Goal: Task Accomplishment & Management: Manage account settings

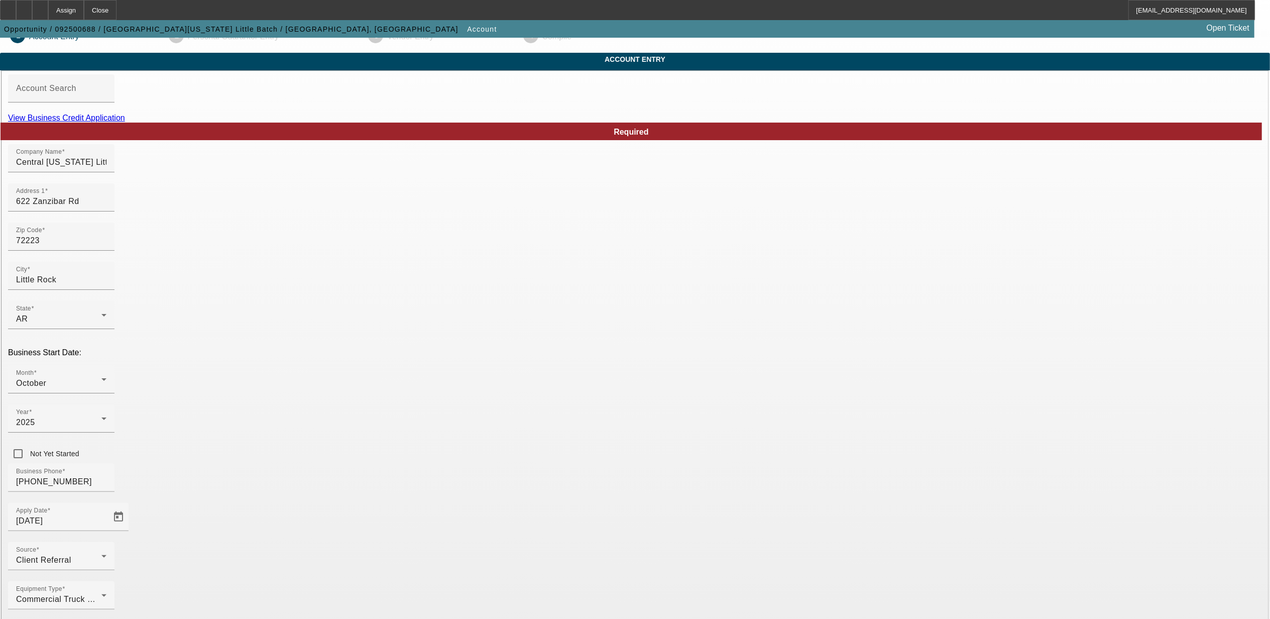
scroll to position [23, 0]
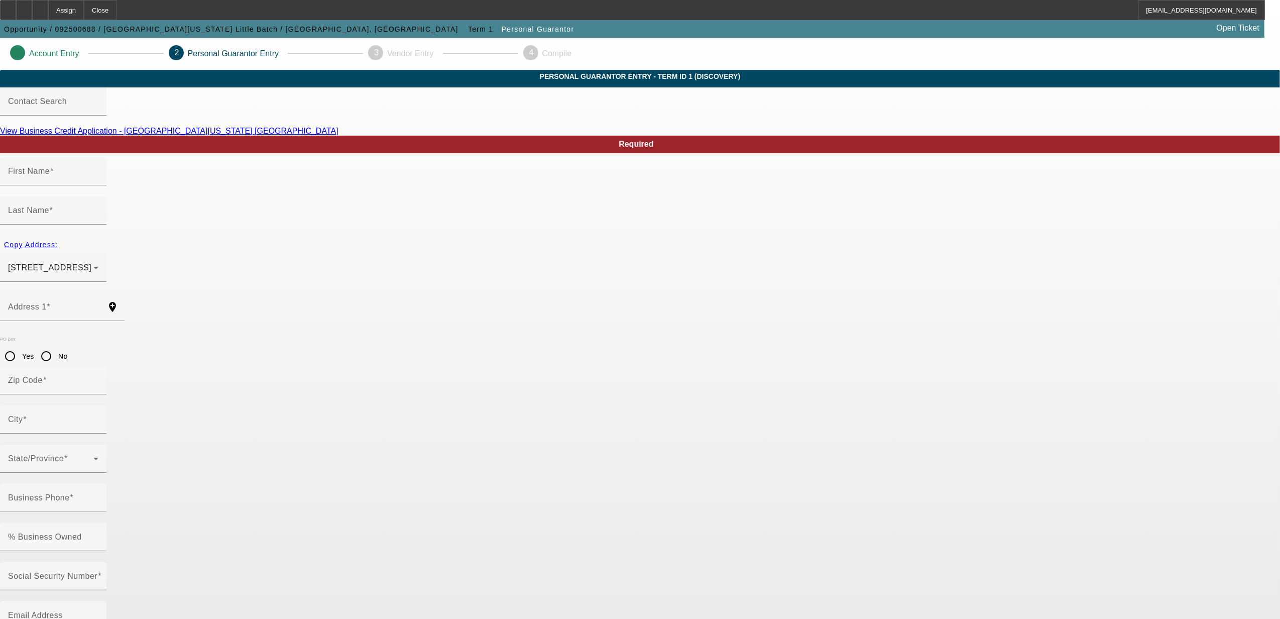
type input "Pryor"
type input "Robertson"
type input "622 Zanzibar Street"
radio input "true"
type input "72223"
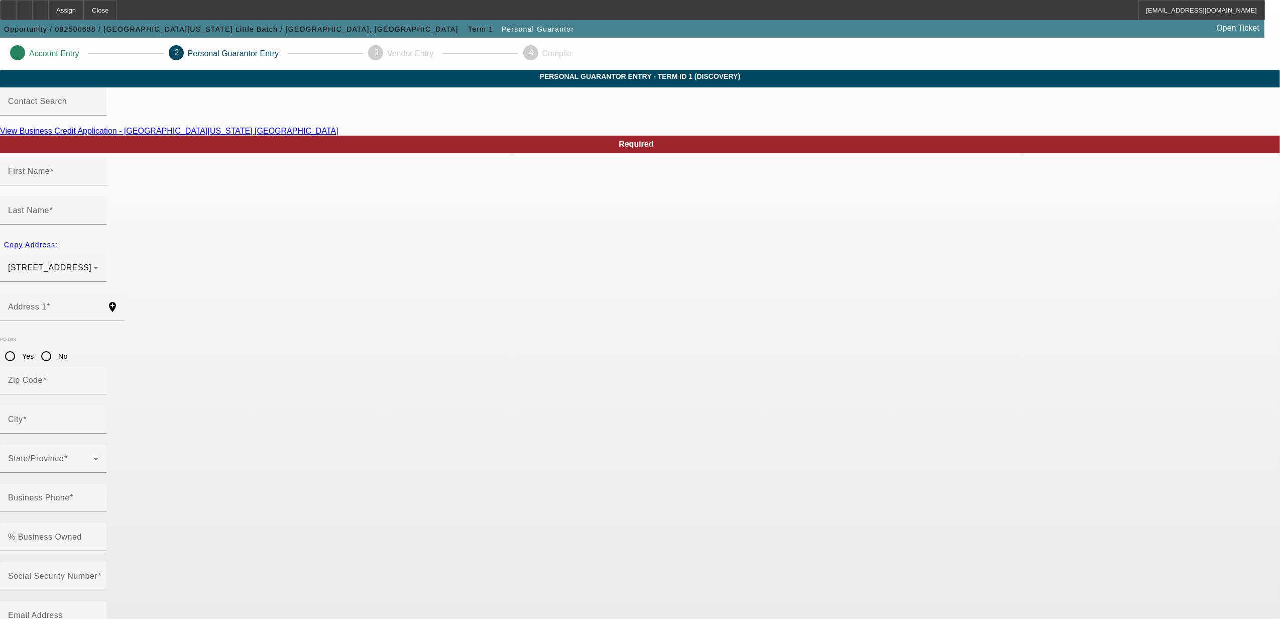
type input "Little Rock"
type input "(501) 425-1703"
type input "100"
type input "431-53-5657"
type input "pryorrobertson@comcast.net"
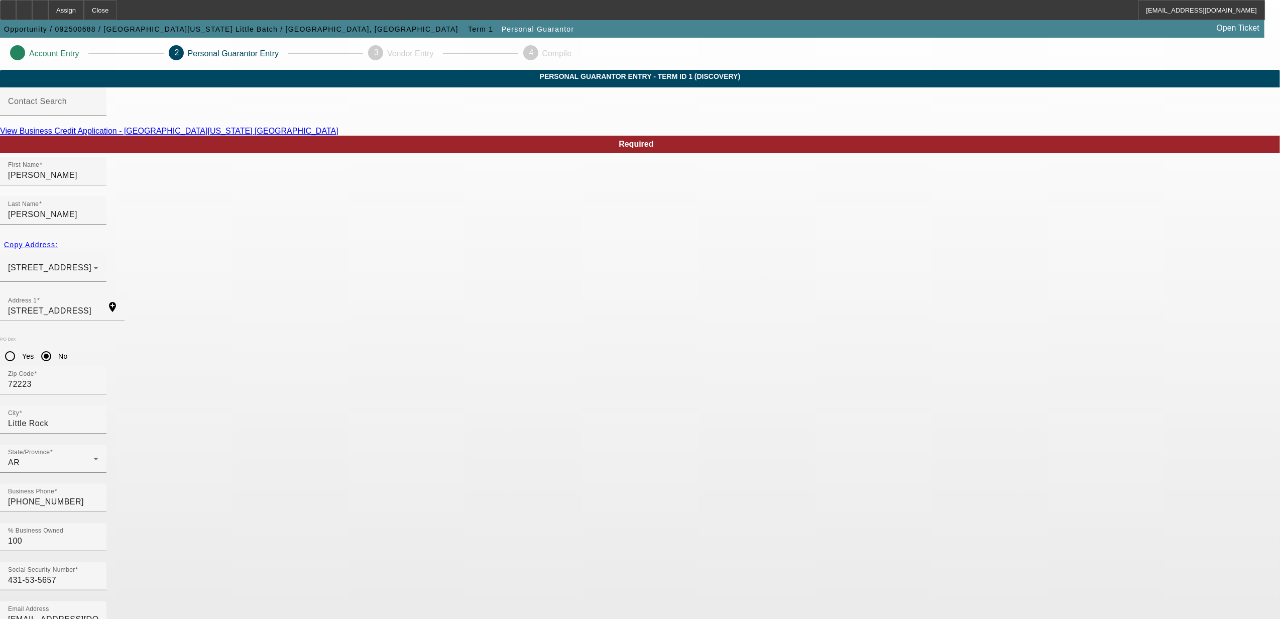
type input "(501) 425-1703"
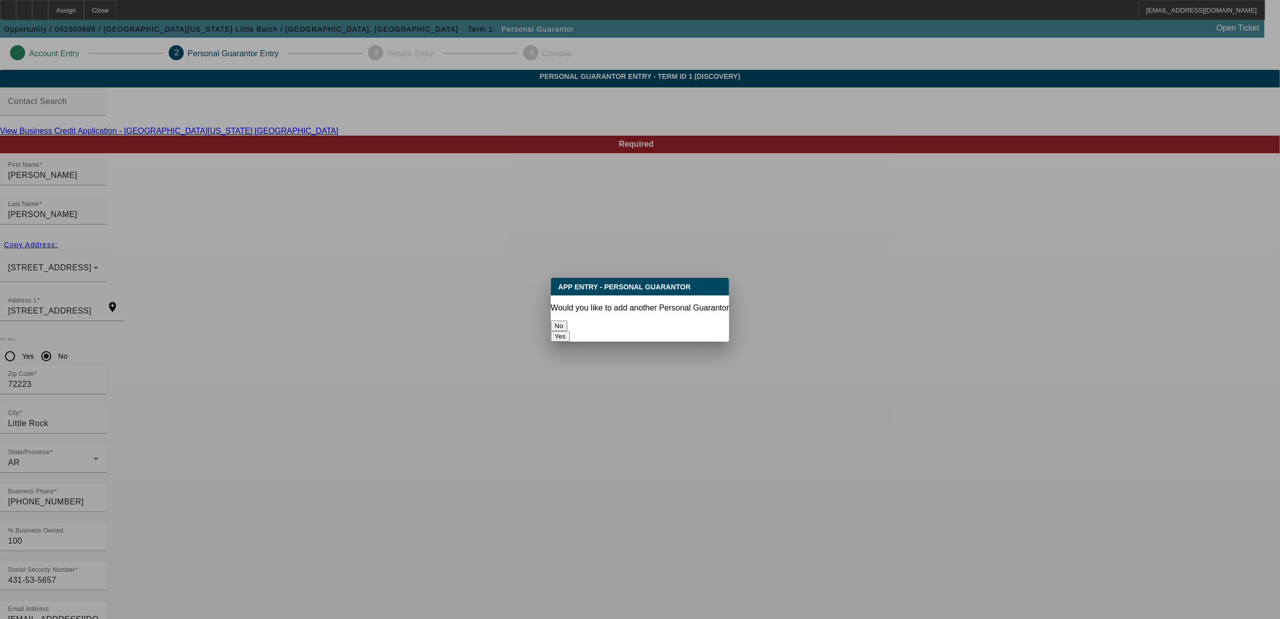
click at [567, 320] on button "No" at bounding box center [559, 325] width 17 height 11
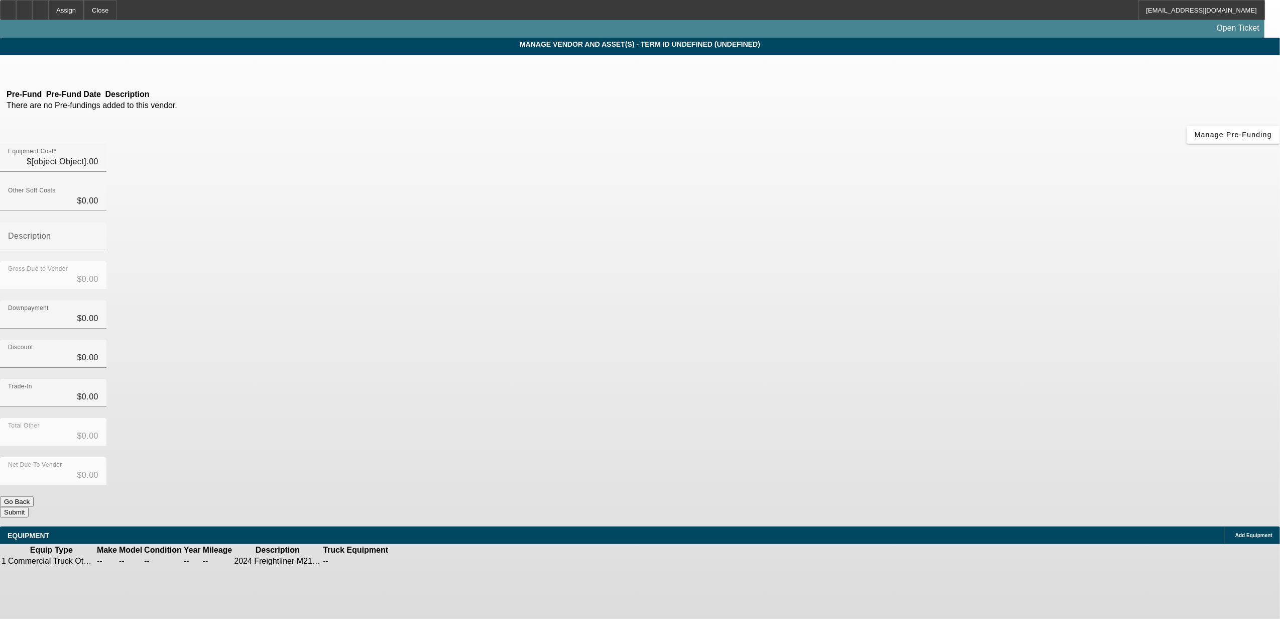
type input "$119,000.00"
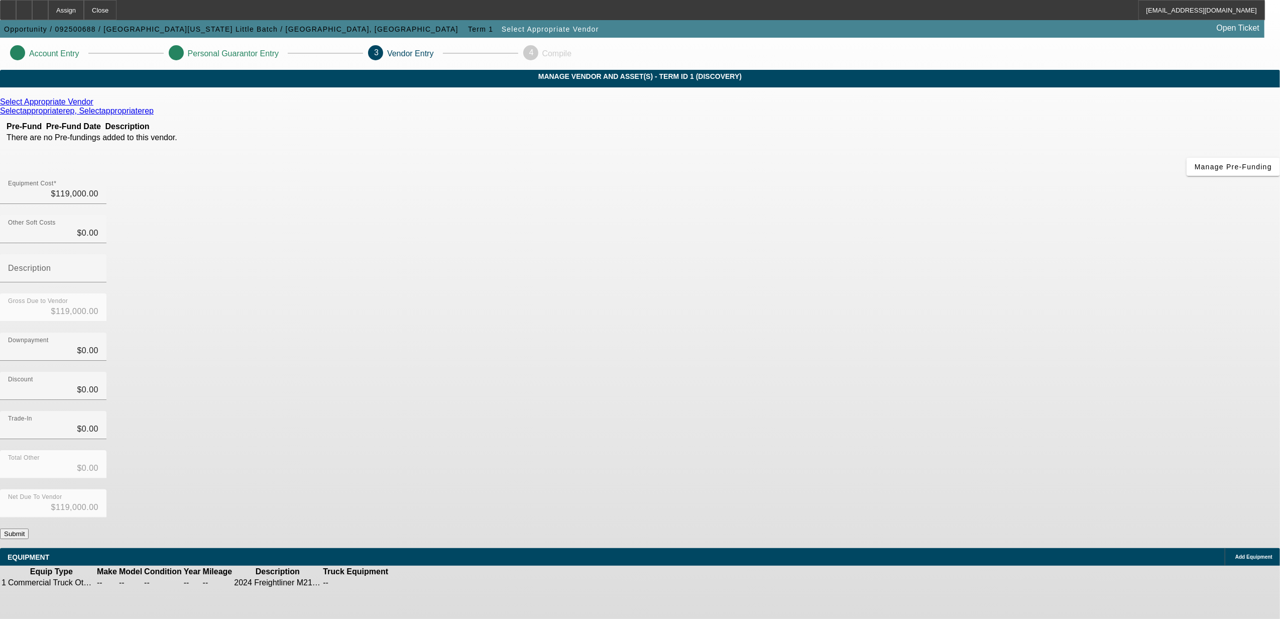
click at [29, 528] on button "Submit" at bounding box center [14, 533] width 29 height 11
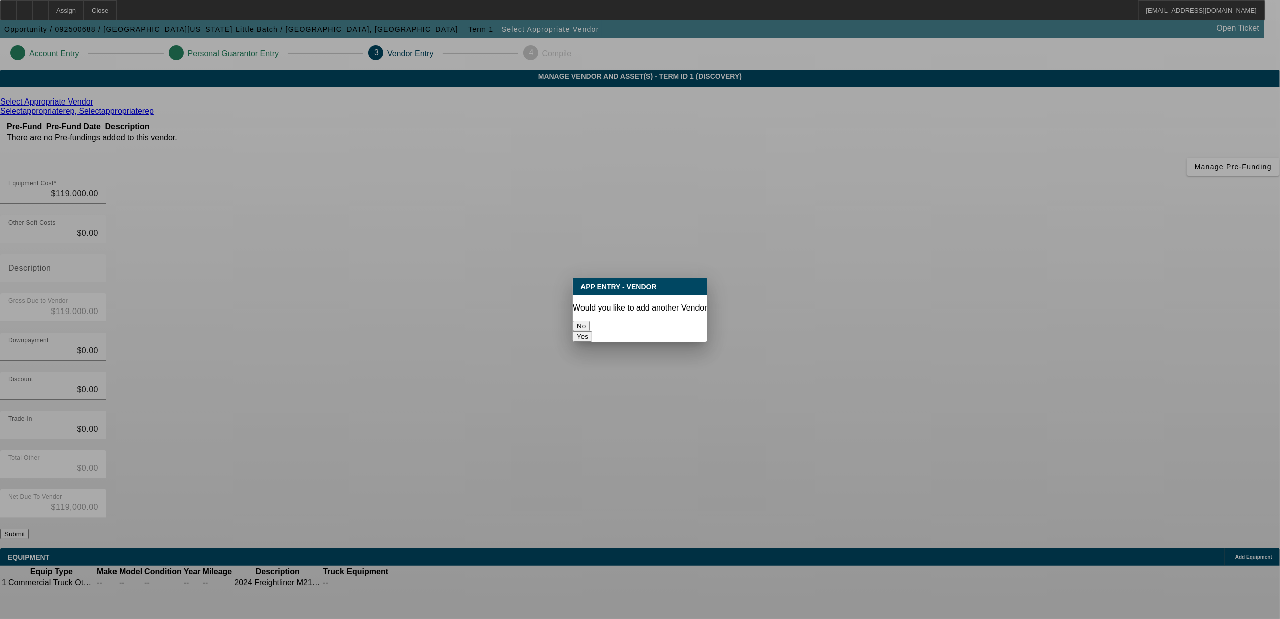
click at [590, 323] on button "No" at bounding box center [581, 325] width 17 height 11
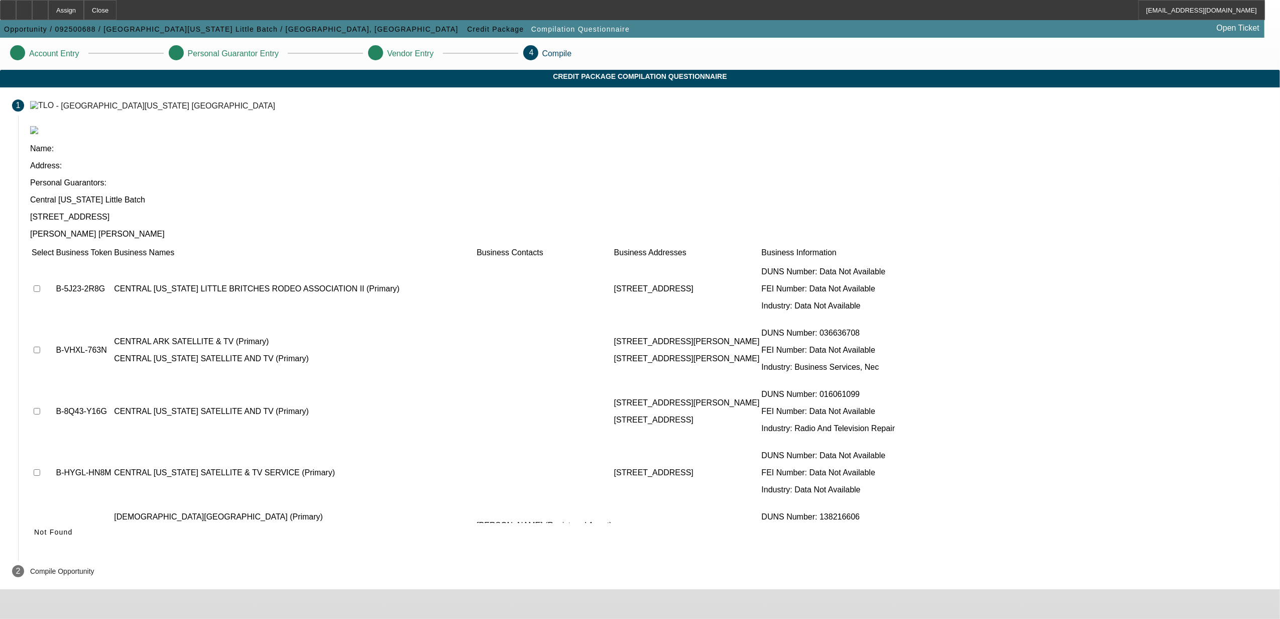
click at [34, 528] on icon at bounding box center [34, 532] width 0 height 8
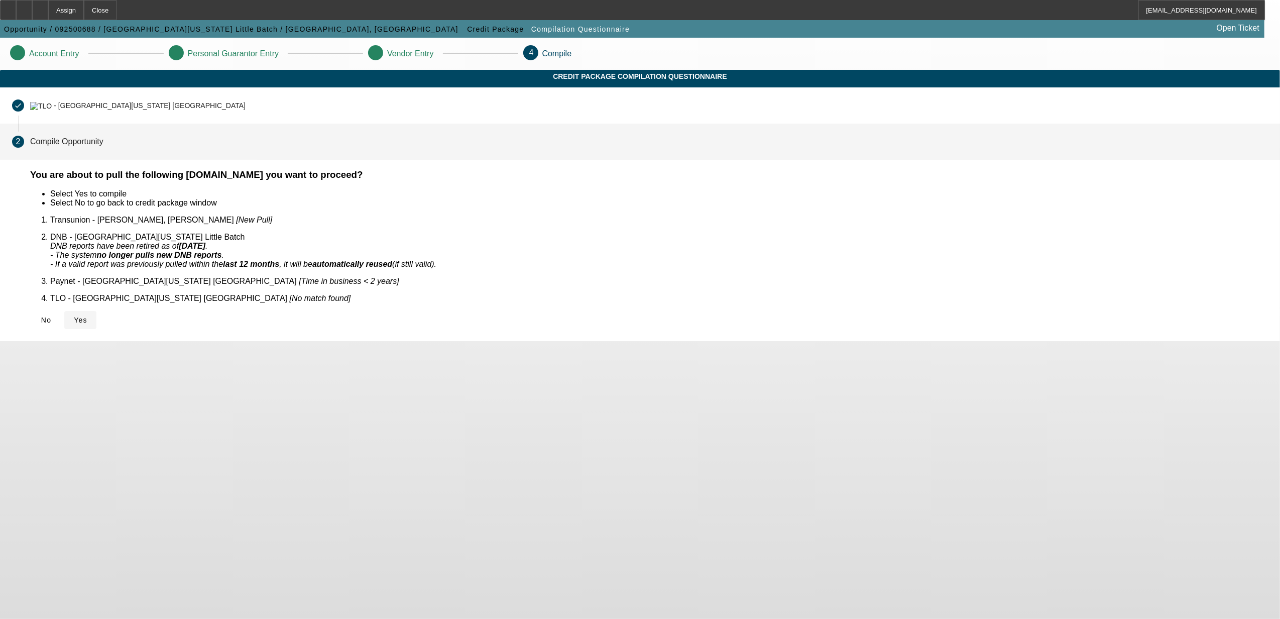
click at [74, 316] on icon at bounding box center [74, 320] width 0 height 8
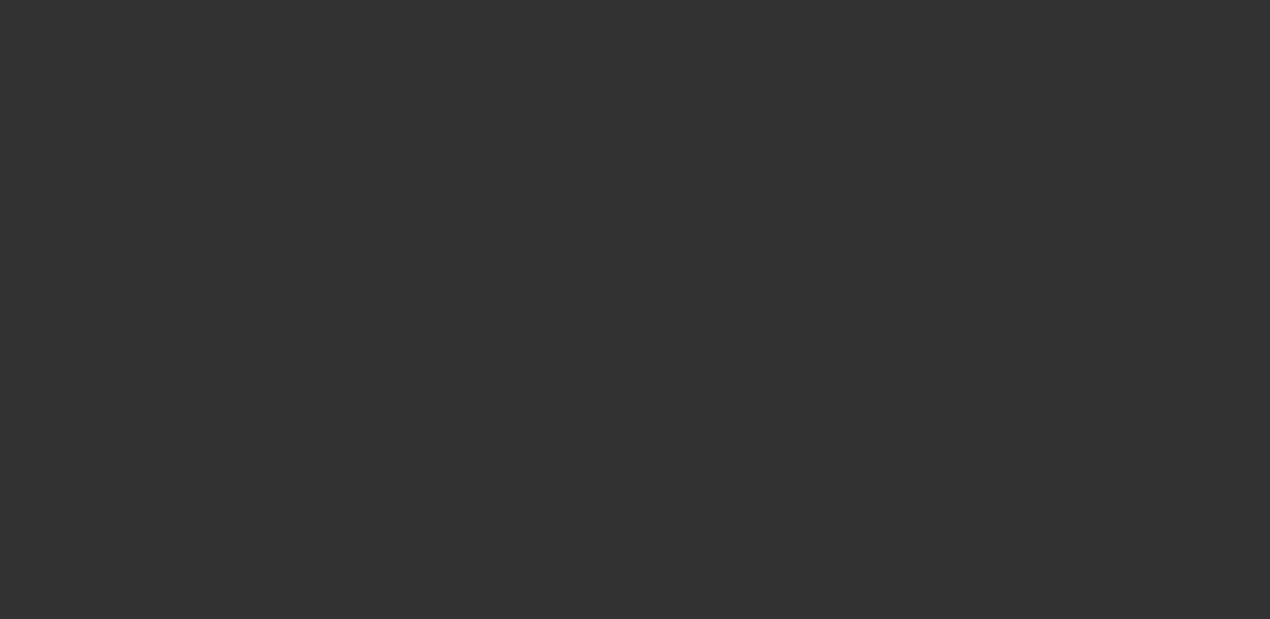
select select "0"
select select "2"
select select "0.1"
select select "4"
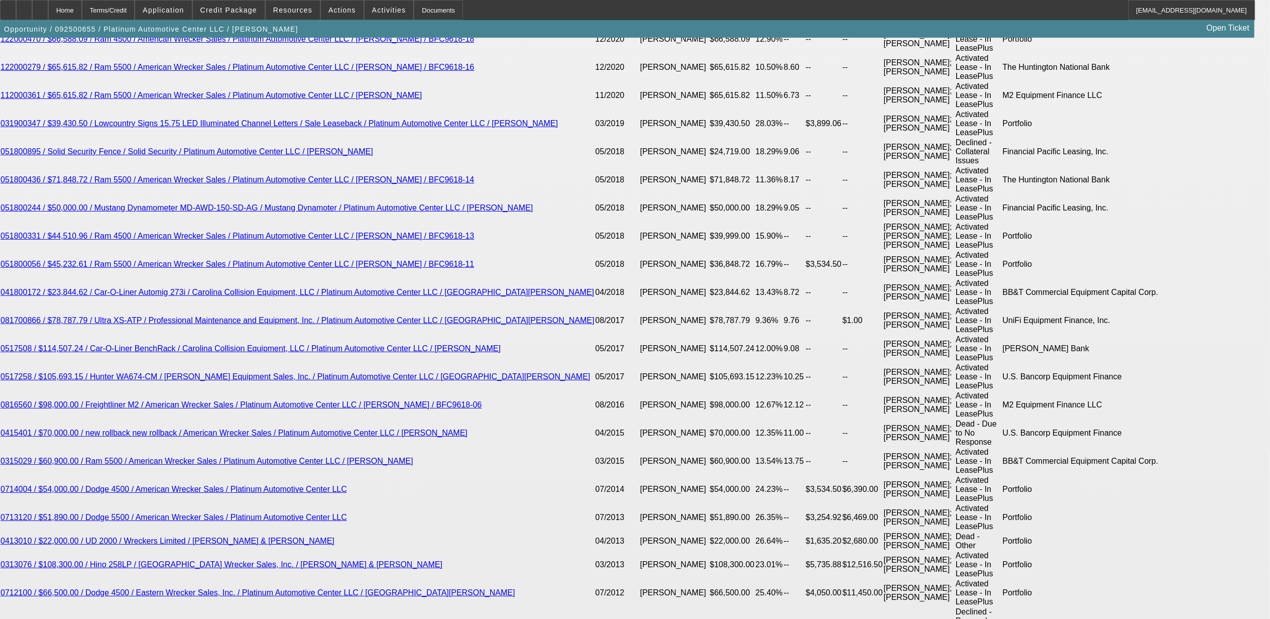
select select "0"
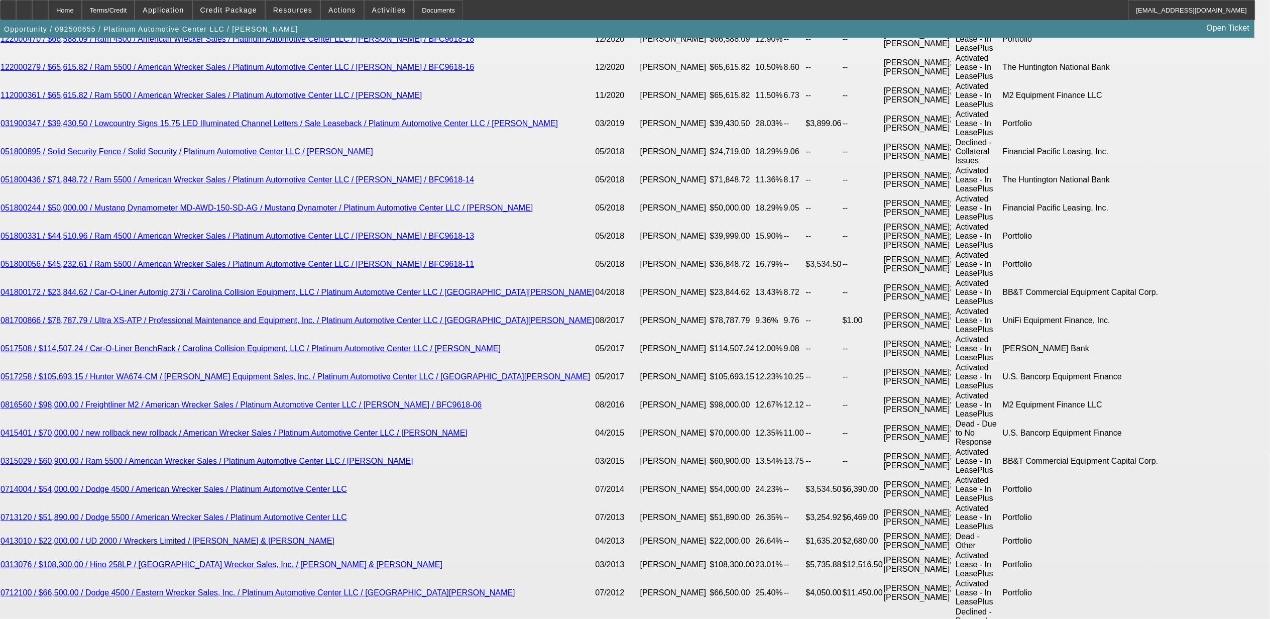
select select "0"
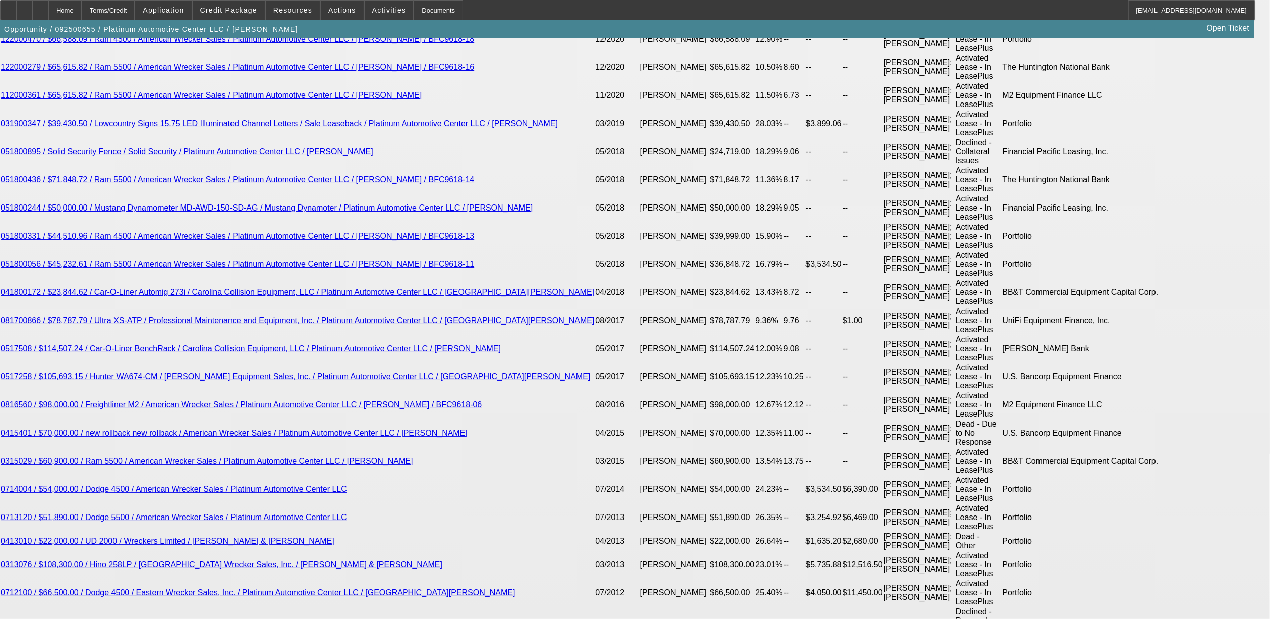
select select "0"
select select "1"
select select "2"
select select "6"
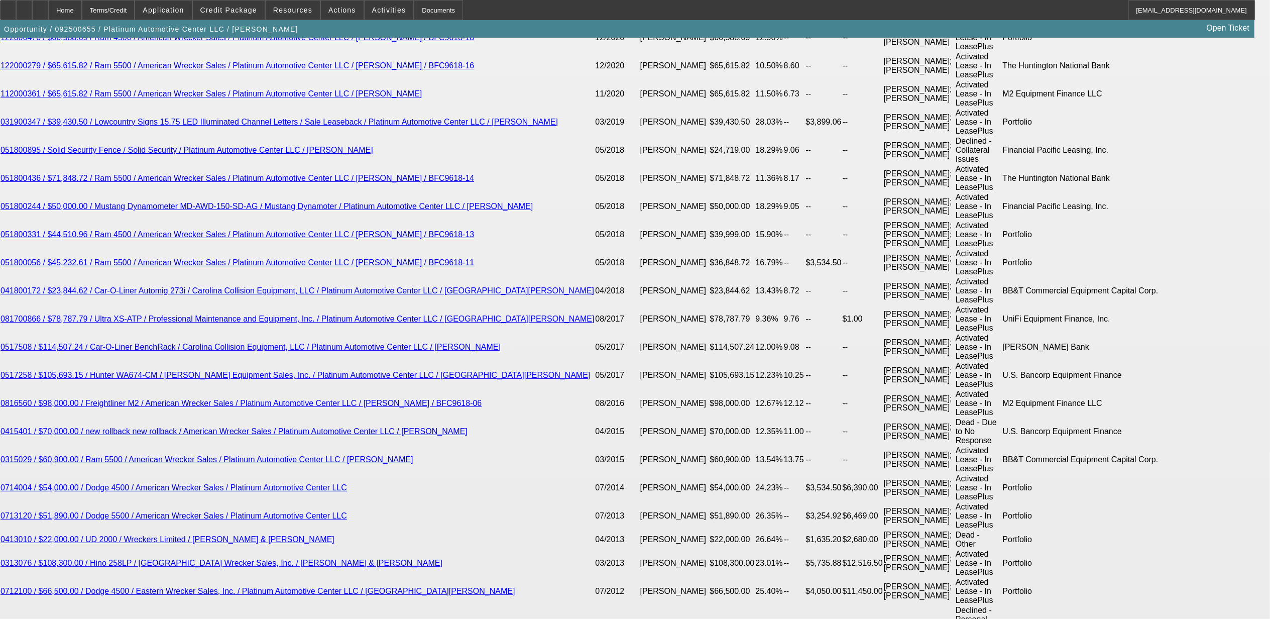
select select "1"
select select "2"
select select "6"
select select "1"
select select "2"
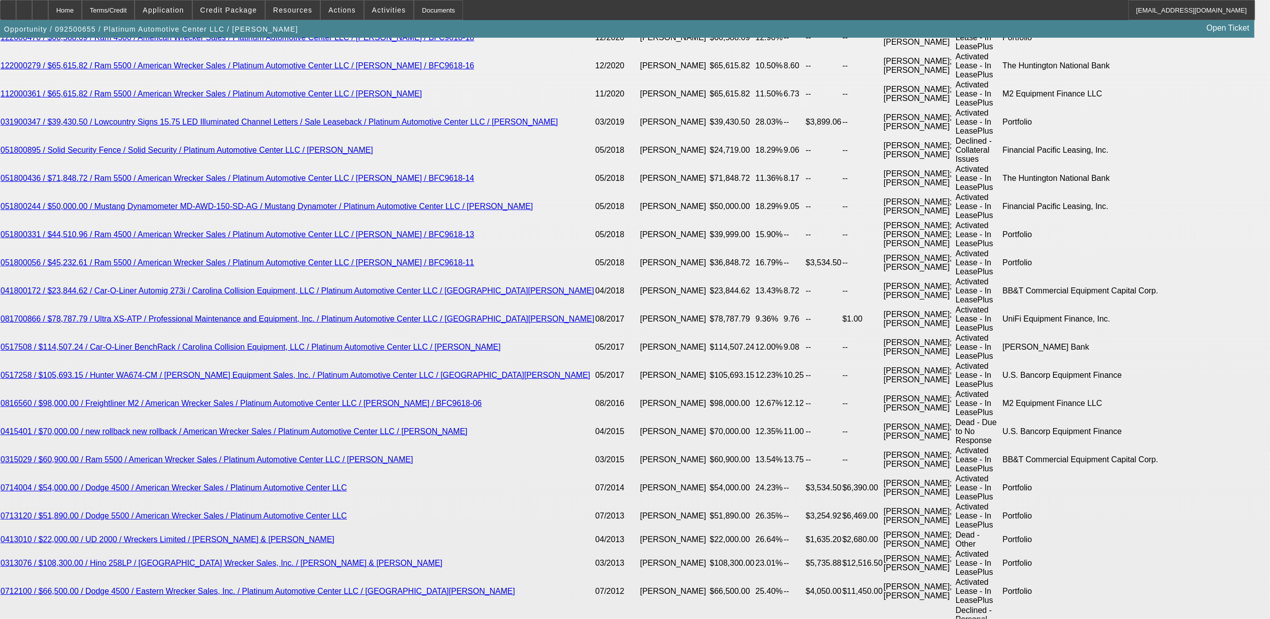
select select "6"
select select "1"
select select "2"
select select "6"
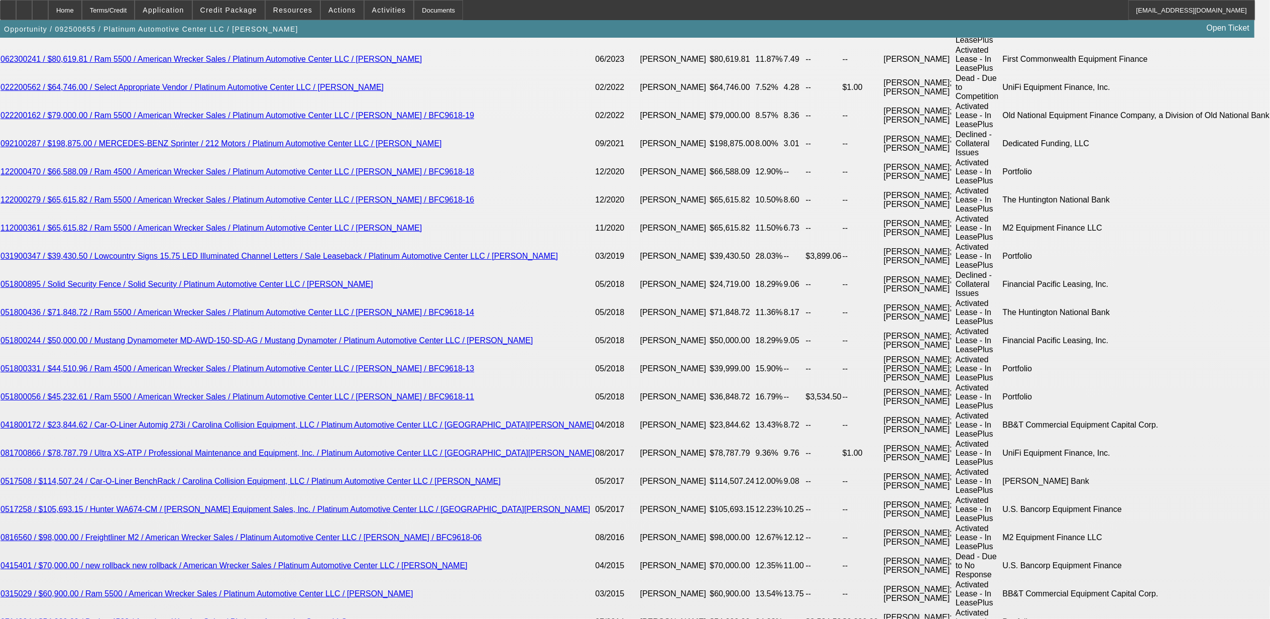
scroll to position [1919, 0]
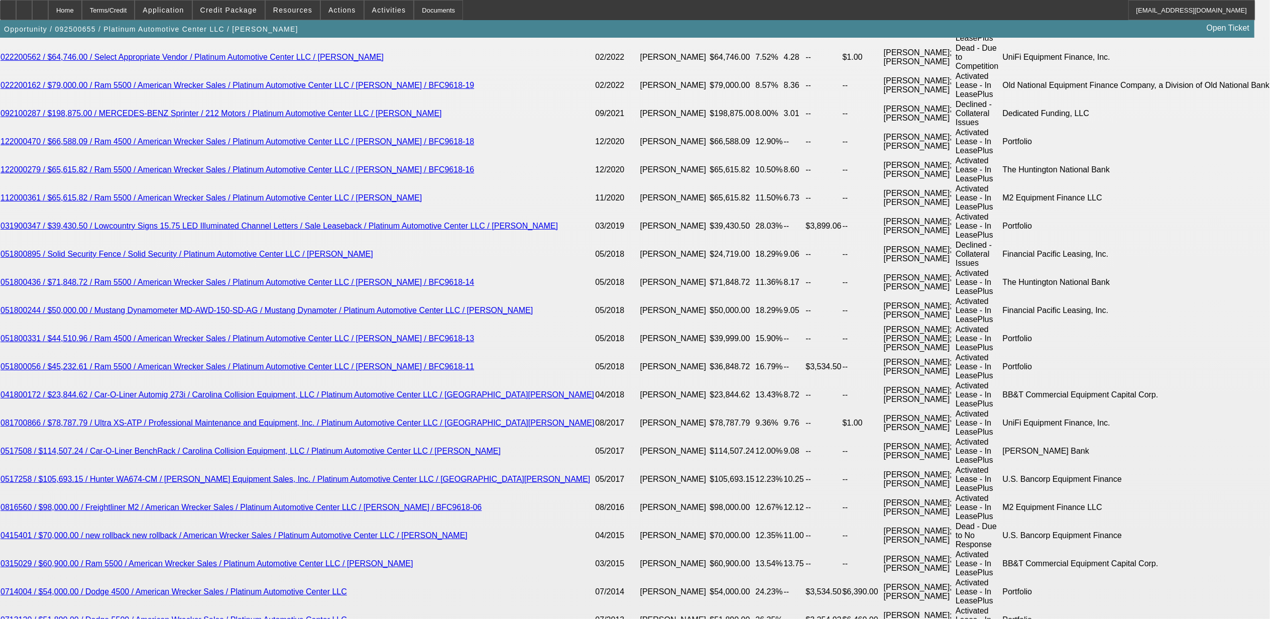
type input "UNKNOWN"
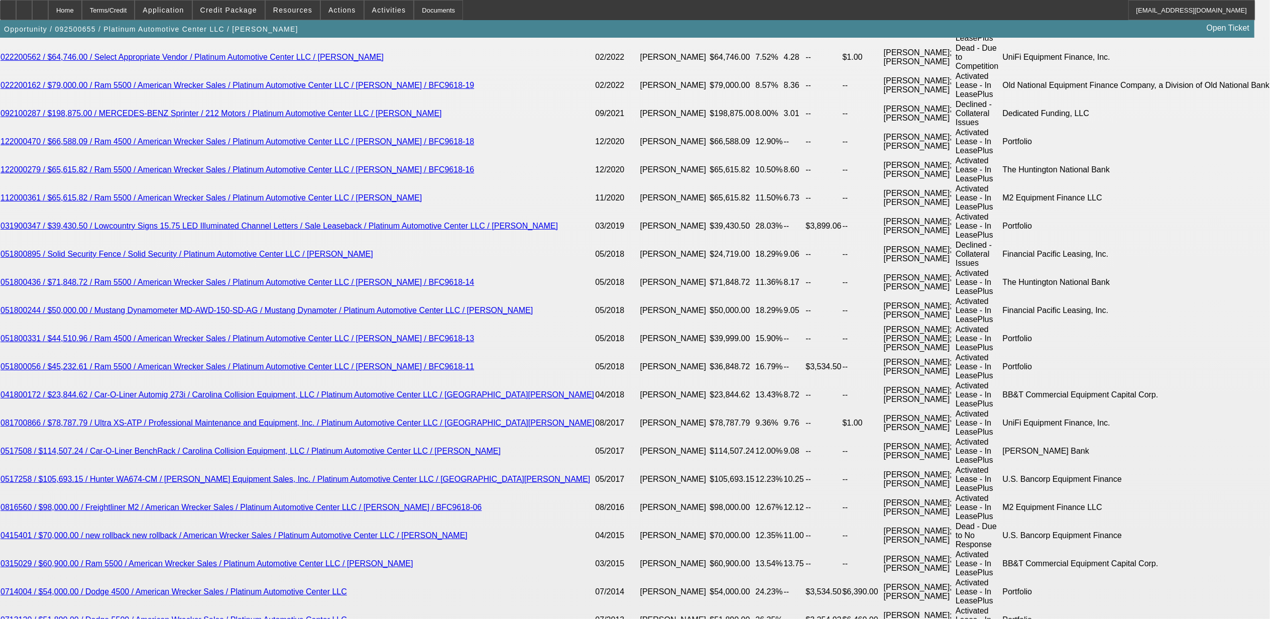
type input "10."
type input "$4,390.62"
type input "10.9"
type input "$4,498.95"
type input "10.9"
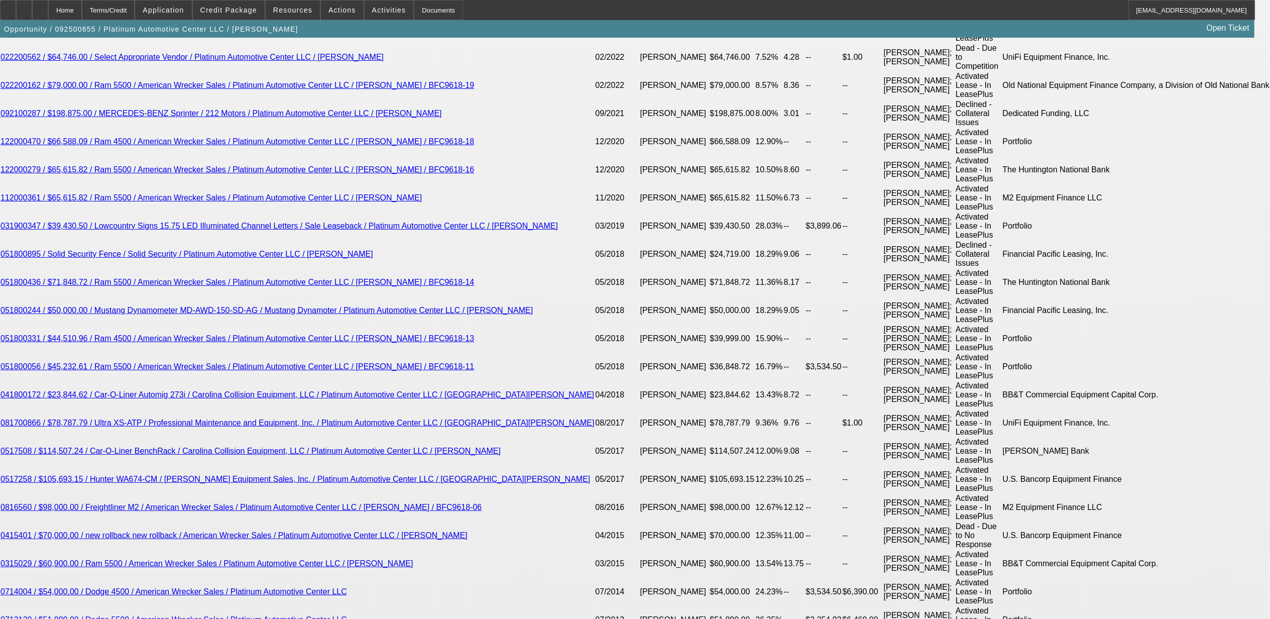
type input "$59,000.00"
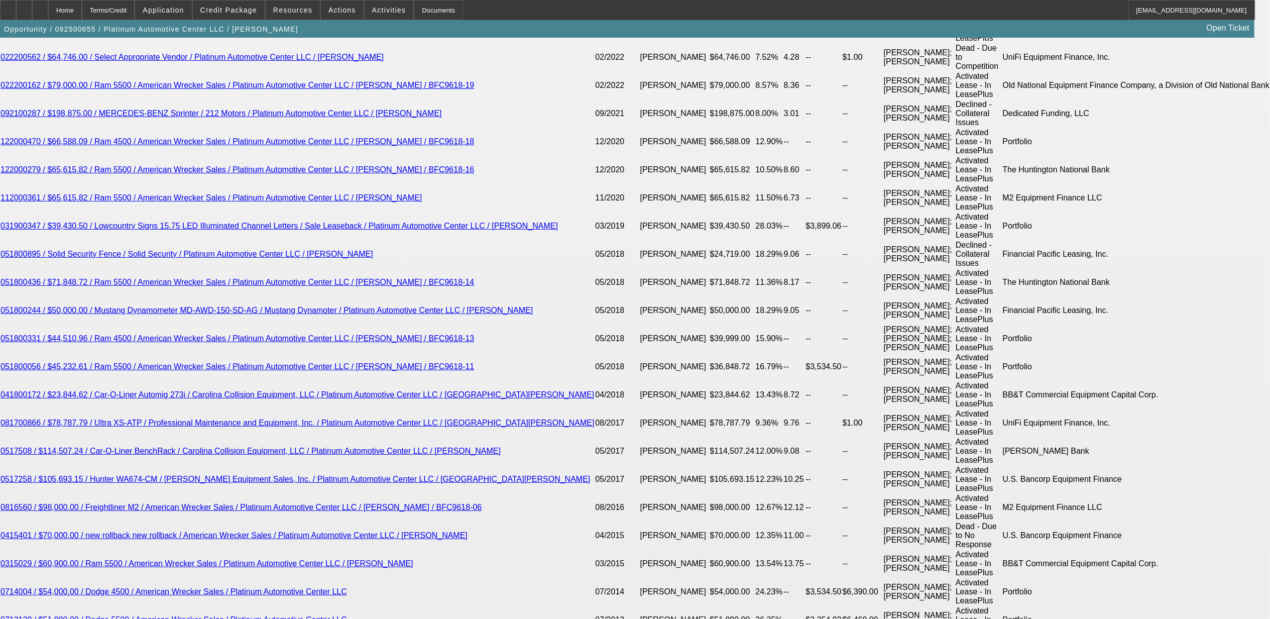
type input "$3,378.96"
type input "$0.00"
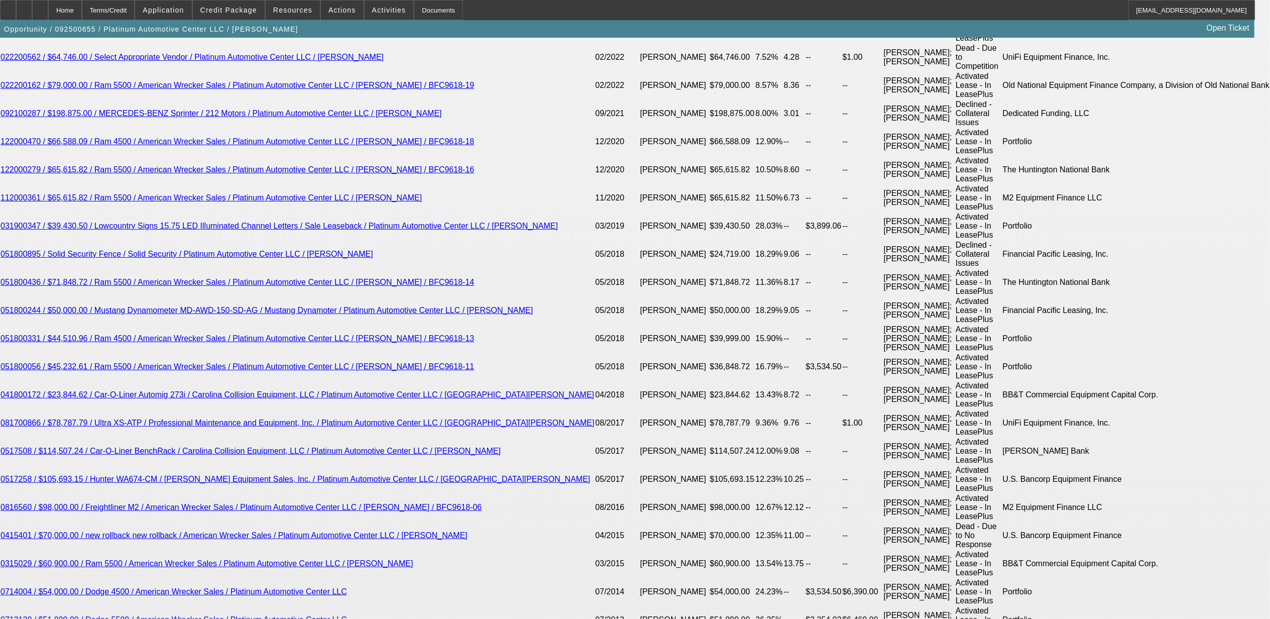
type input "UNKNOWN"
type input "$4,498.95"
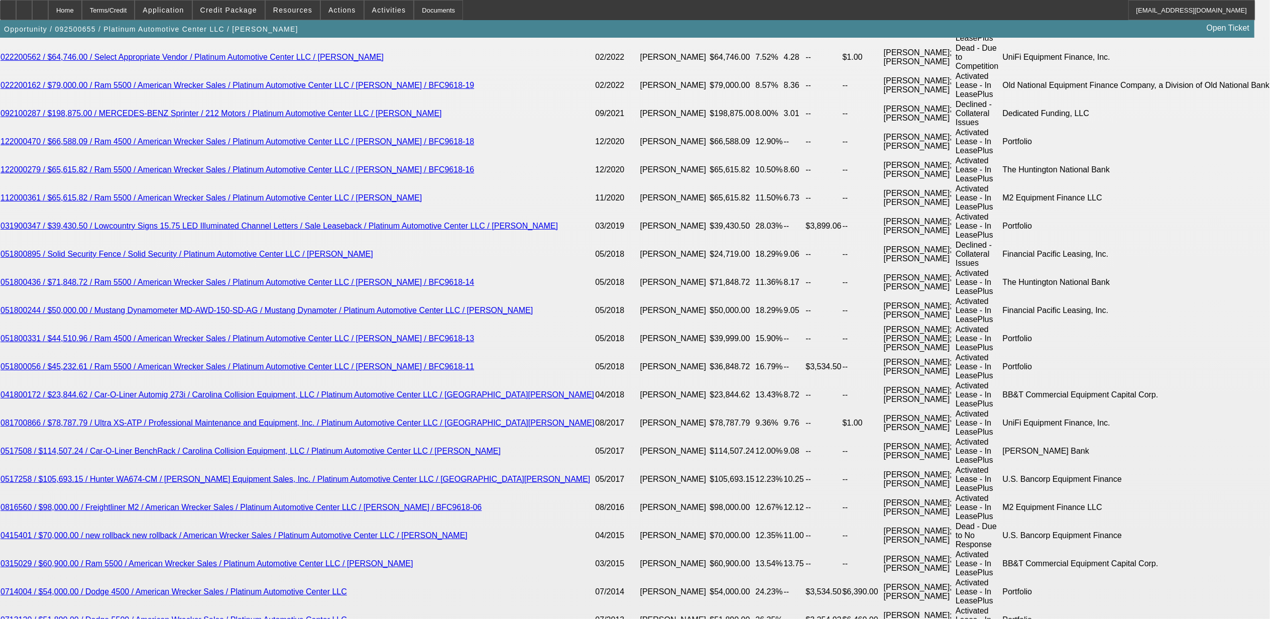
type input "11"
type input "$4,511.08"
type input "115"
type input "$22,743.78"
type input "11"
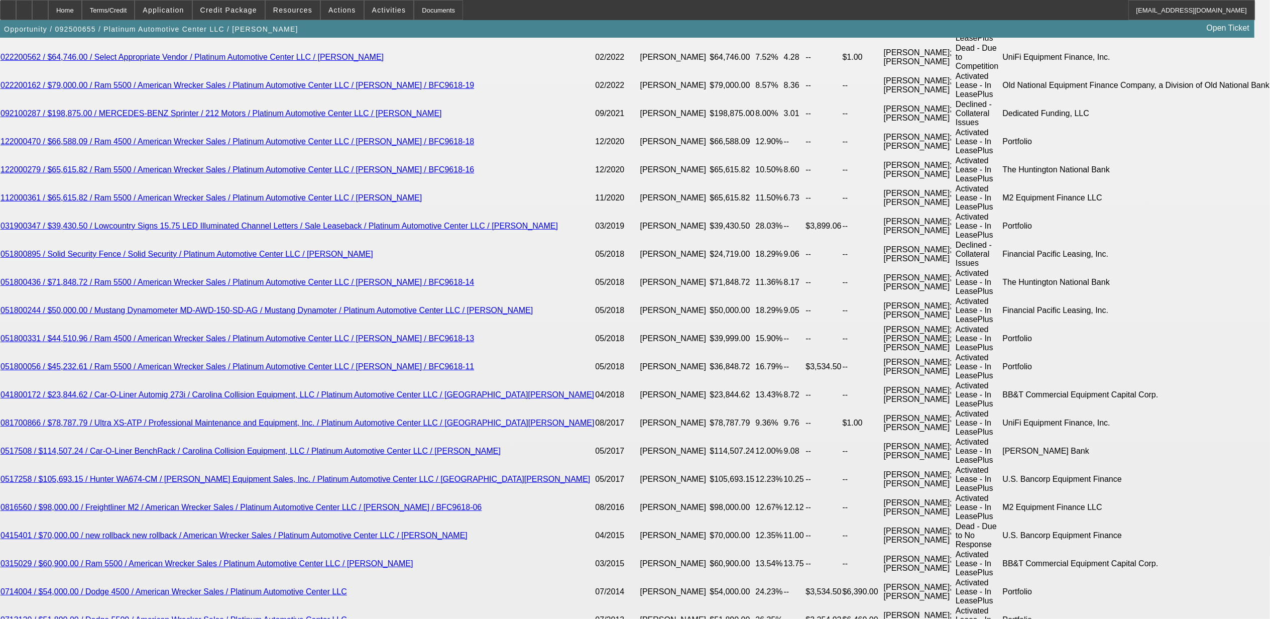
type input "$4,511.08"
type input "11.5"
type input "$4,572.00"
type input "11.5"
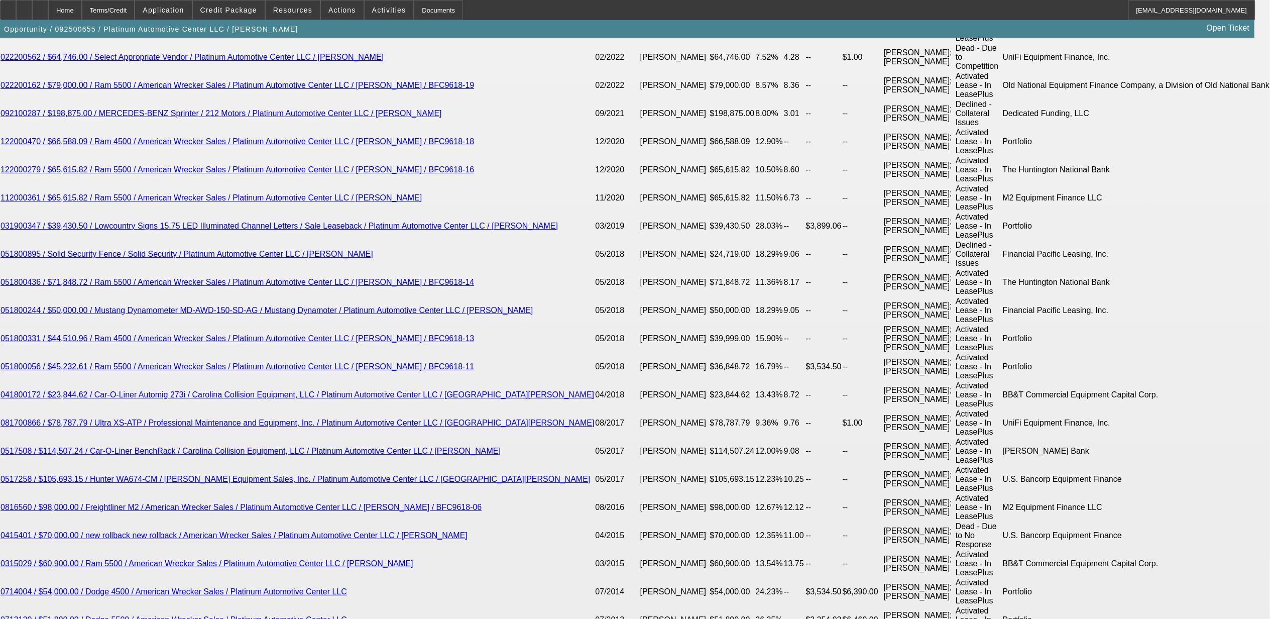
drag, startPoint x: 344, startPoint y: 519, endPoint x: 352, endPoint y: 520, distance: 7.6
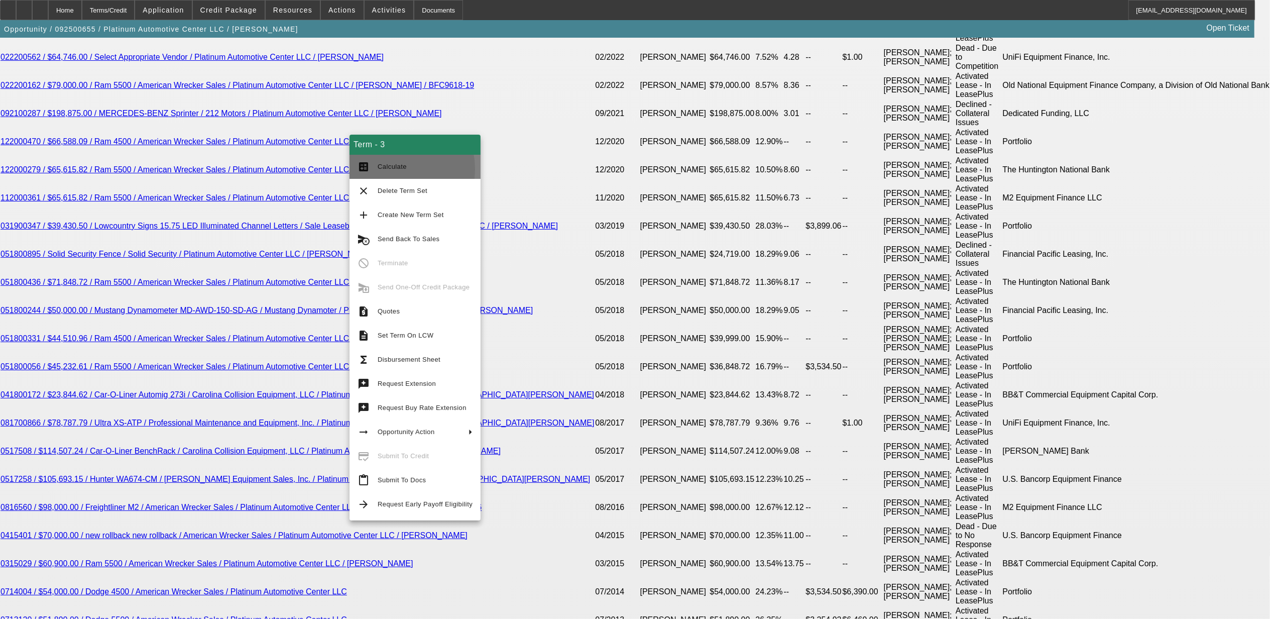
click at [382, 168] on span "Calculate" at bounding box center [392, 167] width 29 height 8
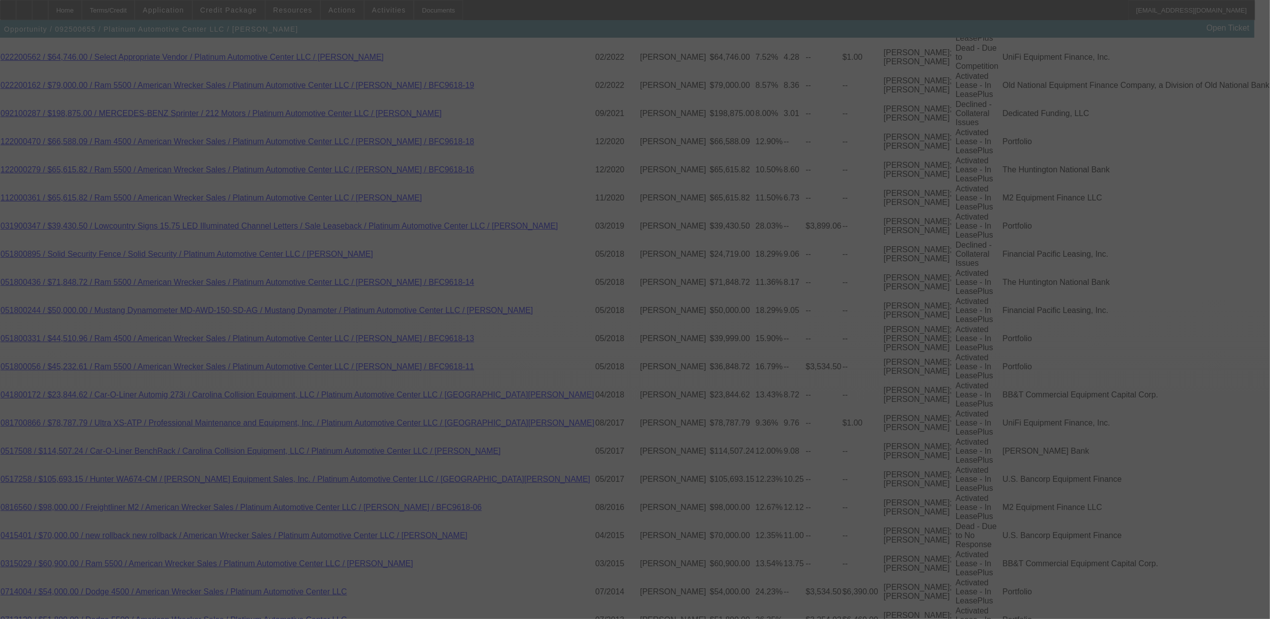
select select "0"
select select "2"
select select "0"
select select "6"
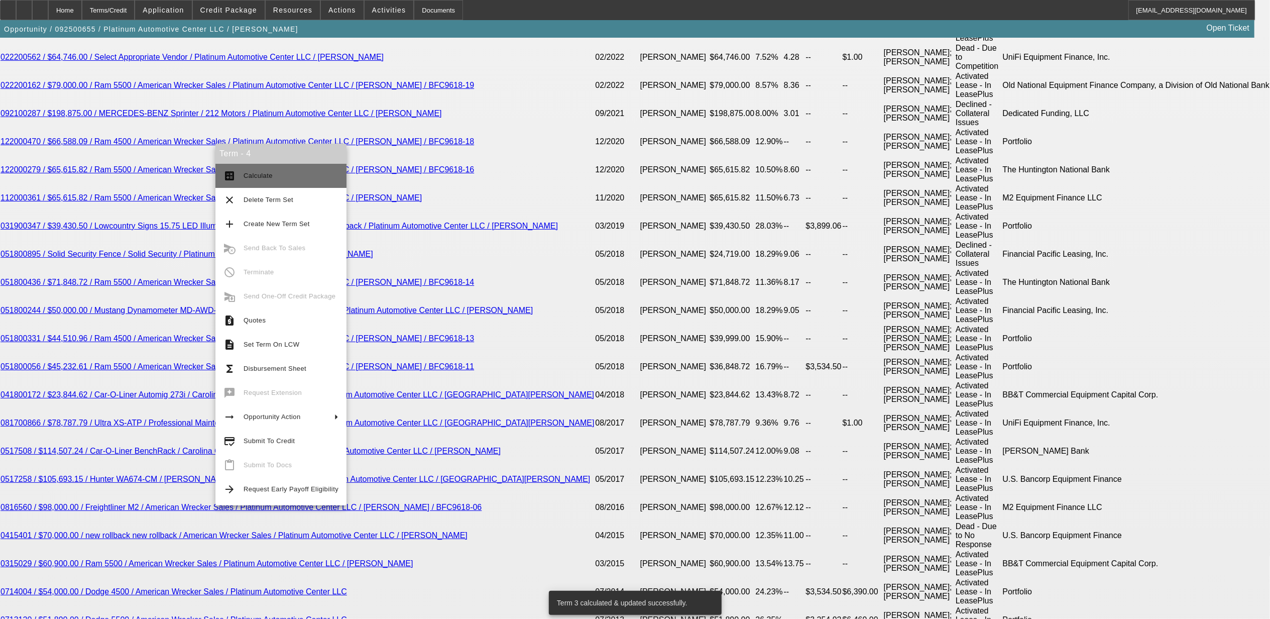
click at [280, 179] on span "Calculate" at bounding box center [291, 176] width 95 height 12
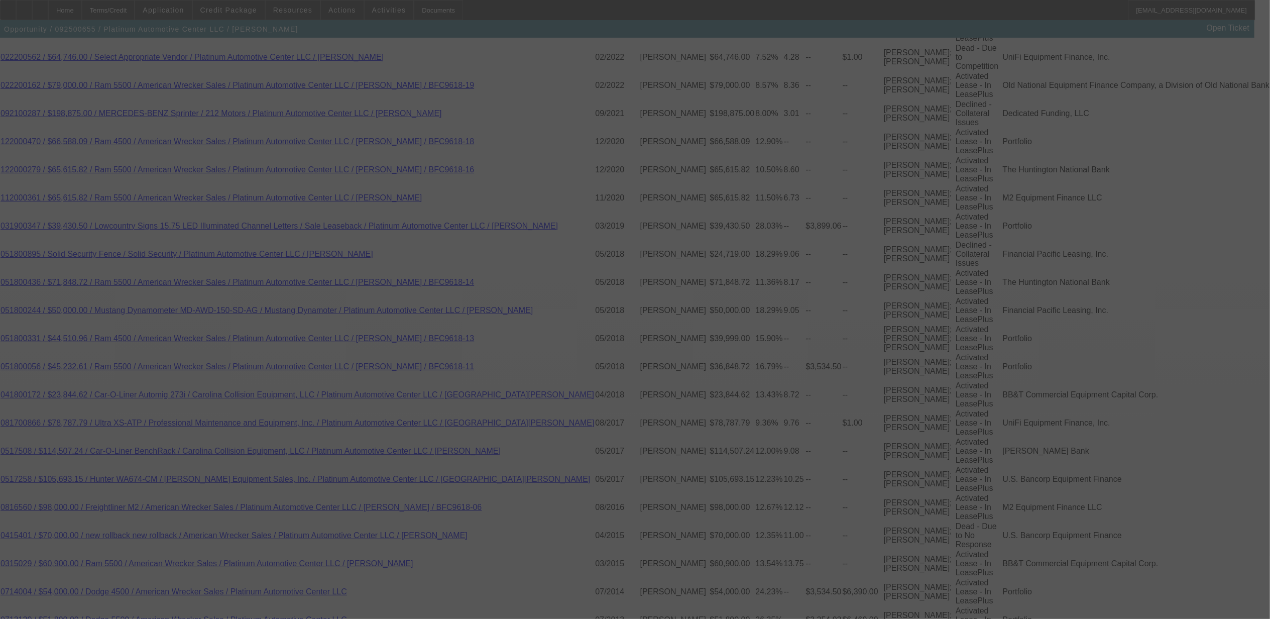
select select "0"
select select "2"
select select "0"
select select "6"
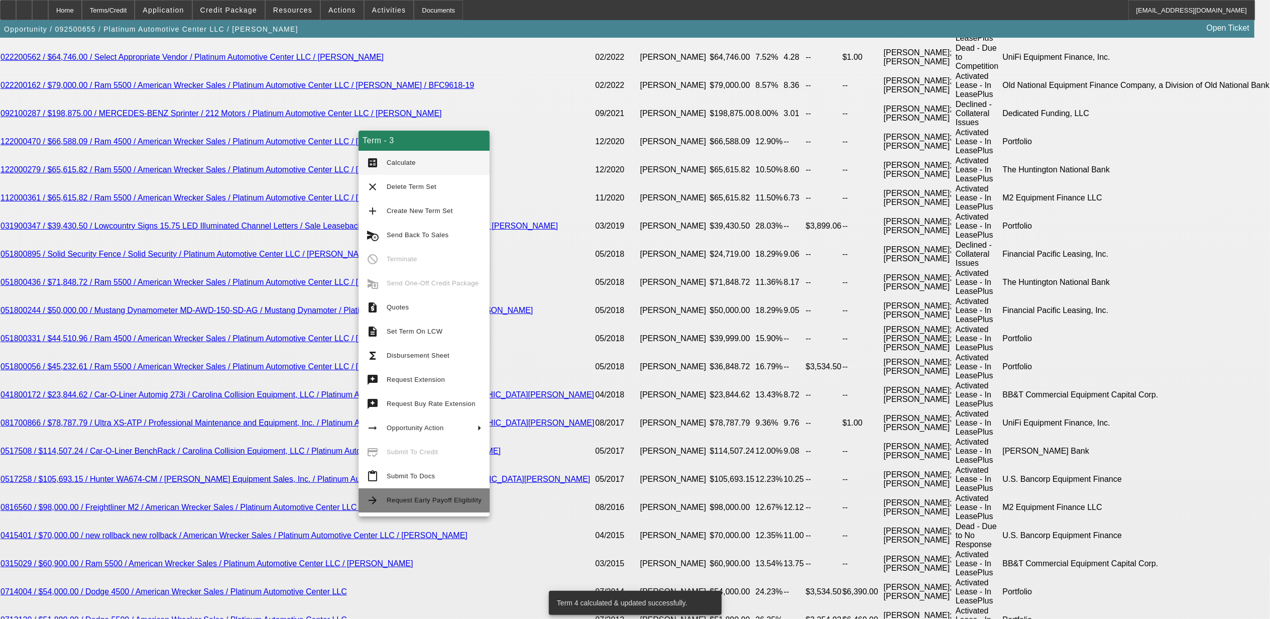
click at [394, 501] on span "Request Early Payoff Eligibility" at bounding box center [434, 500] width 95 height 8
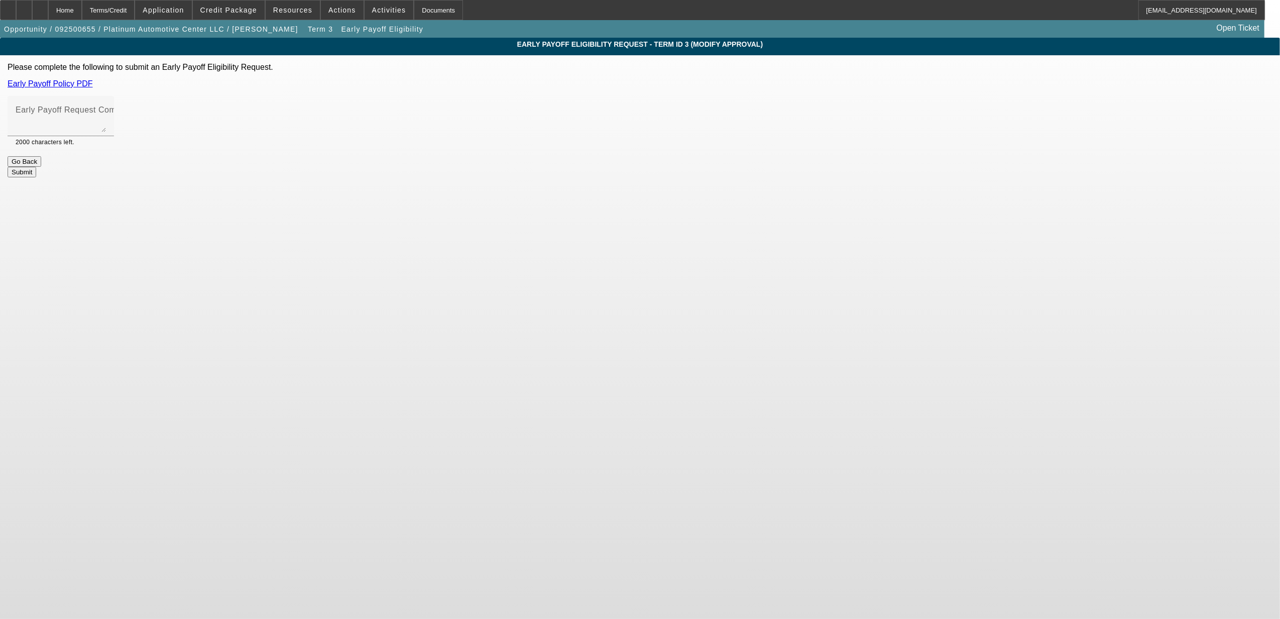
click at [41, 167] on button "Go Back" at bounding box center [25, 161] width 34 height 11
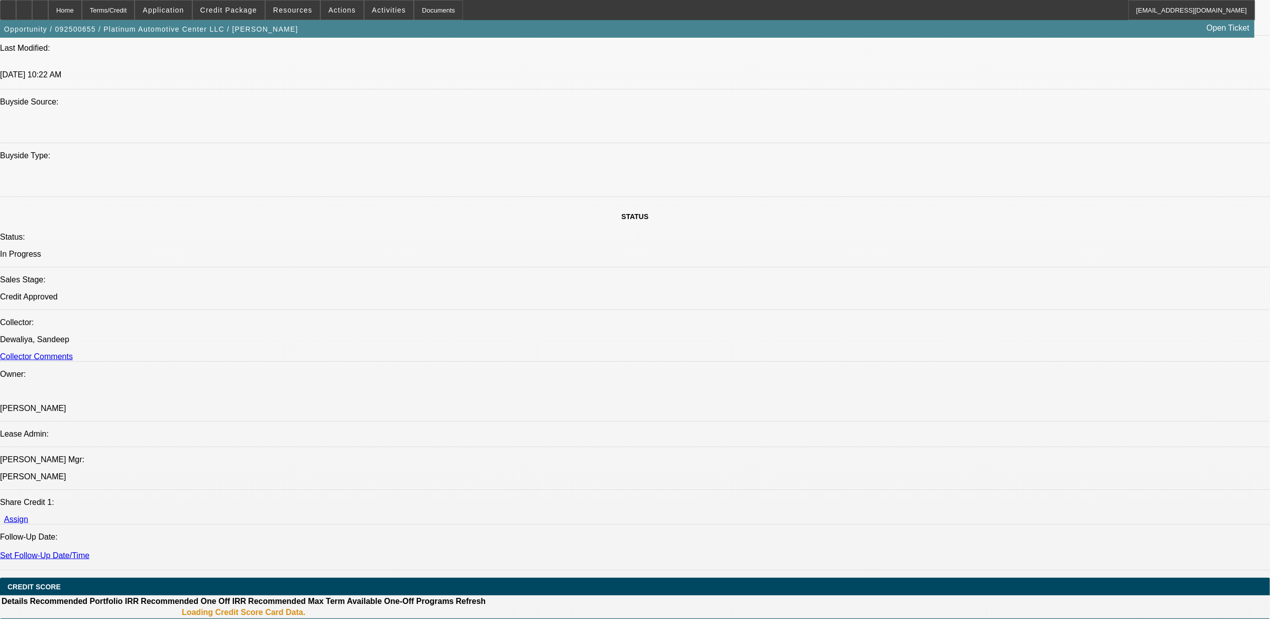
select select "0"
select select "2"
select select "0"
select select "6"
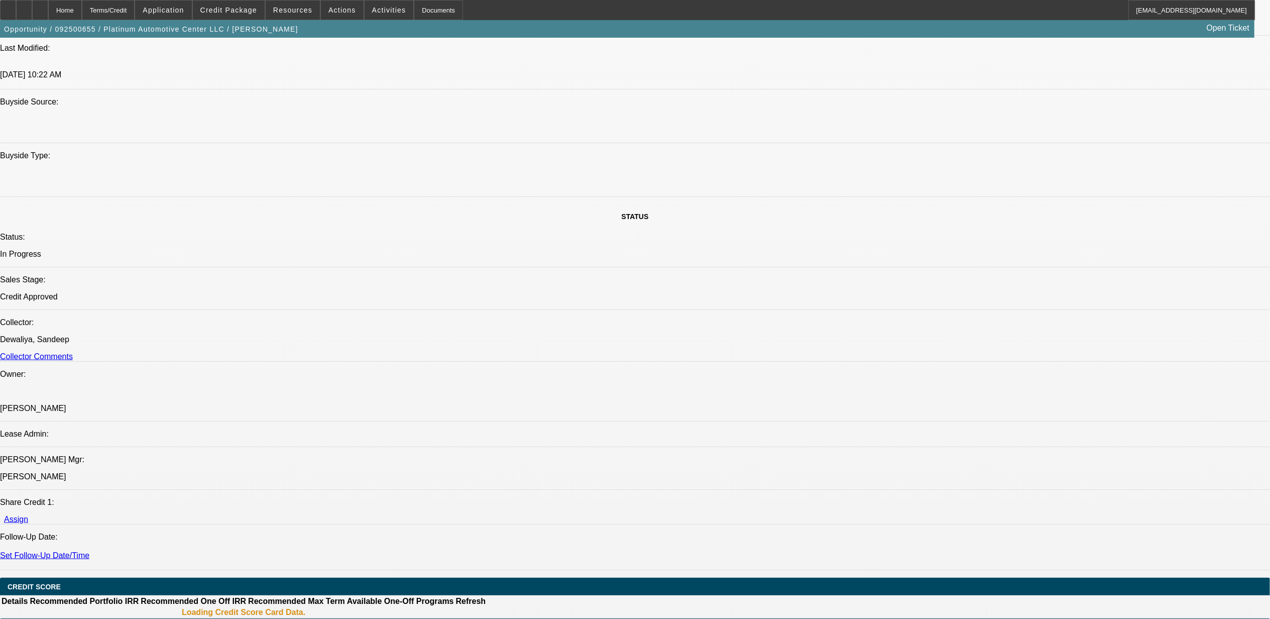
select select "0"
select select "2"
select select "0"
select select "6"
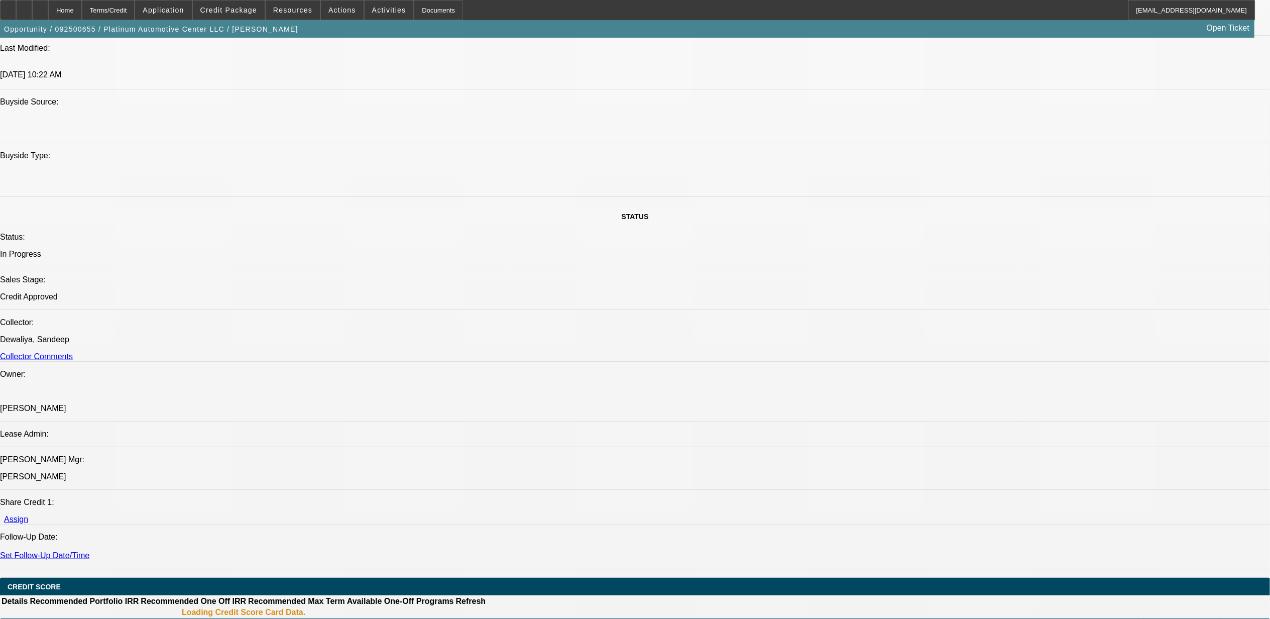
select select "0"
select select "2"
select select "0"
select select "6"
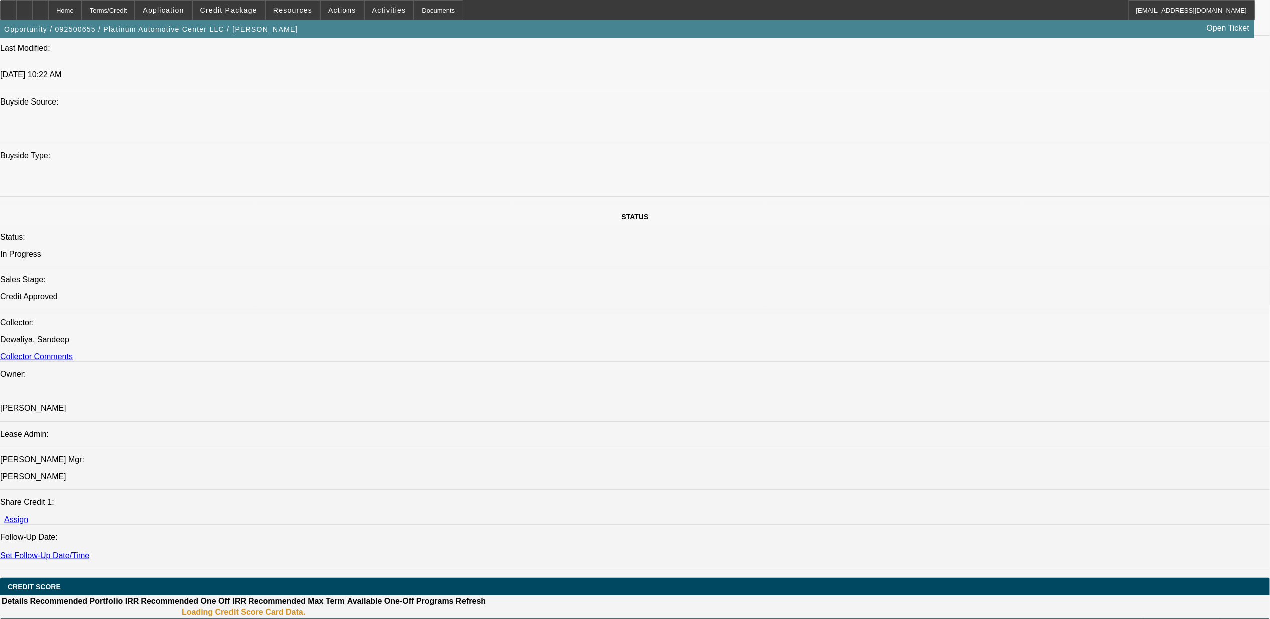
select select "0"
select select "2"
select select "0"
select select "6"
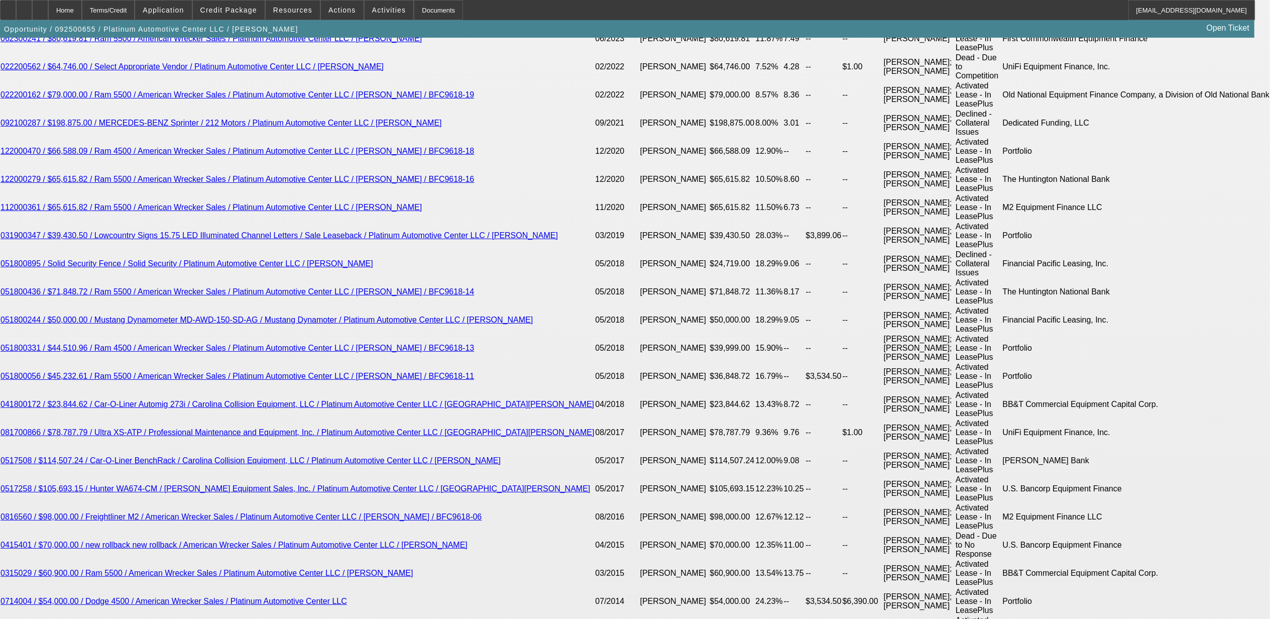
scroll to position [1933, 0]
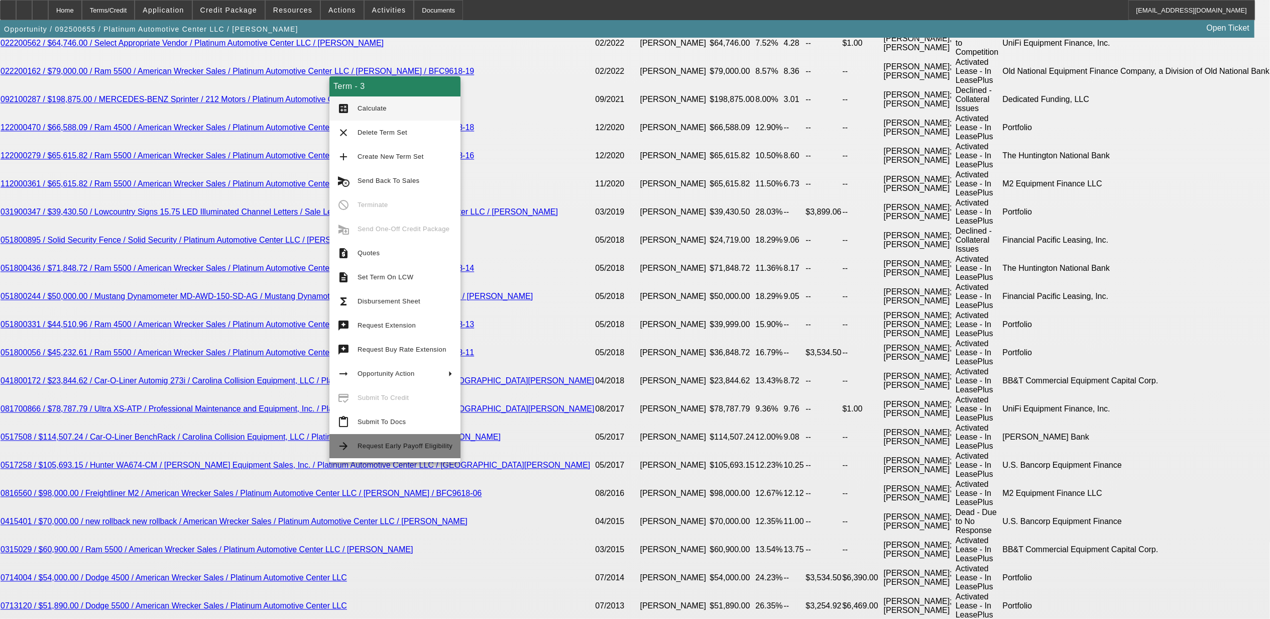
click at [354, 446] on button "arrow_forward Request Early Payoff Eligibility" at bounding box center [394, 446] width 131 height 24
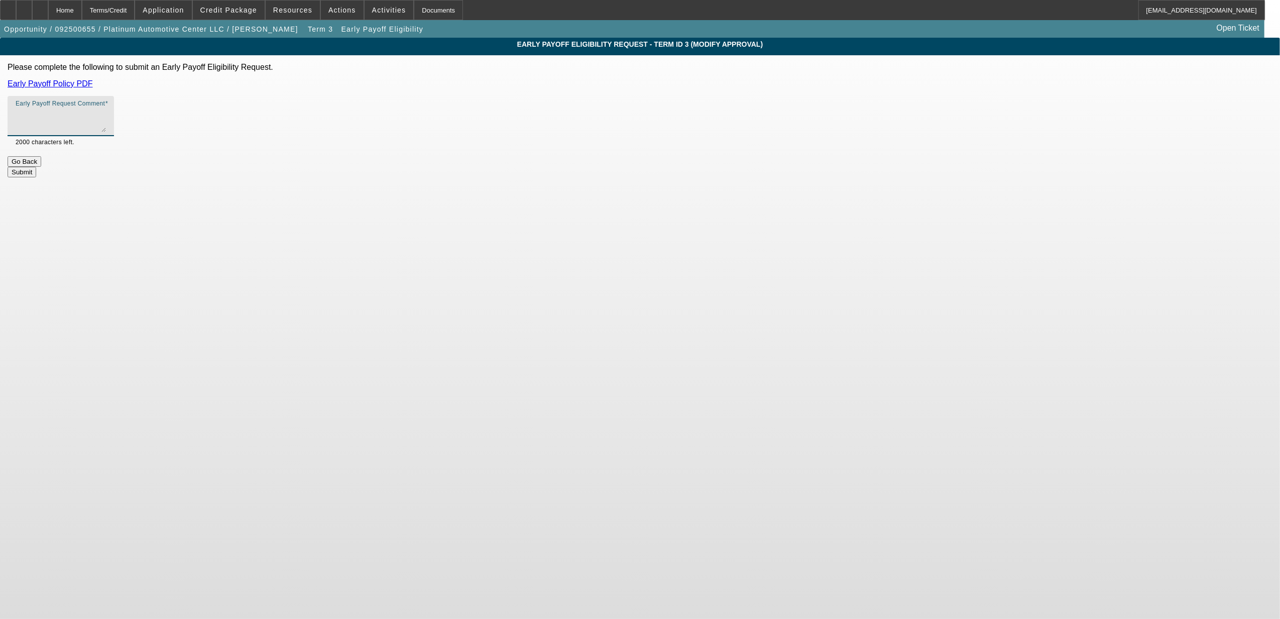
click at [106, 117] on textarea "Early Payoff Request Comment" at bounding box center [61, 120] width 90 height 24
type textarea "p"
click at [680, 175] on div "Early Payoff Eligibility Request - Term ID 3 (Modify Approval) Please complete …" at bounding box center [640, 108] width 1280 height 140
drag, startPoint x: 680, startPoint y: 175, endPoint x: 597, endPoint y: 118, distance: 101.1
click at [106, 118] on textarea "Early Payoff Request Comment" at bounding box center [61, 120] width 90 height 24
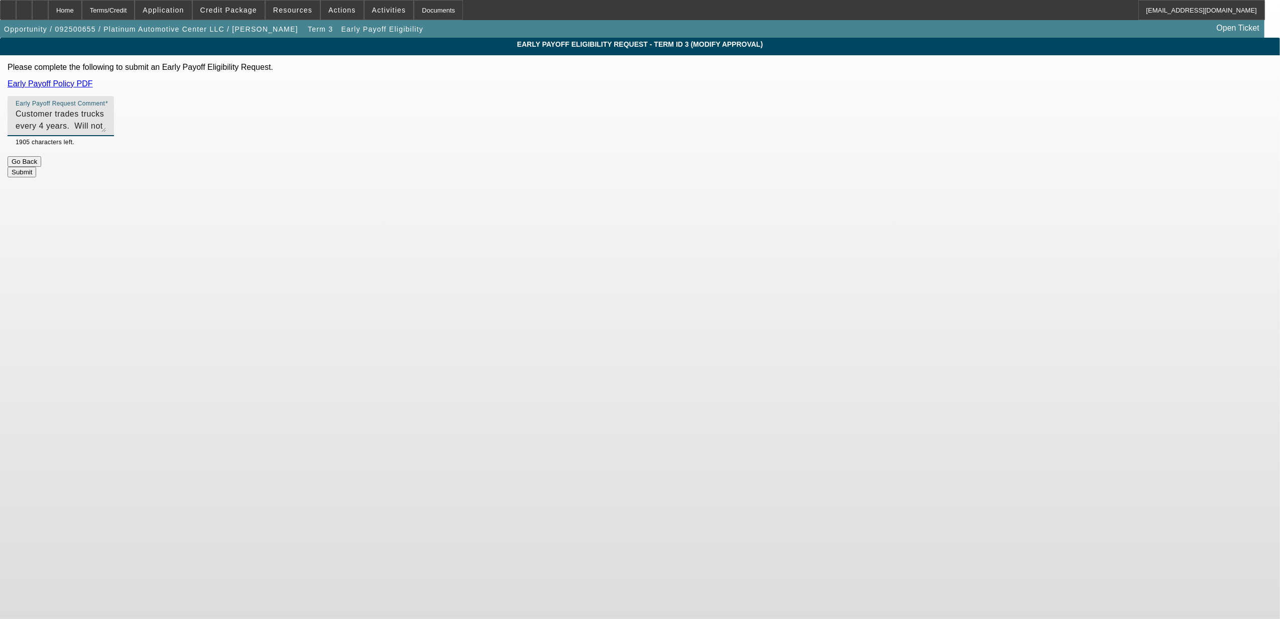
drag, startPoint x: 553, startPoint y: 133, endPoint x: 505, endPoint y: 111, distance: 53.3
click at [114, 111] on div "Early Payoff Request Comment Customer trades trucks every 4 years. Will not mak…" at bounding box center [61, 116] width 106 height 40
type textarea "Customer trades trucks every 4 years. Will not make a big difference but the cu…"
click at [36, 167] on button "Submit" at bounding box center [22, 172] width 29 height 11
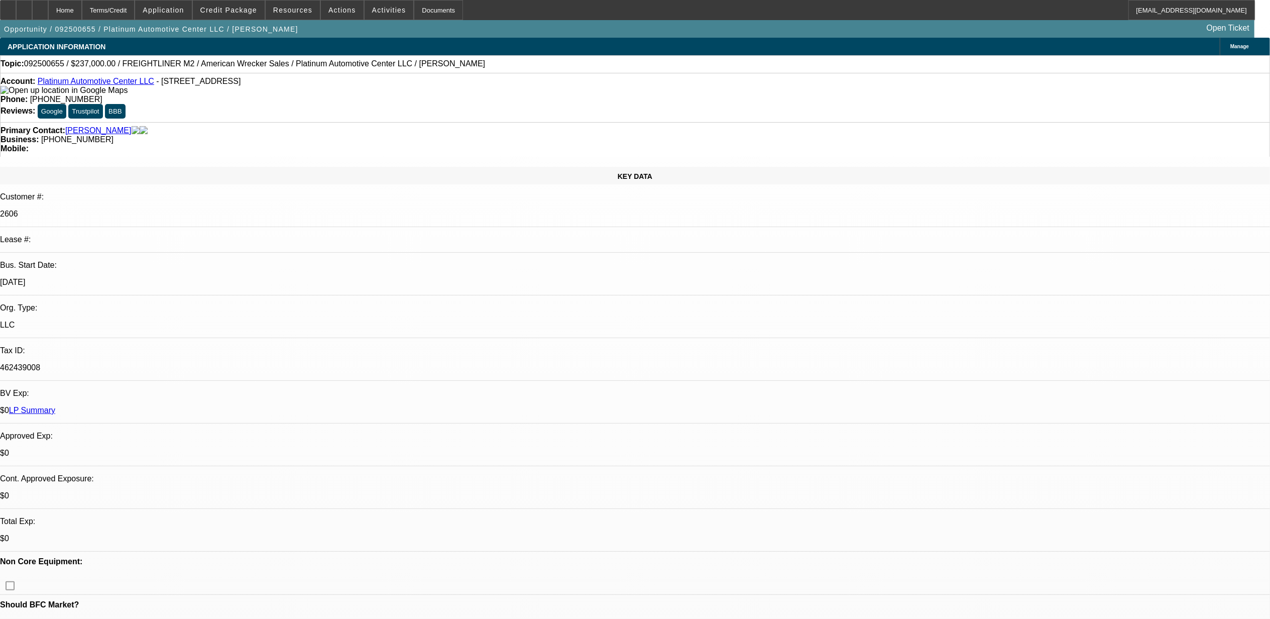
select select "0"
select select "2"
select select "0"
select select "6"
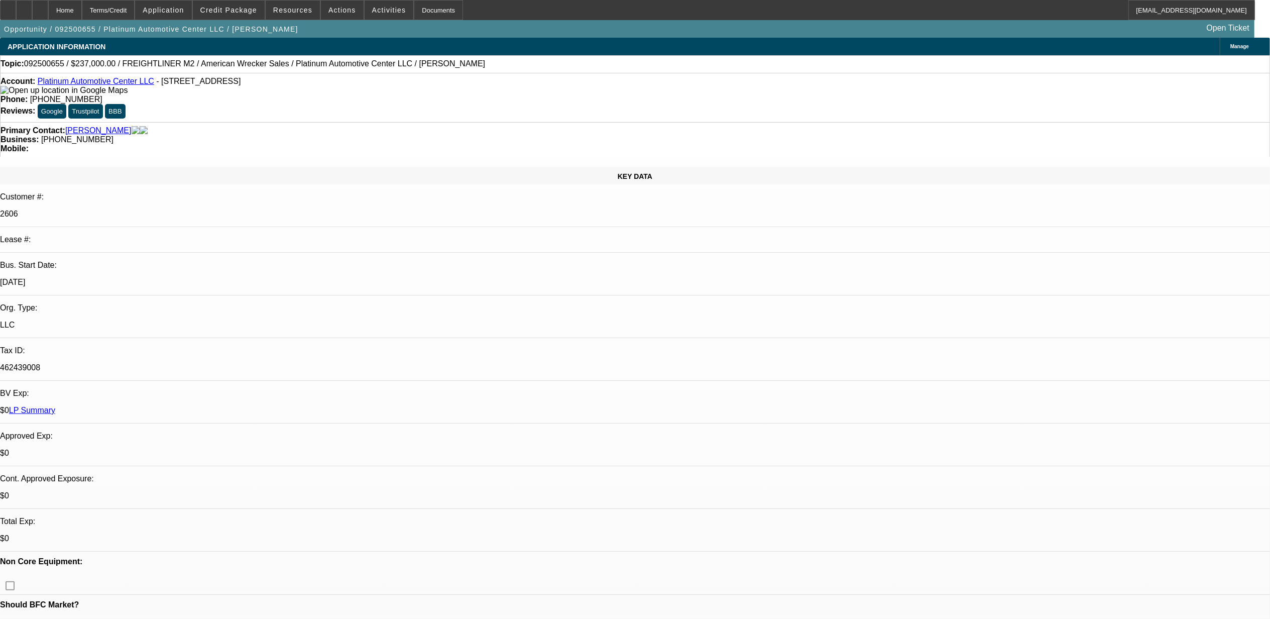
select select "0"
select select "2"
select select "0"
select select "6"
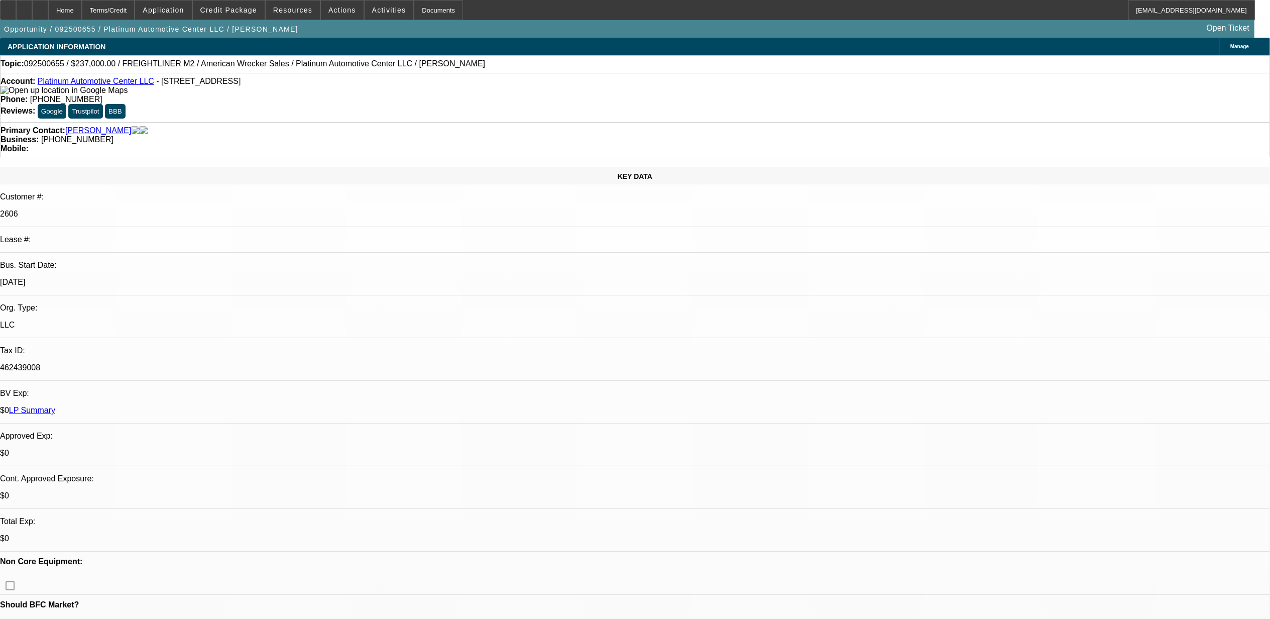
select select "0"
select select "2"
select select "0"
select select "6"
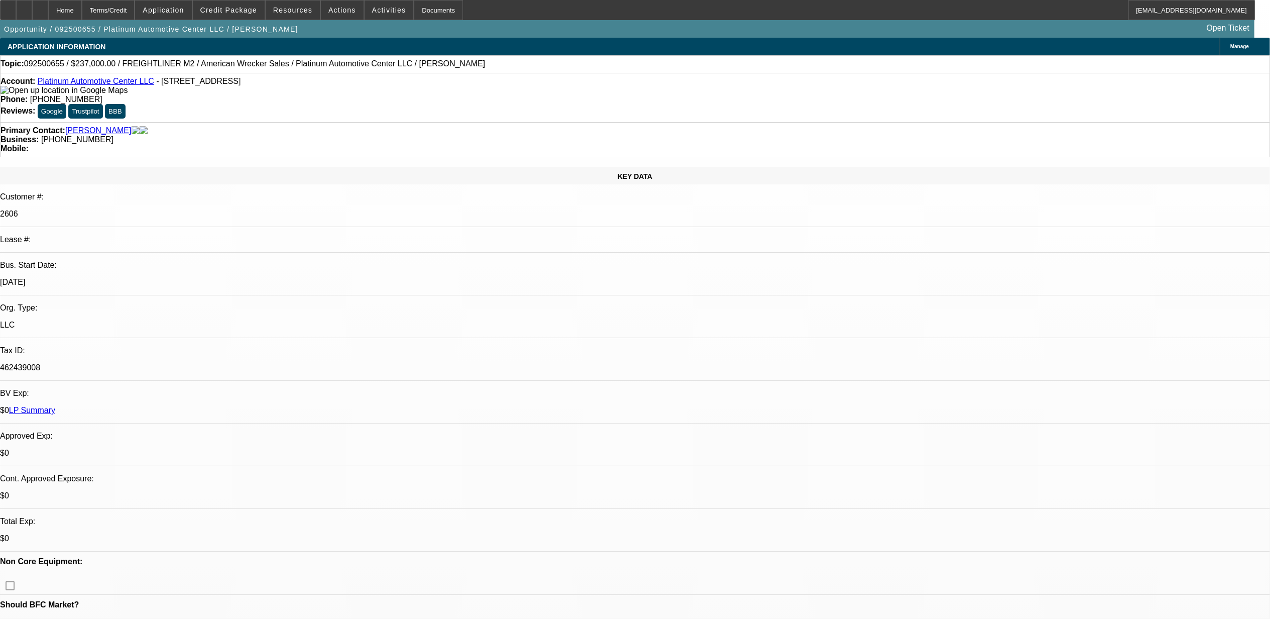
select select "0"
select select "2"
select select "0"
select select "6"
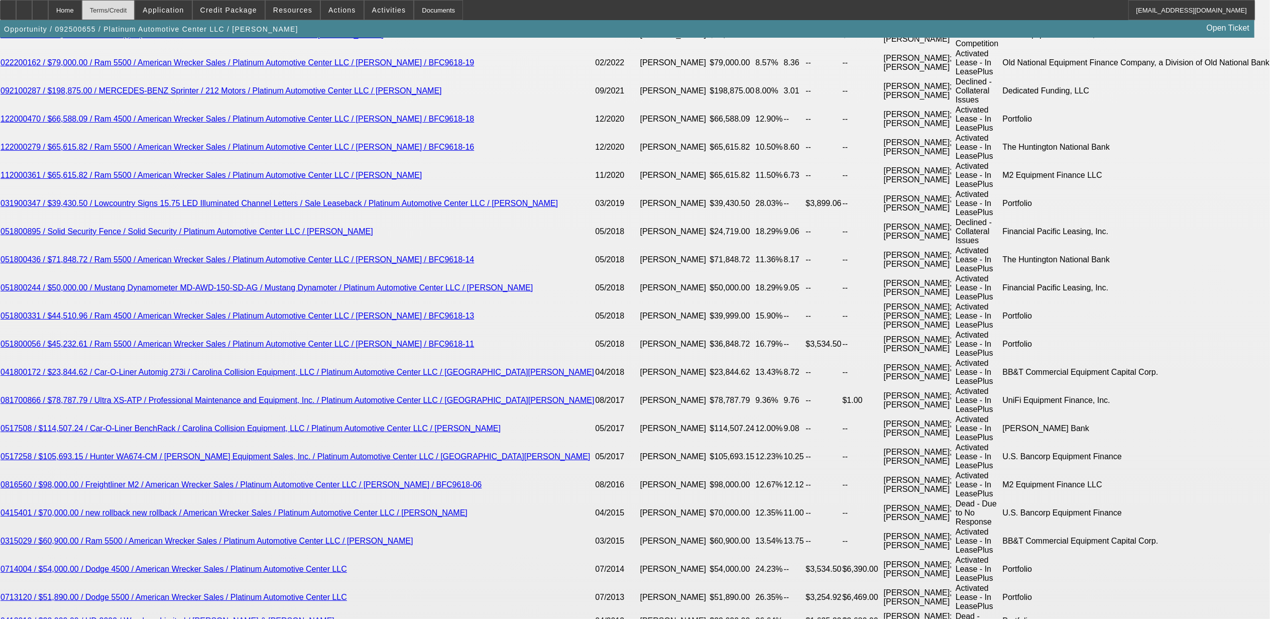
scroll to position [1971, 0]
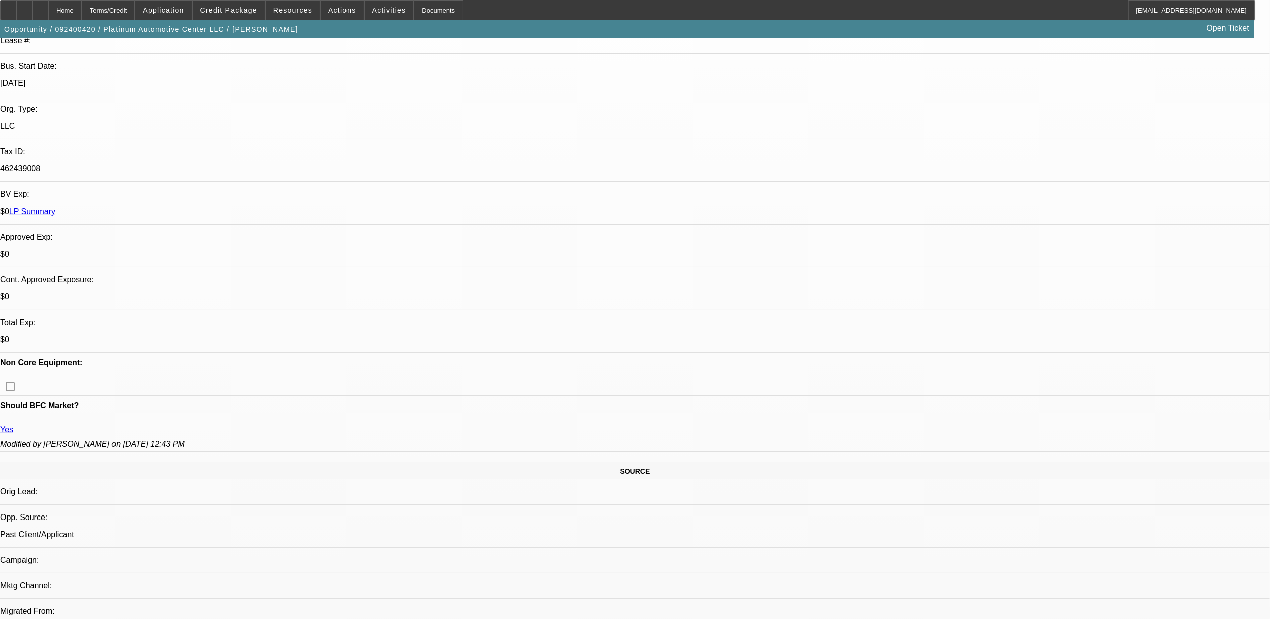
select select "0"
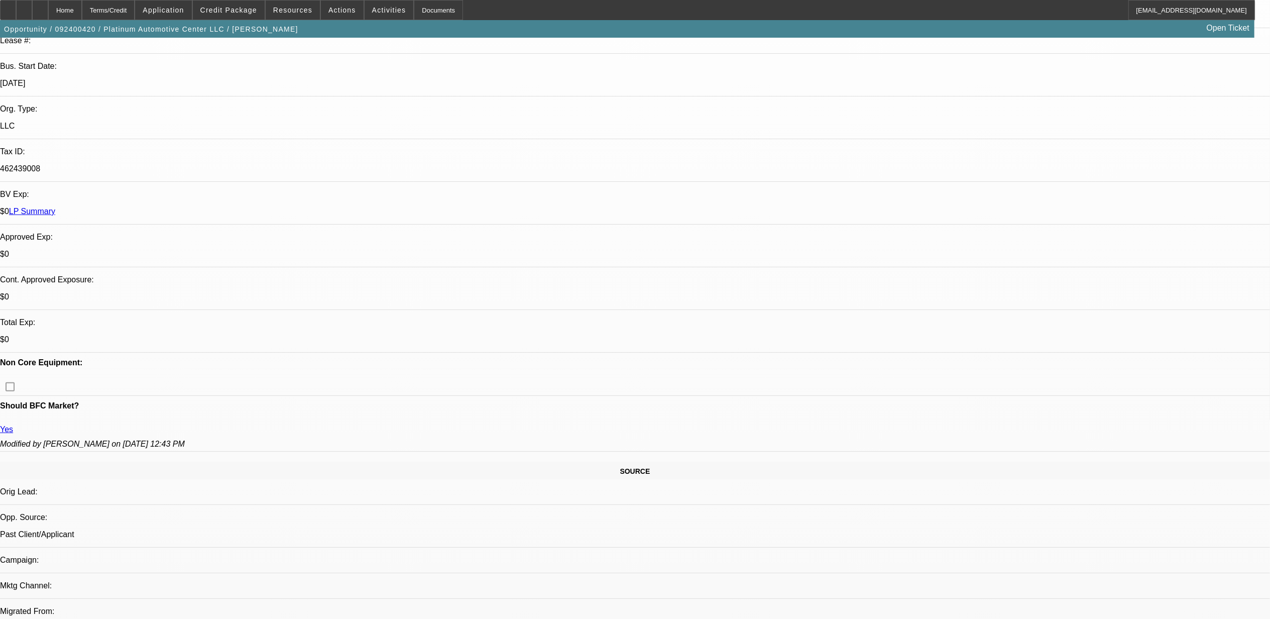
select select "0"
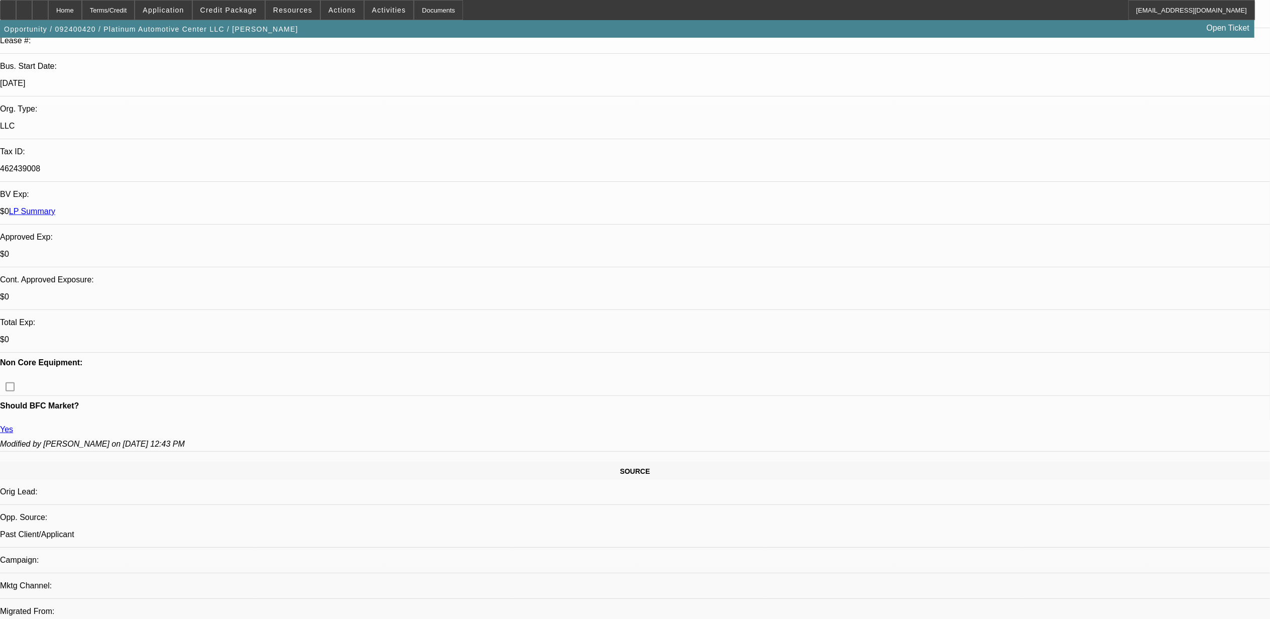
select select "0"
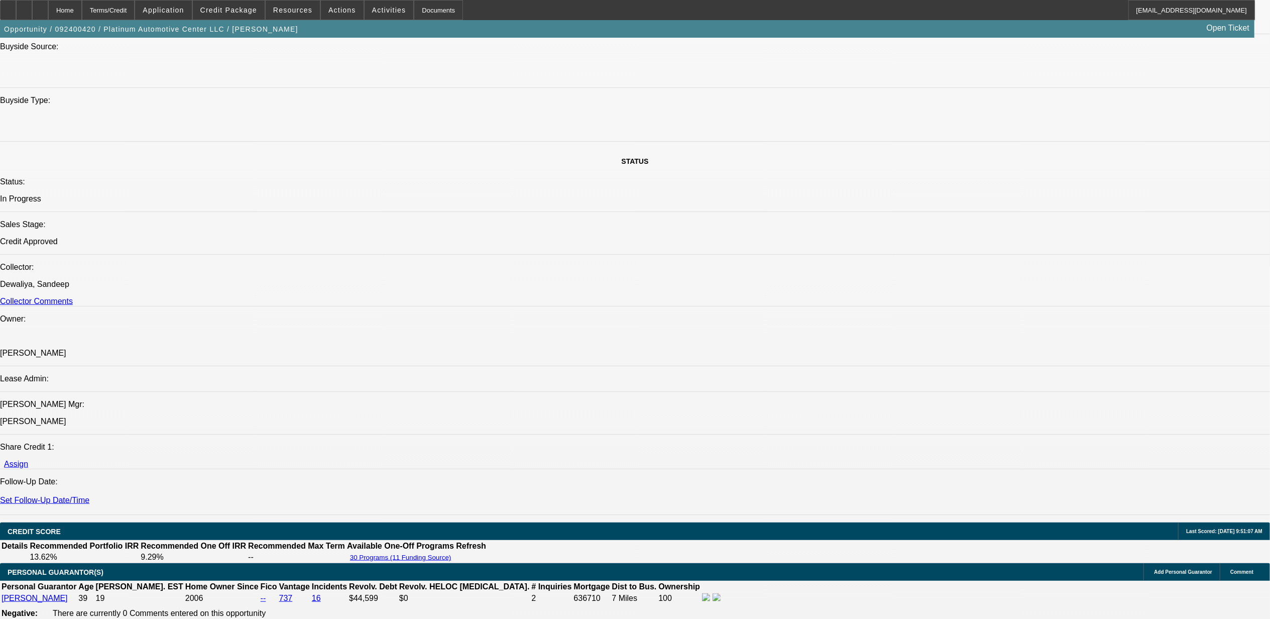
select select "1"
select select "2"
select select "6"
select select "1"
select select "2"
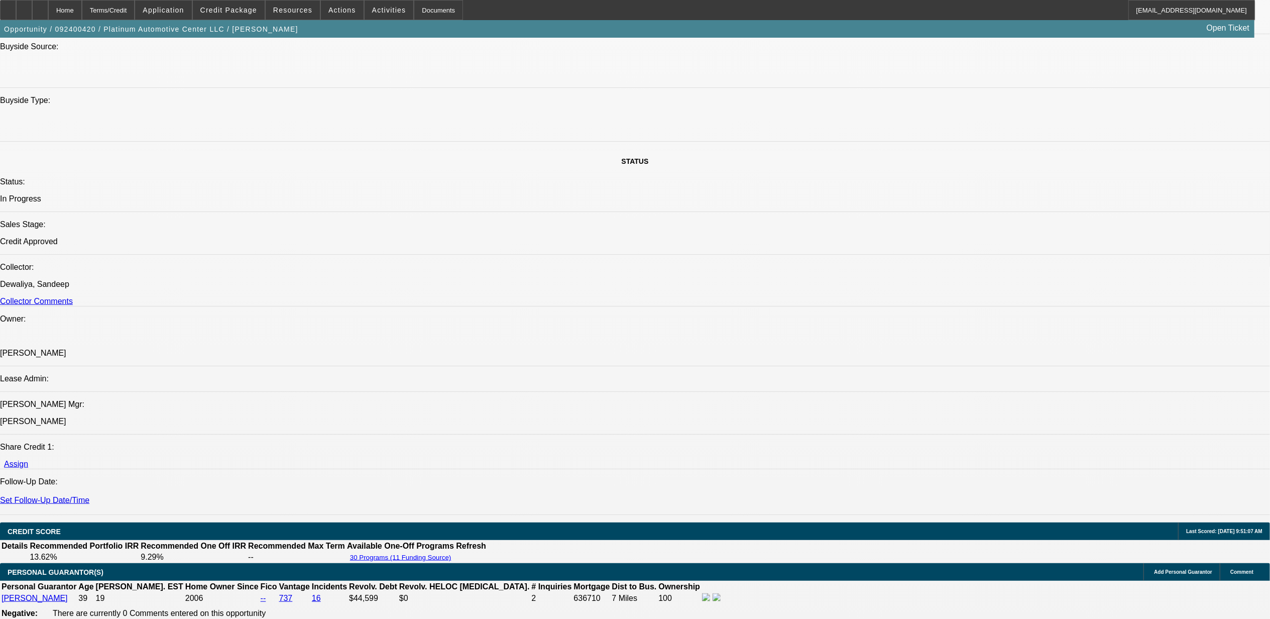
select select "6"
select select "1"
select select "2"
select select "6"
select select "1"
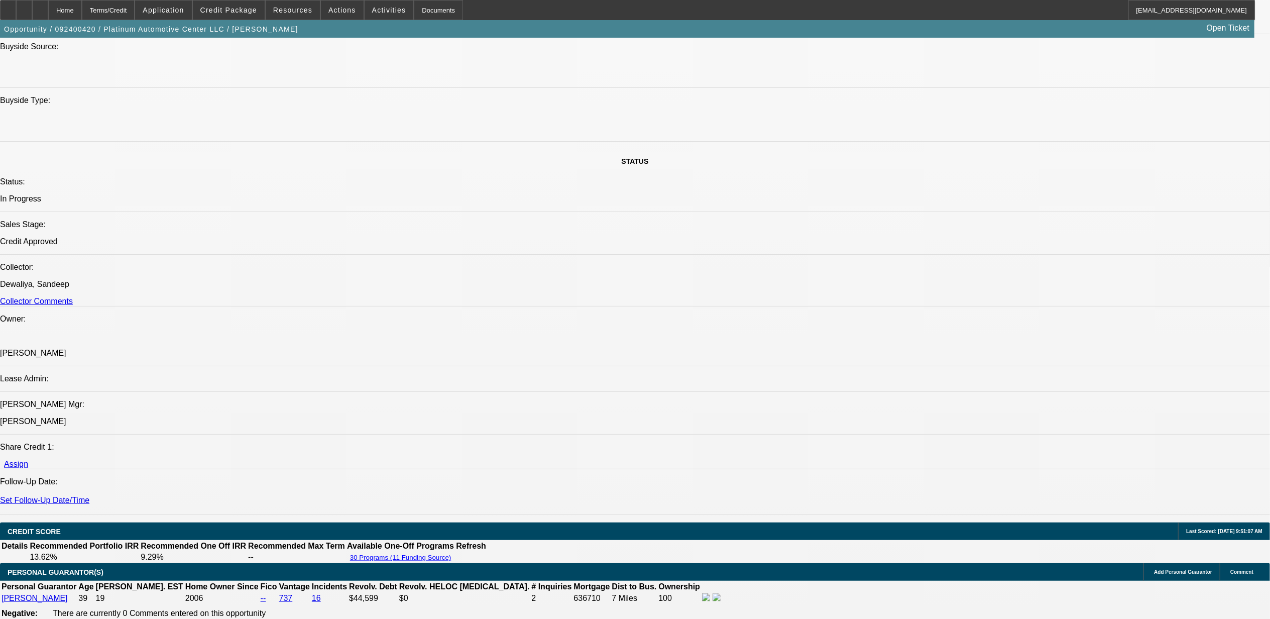
select select "2"
select select "6"
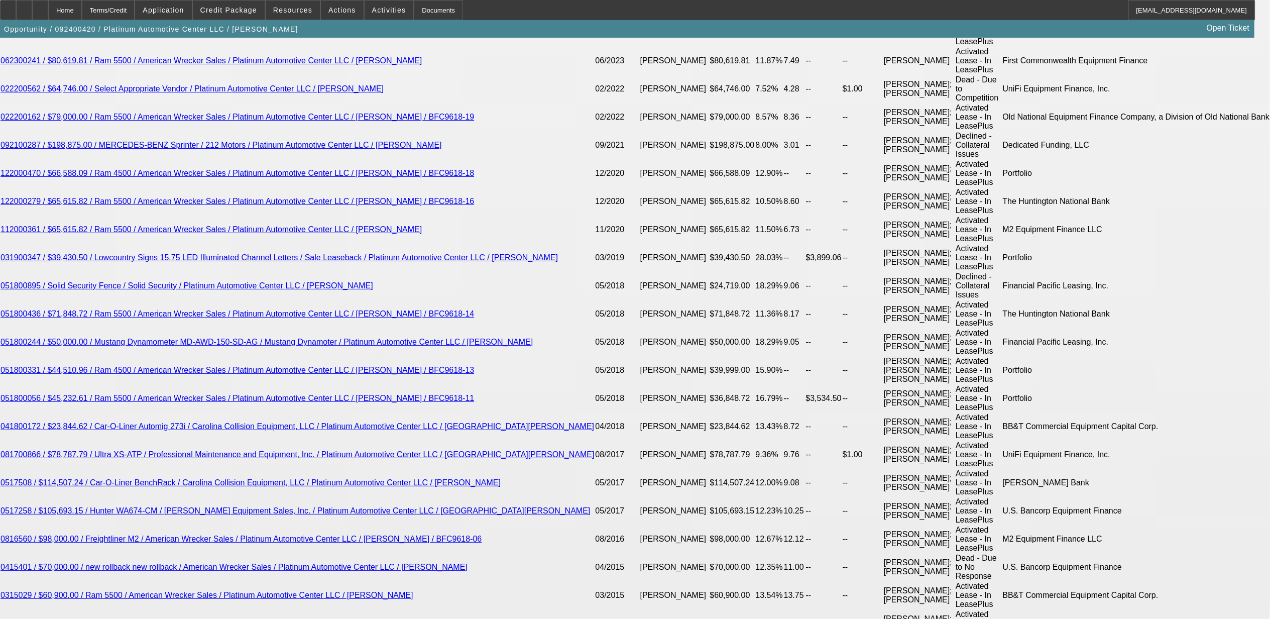
scroll to position [1900, 0]
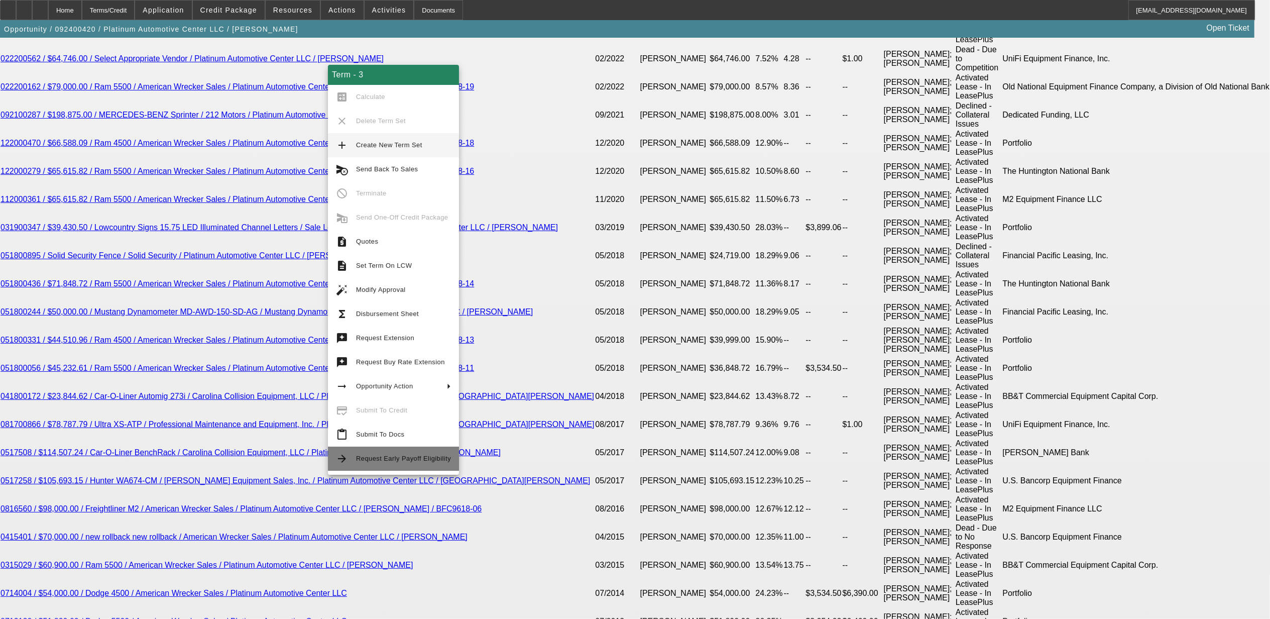
click at [345, 460] on mat-icon "arrow_forward" at bounding box center [342, 458] width 12 height 12
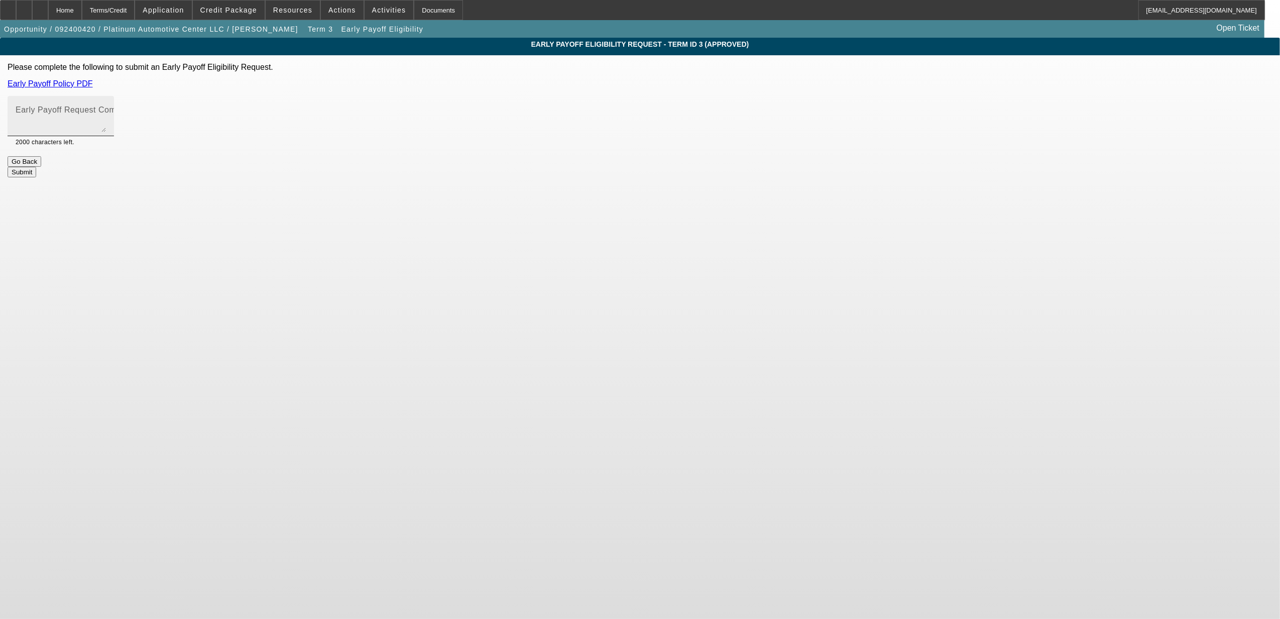
click at [135, 109] on mat-label "Early Payoff Request Comment" at bounding box center [76, 109] width 120 height 9
click at [106, 109] on textarea "Early Payoff Request Comment" at bounding box center [61, 120] width 90 height 24
paste textarea "Customer trades trucks every 4 years. Will not make a big difference but the cu…"
type textarea "Customer trades trucks every 4 years. Will not make a big difference but the cu…"
click at [36, 167] on button "Submit" at bounding box center [22, 172] width 29 height 11
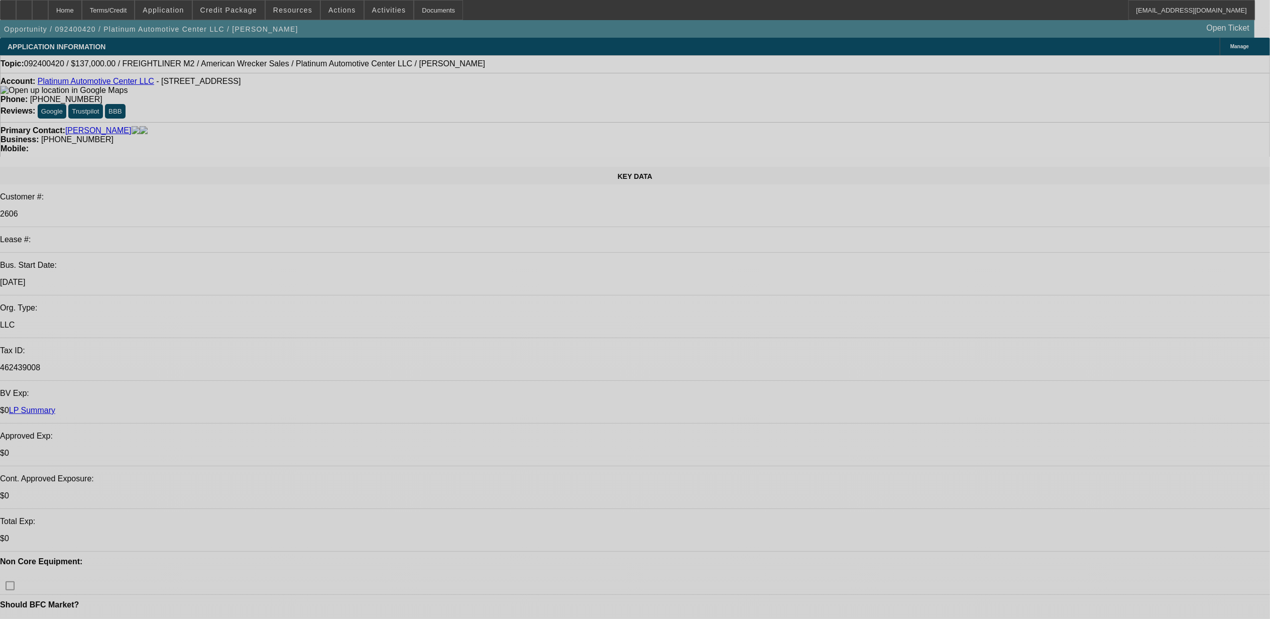
select select "0"
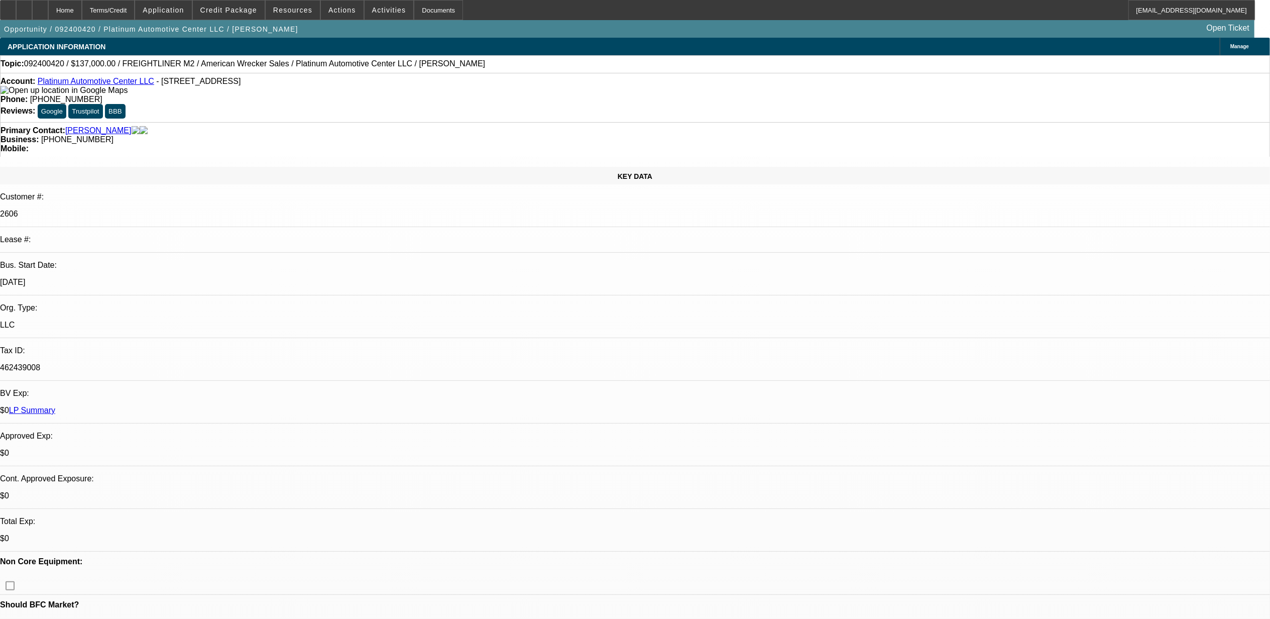
select select "0"
select select "2"
select select "0"
select select "6"
select select "0"
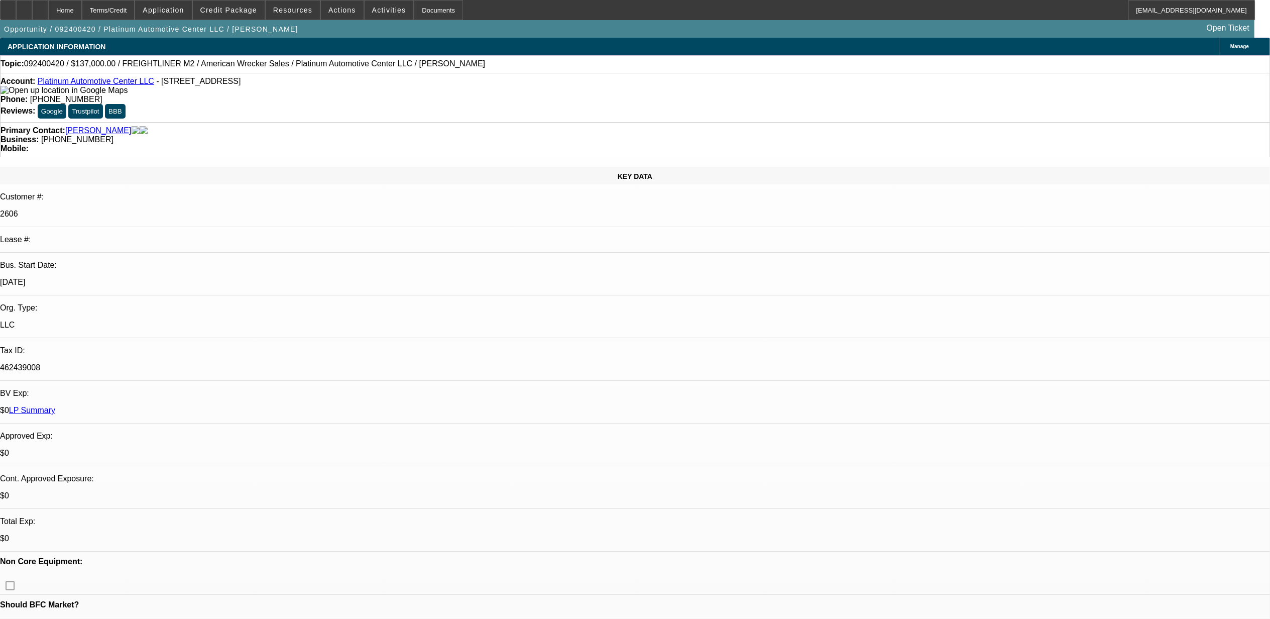
select select "0"
select select "2"
select select "0"
select select "6"
select select "0"
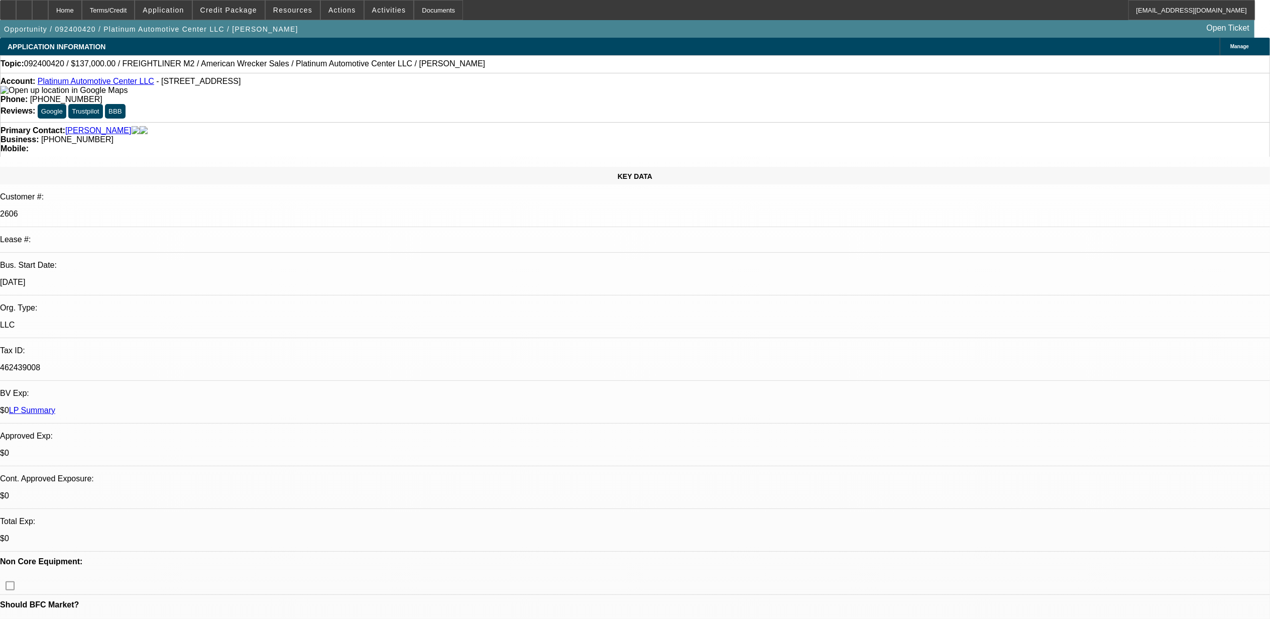
select select "0"
select select "2"
select select "0"
select select "6"
select select "0"
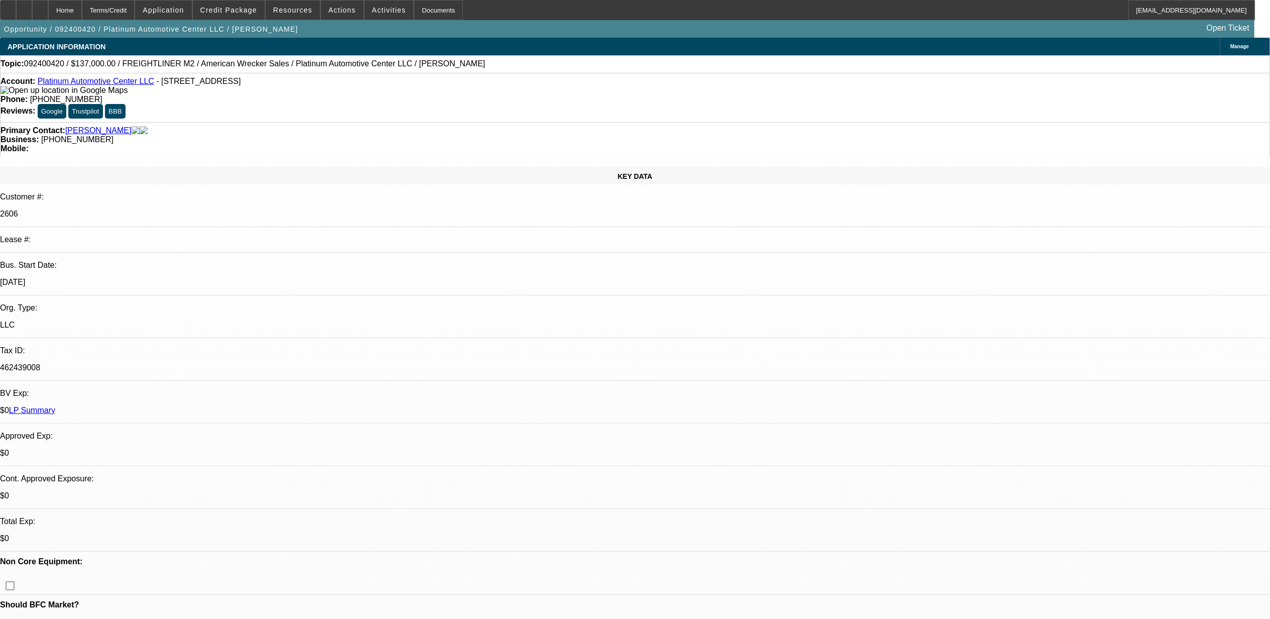
select select "0"
select select "2"
select select "0"
select select "6"
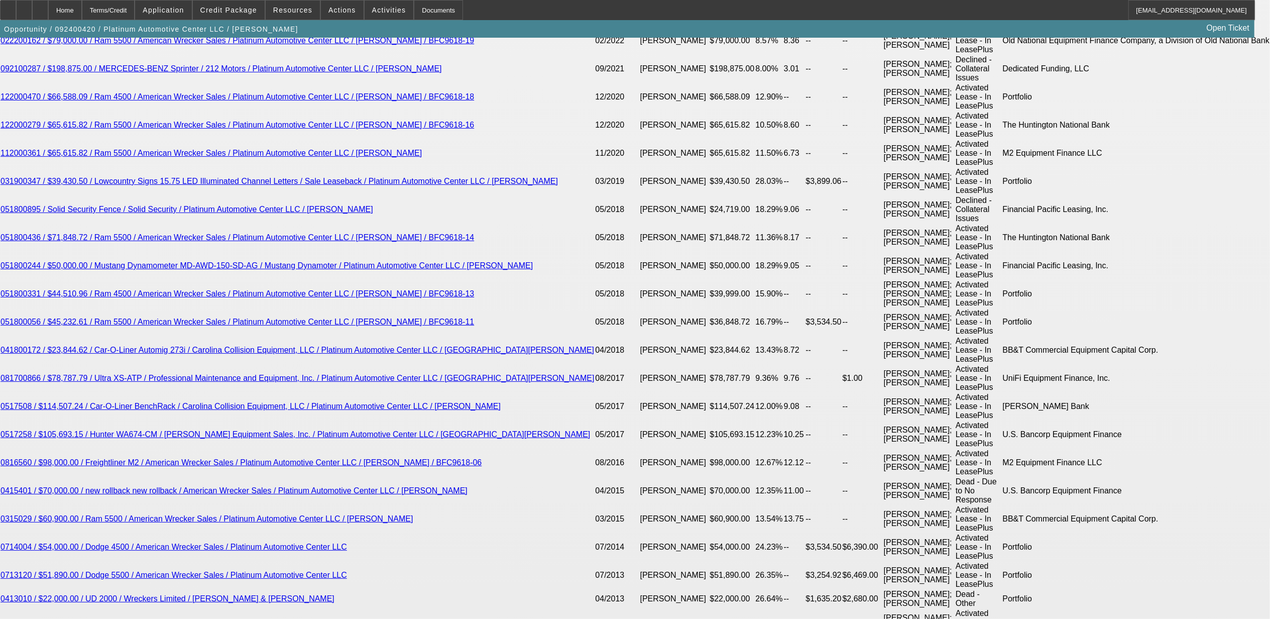
scroll to position [2075, 0]
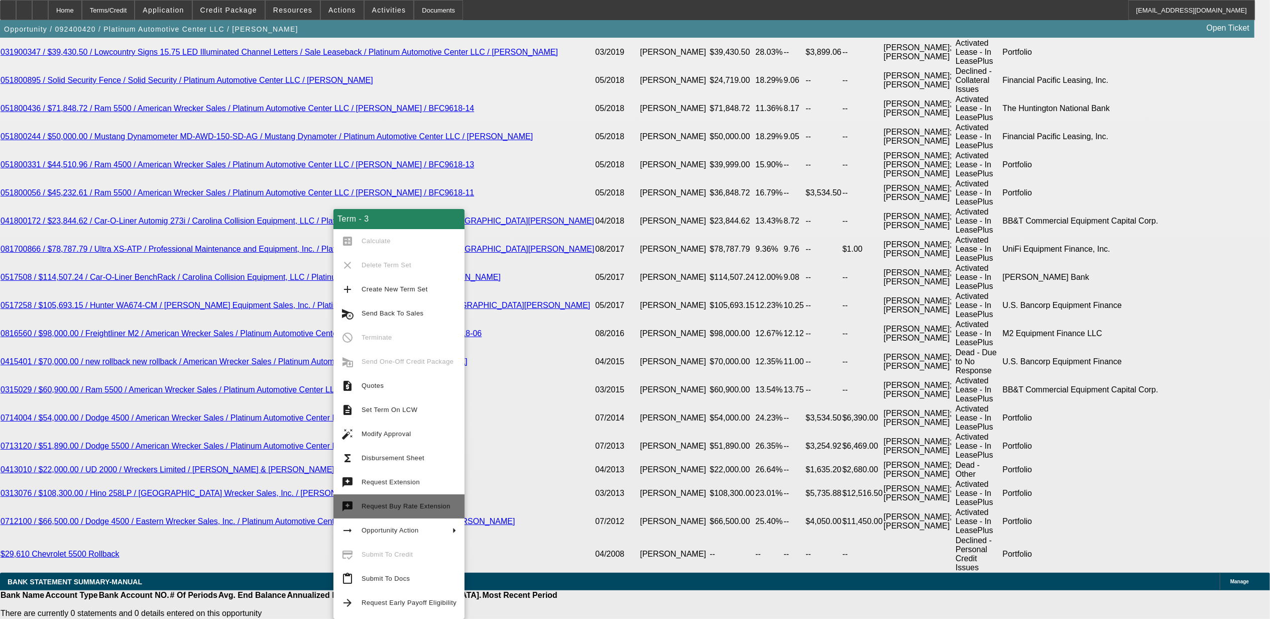
click at [418, 513] on button "try Request Buy Rate Extension" at bounding box center [398, 506] width 131 height 24
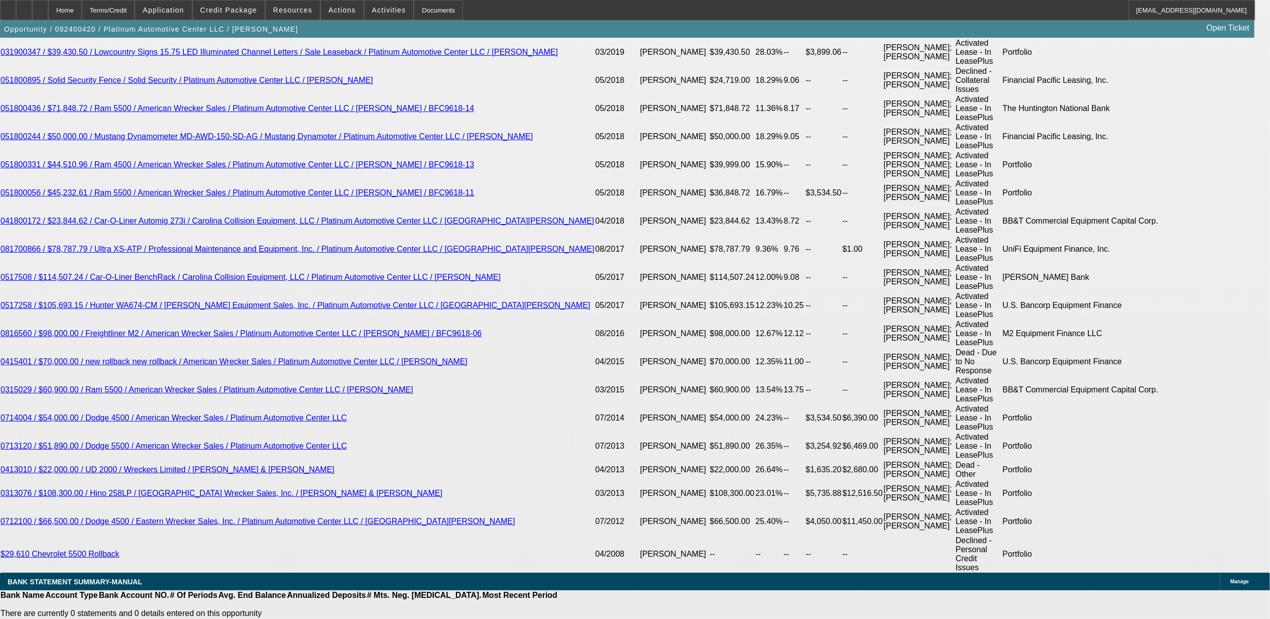
scroll to position [2106, 0]
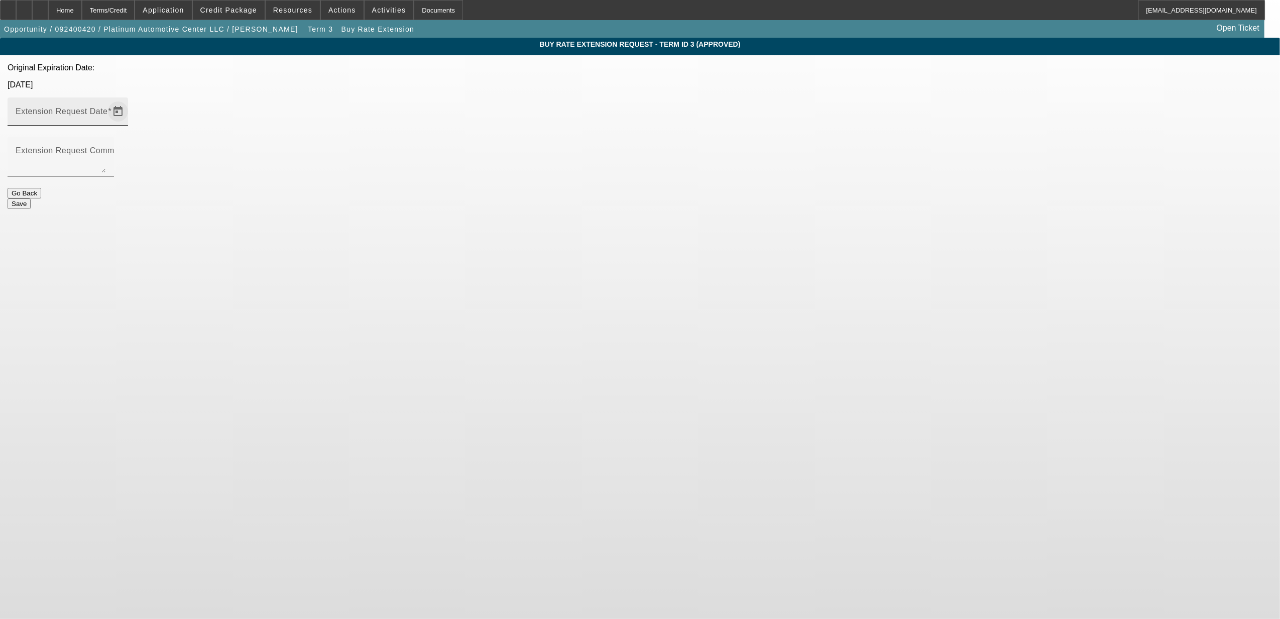
click at [130, 99] on span "Open calendar" at bounding box center [118, 111] width 24 height 24
click at [768, 195] on span "17" at bounding box center [762, 195] width 18 height 18
type input "10/17/2025"
click at [106, 149] on textarea "Extension Request Comment" at bounding box center [61, 161] width 90 height 24
type textarea "truck is ready."
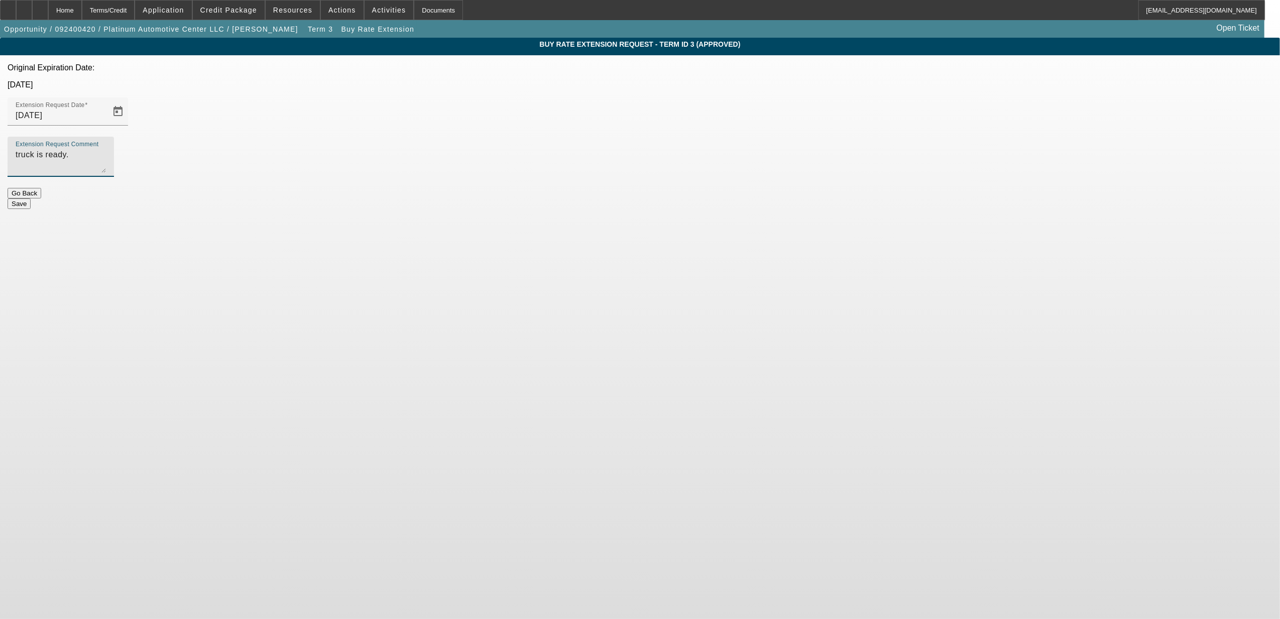
click at [31, 198] on button "Save" at bounding box center [19, 203] width 23 height 11
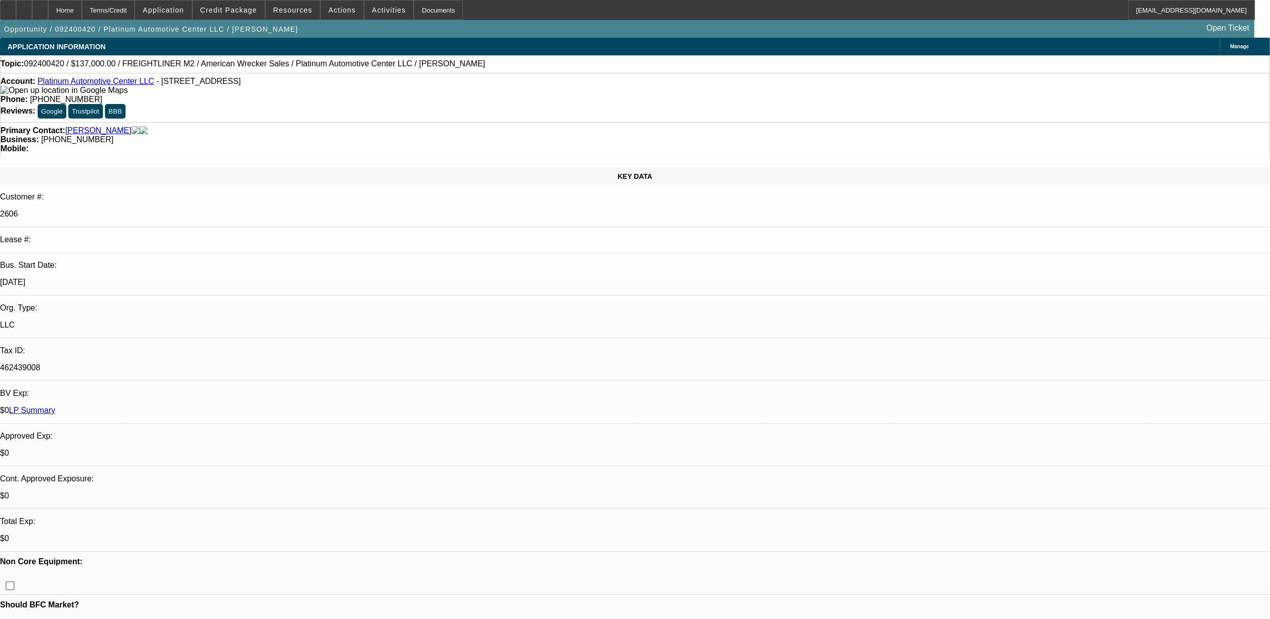
select select "0"
select select "2"
select select "0"
select select "6"
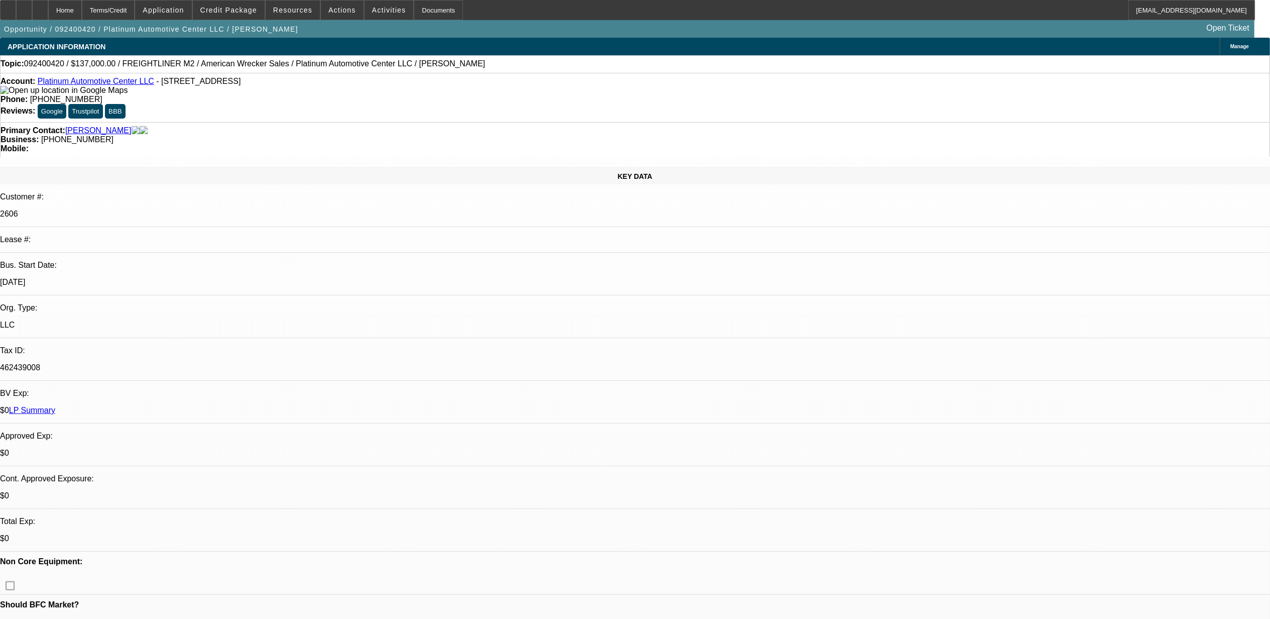
select select "0"
select select "2"
select select "0"
select select "6"
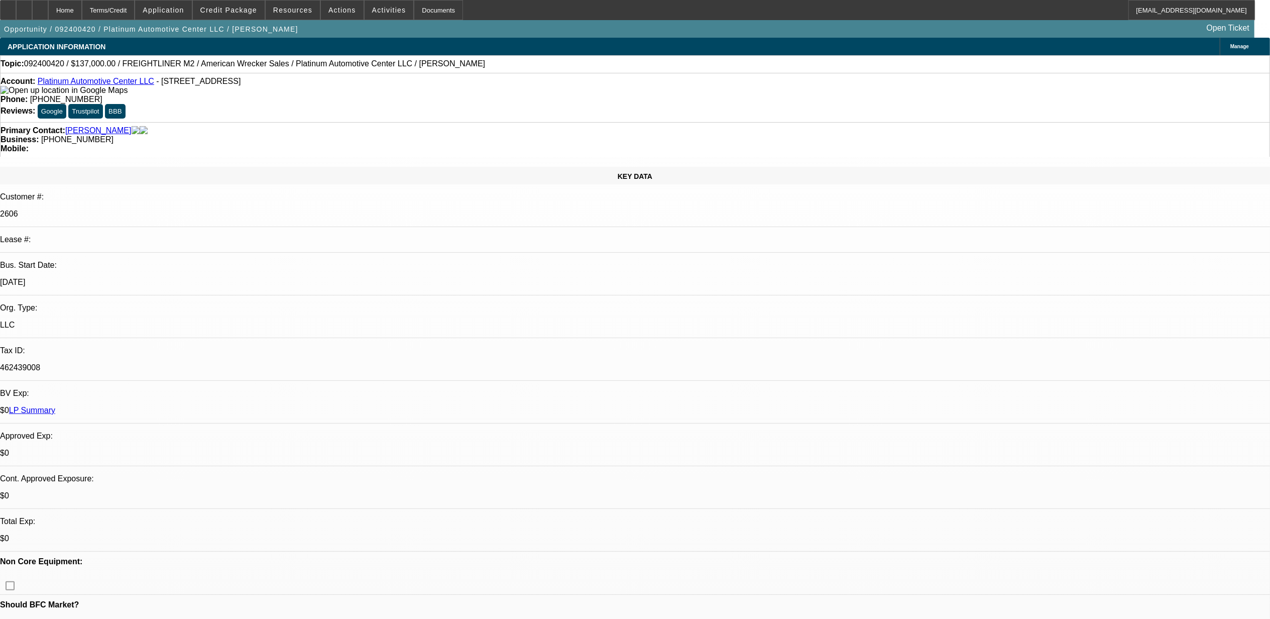
select select "0"
select select "2"
select select "0"
select select "6"
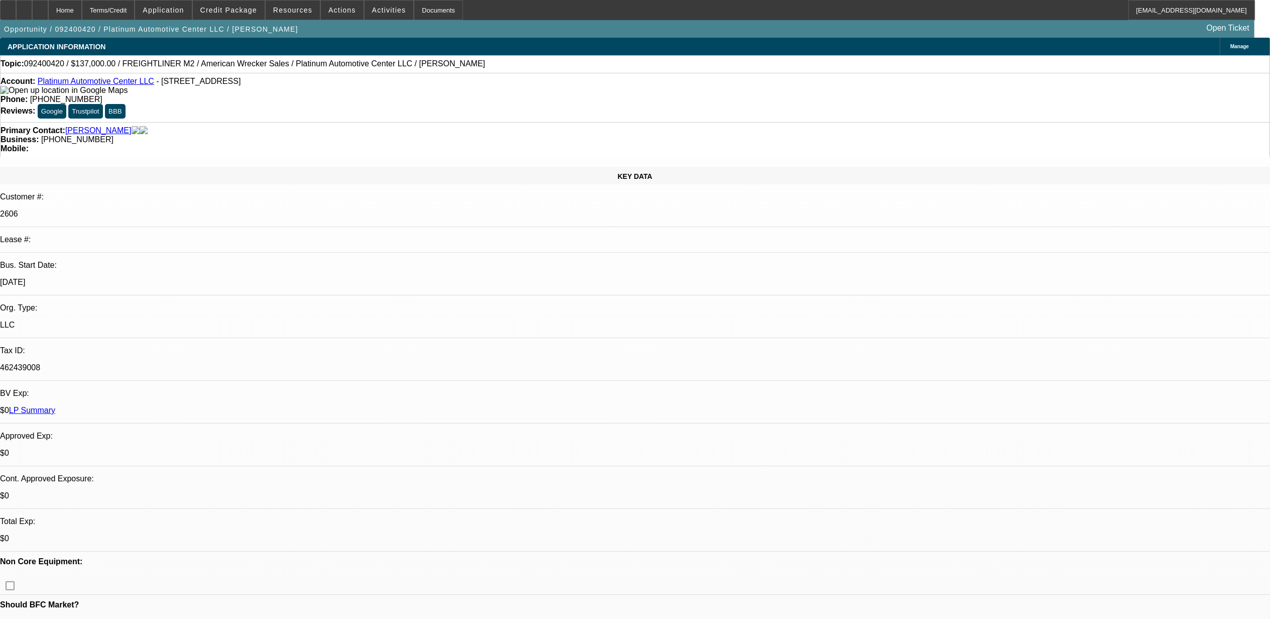
select select "0"
select select "2"
select select "0"
select select "6"
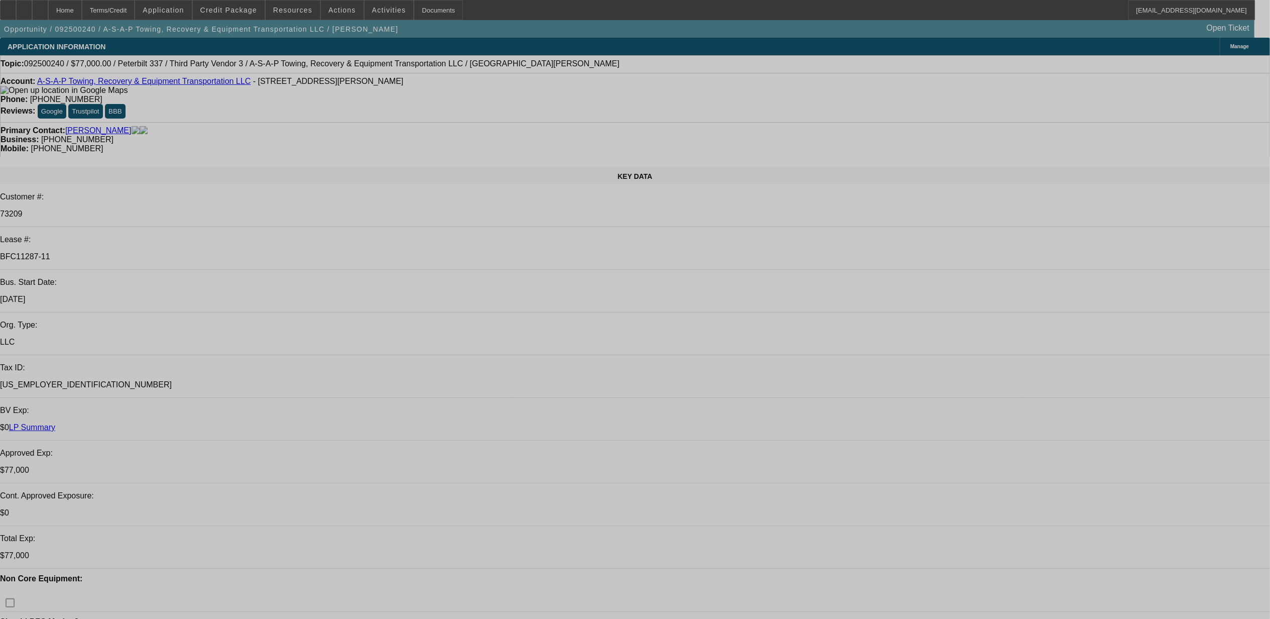
select select "0"
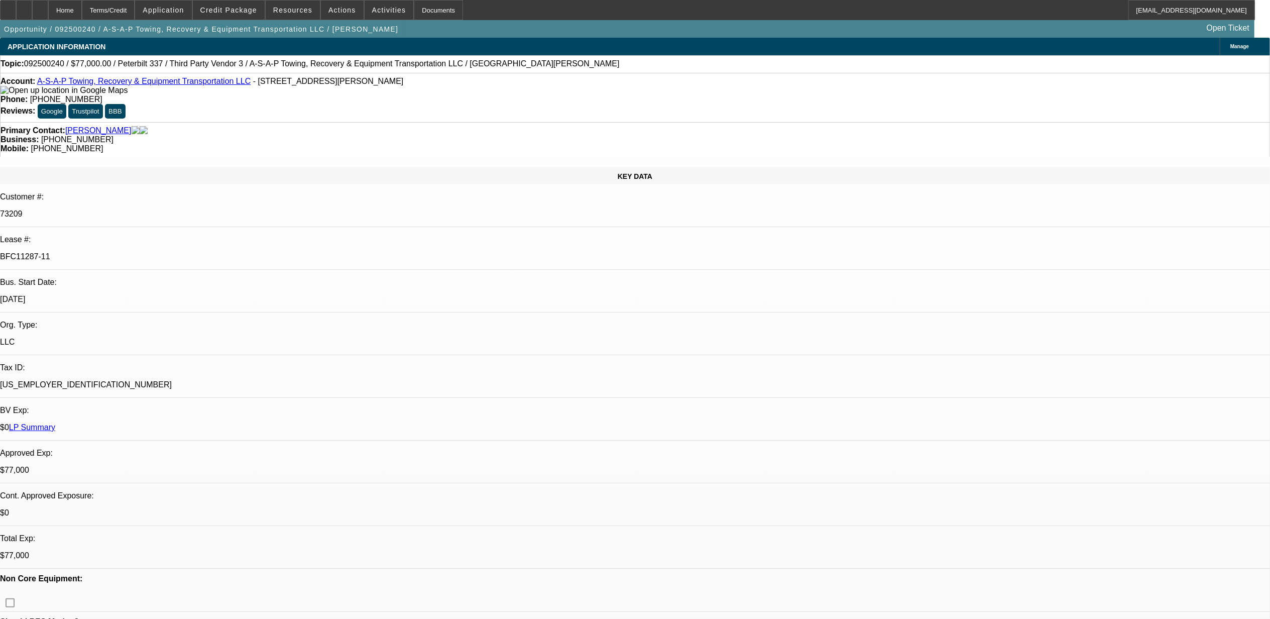
select select "0"
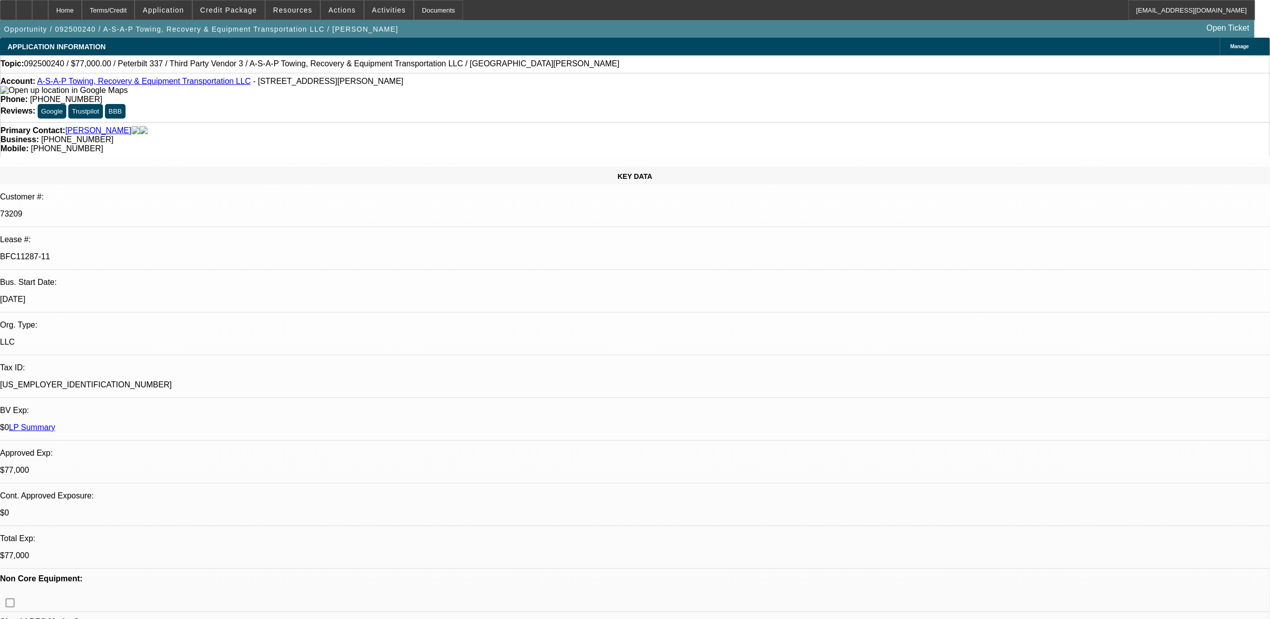
select select "0"
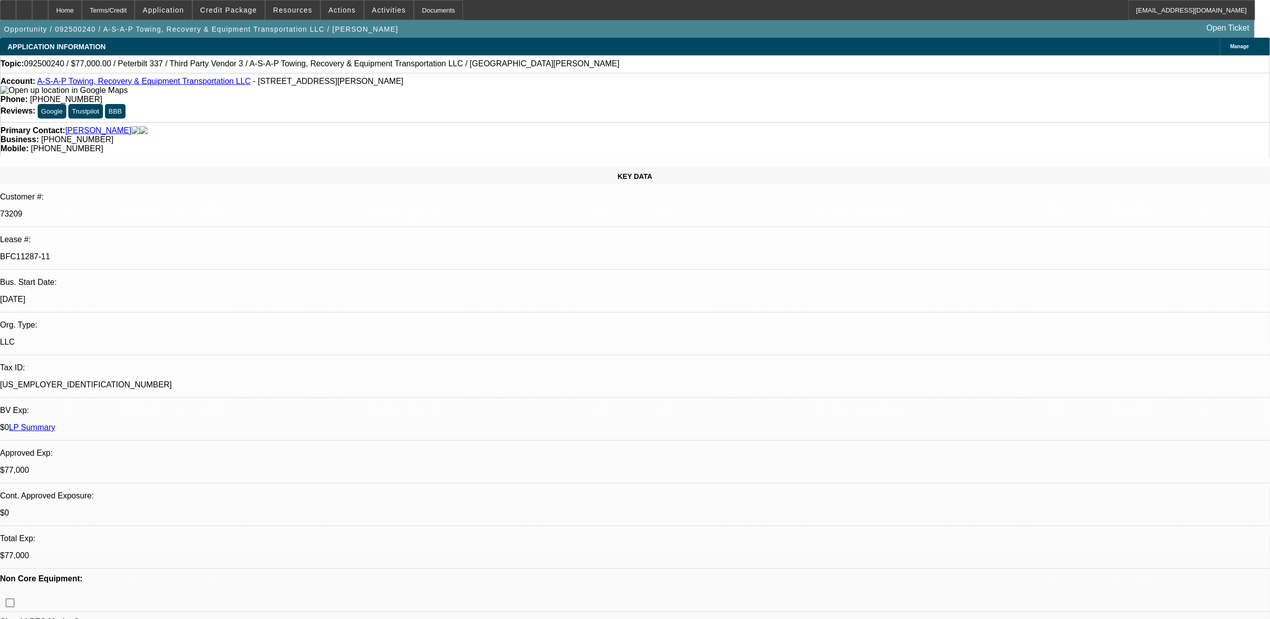
select select "0"
select select "1"
select select "2"
select select "6"
select select "1"
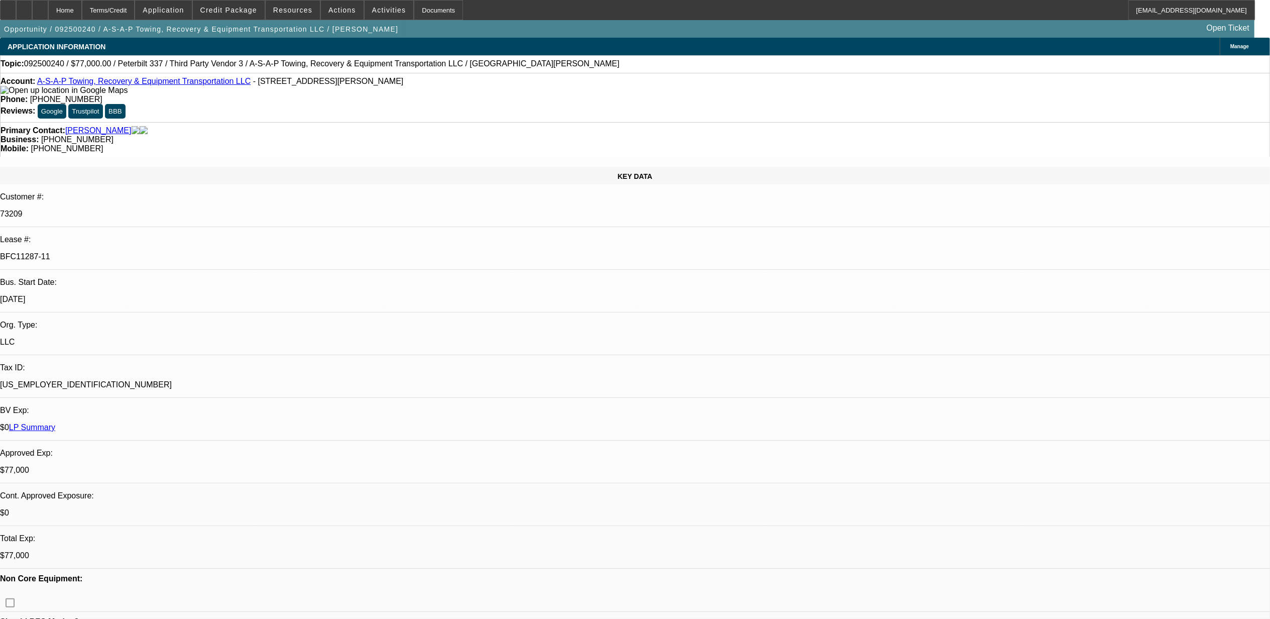
select select "1"
select select "6"
select select "1"
select select "3"
select select "6"
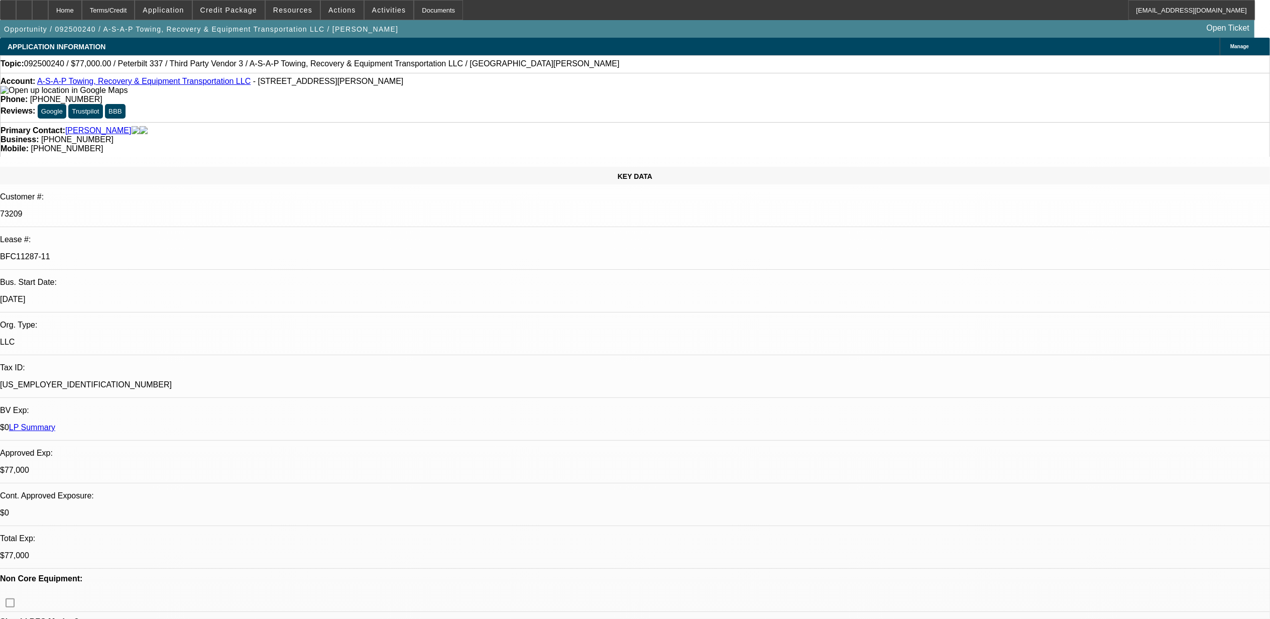
select select "1"
select select "3"
select select "6"
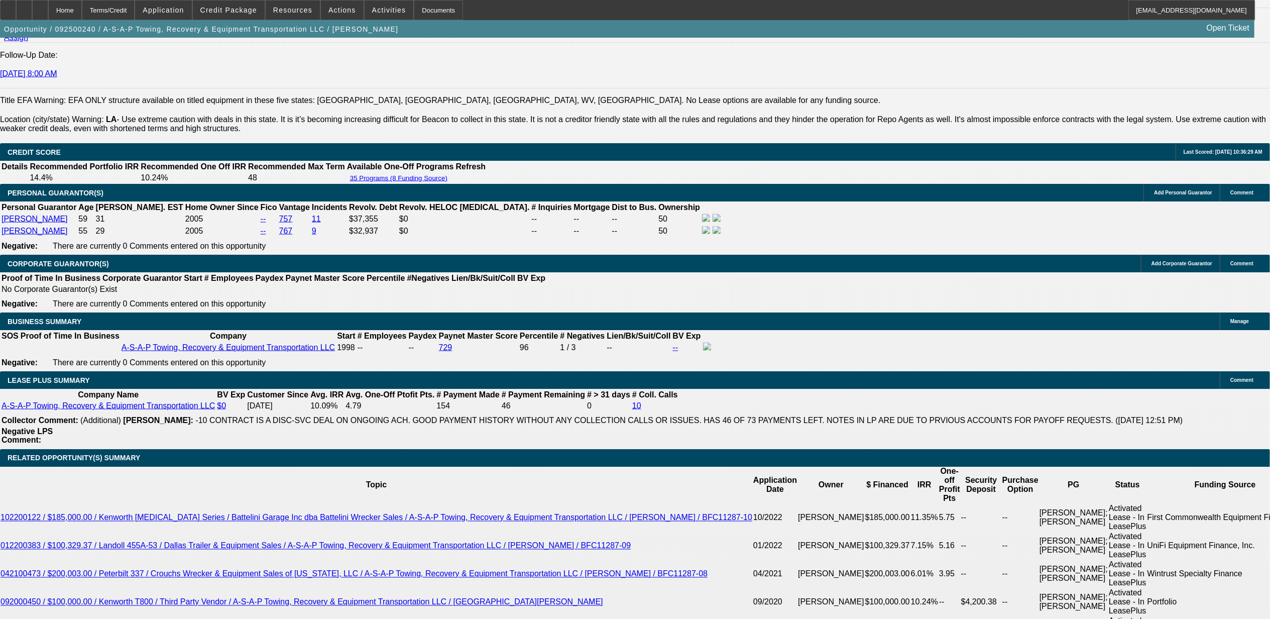
scroll to position [1607, 0]
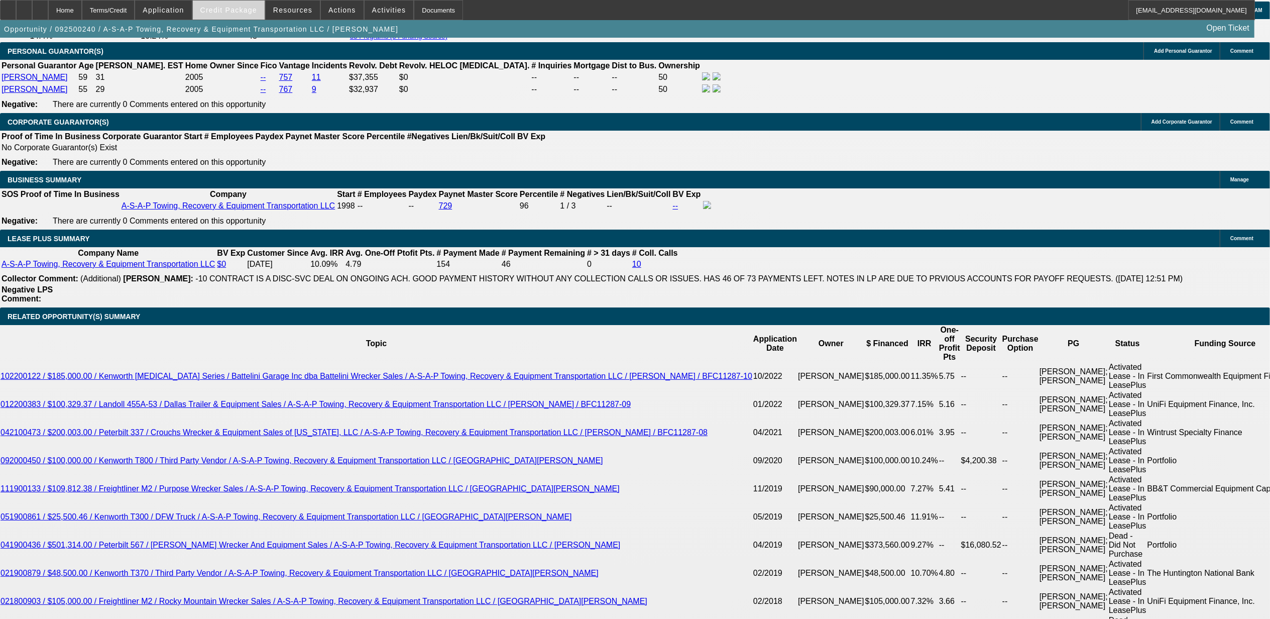
click at [257, 6] on span "Credit Package" at bounding box center [228, 10] width 57 height 8
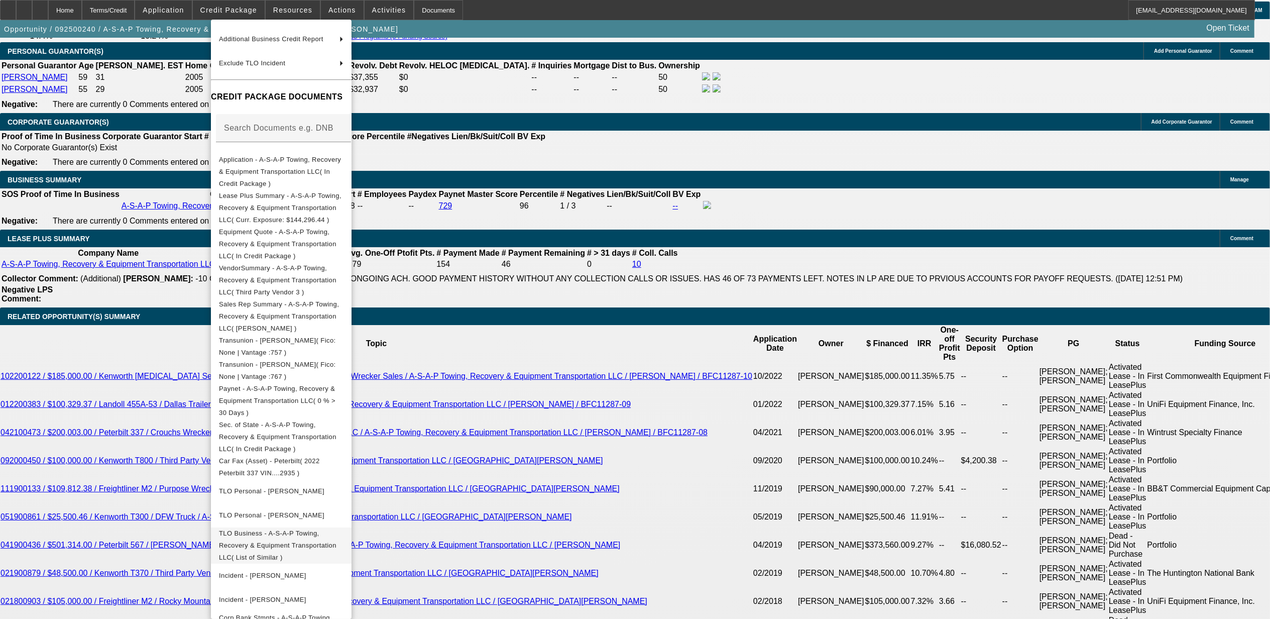
scroll to position [117, 0]
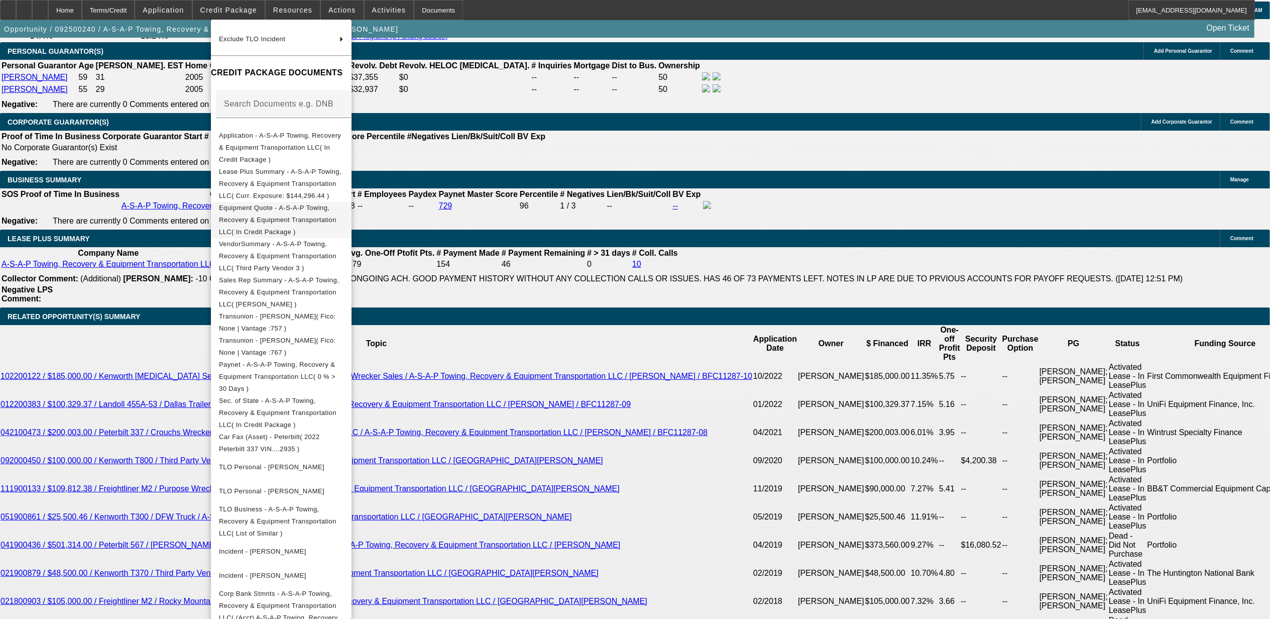
click at [274, 203] on span "Equipment Quote - A-S-A-P Towing, Recovery & Equipment Transportation LLC( In C…" at bounding box center [278, 219] width 118 height 32
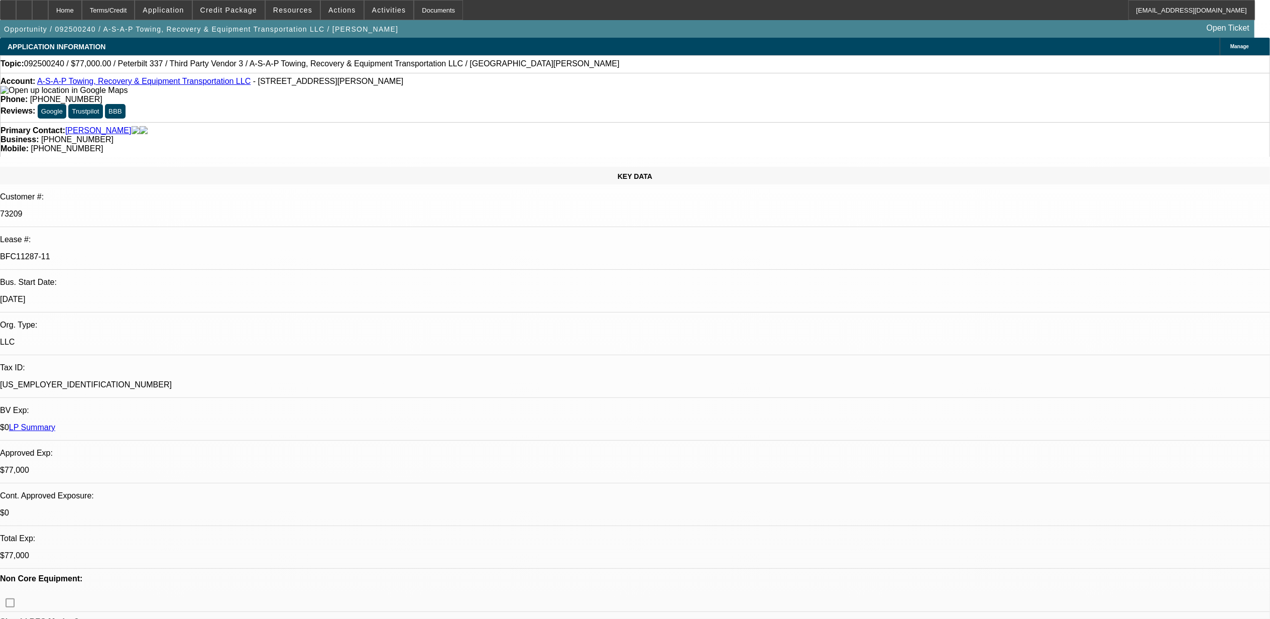
select select "0"
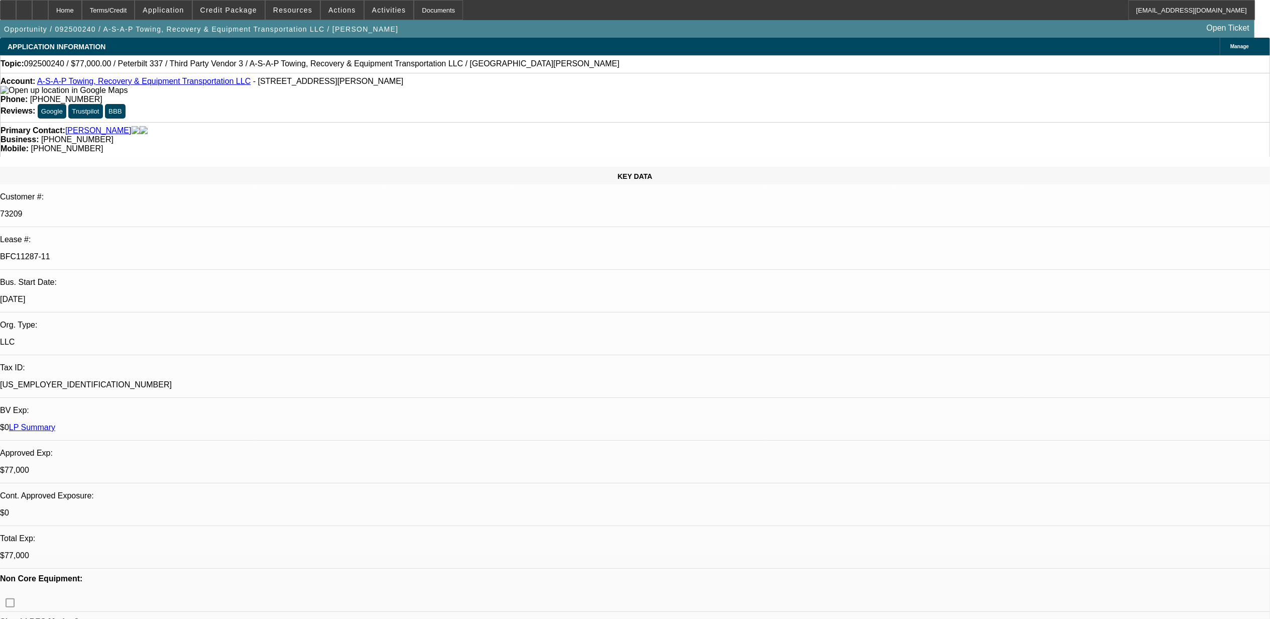
select select "0"
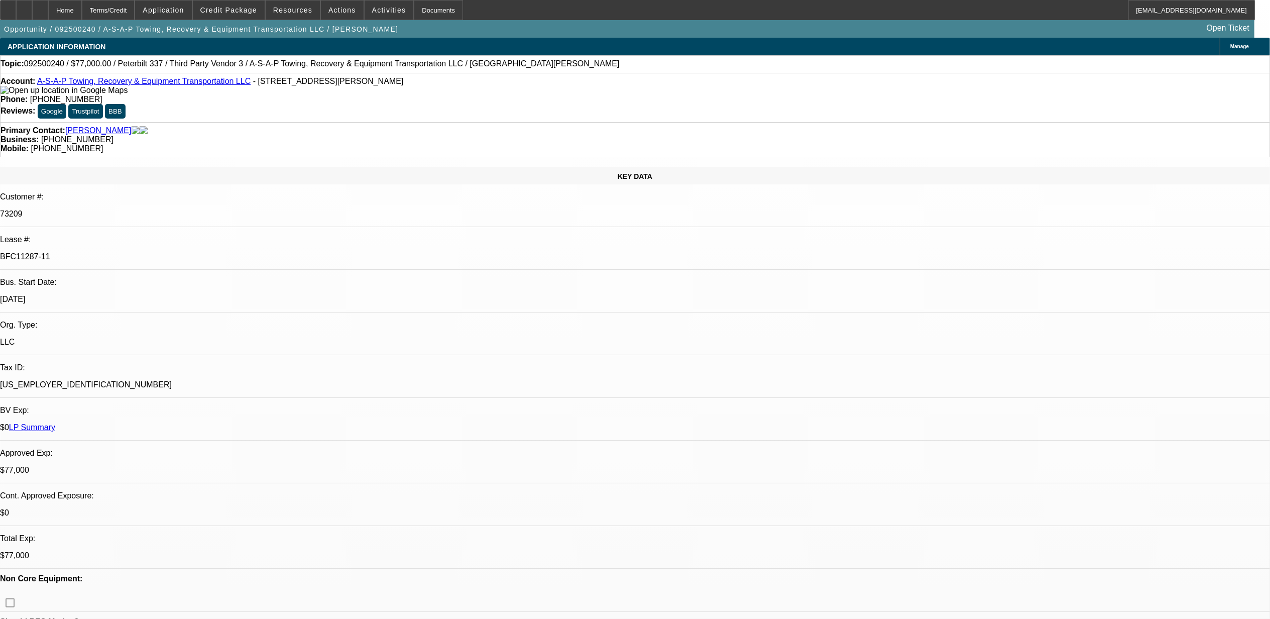
select select "0"
select select "1"
select select "2"
select select "6"
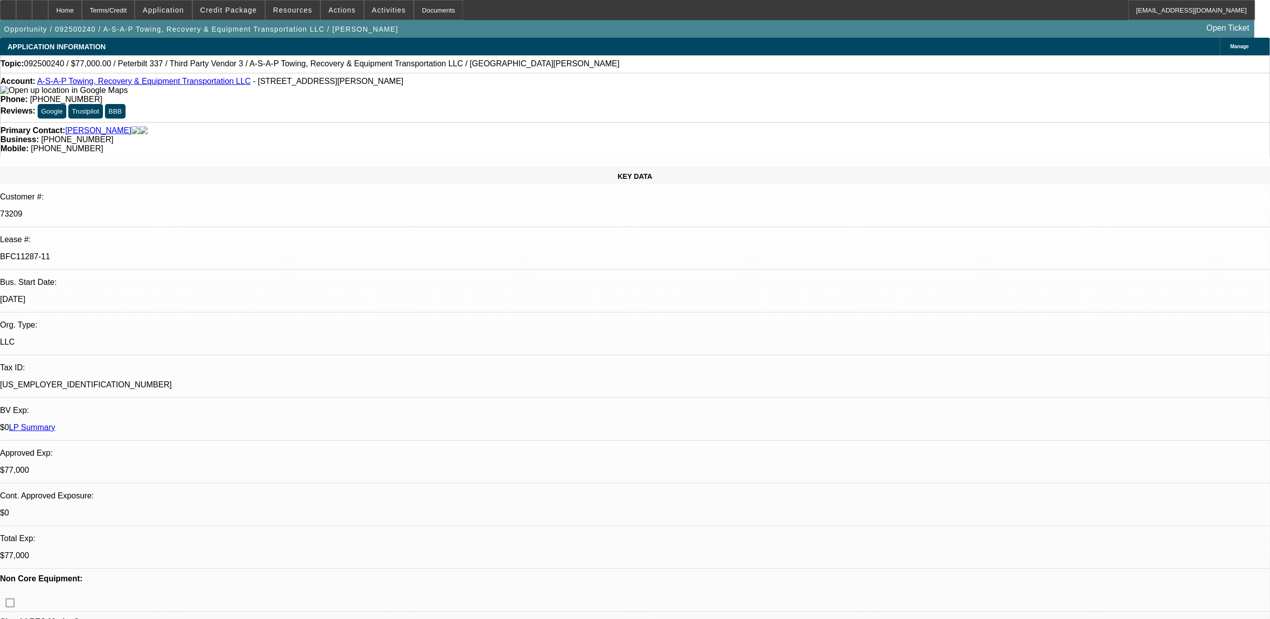
select select "1"
select select "6"
select select "1"
select select "3"
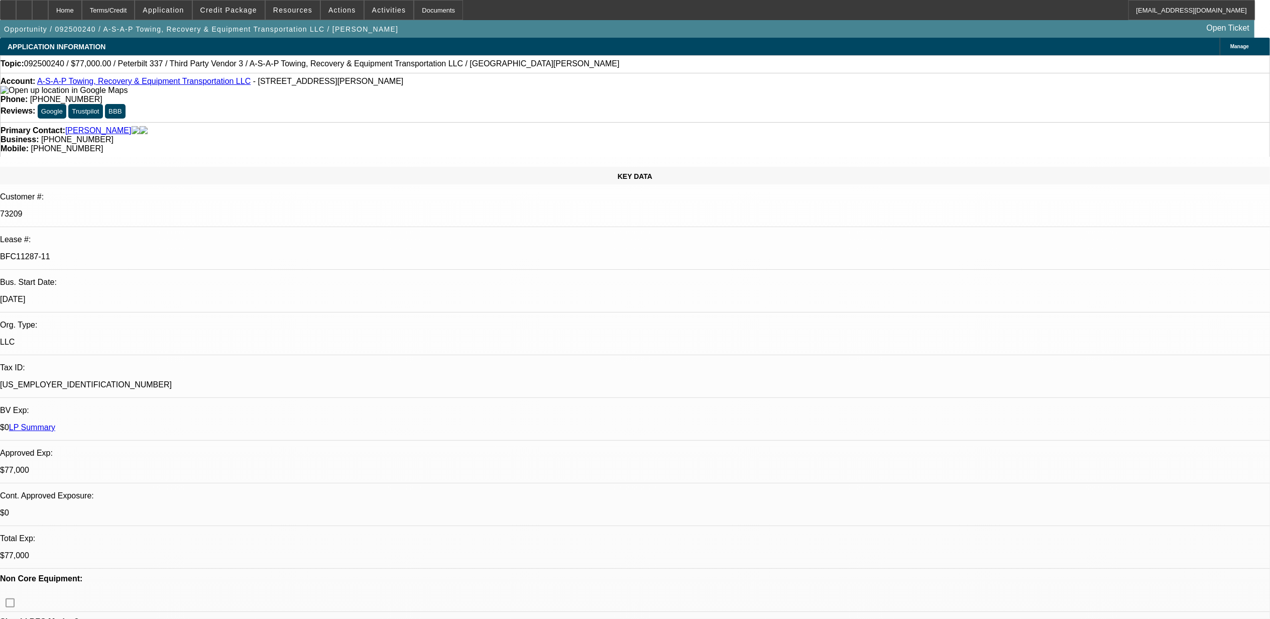
select select "6"
select select "1"
select select "3"
select select "6"
click at [8, 7] on icon at bounding box center [8, 7] width 0 height 0
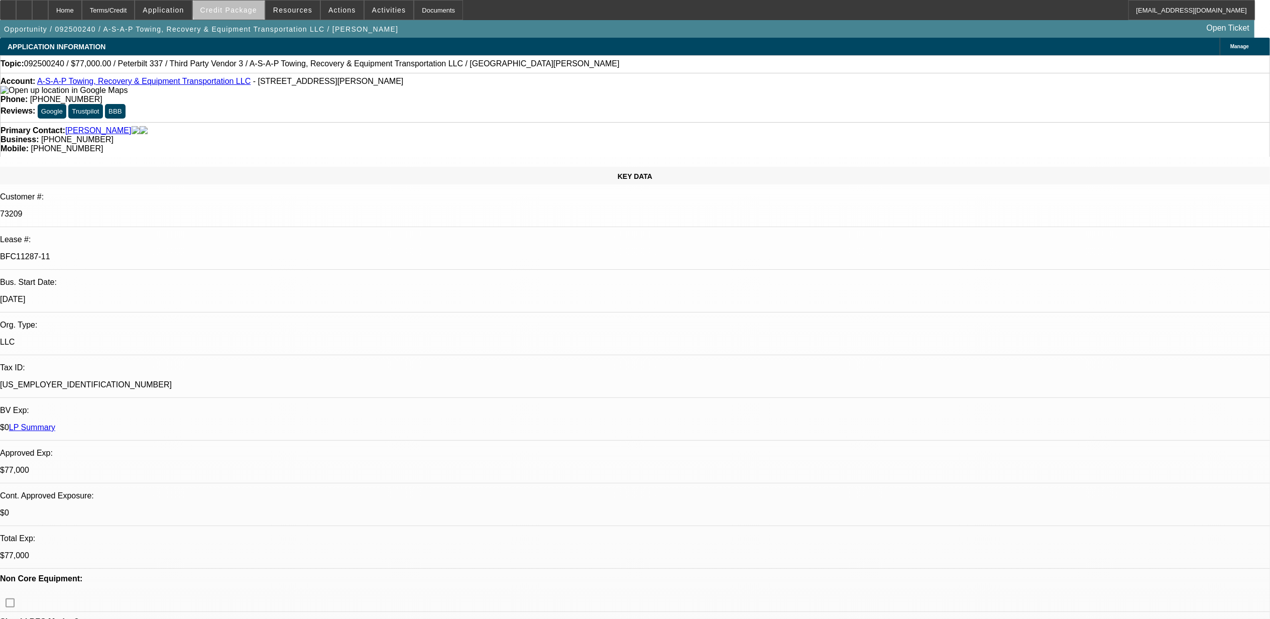
click at [252, 7] on span "Credit Package" at bounding box center [228, 10] width 57 height 8
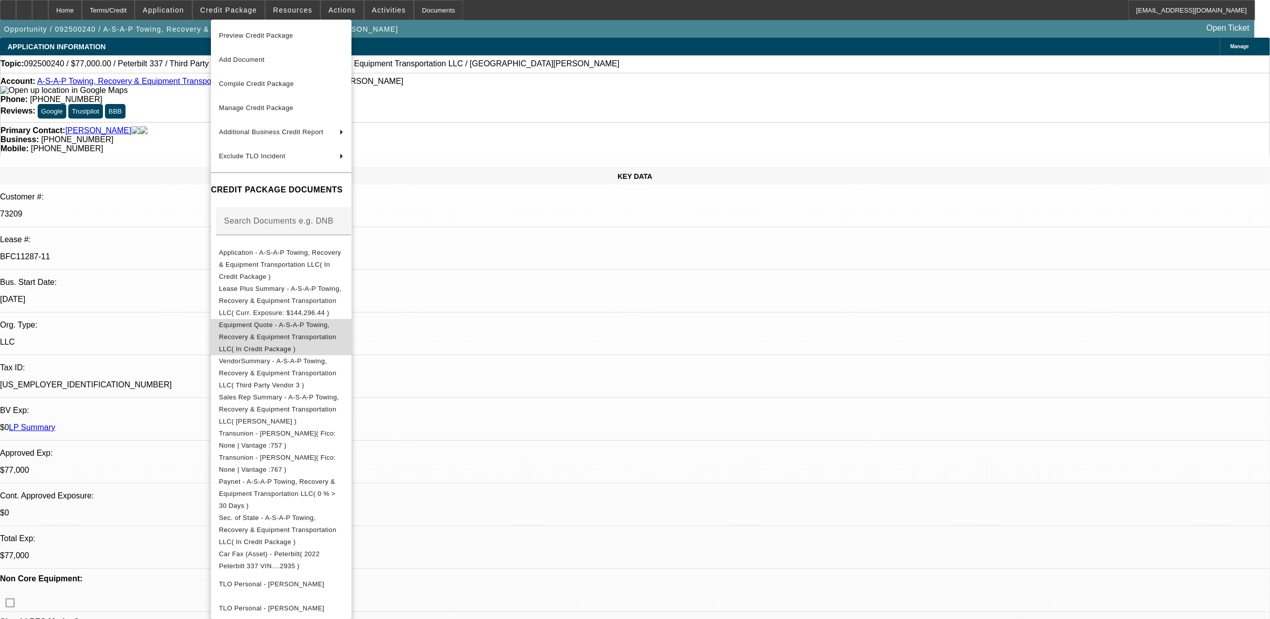
click at [290, 318] on span "Equipment Quote - A-S-A-P Towing, Recovery & Equipment Transportation LLC( In C…" at bounding box center [281, 336] width 125 height 36
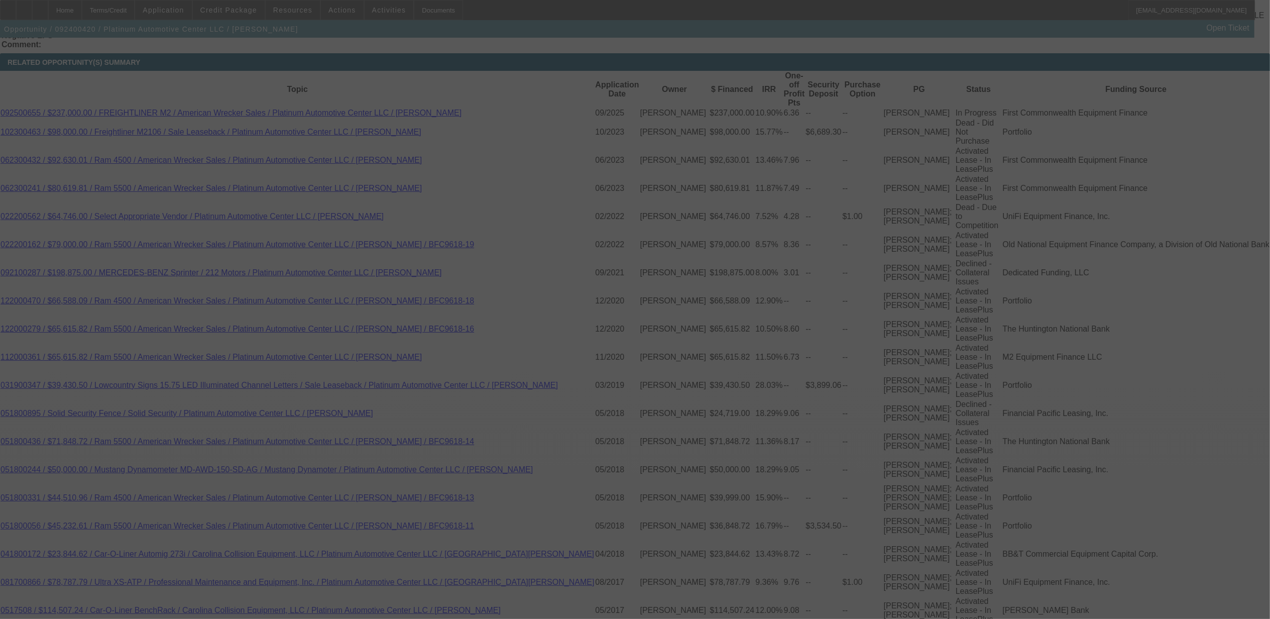
scroll to position [1835, 0]
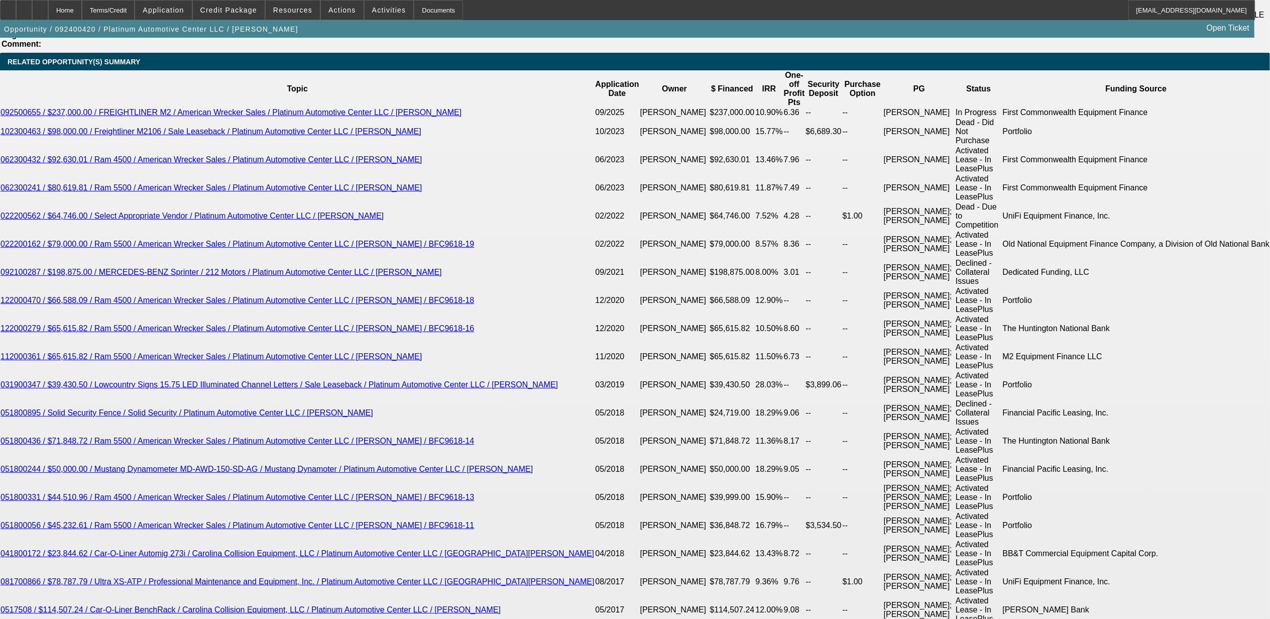
select select "0"
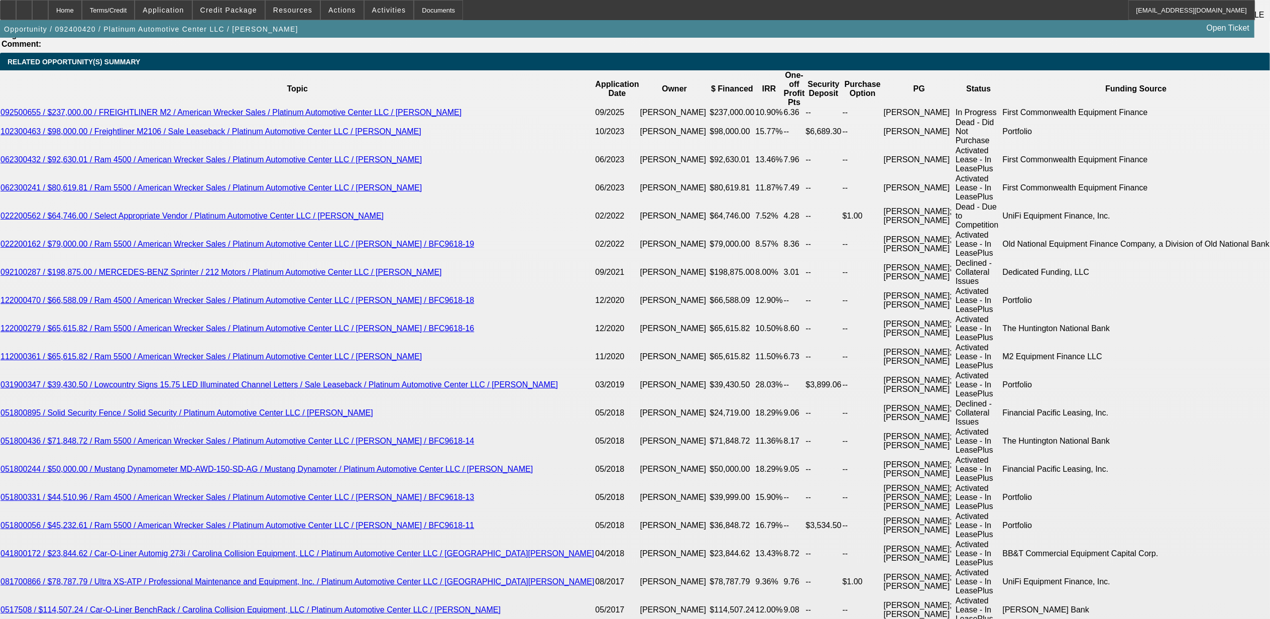
select select "0"
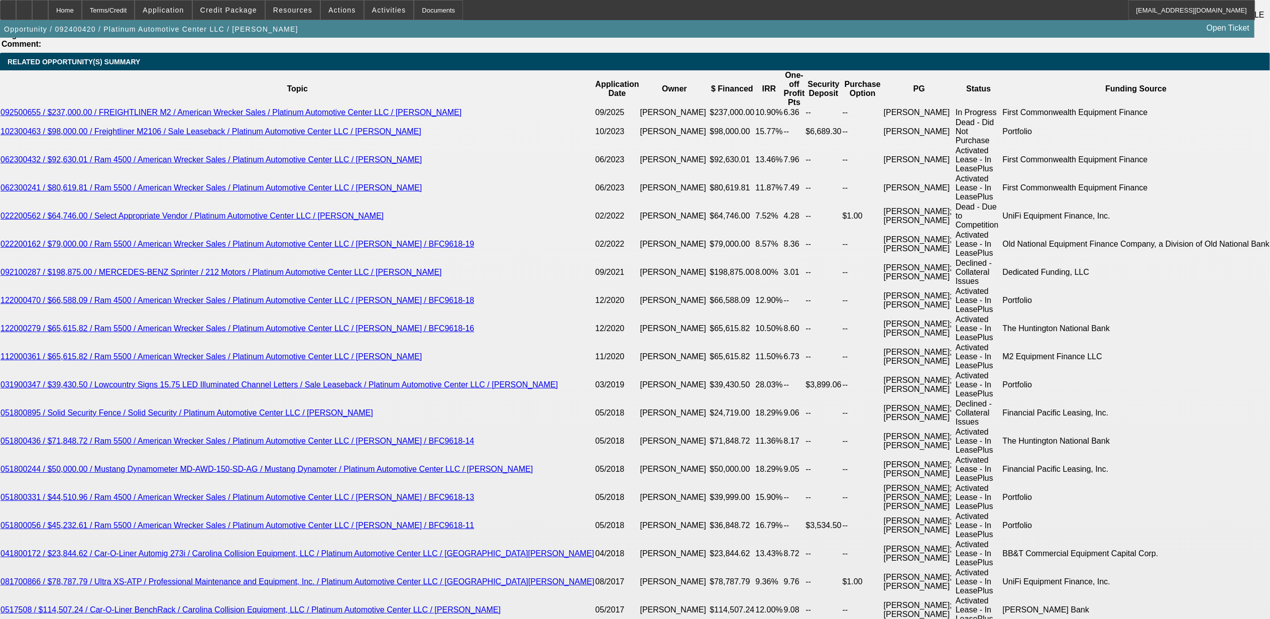
select select "0"
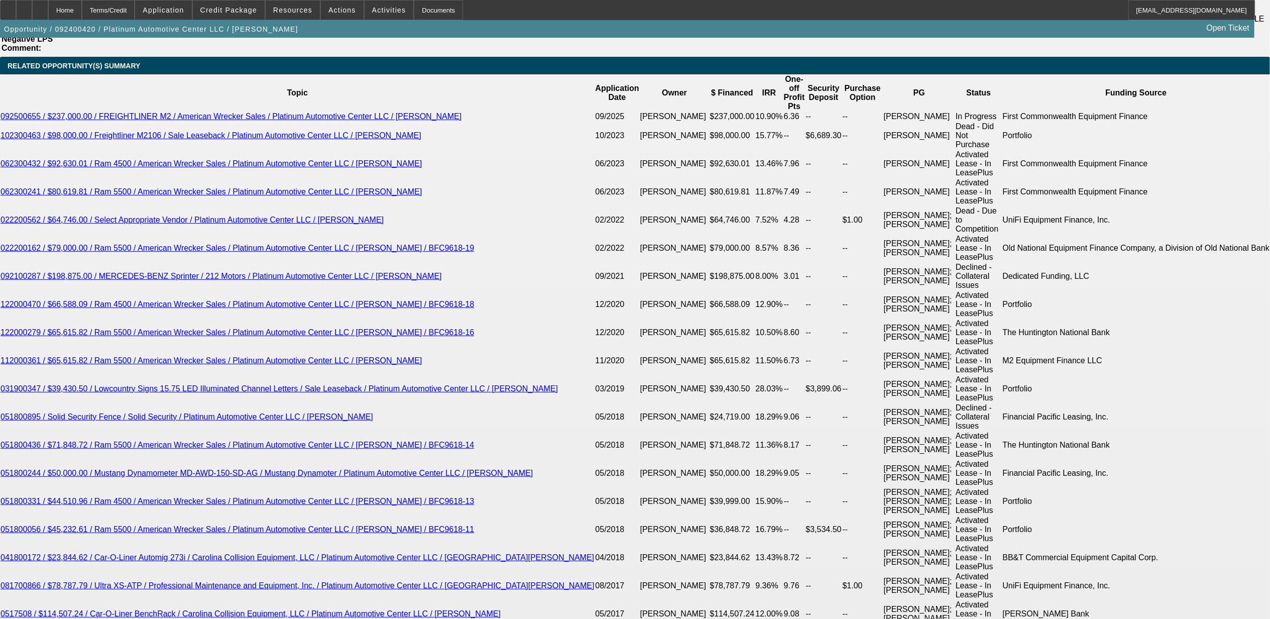
select select "1"
select select "2"
select select "6"
select select "1"
select select "2"
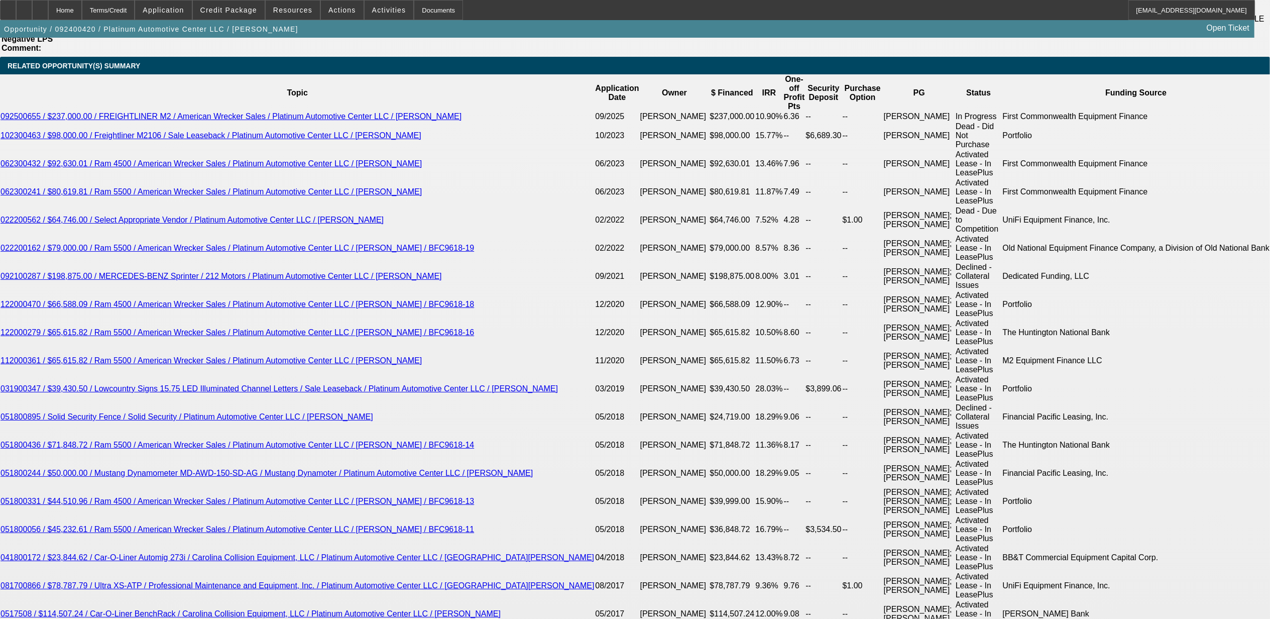
select select "6"
select select "1"
select select "2"
select select "6"
select select "1"
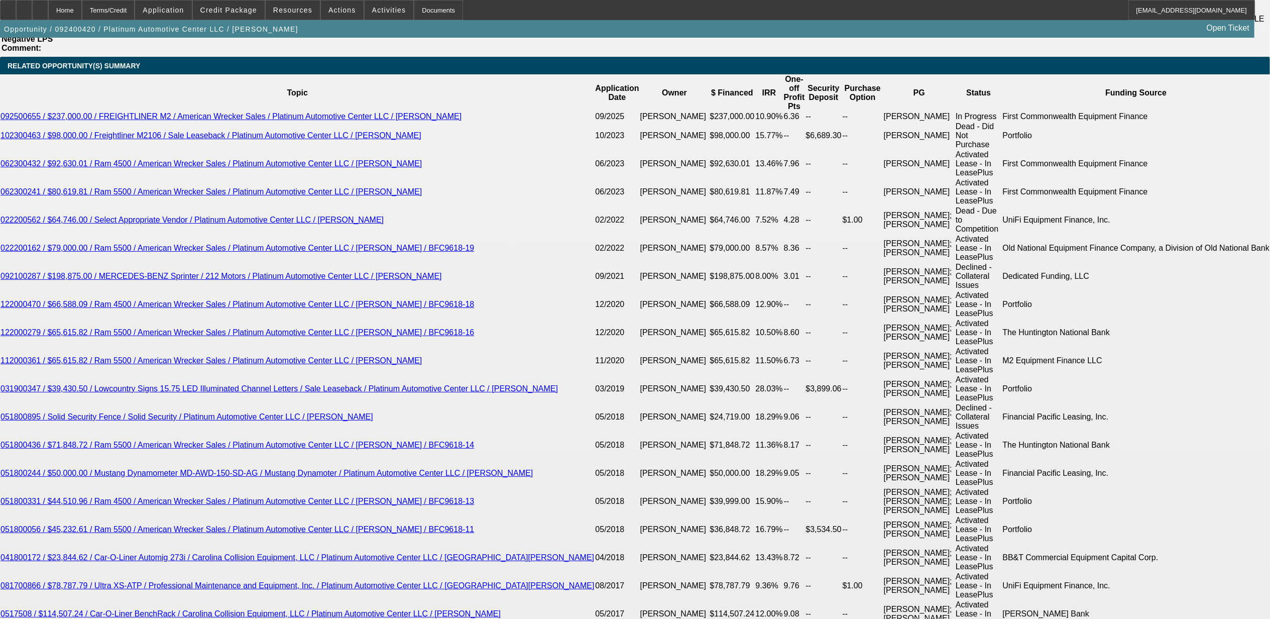
select select "2"
select select "6"
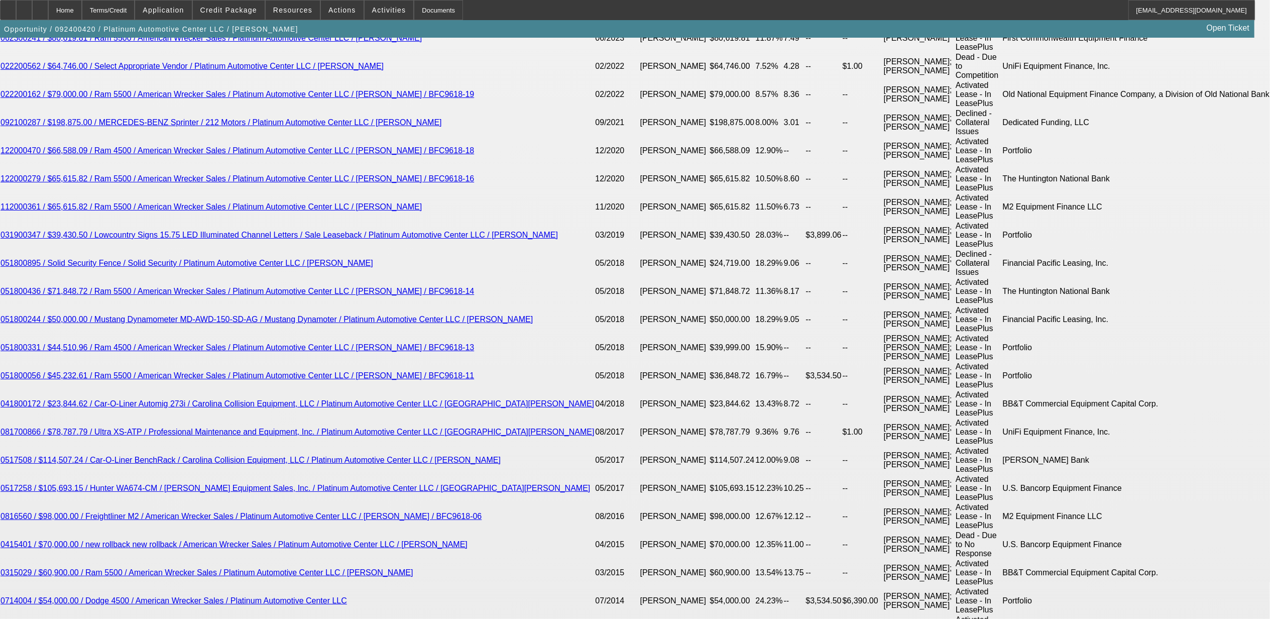
scroll to position [1923, 0]
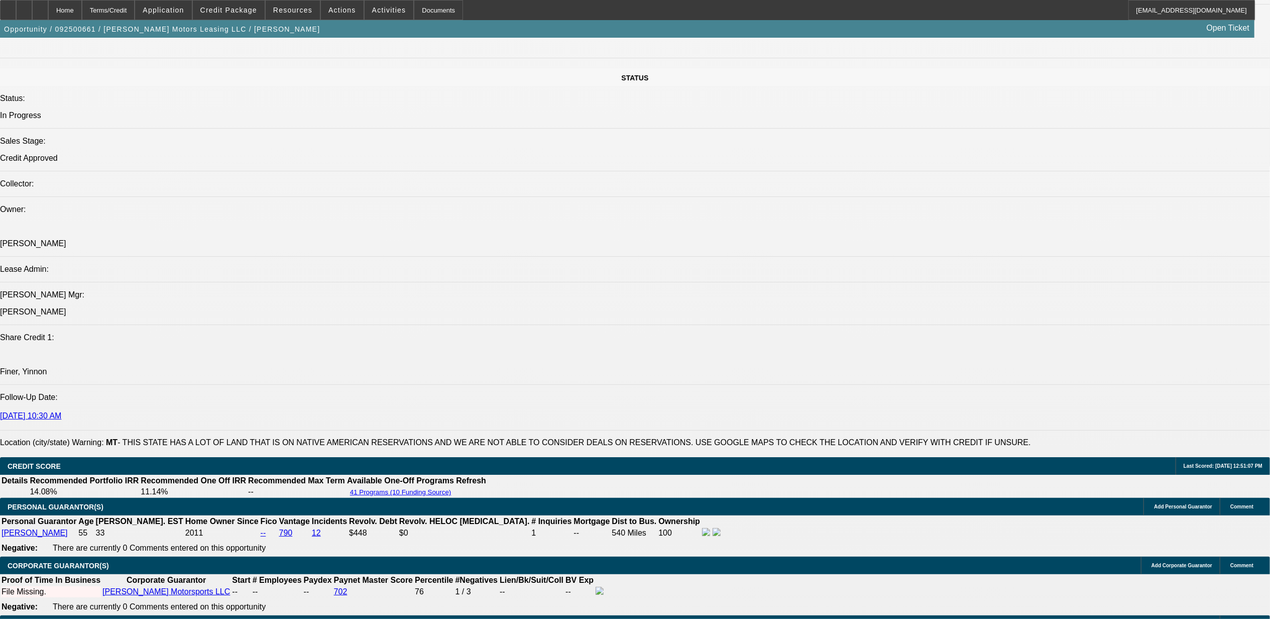
select select "0"
select select "2"
select select "0"
select select "6"
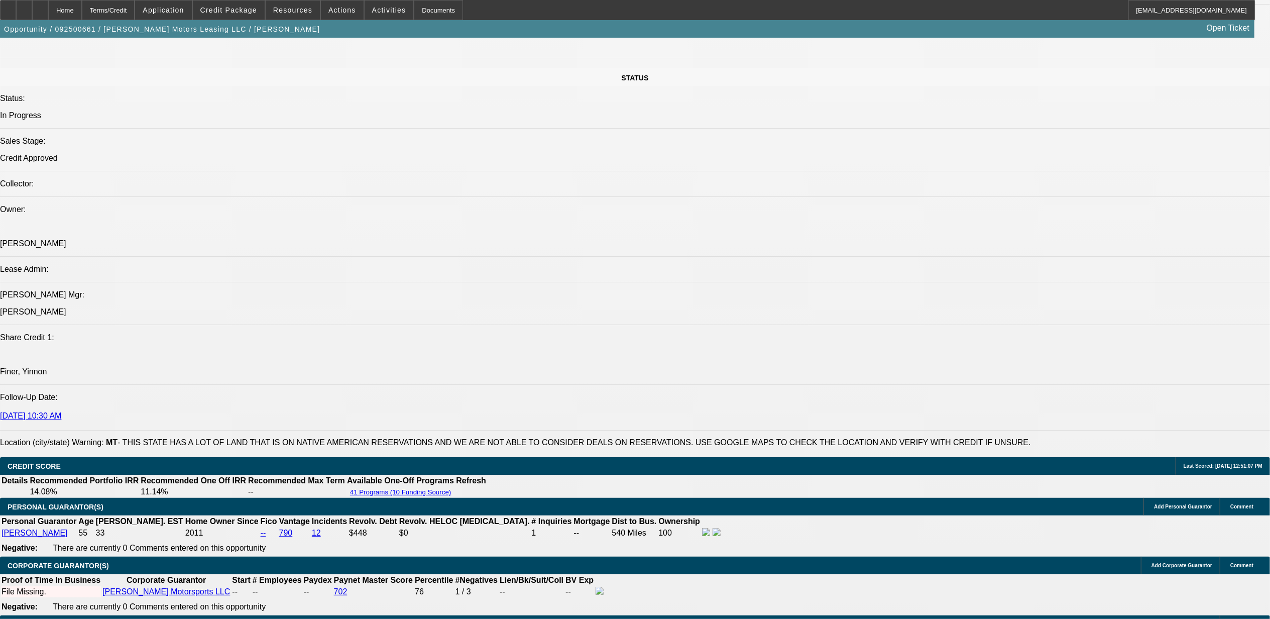
select select "0"
select select "6"
select select "0"
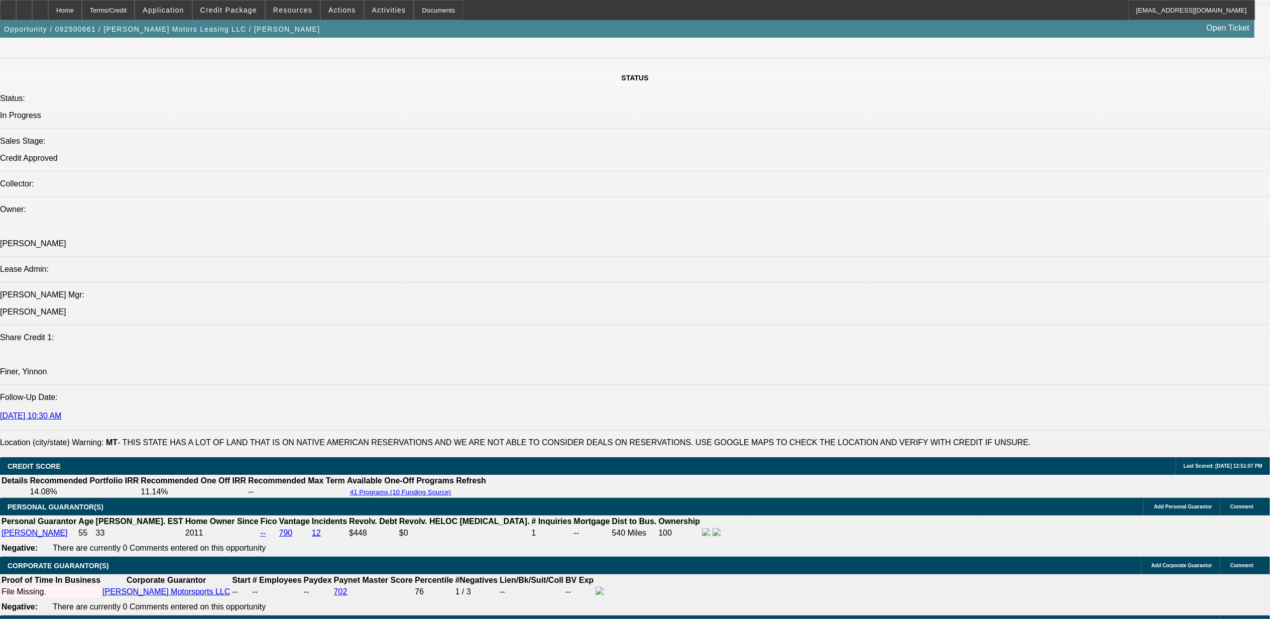
select select "0"
select select "2"
select select "0"
select select "6"
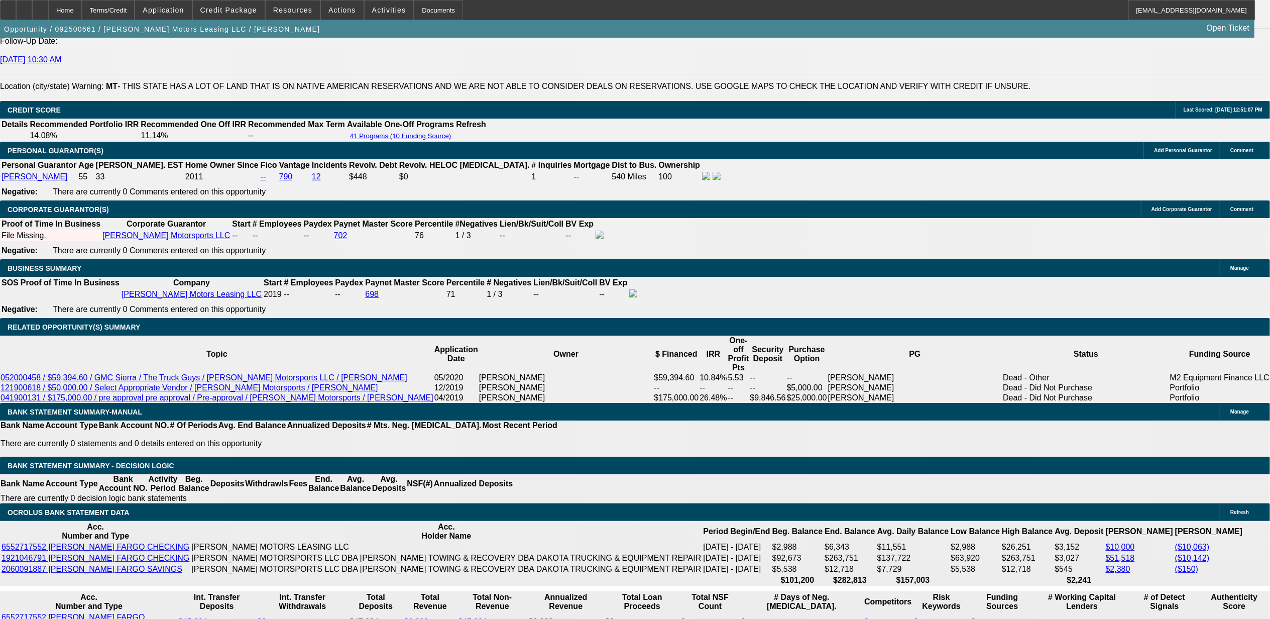
scroll to position [1540, 0]
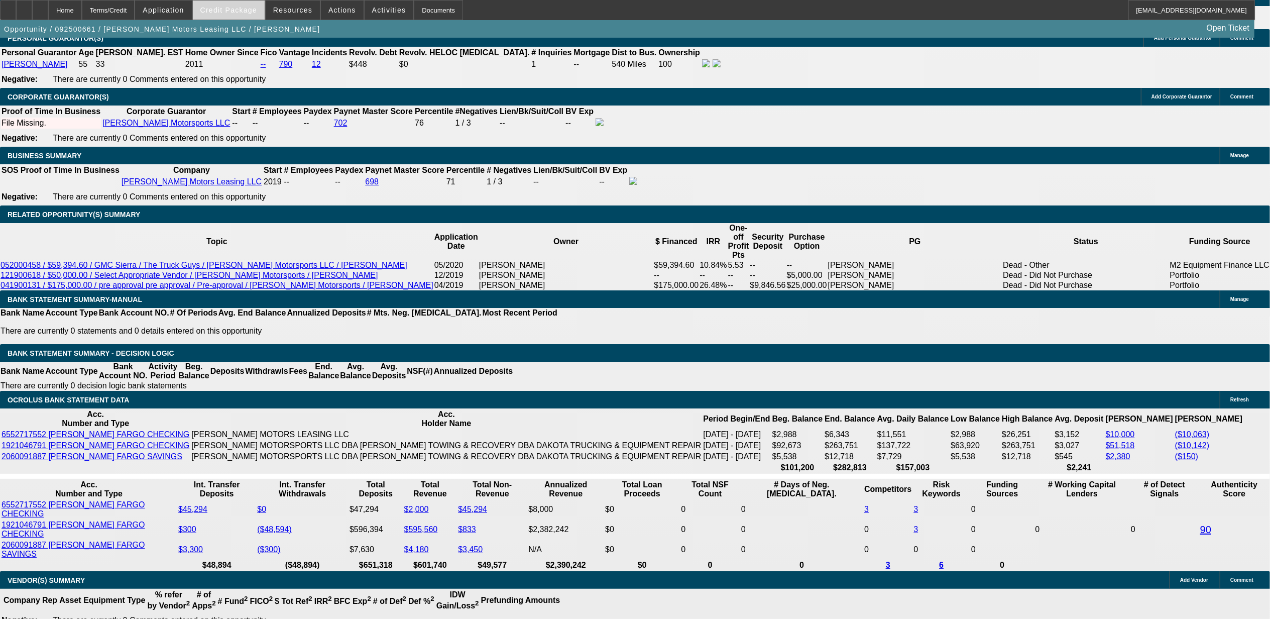
click at [240, 11] on span "Credit Package" at bounding box center [228, 10] width 57 height 8
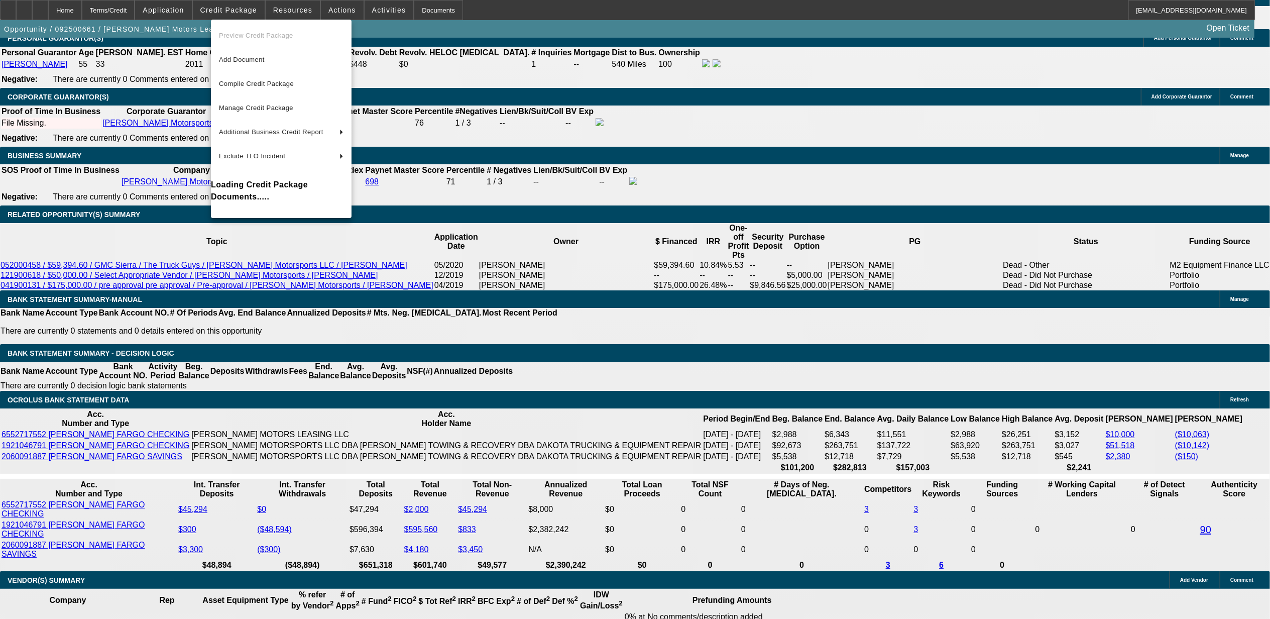
scroll to position [1570, 0]
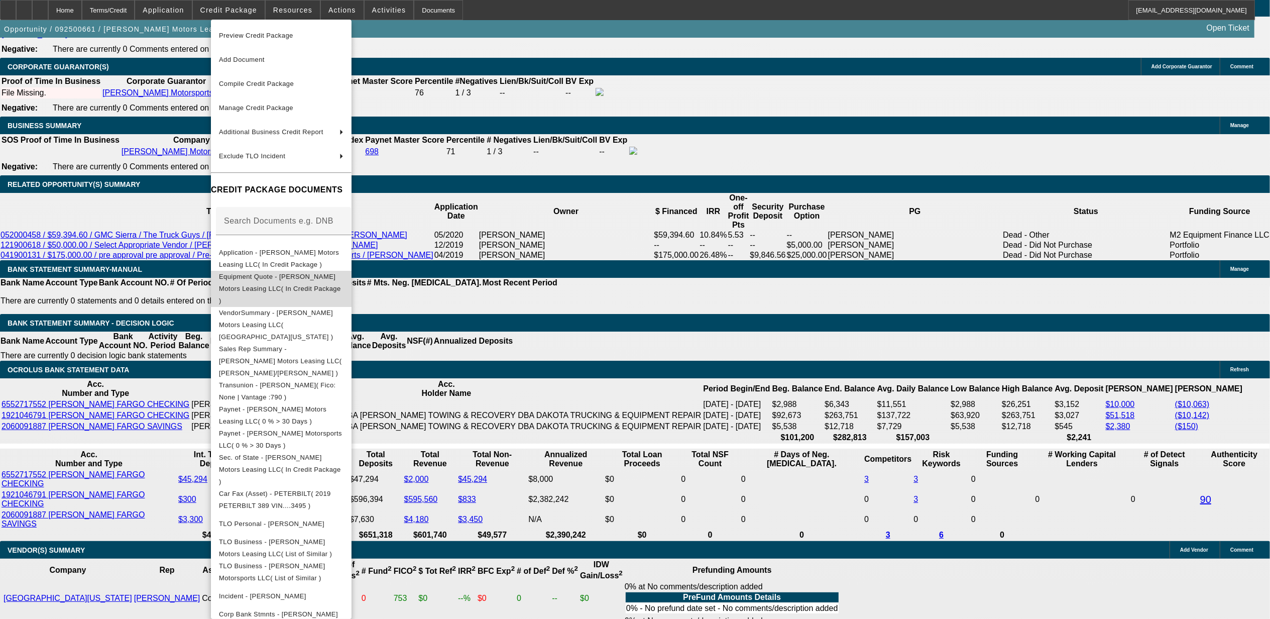
click at [293, 283] on span "Equipment Quote - [PERSON_NAME] Motors Leasing LLC( In Credit Package )" at bounding box center [281, 288] width 125 height 36
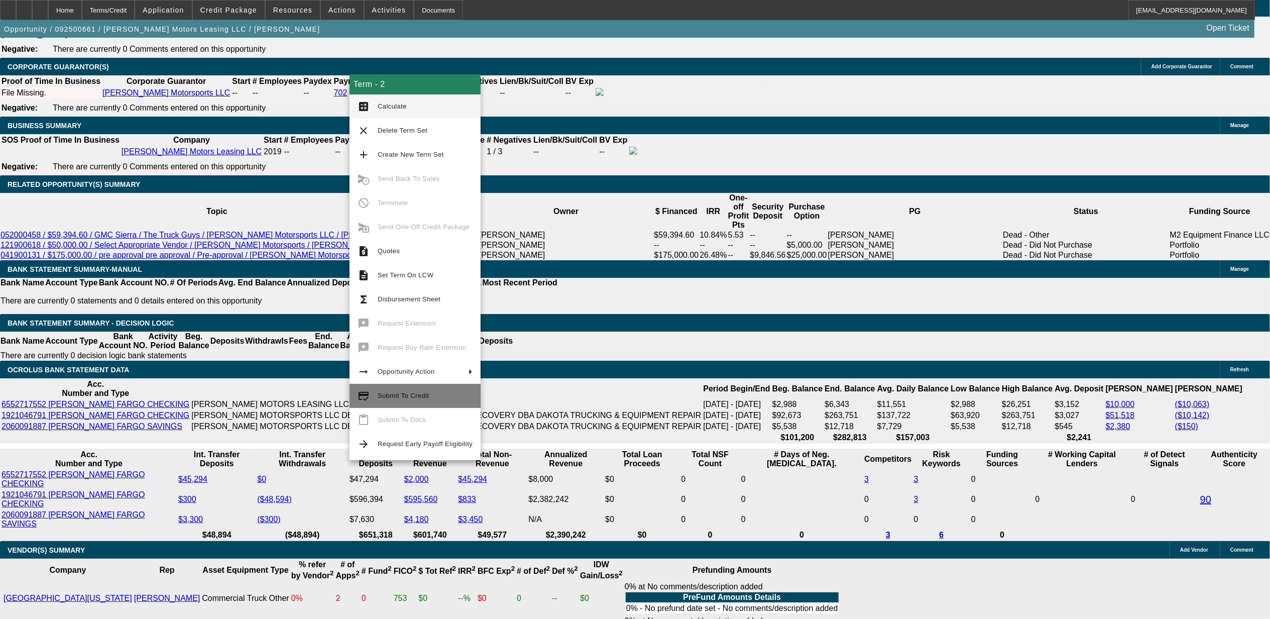
click at [386, 400] on span "Submit To Credit" at bounding box center [425, 396] width 95 height 12
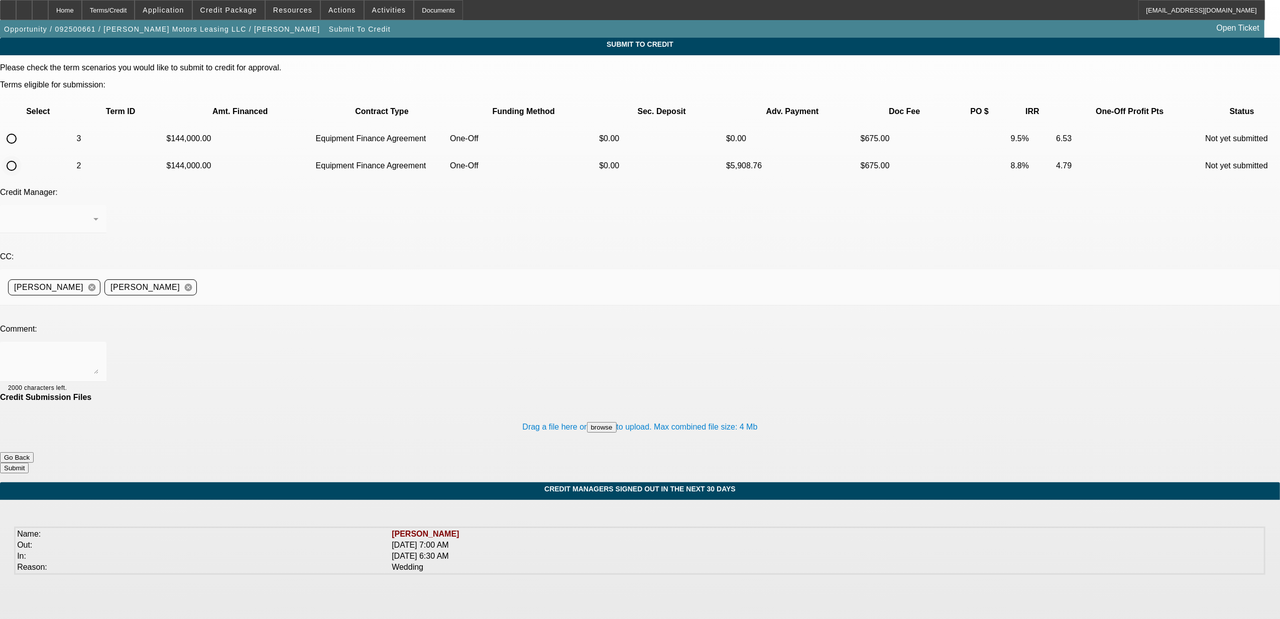
click at [22, 156] on input "radio" at bounding box center [12, 166] width 20 height 20
radio input "true"
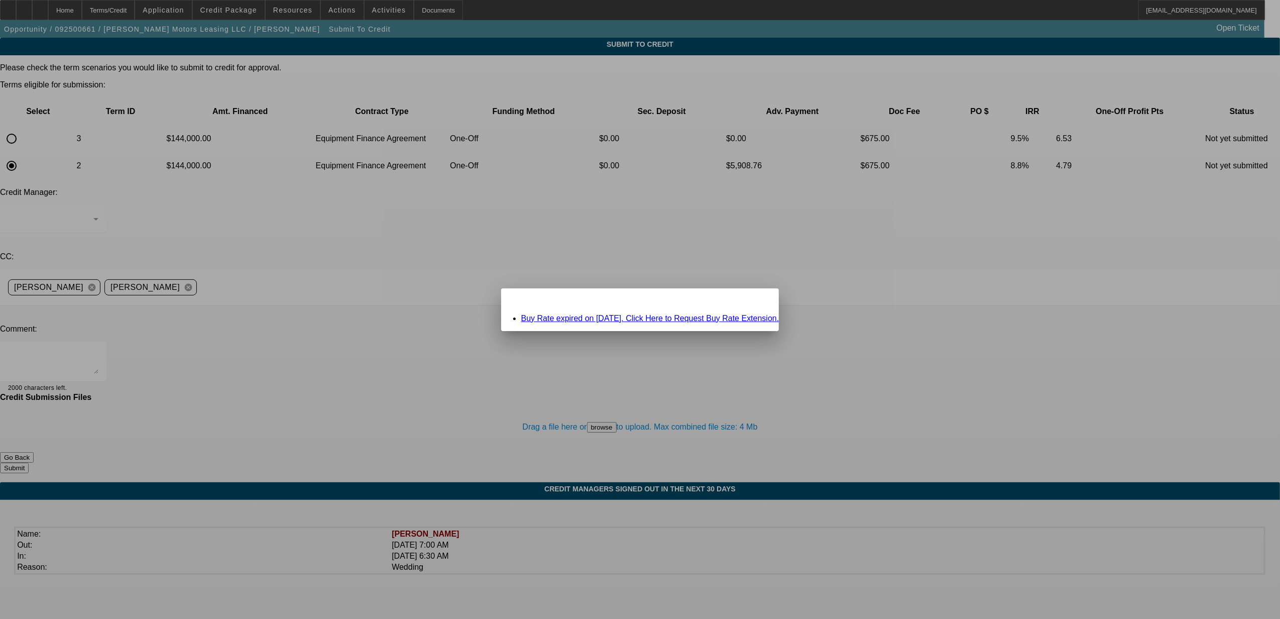
click at [631, 316] on link "Buy Rate expired on 10/01/2025. Click Here to Request Buy Rate Extension." at bounding box center [650, 318] width 258 height 9
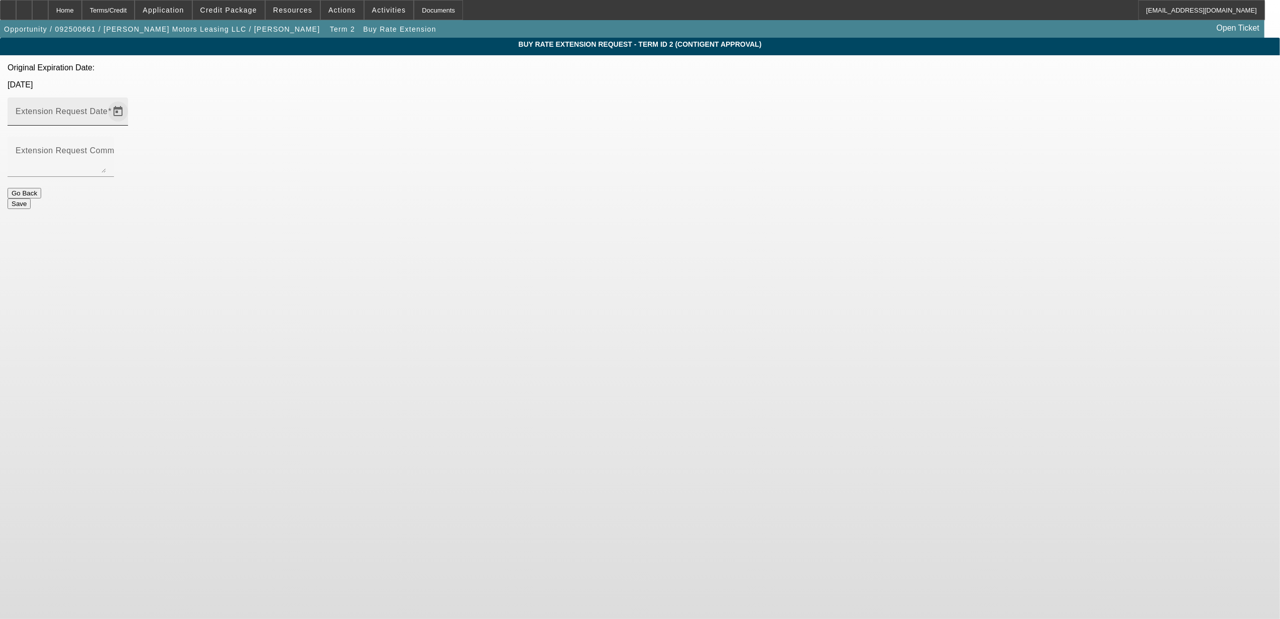
click at [130, 99] on span "Open calendar" at bounding box center [118, 111] width 24 height 24
click at [766, 242] on span "31" at bounding box center [762, 235] width 18 height 18
type input "10/31/2025"
click at [106, 149] on textarea "Extension Request Comment" at bounding box center [61, 161] width 90 height 24
type textarea "before the end of the mon"
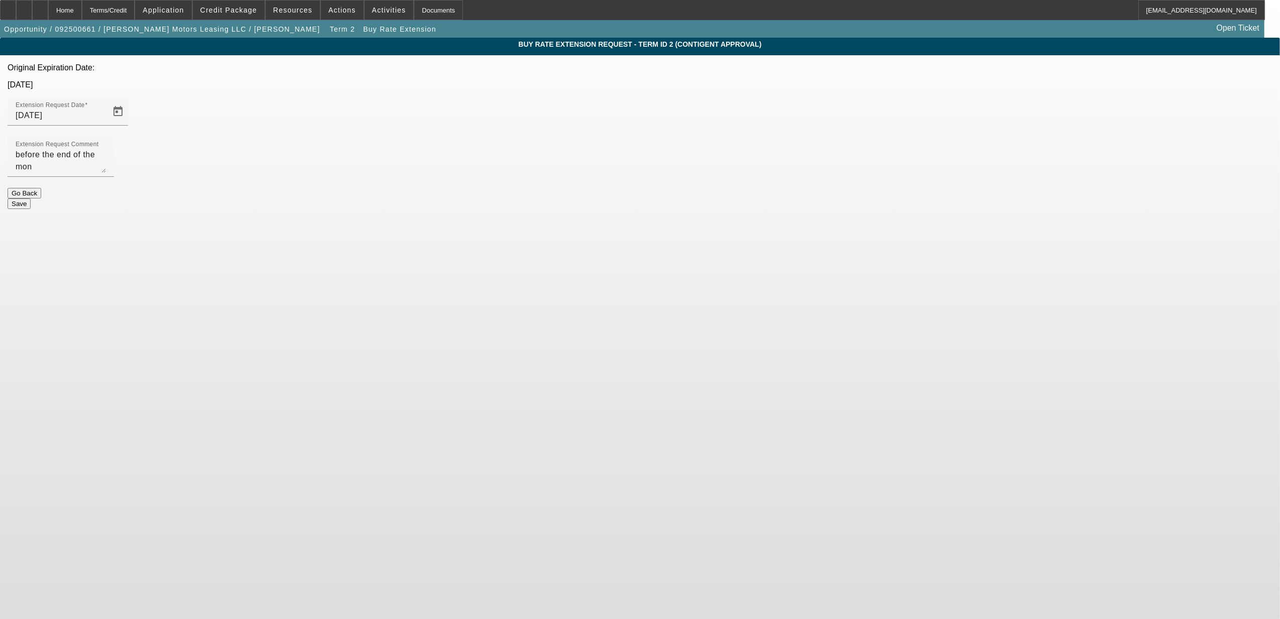
click at [31, 198] on button "Save" at bounding box center [19, 203] width 23 height 11
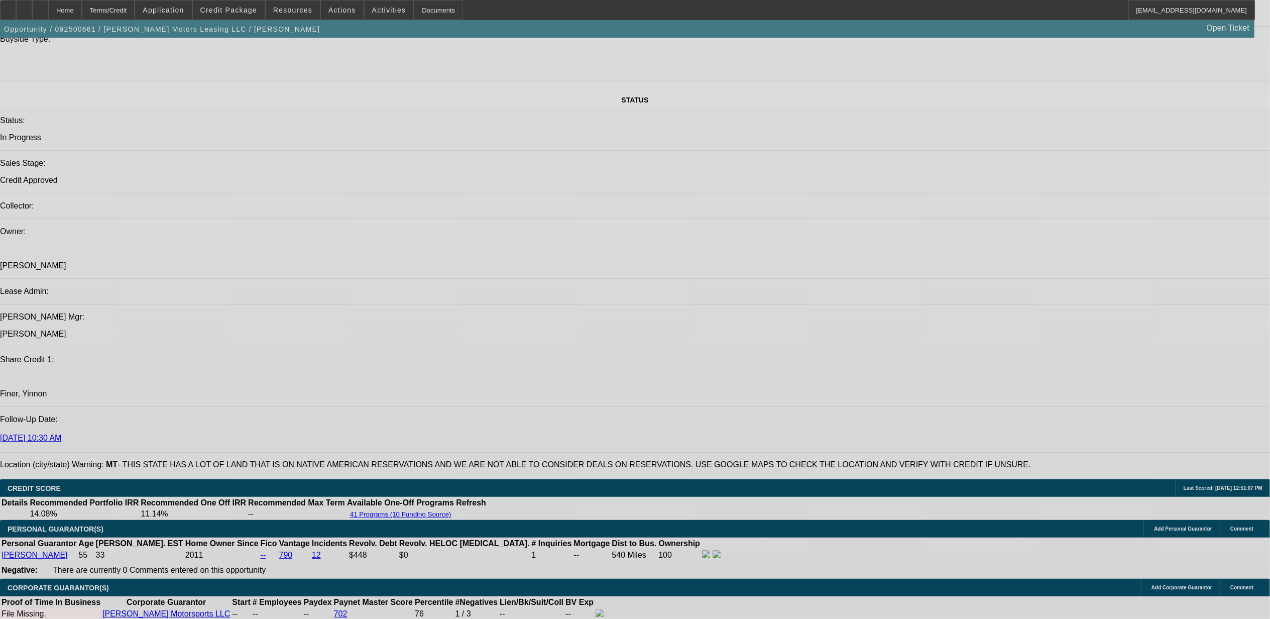
select select "0"
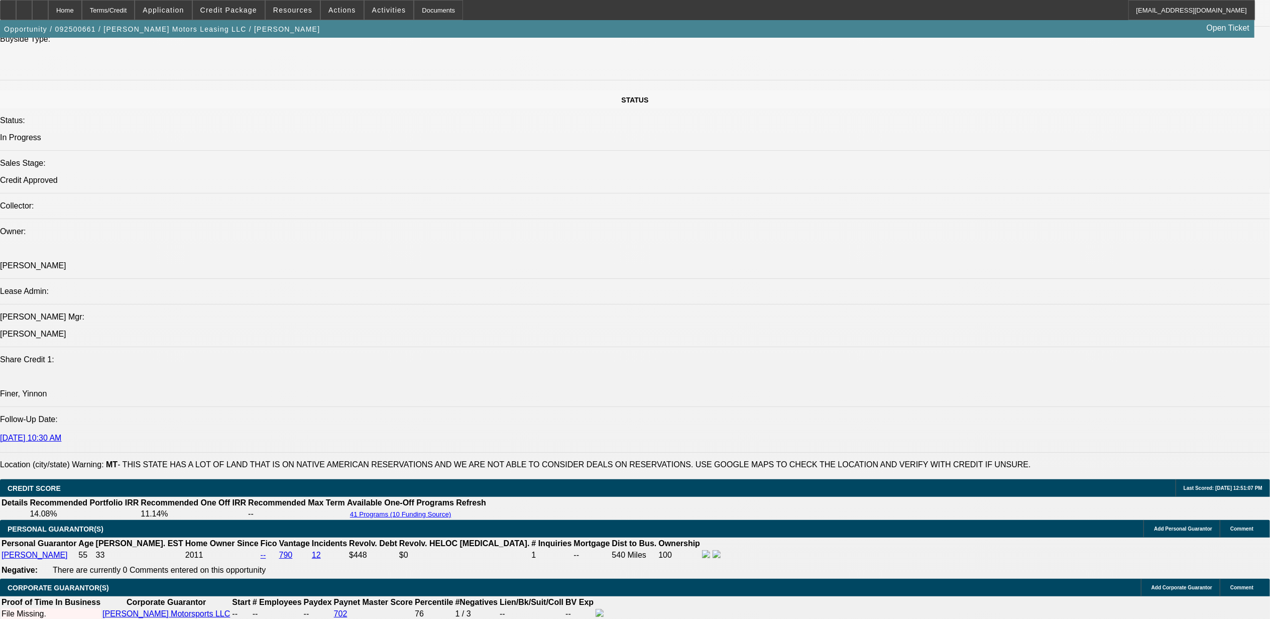
select select "0"
select select "2"
select select "0"
select select "6"
select select "0"
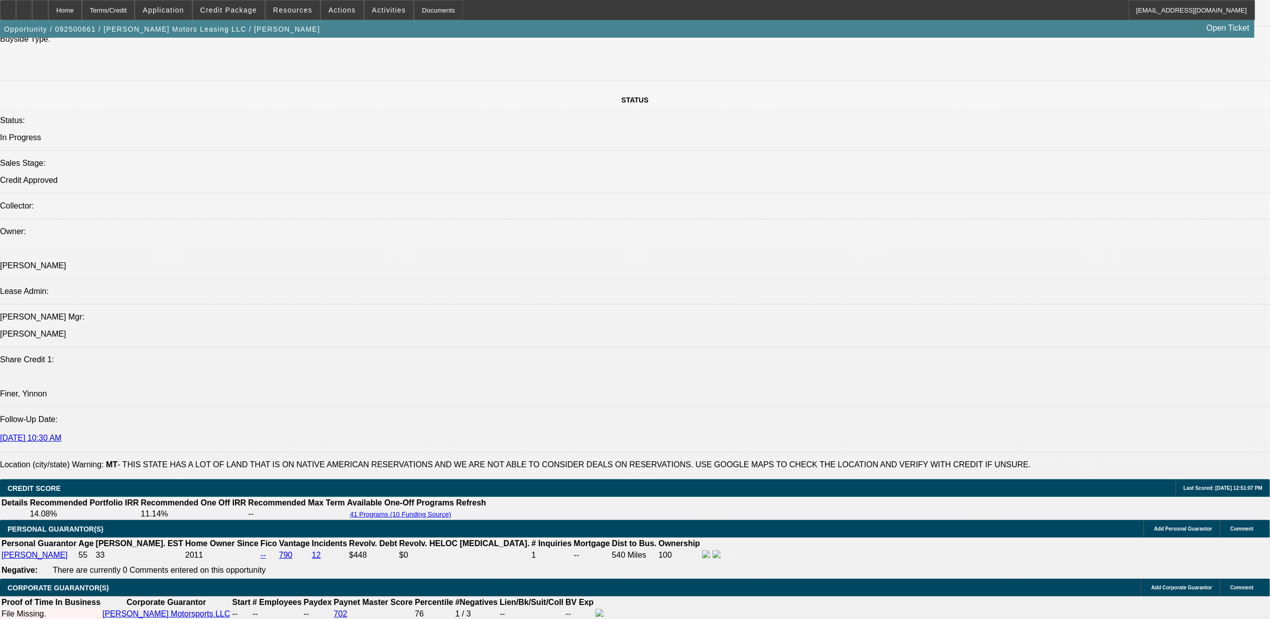
select select "0"
select select "6"
select select "0"
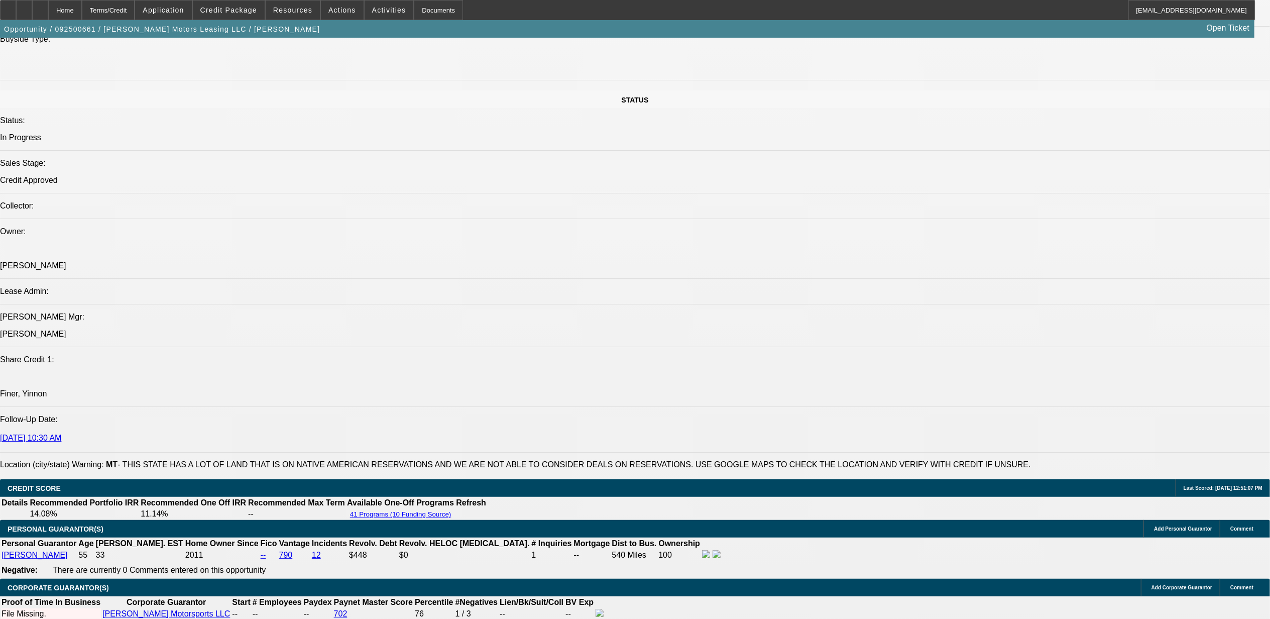
select select "2"
select select "0"
select select "6"
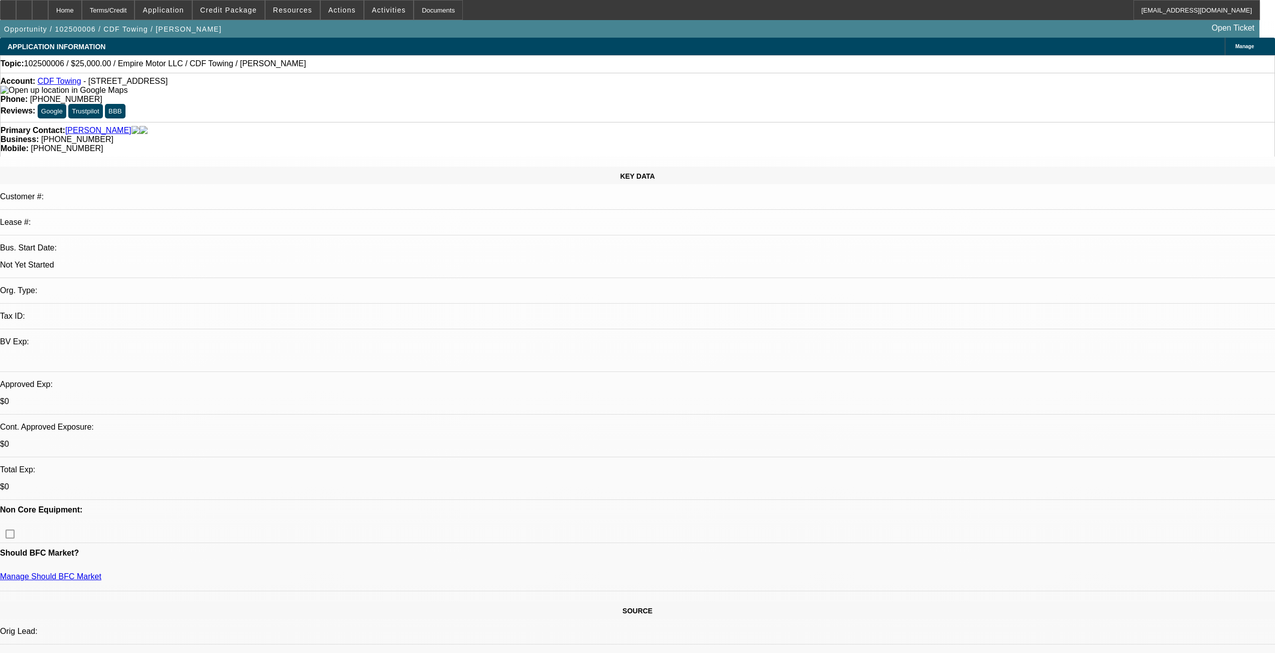
select select "0"
select select "2"
select select "0.1"
select select "4"
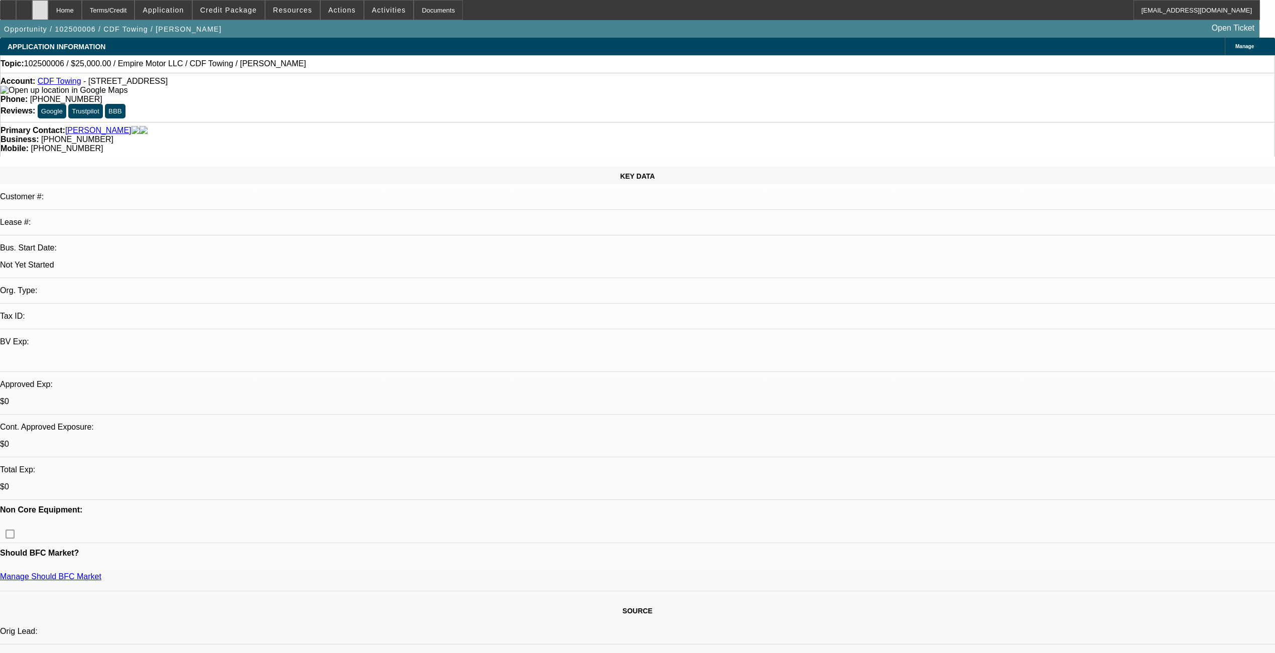
click at [40, 7] on icon at bounding box center [40, 7] width 0 height 0
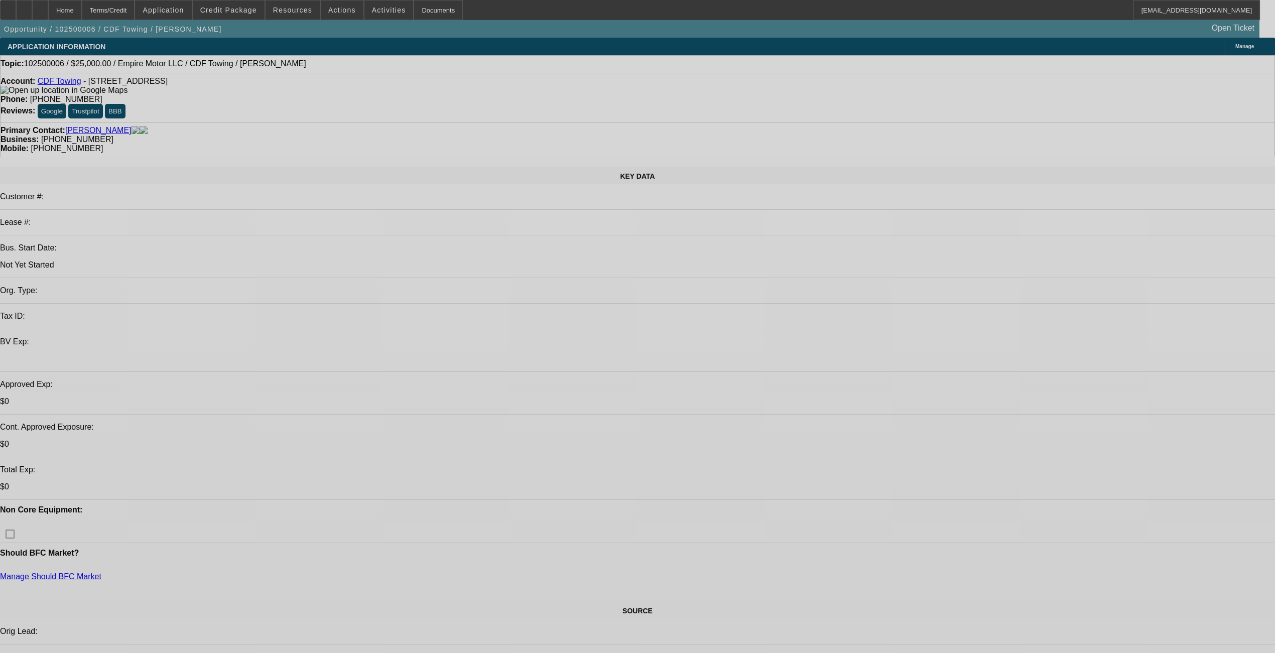
select select "0"
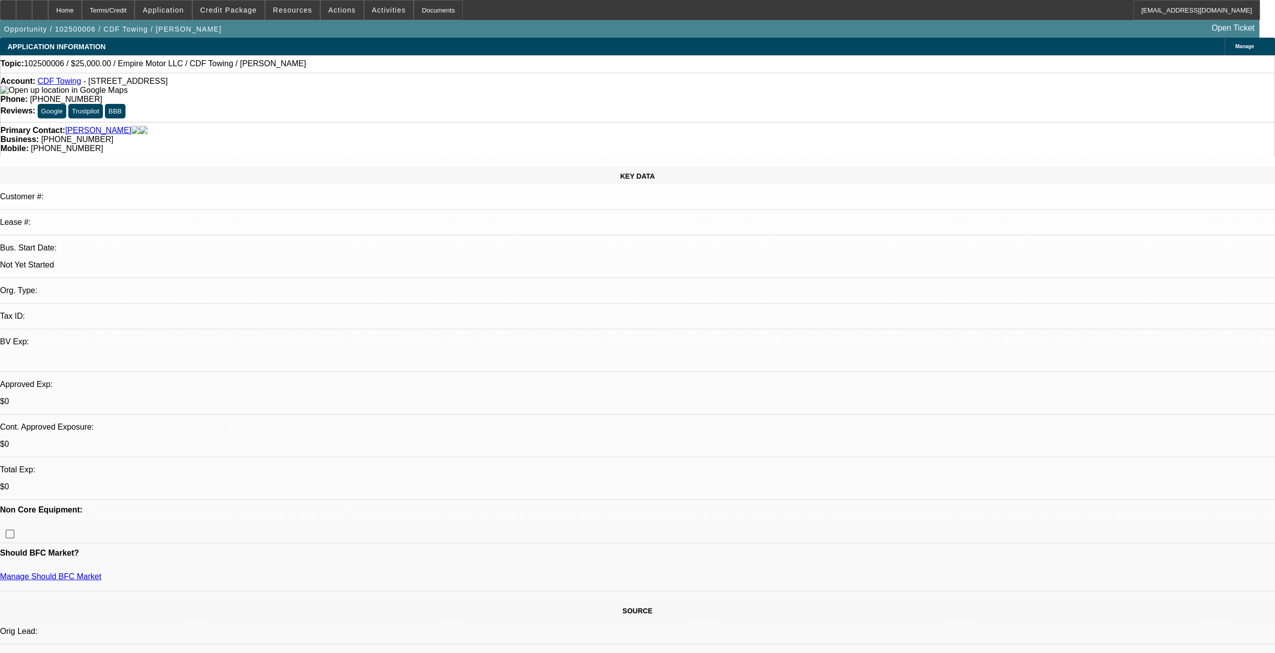
select select "2"
select select "0.1"
select select "1"
select select "2"
select select "4"
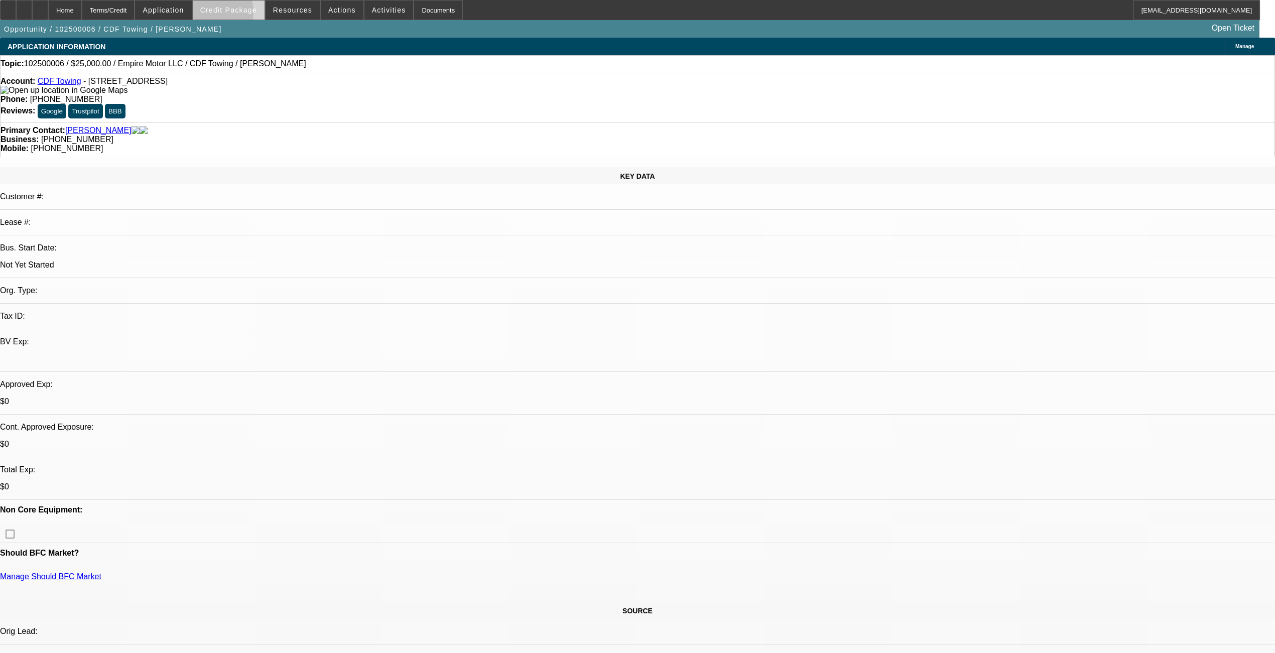
click at [220, 14] on span at bounding box center [229, 10] width 72 height 24
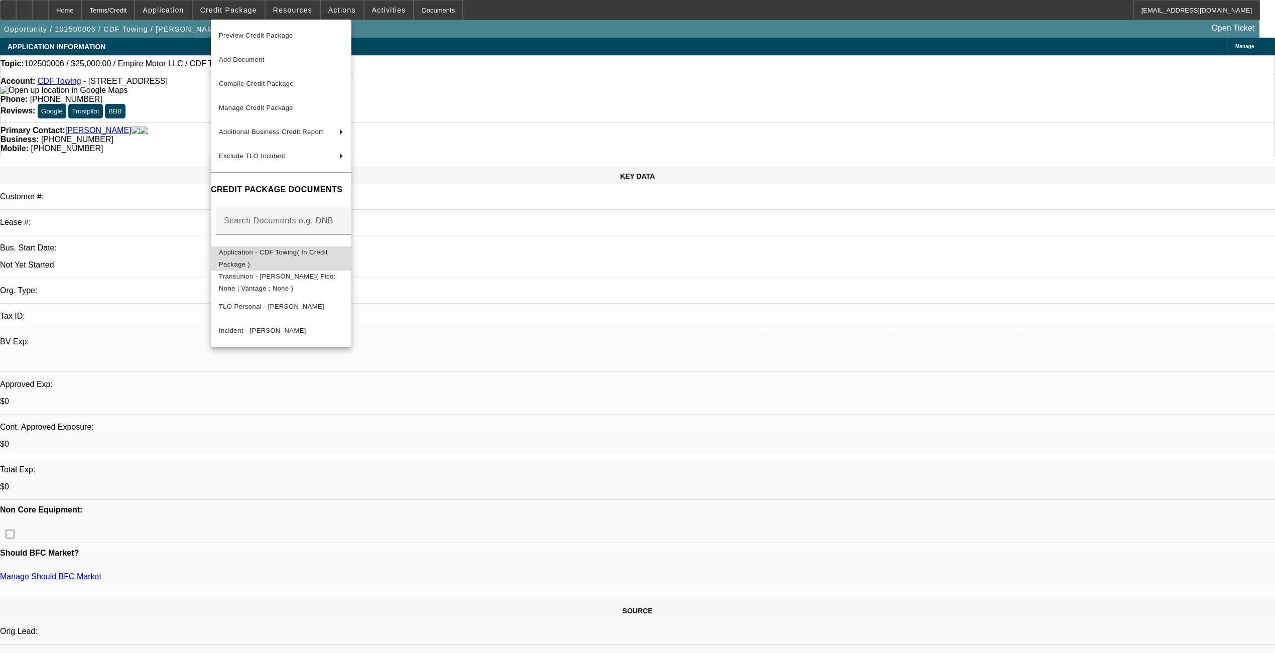
click at [274, 262] on button "Application - CDF Towing( In Credit Package )" at bounding box center [281, 258] width 141 height 24
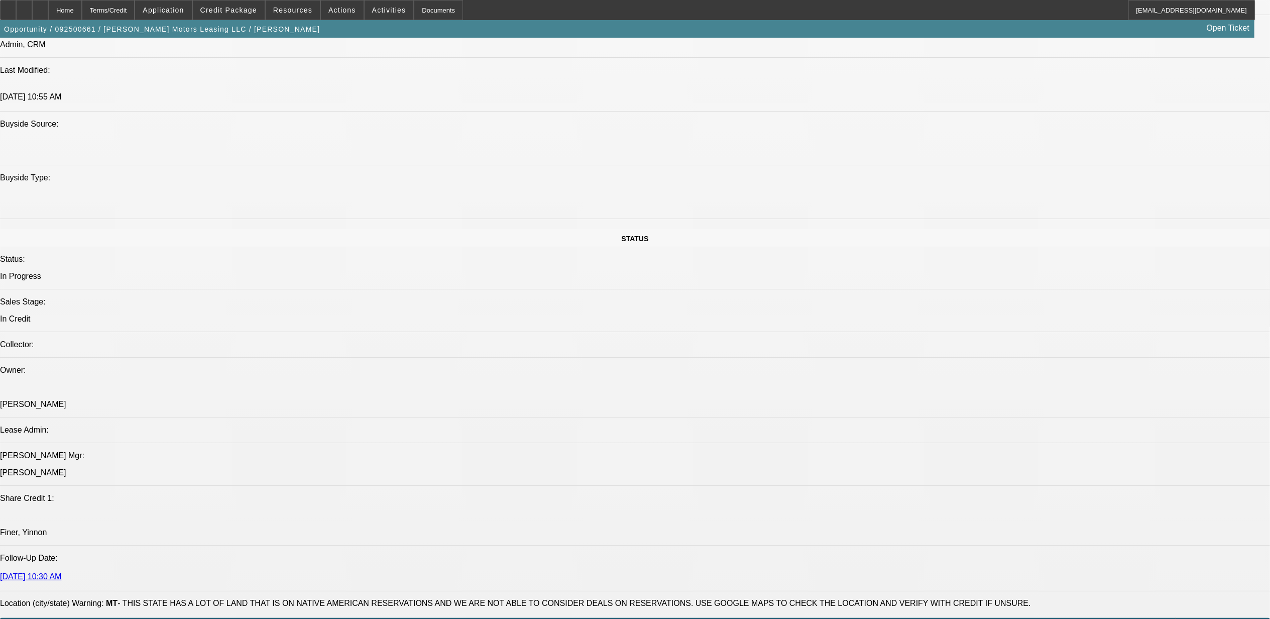
select select "0"
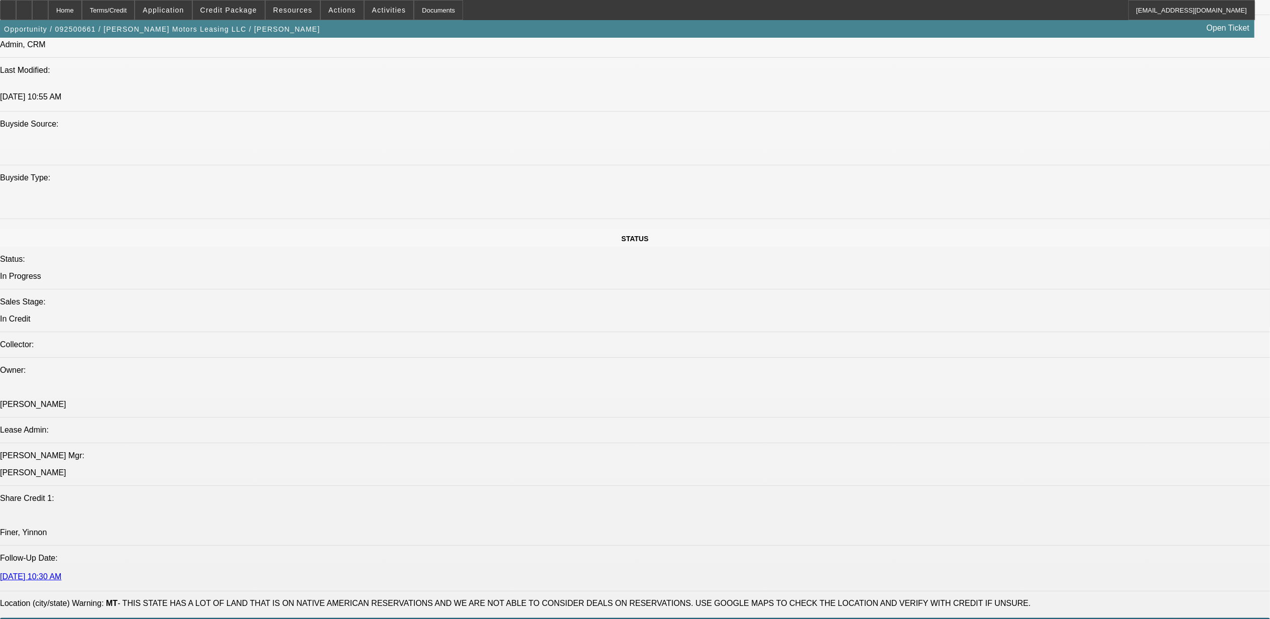
select select "0"
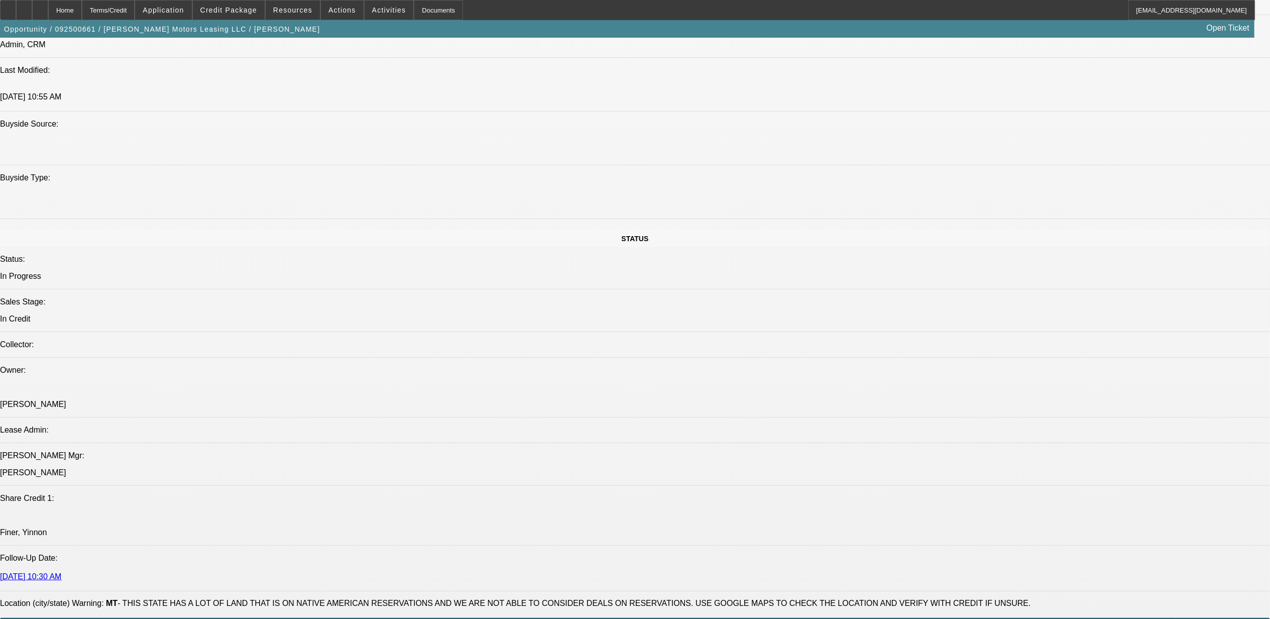
select select "0"
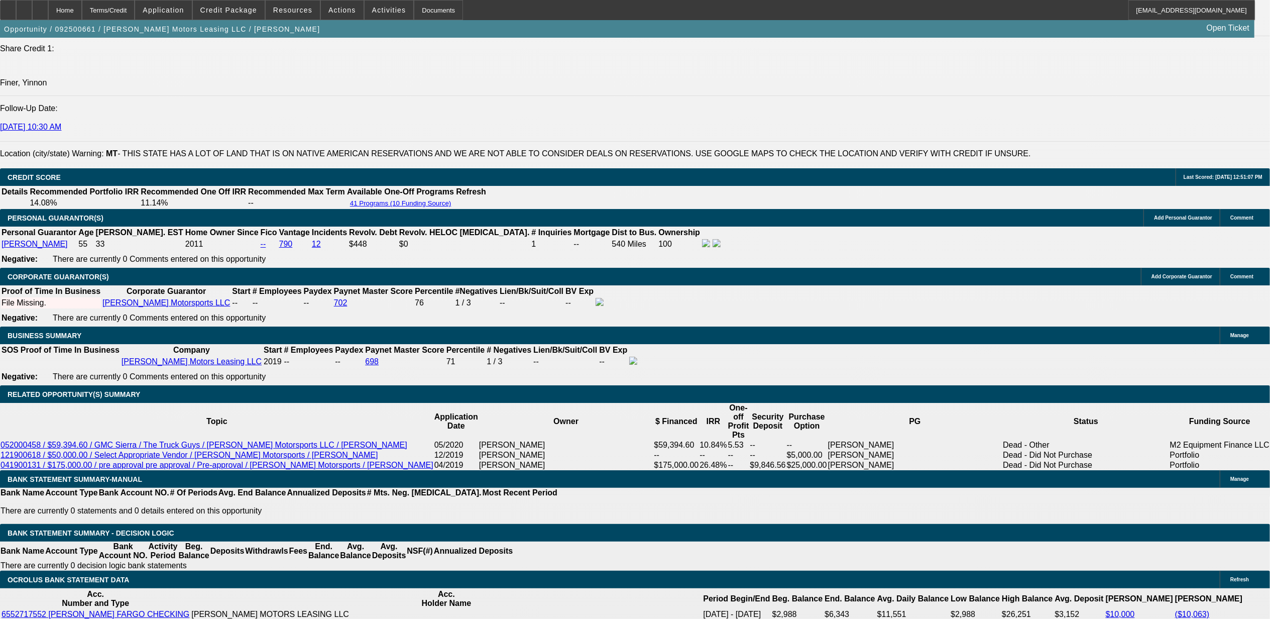
select select "1"
select select "6"
select select "1"
select select "2"
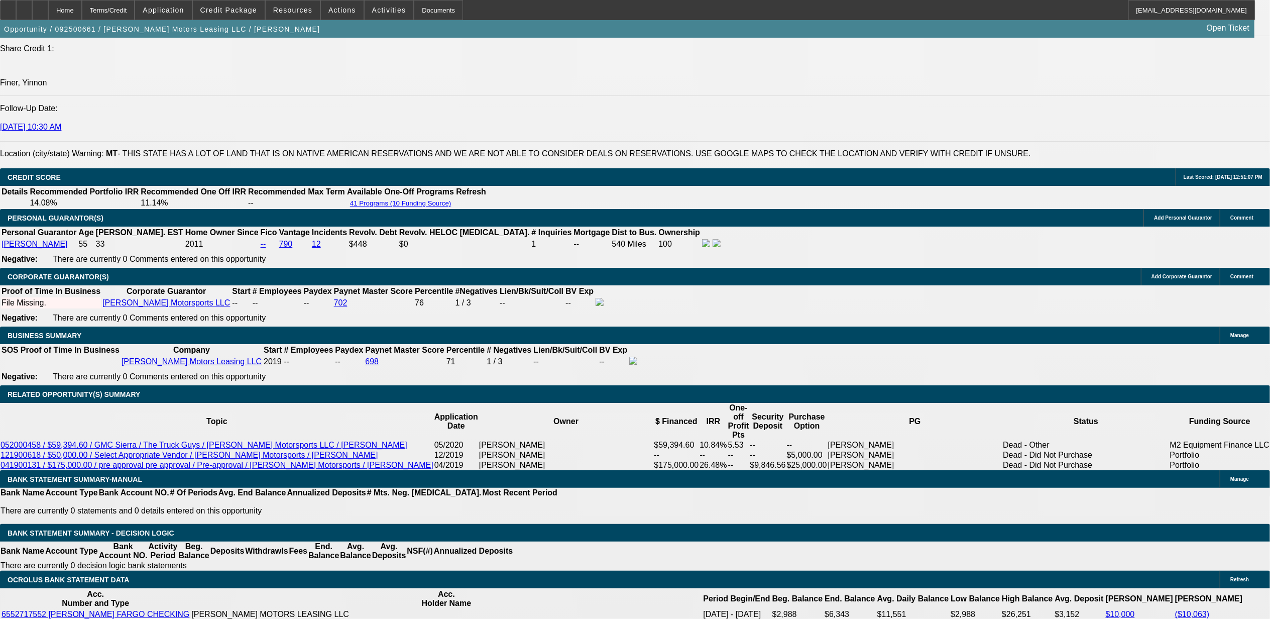
select select "6"
select select "1"
select select "6"
select select "1"
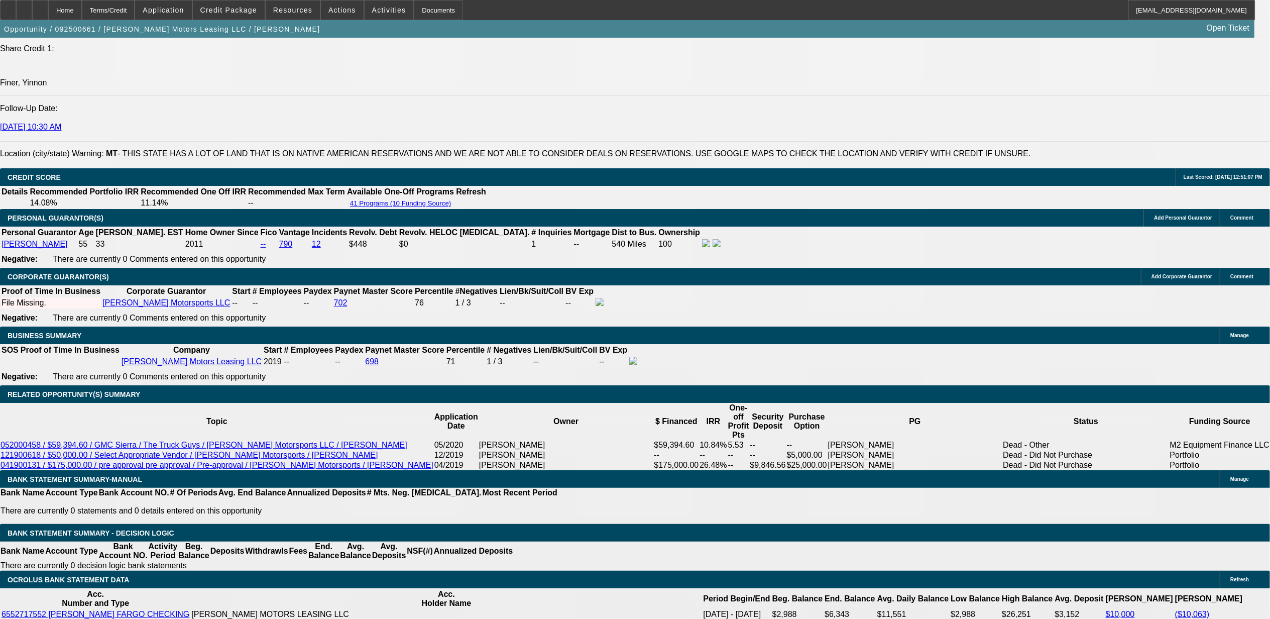
select select "2"
select select "6"
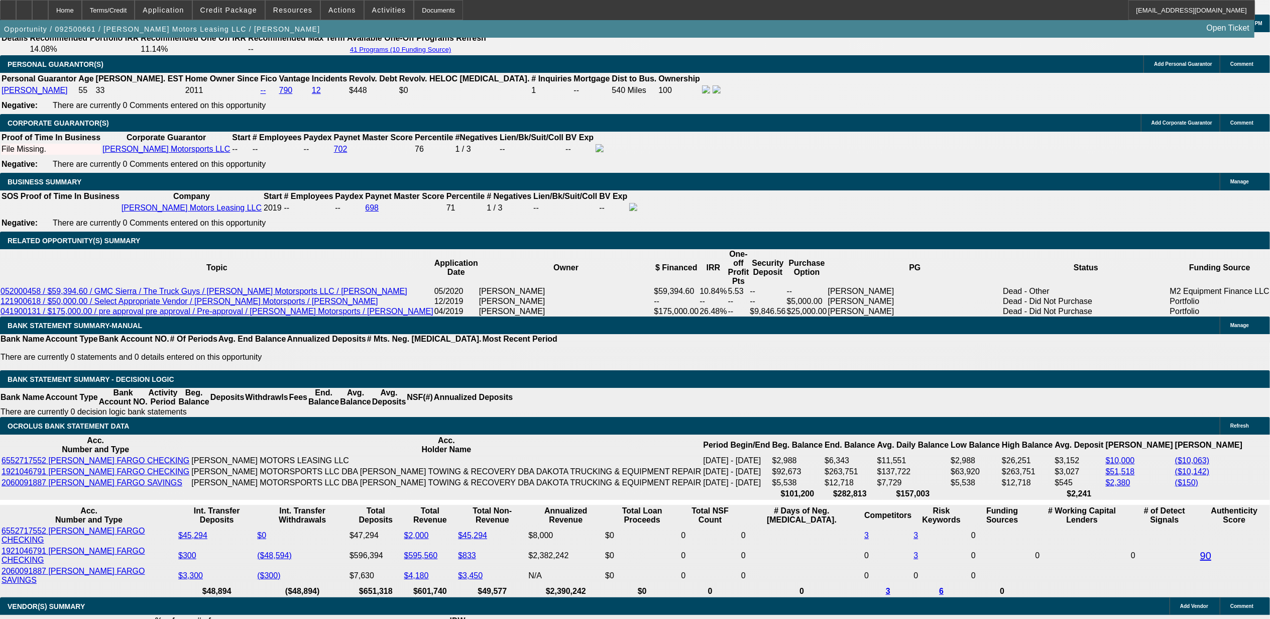
scroll to position [1513, 0]
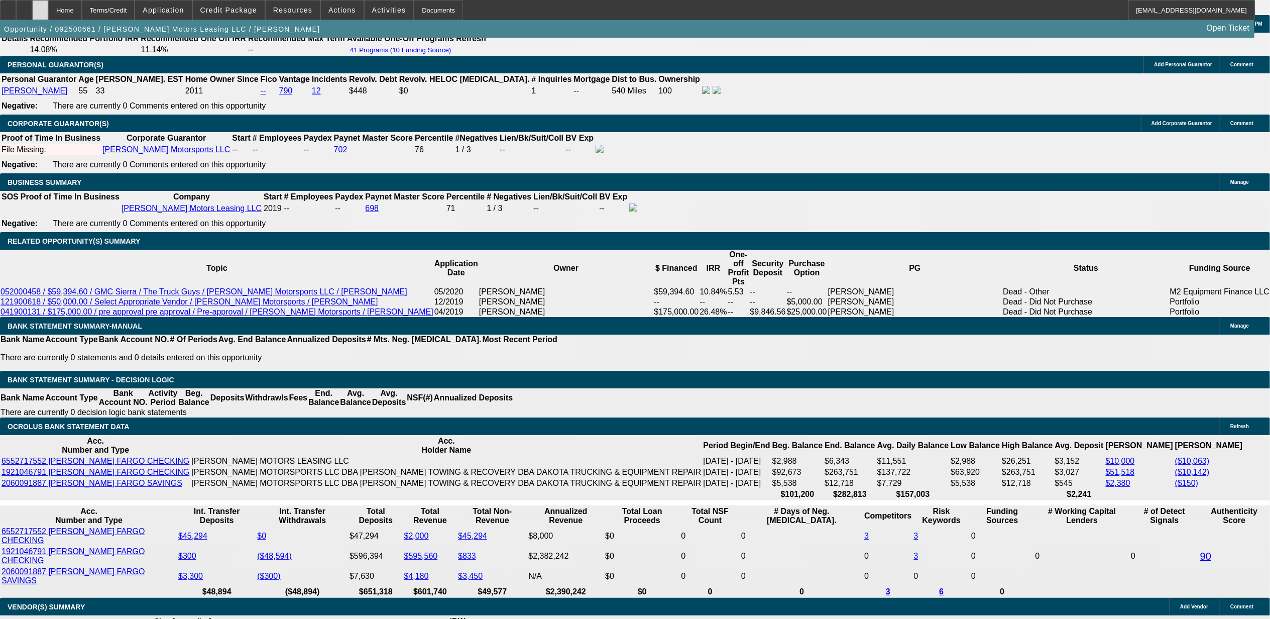
click at [48, 6] on div at bounding box center [40, 10] width 16 height 20
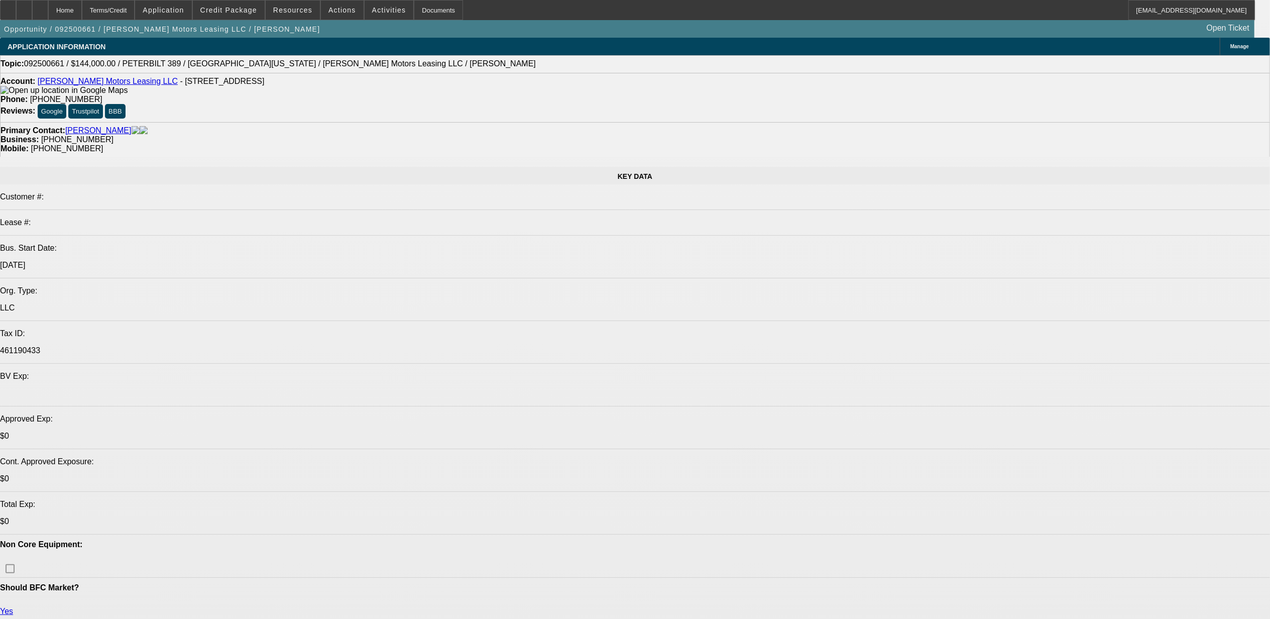
select select "0"
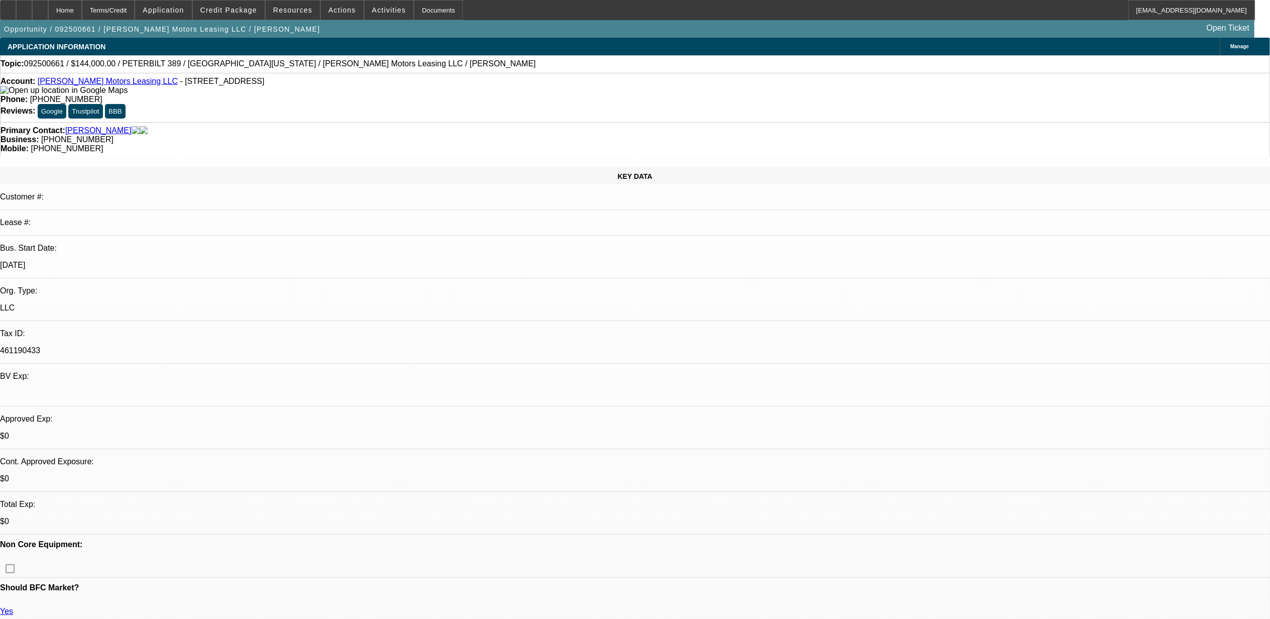
select select "0"
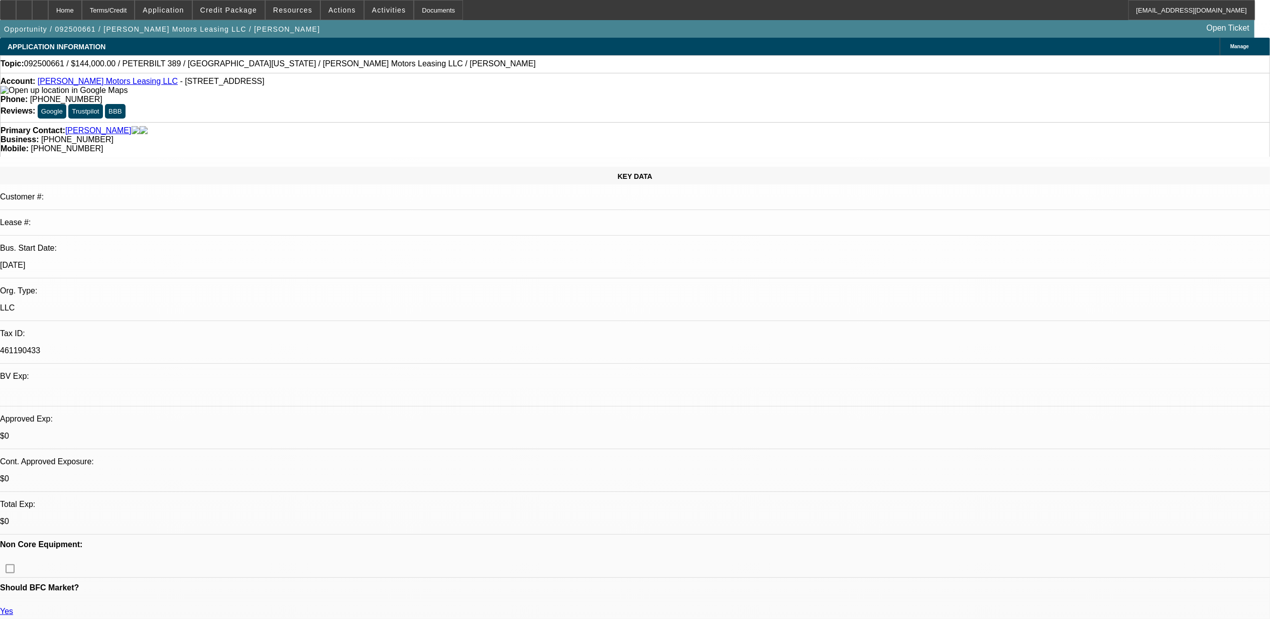
select select "0"
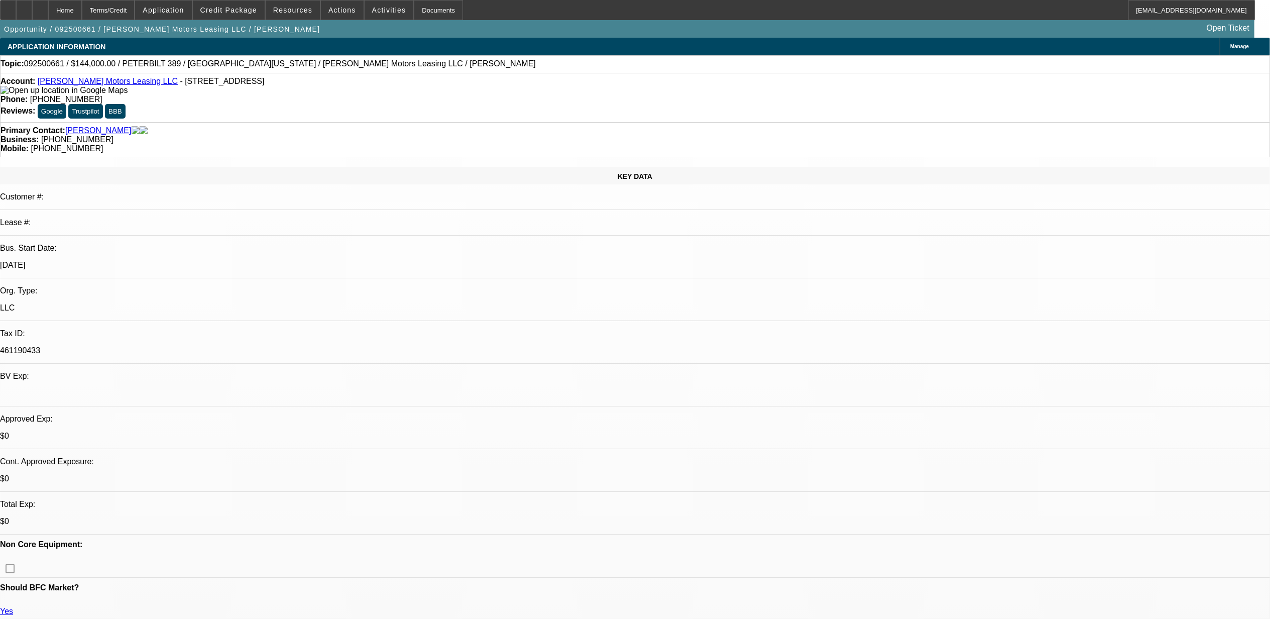
select select "0"
select select "1"
select select "6"
select select "1"
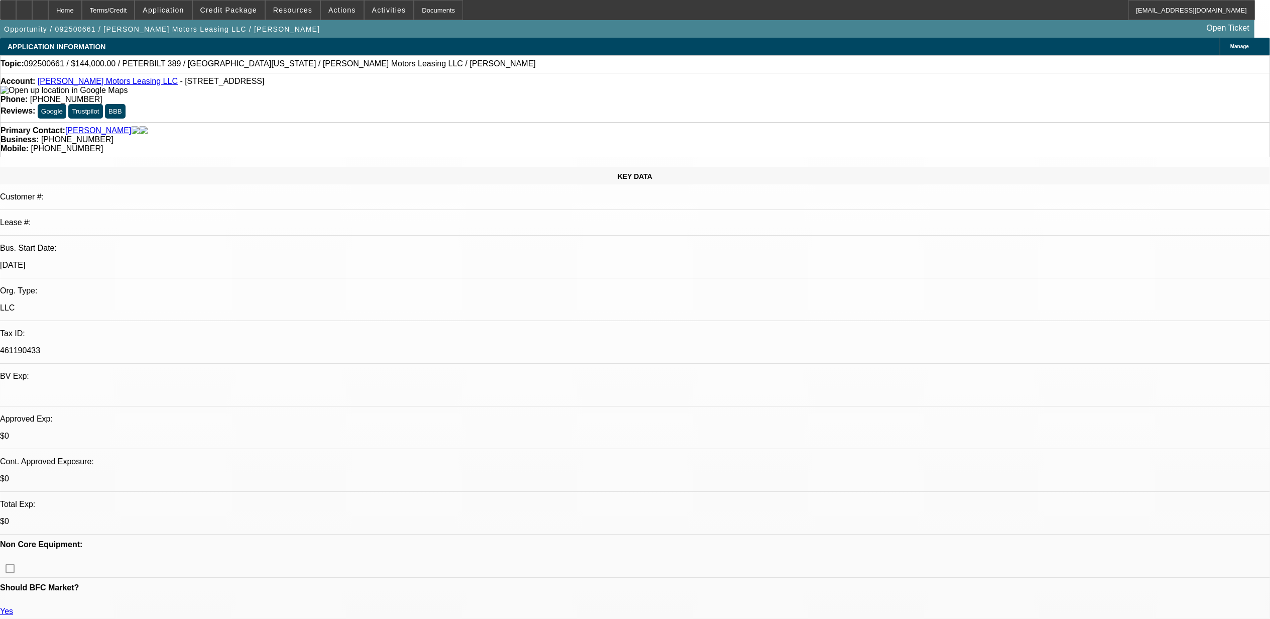
select select "2"
select select "6"
select select "1"
select select "6"
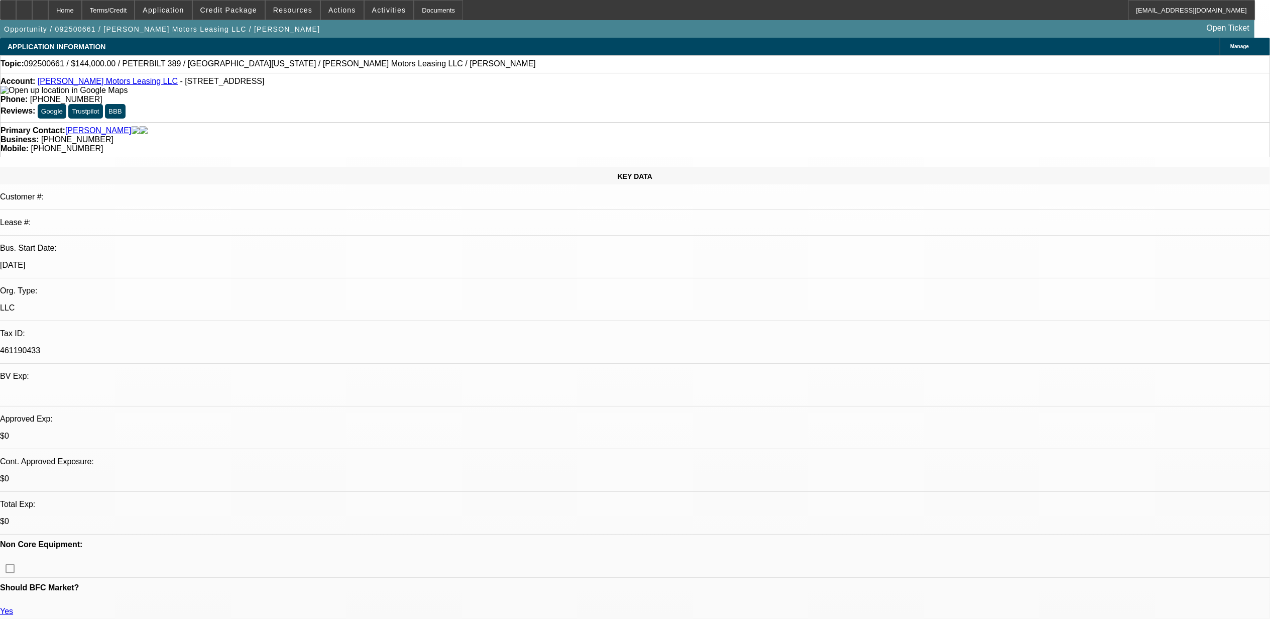
select select "1"
select select "2"
select select "6"
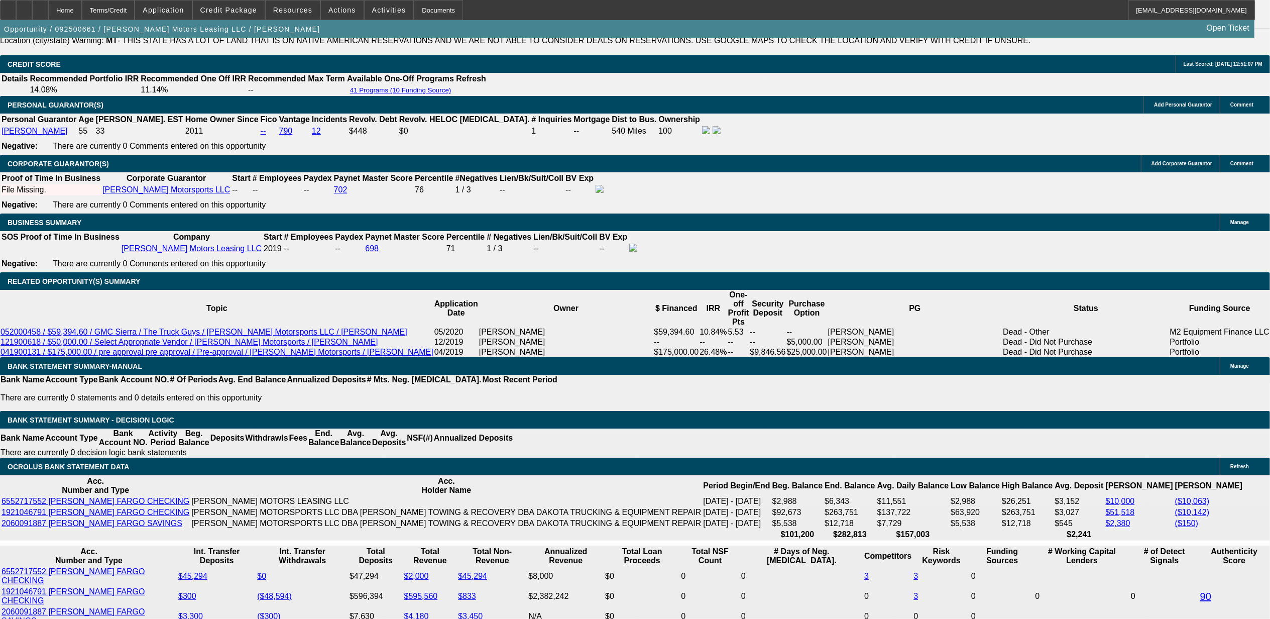
scroll to position [1503, 0]
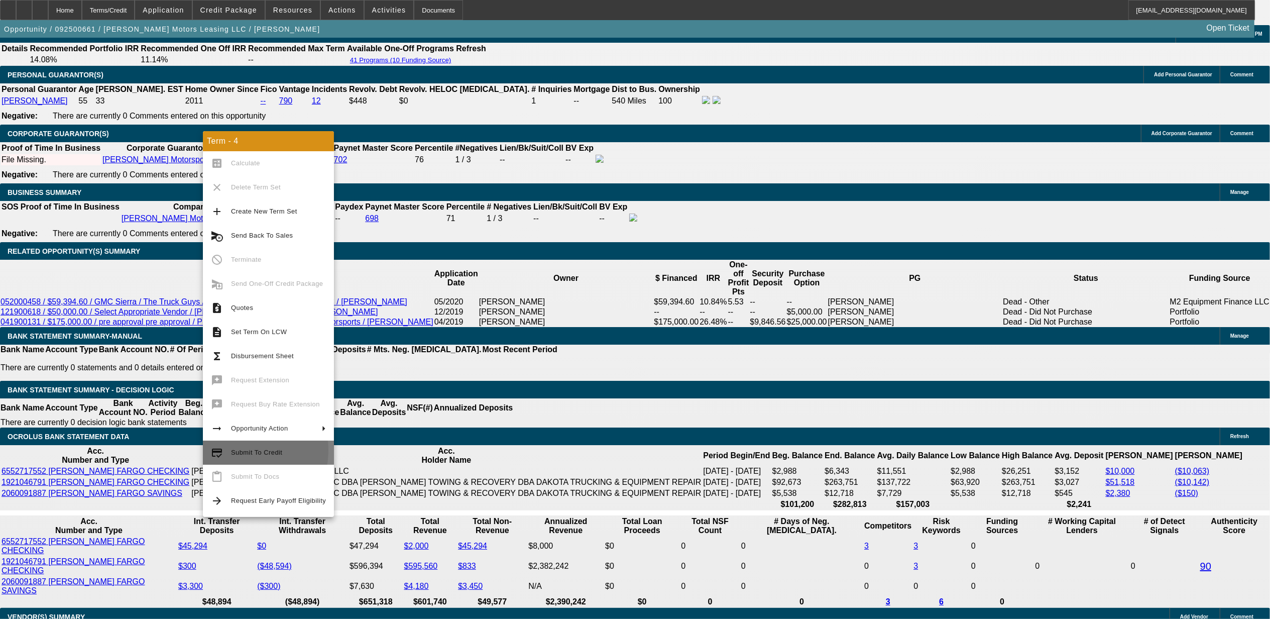
click at [232, 449] on span "Submit To Credit" at bounding box center [256, 452] width 51 height 8
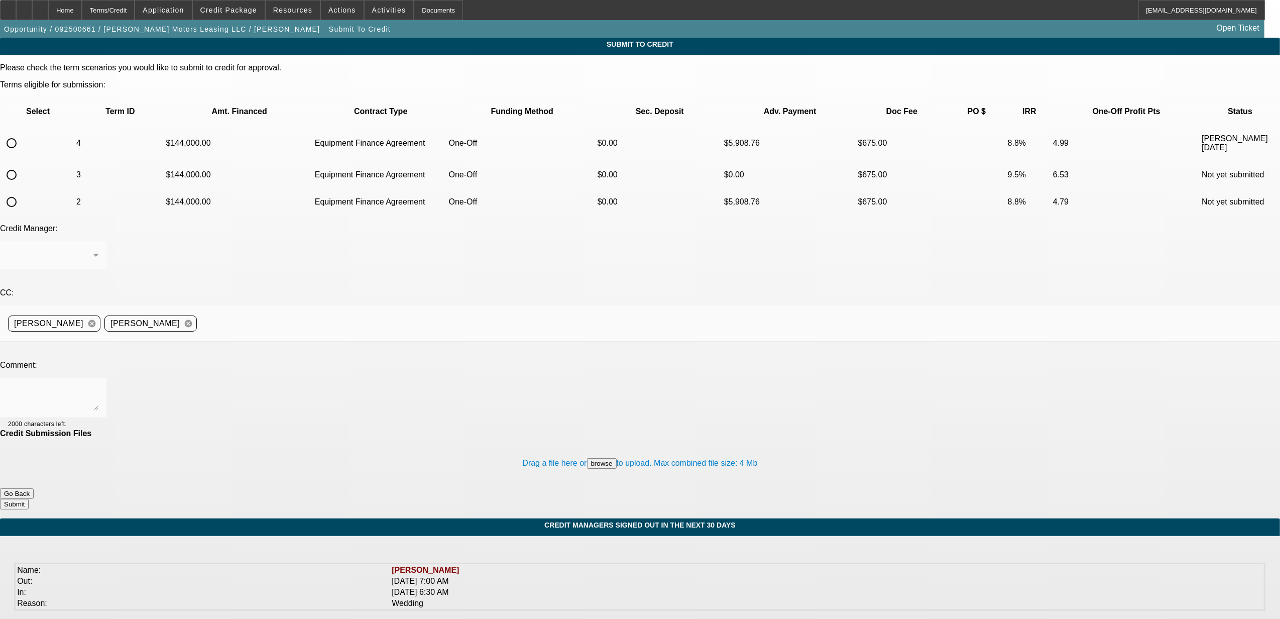
click at [22, 133] on input "radio" at bounding box center [12, 143] width 20 height 20
radio input "true"
click at [93, 249] on div "Syndications" at bounding box center [50, 255] width 85 height 12
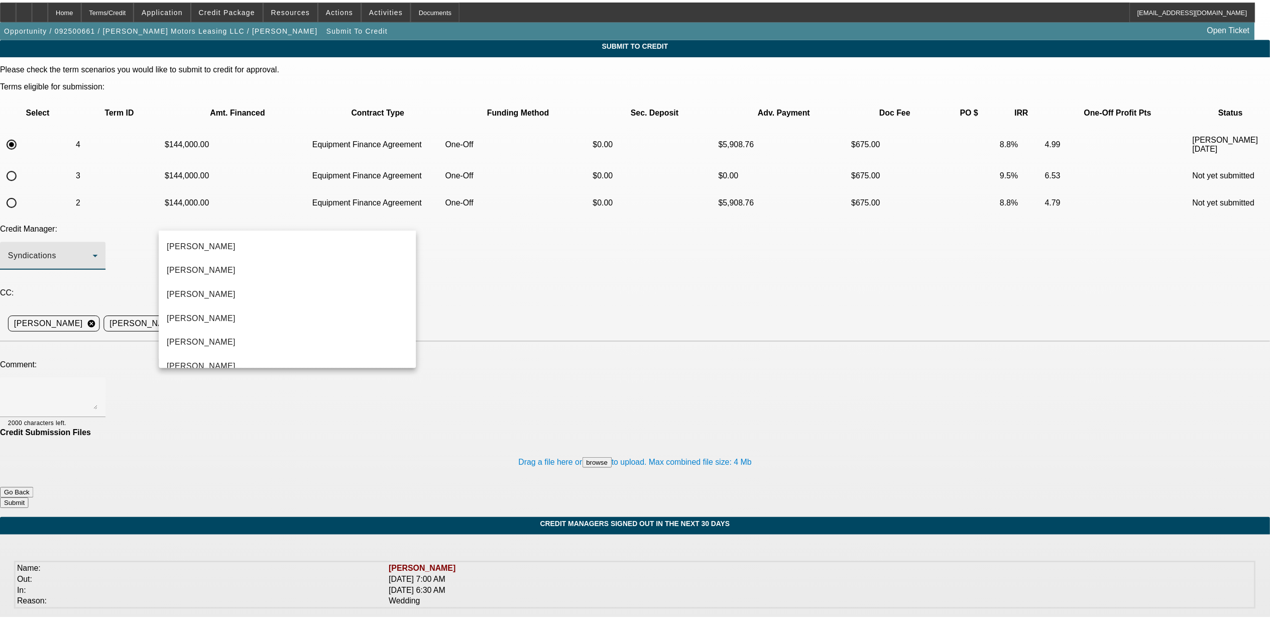
scroll to position [35, 0]
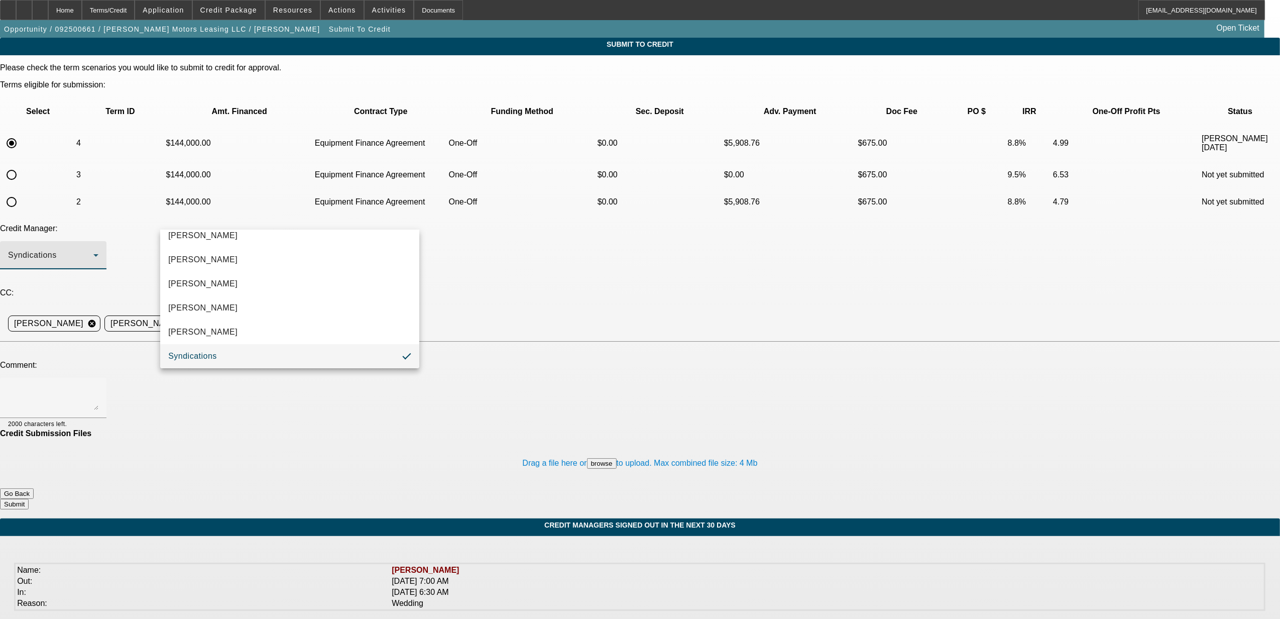
click at [233, 220] on div at bounding box center [640, 309] width 1280 height 619
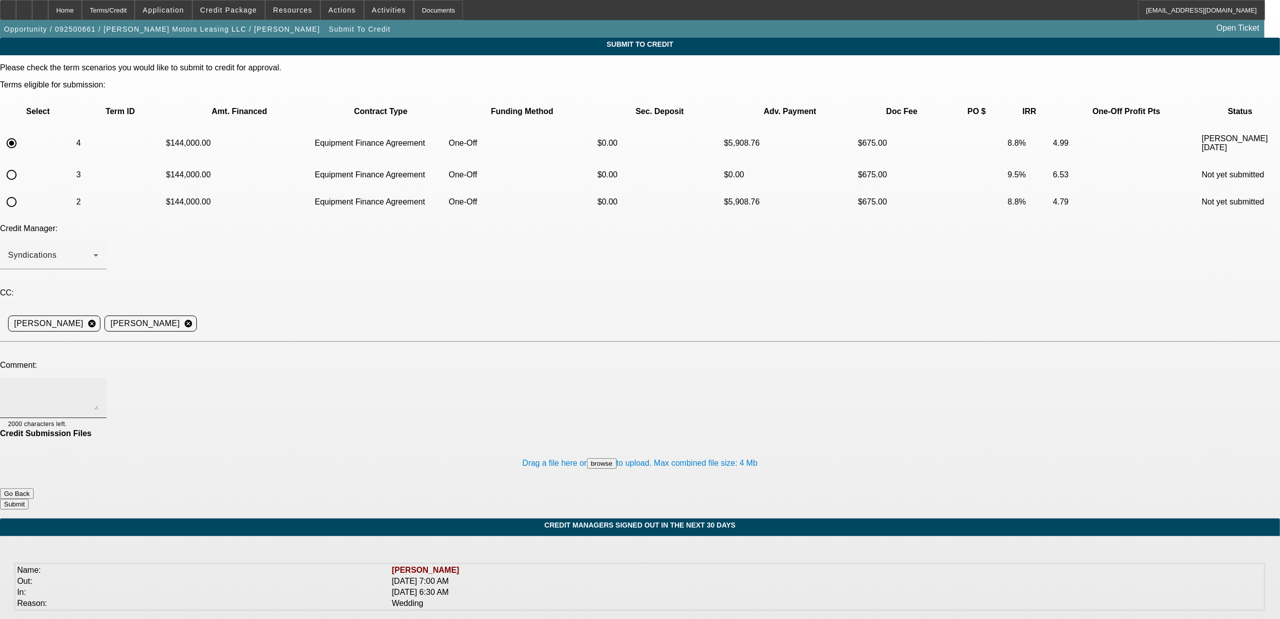
click at [98, 378] on div at bounding box center [53, 398] width 90 height 40
type textarea "here is the vendor info. please formally approve."
click at [382, 438] on div "Drag a file here or browse to upload. Max combined file size: 4 Mb" at bounding box center [640, 463] width 1280 height 50
click at [587, 458] on button "browse" at bounding box center [602, 463] width 30 height 11
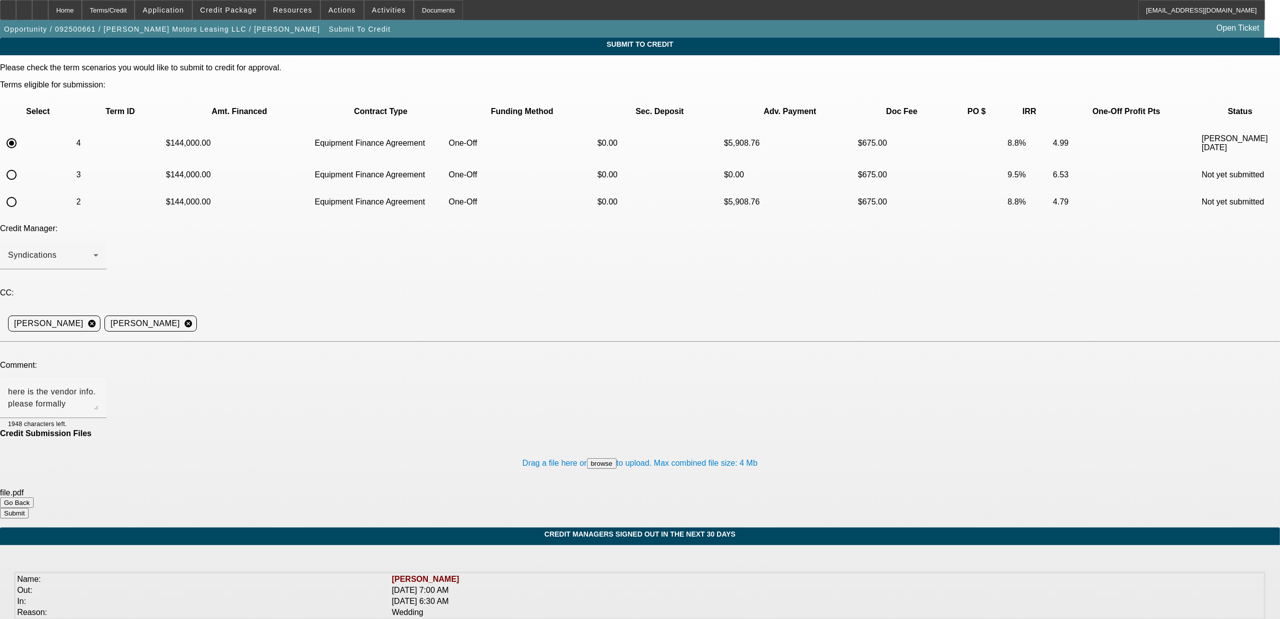
click at [29, 508] on button "Submit" at bounding box center [14, 513] width 29 height 11
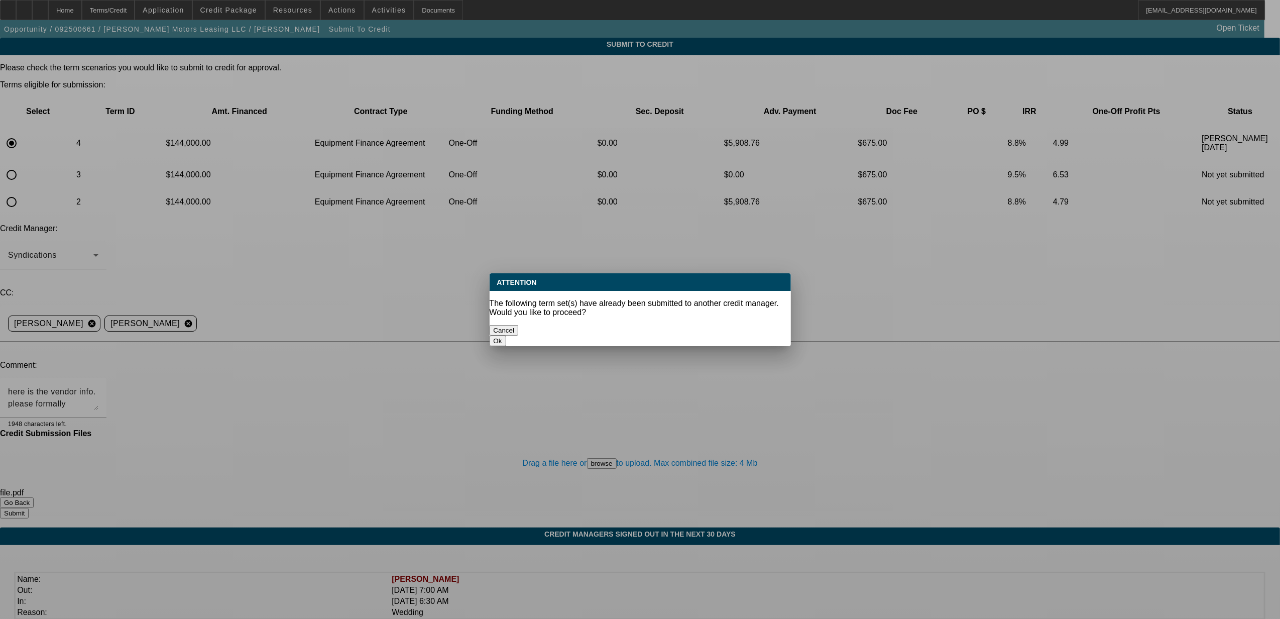
click at [506, 335] on button "Ok" at bounding box center [498, 340] width 17 height 11
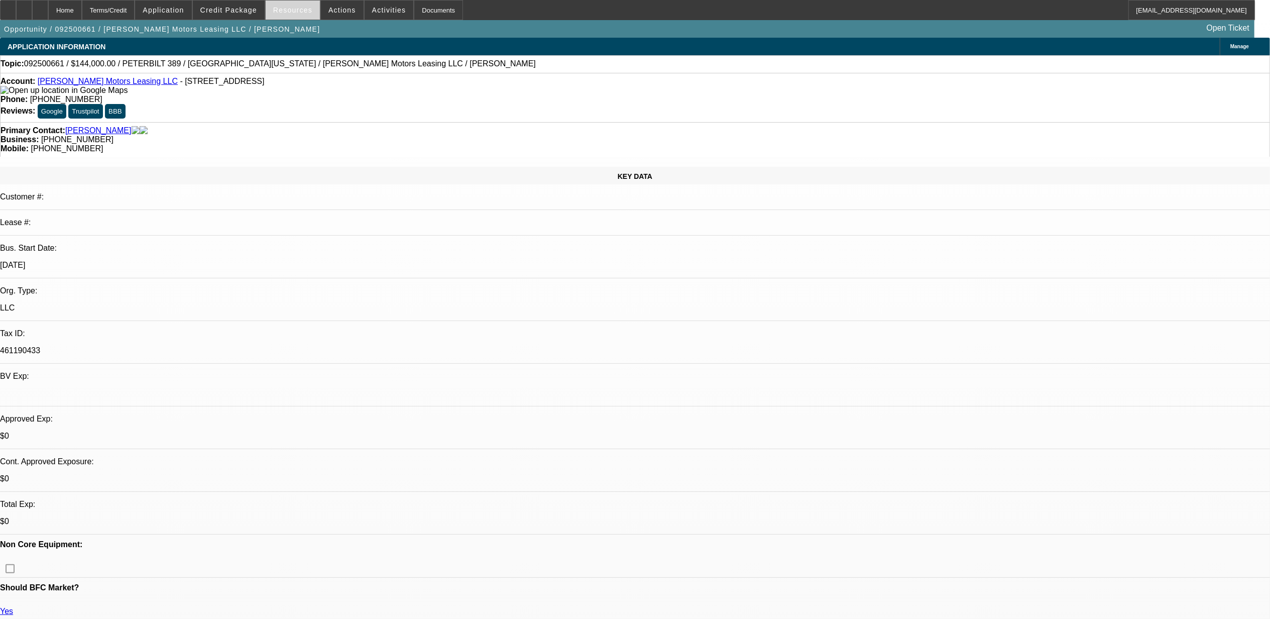
select select "0"
select select "6"
select select "0"
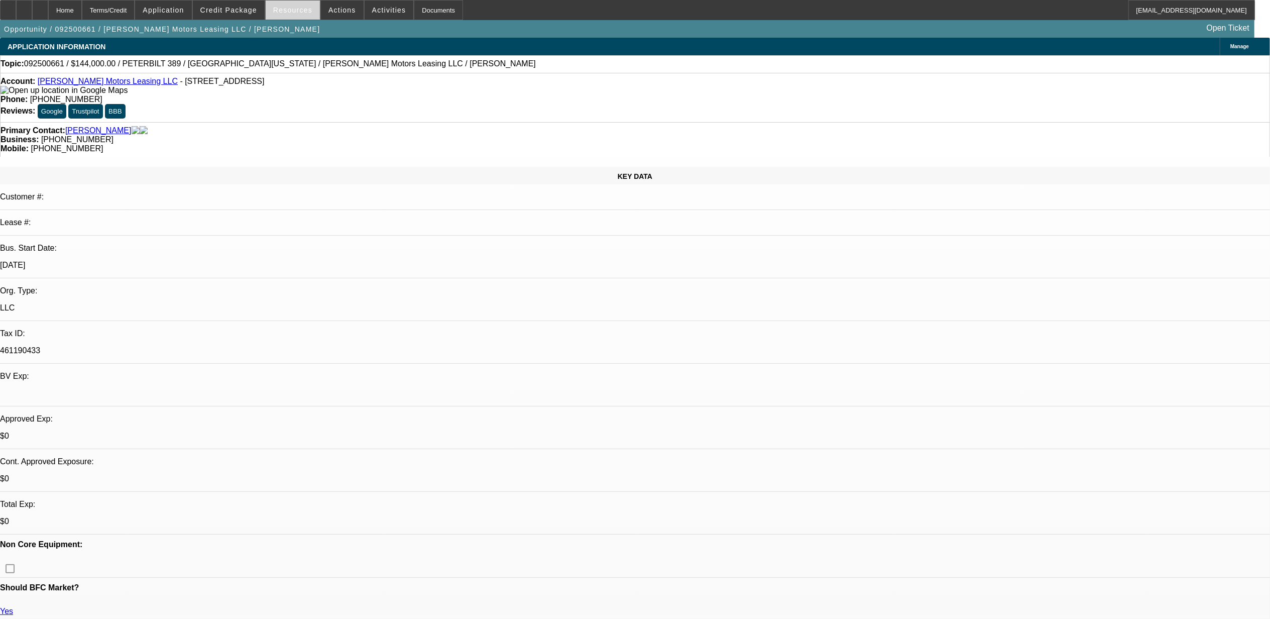
select select "0"
select select "2"
select select "0"
select select "6"
select select "0"
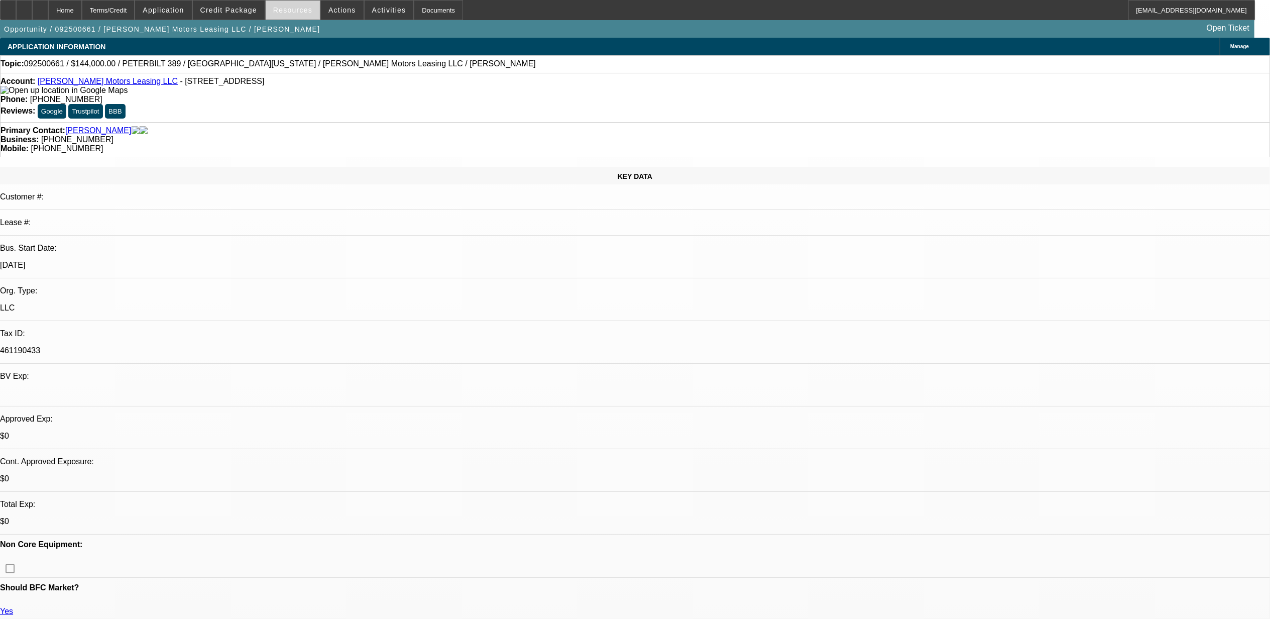
select select "0"
select select "6"
select select "0"
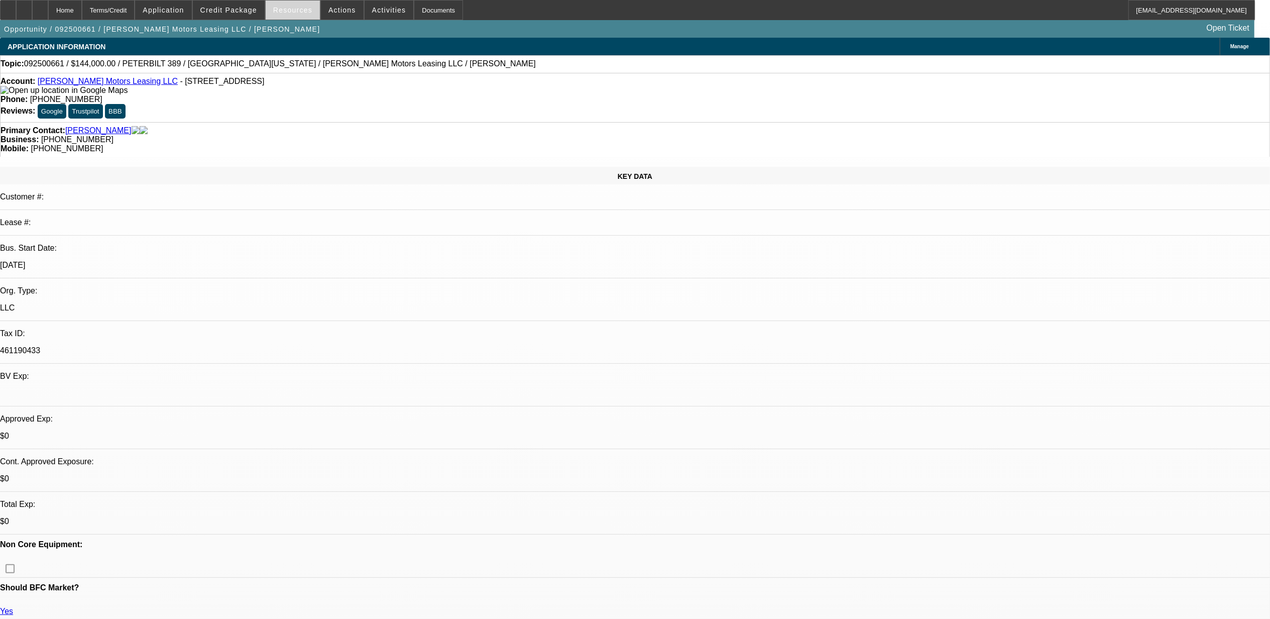
select select "2"
select select "0"
select select "6"
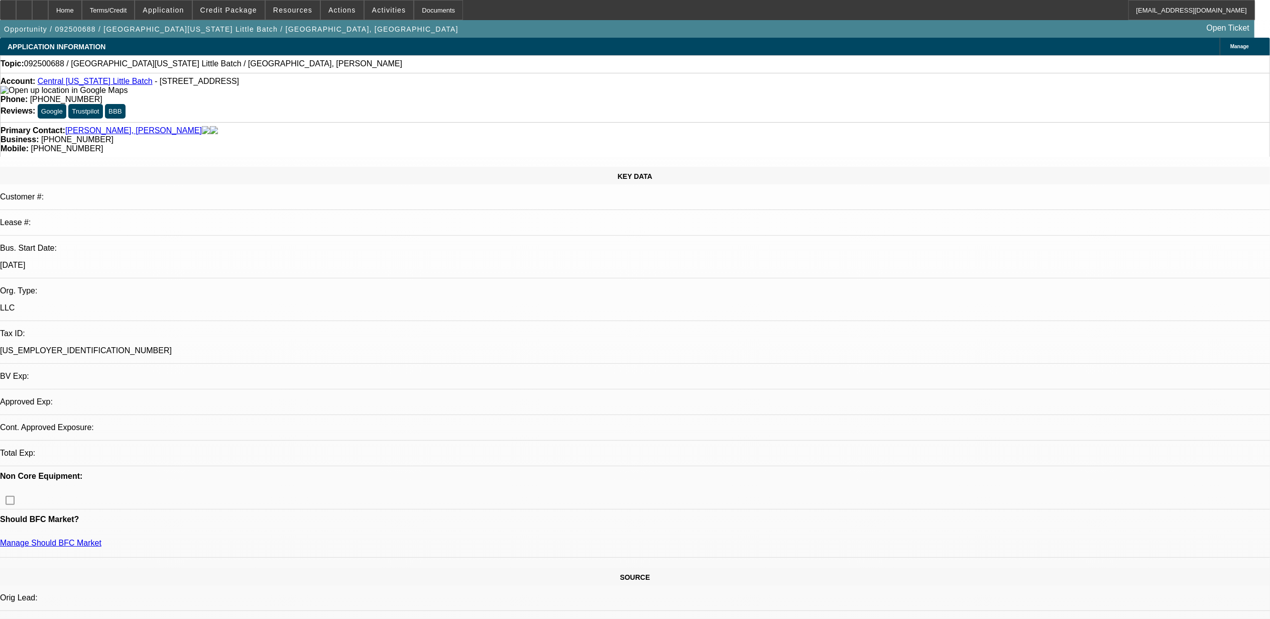
select select "0"
select select "2"
select select "0.1"
select select "4"
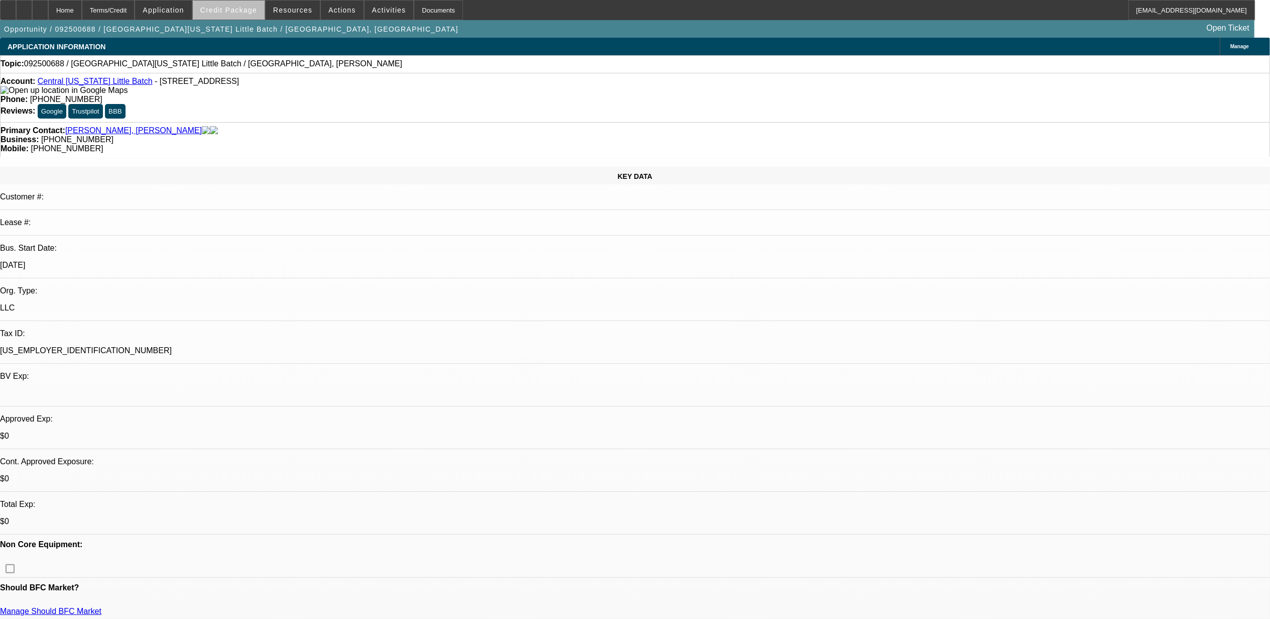
click at [257, 14] on span at bounding box center [229, 10] width 72 height 24
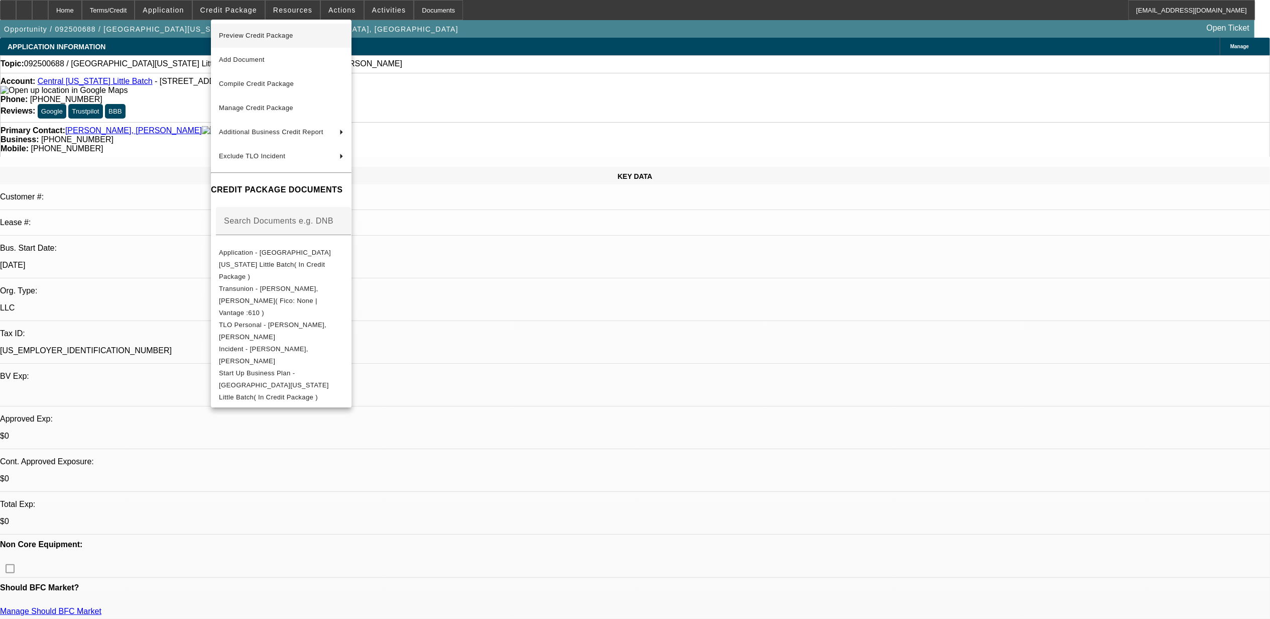
click at [272, 39] on span "Preview Credit Package" at bounding box center [281, 36] width 125 height 12
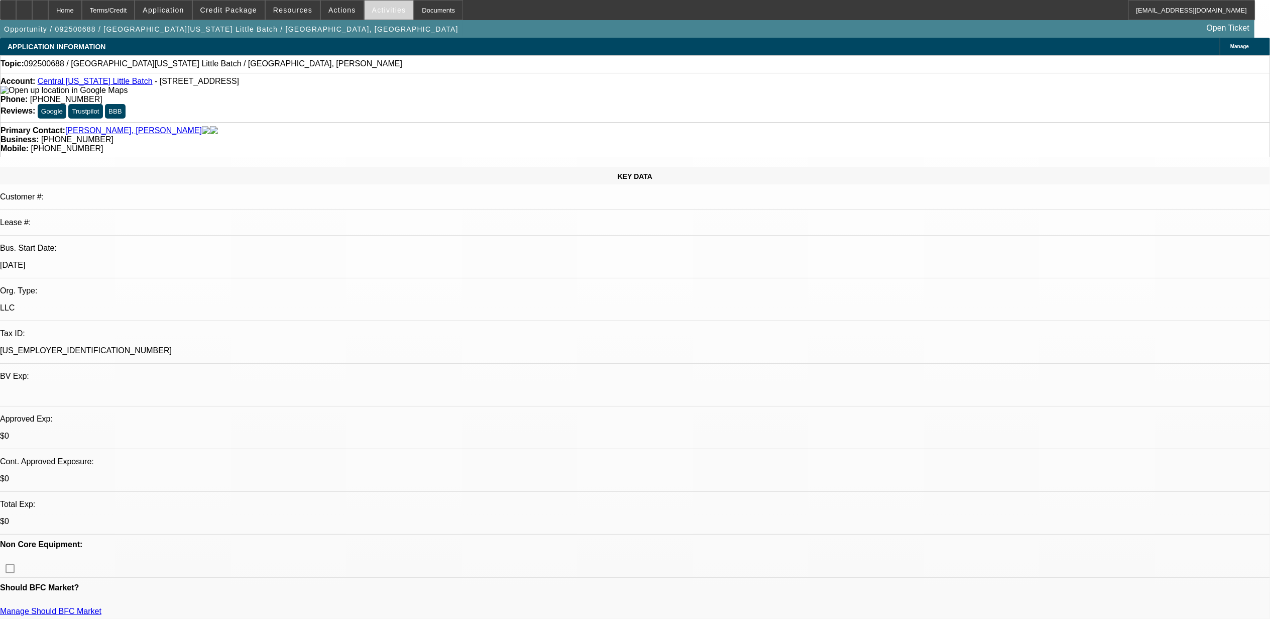
click at [372, 9] on span "Activities" at bounding box center [389, 10] width 34 height 8
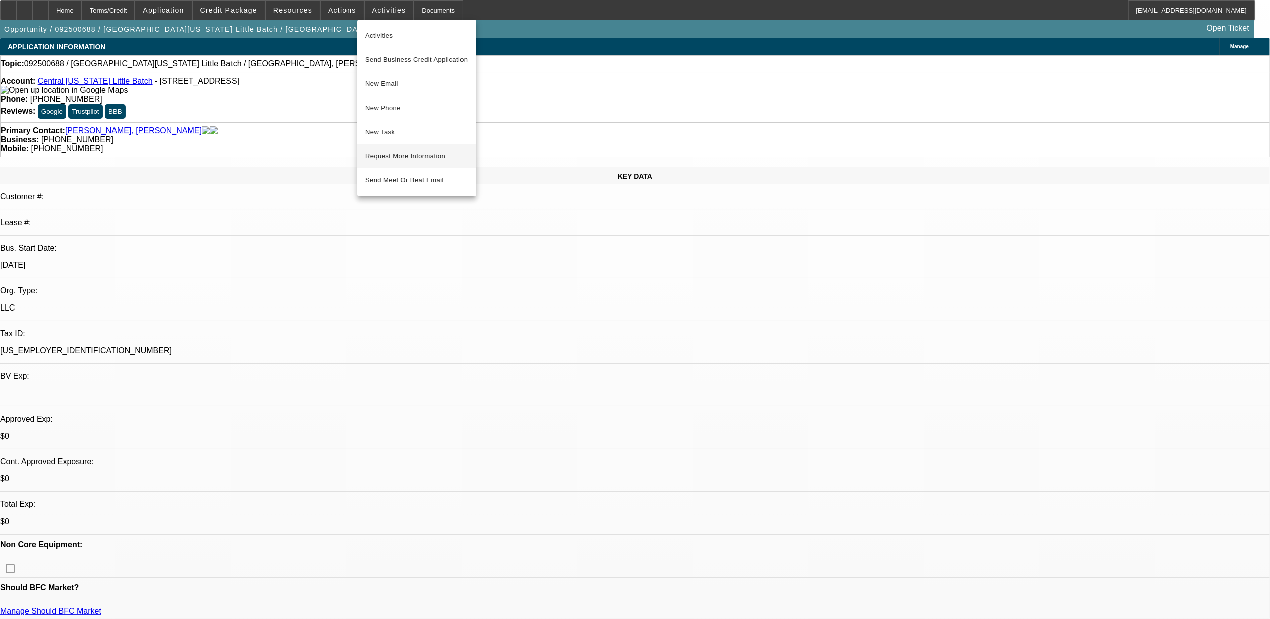
click at [389, 157] on span "Request More Information" at bounding box center [416, 156] width 103 height 12
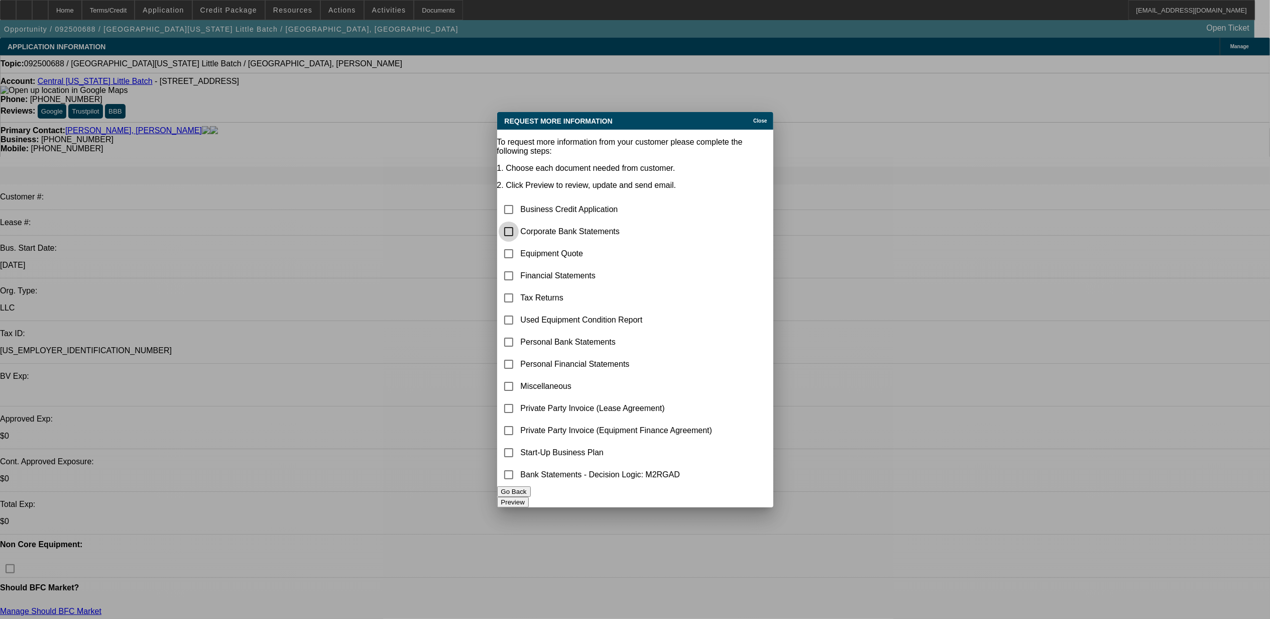
click at [519, 221] on input "checkbox" at bounding box center [509, 231] width 20 height 20
checkbox input "true"
click at [529, 501] on button "Preview" at bounding box center [513, 502] width 32 height 11
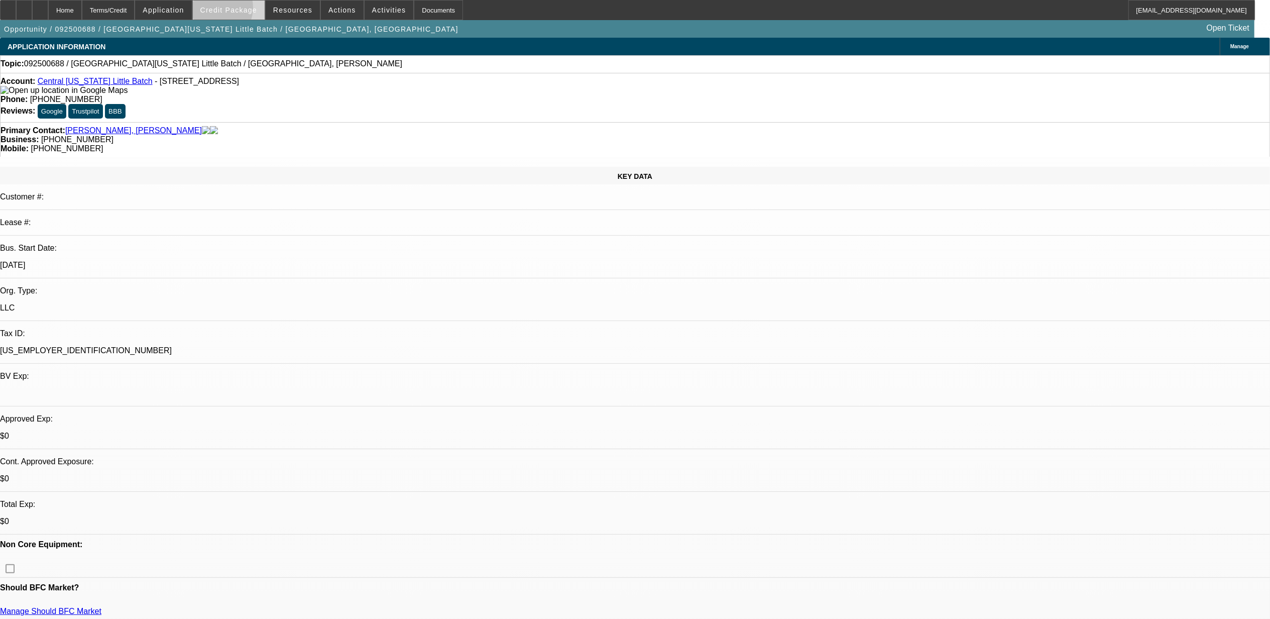
click at [228, 9] on span "Credit Package" at bounding box center [228, 10] width 57 height 8
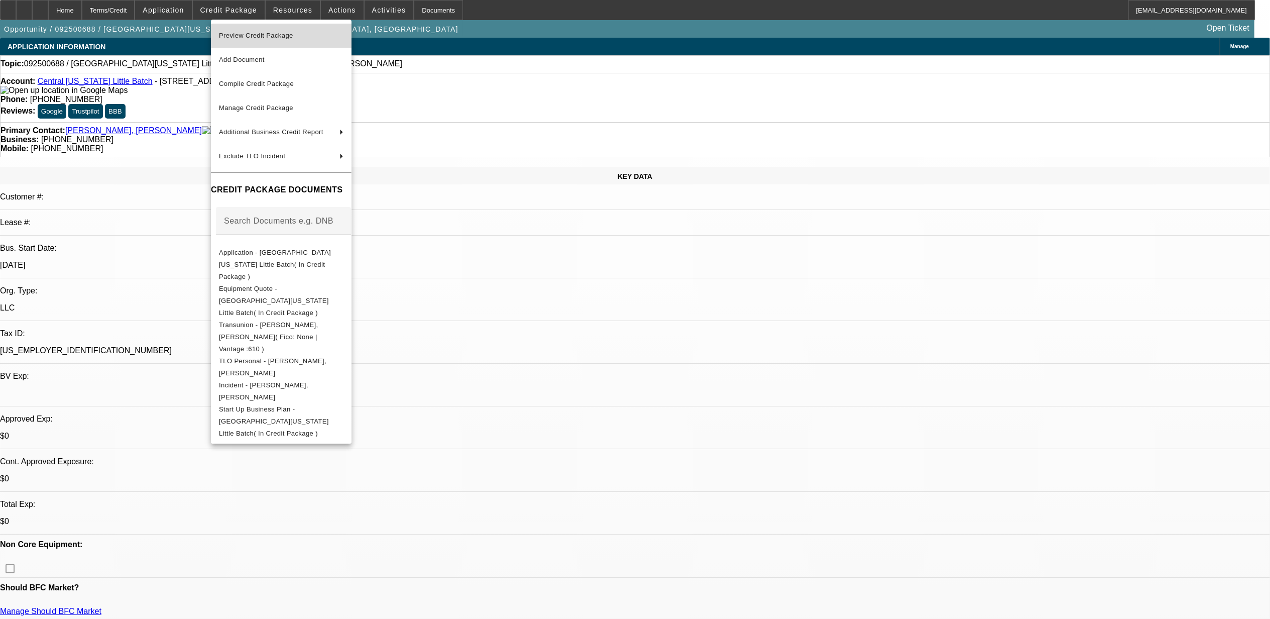
click at [242, 31] on span "Preview Credit Package" at bounding box center [281, 36] width 125 height 12
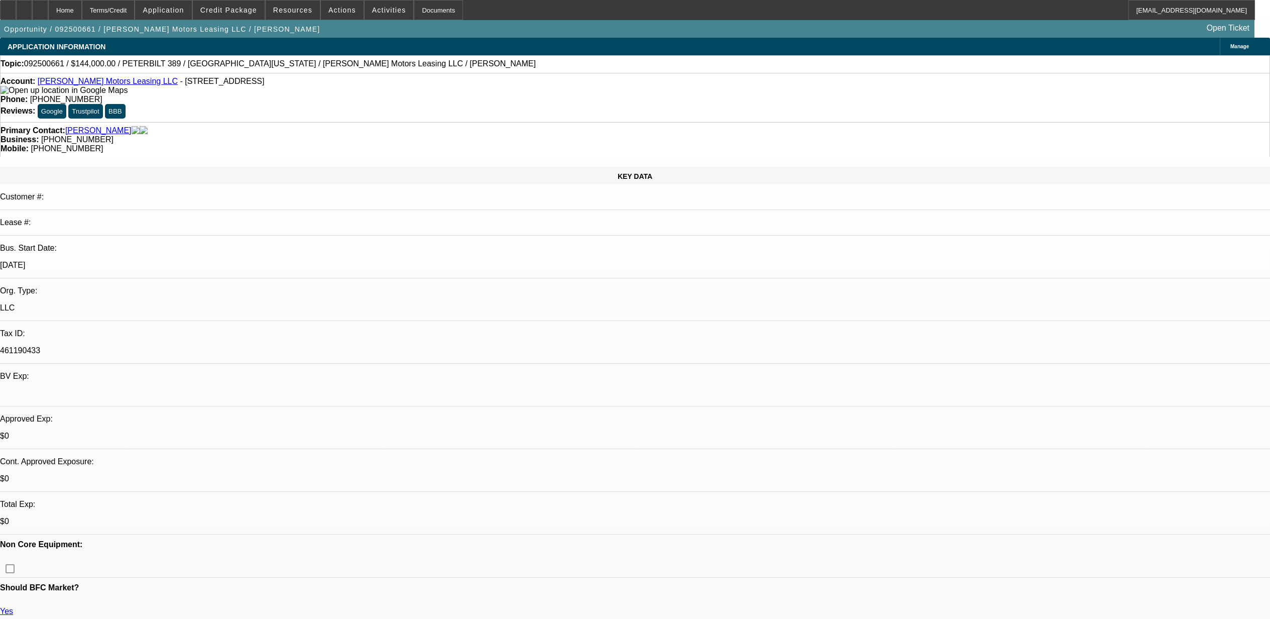
select select "0"
select select "2"
select select "0"
select select "6"
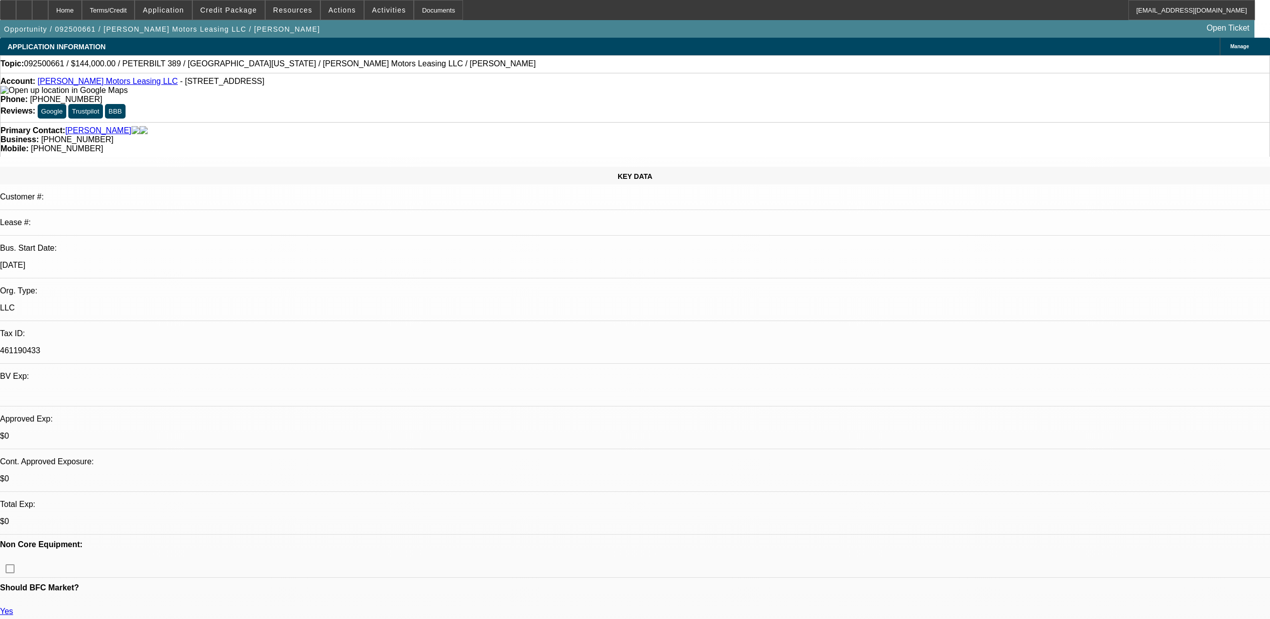
select select "0"
select select "6"
select select "0"
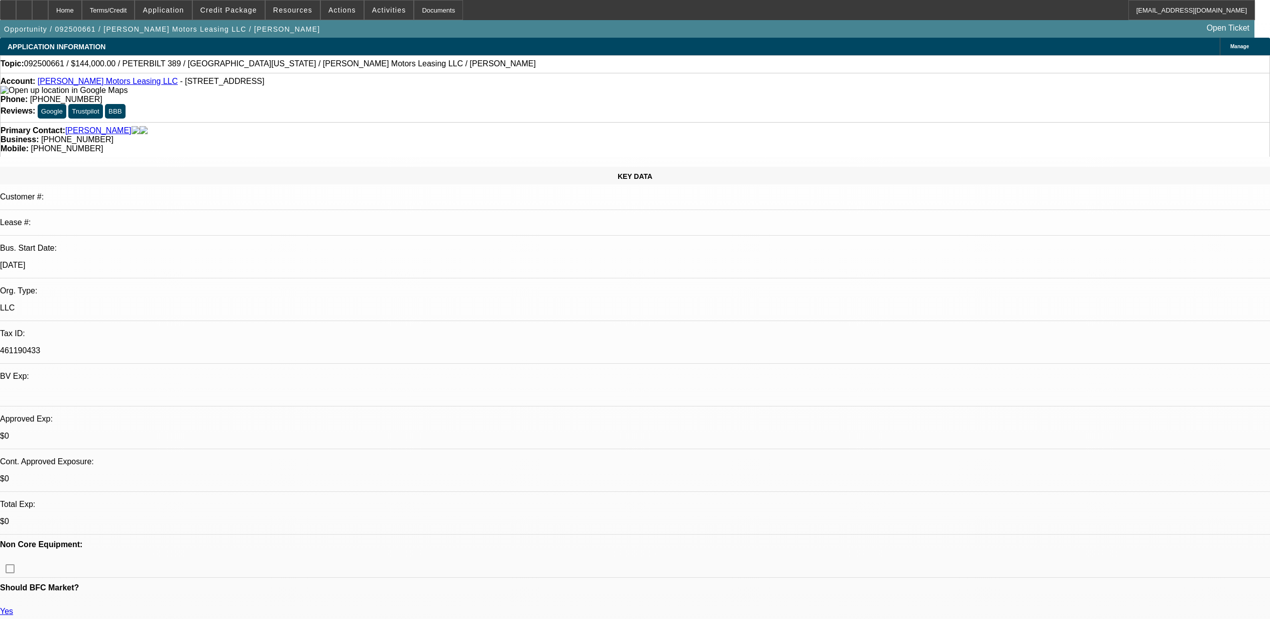
select select "0"
select select "2"
select select "0"
select select "6"
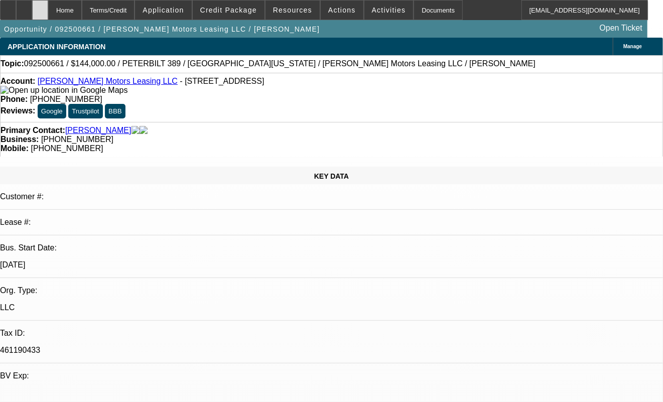
select select "0"
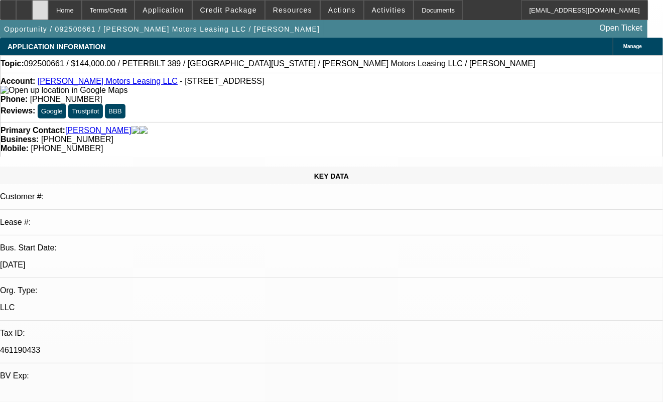
select select "0"
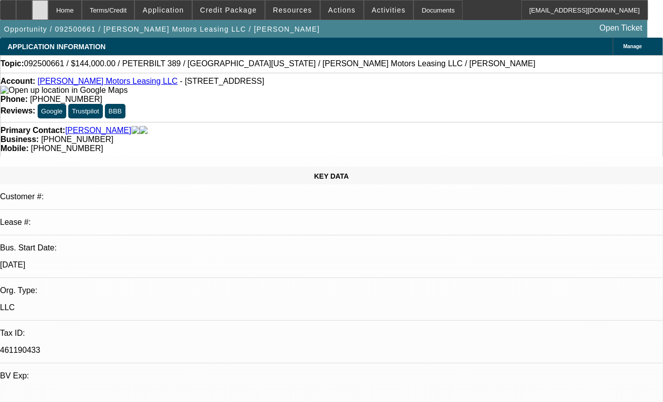
select select "0"
select select "1"
select select "6"
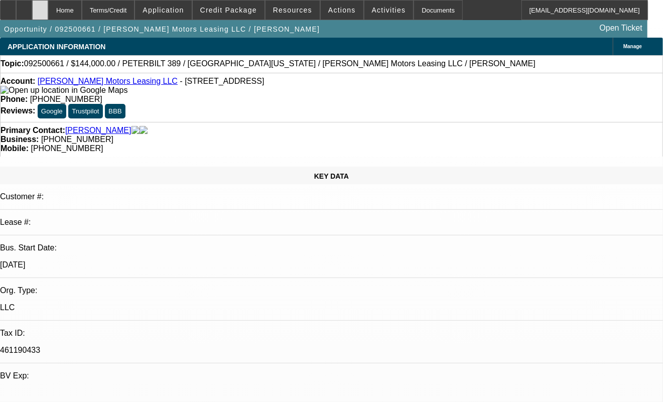
select select "1"
select select "2"
select select "6"
select select "1"
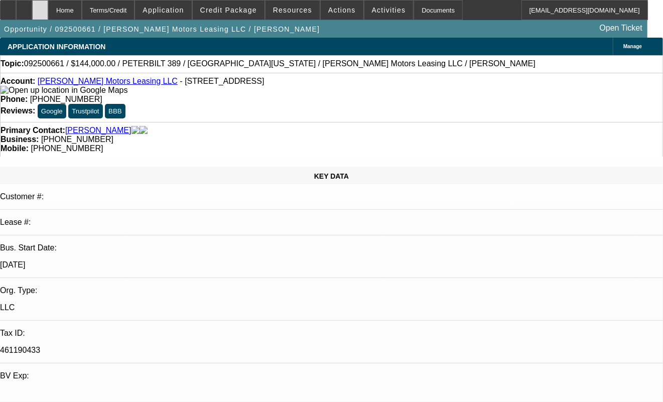
select select "6"
select select "1"
select select "2"
select select "6"
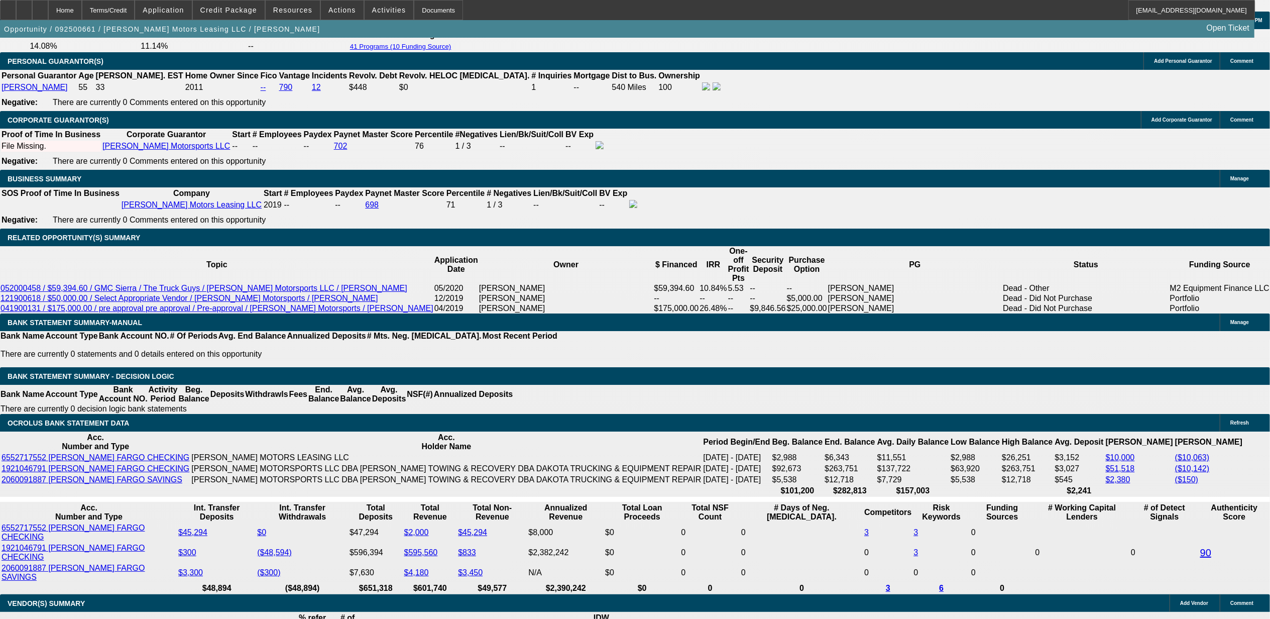
scroll to position [1540, 0]
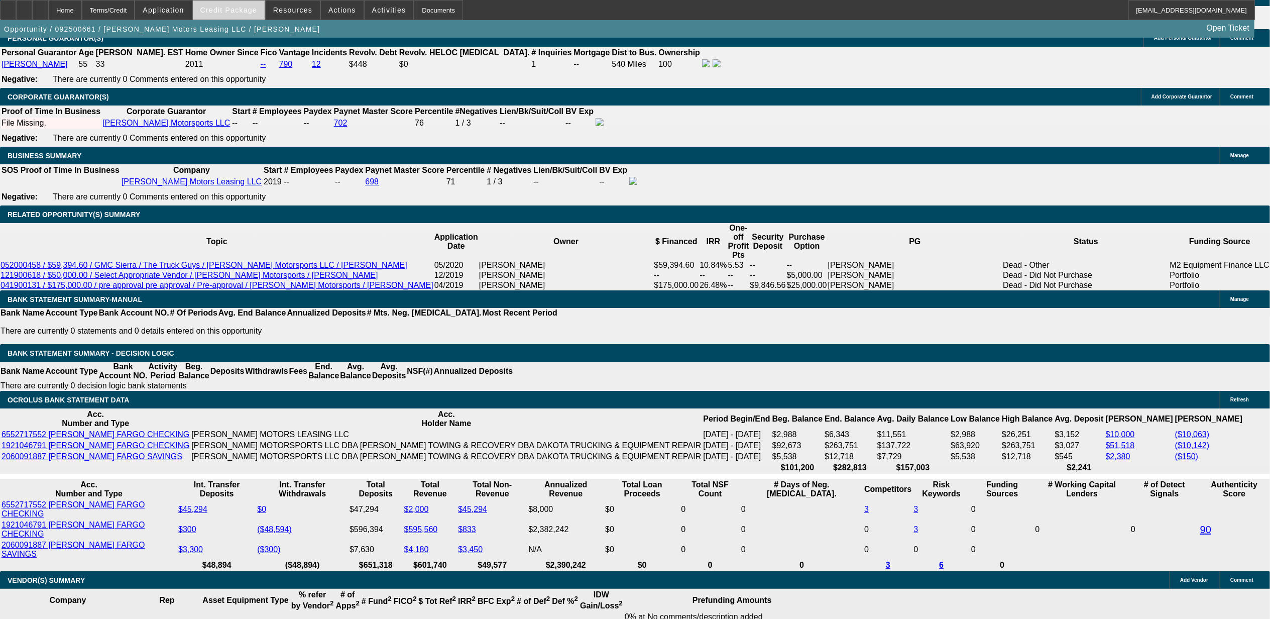
click at [220, 13] on span "Credit Package" at bounding box center [228, 10] width 57 height 8
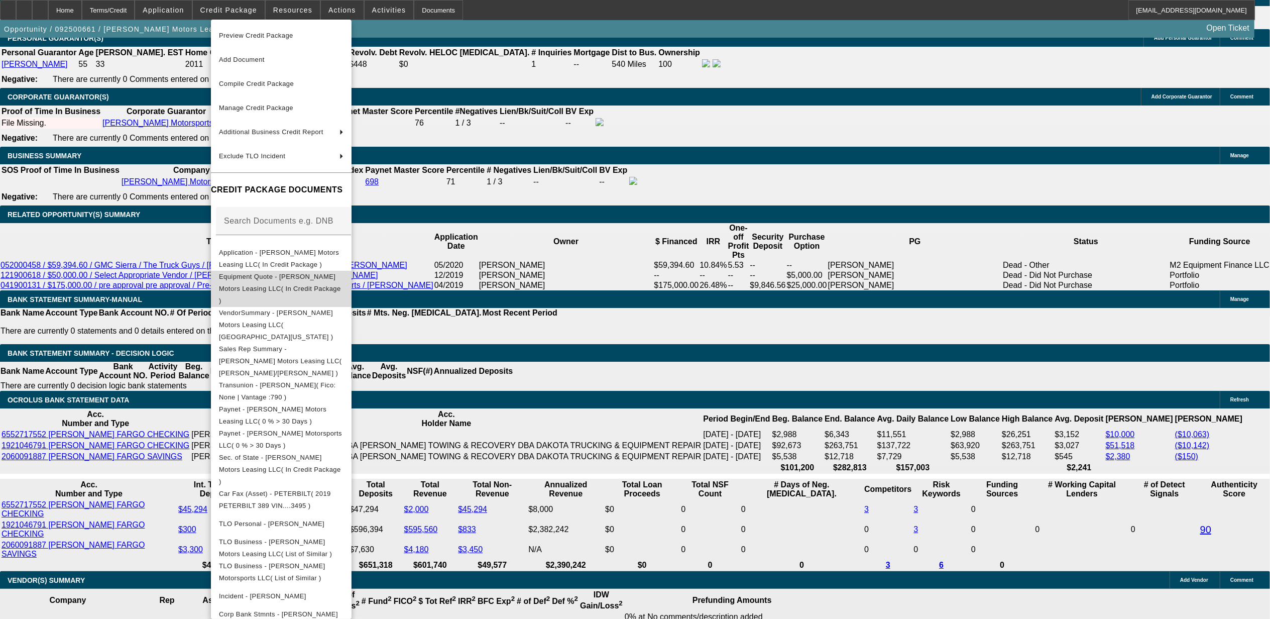
click at [286, 284] on span "Equipment Quote - Durick Motors Leasing LLC( In Credit Package )" at bounding box center [281, 288] width 125 height 36
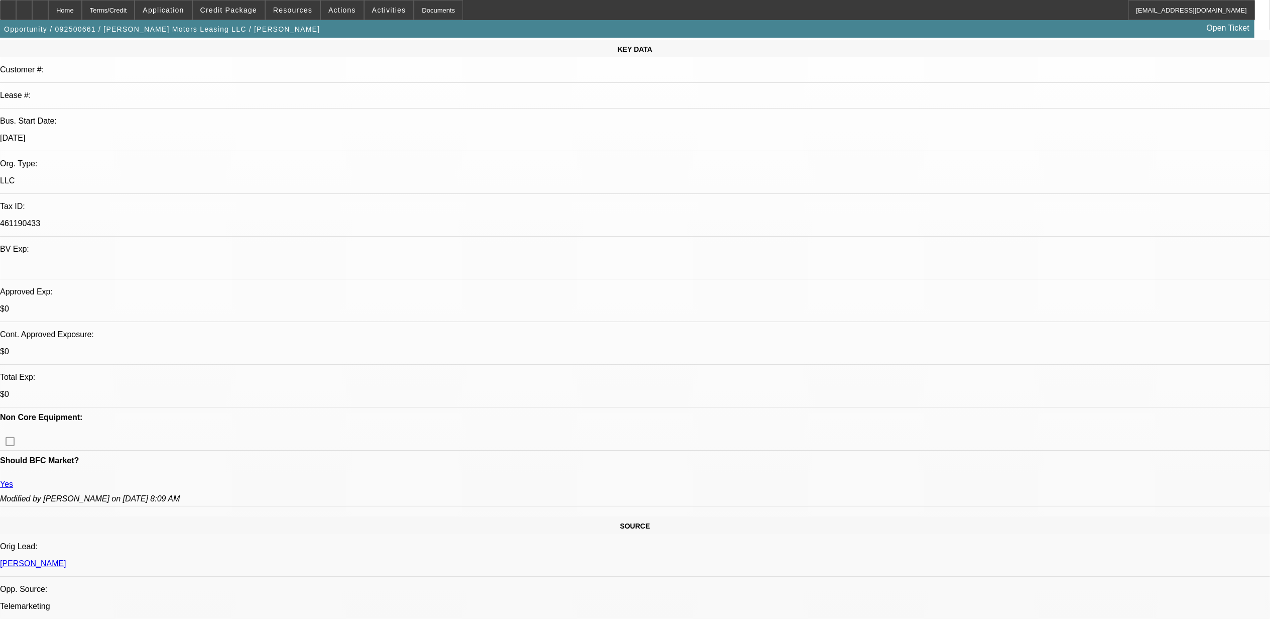
scroll to position [0, 0]
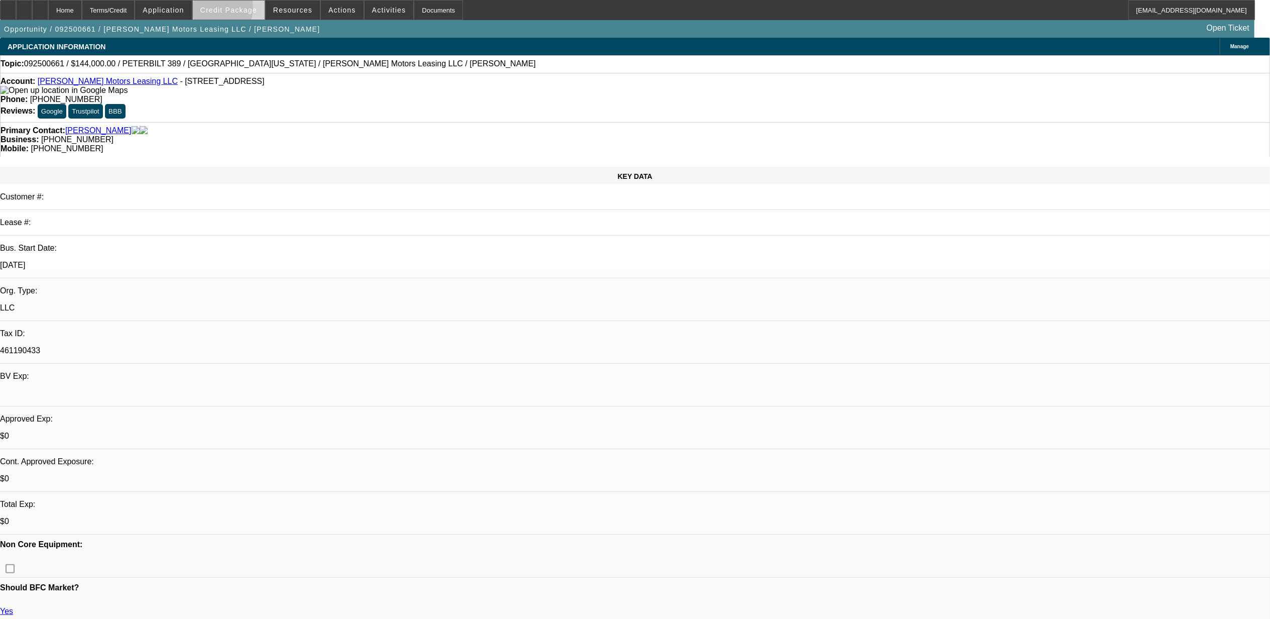
click at [223, 10] on span "Credit Package" at bounding box center [228, 10] width 57 height 8
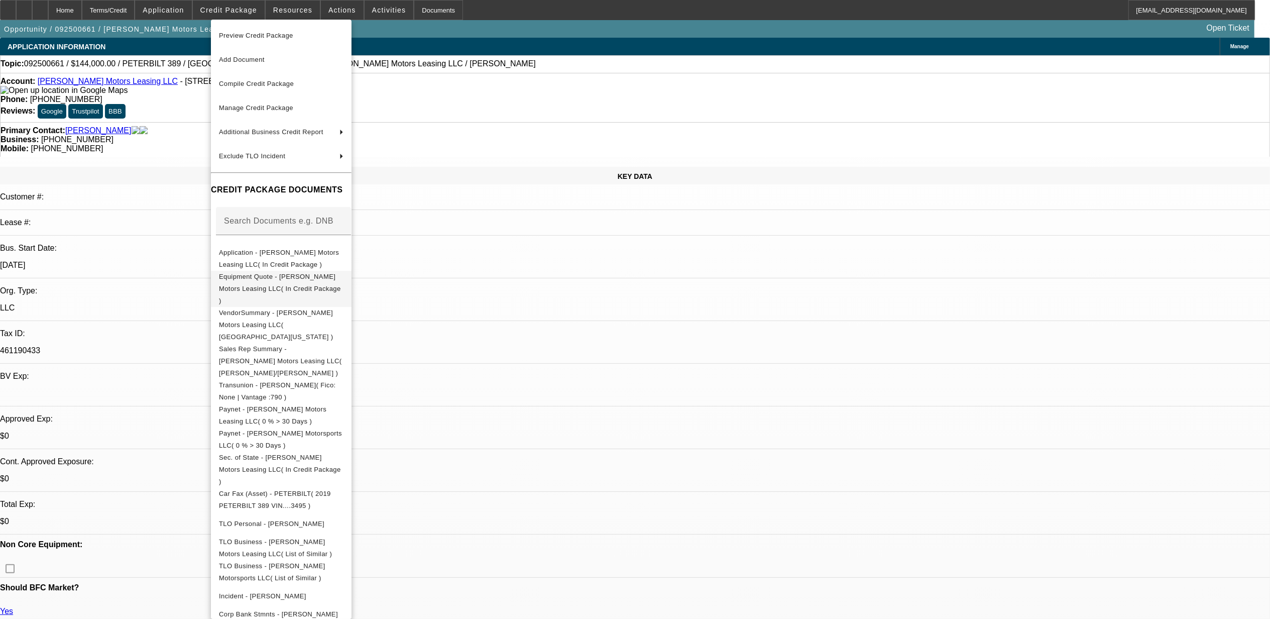
click at [280, 278] on span "Equipment Quote - Durick Motors Leasing LLC( In Credit Package )" at bounding box center [280, 288] width 122 height 32
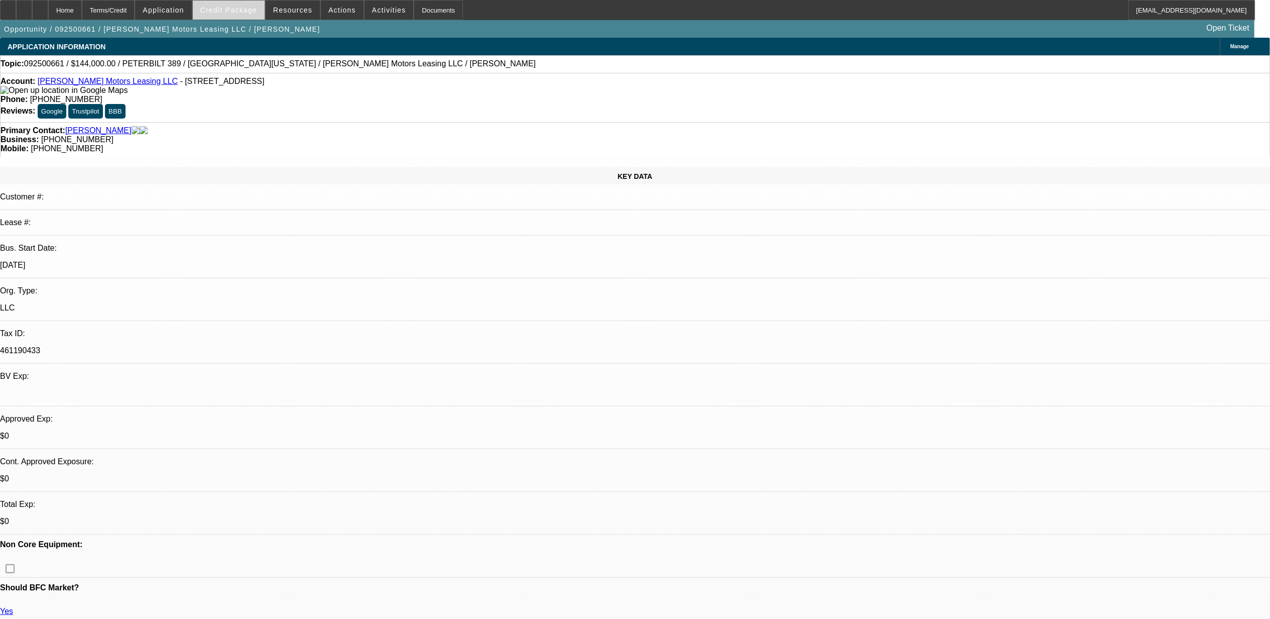
click at [245, 10] on span "Credit Package" at bounding box center [228, 10] width 57 height 8
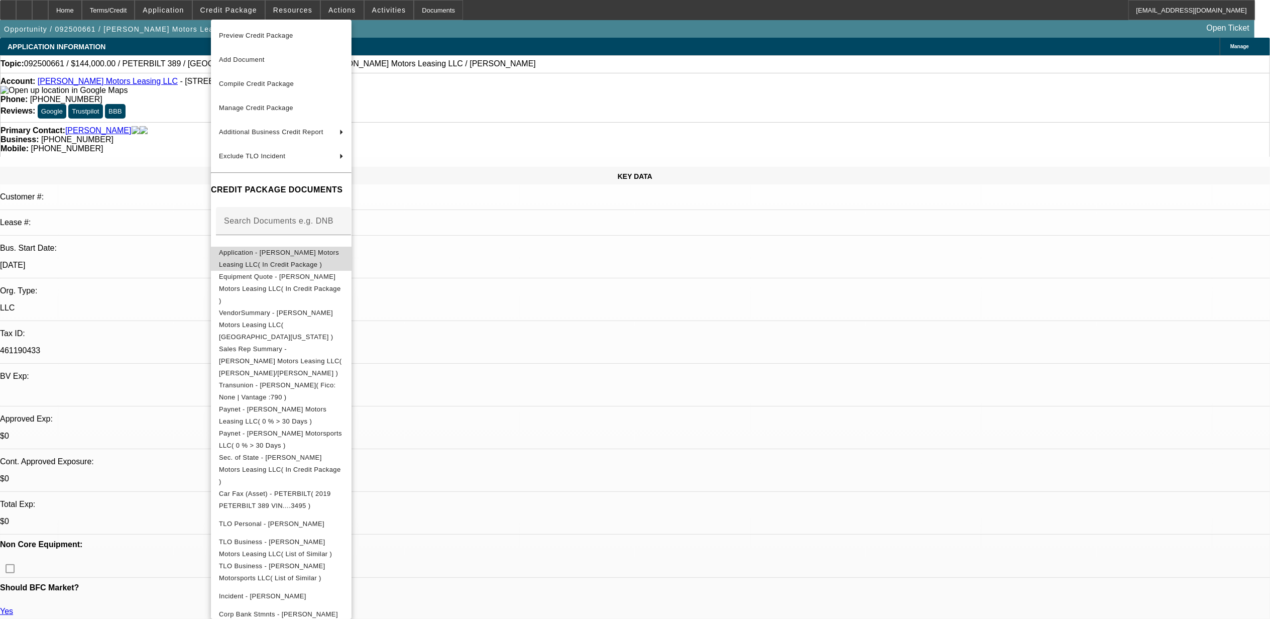
click at [304, 262] on button "Application - Durick Motors Leasing LLC( In Credit Package )" at bounding box center [281, 258] width 141 height 24
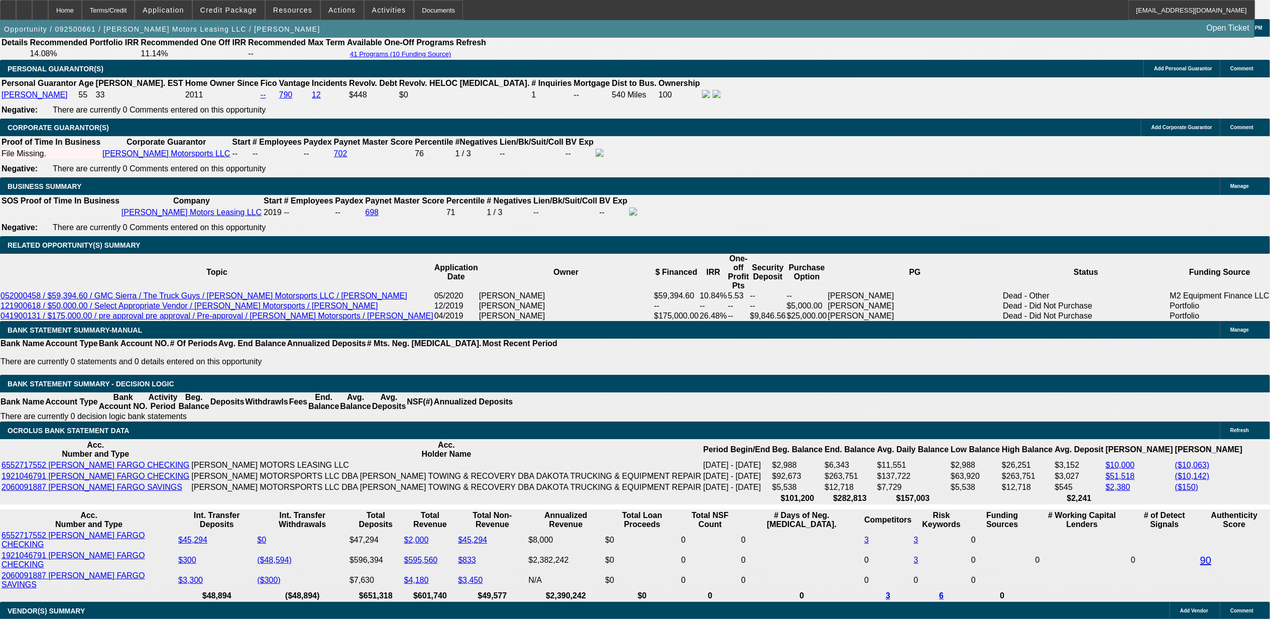
scroll to position [1540, 0]
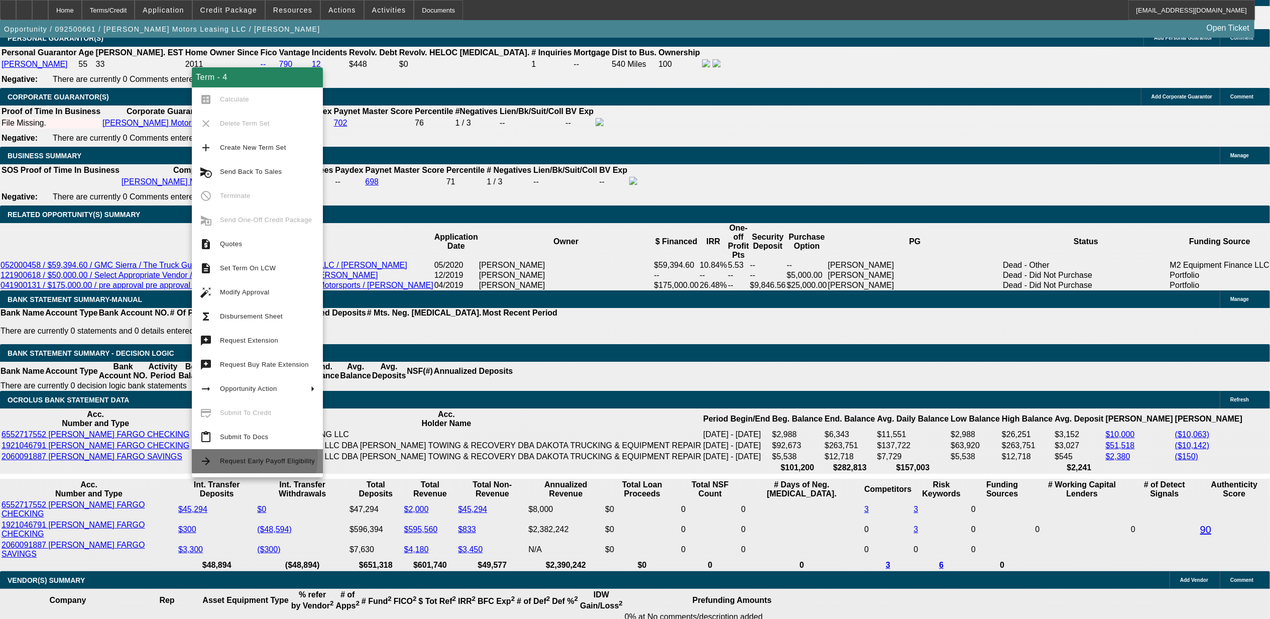
click at [240, 456] on span "Request Early Payoff Eligibility" at bounding box center [267, 461] width 95 height 12
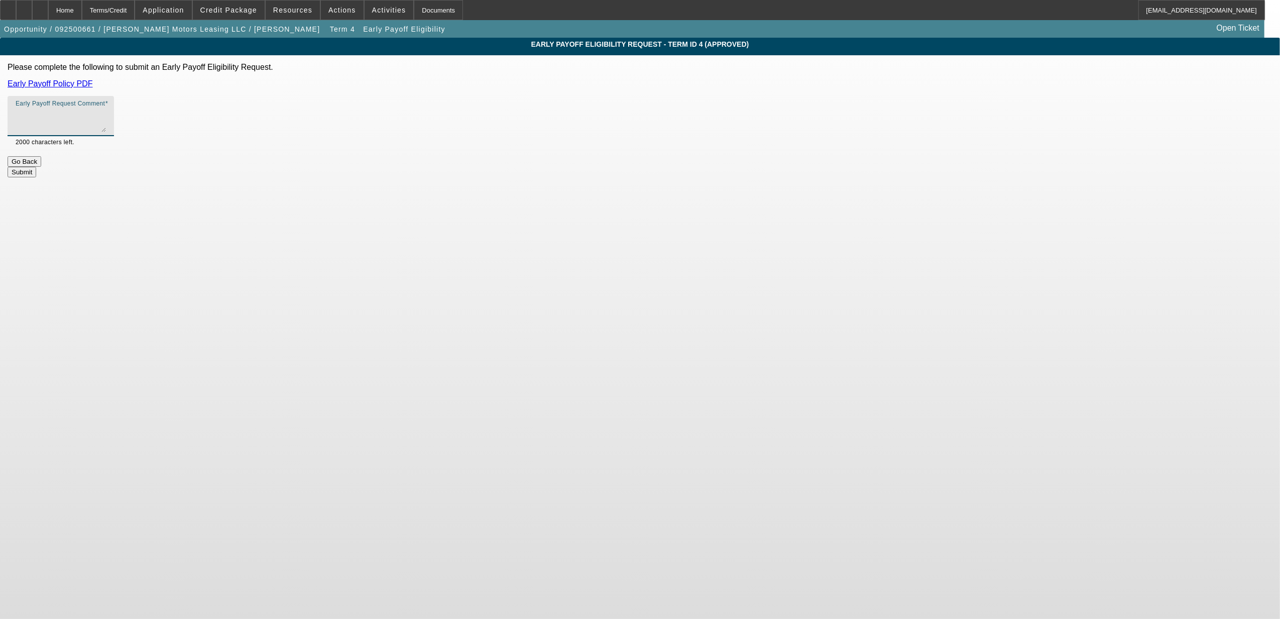
click at [106, 122] on textarea "Early Payoff Request Comment" at bounding box center [61, 120] width 90 height 24
type textarea "c"
type textarea "competing with first citizen."
click at [682, 252] on body "Home Terms/Credit Application Credit Package Resources Actions Activities Docum…" at bounding box center [640, 309] width 1280 height 619
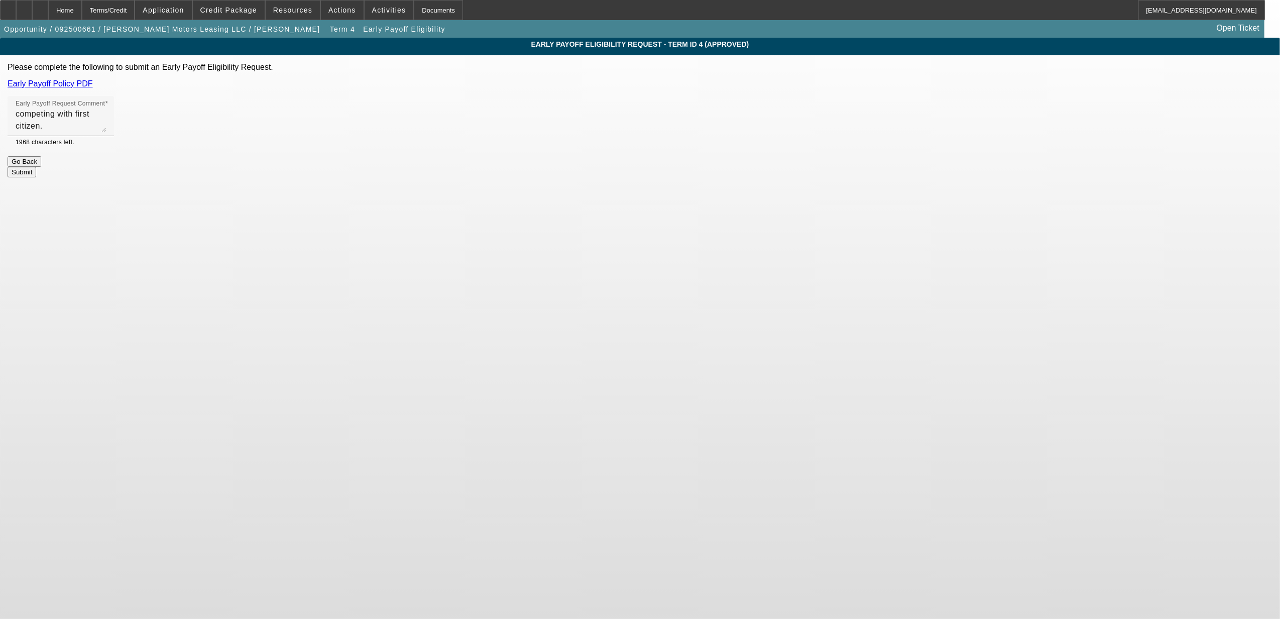
click at [36, 168] on button "Submit" at bounding box center [22, 172] width 29 height 11
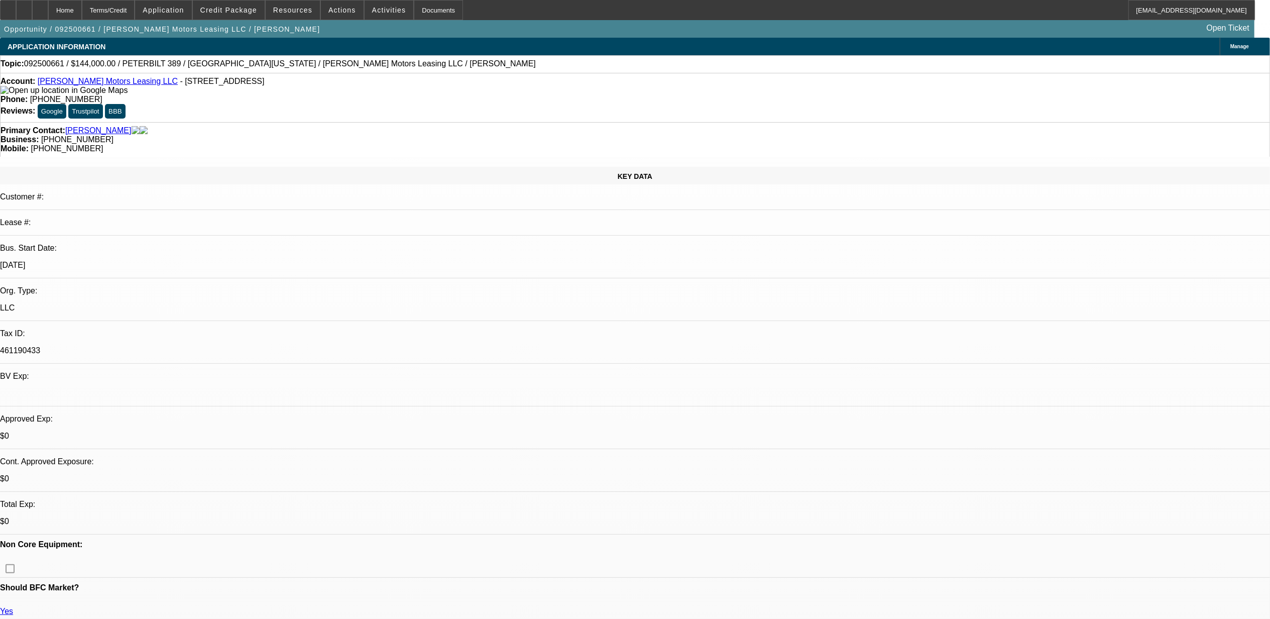
select select "0"
select select "6"
select select "0"
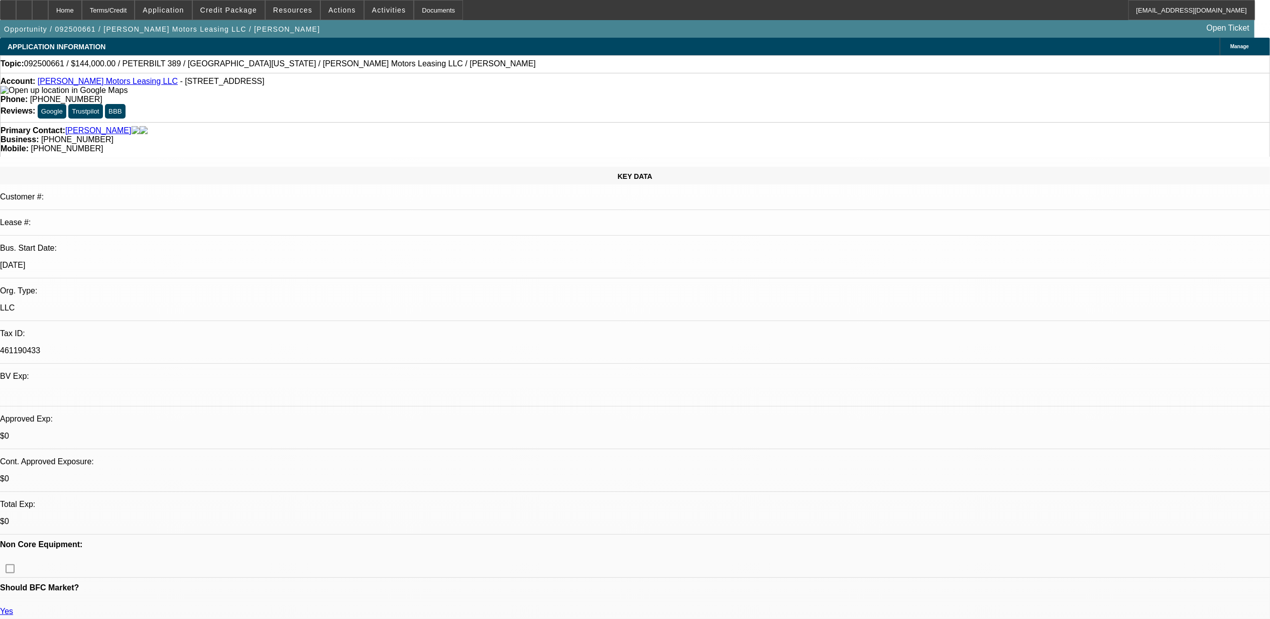
select select "0"
select select "2"
select select "0"
select select "6"
select select "0"
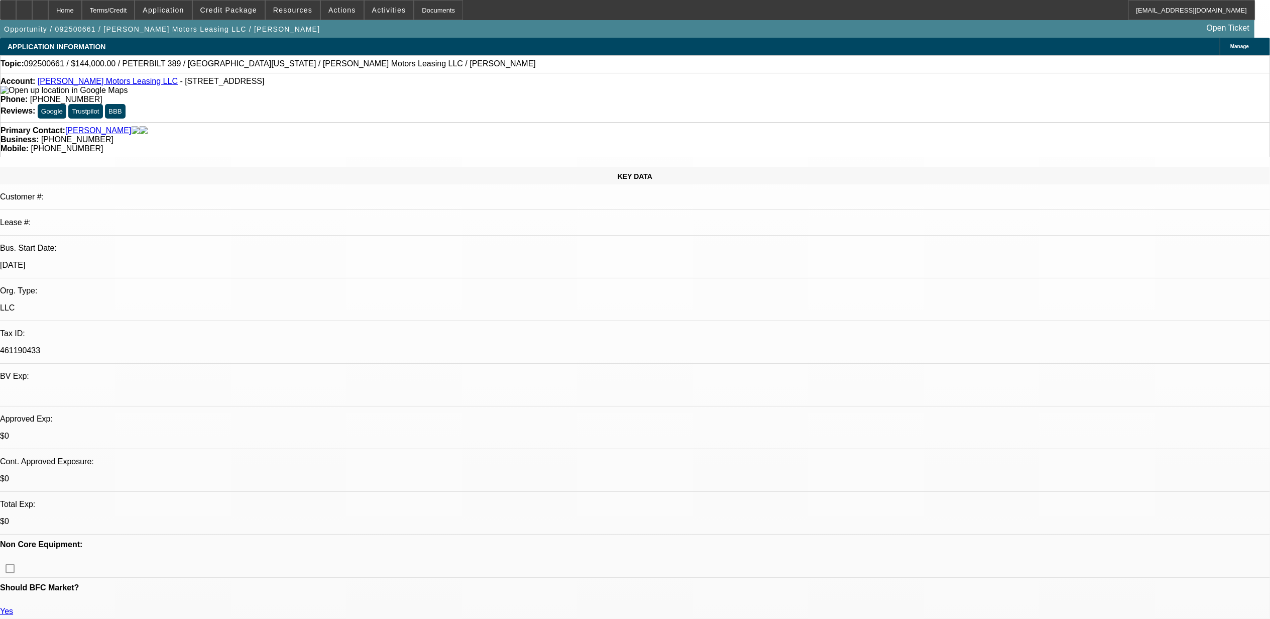
select select "0"
select select "6"
select select "0"
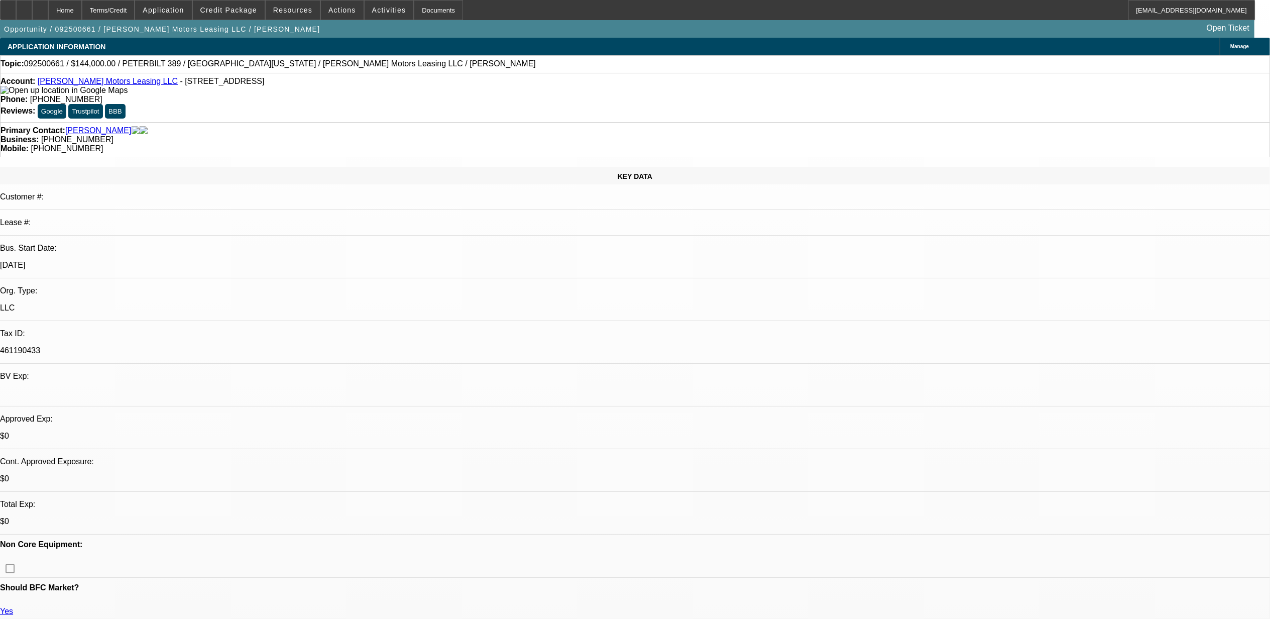
select select "2"
select select "0"
select select "6"
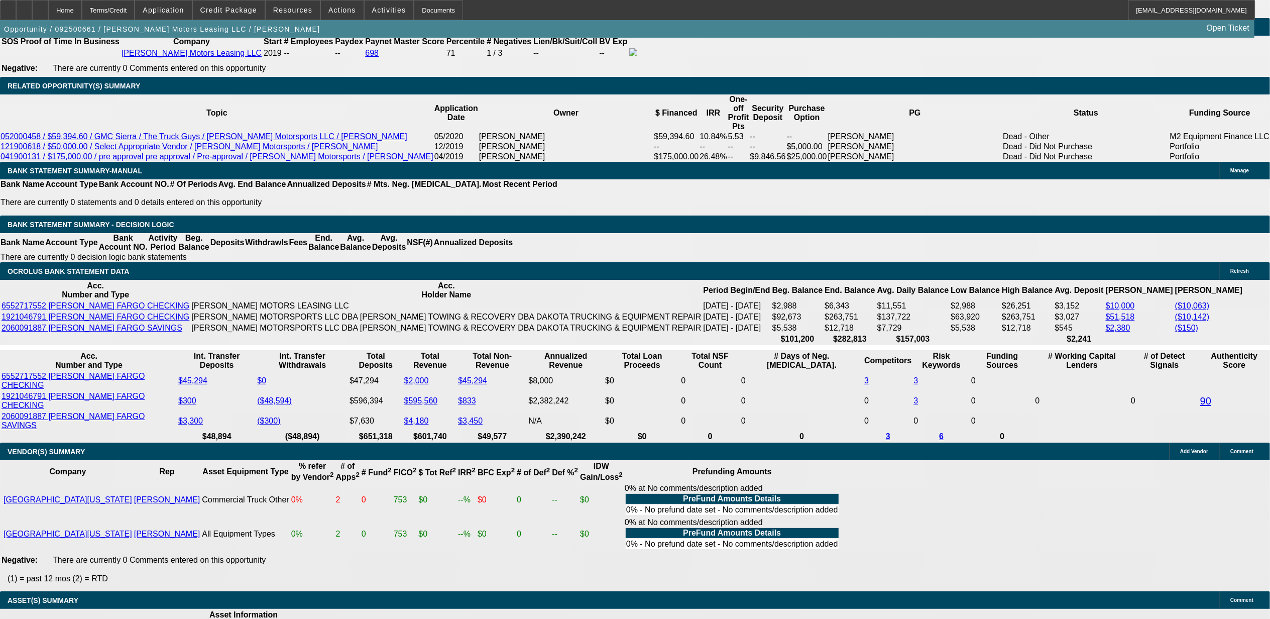
scroll to position [1674, 0]
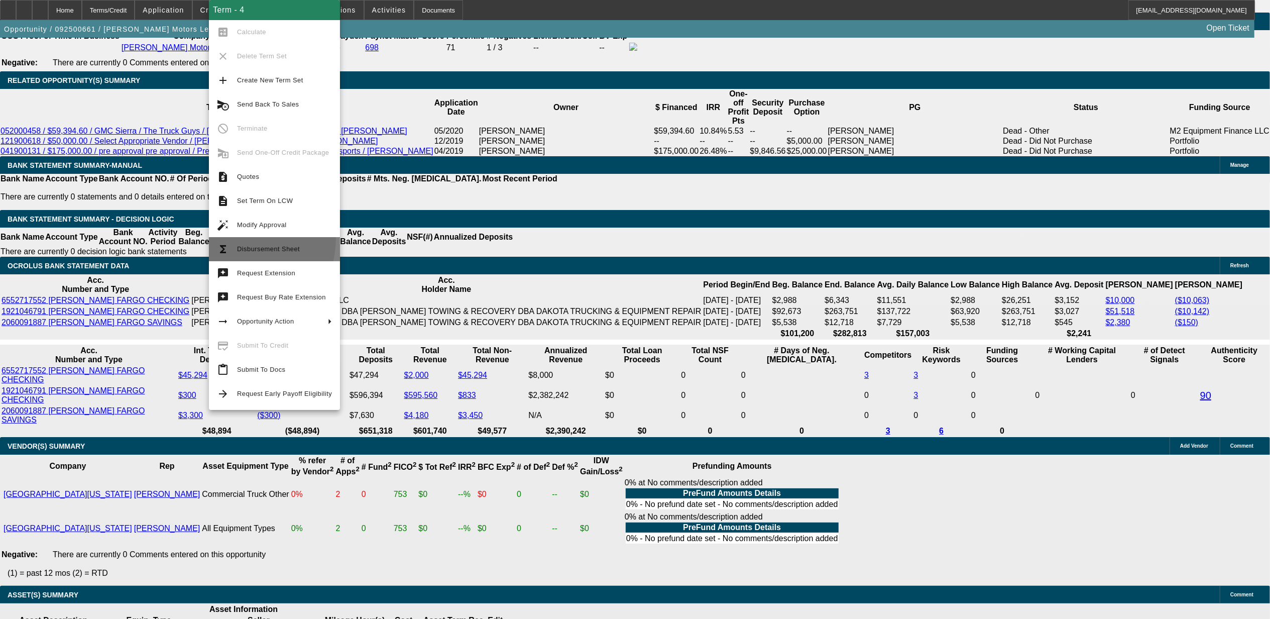
click at [229, 238] on button "functions Disbursement Sheet" at bounding box center [274, 249] width 131 height 24
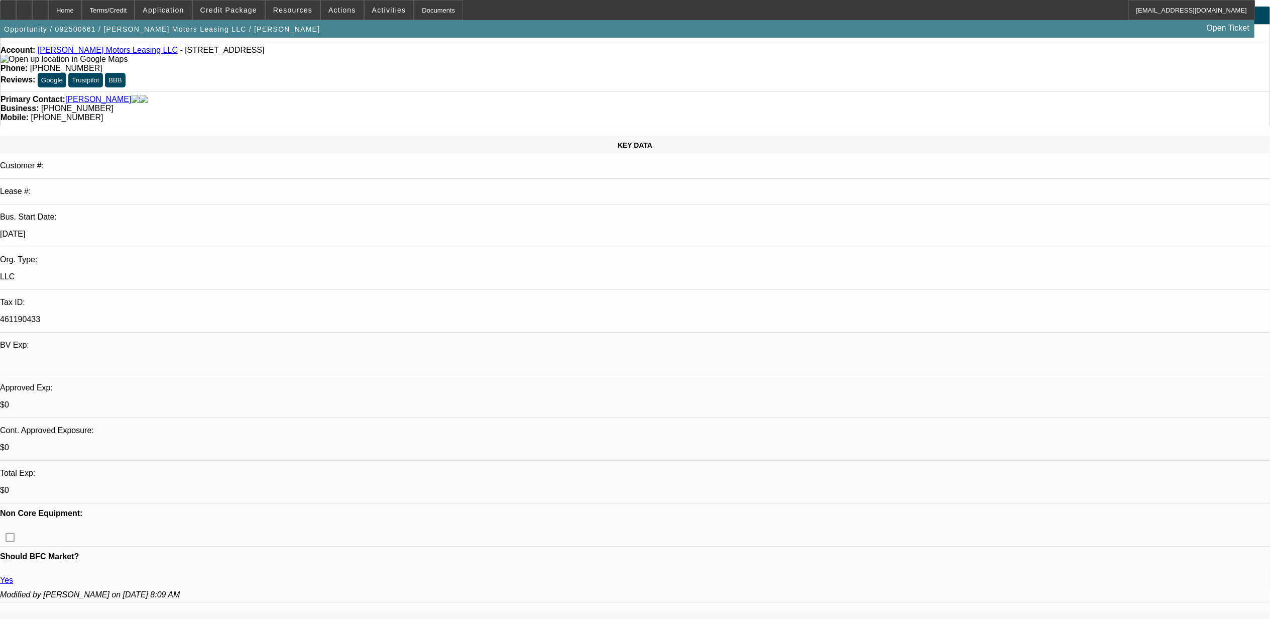
scroll to position [0, 0]
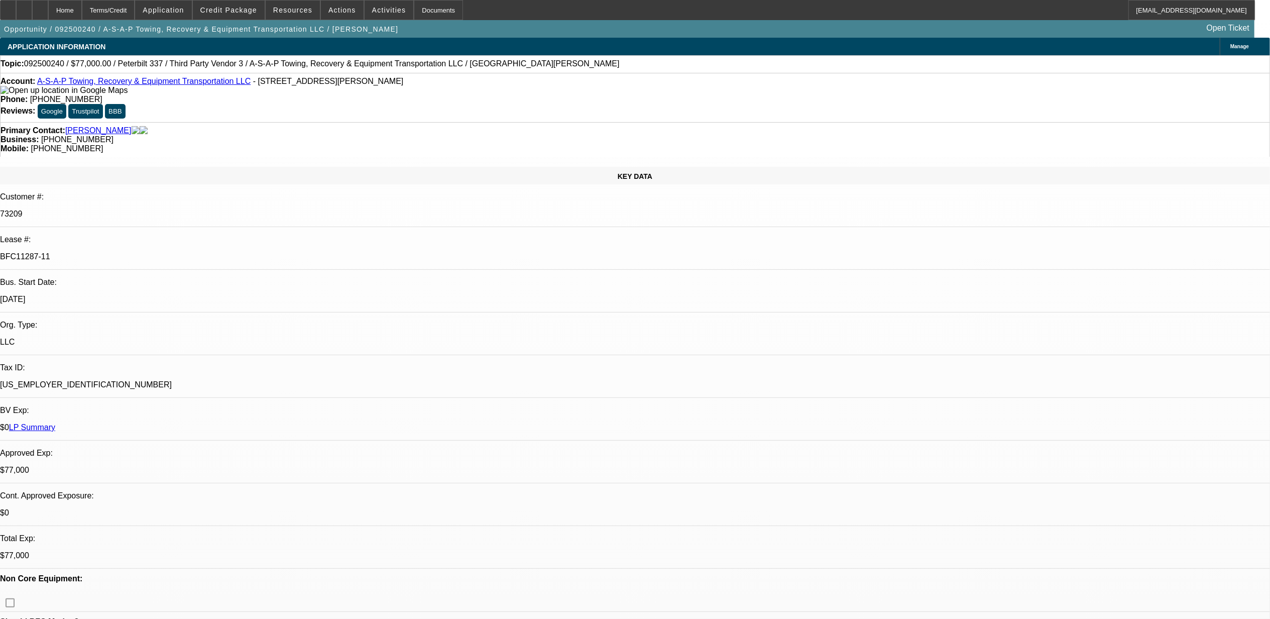
select select "0"
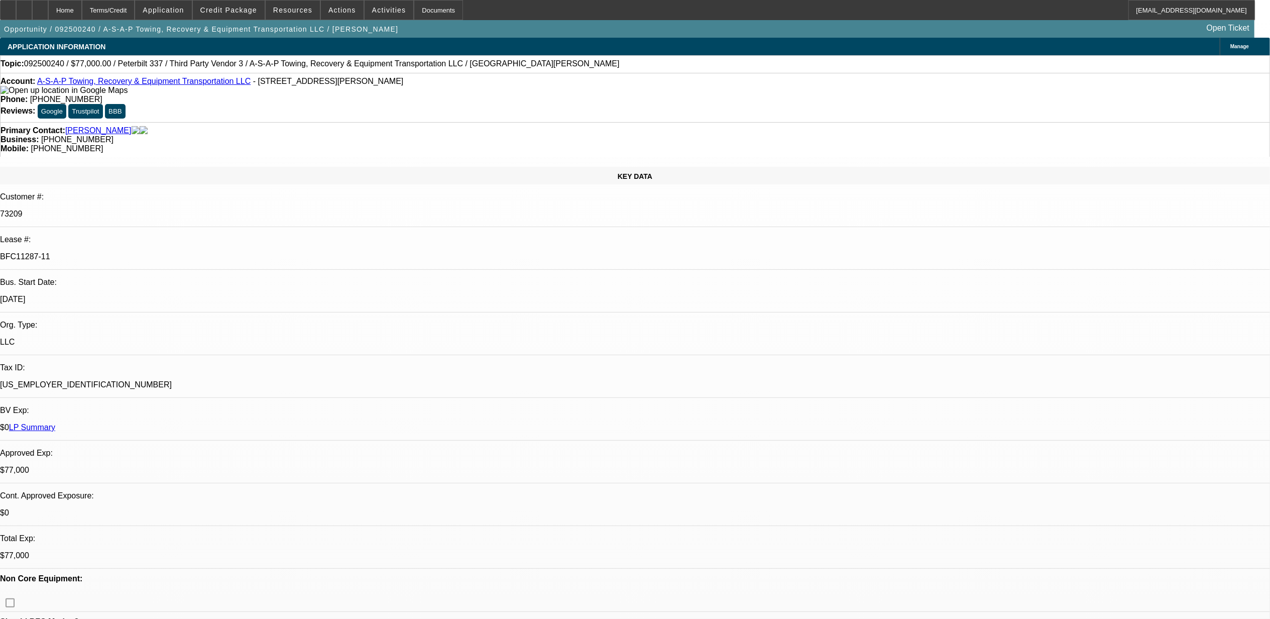
select select "0"
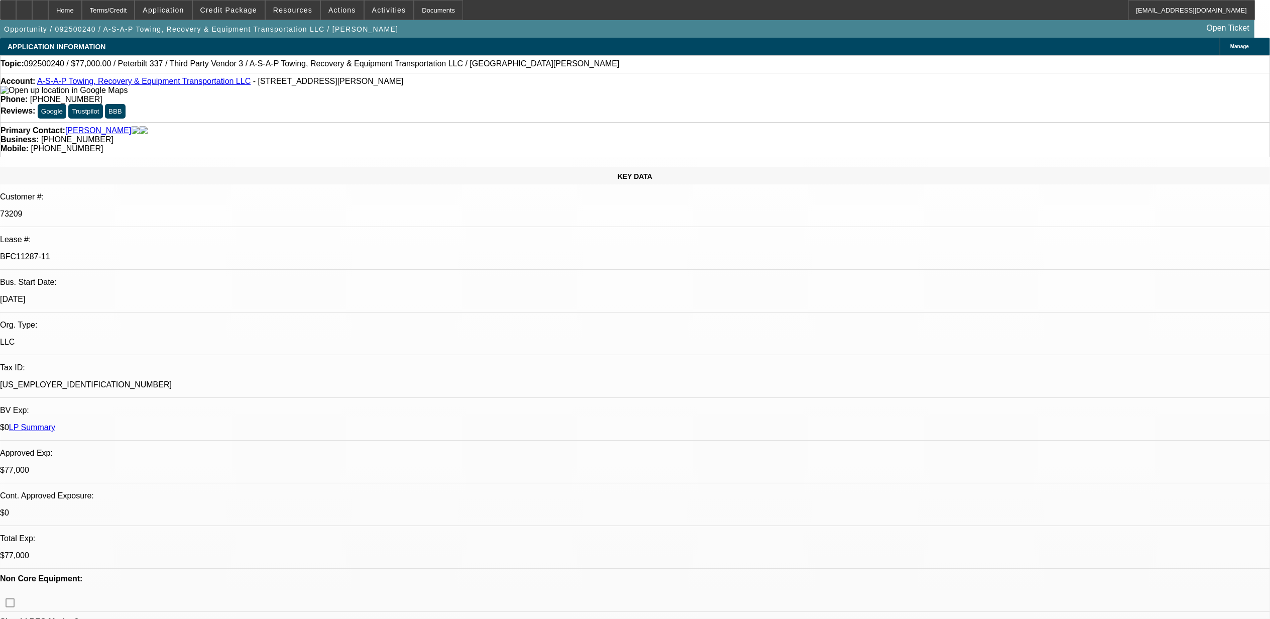
select select "0"
select select "1"
select select "2"
select select "6"
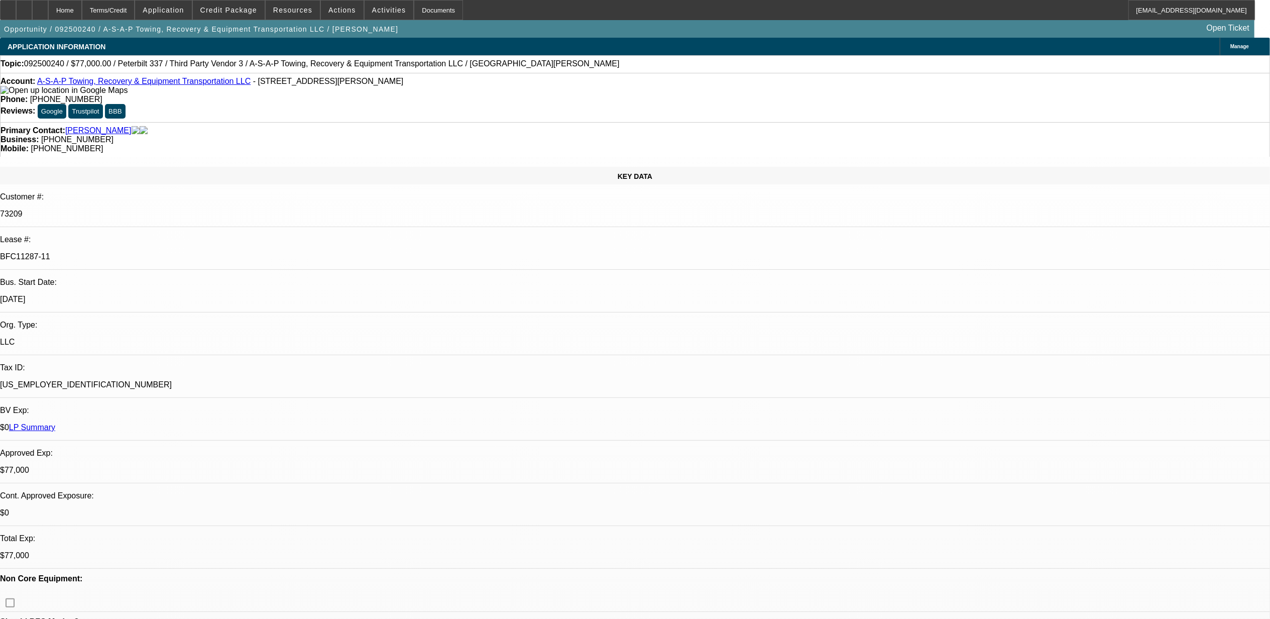
select select "1"
select select "6"
select select "1"
select select "3"
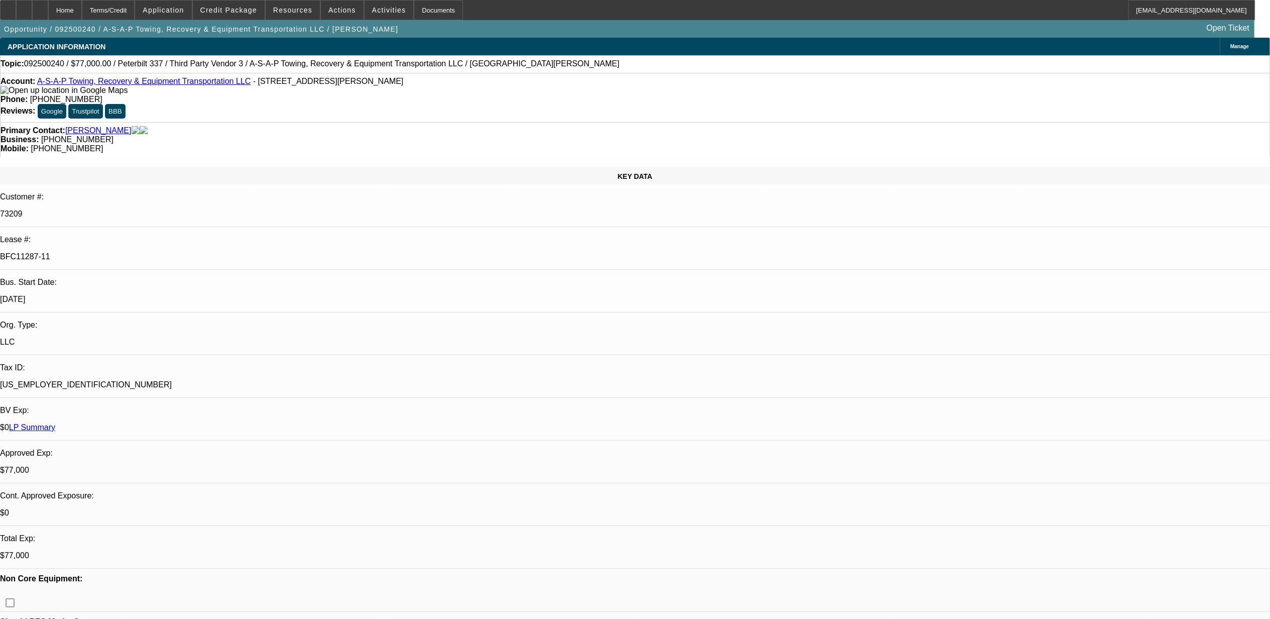
select select "6"
select select "1"
select select "3"
select select "6"
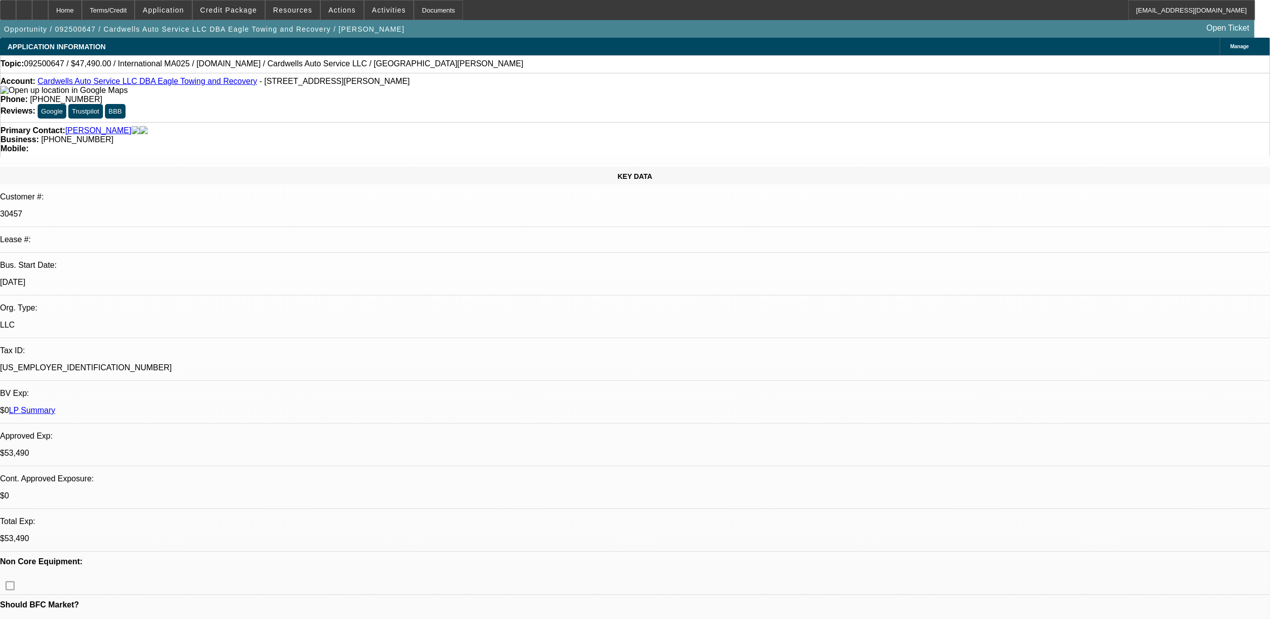
select select "0"
select select "0.1"
select select "0"
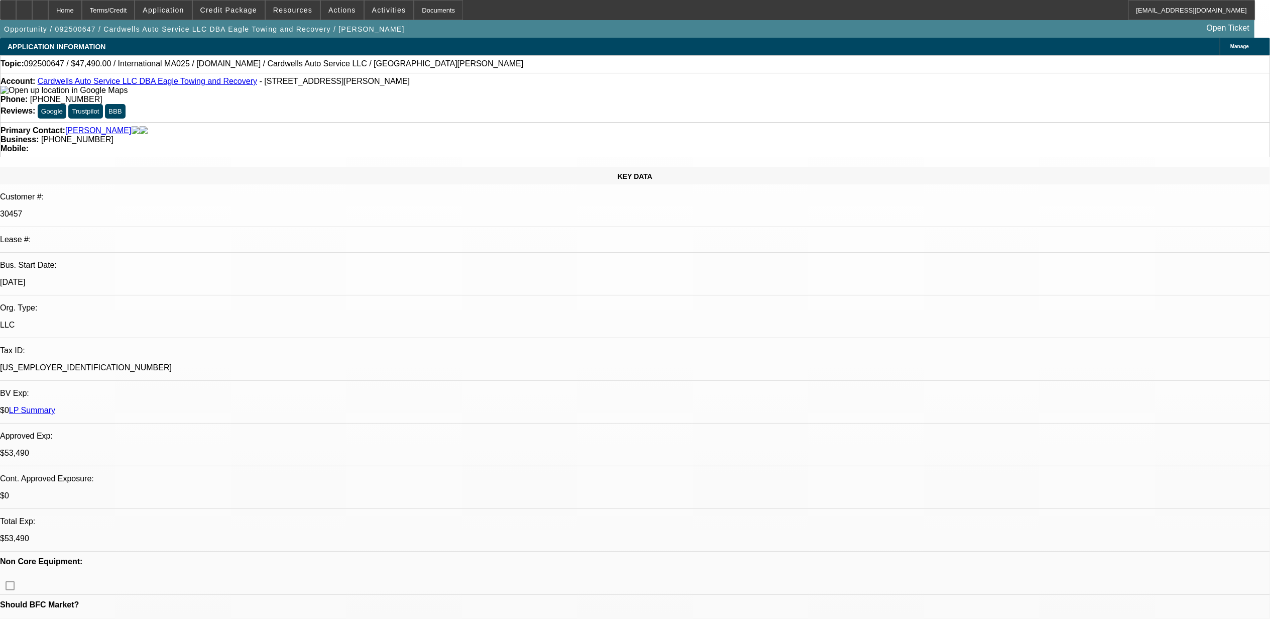
select select "0.1"
select select "0"
select select "0.1"
select select "0"
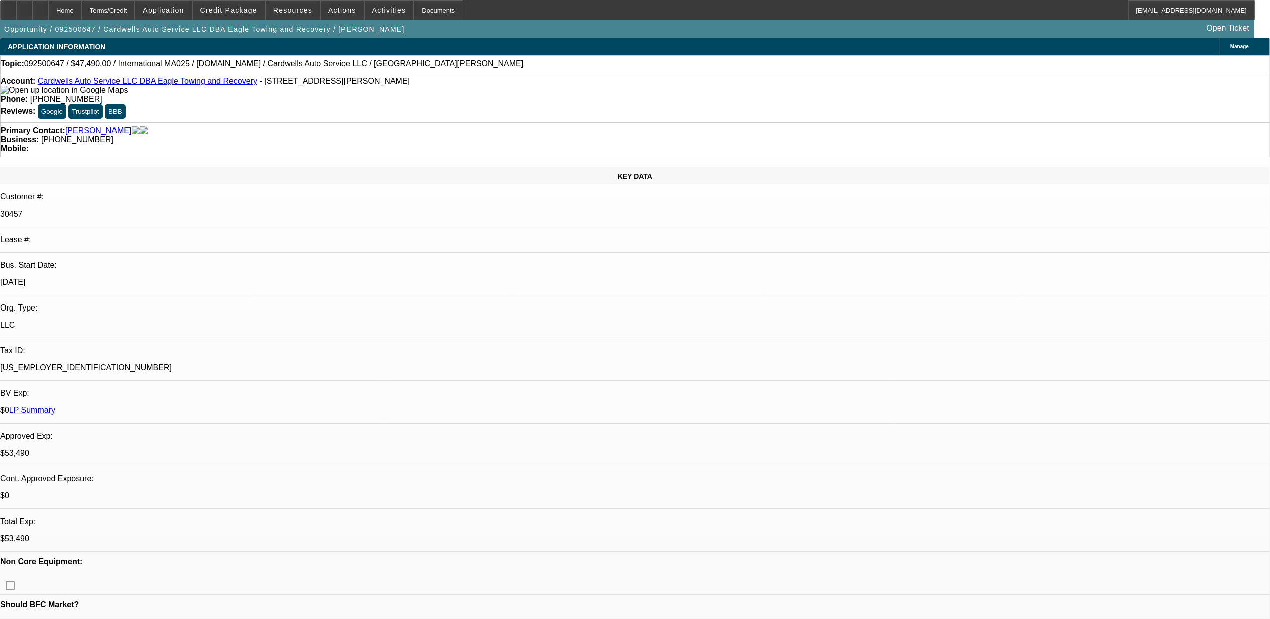
select select "2"
select select "0.1"
select select "1"
select select "2"
select select "4"
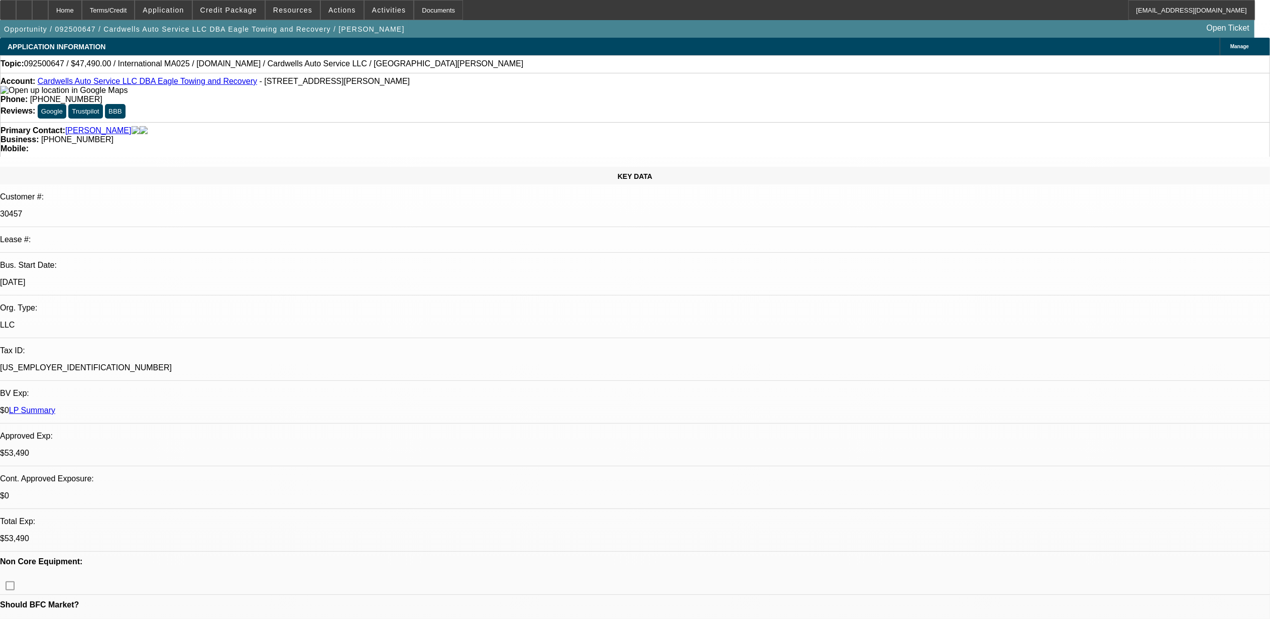
select select "1"
select select "2"
select select "4"
select select "1"
select select "2"
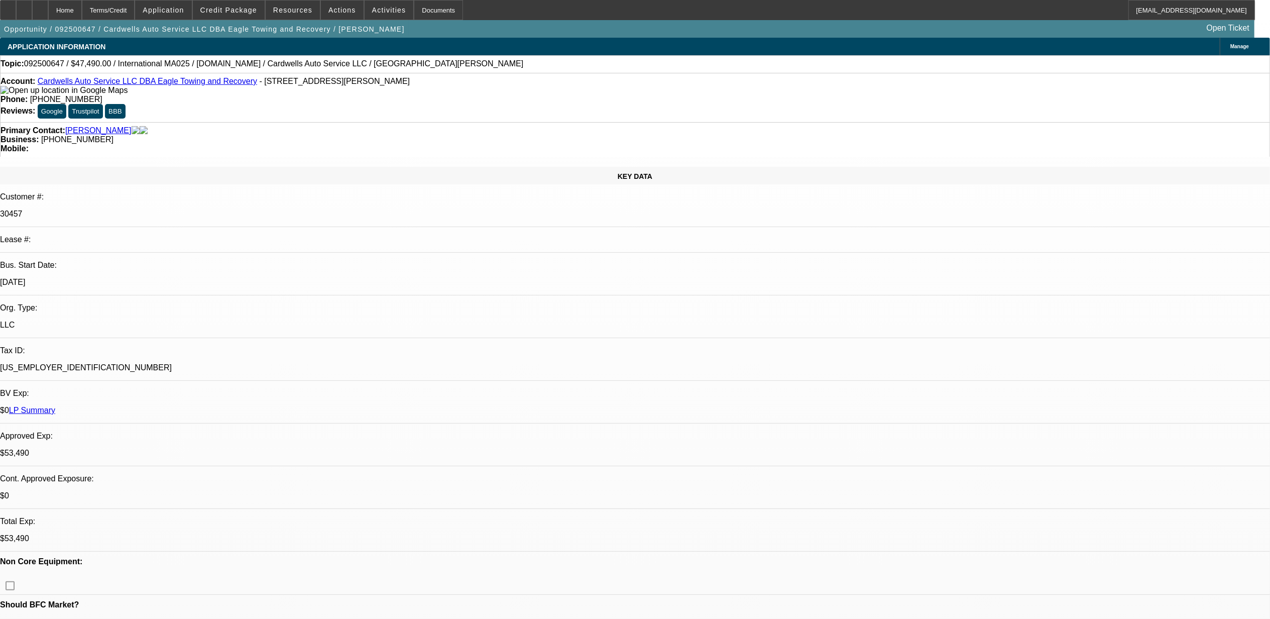
select select "4"
select select "1"
select select "2"
select select "4"
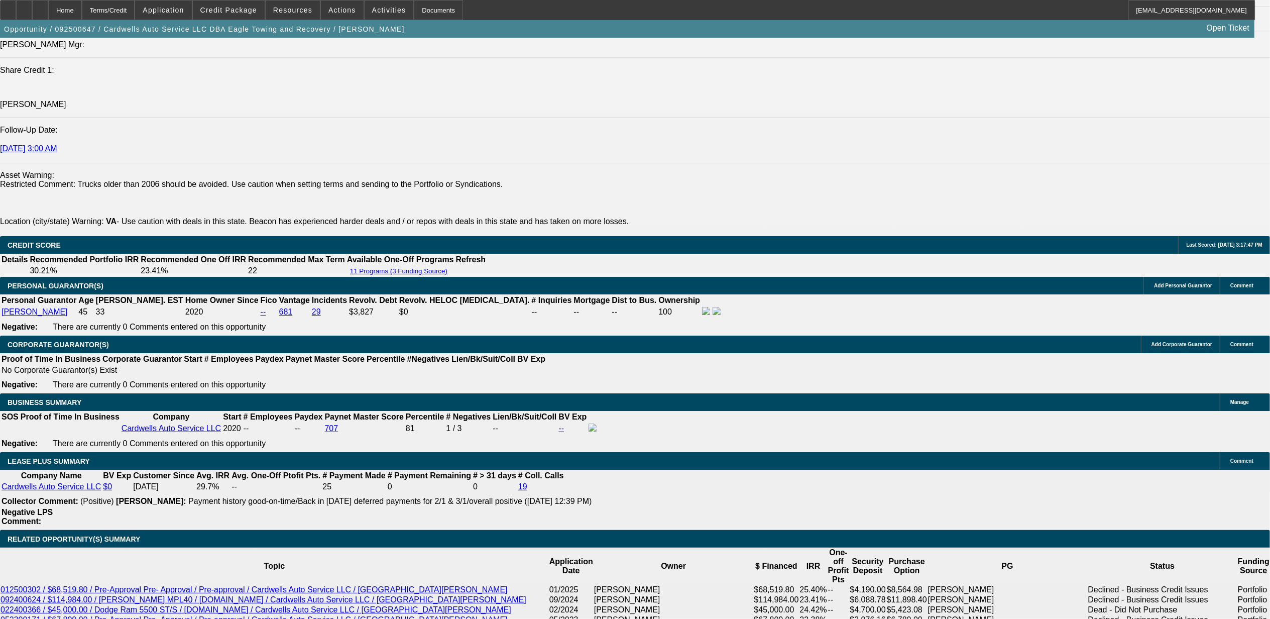
scroll to position [1406, 0]
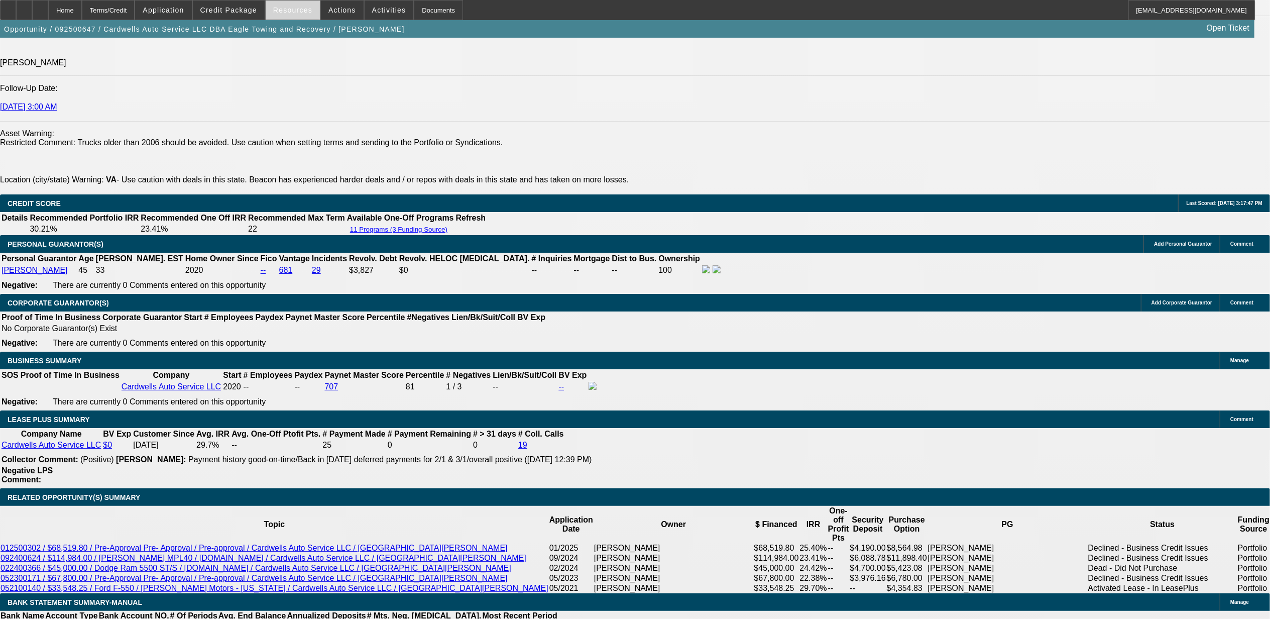
click at [284, 2] on span at bounding box center [293, 10] width 54 height 24
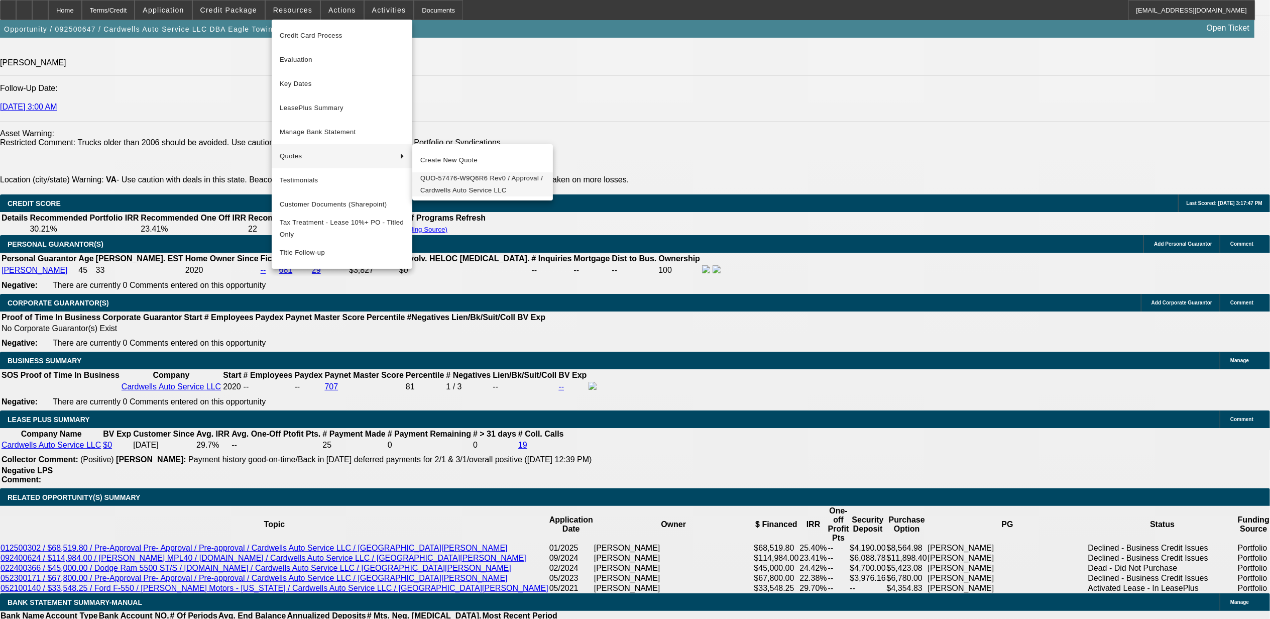
click at [440, 181] on span "QUO-57476-W9Q6R6 Rev0 / Approval / Cardwells Auto Service LLC" at bounding box center [482, 184] width 125 height 24
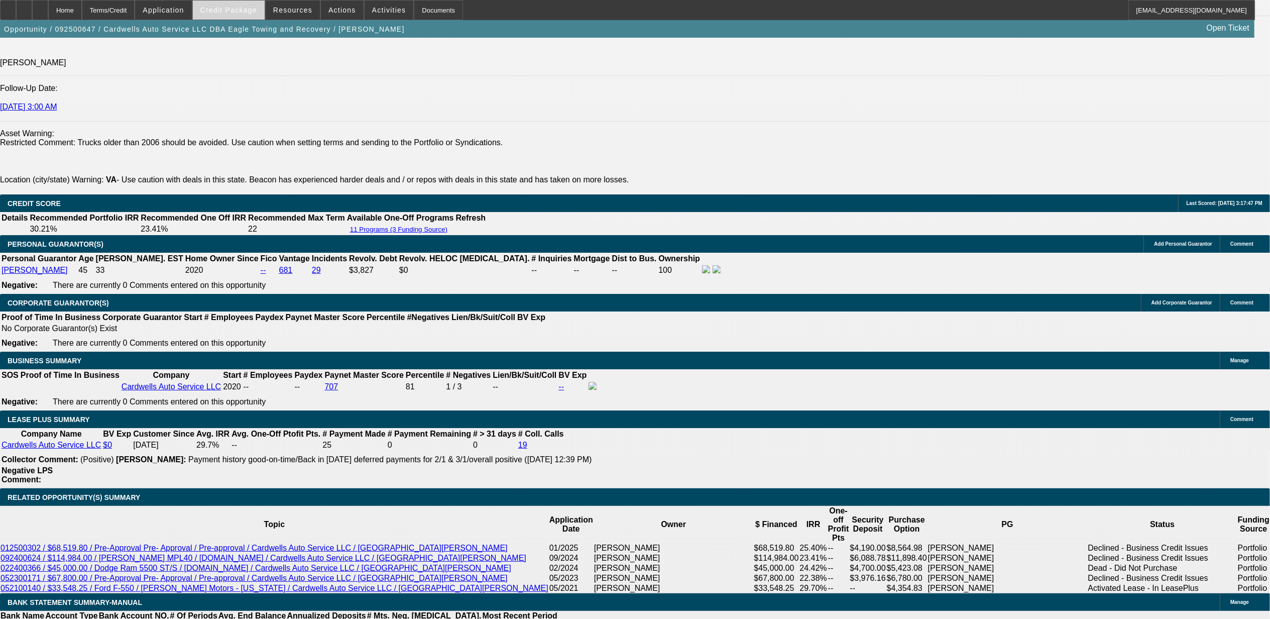
click at [246, 10] on span "Credit Package" at bounding box center [228, 10] width 57 height 8
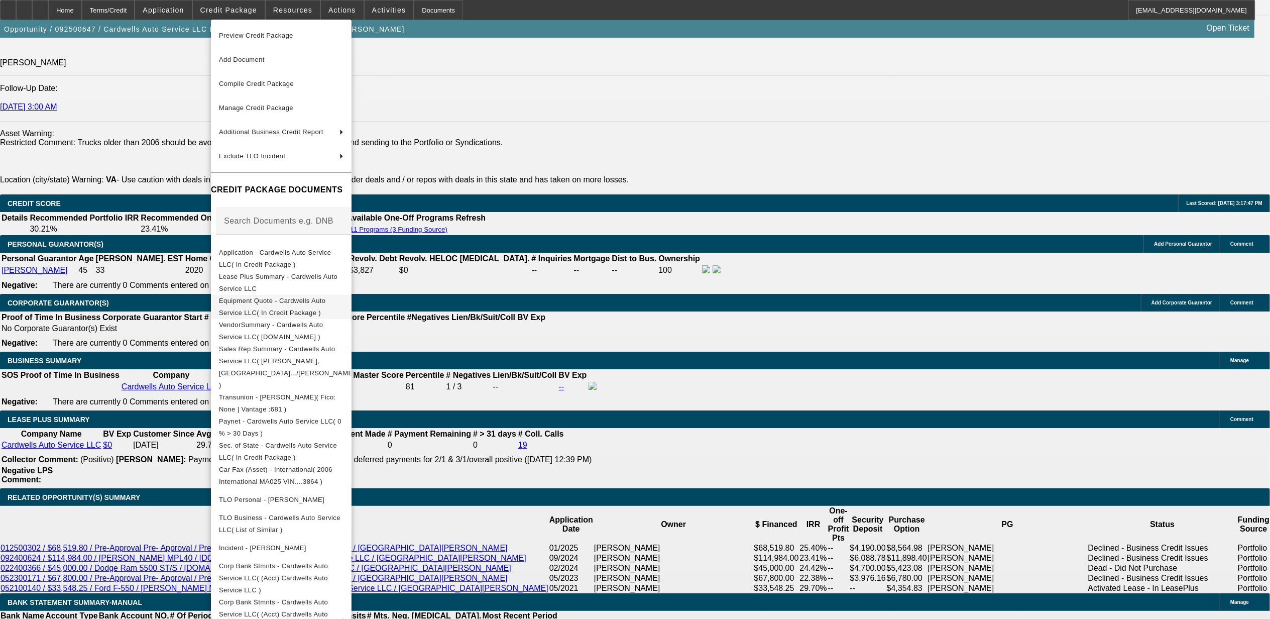
click at [277, 306] on span "Equipment Quote - Cardwells Auto Service LLC( In Credit Package )" at bounding box center [281, 306] width 125 height 24
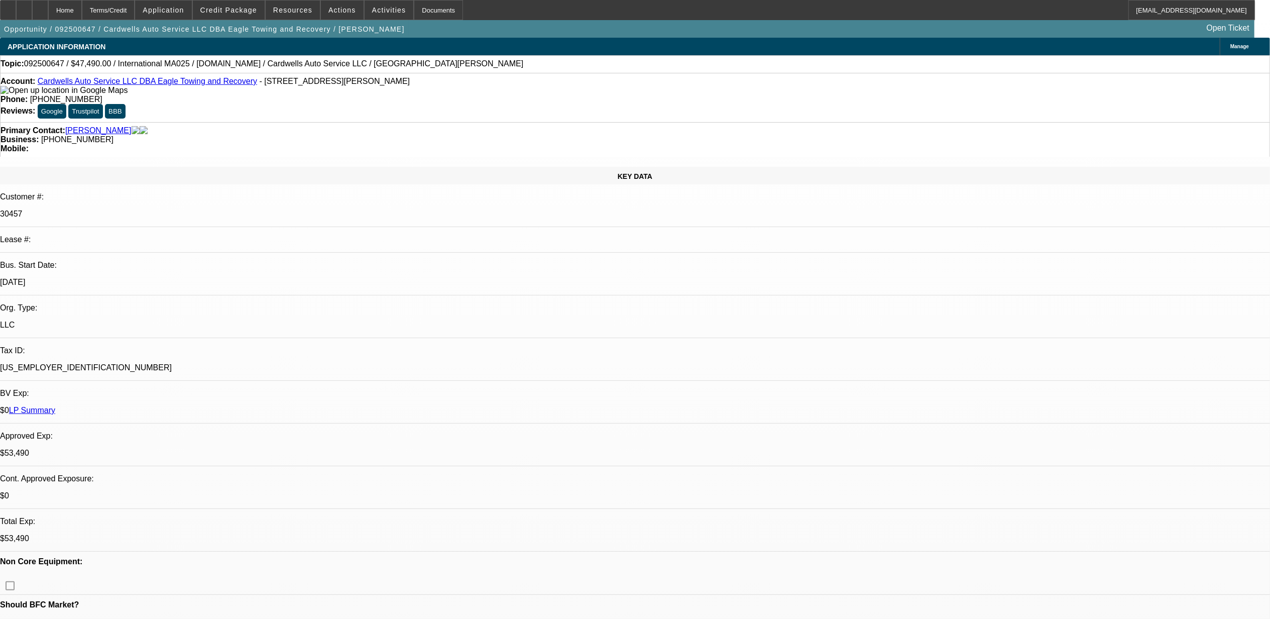
select select "0"
select select "0.1"
select select "0"
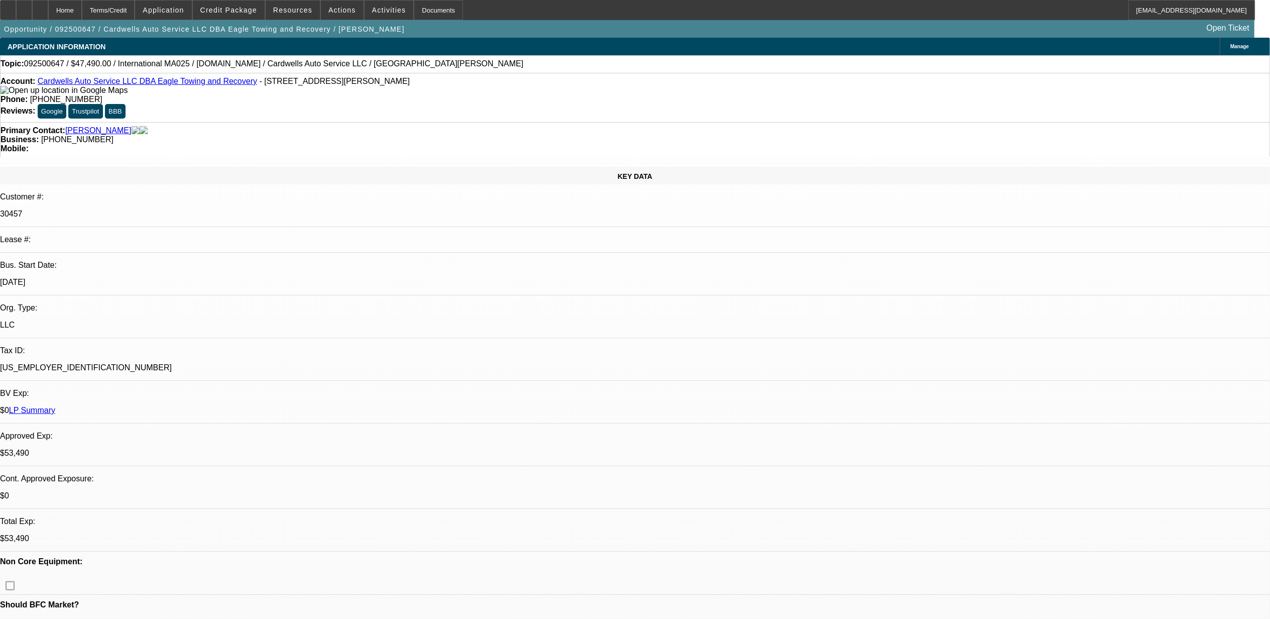
select select "0.1"
select select "0"
select select "0.1"
select select "0"
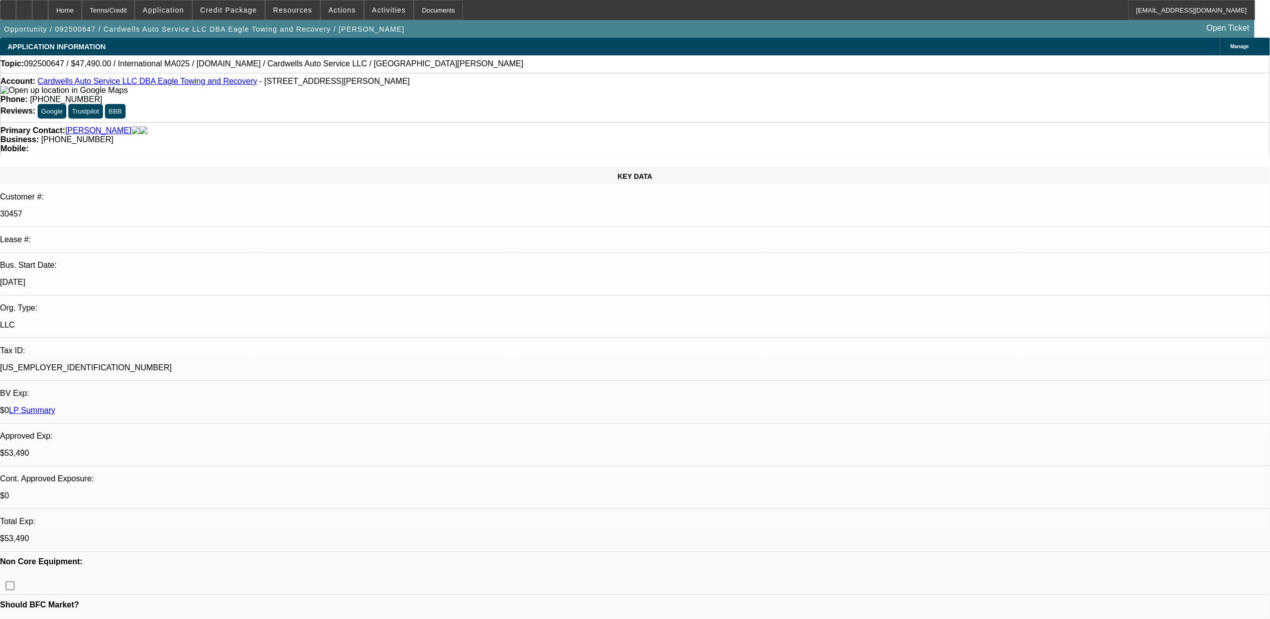
select select "2"
select select "0.1"
select select "1"
select select "2"
select select "4"
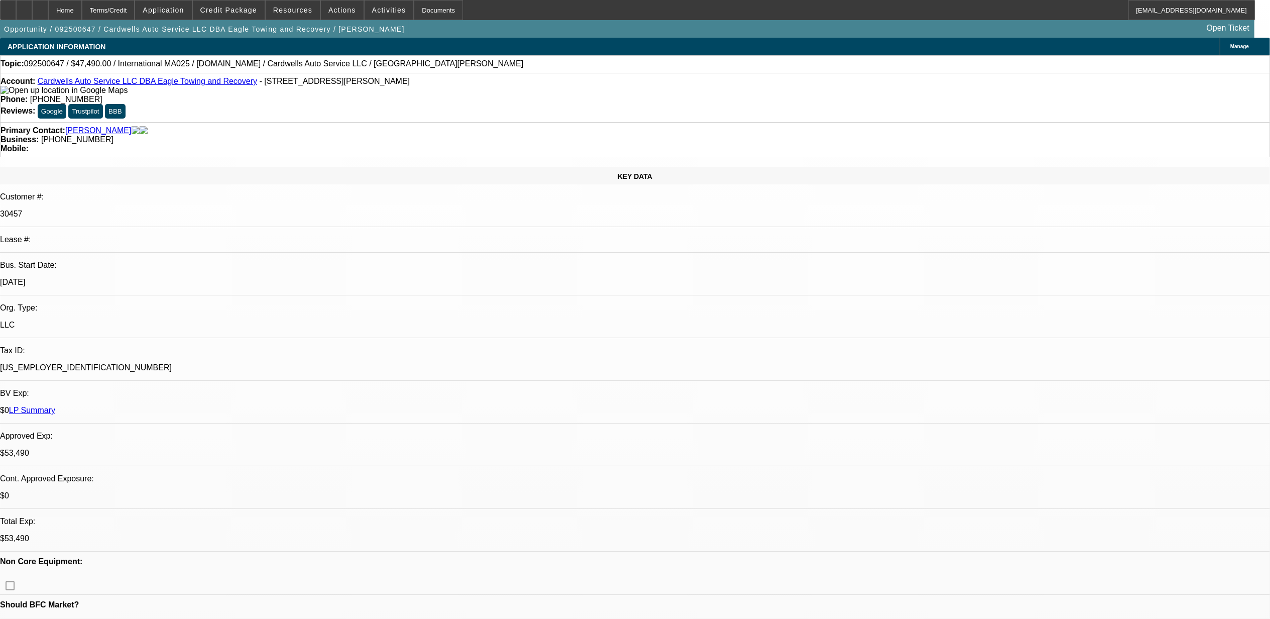
select select "1"
select select "2"
select select "4"
select select "1"
select select "2"
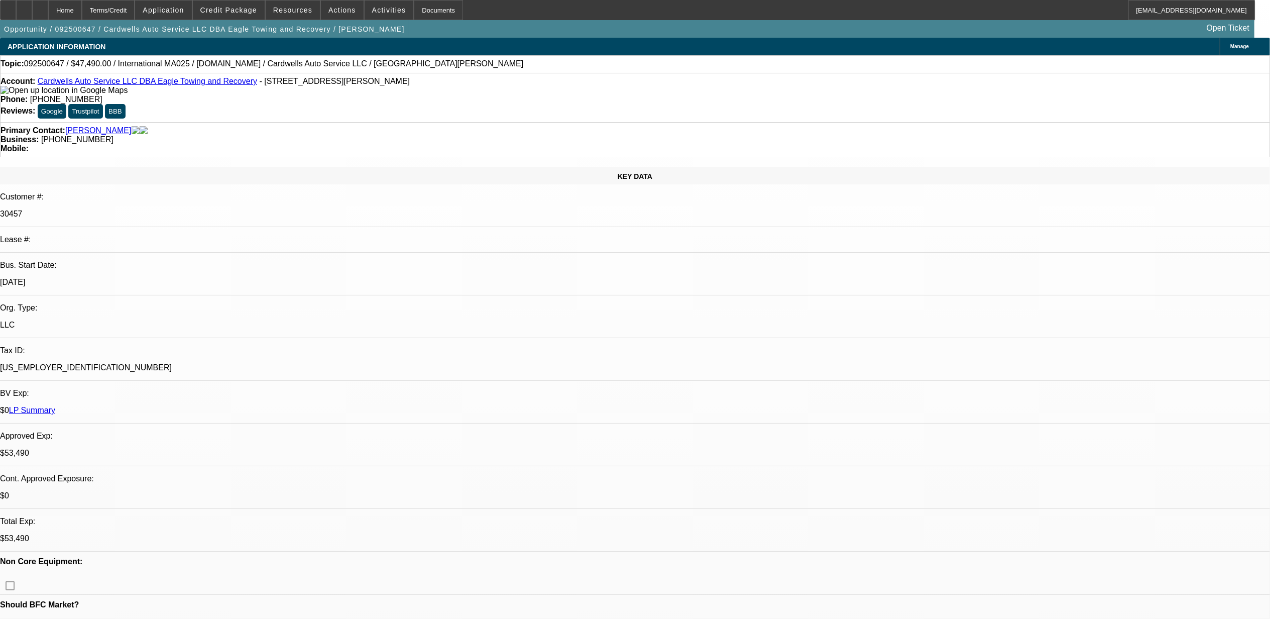
select select "4"
select select "1"
select select "2"
select select "4"
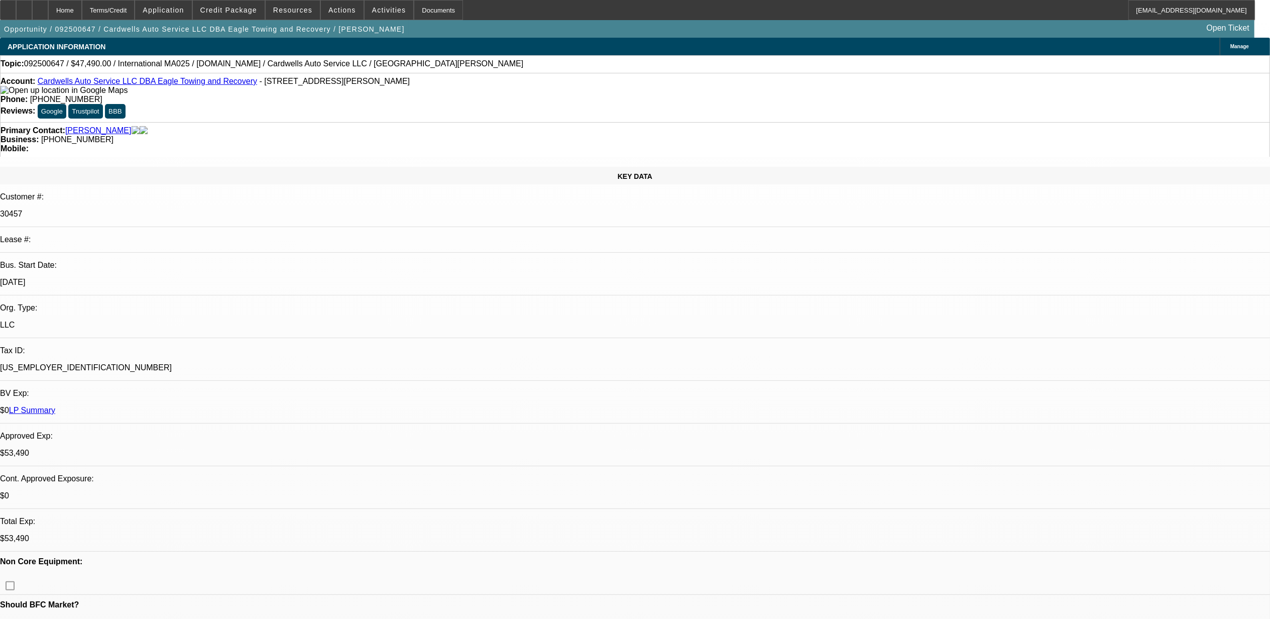
radio input "true"
type textarea "10.1, sent sales contract"
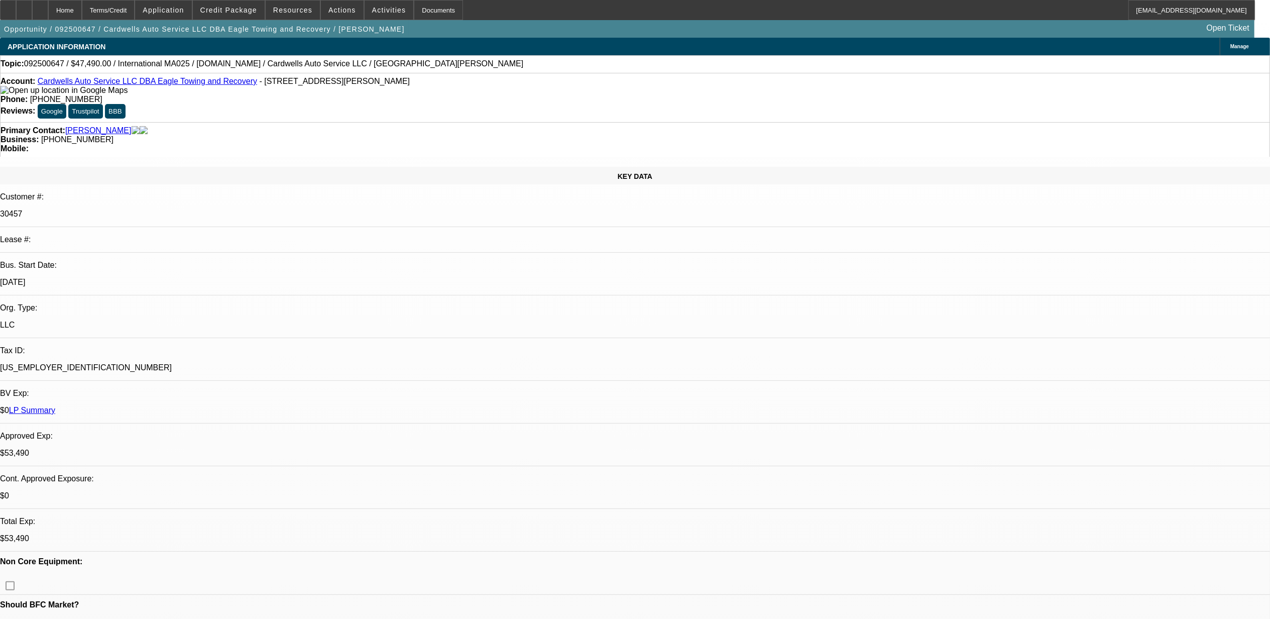
radio input "true"
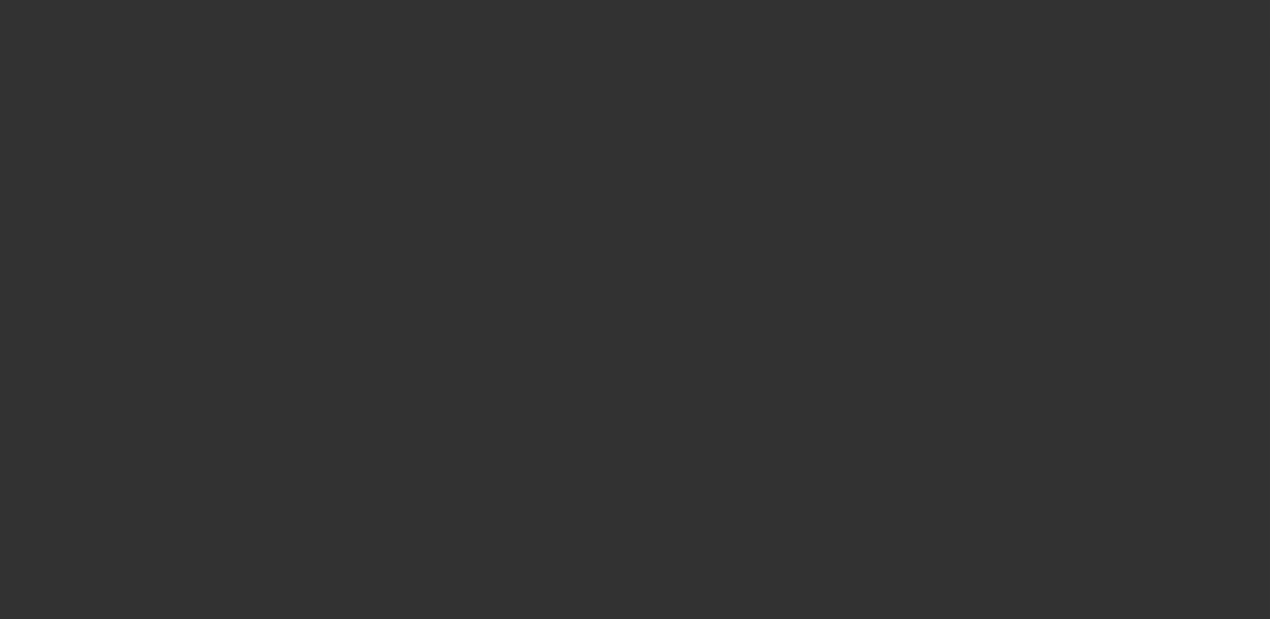
select select "0"
select select "2"
select select "0.1"
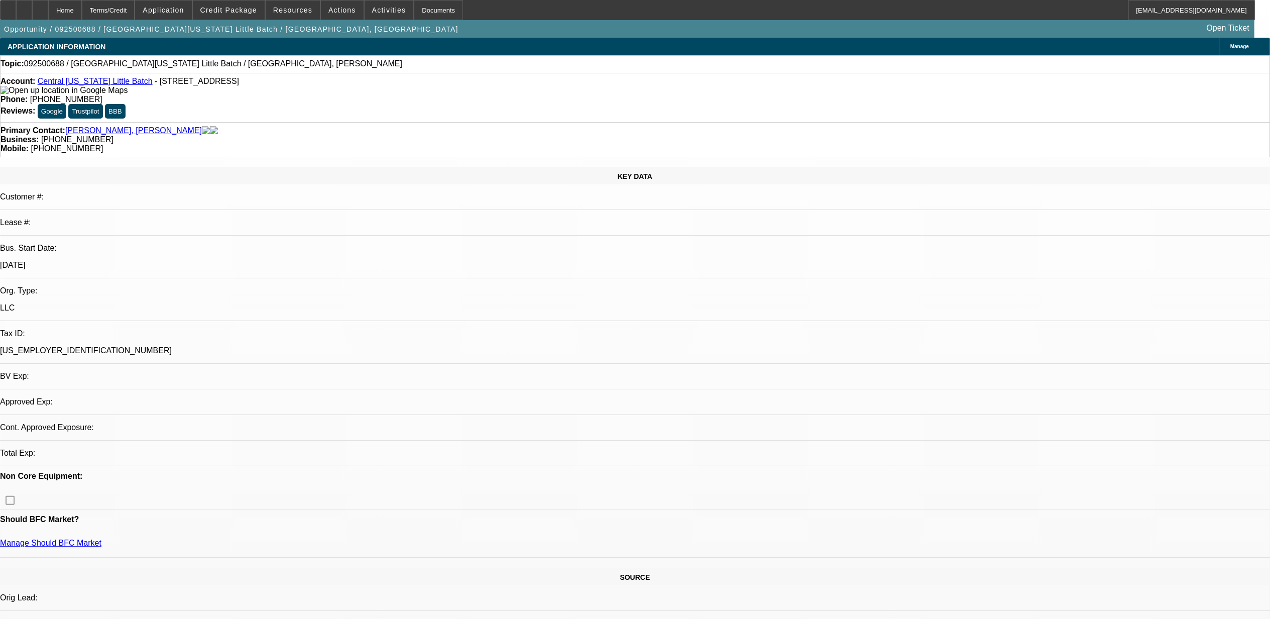
select select "1"
select select "2"
select select "4"
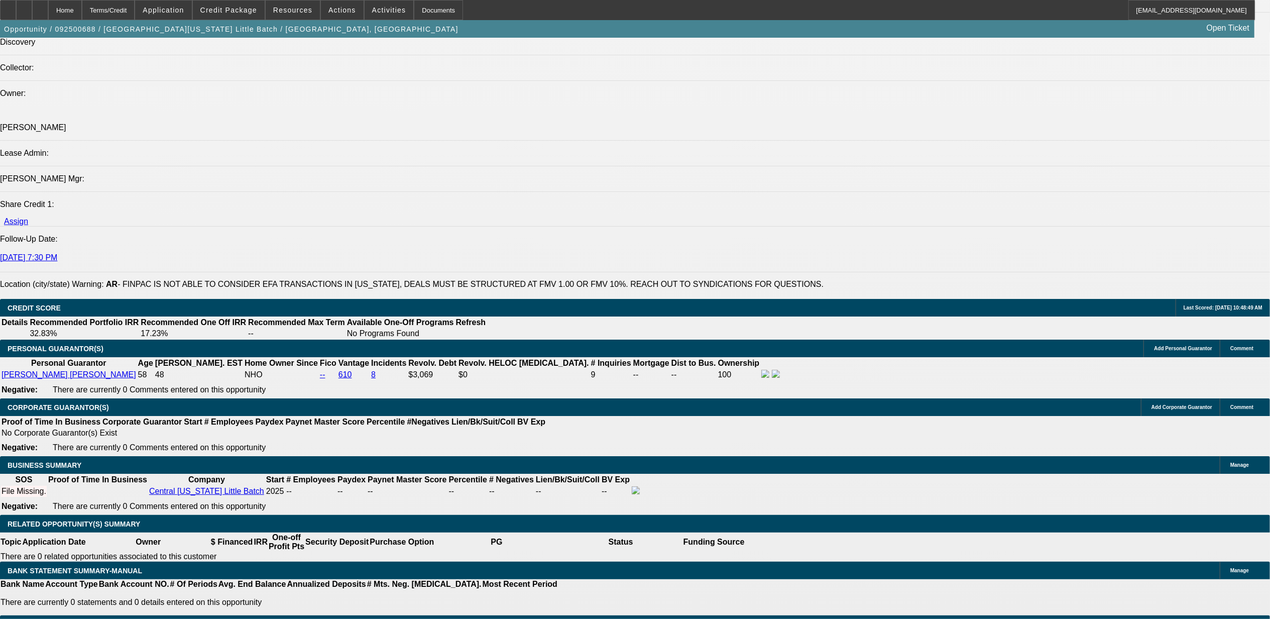
scroll to position [1235, 0]
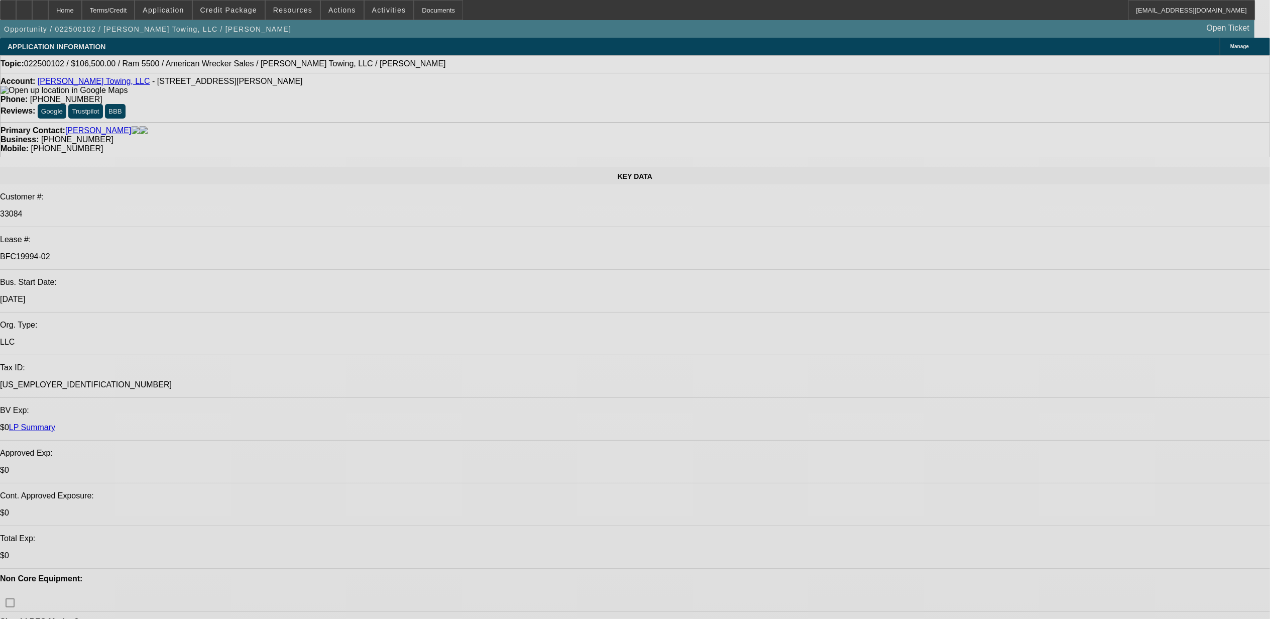
select select "0"
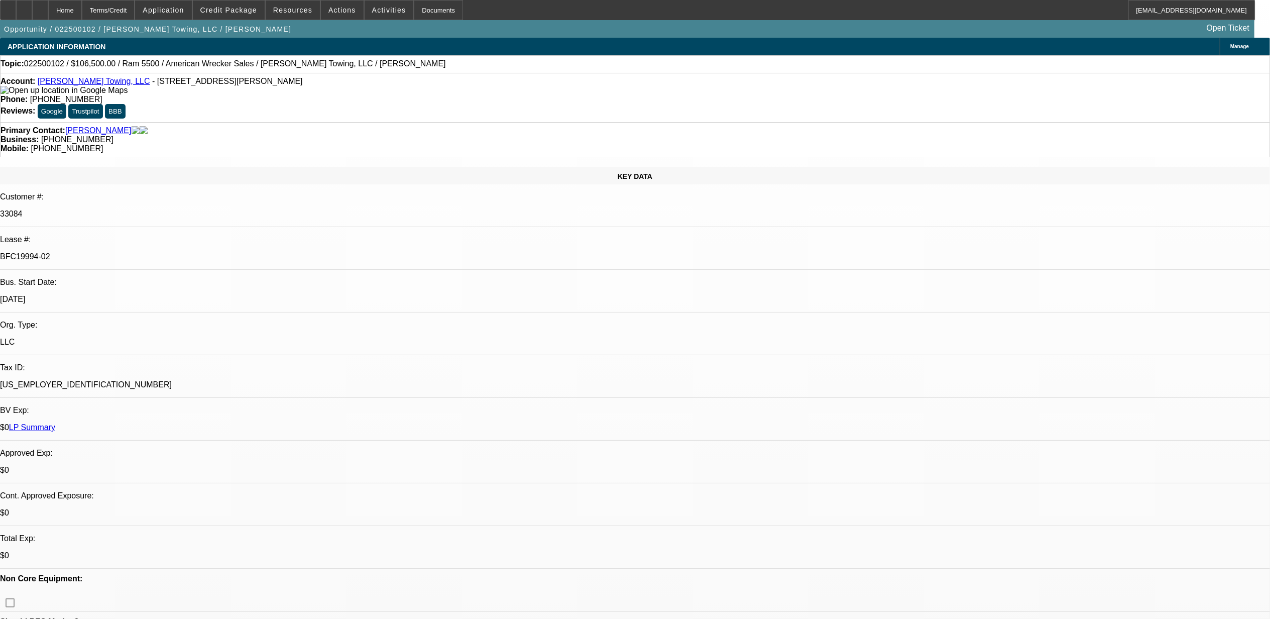
select select "0"
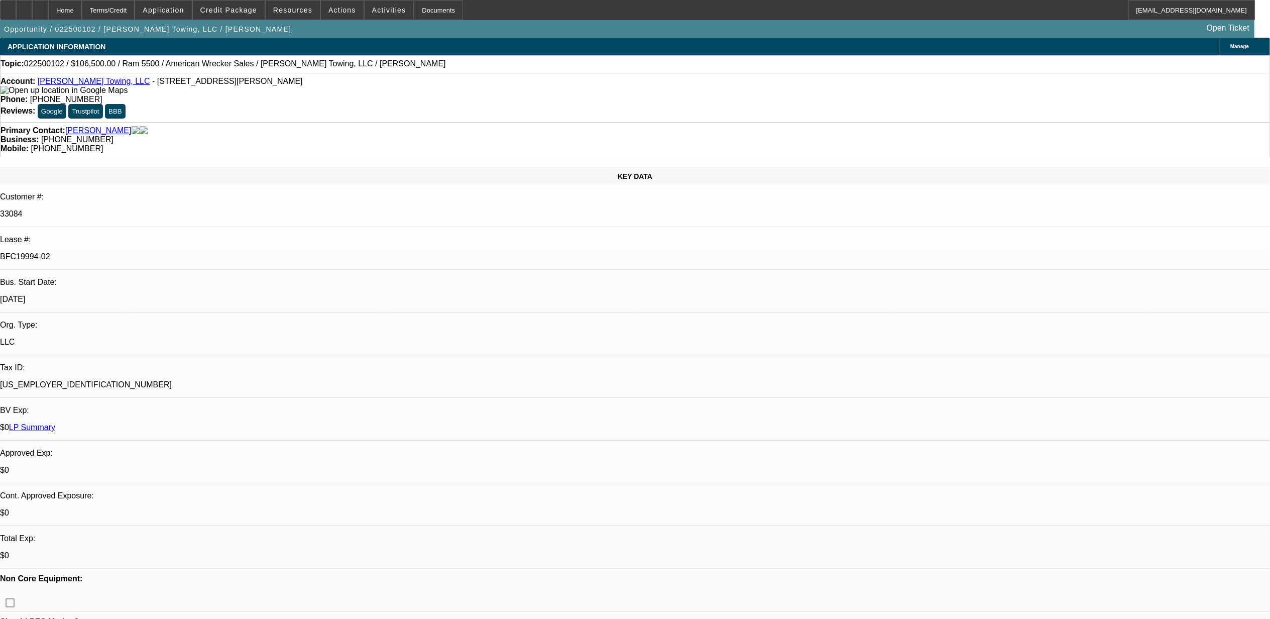
select select "0"
select select "1"
select select "2"
select select "6"
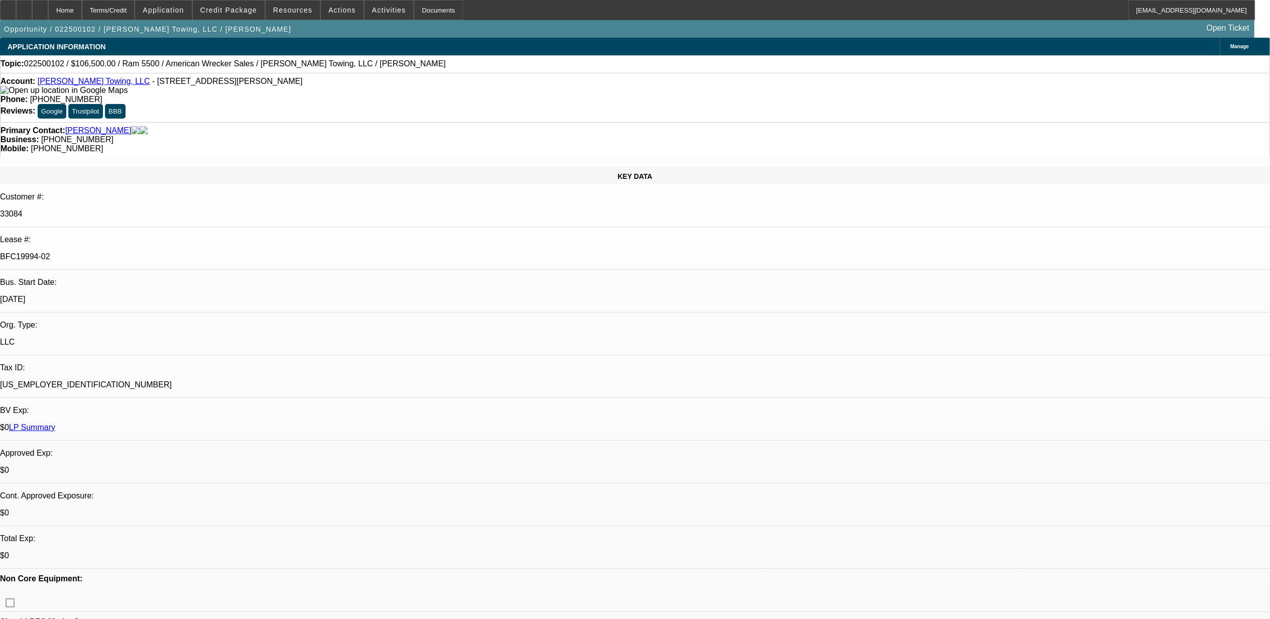
select select "1"
select select "2"
select select "6"
select select "1"
select select "2"
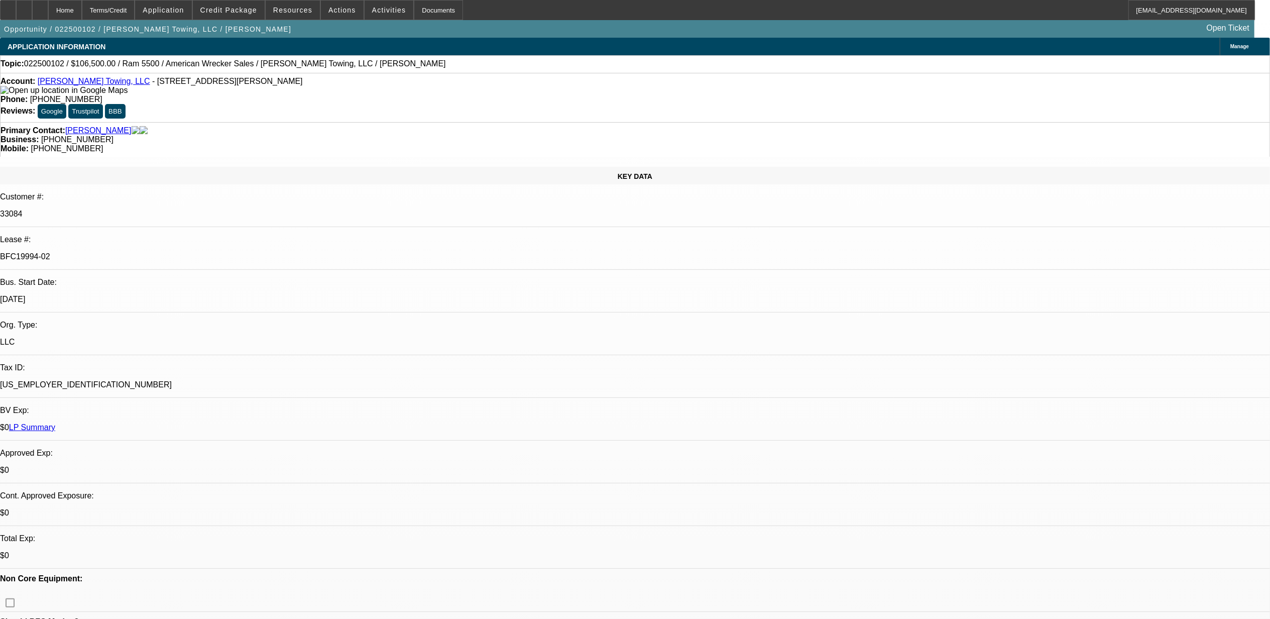
select select "6"
select select "1"
select select "2"
select select "6"
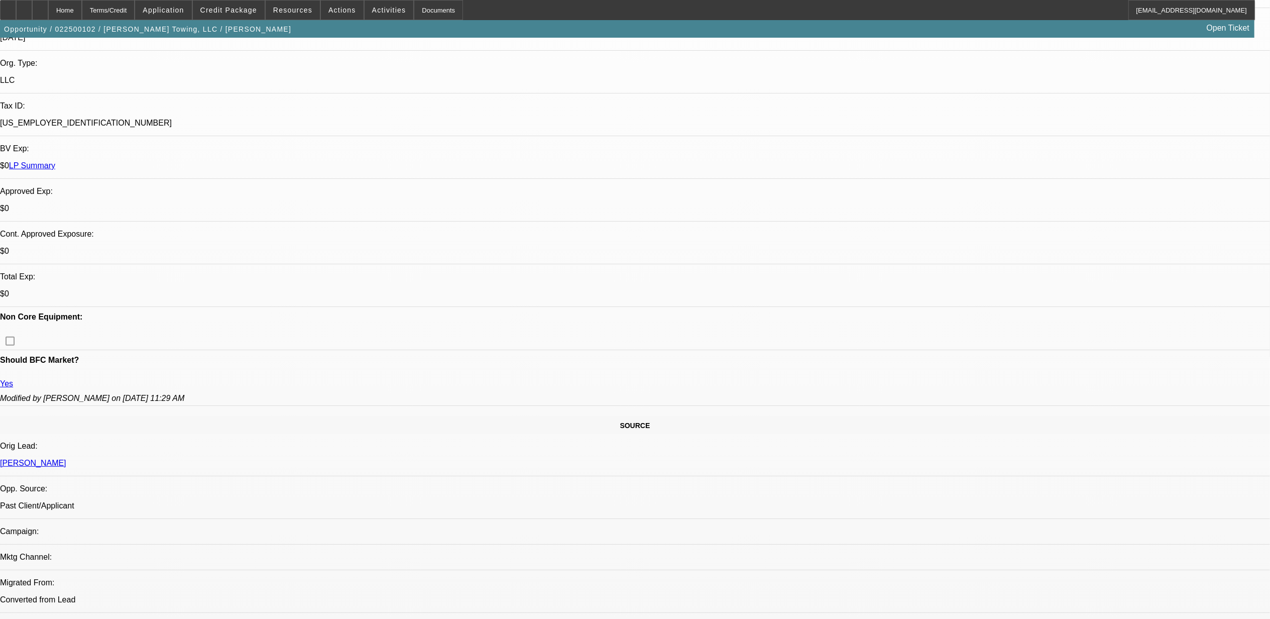
scroll to position [67, 0]
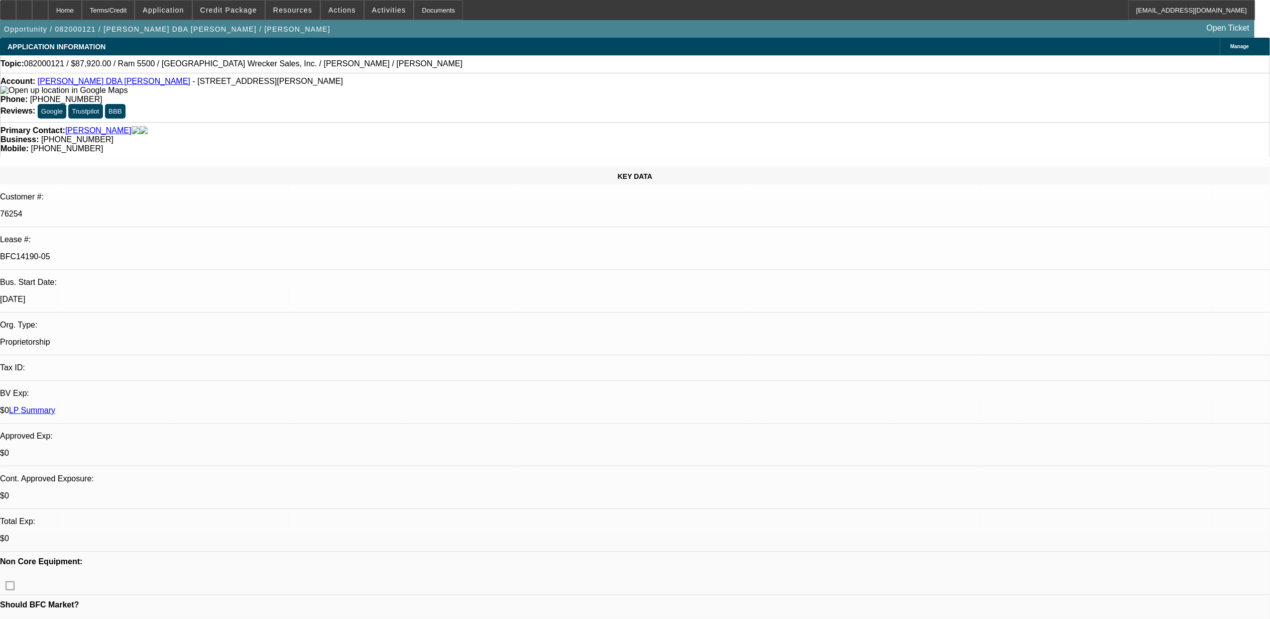
select select "0"
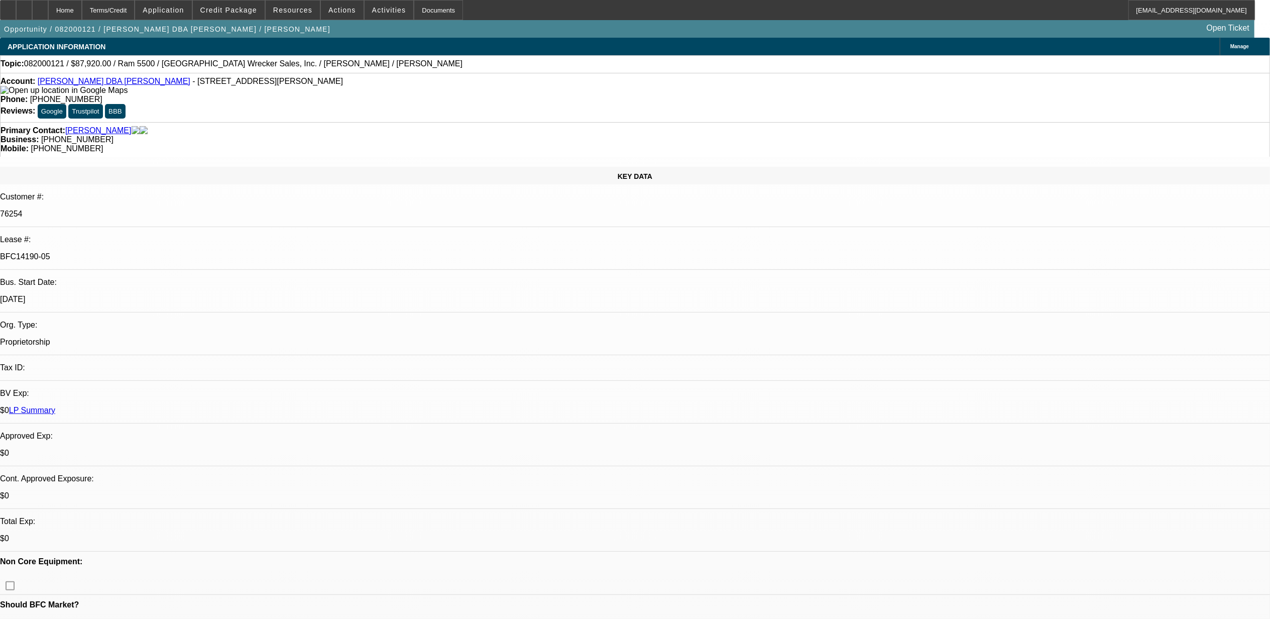
select select "0"
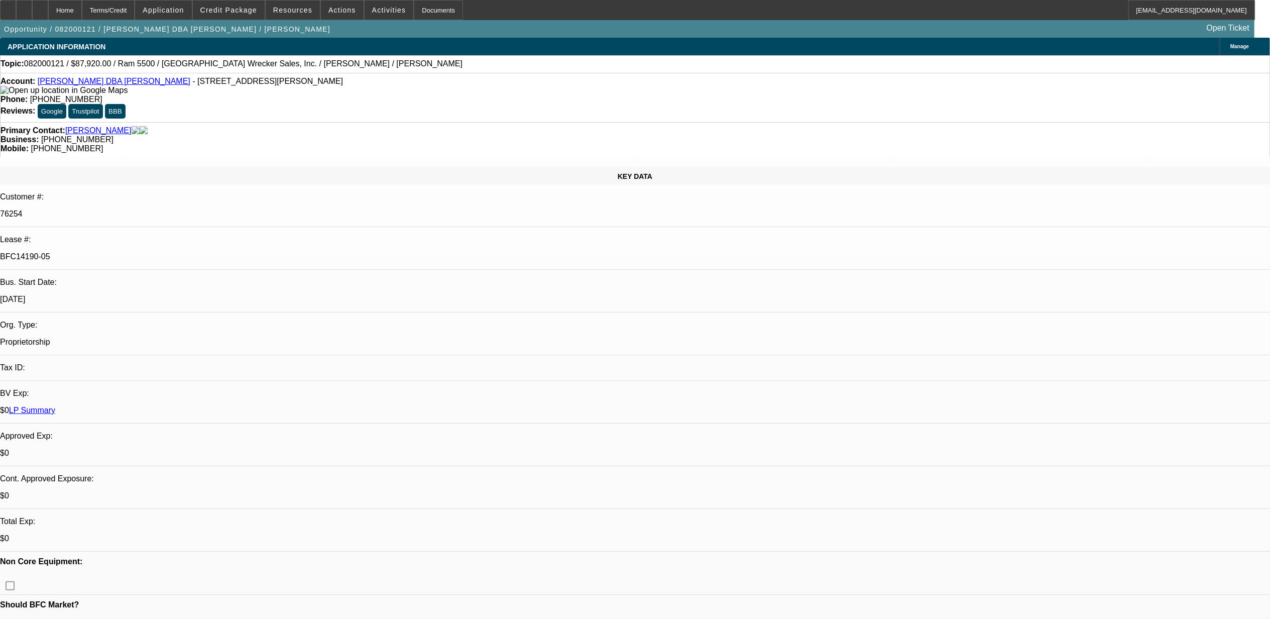
select select "0"
select select "1"
select select "2"
select select "6"
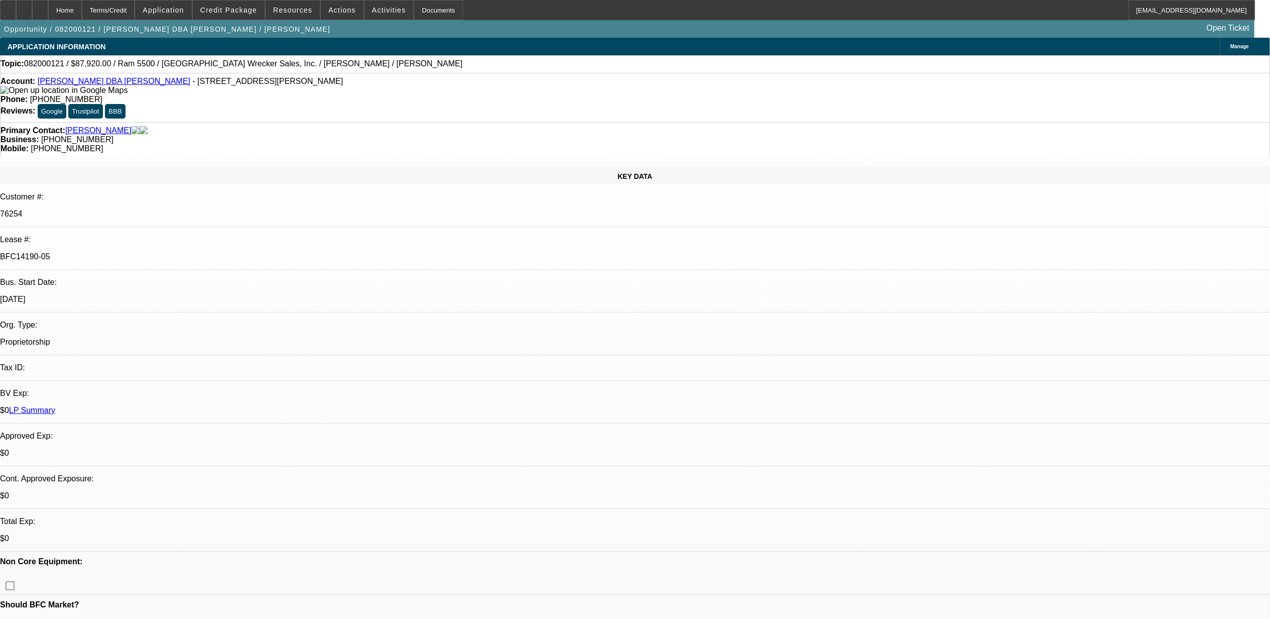
select select "1"
select select "6"
select select "1"
select select "2"
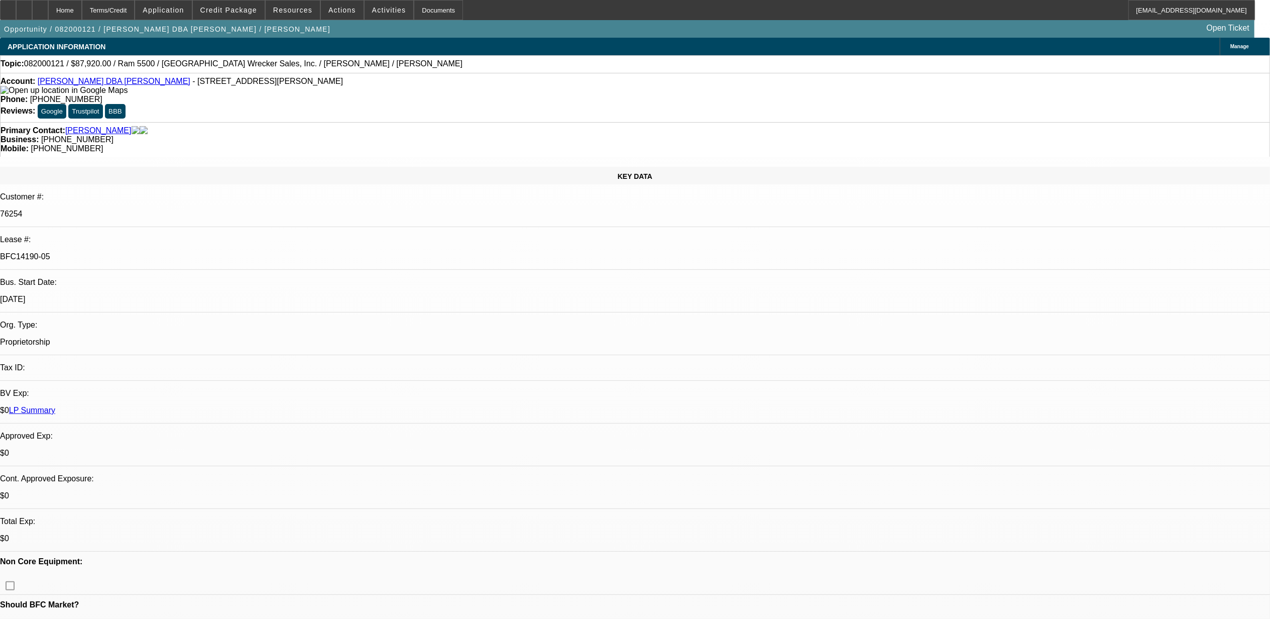
select select "6"
select select "1"
select select "2"
select select "6"
drag, startPoint x: 161, startPoint y: 165, endPoint x: 148, endPoint y: 172, distance: 14.6
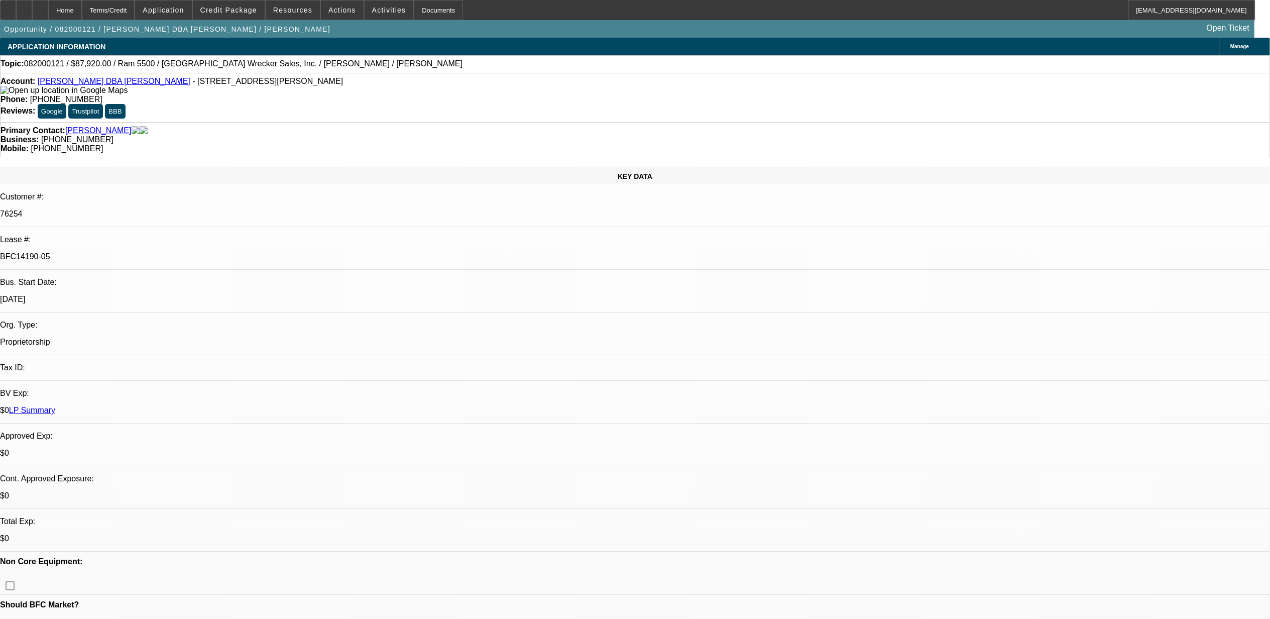
click at [148, 252] on div "BFC14190-05" at bounding box center [635, 256] width 1270 height 9
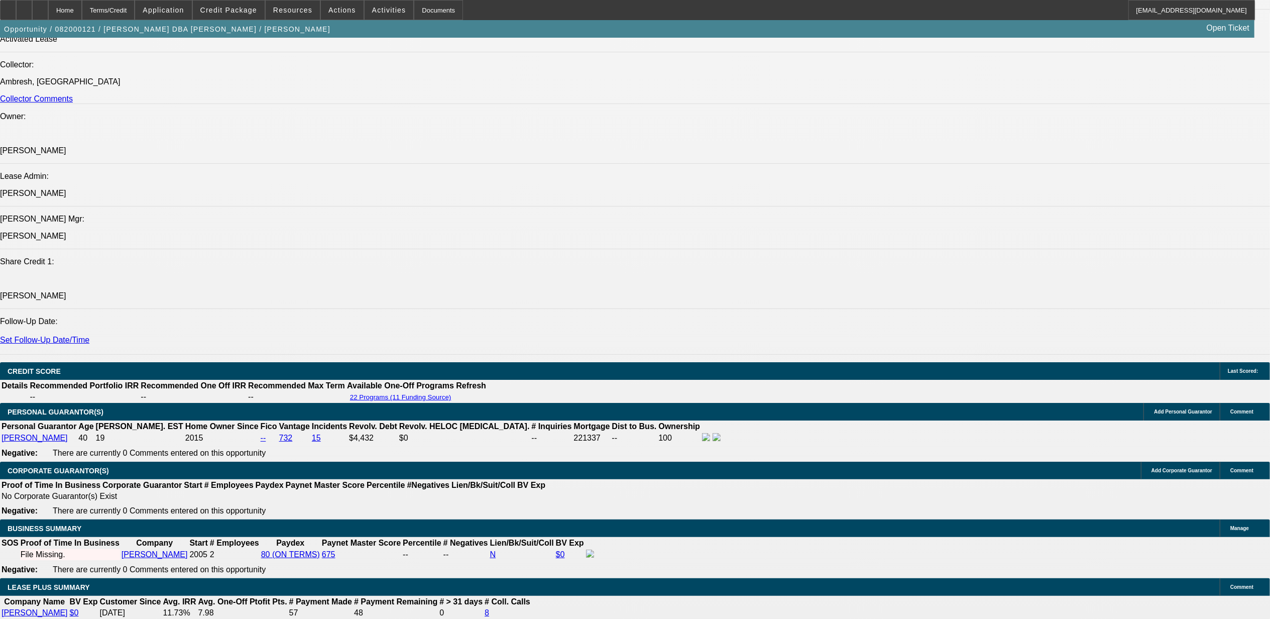
scroll to position [1406, 0]
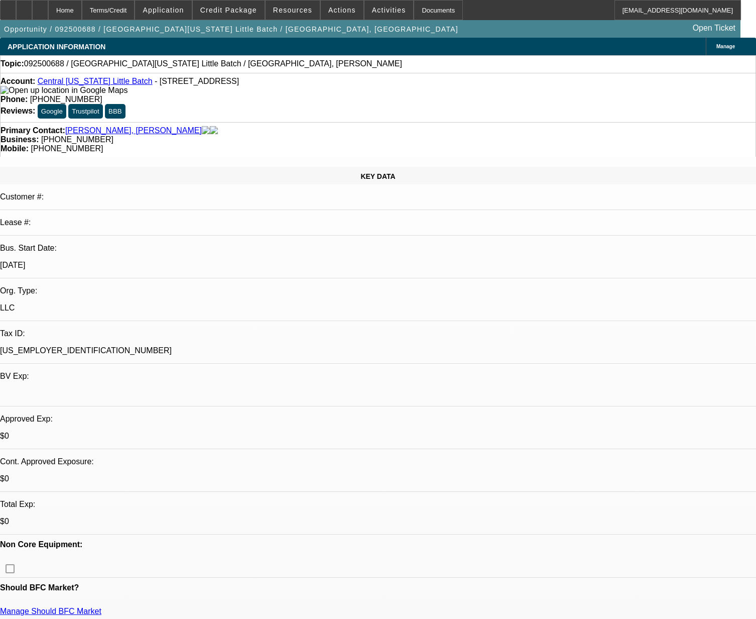
select select "0"
select select "2"
select select "0.1"
select select "4"
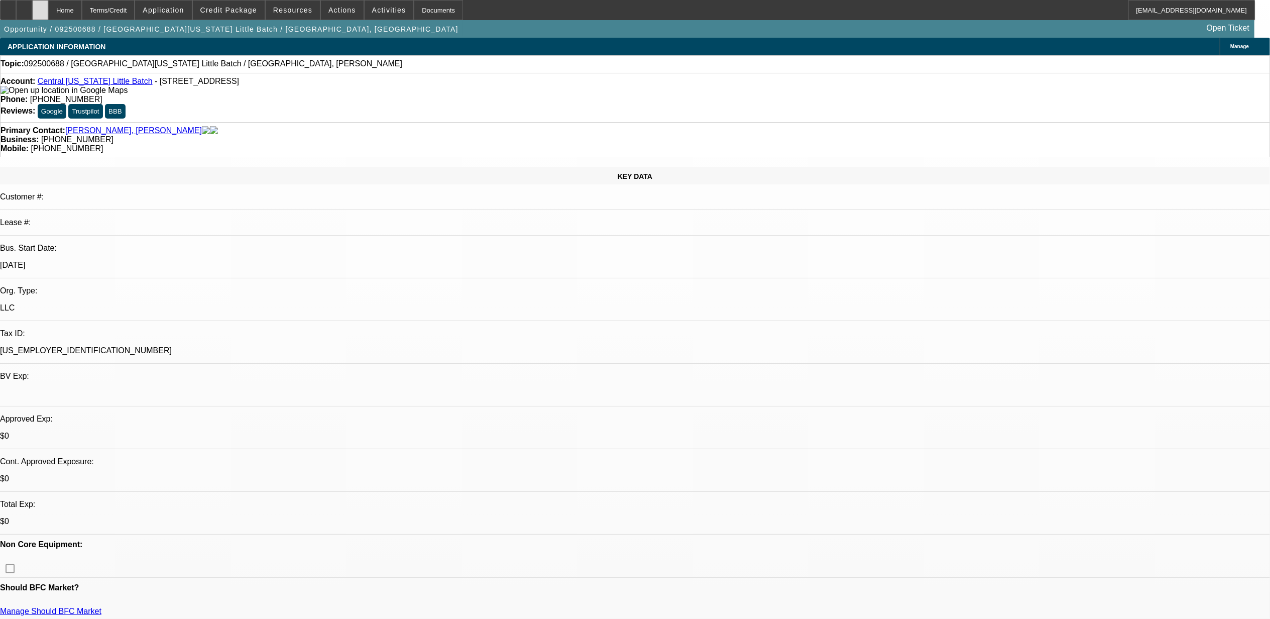
click at [48, 9] on div at bounding box center [40, 10] width 16 height 20
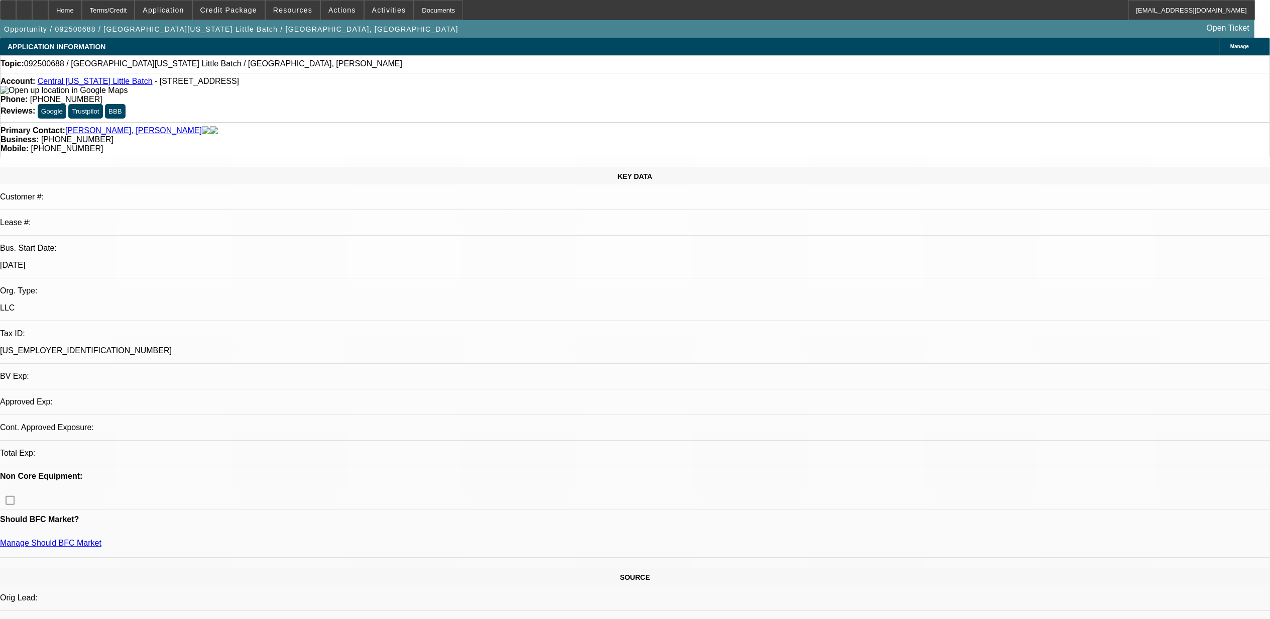
select select "0"
select select "2"
select select "0.1"
select select "4"
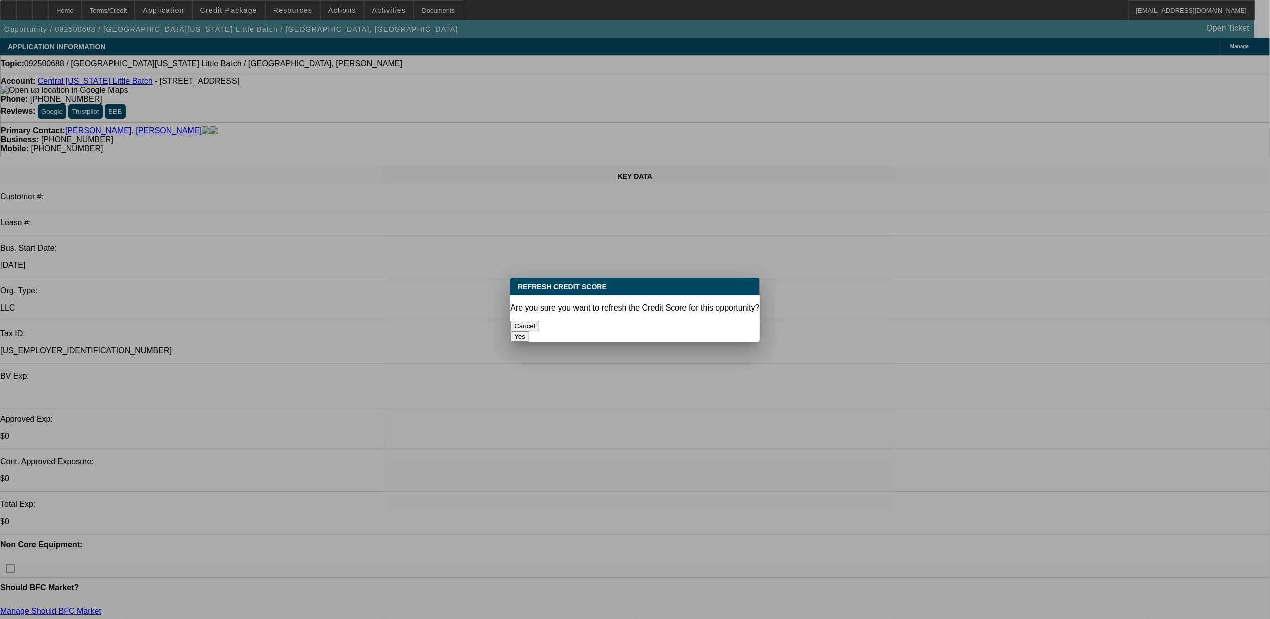
click at [529, 331] on button "Yes" at bounding box center [519, 336] width 19 height 11
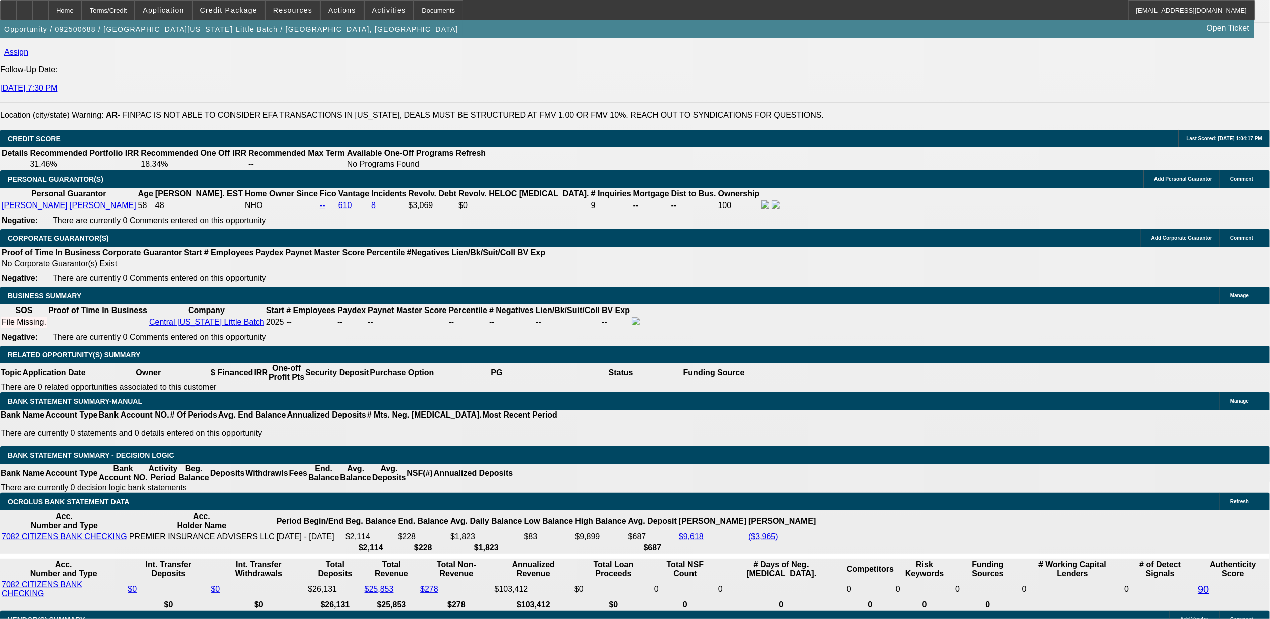
scroll to position [1406, 0]
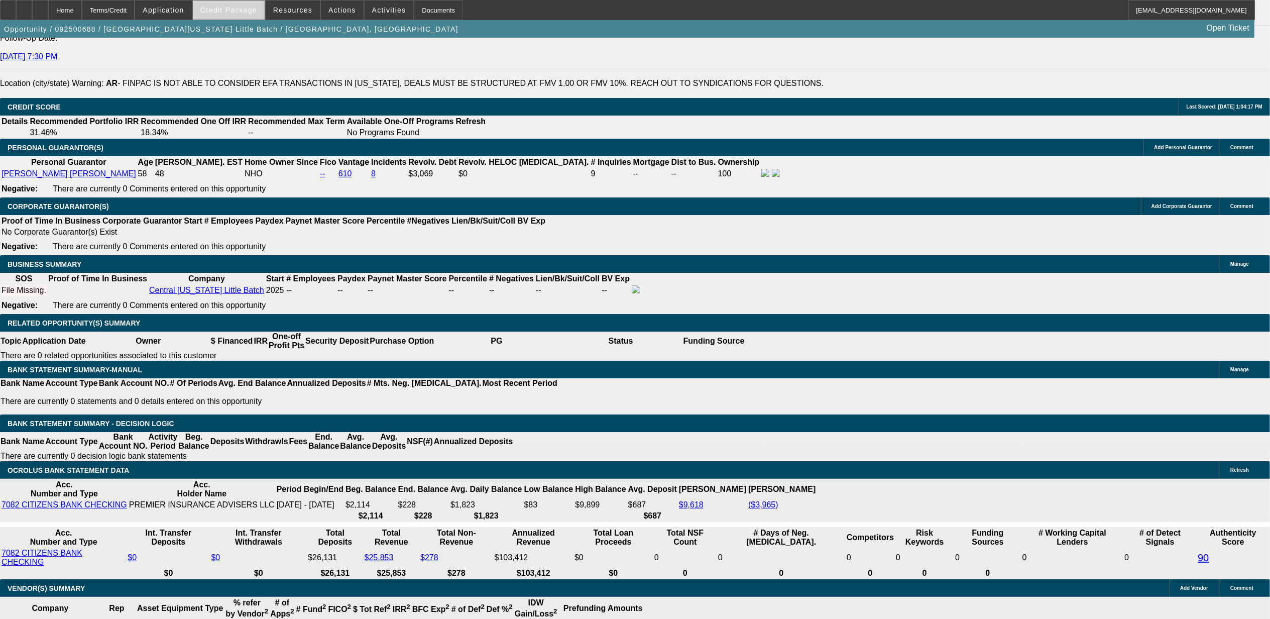
click at [225, 14] on span at bounding box center [229, 10] width 72 height 24
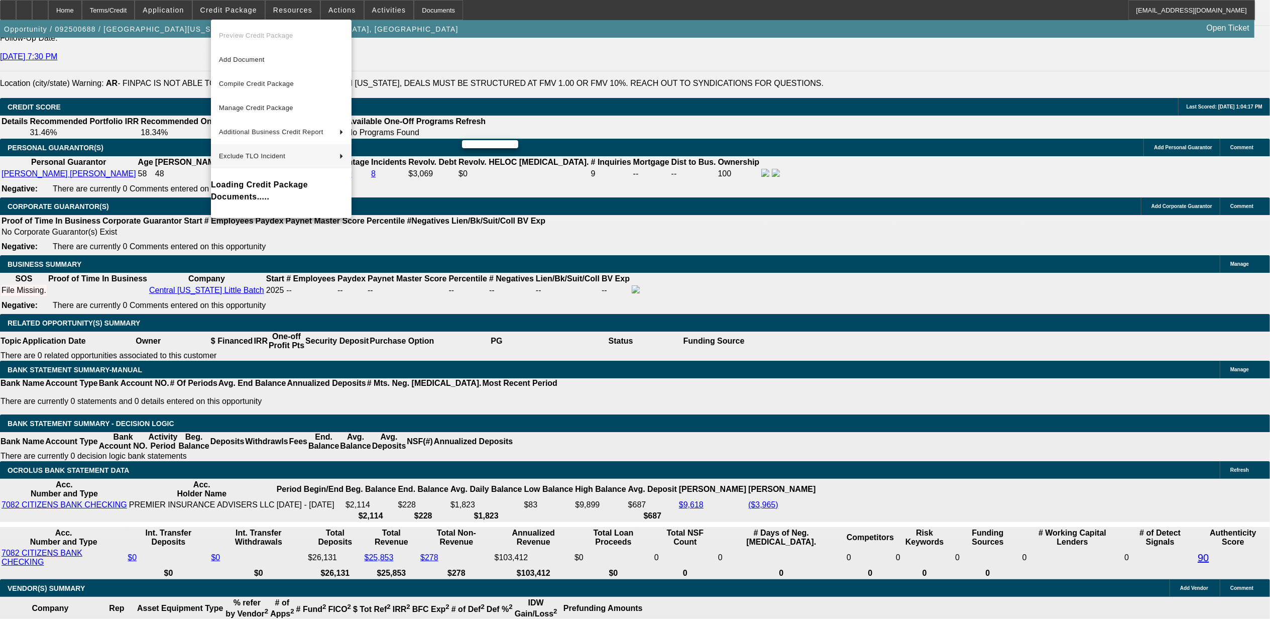
click at [118, 209] on div at bounding box center [635, 309] width 1270 height 619
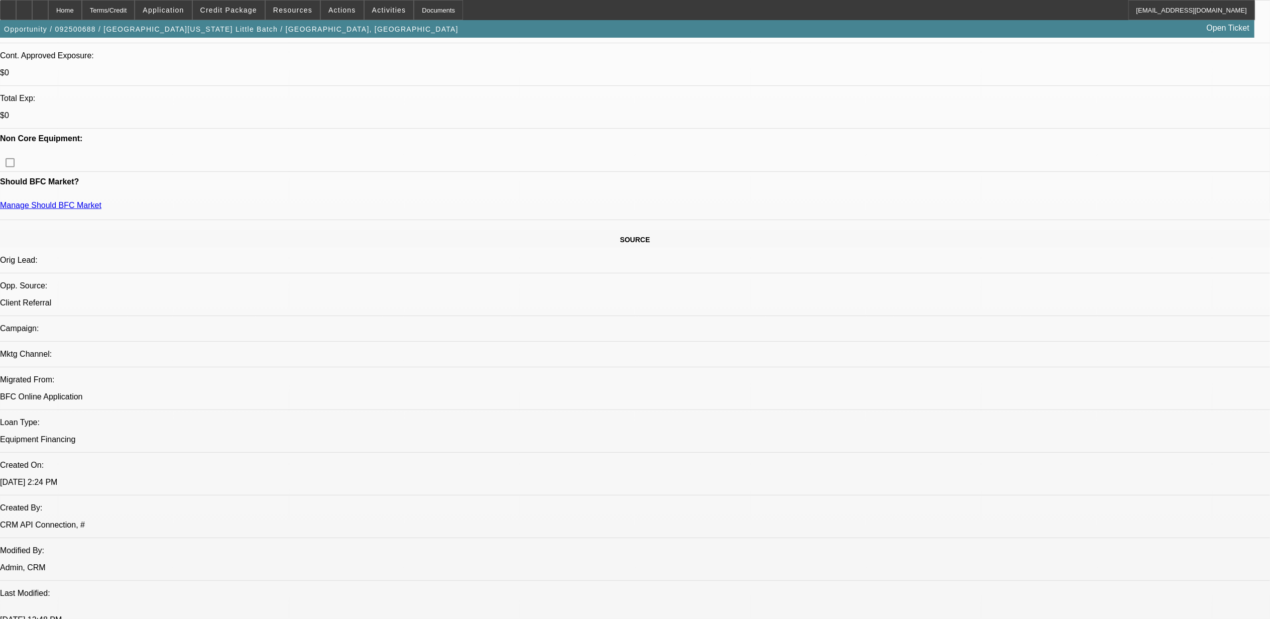
scroll to position [402, 0]
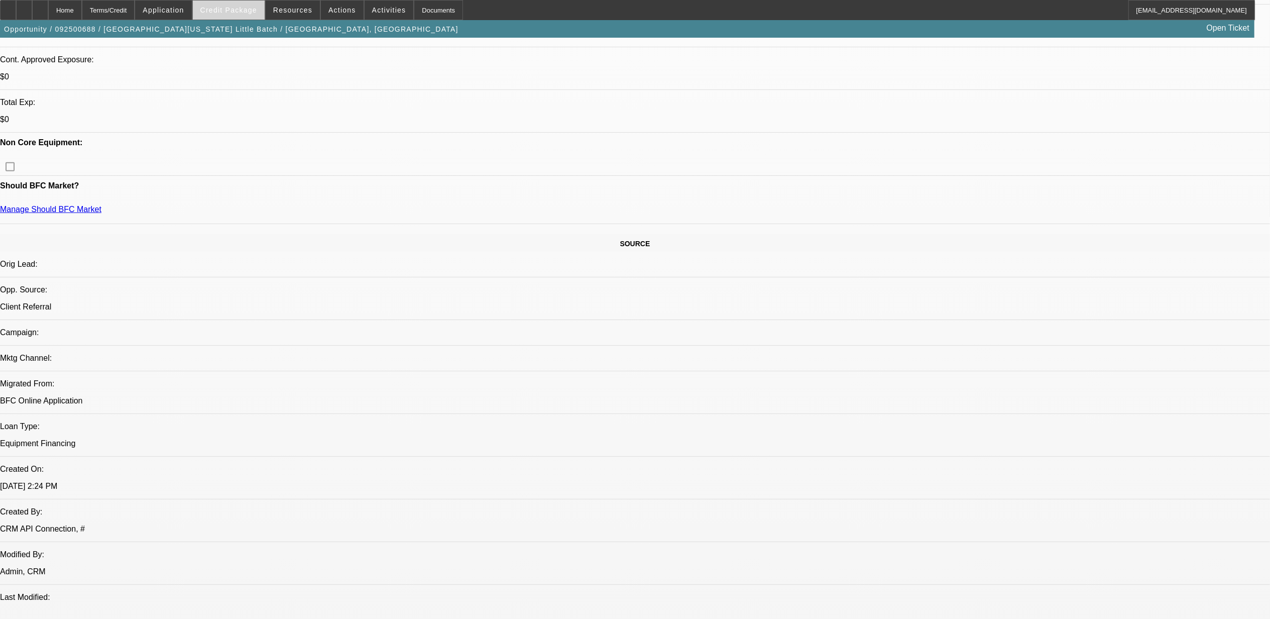
click at [224, 13] on button "Credit Package" at bounding box center [229, 10] width 72 height 19
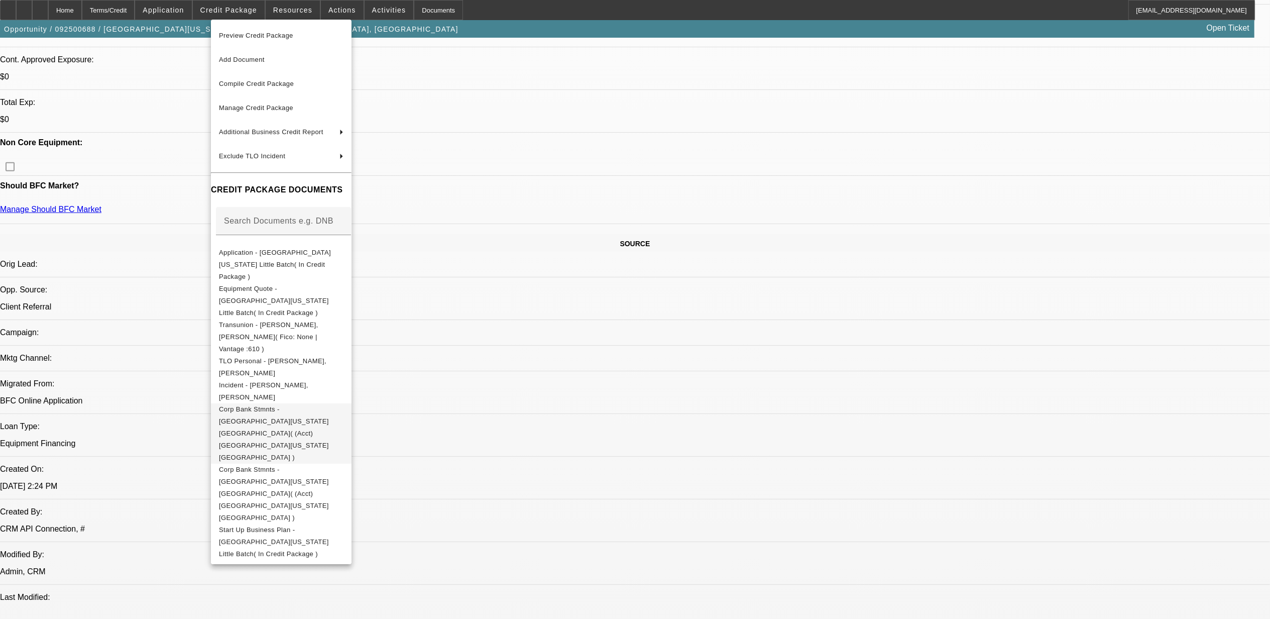
click at [282, 403] on span "Corp Bank Stmnts - [GEOGRAPHIC_DATA][US_STATE] [GEOGRAPHIC_DATA]( (Acct) [GEOGR…" at bounding box center [281, 433] width 125 height 60
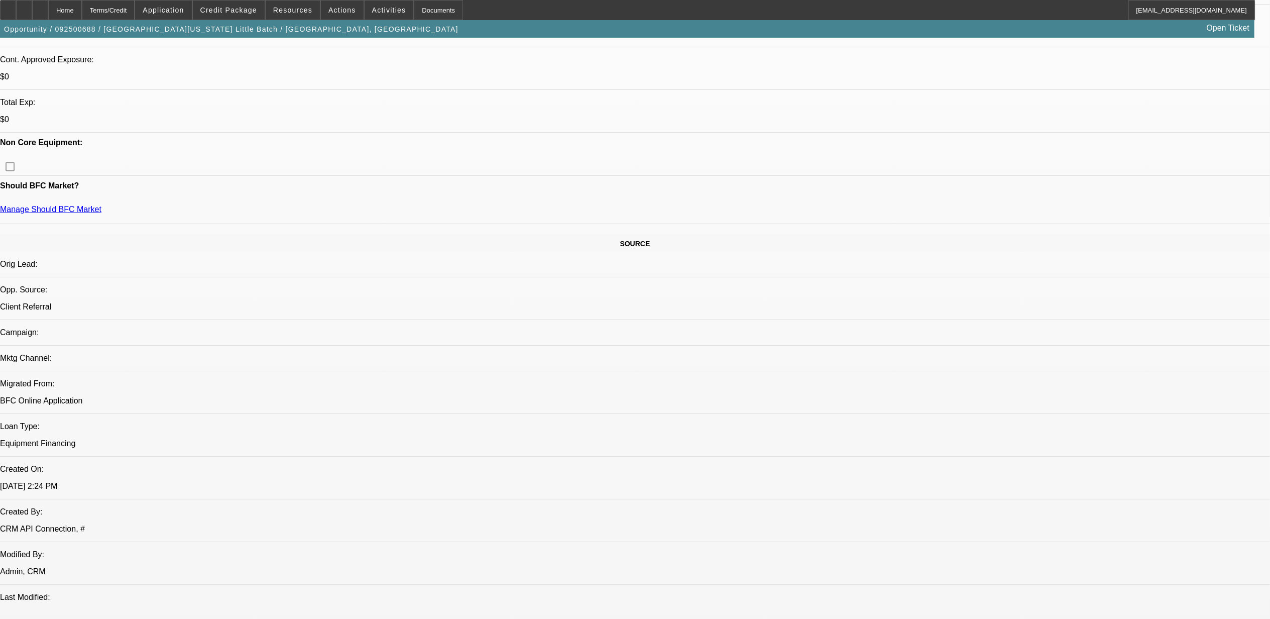
scroll to position [334, 0]
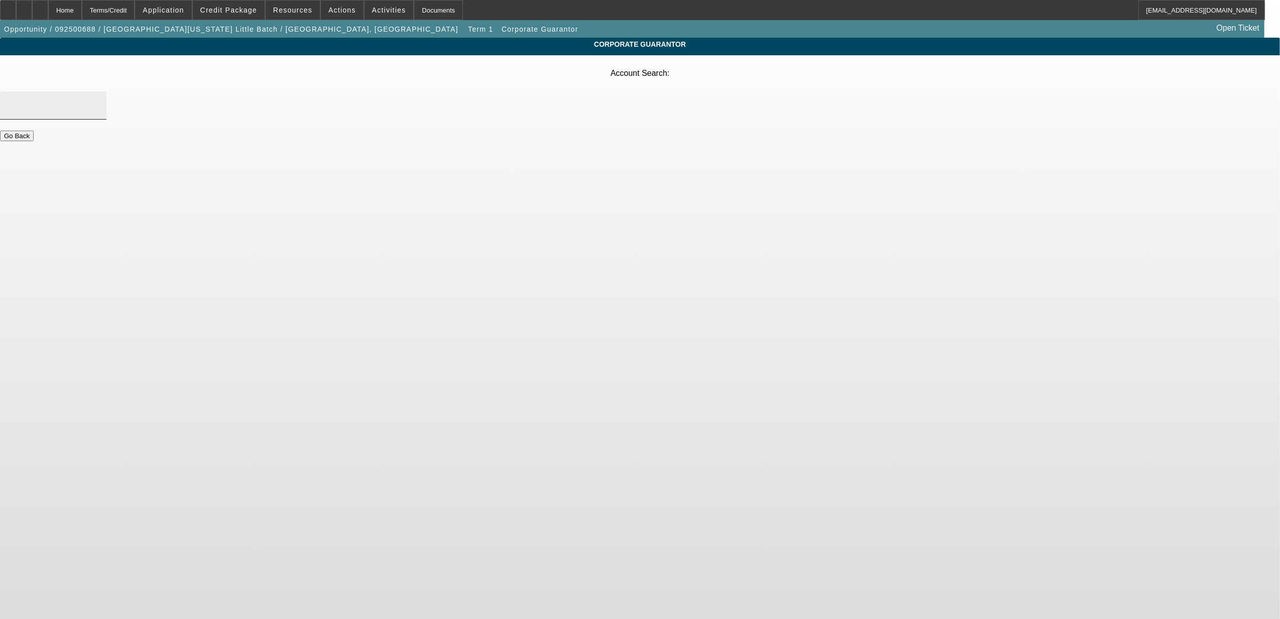
click at [98, 108] on div at bounding box center [98, 108] width 0 height 0
type input "fdfre"
click at [550, 167] on body "Home Terms/Credit Application Credit Package Resources Actions Activities Docum…" at bounding box center [640, 309] width 1280 height 619
drag, startPoint x: 564, startPoint y: 79, endPoint x: 579, endPoint y: 87, distance: 17.1
click at [98, 99] on input "fdfre" at bounding box center [53, 105] width 90 height 12
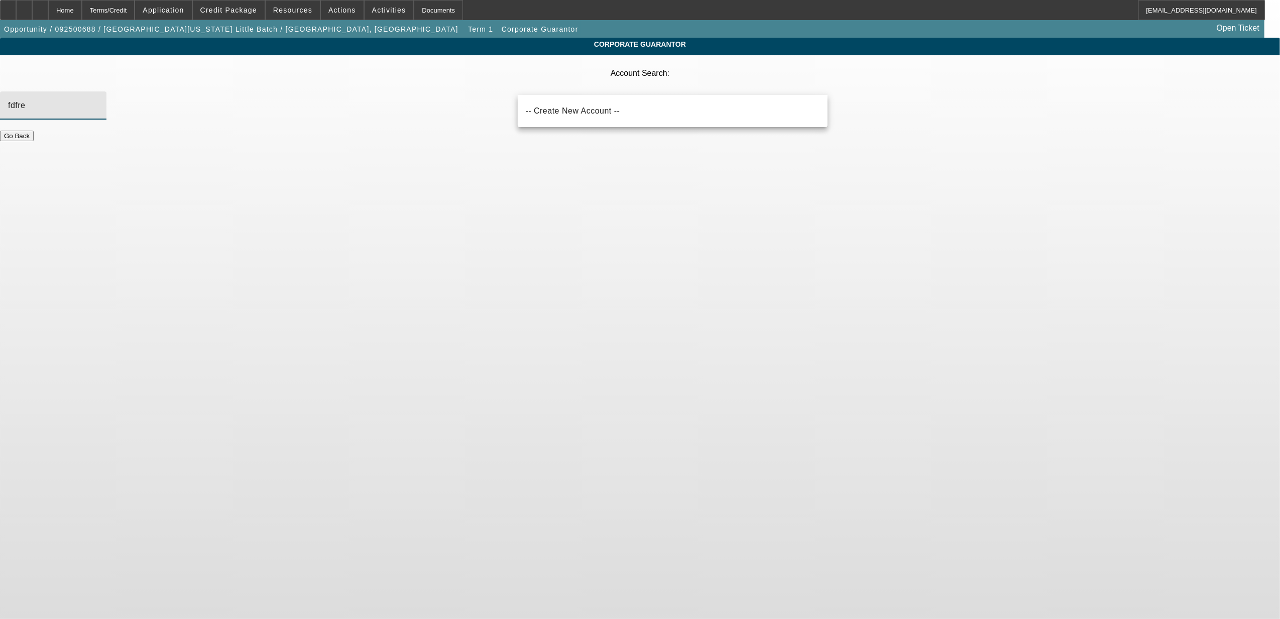
drag, startPoint x: 550, startPoint y: 73, endPoint x: 508, endPoint y: 69, distance: 42.4
click at [508, 69] on div "Account Search: fdfre" at bounding box center [640, 96] width 1280 height 67
click at [556, 105] on span "-- Create New Account --" at bounding box center [573, 111] width 94 height 12
click at [79, 7] on div "Home" at bounding box center [65, 10] width 34 height 20
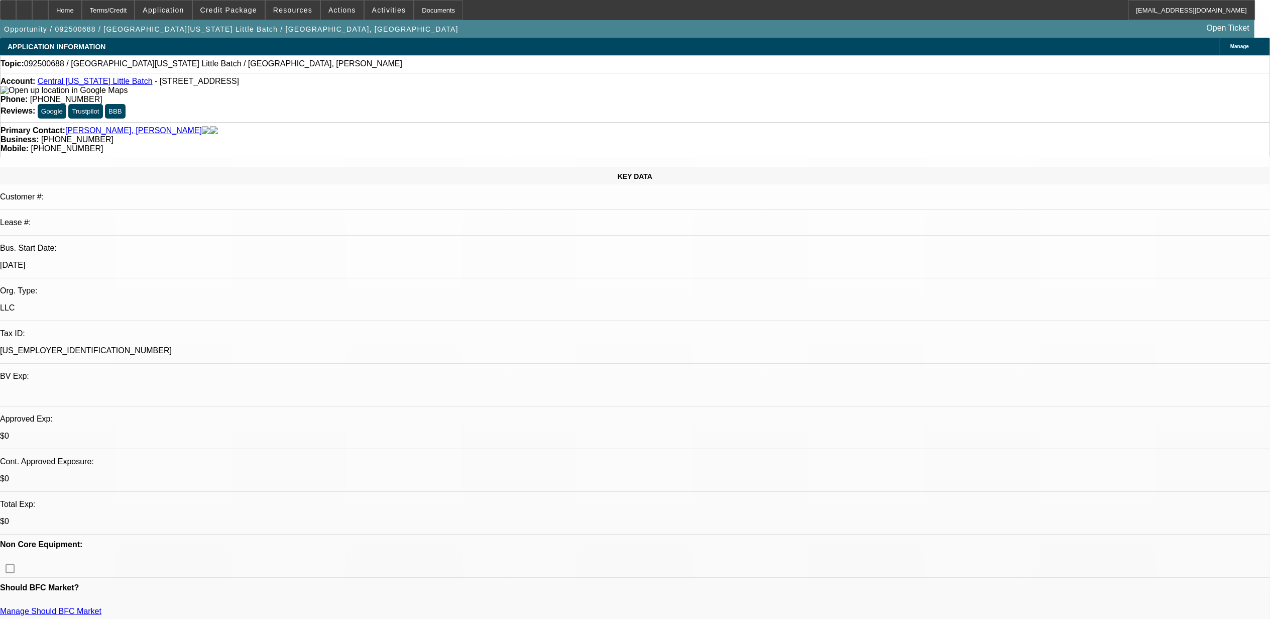
select select "0"
select select "2"
select select "0.1"
select select "4"
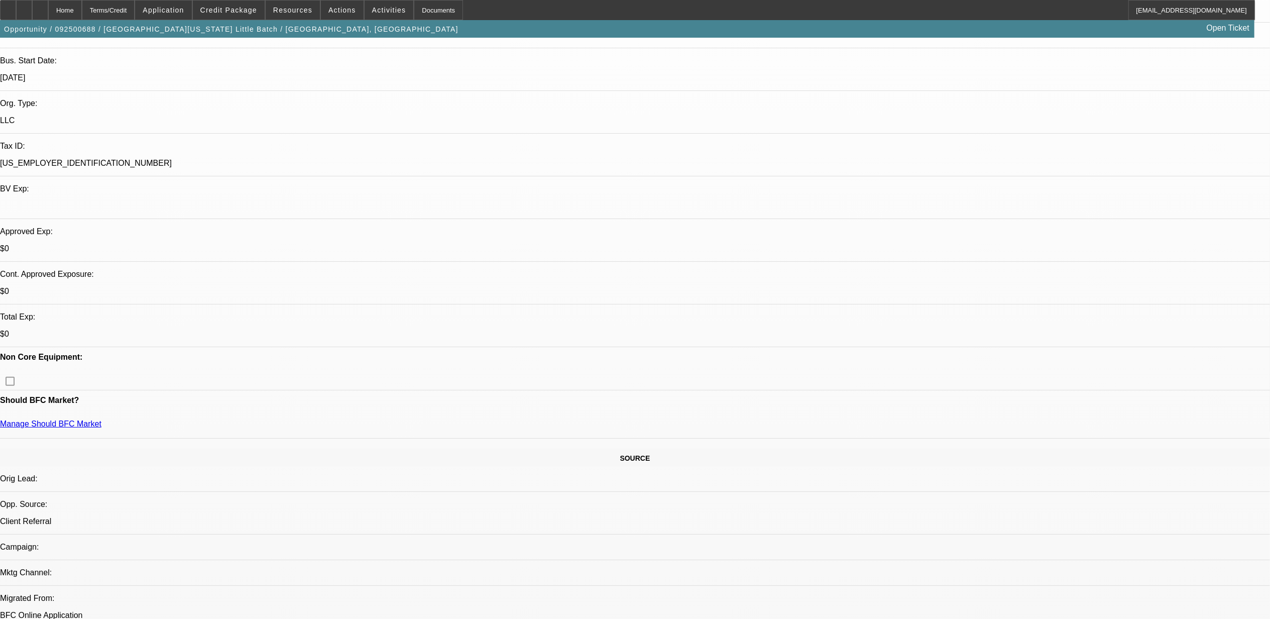
scroll to position [201, 0]
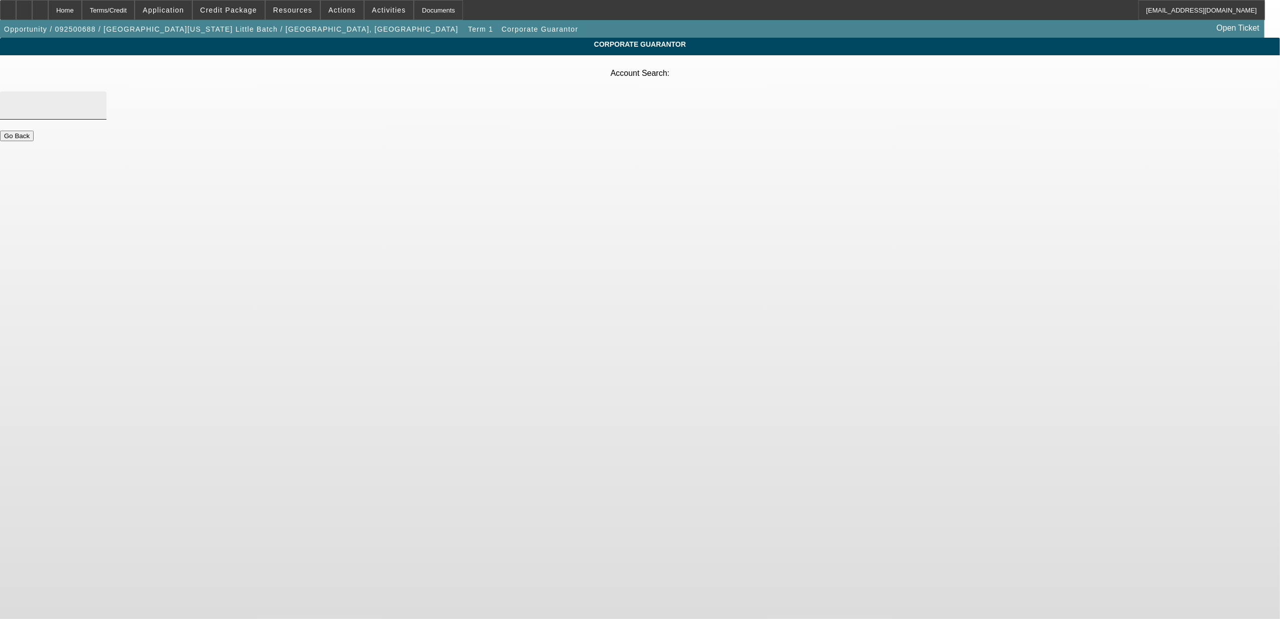
click at [98, 91] on div at bounding box center [53, 105] width 90 height 28
drag, startPoint x: 577, startPoint y: 77, endPoint x: 504, endPoint y: 69, distance: 73.8
click at [504, 69] on div "Account Search: Premier Insurance" at bounding box center [640, 96] width 1280 height 67
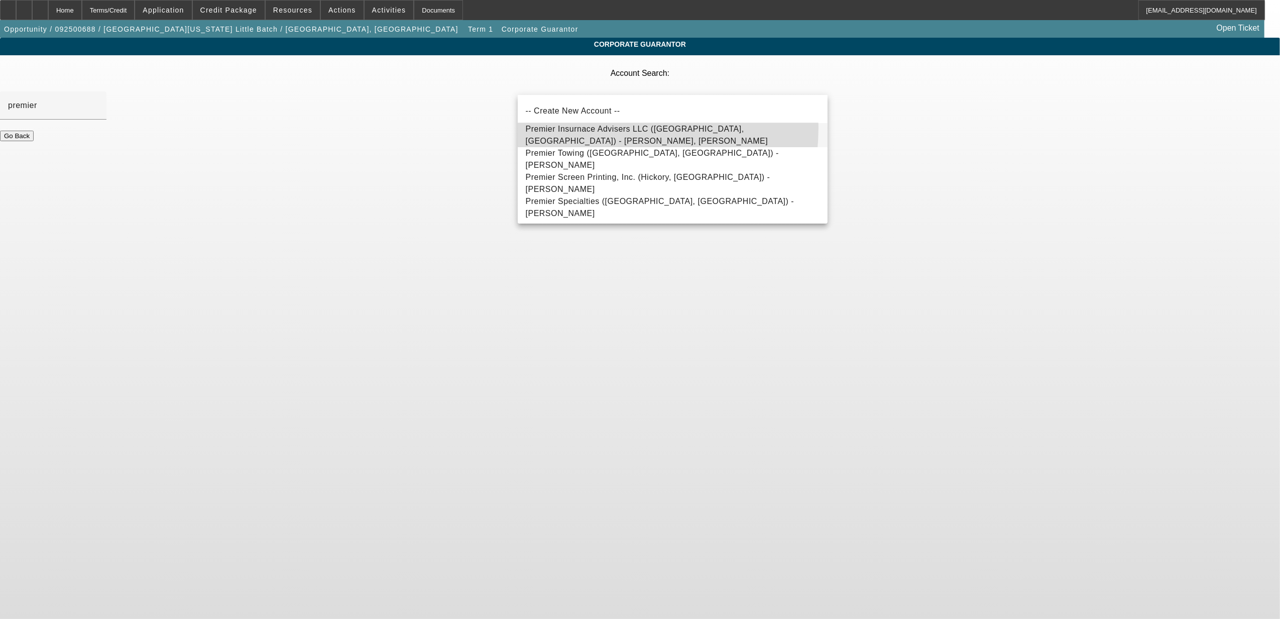
click at [565, 127] on mat-option "Premier Insurnace Advisers LLC (Little Rock, AR) - Robertson, Pryor" at bounding box center [673, 135] width 310 height 24
type input "Premier Insurnace Advisers LLC (Little Rock, AR) - Robertson, Pryor"
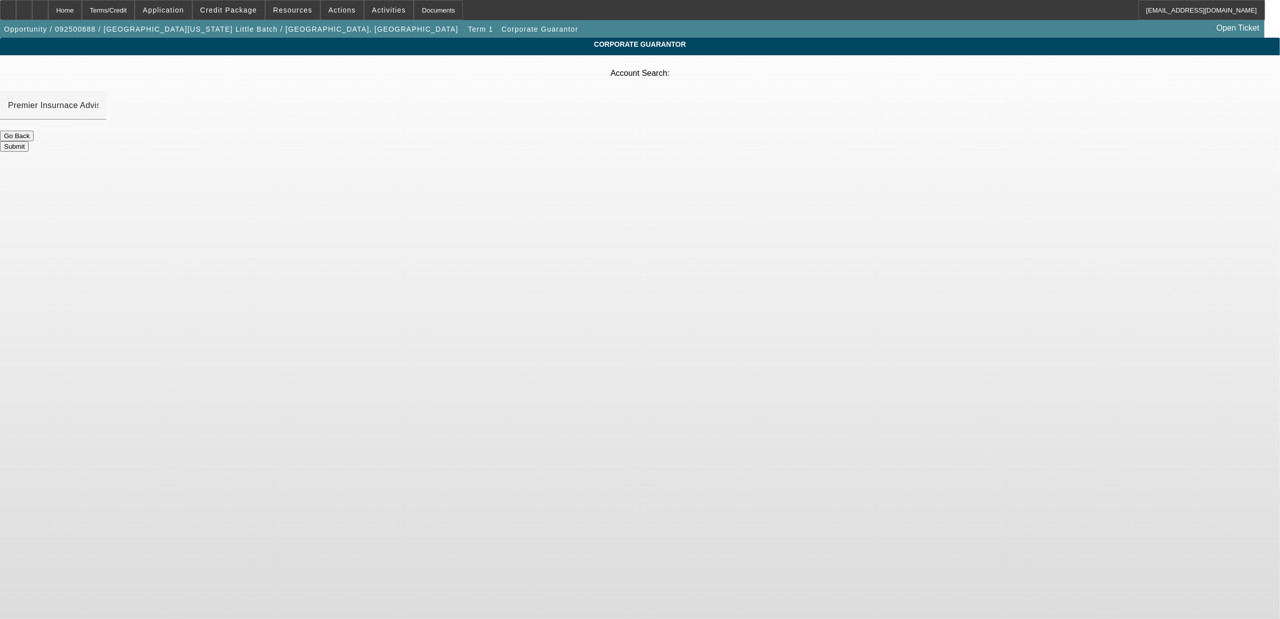
click at [29, 141] on button "Submit" at bounding box center [14, 146] width 29 height 11
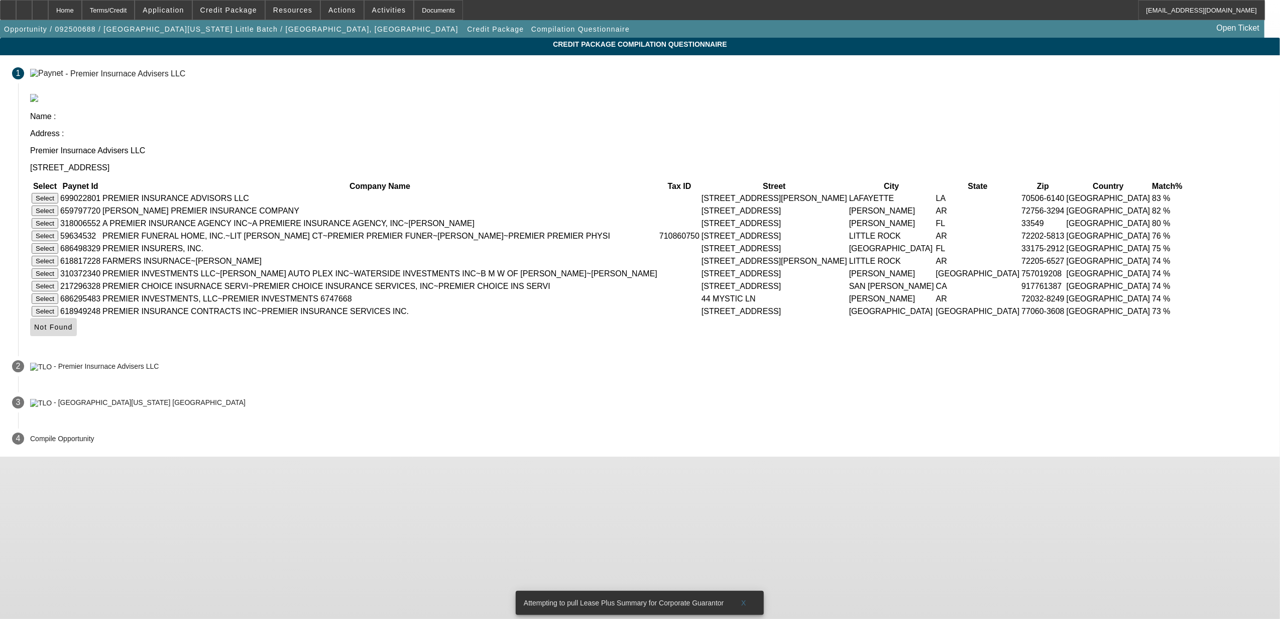
click at [34, 331] on icon at bounding box center [34, 327] width 0 height 8
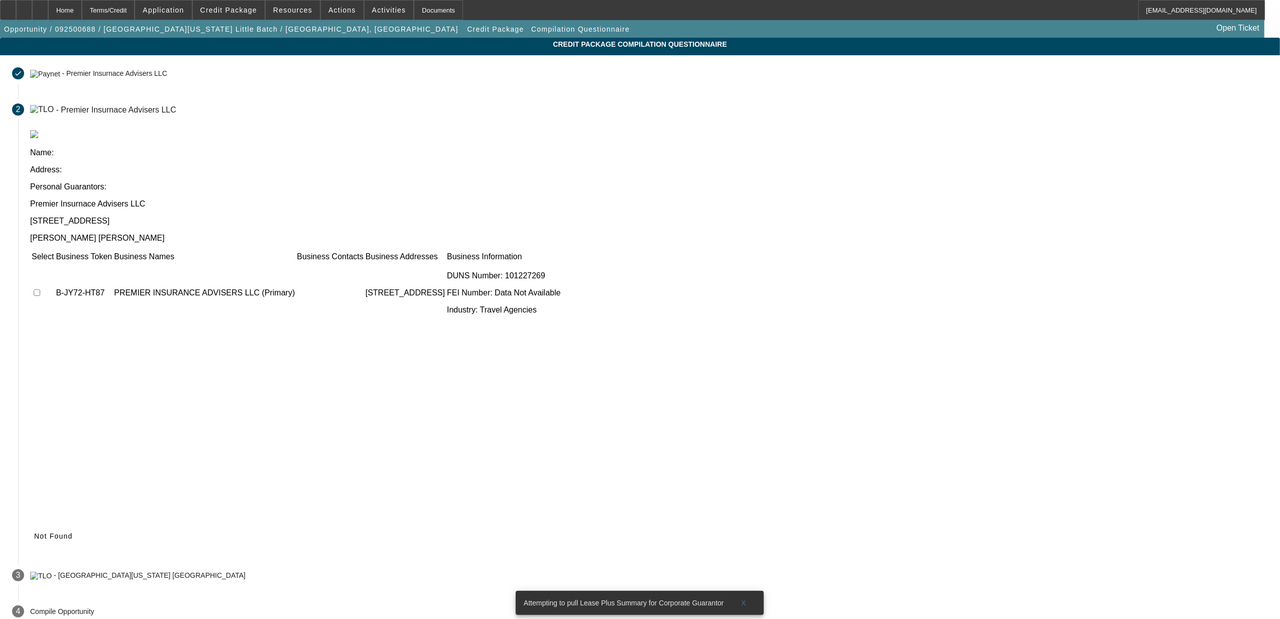
click at [40, 289] on input "checkbox" at bounding box center [37, 292] width 7 height 7
checkbox input "true"
click at [60, 532] on span "Submit" at bounding box center [47, 536] width 26 height 8
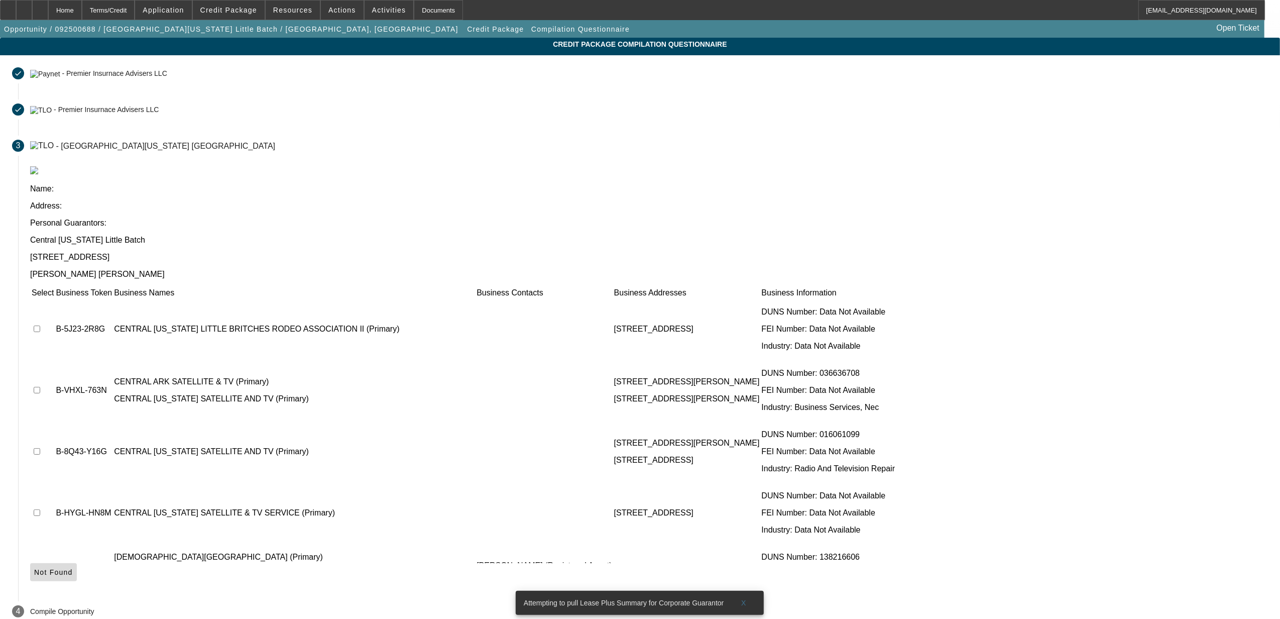
click at [73, 568] on span "Not Found" at bounding box center [53, 572] width 39 height 8
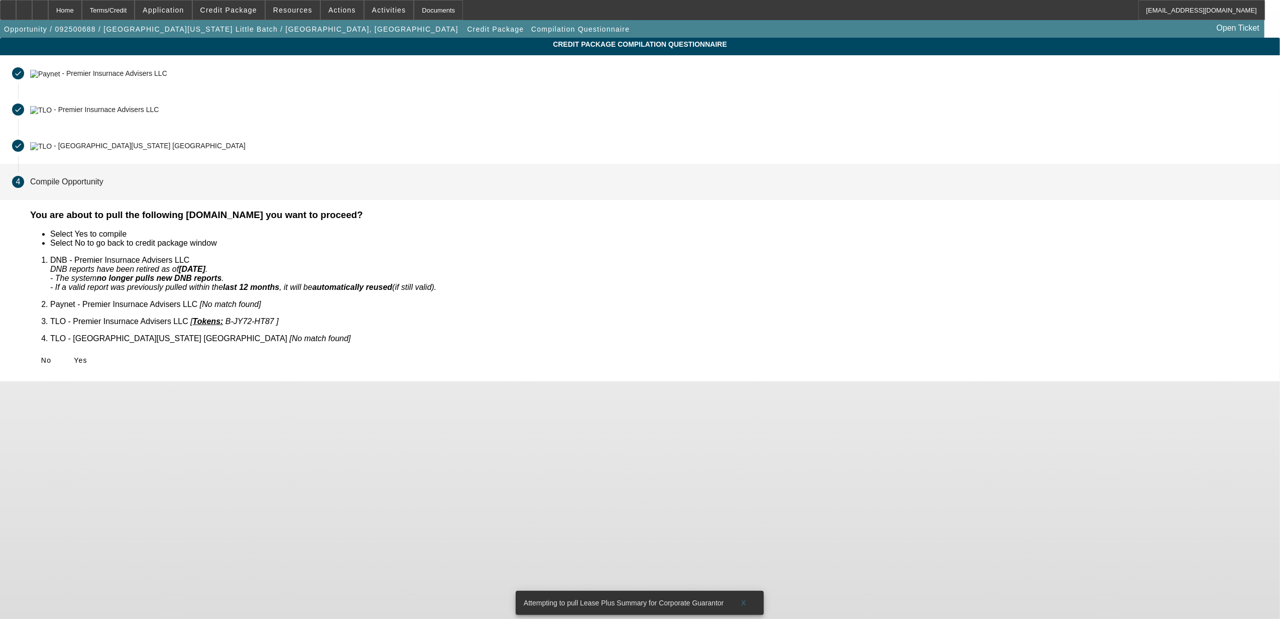
click at [74, 356] on icon at bounding box center [74, 360] width 0 height 8
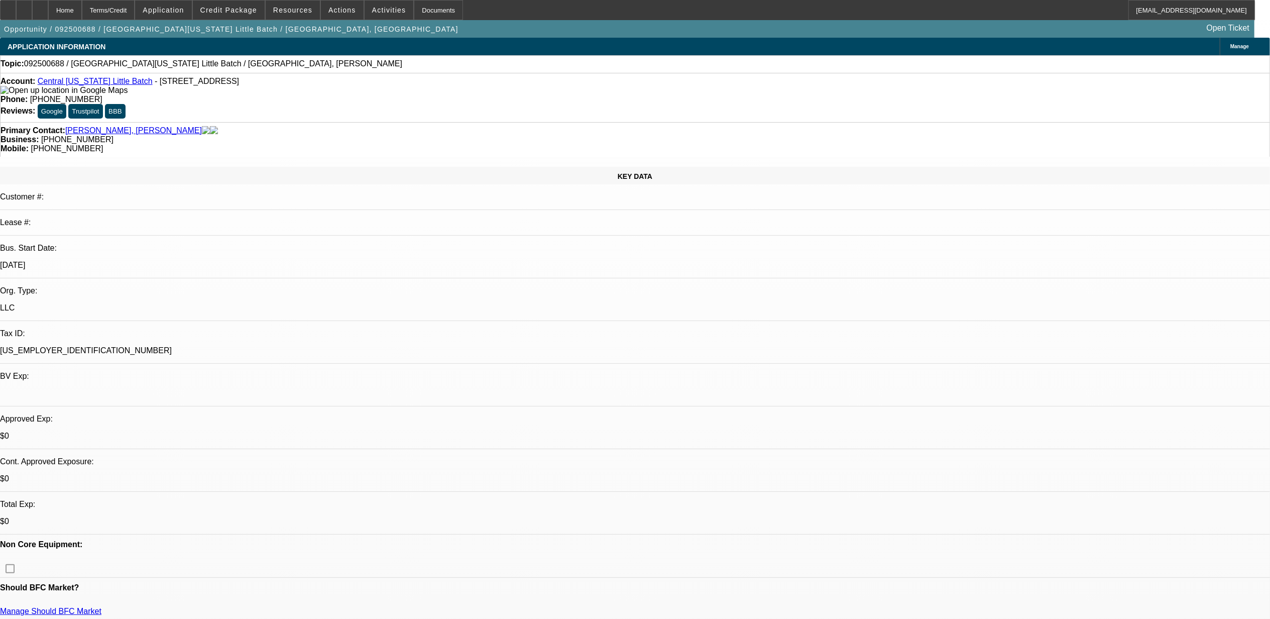
select select "0"
select select "2"
select select "0.1"
select select "4"
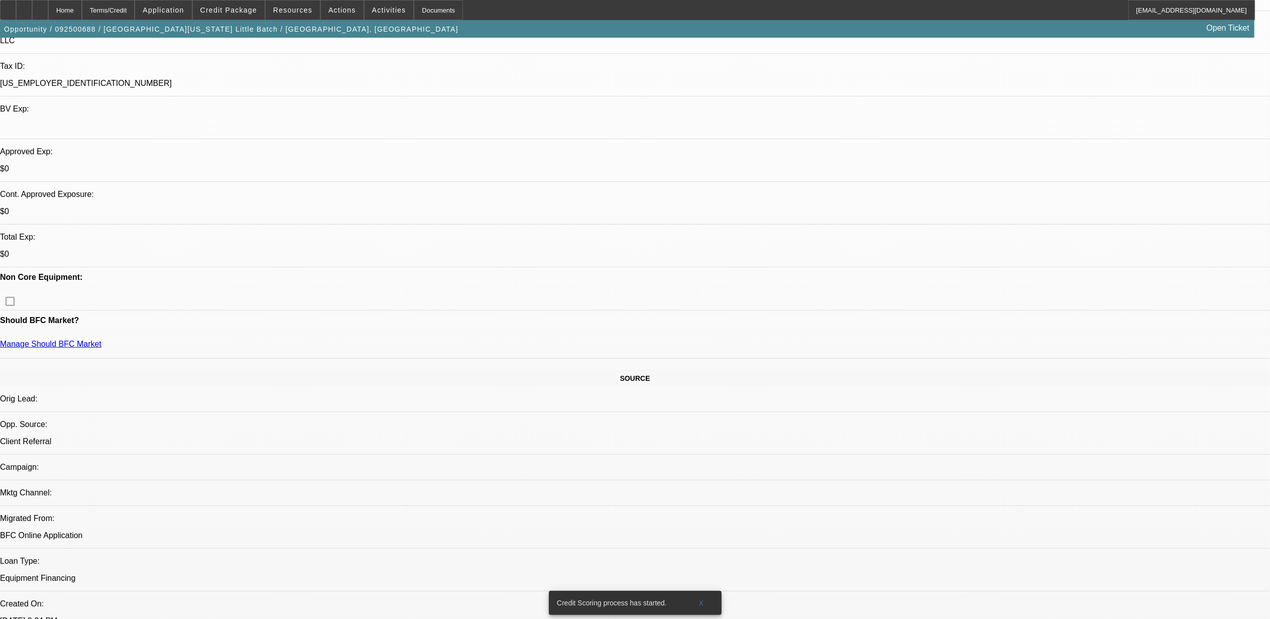
scroll to position [268, 0]
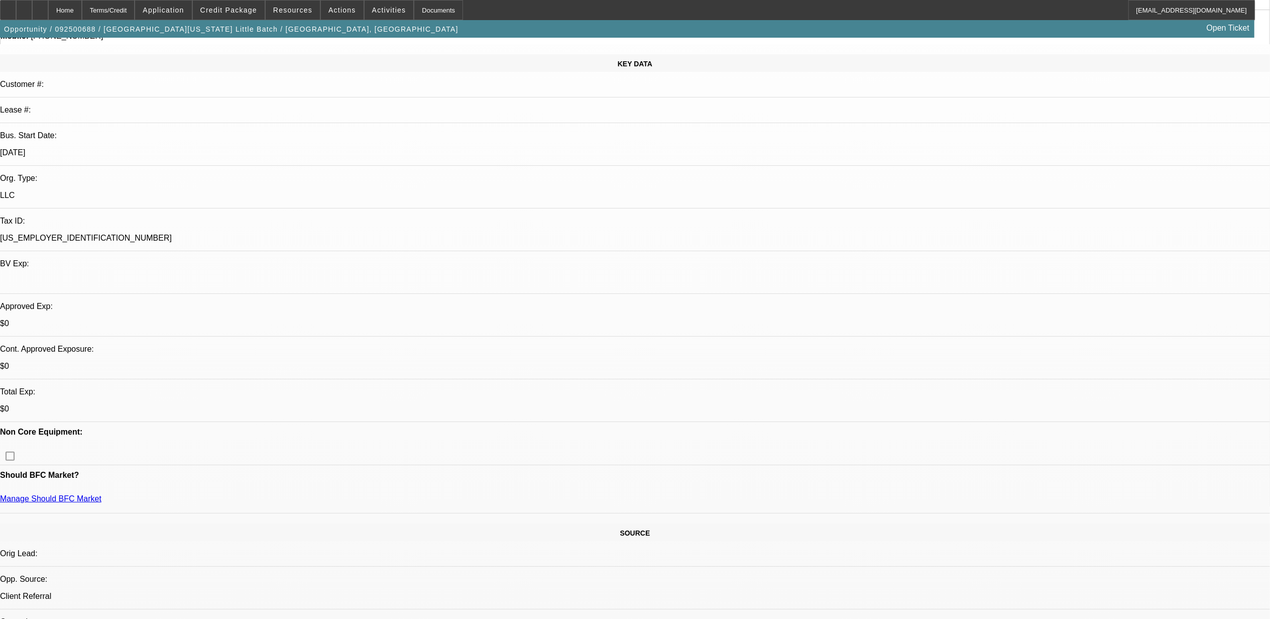
scroll to position [0, 0]
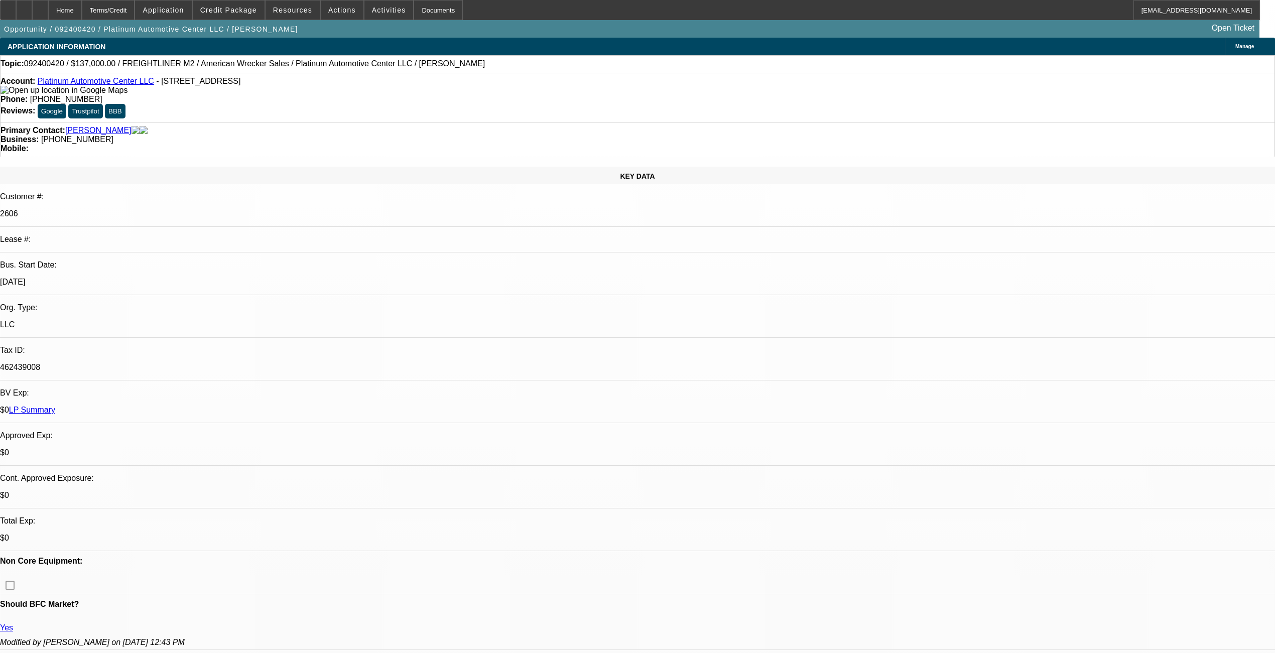
select select "0"
select select "2"
select select "0"
select select "6"
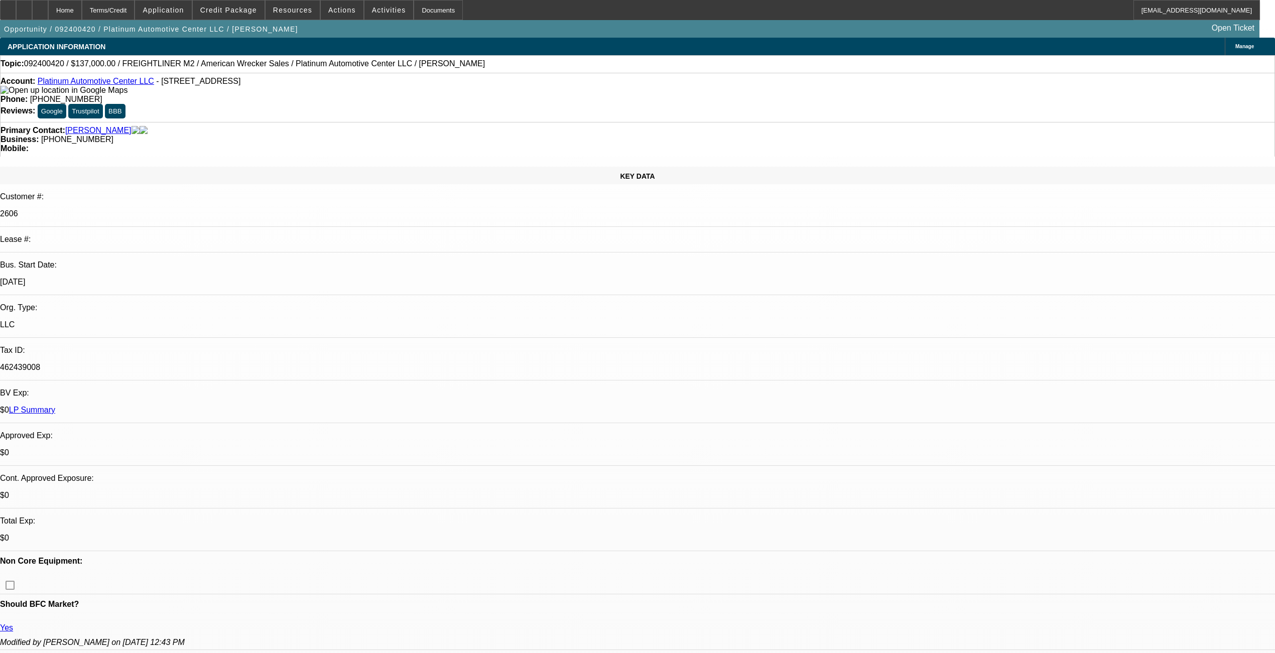
select select "0"
select select "2"
select select "0"
select select "6"
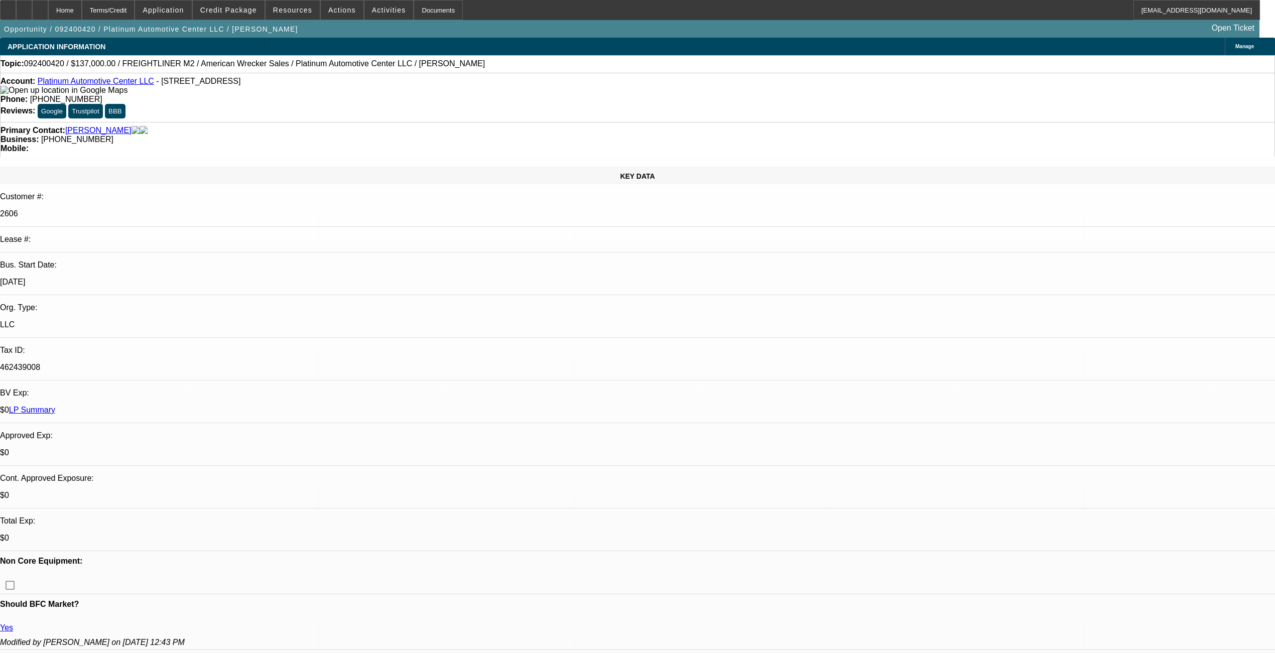
select select "0"
select select "2"
select select "0"
select select "6"
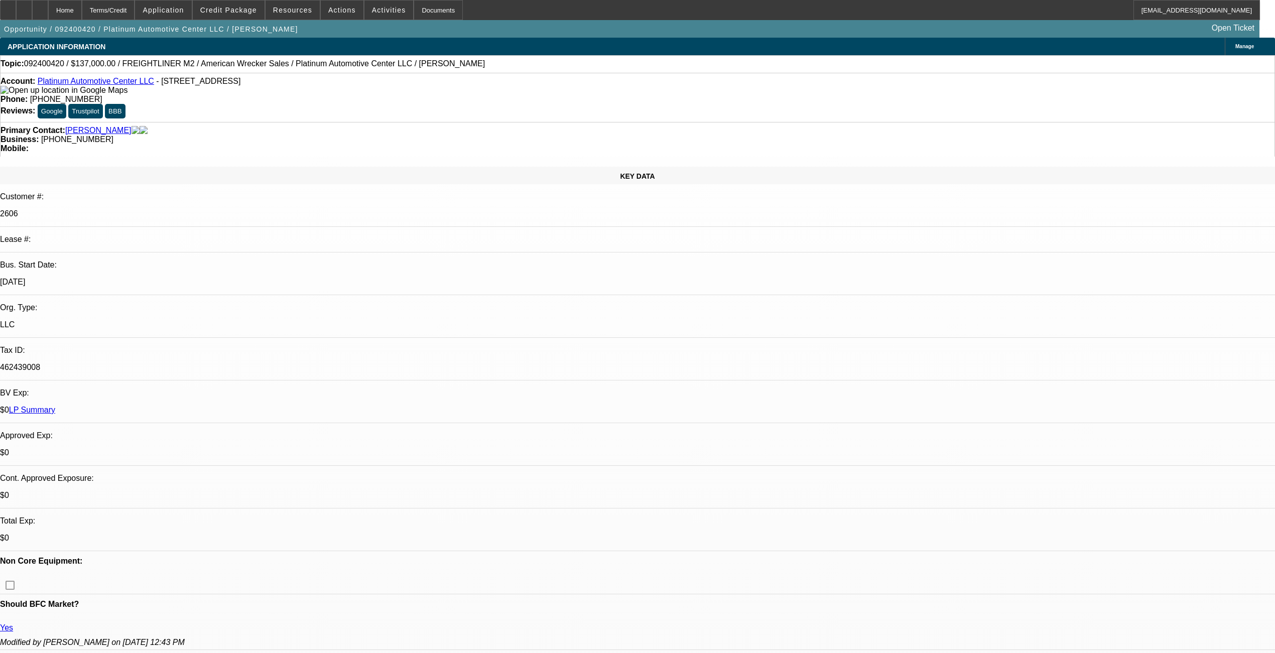
select select "0"
select select "2"
select select "0"
select select "6"
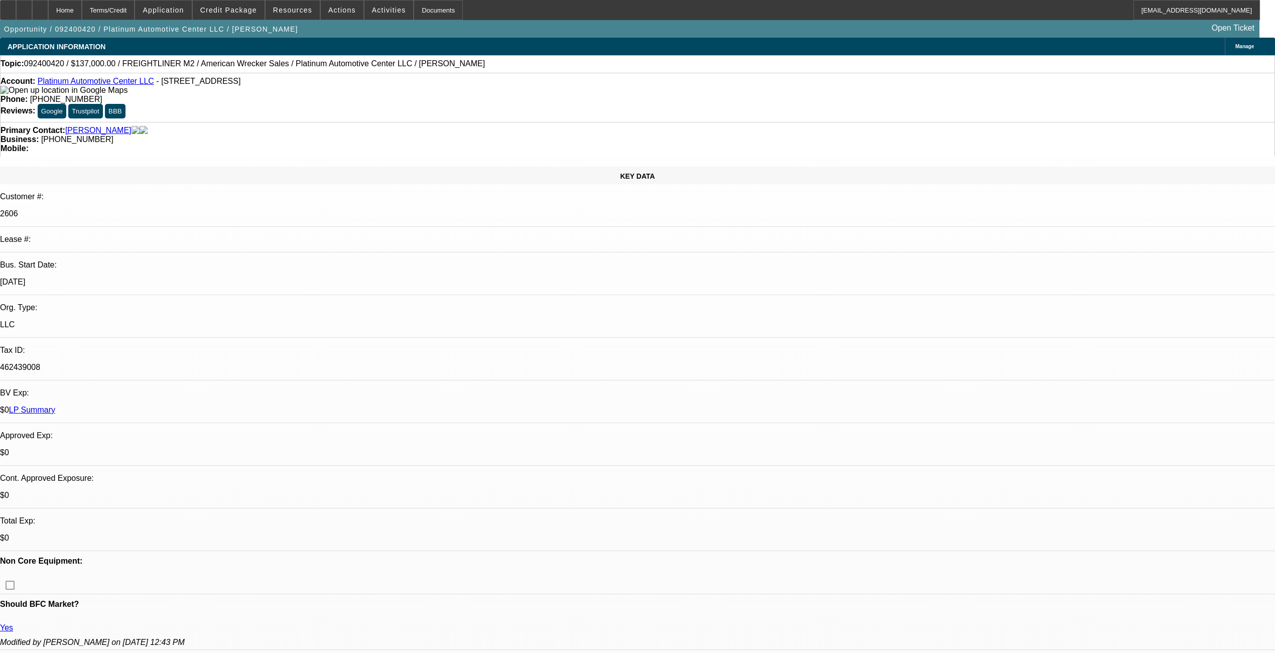
scroll to position [1838, 0]
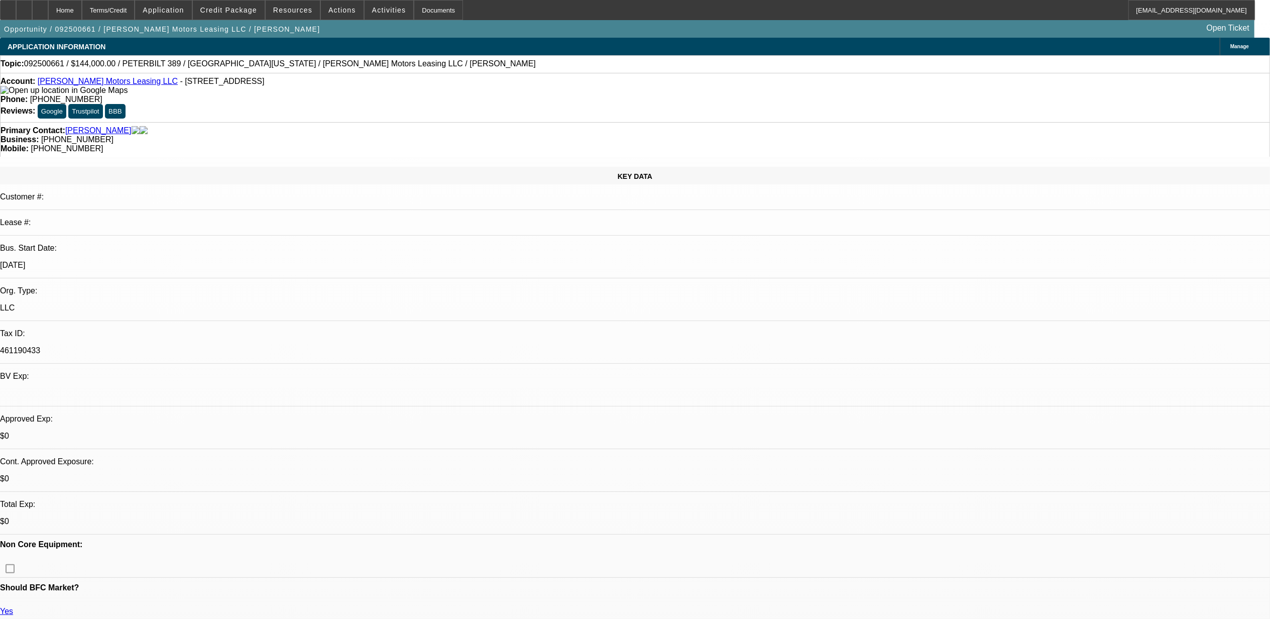
select select "0"
select select "6"
select select "0"
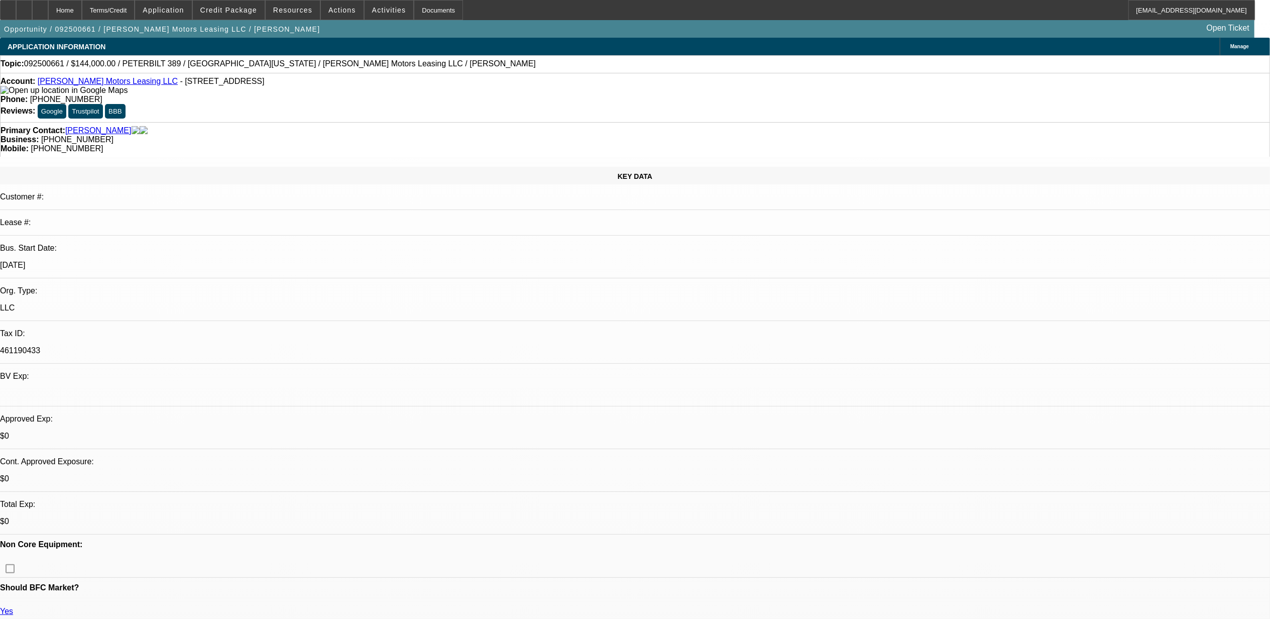
select select "0"
select select "2"
select select "0"
select select "6"
select select "0"
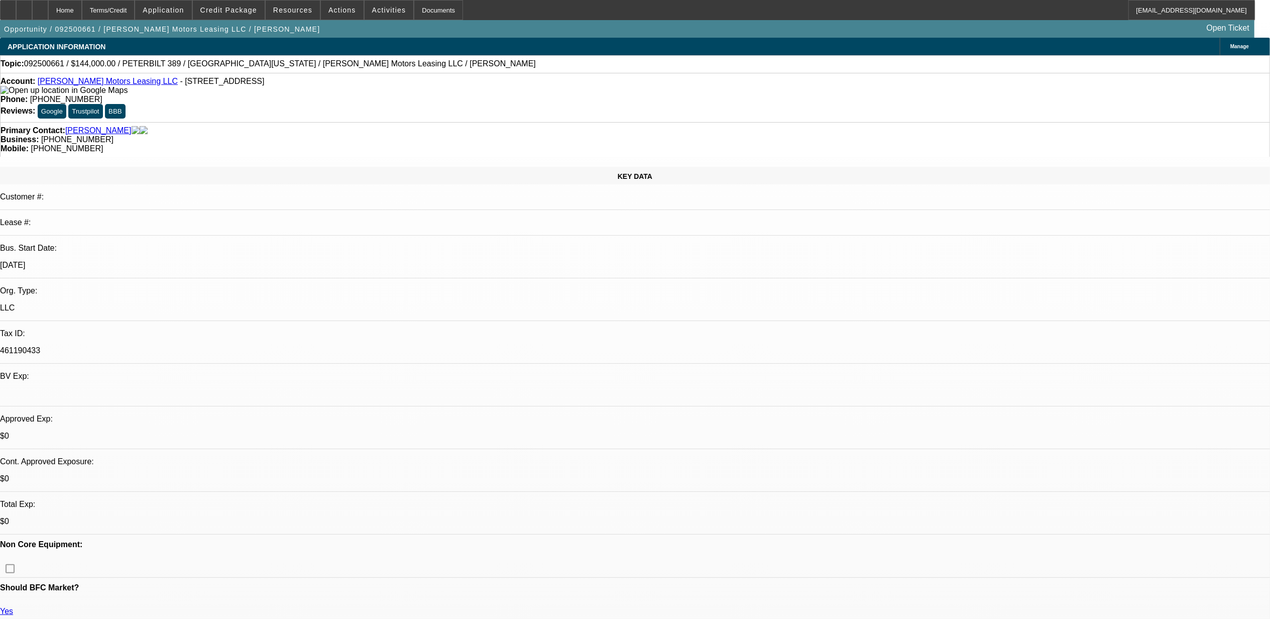
select select "0"
select select "6"
select select "0"
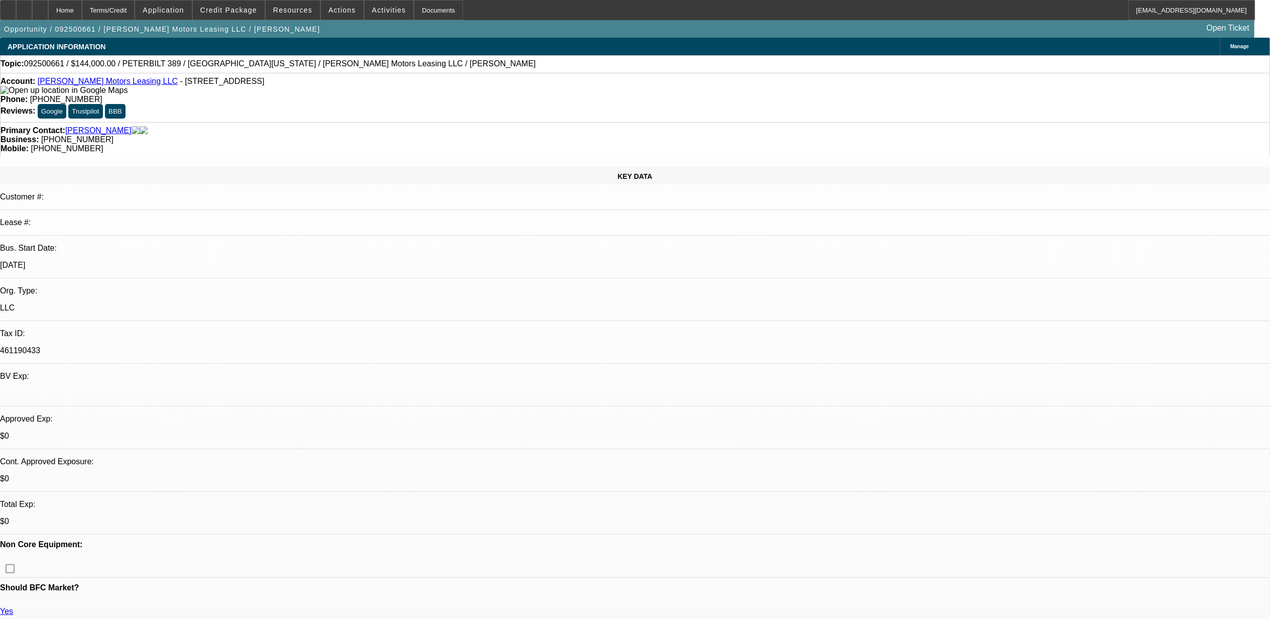
select select "2"
select select "0"
select select "6"
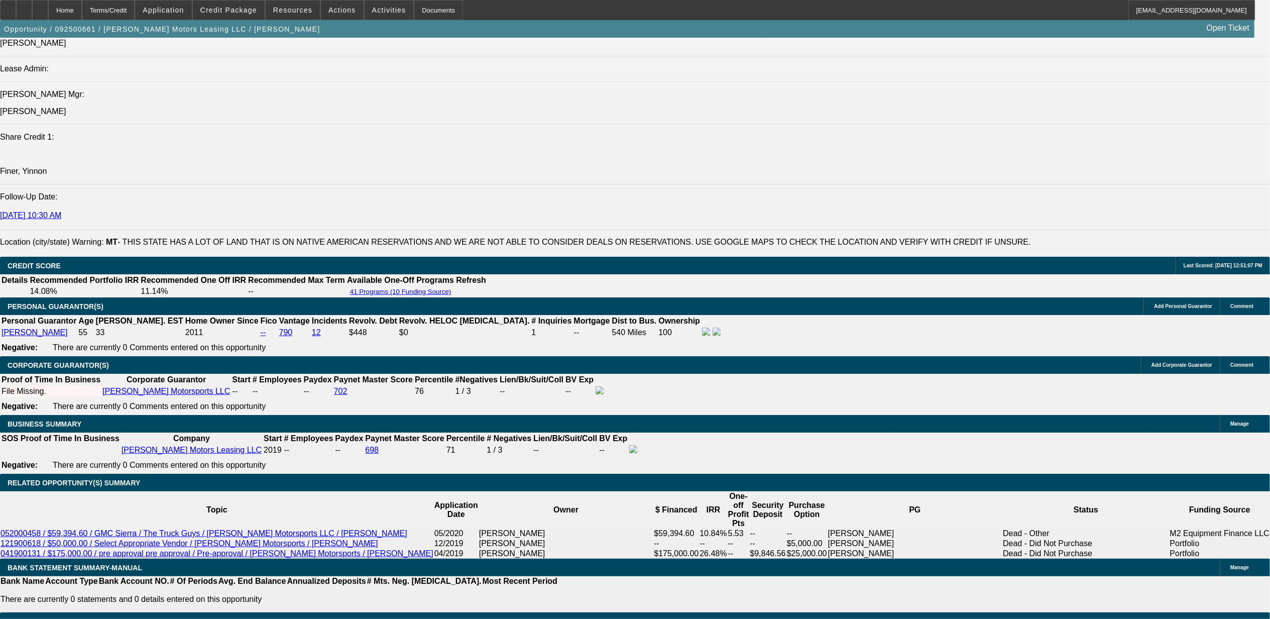
scroll to position [1272, 0]
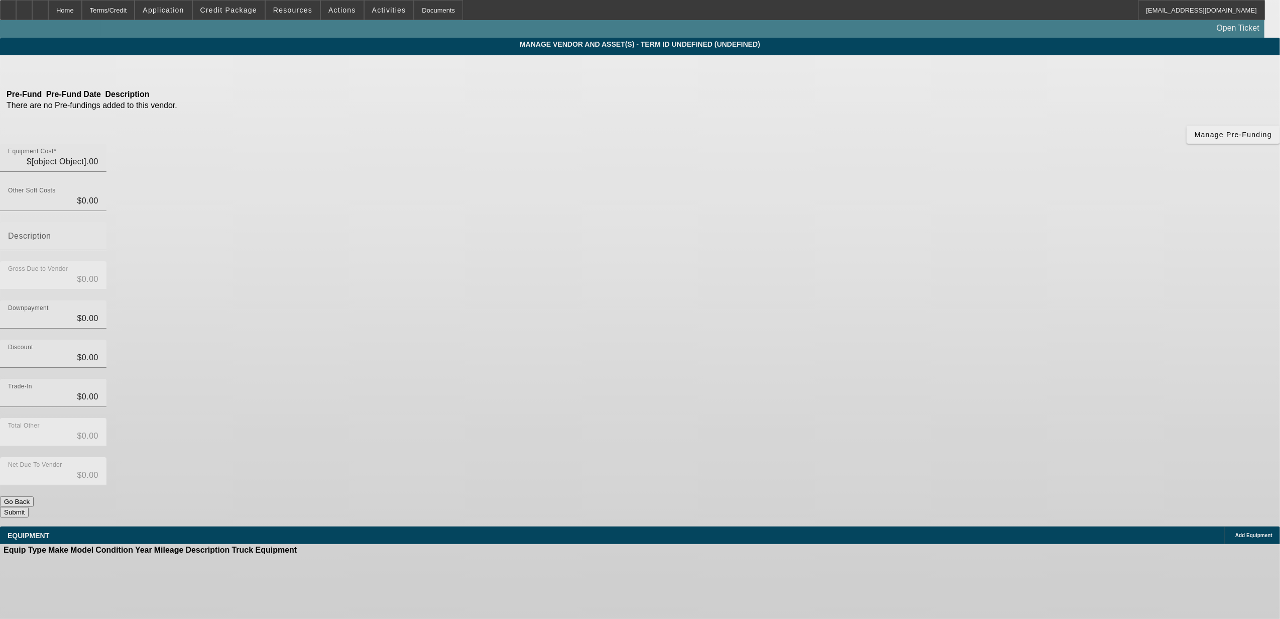
type input "$144,000.00"
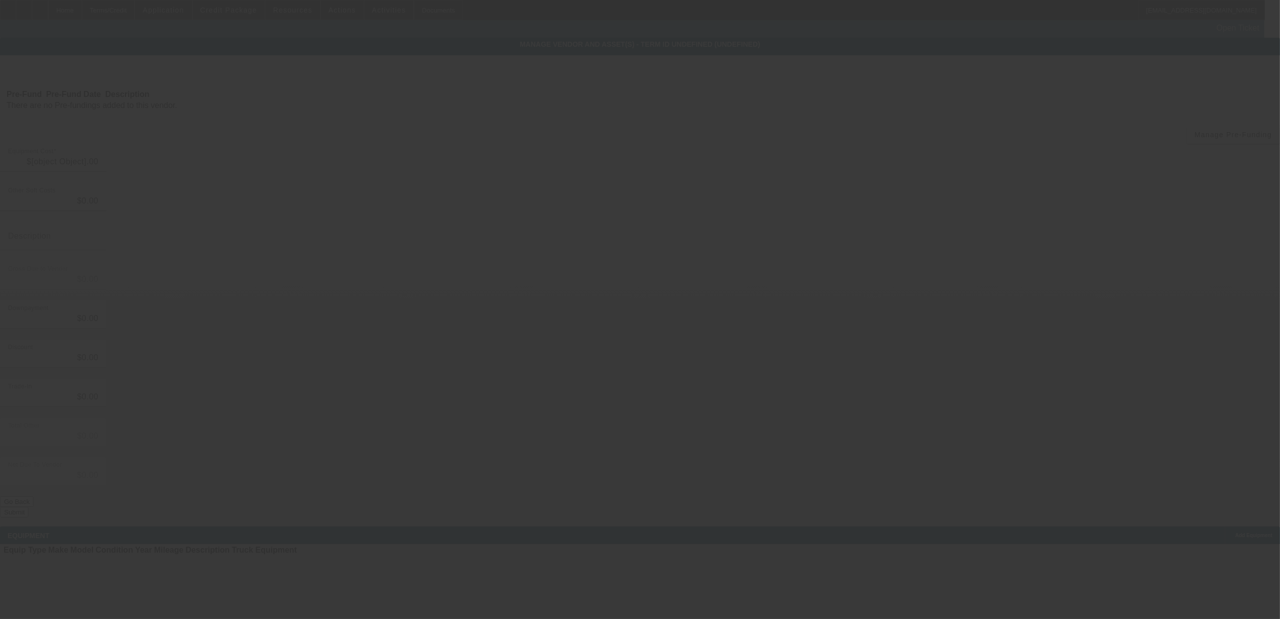
type input "$144,000.00"
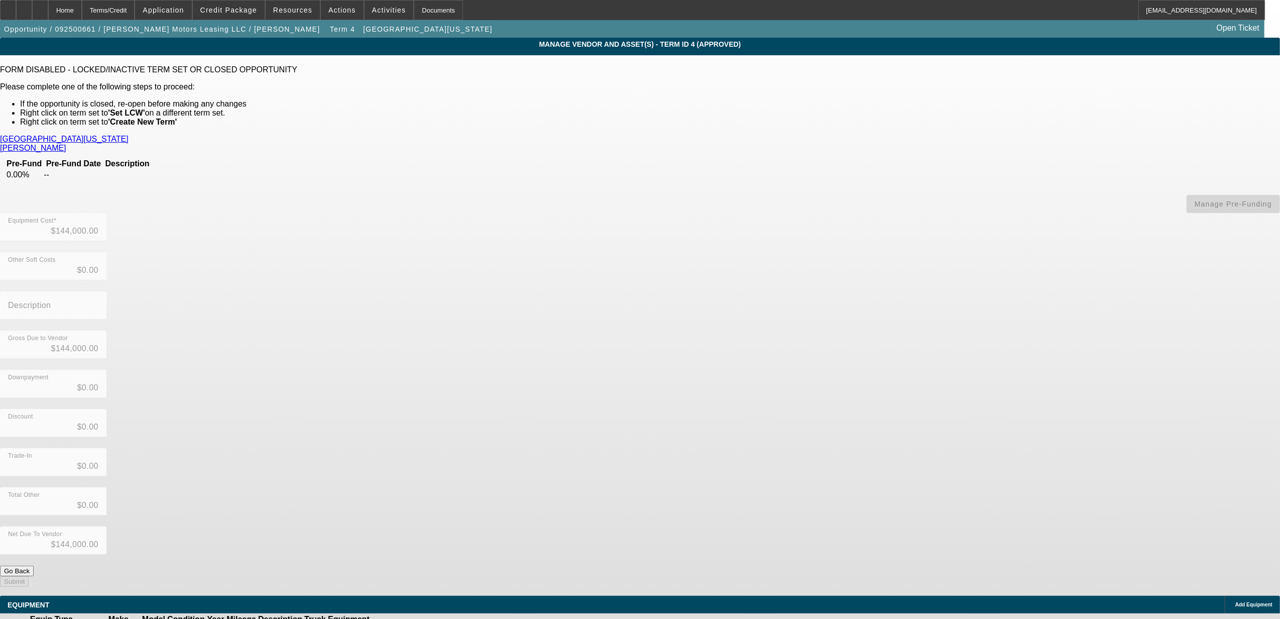
click at [401, 618] on icon at bounding box center [401, 630] width 0 height 0
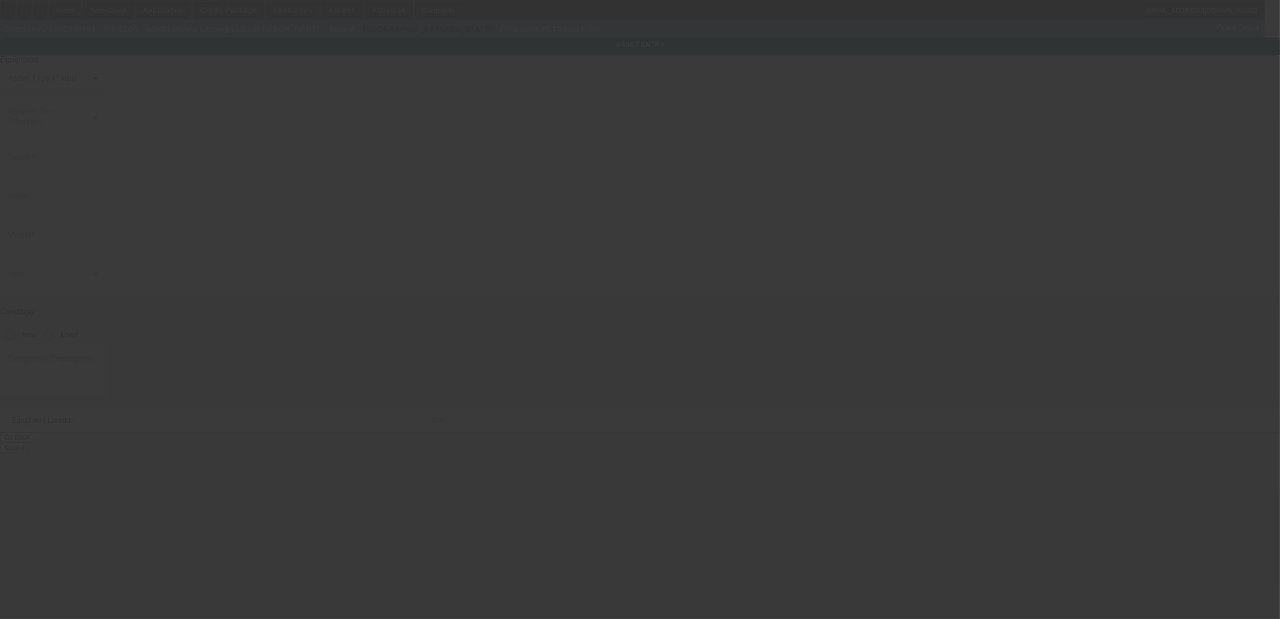
type input "1XPXP4EX2KD613495"
type input "Peterbilt"
type input "389"
radio input "true"
type textarea "chassis only"
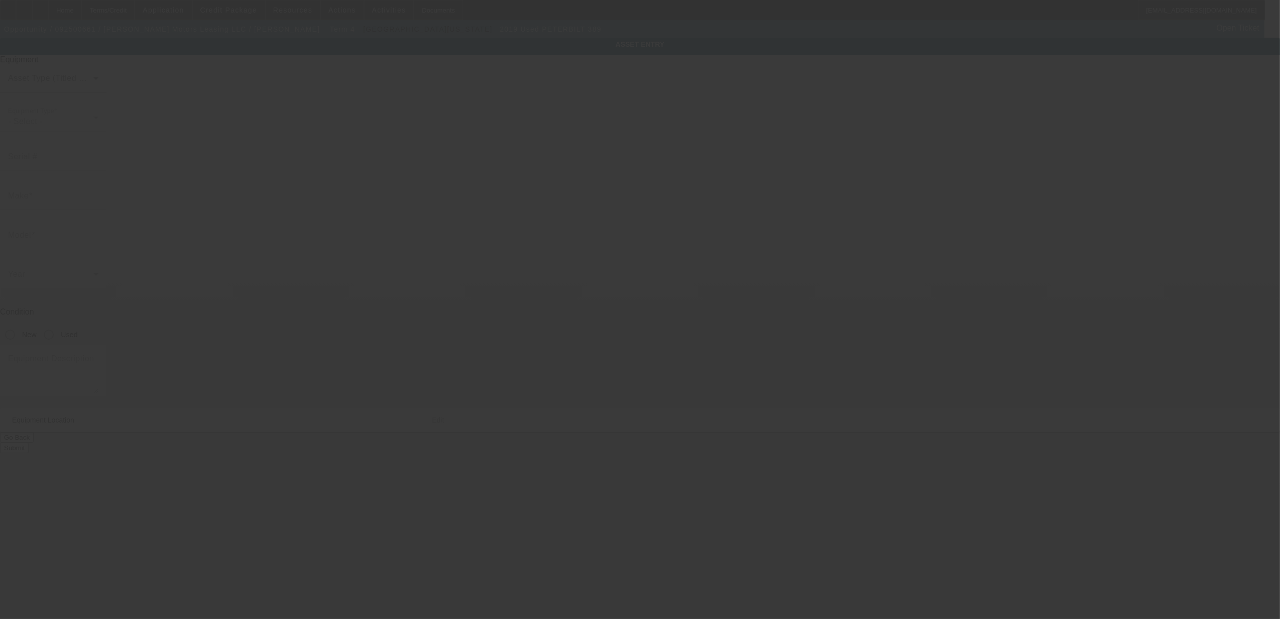
type input "1001 S Main St STE 49"
type input "Kalispell"
type input "59901"
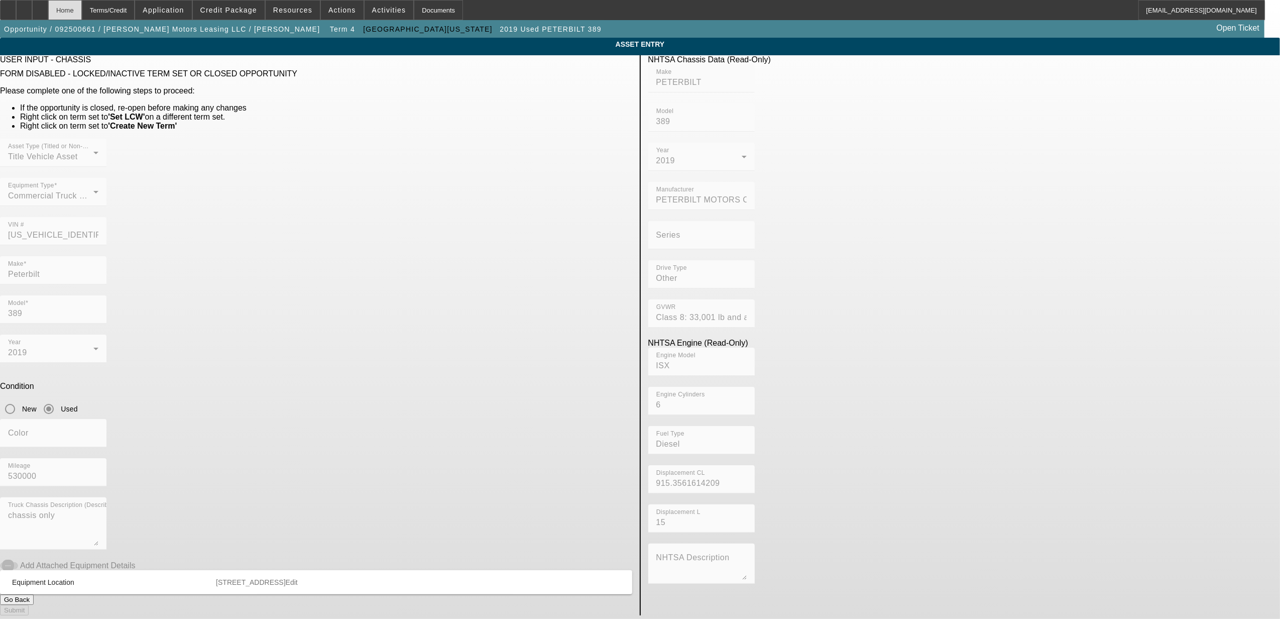
click at [82, 9] on div "Home" at bounding box center [65, 10] width 34 height 20
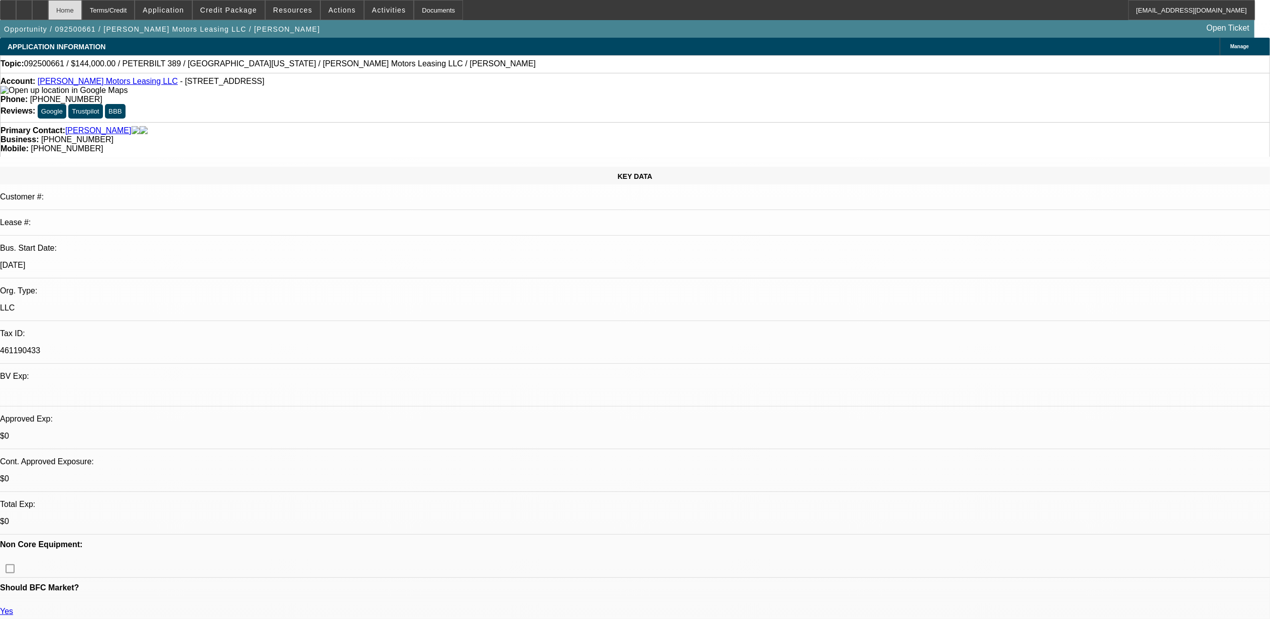
select select "0"
select select "6"
select select "0"
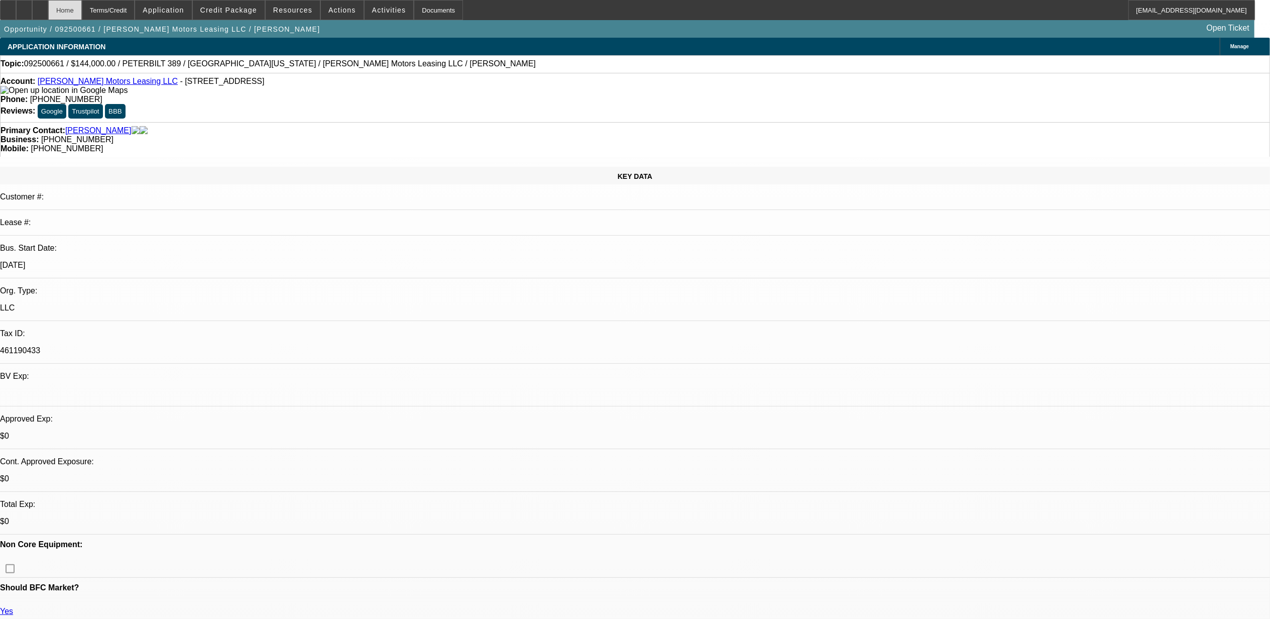
select select "0"
select select "2"
select select "0"
select select "6"
select select "0"
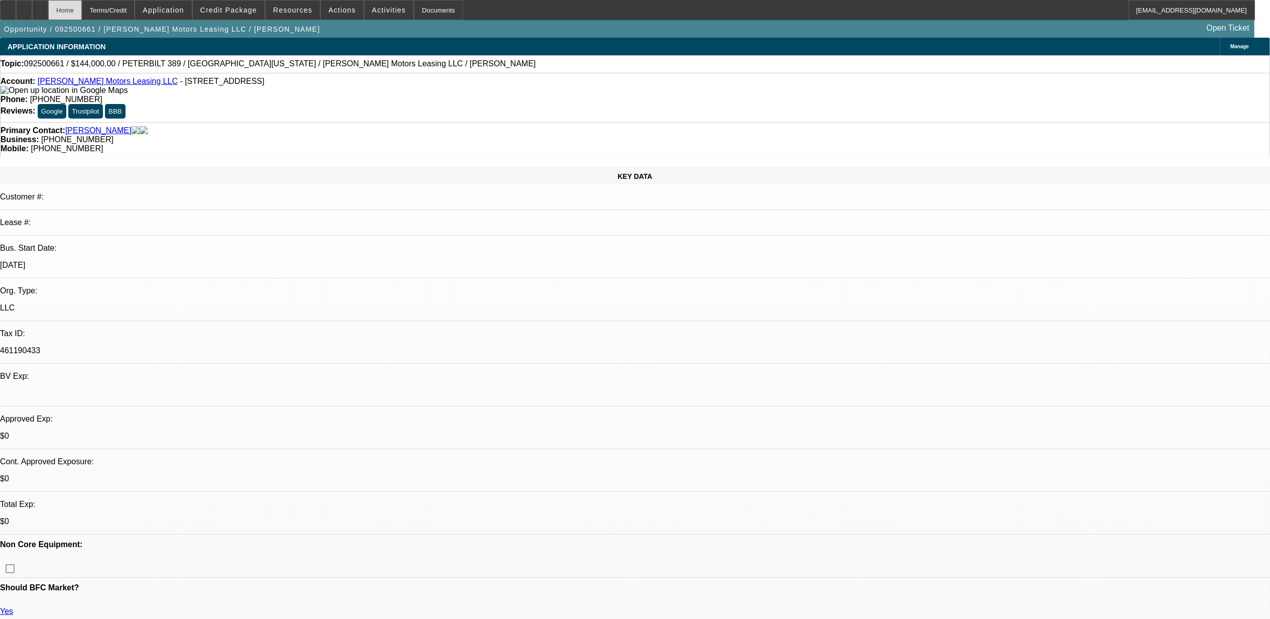
select select "0"
select select "6"
select select "0"
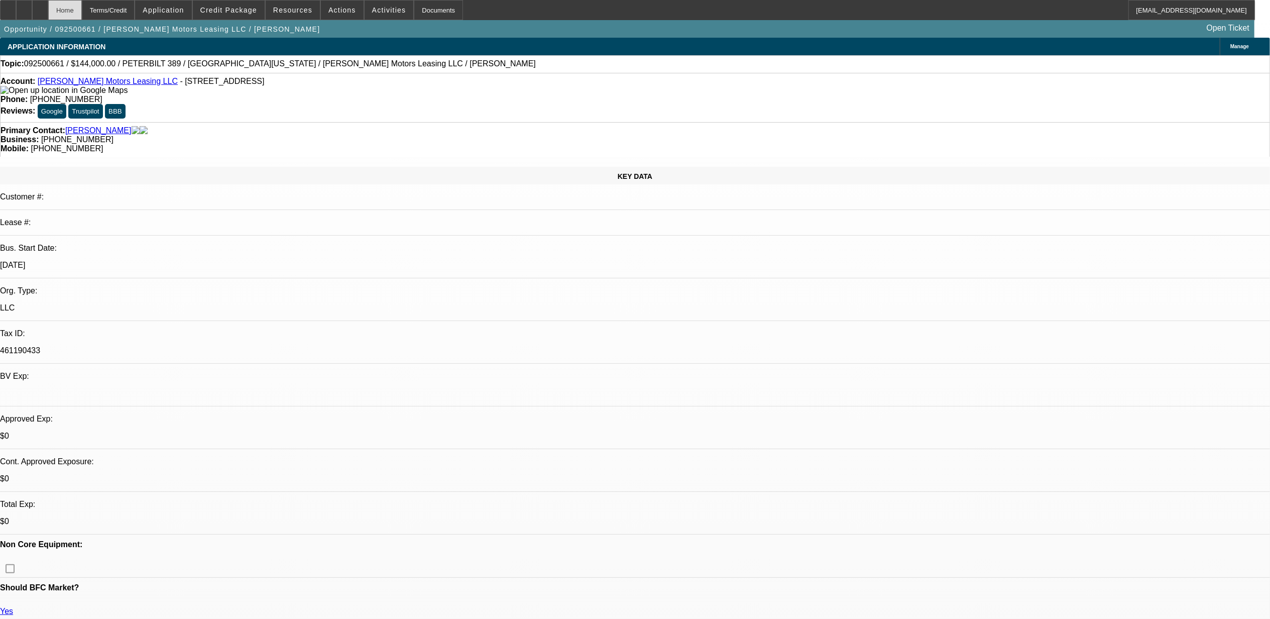
select select "2"
select select "0"
select select "6"
click at [51, 67] on span "092500661 / $144,000.00 / PETERBILT 389 / East Texas Truck Center / Durick Moto…" at bounding box center [280, 63] width 512 height 9
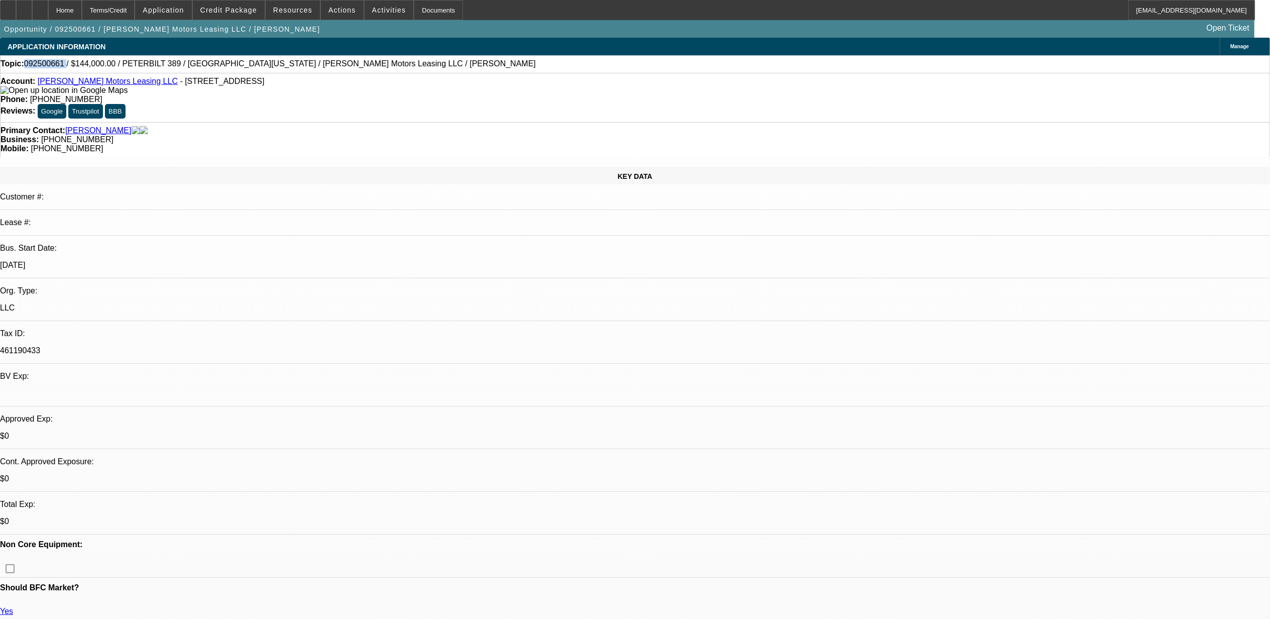
copy span "092500661"
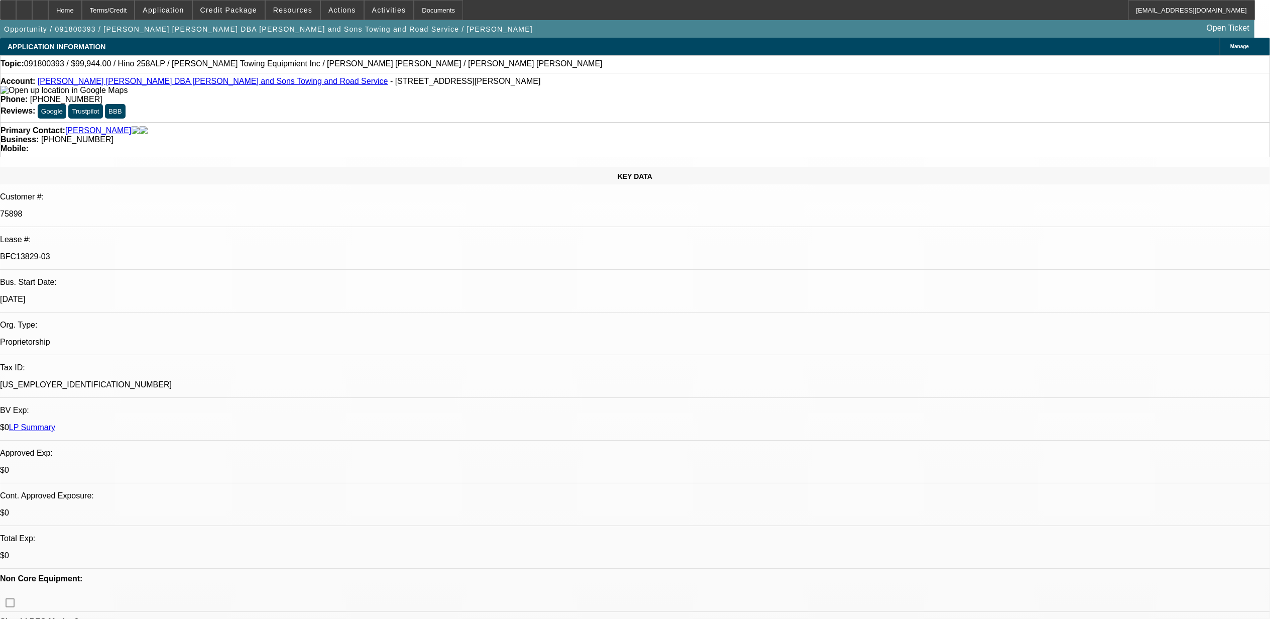
select select "0"
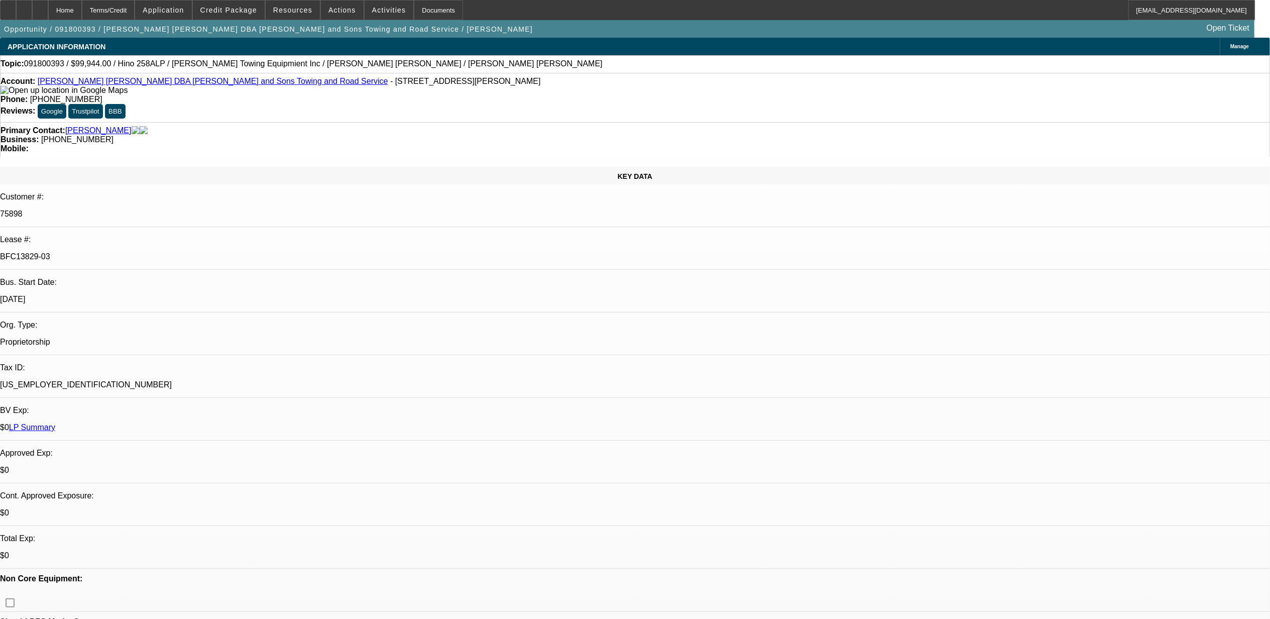
select select "0"
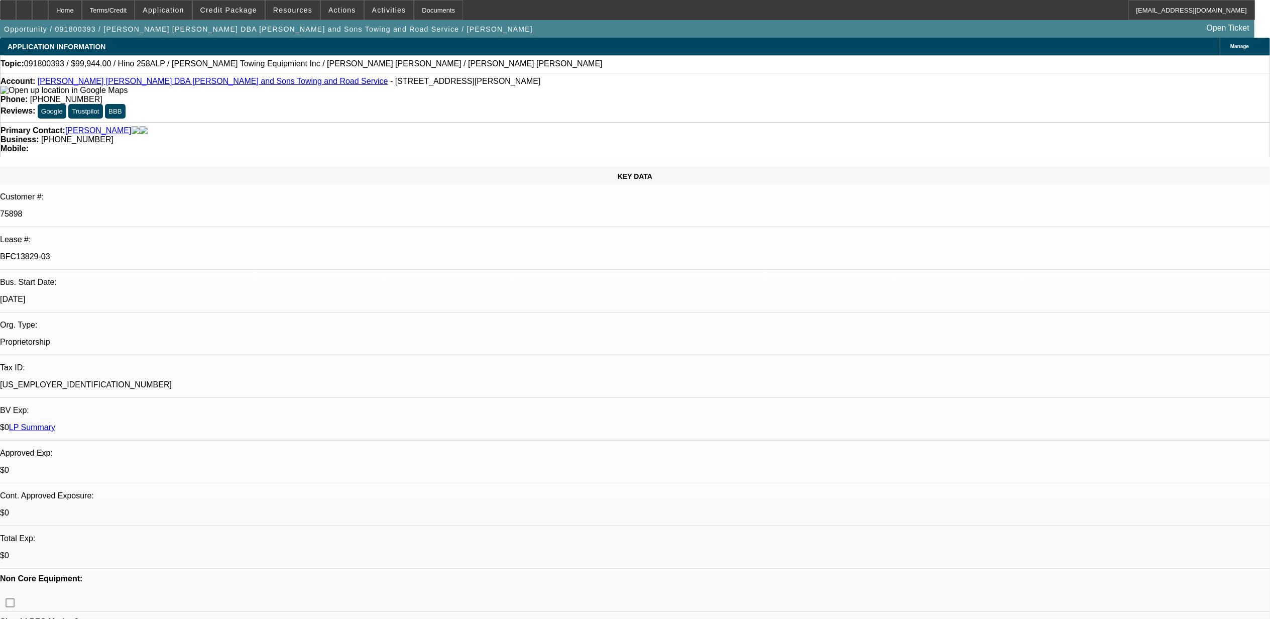
select select "0"
select select "1"
select select "6"
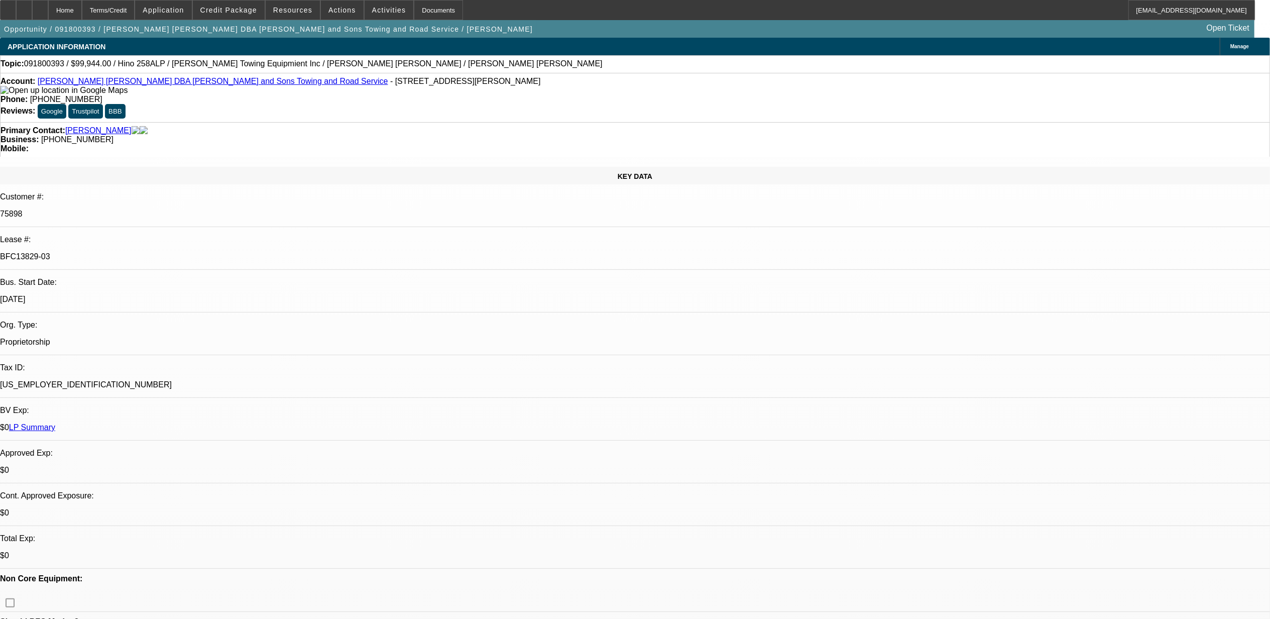
select select "1"
select select "6"
select select "1"
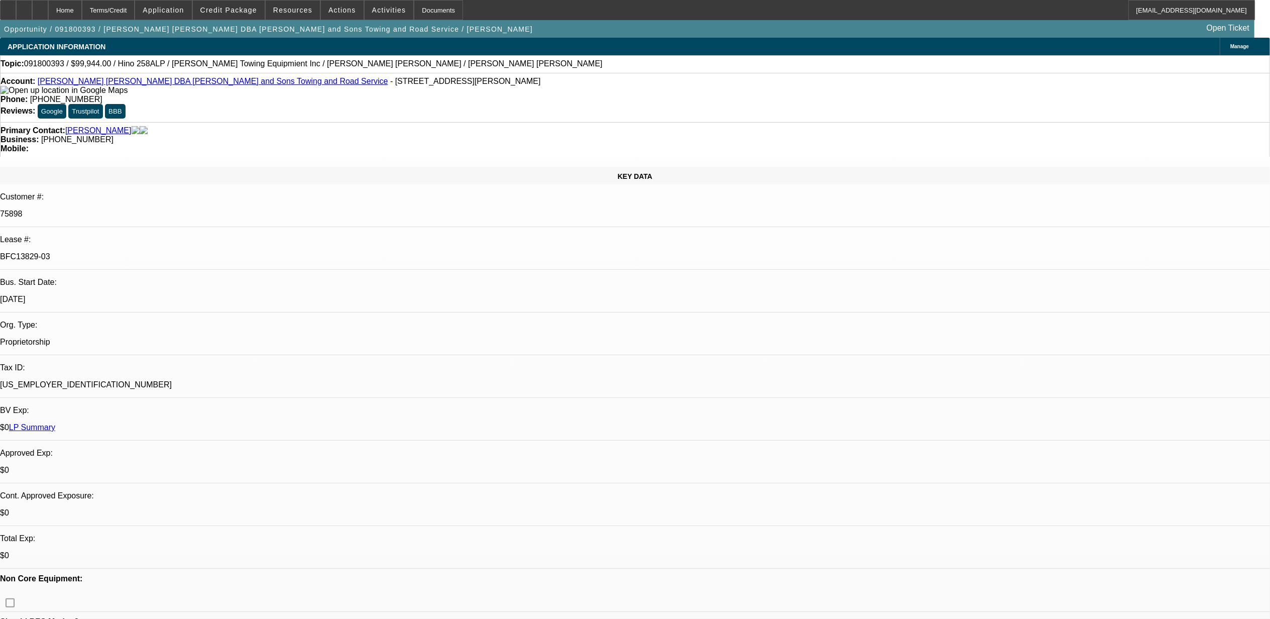
select select "6"
select select "1"
select select "6"
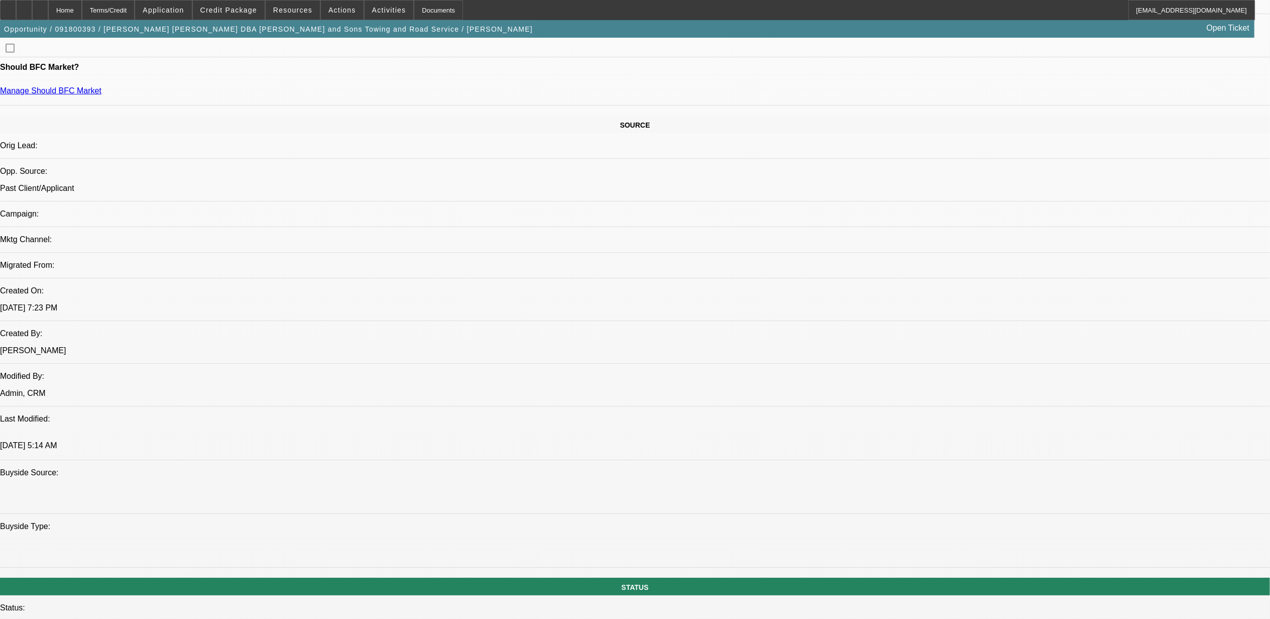
scroll to position [535, 0]
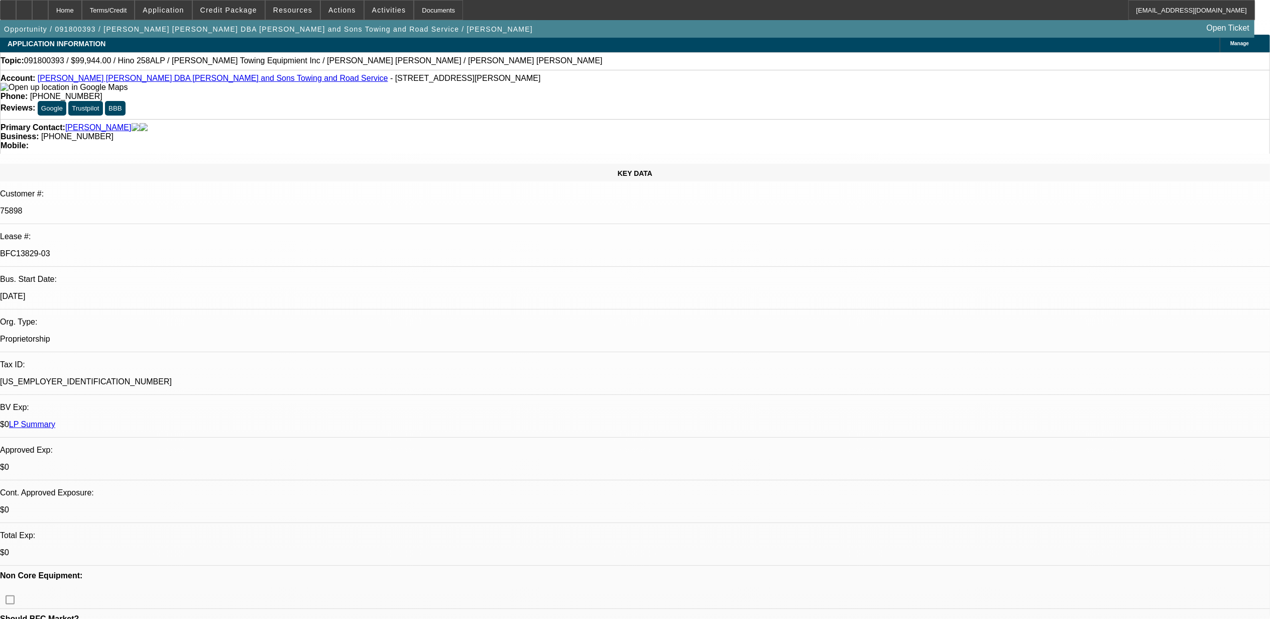
scroll to position [0, 0]
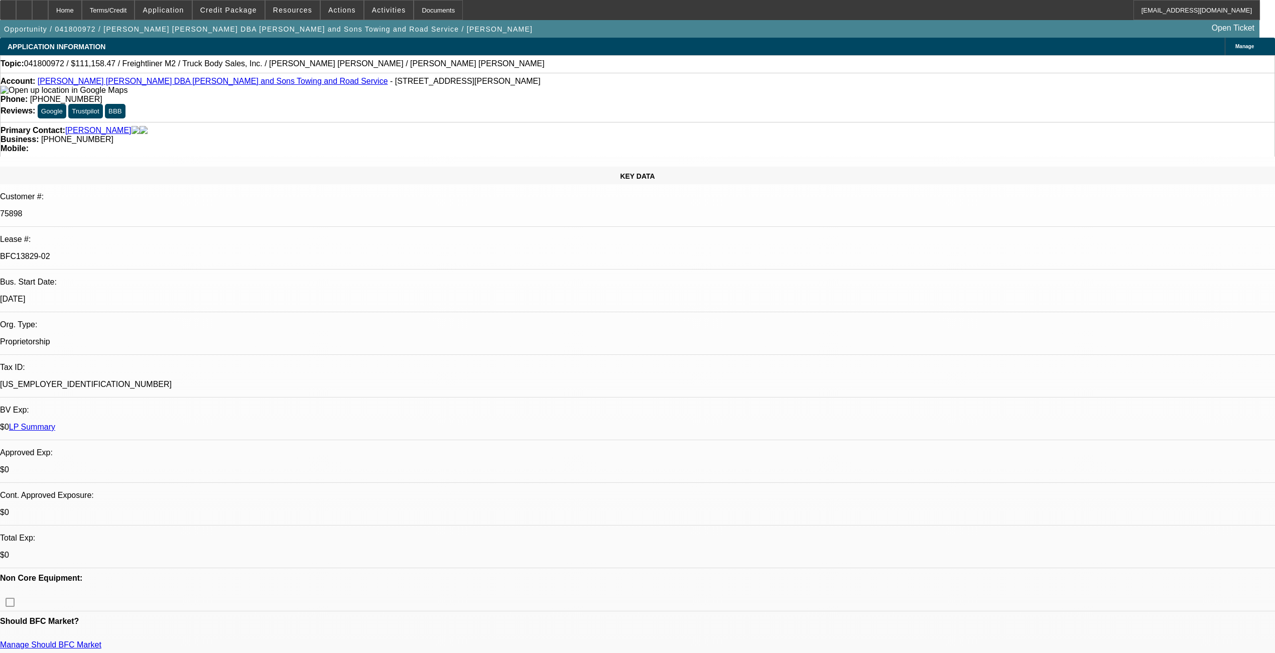
select select "0"
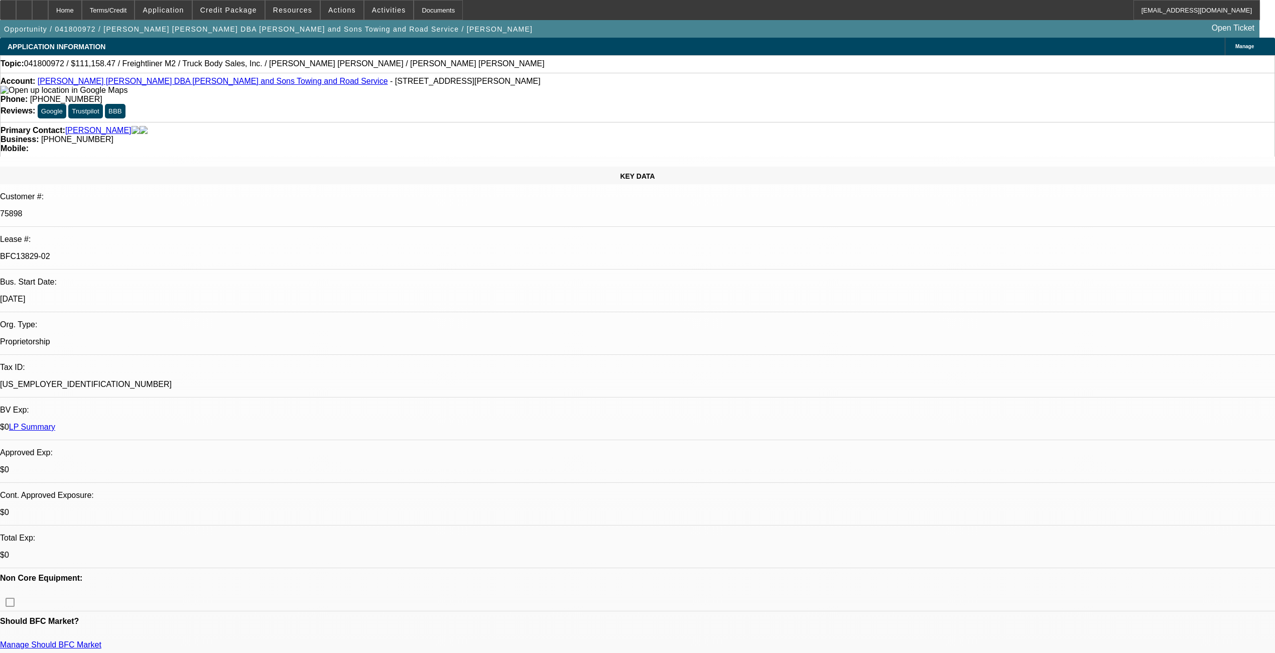
select select "0"
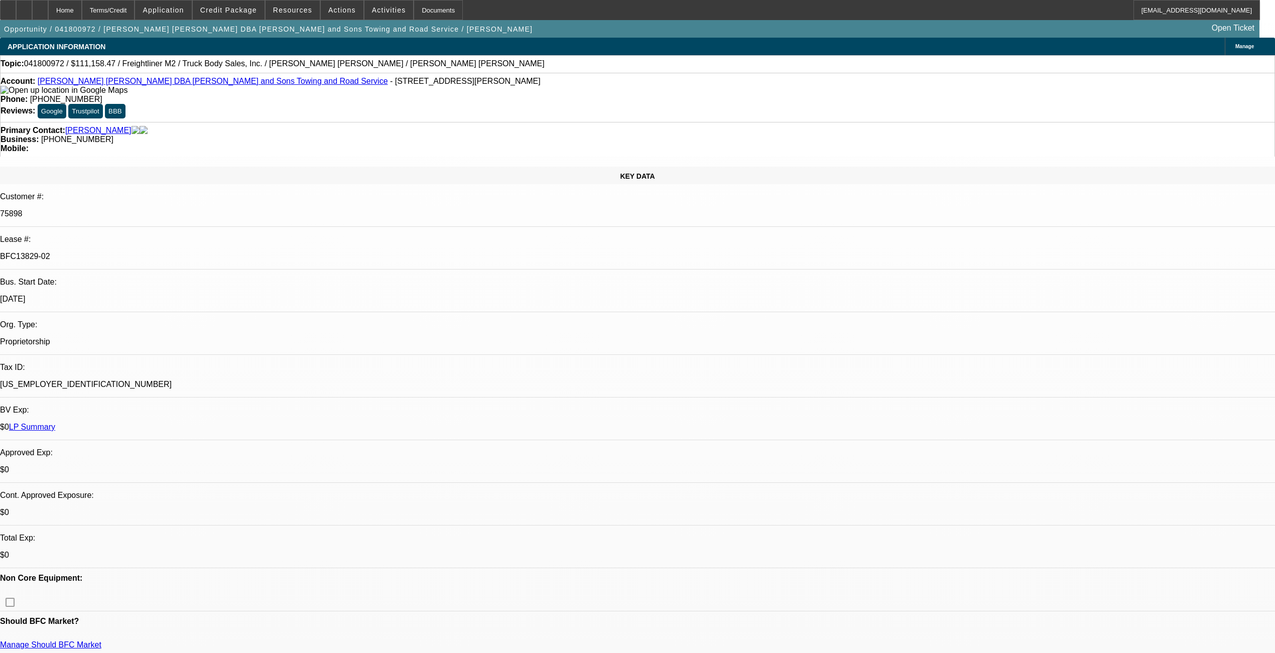
select select "0"
select select "1"
select select "2"
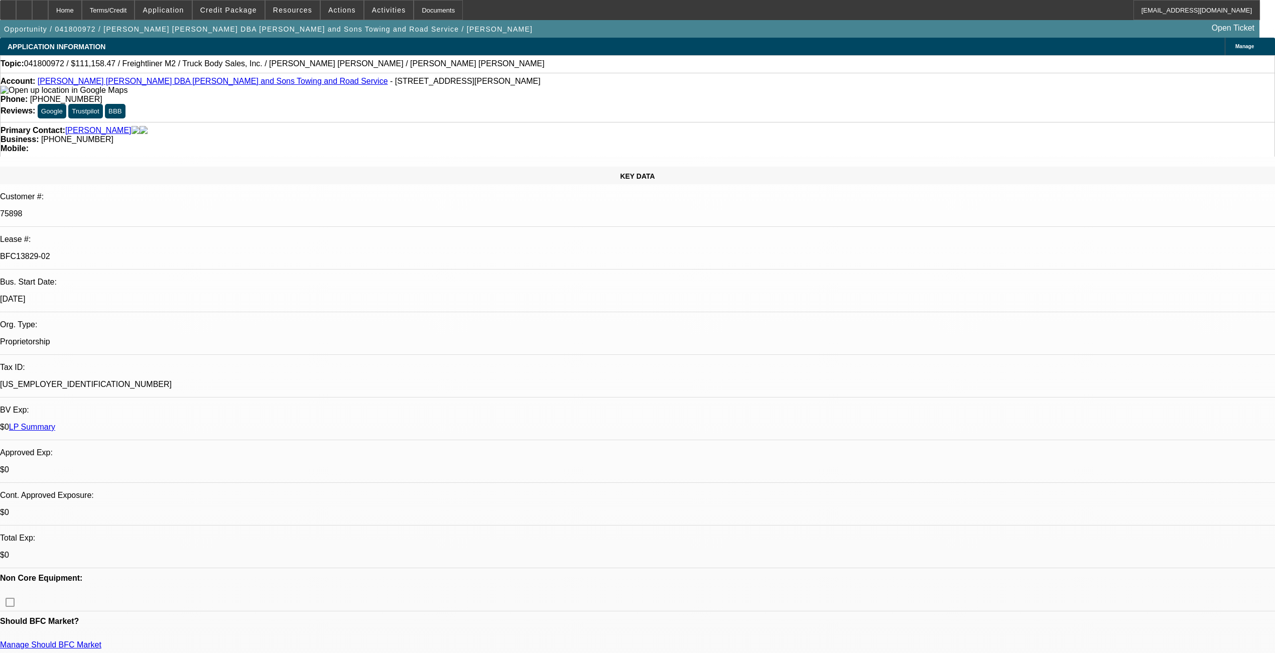
select select "1"
select select "2"
select select "1"
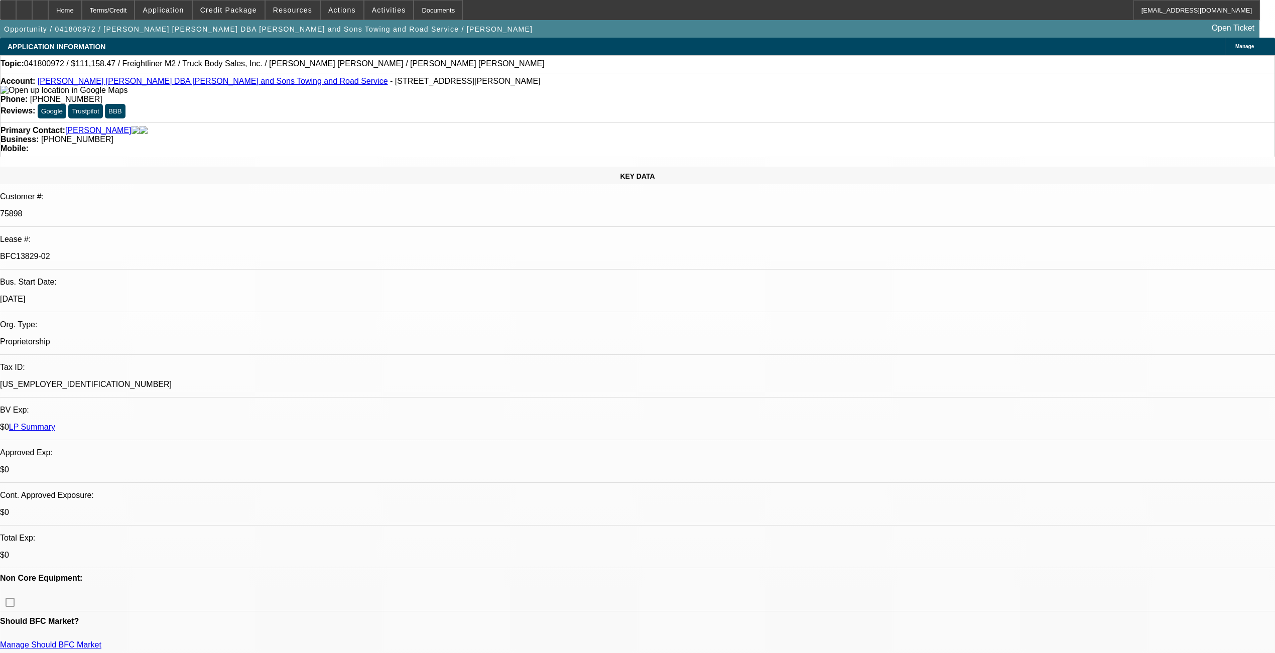
select select "2"
select select "1"
select select "2"
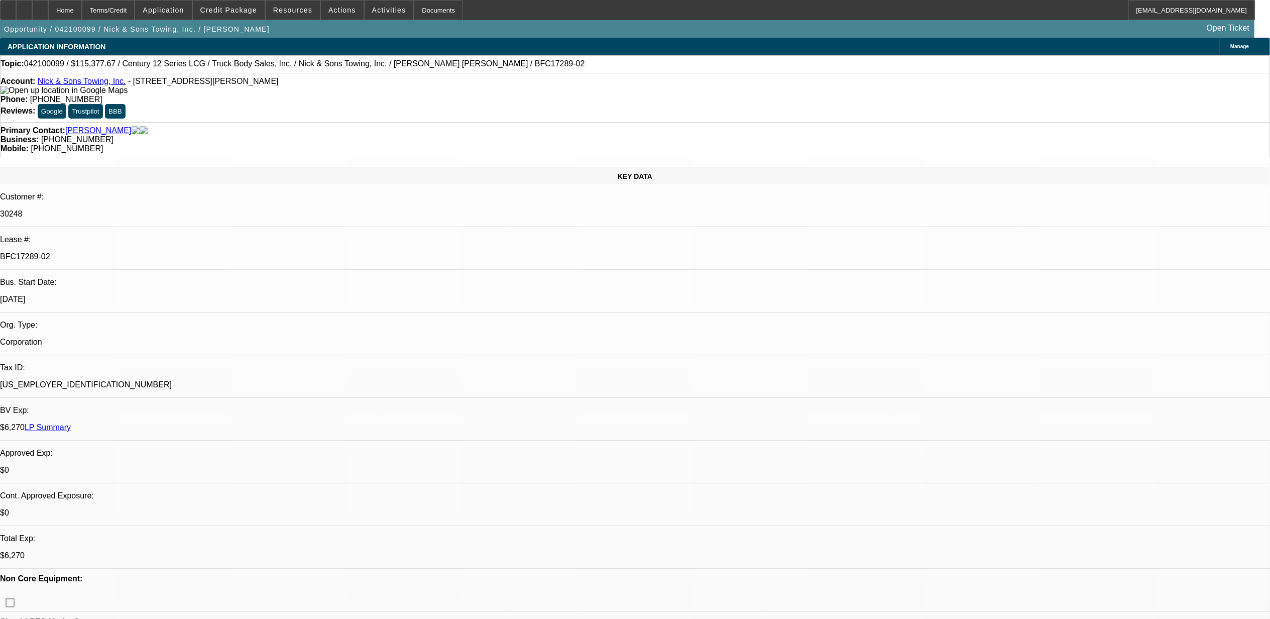
select select "0"
select select "0.1"
select select "0"
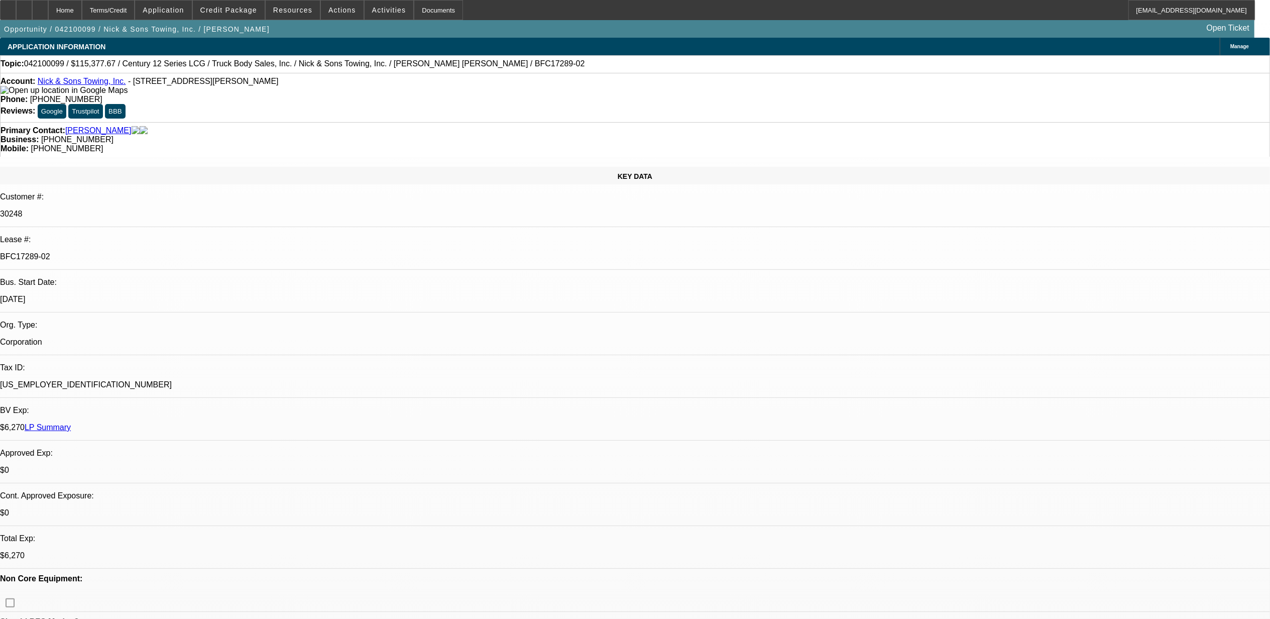
select select "0.1"
select select "0"
select select "0.1"
select select "0"
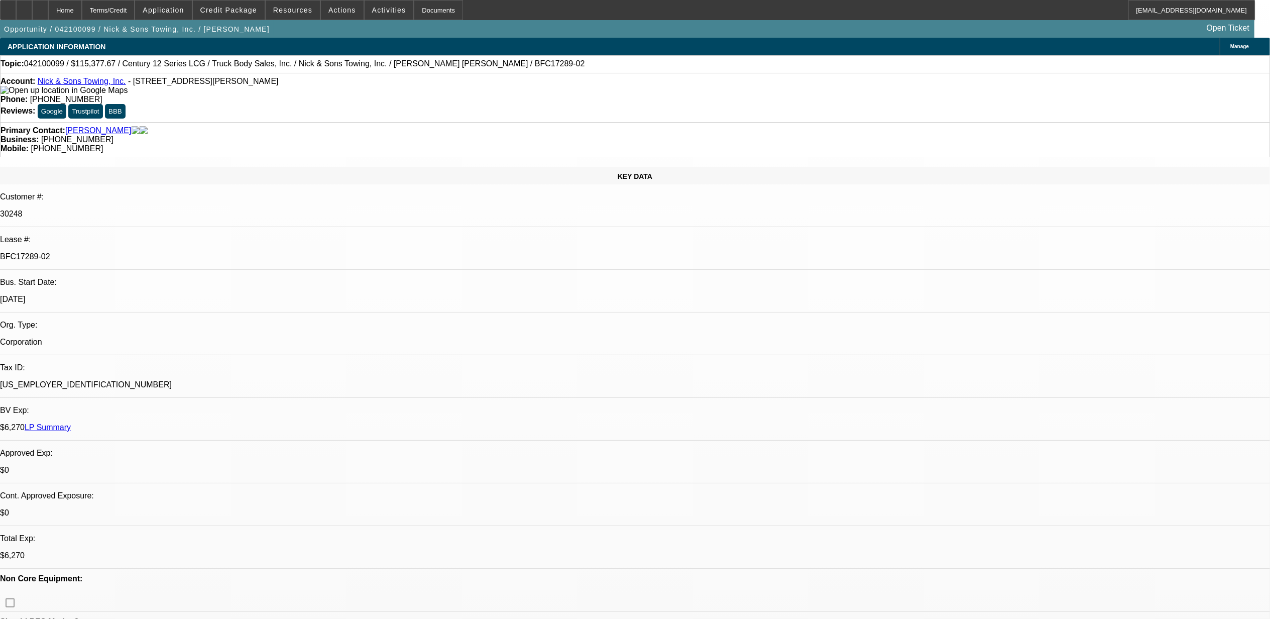
select select "0"
select select "0.1"
select select "1"
select select "2"
select select "4"
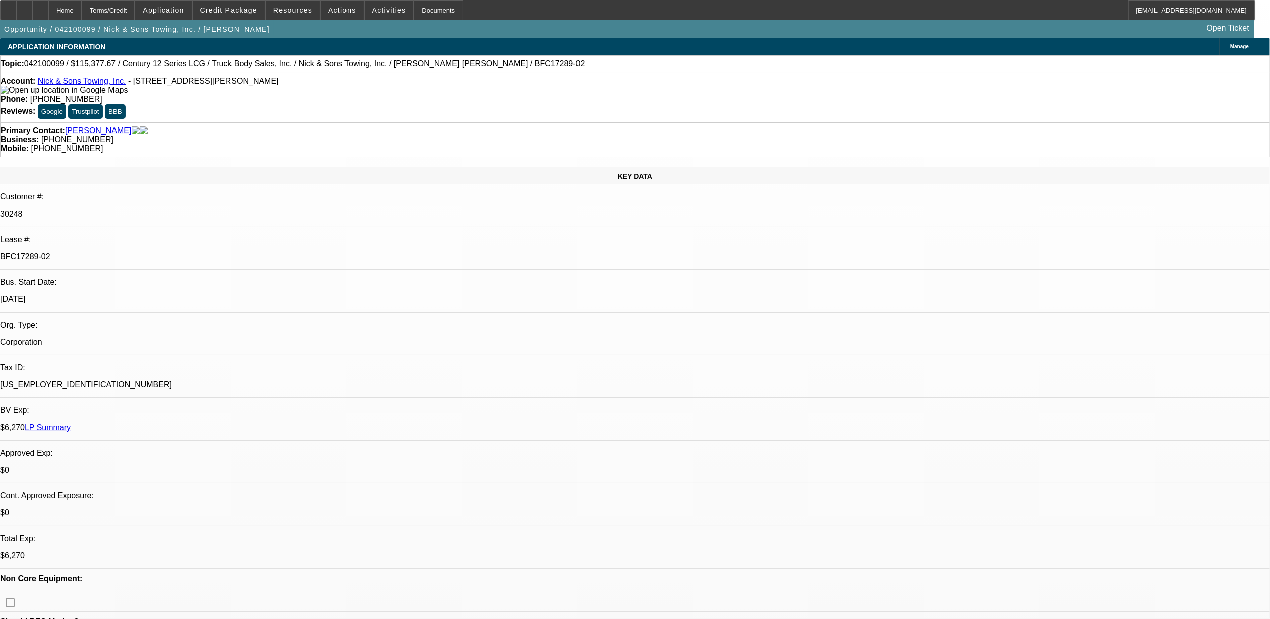
select select "1"
select select "2"
select select "4"
select select "1"
select select "2"
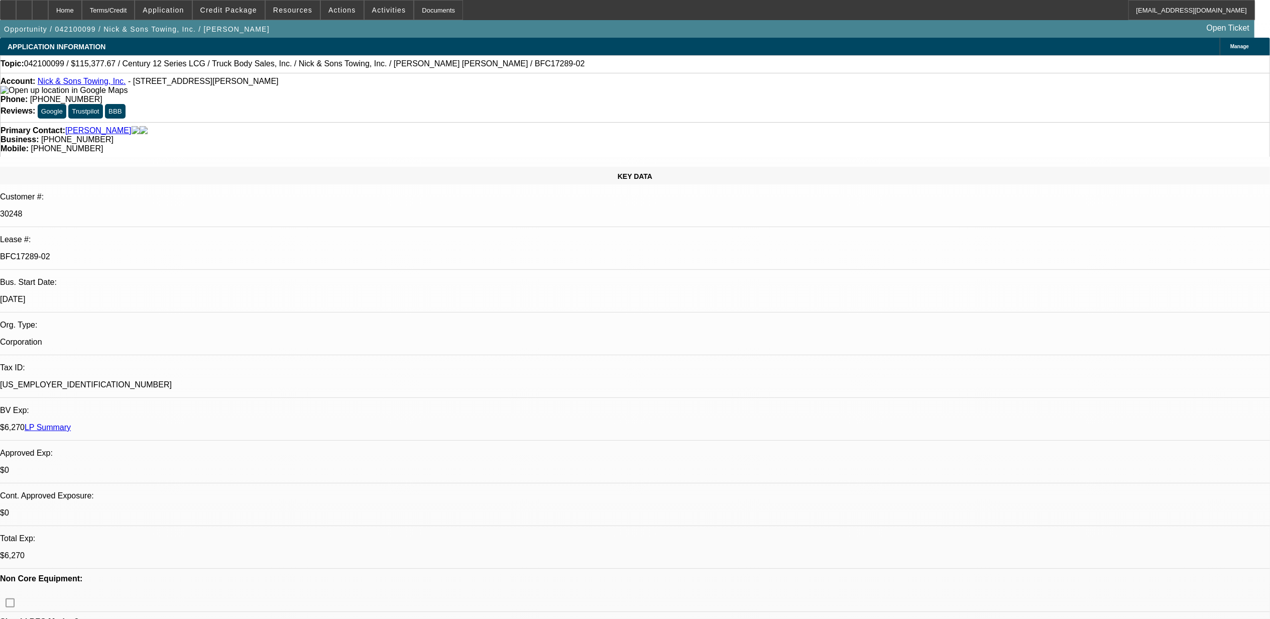
select select "4"
select select "1"
select select "2"
select select "4"
click at [72, 81] on link "Nick & Sons Towing, Inc." at bounding box center [82, 81] width 88 height 9
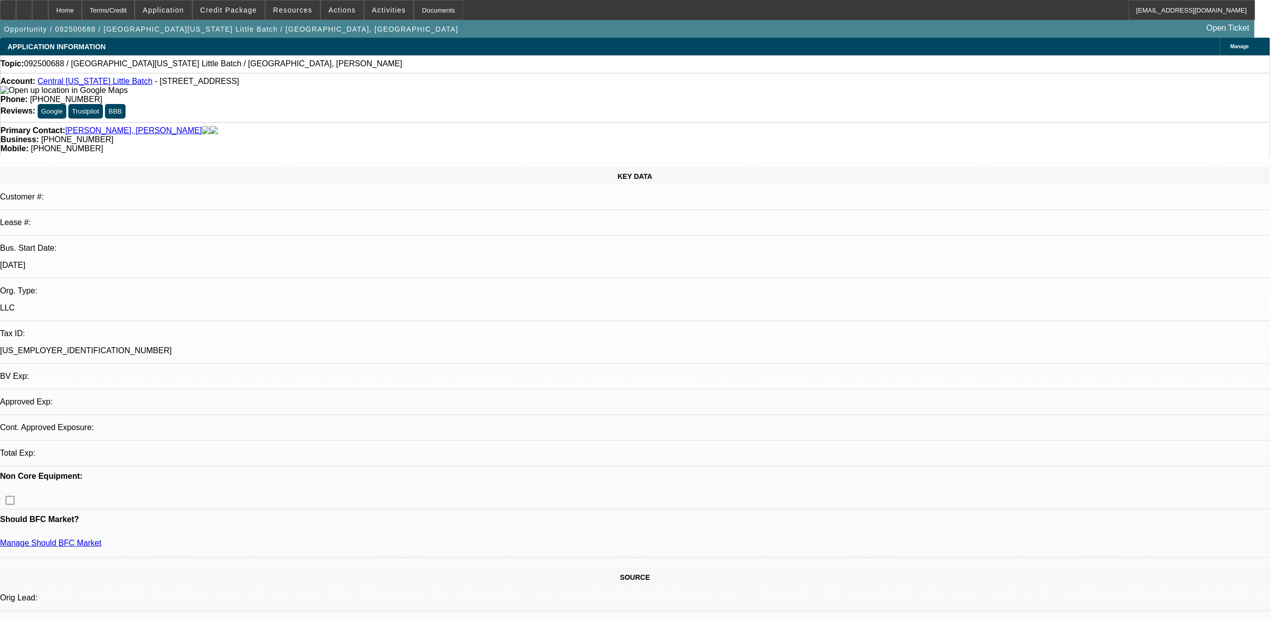
select select "0"
select select "2"
select select "0.1"
select select "1"
select select "2"
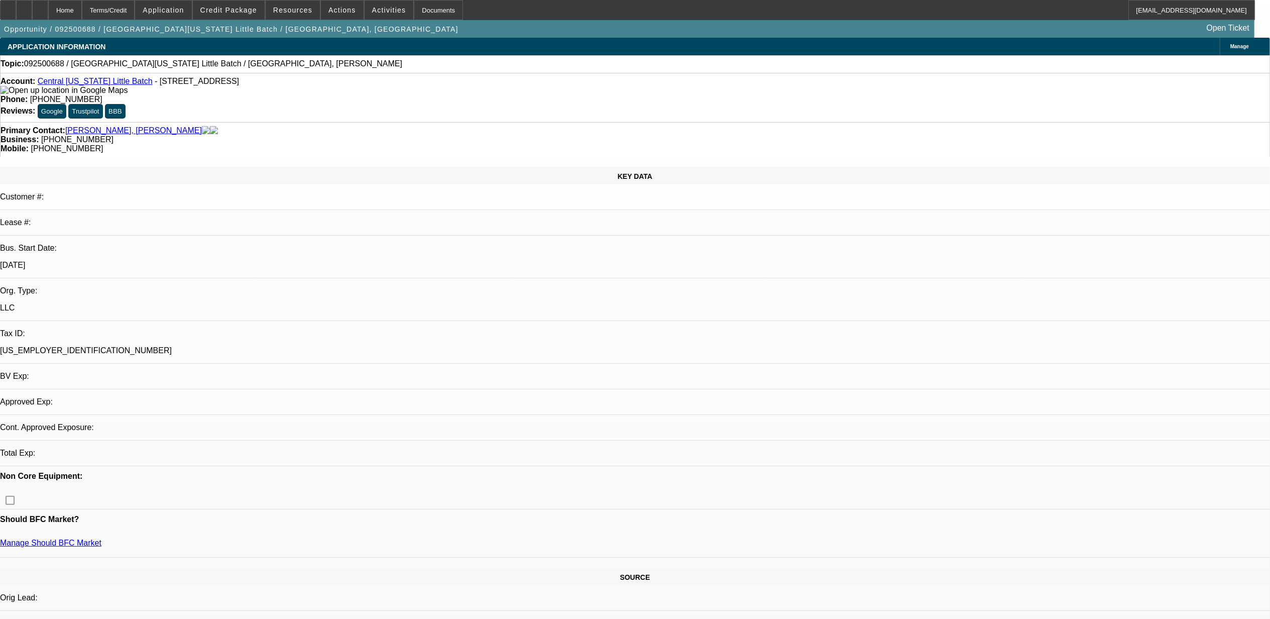
select select "4"
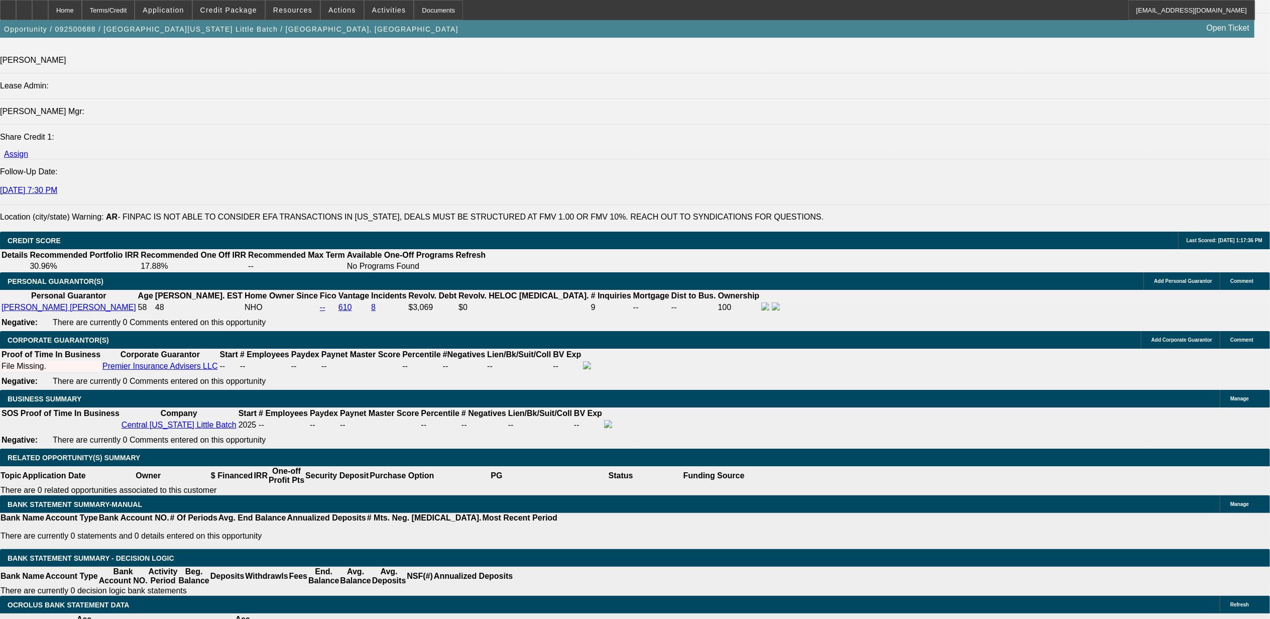
scroll to position [1406, 0]
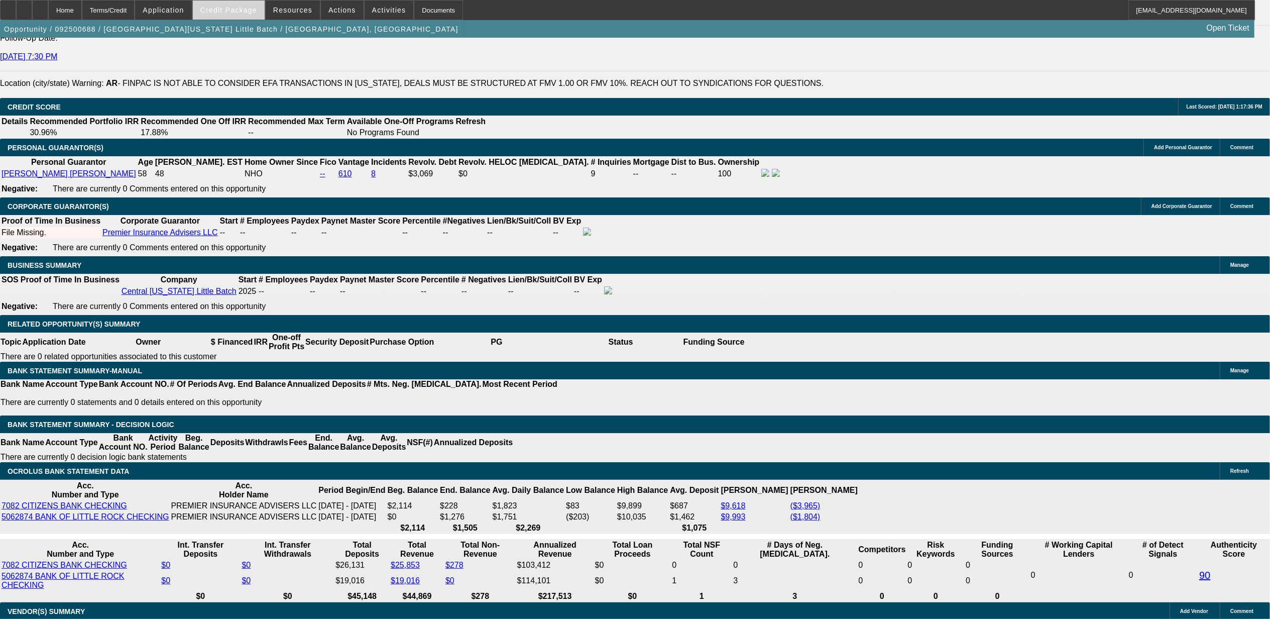
click at [254, 13] on span "Credit Package" at bounding box center [228, 10] width 57 height 8
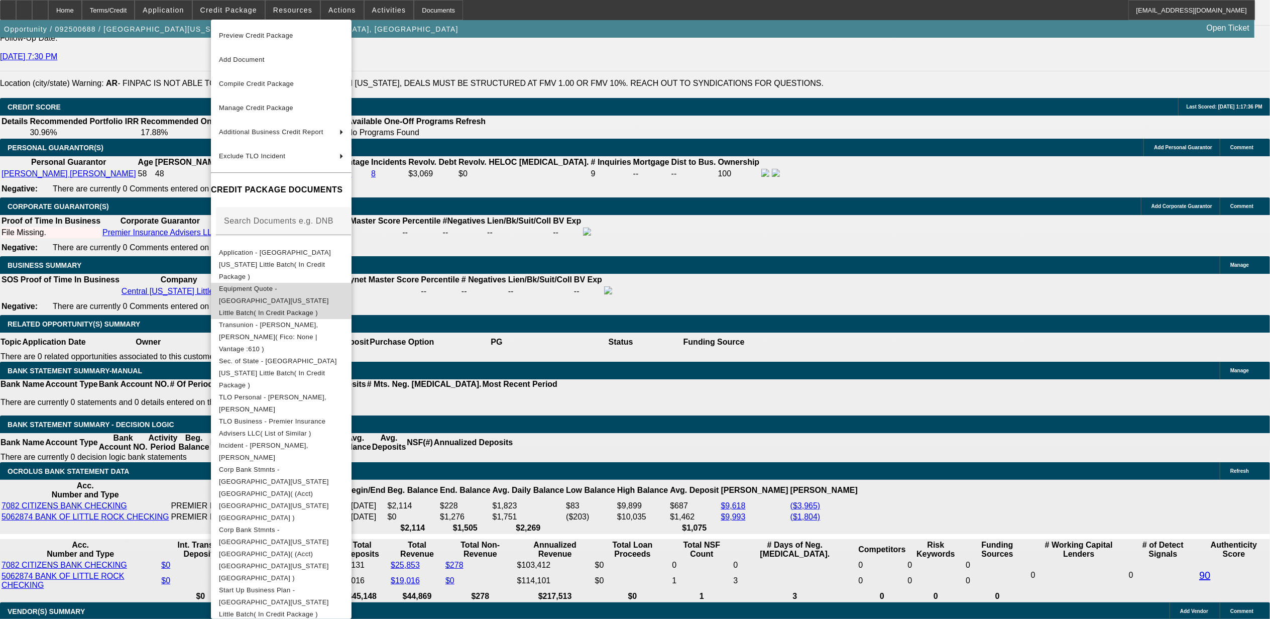
click at [296, 283] on span "Equipment Quote - [GEOGRAPHIC_DATA][US_STATE] Little Batch( In Credit Package )" at bounding box center [281, 300] width 125 height 36
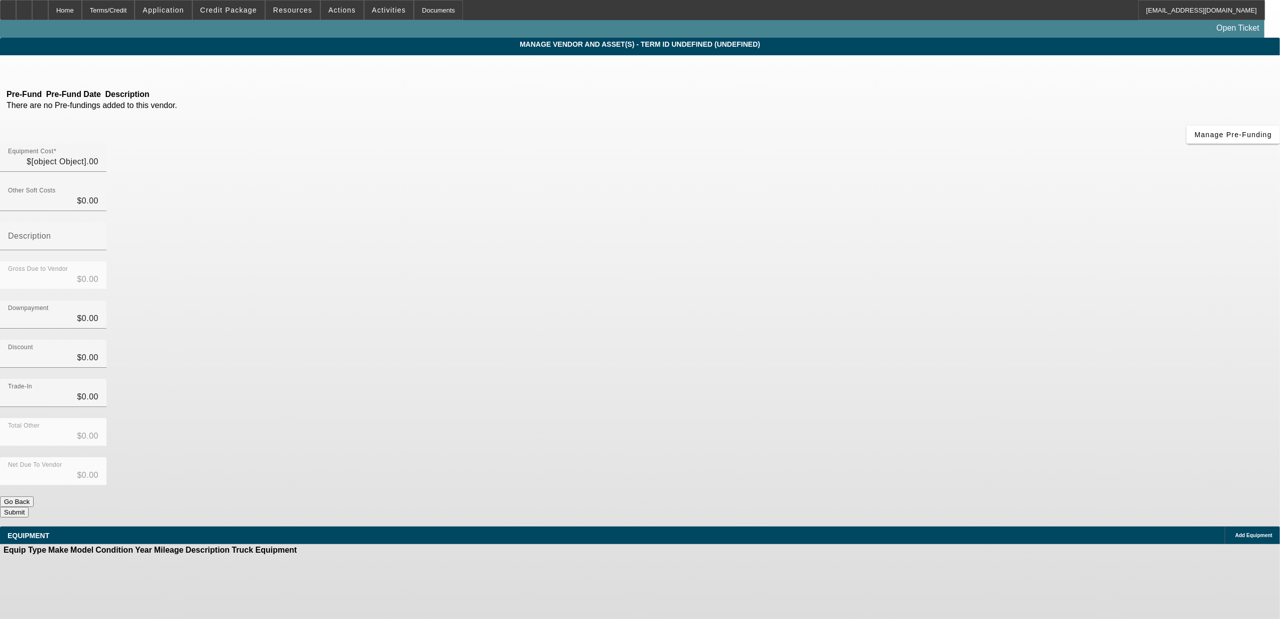
type input "$119,000.00"
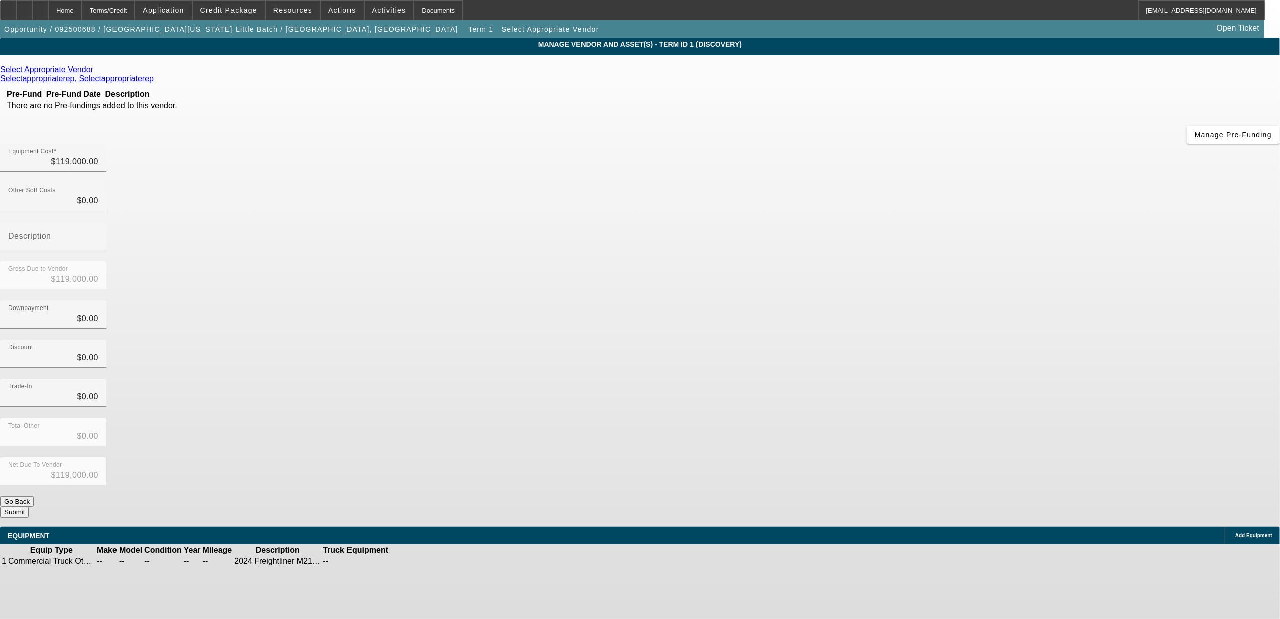
click at [96, 71] on icon at bounding box center [96, 69] width 0 height 9
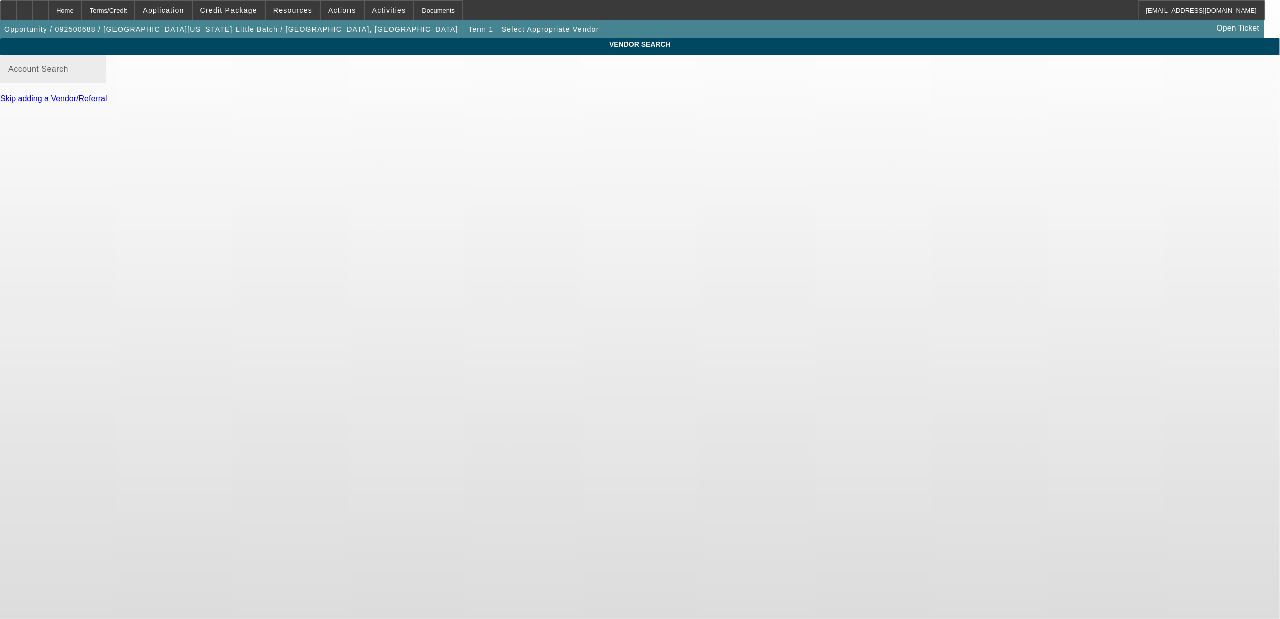
click at [98, 79] on input "Account Search" at bounding box center [53, 73] width 90 height 12
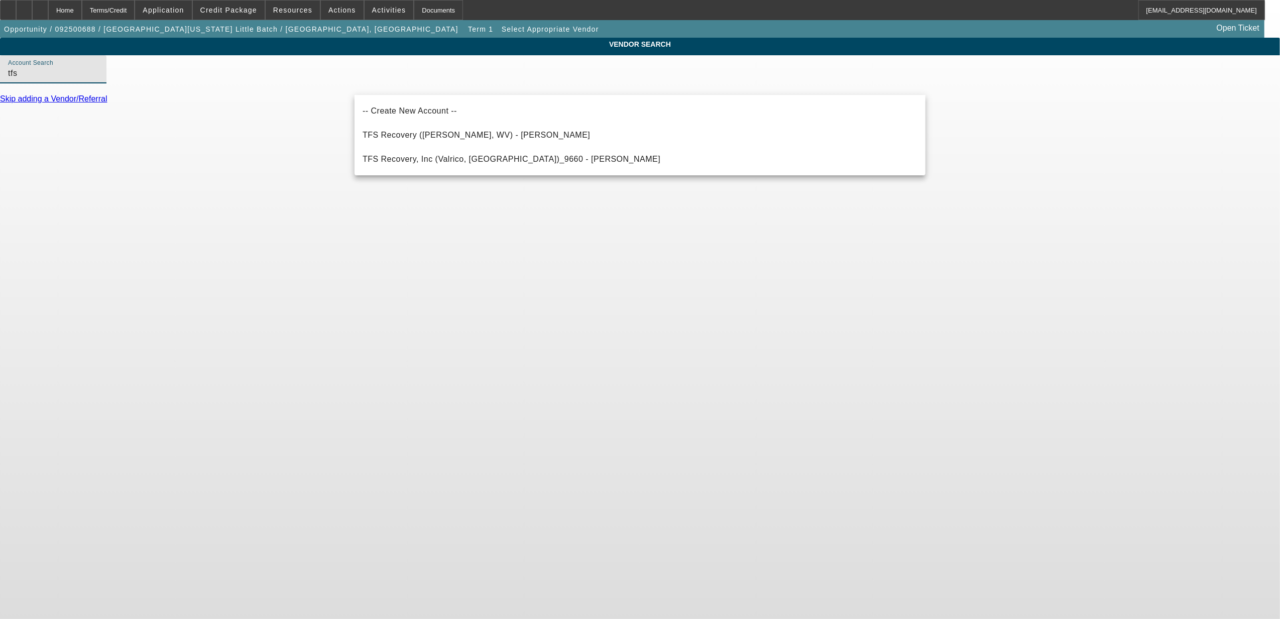
click at [441, 138] on span "TFS Recovery (Beverly, WV) - Mitchell, Elizabeth" at bounding box center [476, 135] width 227 height 12
type input "TFS Recovery (Beverly, WV) - Mitchell, Elizabeth"
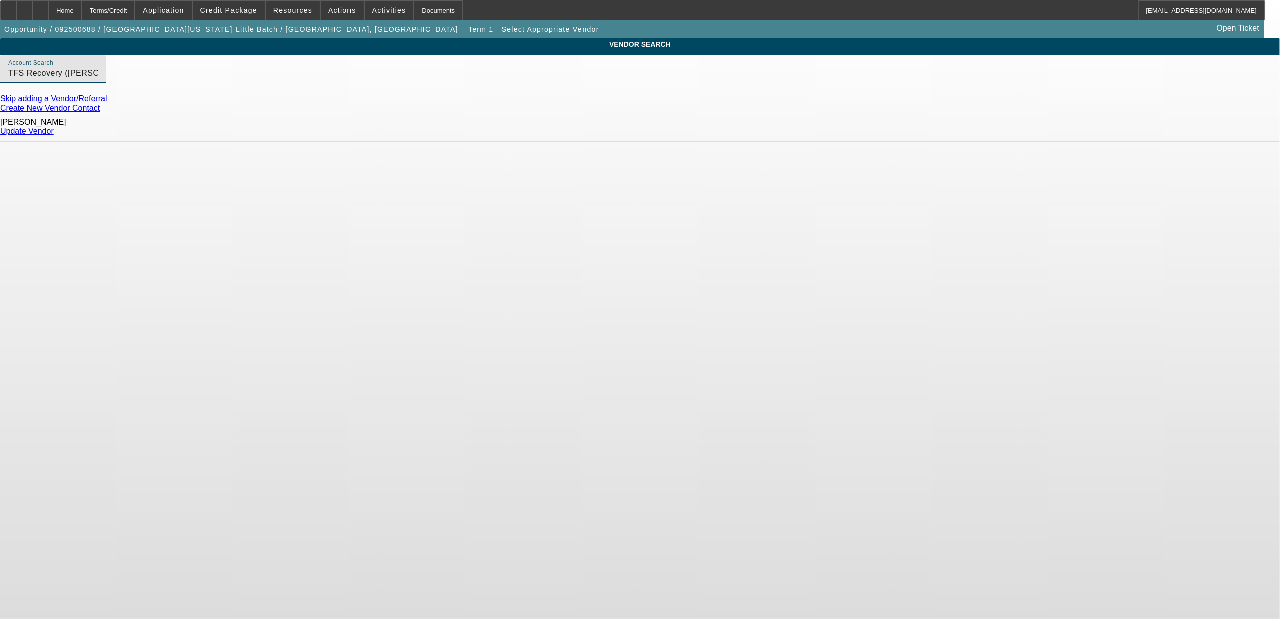
click at [54, 128] on link "Update Vendor" at bounding box center [27, 131] width 54 height 9
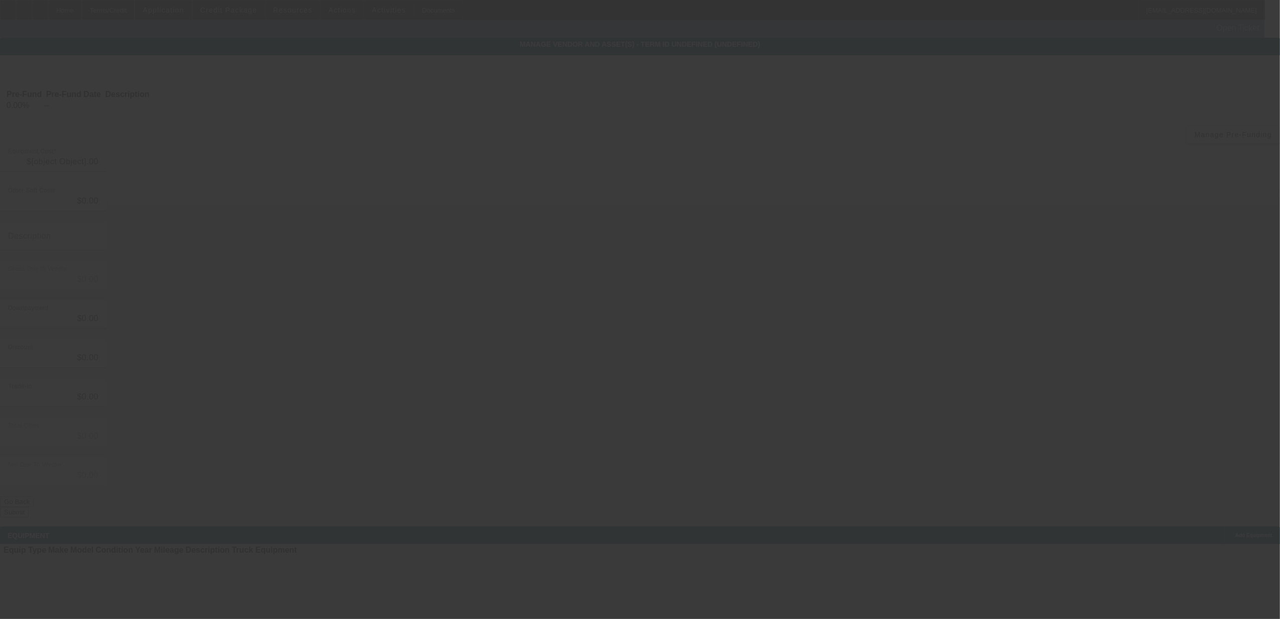
type input "$119,000.00"
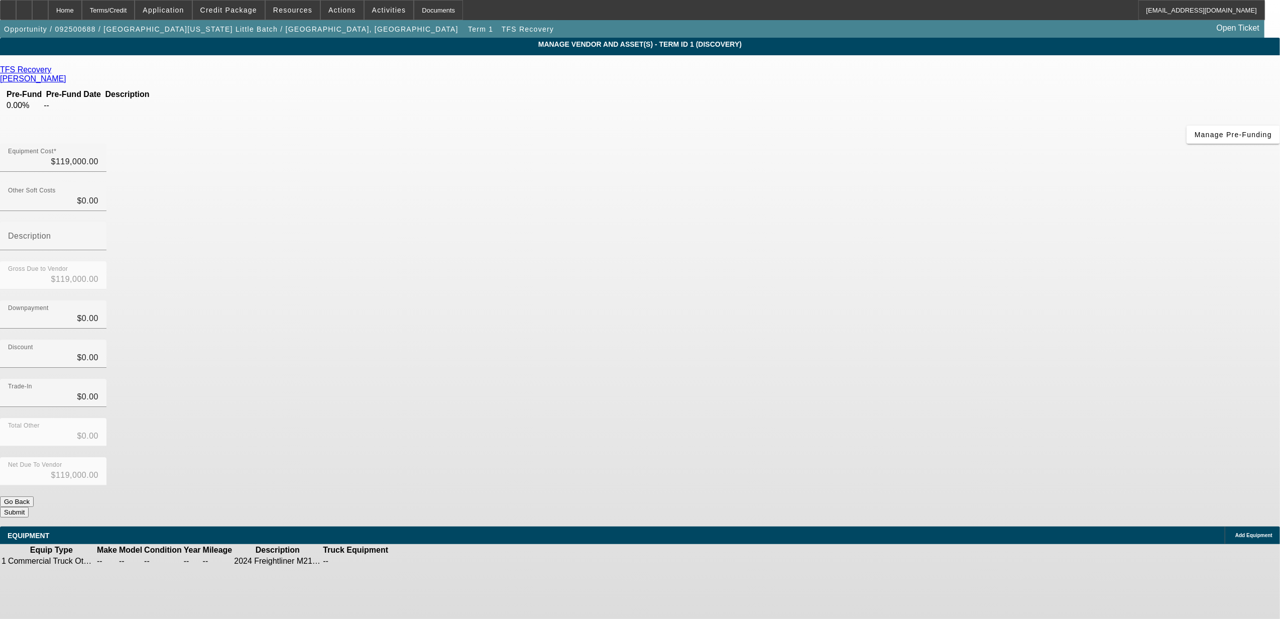
click at [420, 561] on icon at bounding box center [420, 561] width 0 height 0
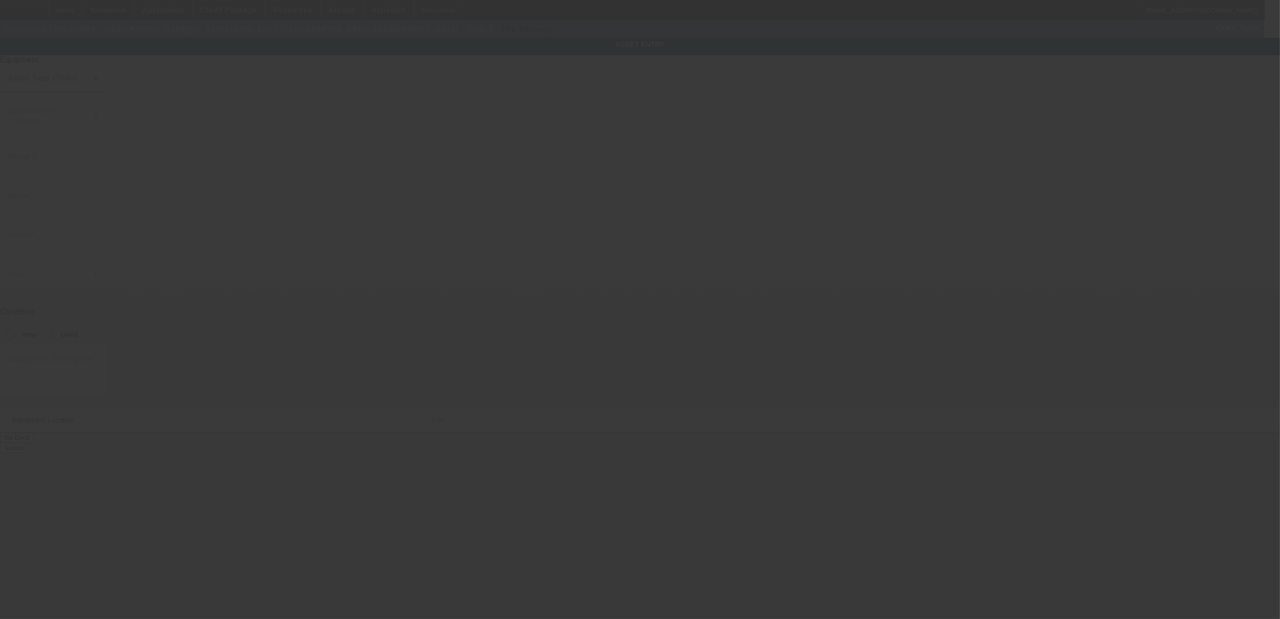
type textarea "2024 Freightliner M2106 w/ Terex Mixer; Make: Freightliner; Model: M2106"
type input "622 Zanzibar Street"
type input "Little Rock"
type input "72223"
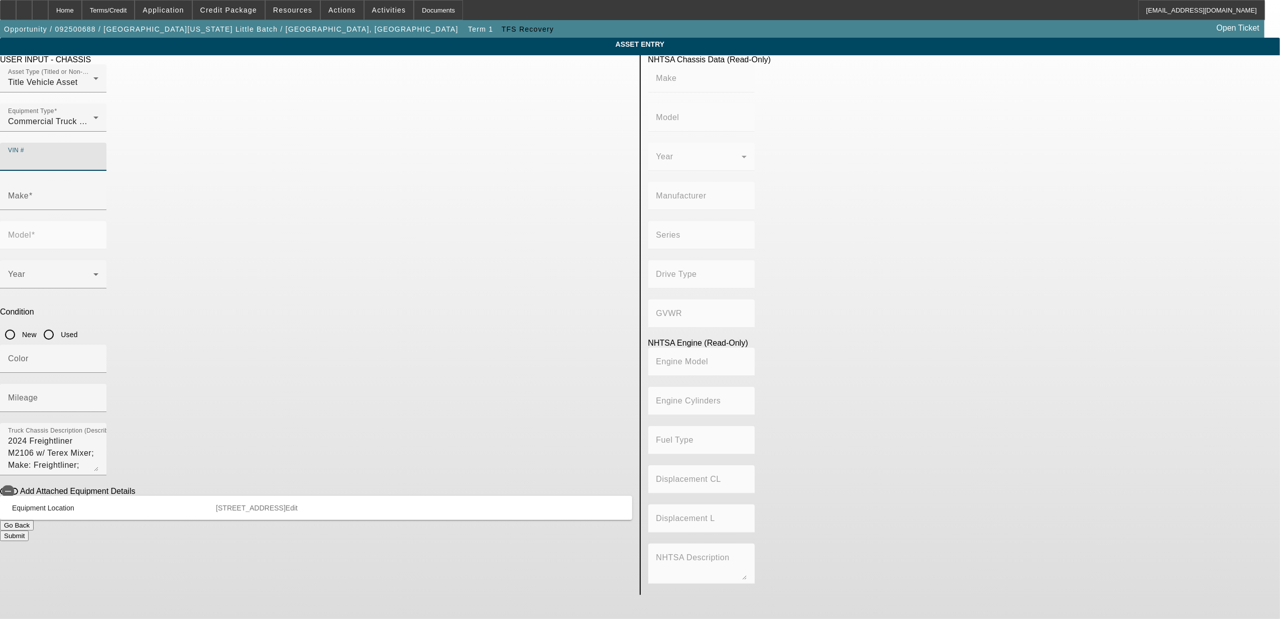
click at [98, 155] on input "VIN #" at bounding box center [53, 161] width 90 height 12
paste input "1FVACWFC0RHVA6703"
type input "1FVACWFC0RHVA6703"
type input "FREIGHTLINER"
type input "M2"
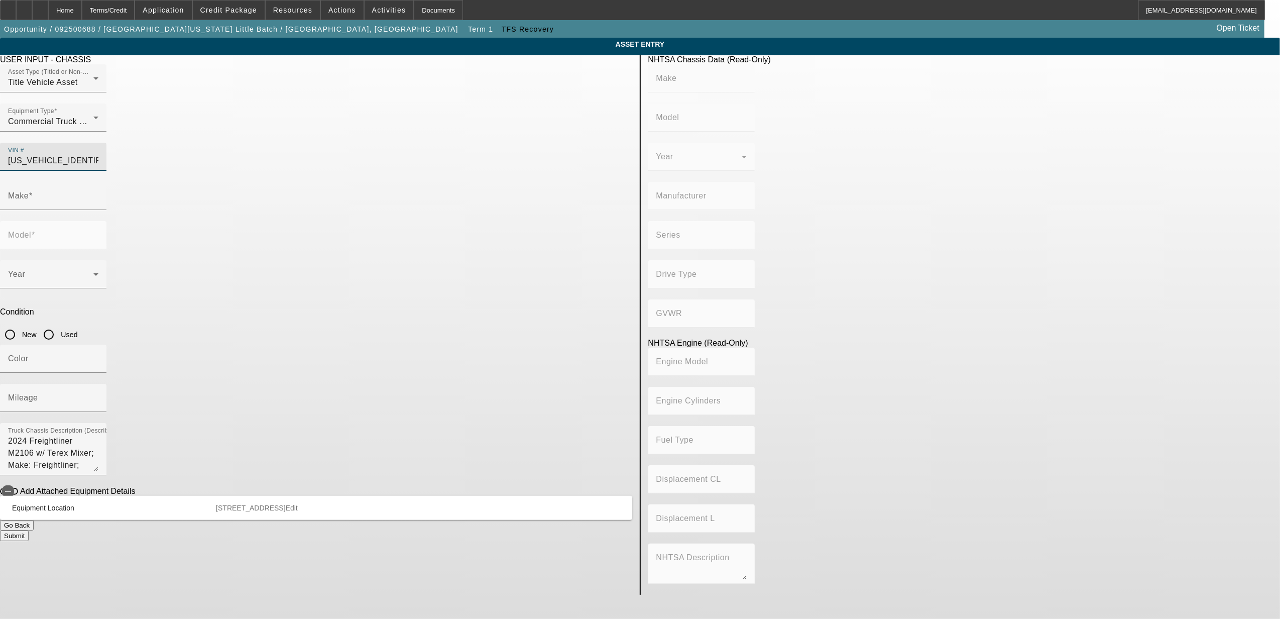
type input "DAIMLER TRUCK NORTH AMERICA LLC"
type input "106 Medium Duty"
type input "4x2"
type input "Class 6: 19,501 - 26,000 lb (8,845 - 11,794 kg)"
type input "Cummins B6.7"
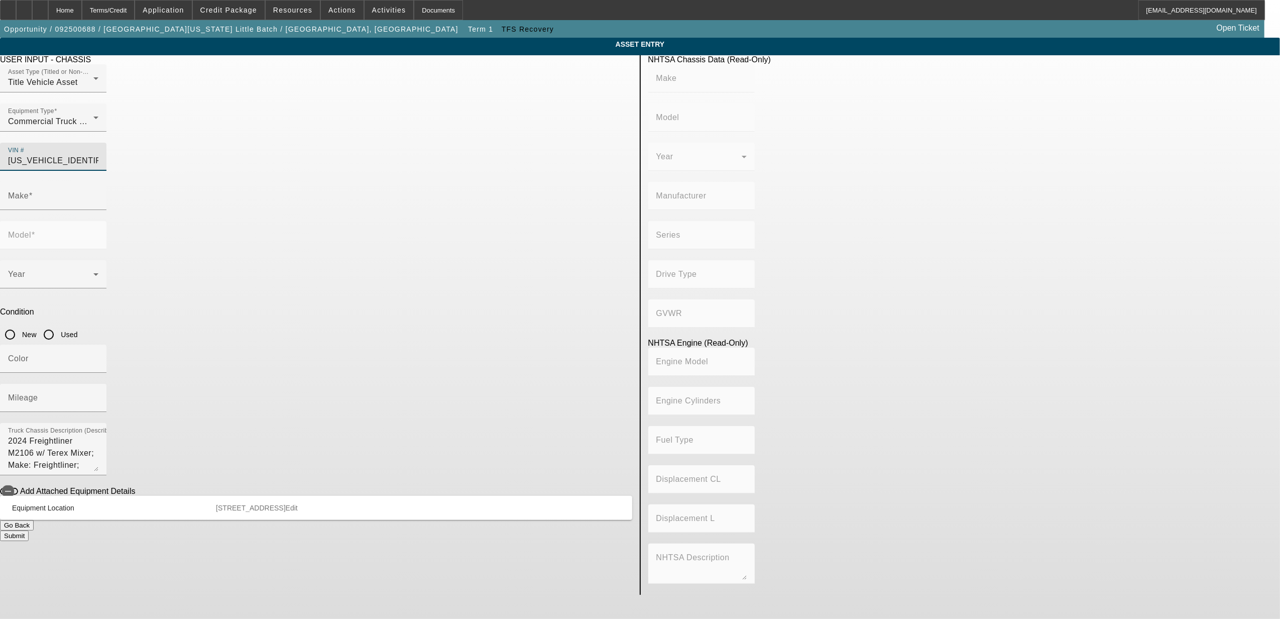
type input "6"
type input "Diesel"
type input "408.85908543470"
type input "6.7"
type input "1FVACWFC0RHVA6703"
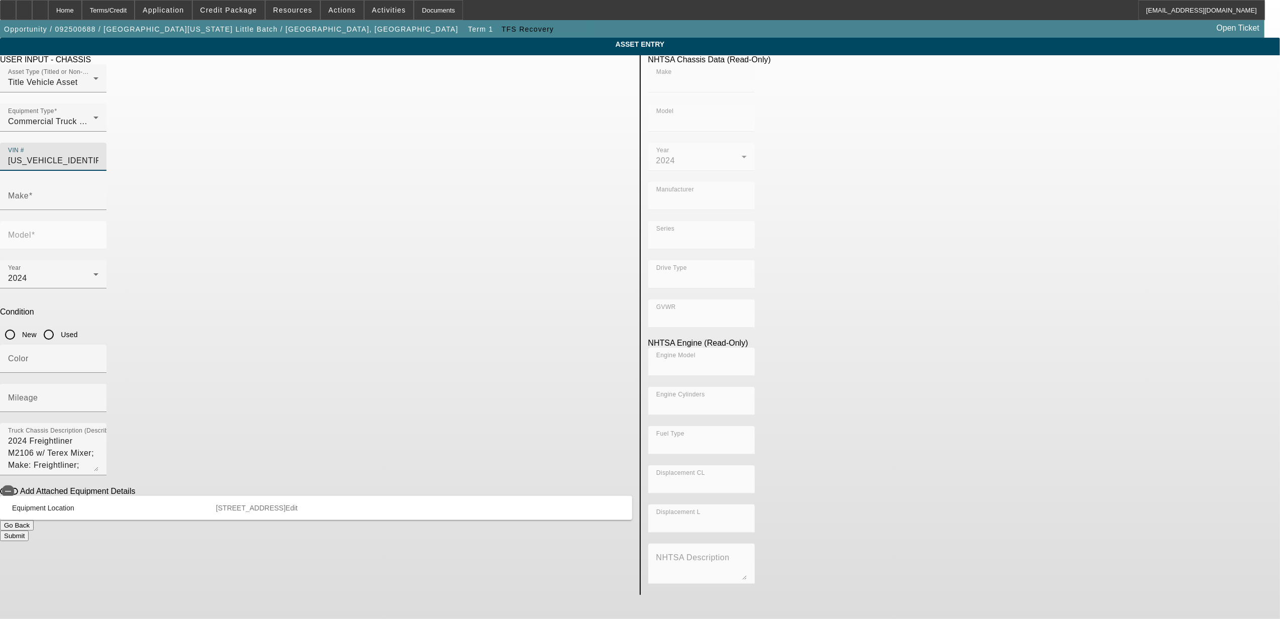
click at [59, 324] on input "Used" at bounding box center [49, 334] width 20 height 20
radio input "true"
type input "FREIGHTLINER"
type input "M2"
type input "FREIGHTLINER"
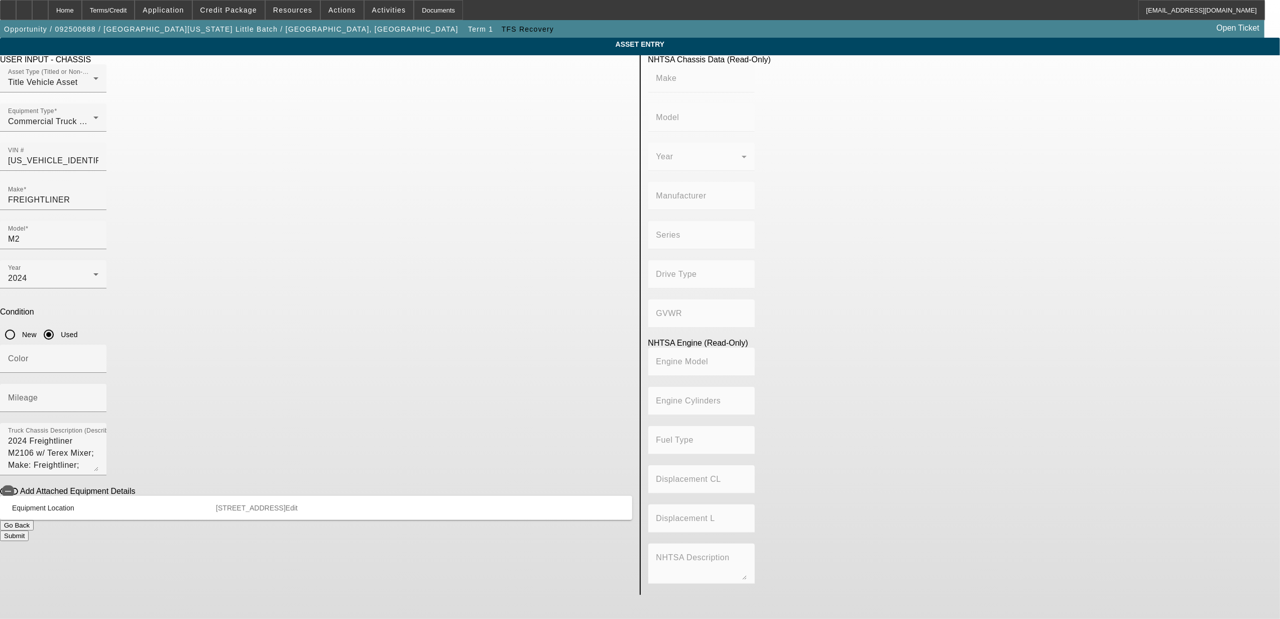
type input "M2"
type input "DAIMLER TRUCK NORTH AMERICA LLC"
type input "106 Medium Duty"
type input "4x2"
type input "Class 6: 19,501 - 26,000 lb (8,845 - 11,794 kg)"
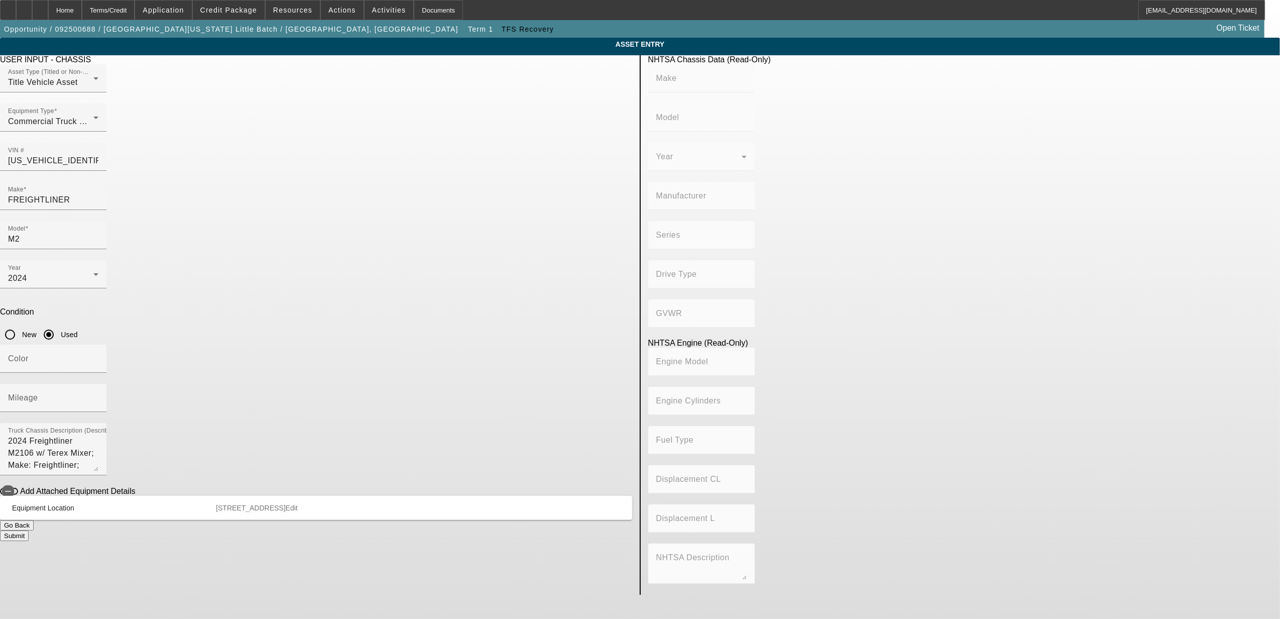
type input "Cummins B6.7"
type input "6"
type input "Diesel"
type input "408.85908543470"
type input "6.7"
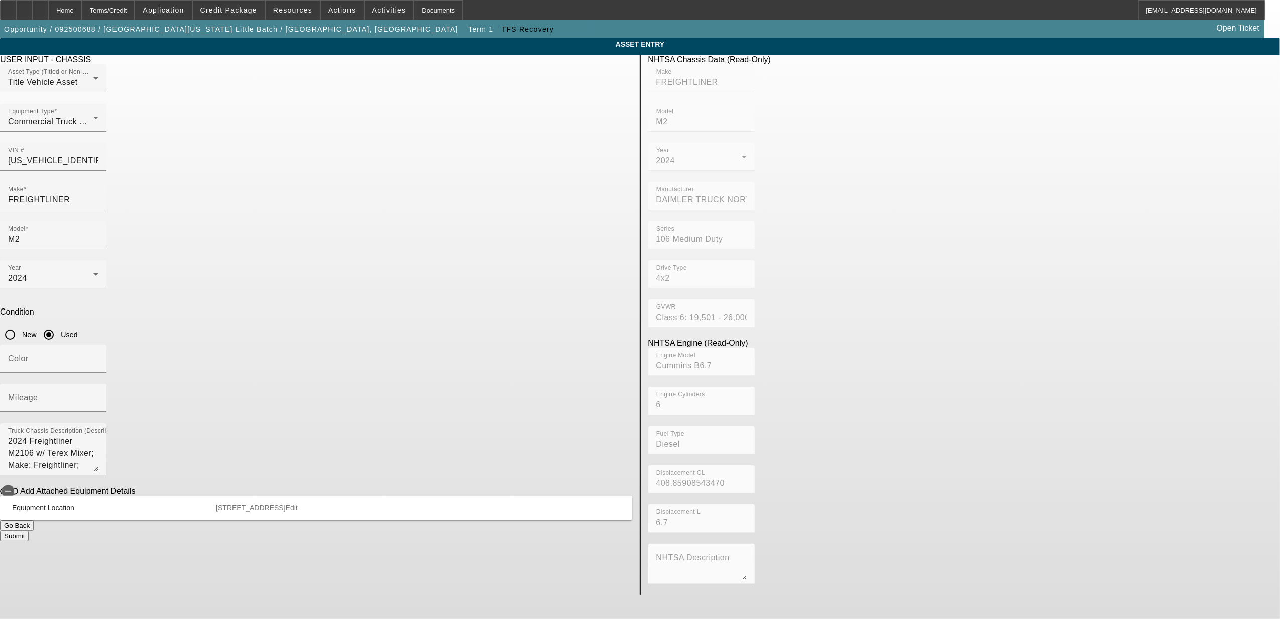
click at [292, 283] on app-asset-collateral-manage "ASSET ENTRY Delete asset USER INPUT - CHASSIS Asset Type (Titled or Non-Titled)…" at bounding box center [640, 316] width 1280 height 557
click at [98, 435] on textarea "2024 Freightliner M2106 w/ Terex Mixer; Make: Freightliner; Model: M2106" at bounding box center [53, 453] width 90 height 36
drag, startPoint x: 596, startPoint y: 300, endPoint x: 355, endPoint y: 314, distance: 241.4
click at [106, 423] on div "Truck Chassis Description (Describe the truck chassis only) 2024 Freightliner M…" at bounding box center [53, 449] width 106 height 52
click at [315, 341] on app-asset-collateral-manage "ASSET ENTRY Delete asset USER INPUT - CHASSIS Asset Type (Titled or Non-Titled)…" at bounding box center [640, 316] width 1280 height 557
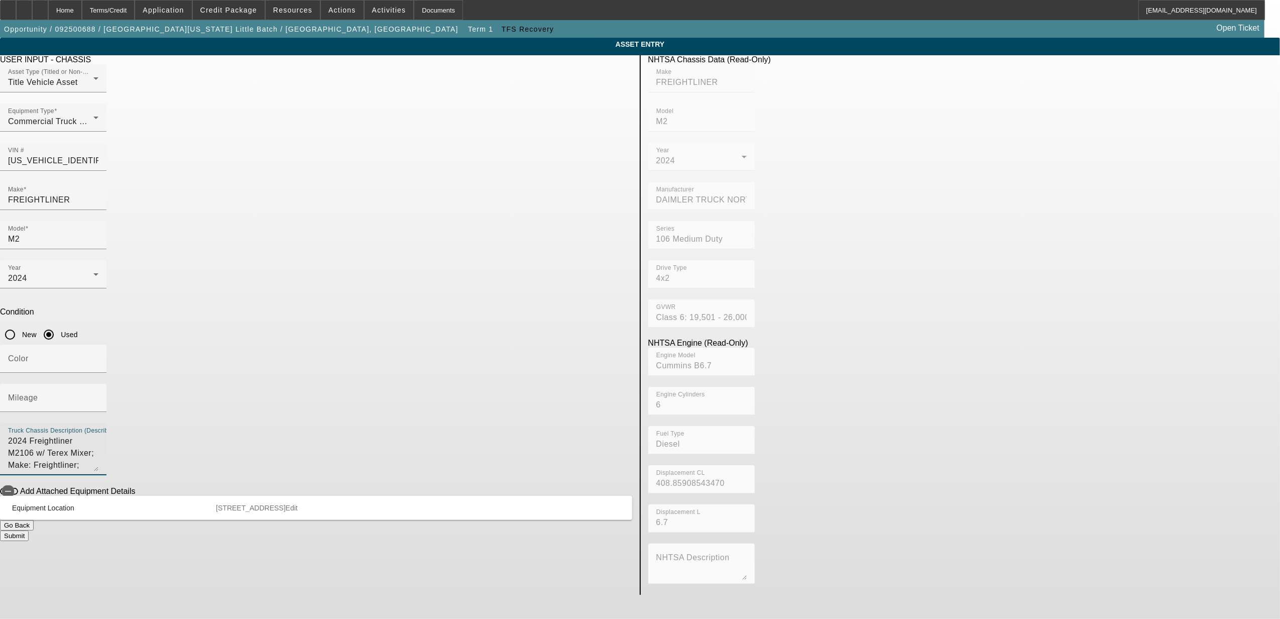
drag, startPoint x: 412, startPoint y: 294, endPoint x: 332, endPoint y: 297, distance: 79.9
click at [332, 297] on app-asset-collateral-manage "ASSET ENTRY Delete asset USER INPUT - CHASSIS Asset Type (Titled or Non-Titled)…" at bounding box center [640, 316] width 1280 height 557
drag, startPoint x: 528, startPoint y: 301, endPoint x: 408, endPoint y: 302, distance: 120.5
click at [98, 435] on textarea "w/ Terex Mixer; Make: Freightliner; Model: M2106" at bounding box center [53, 453] width 90 height 36
type textarea "w/ Terex Mixer;"
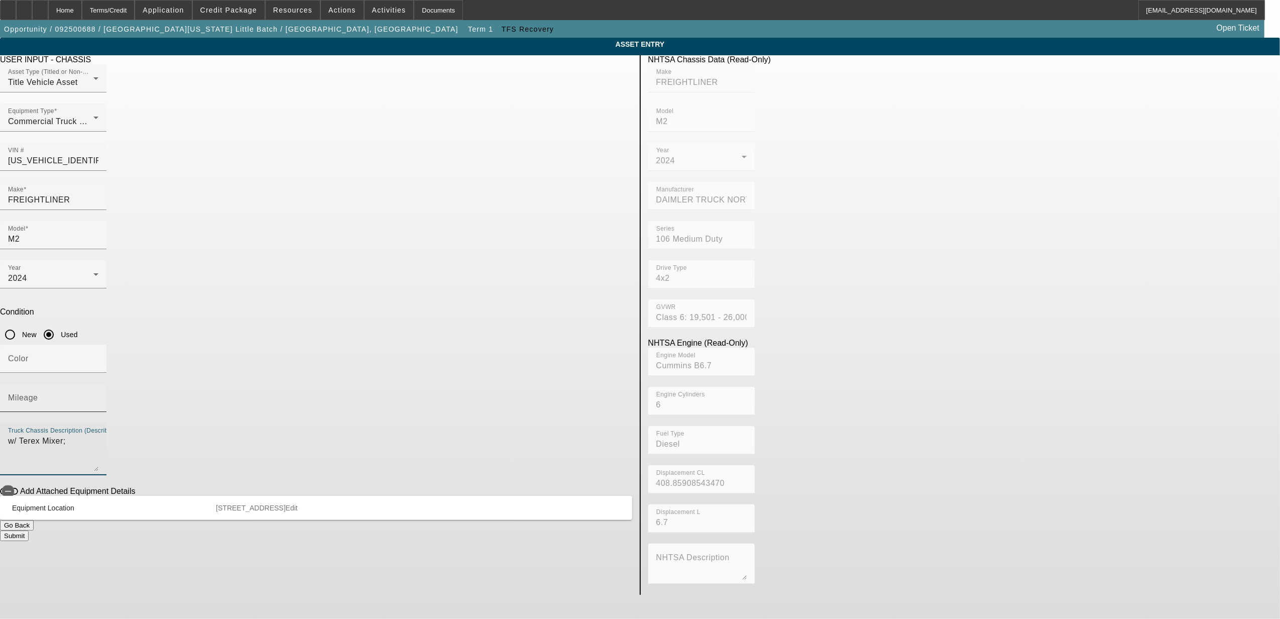
click at [38, 393] on mat-label "Mileage" at bounding box center [23, 397] width 30 height 9
click at [98, 396] on input "Mileage" at bounding box center [53, 402] width 90 height 12
type input "9213"
click at [543, 530] on div "Submit" at bounding box center [316, 535] width 632 height 11
click at [29, 530] on button "Submit" at bounding box center [14, 535] width 29 height 11
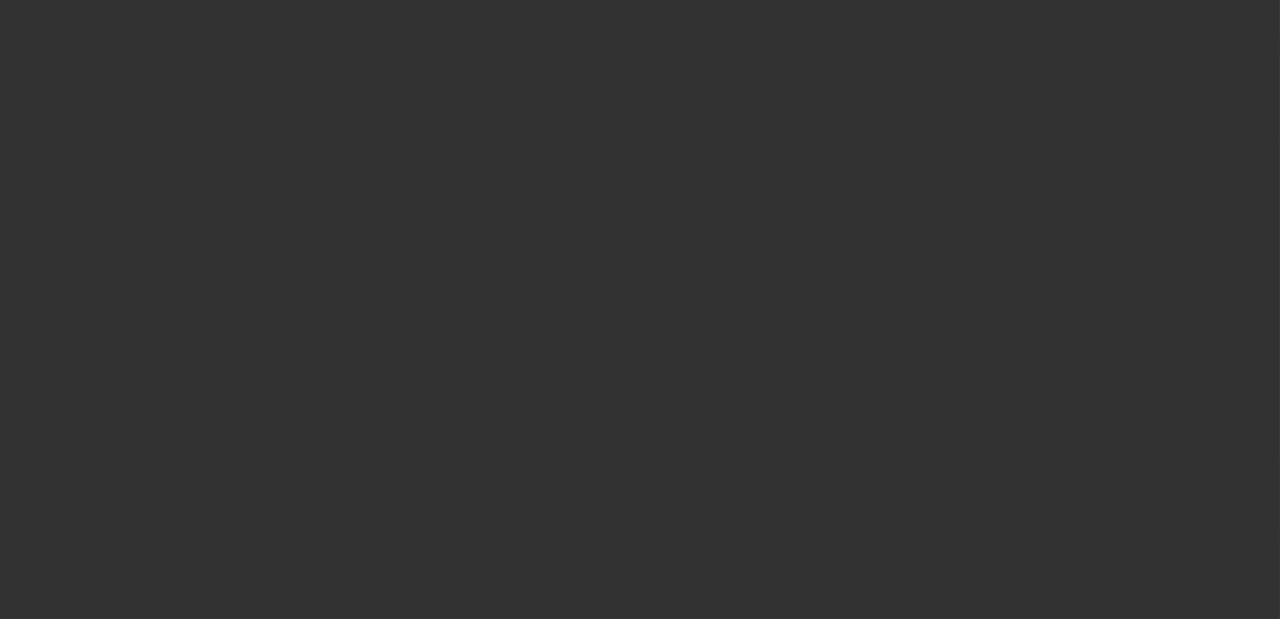
type input "$119,000.00"
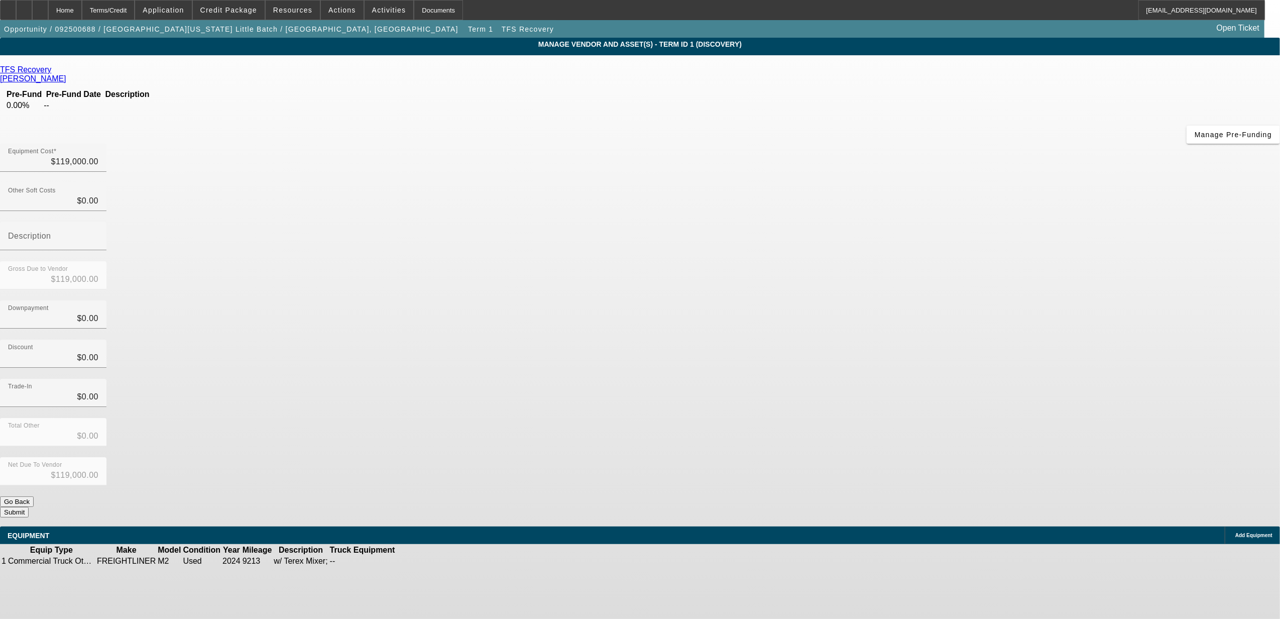
click at [29, 507] on button "Submit" at bounding box center [14, 512] width 29 height 11
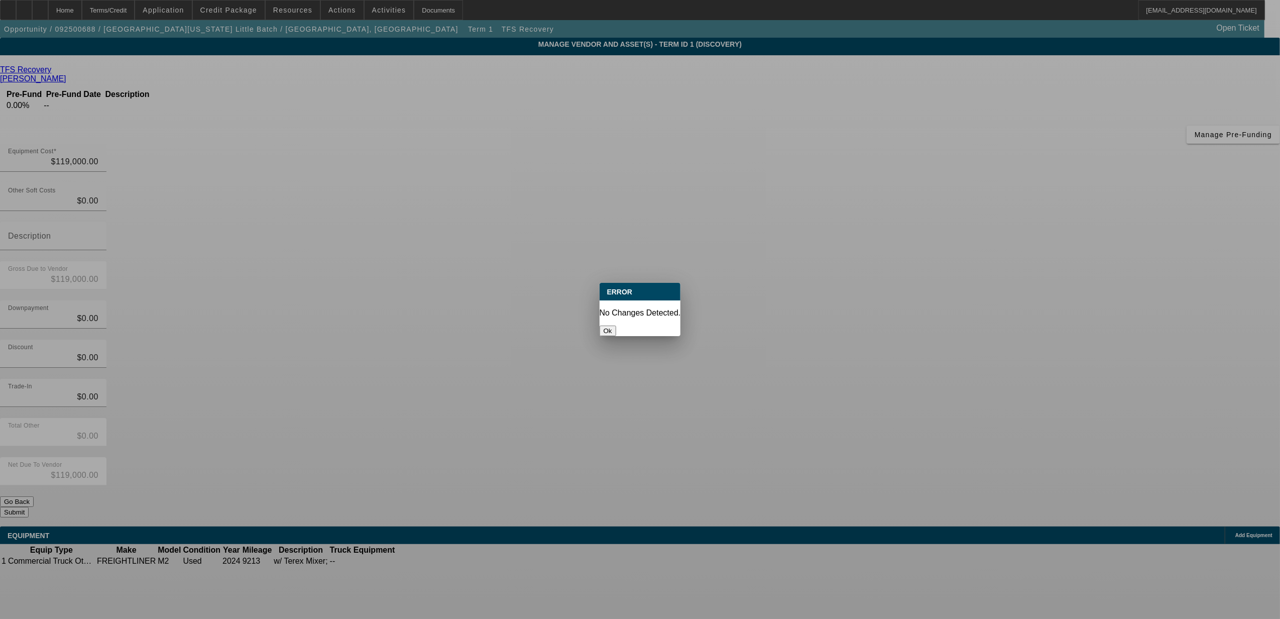
click at [641, 336] on div "Ok" at bounding box center [640, 330] width 81 height 11
click at [616, 326] on button "Ok" at bounding box center [608, 330] width 17 height 11
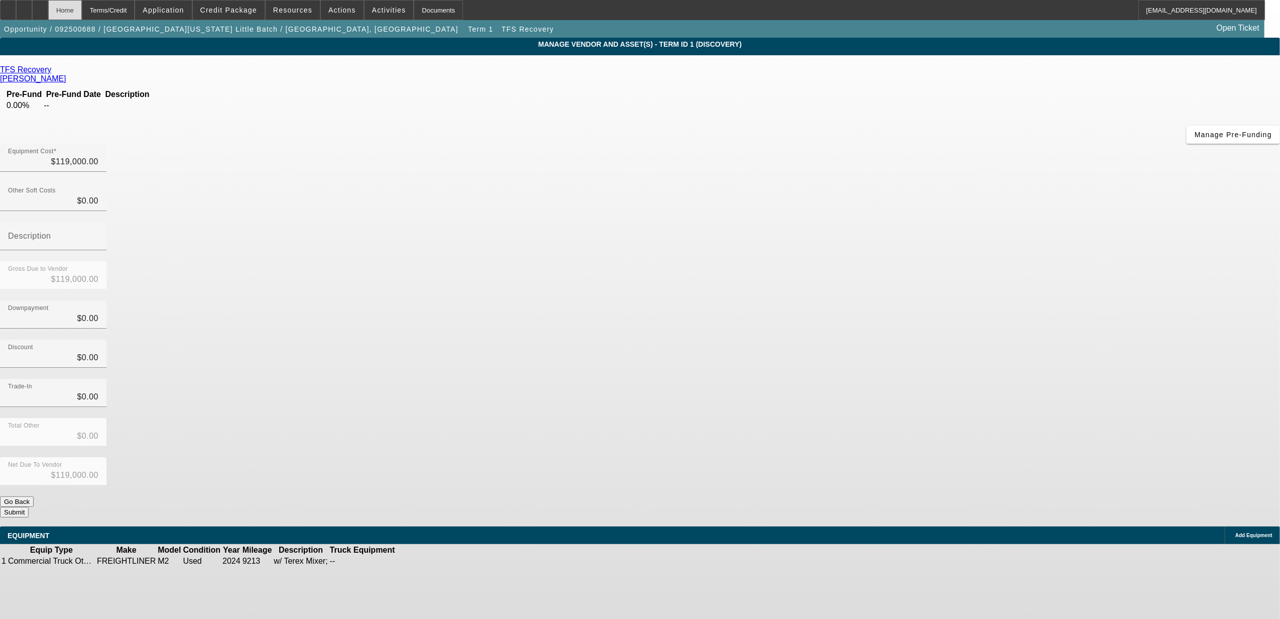
click at [82, 7] on div "Home" at bounding box center [65, 10] width 34 height 20
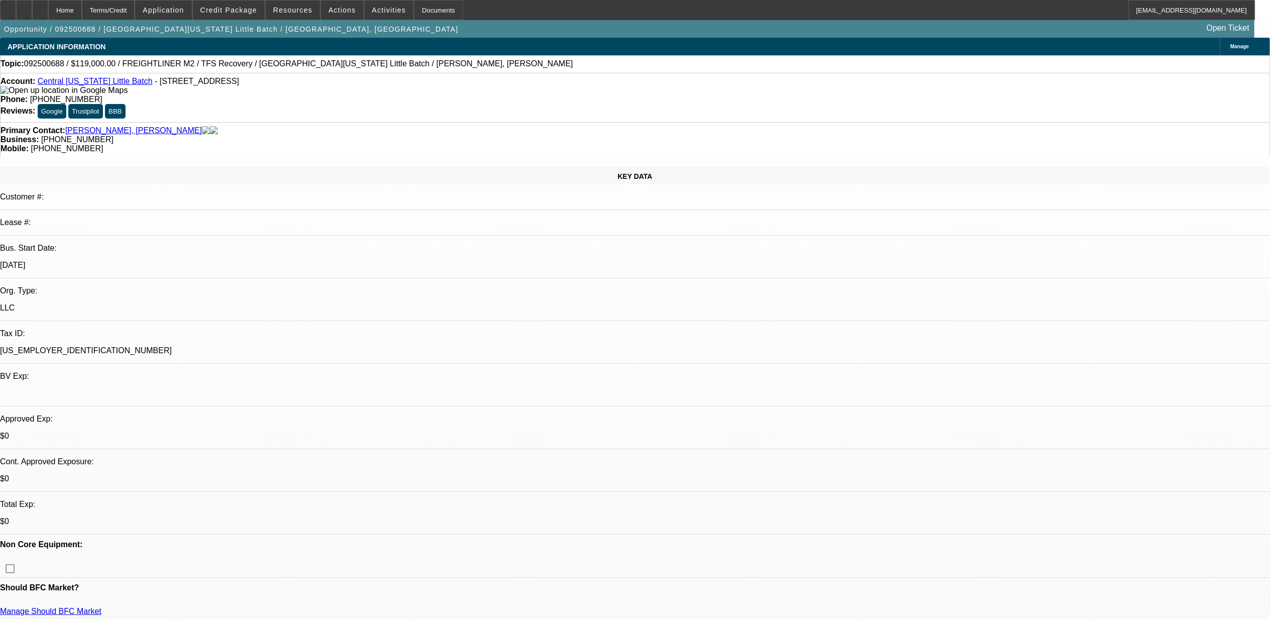
select select "0"
select select "2"
select select "0.1"
select select "4"
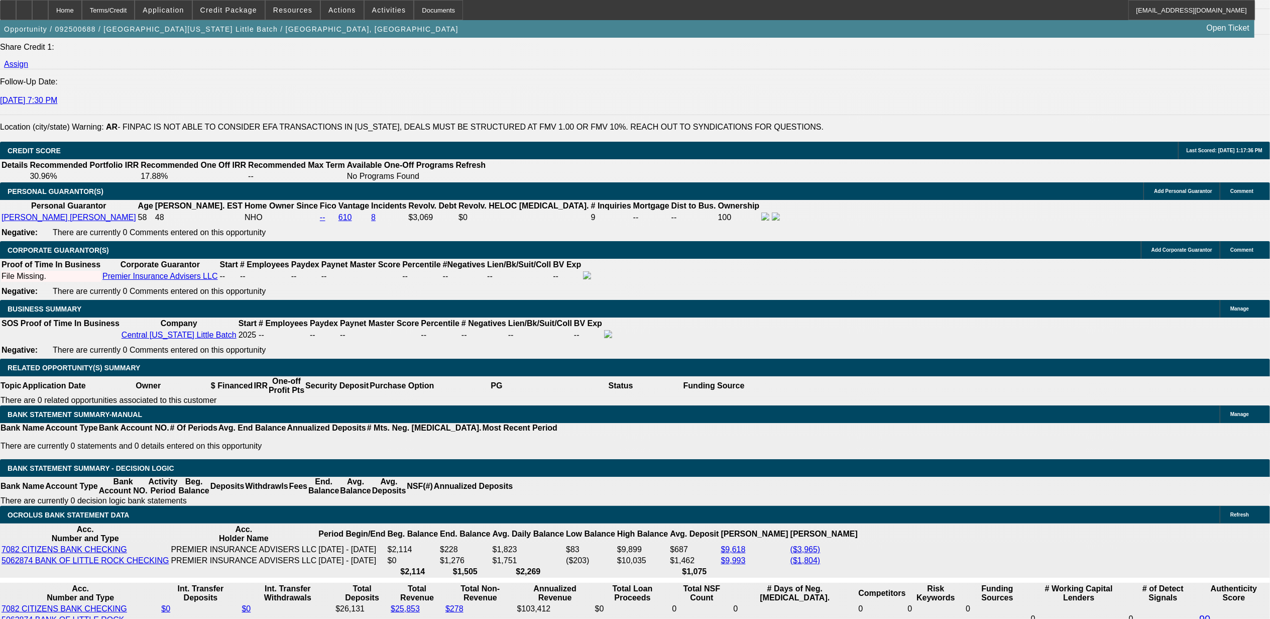
scroll to position [1339, 0]
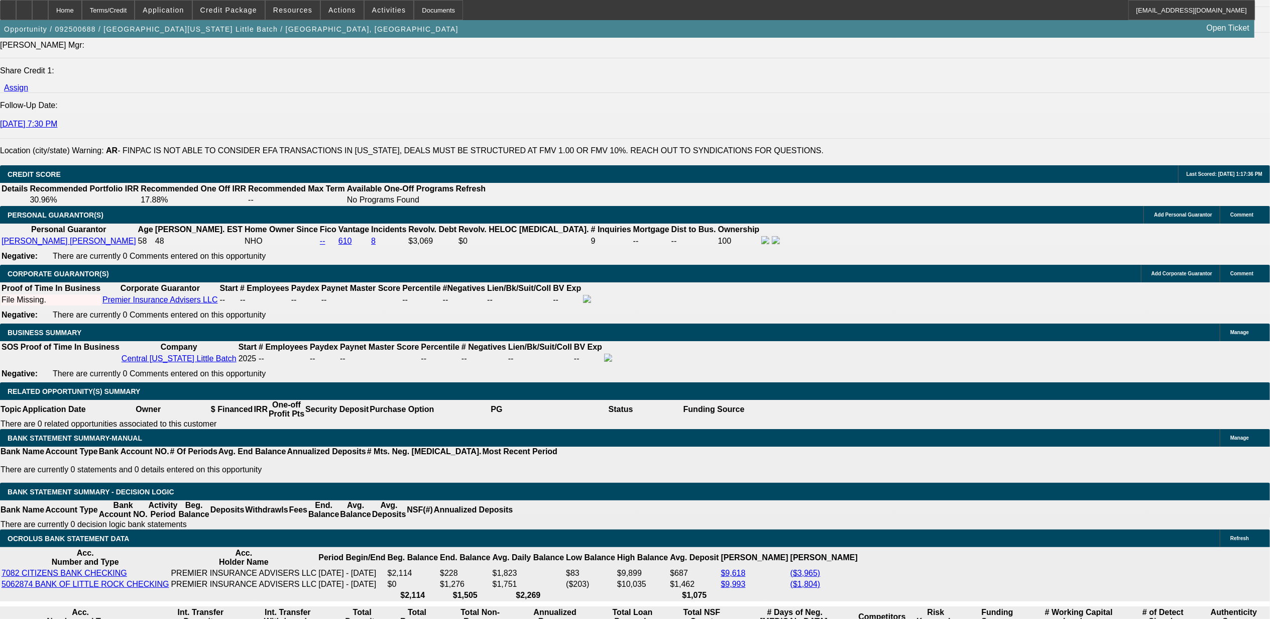
type input "$0.00"
type input "UNKNOWN"
select select "0.15"
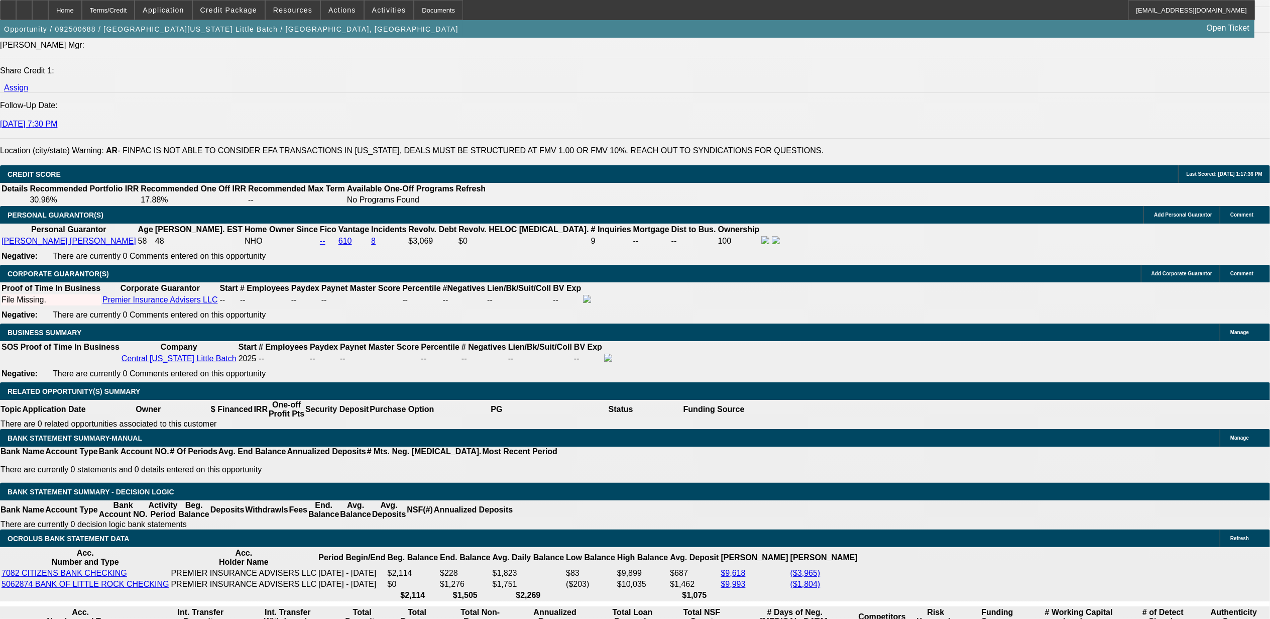
type input "$17,850.00"
type input "72"
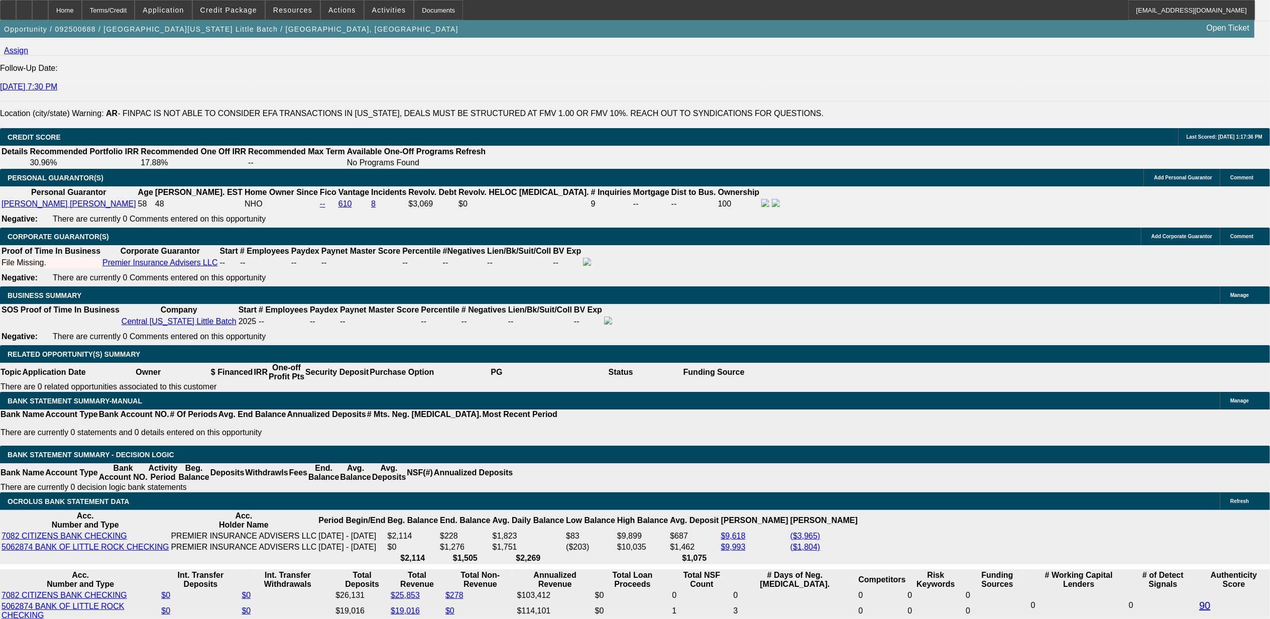
scroll to position [1406, 0]
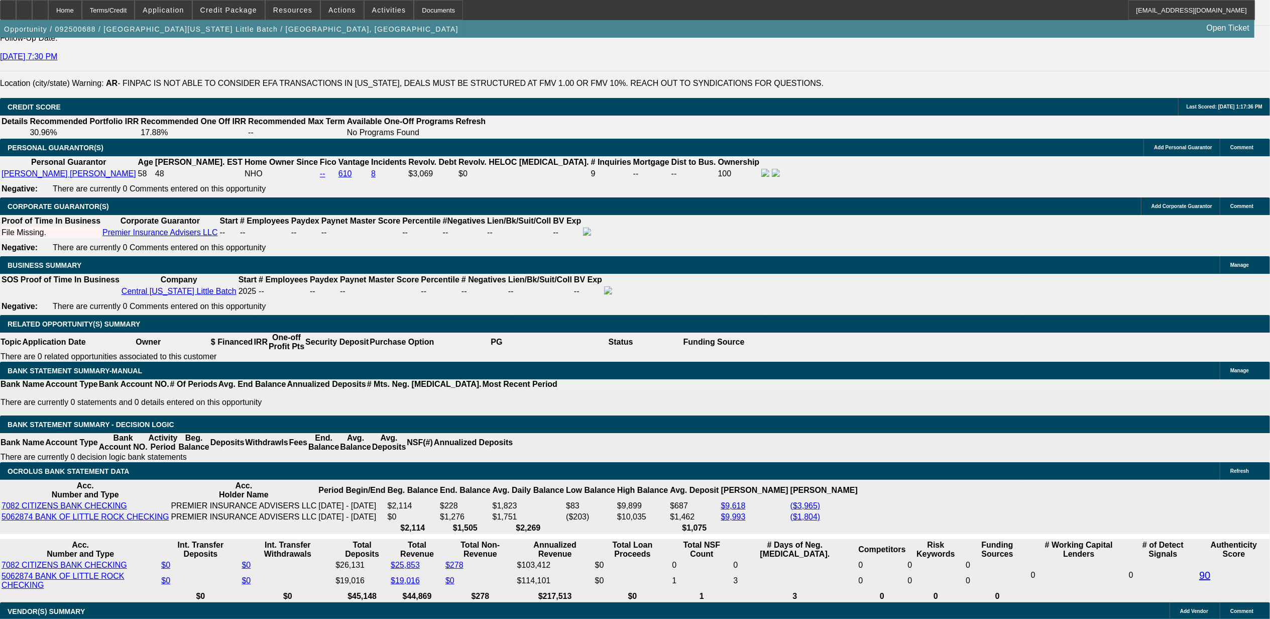
type input "19"
type input "$1,448.01"
type input "$2,896.02"
type input "19."
type input "$2,364.56"
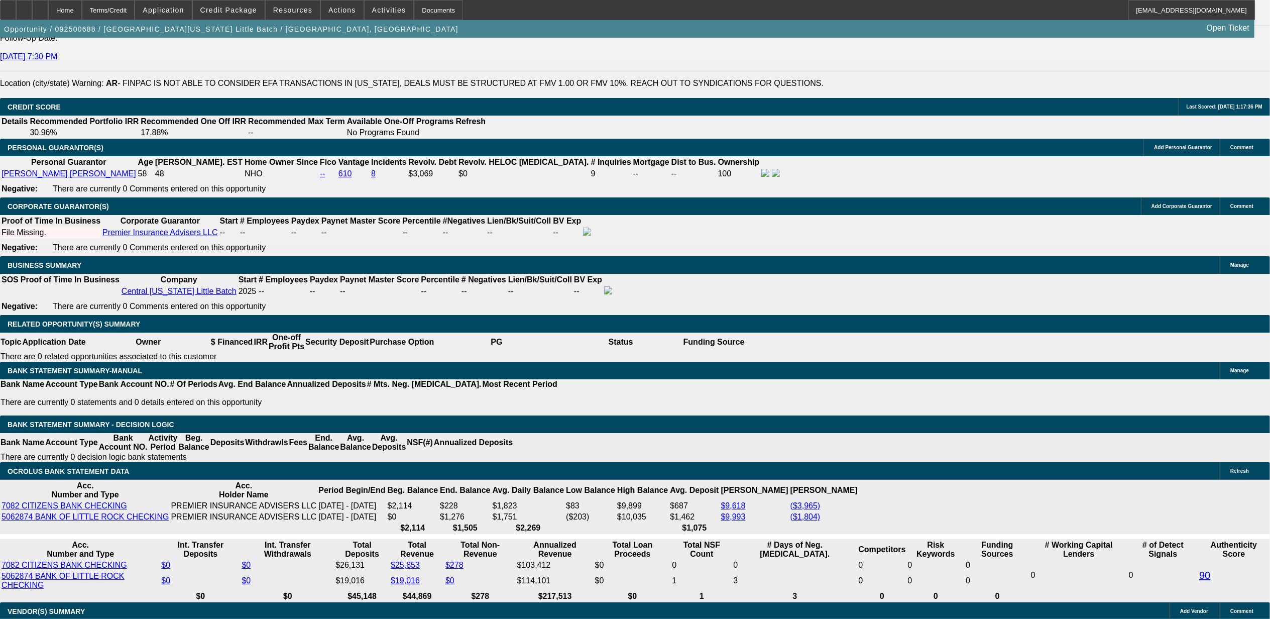
type input "$4,729.12"
type input "19.9"
type input "$2,416.97"
type input "$4,833.94"
type input "19.9"
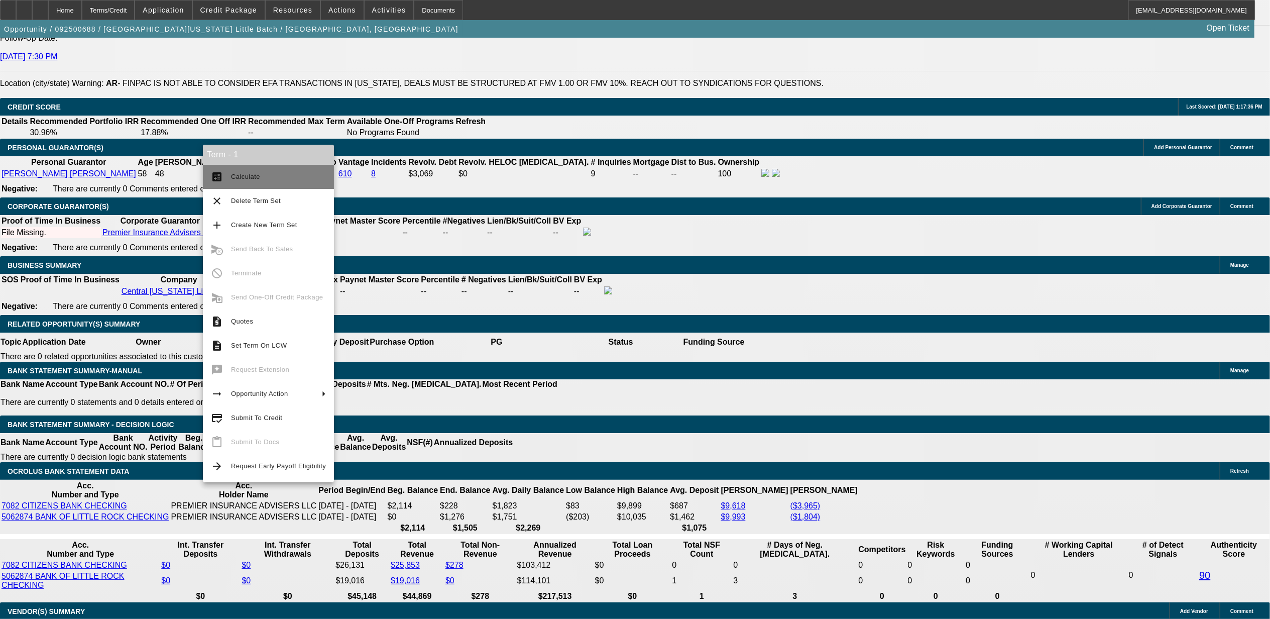
click at [232, 178] on span "Calculate" at bounding box center [245, 177] width 29 height 8
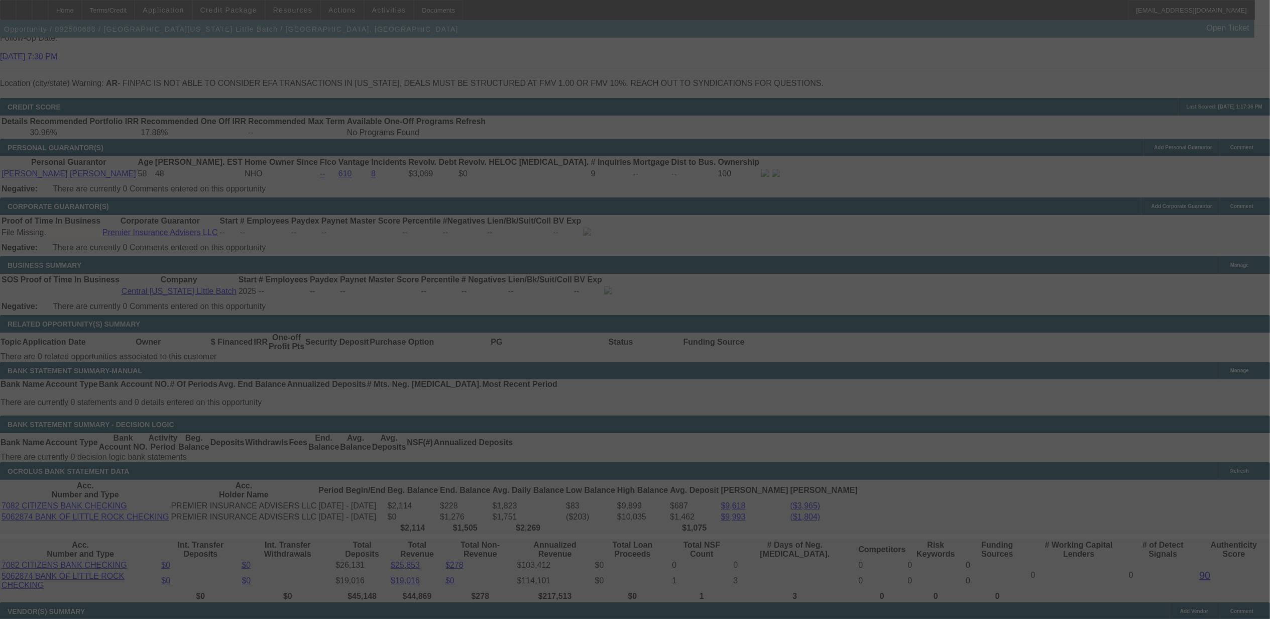
select select "0.15"
select select "2"
select select "0.1"
select select "4"
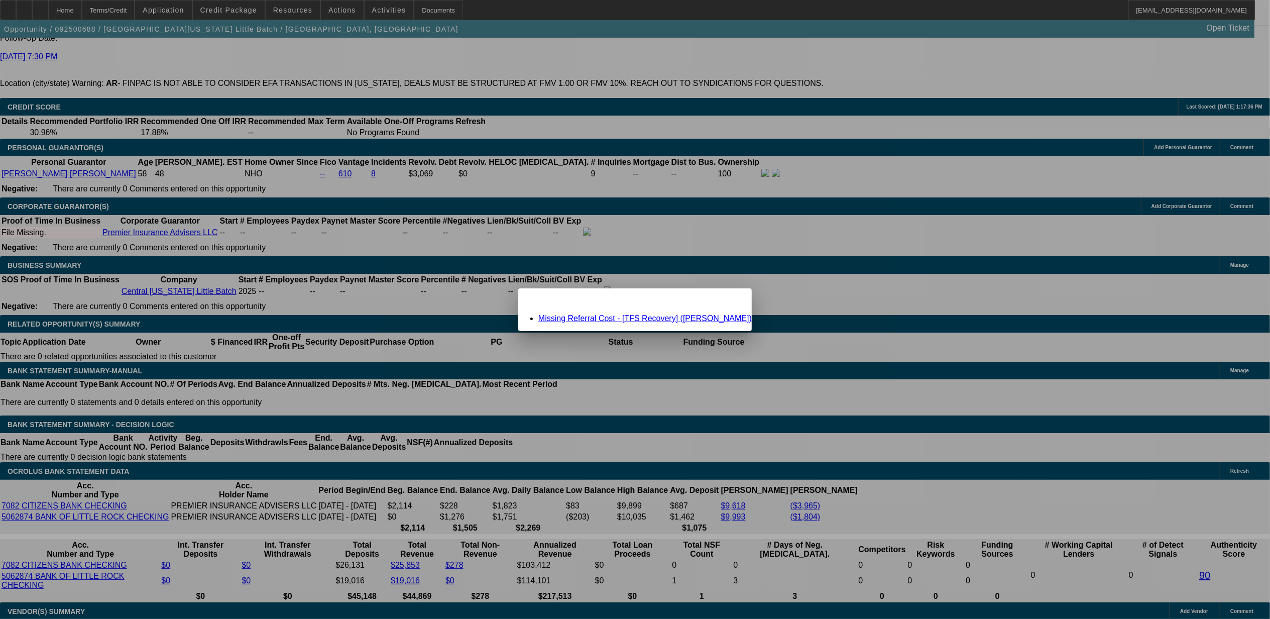
click at [591, 315] on link "Missing Referral Cost - [TFS Recovery] (Mitchell, Elizabeth)" at bounding box center [644, 318] width 213 height 9
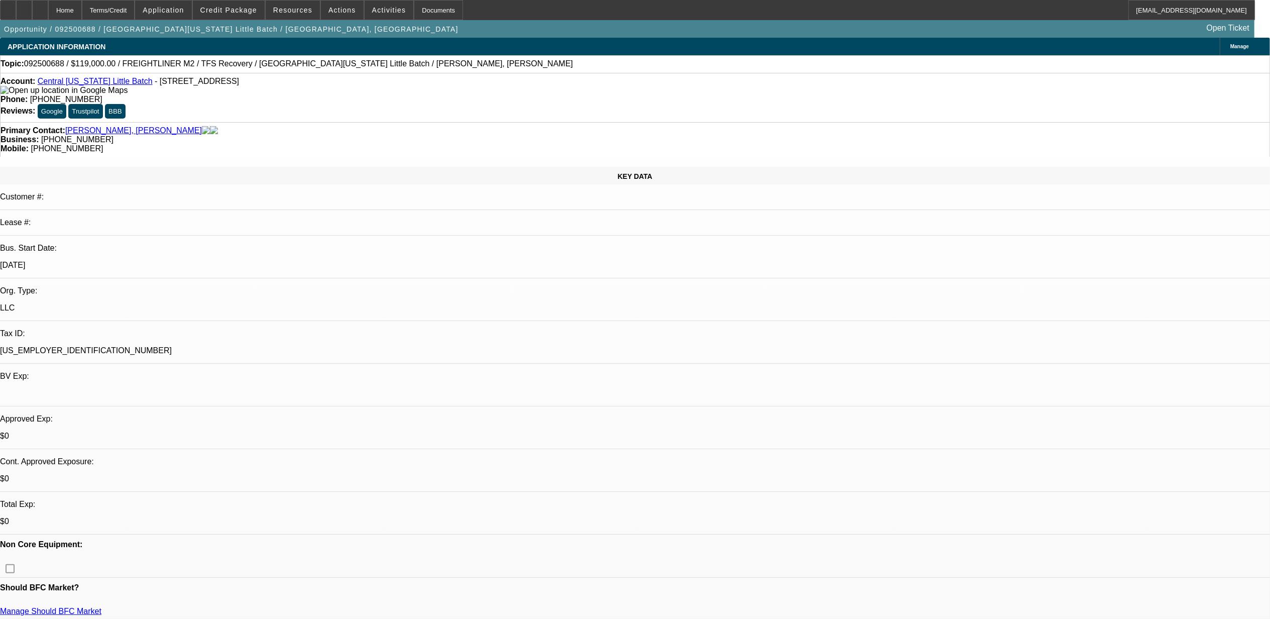
scroll to position [1406, 0]
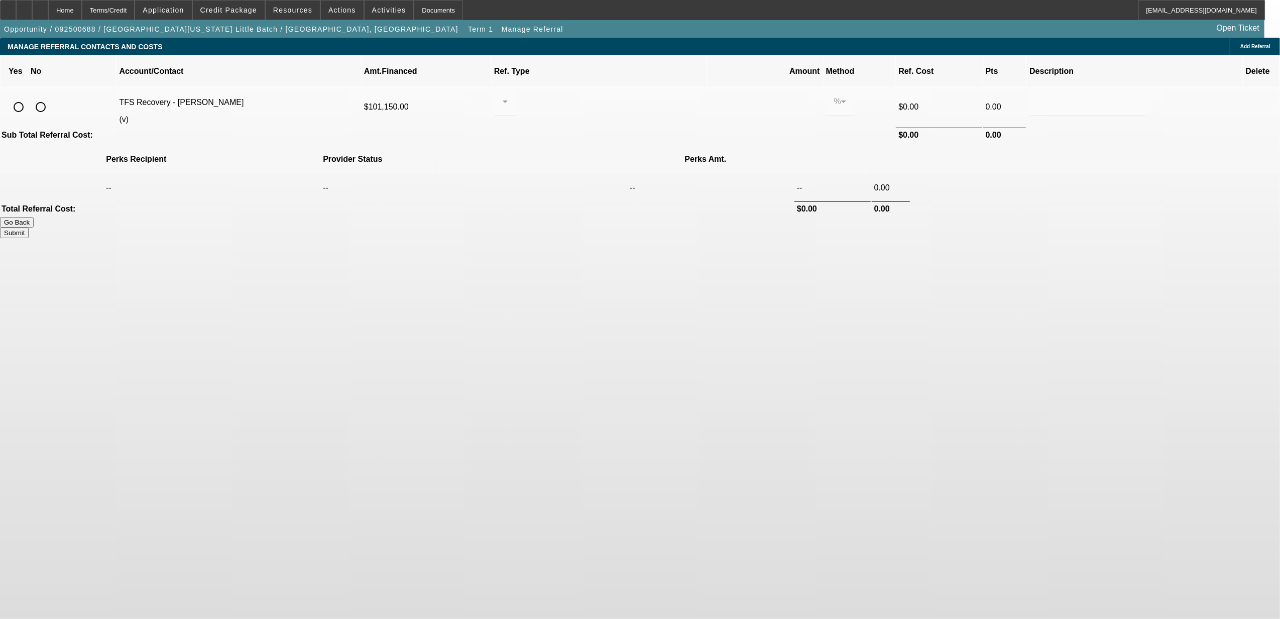
click at [29, 97] on input "radio" at bounding box center [19, 107] width 20 height 20
radio input "true"
click at [508, 94] on div at bounding box center [505, 101] width 6 height 28
click at [629, 141] on span "Pay vendor COMPANY" at bounding box center [594, 143] width 87 height 12
click at [718, 95] on input "0.000" at bounding box center [764, 101] width 93 height 12
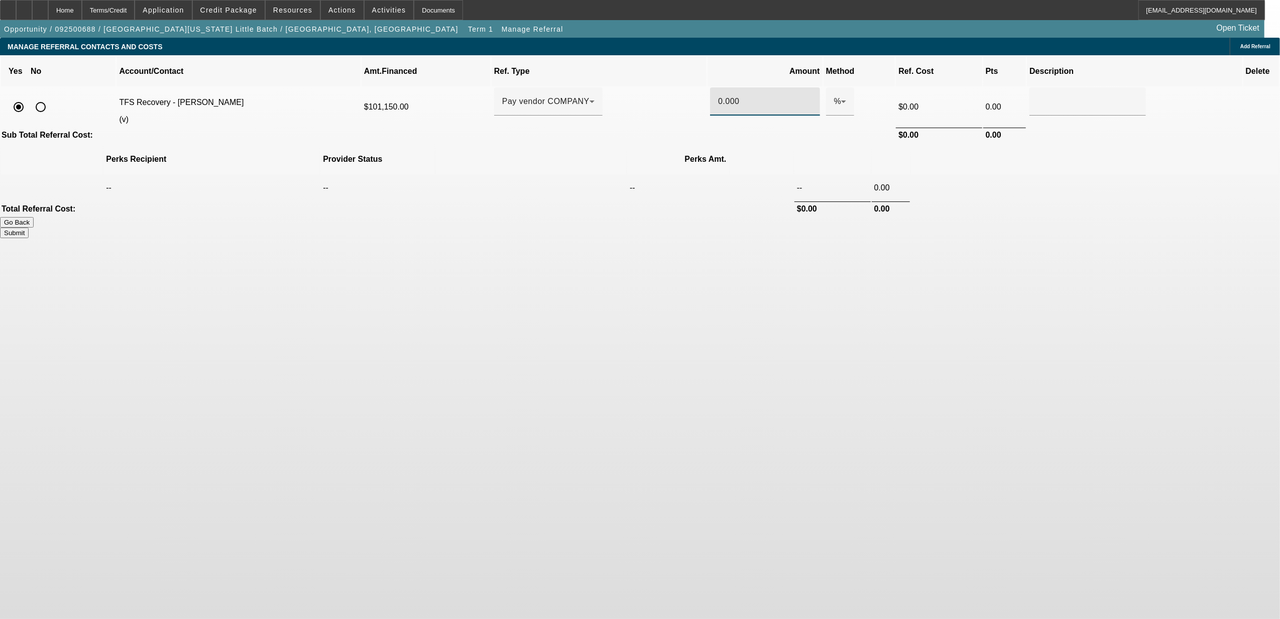
click at [718, 95] on input "0.000" at bounding box center [764, 101] width 93 height 12
drag, startPoint x: 766, startPoint y: 256, endPoint x: 834, endPoint y: 238, distance: 70.5
click at [767, 256] on body "Home Terms/Credit Application Credit Package Resources Actions Activities Docum…" at bounding box center [640, 309] width 1280 height 619
click at [29, 227] on button "Submit" at bounding box center [14, 232] width 29 height 11
type input "0.500"
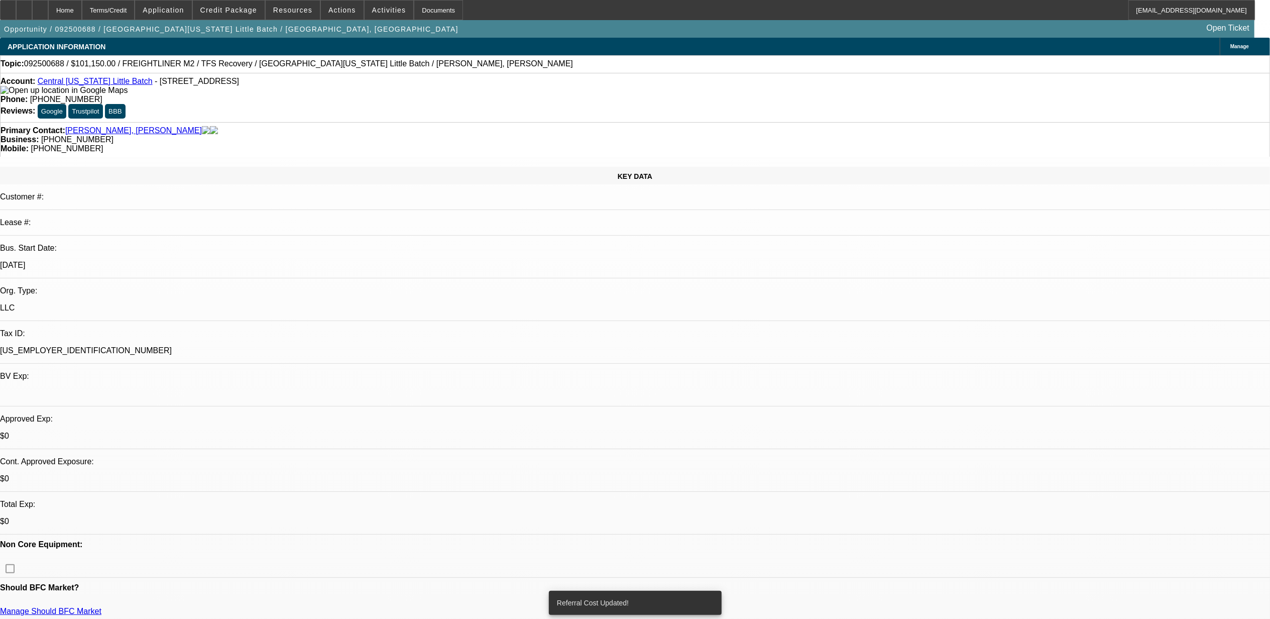
select select "0.15"
select select "2"
select select "0.1"
select select "4"
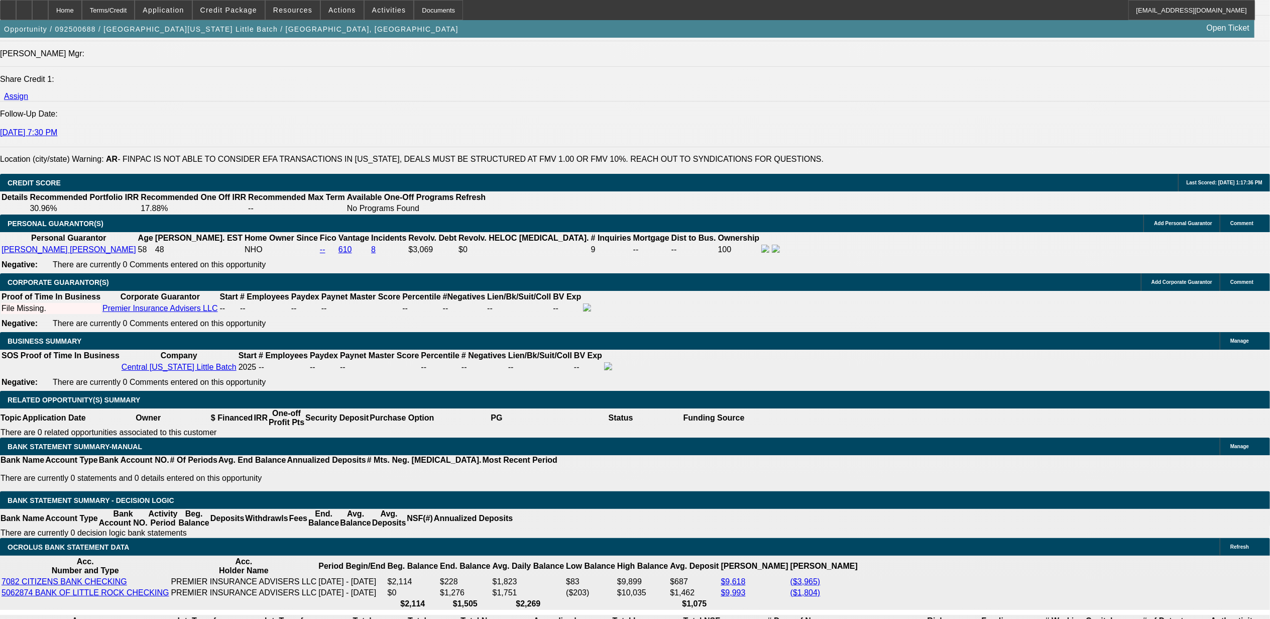
scroll to position [1406, 0]
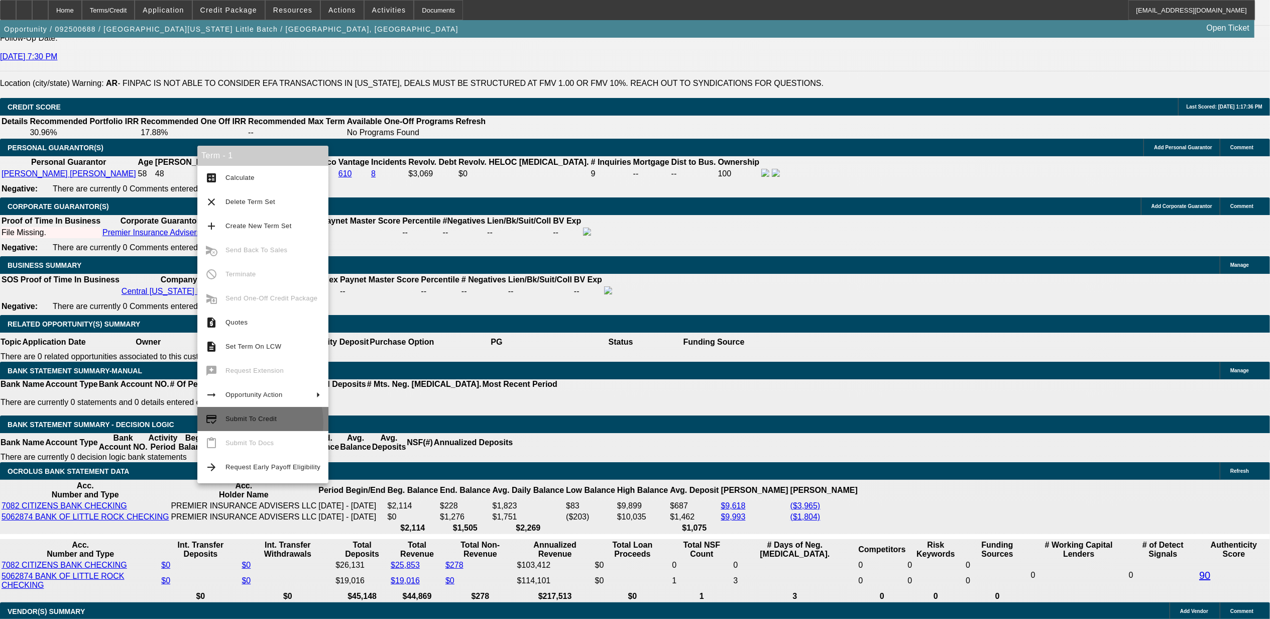
click at [234, 423] on span "Submit To Credit" at bounding box center [272, 419] width 95 height 12
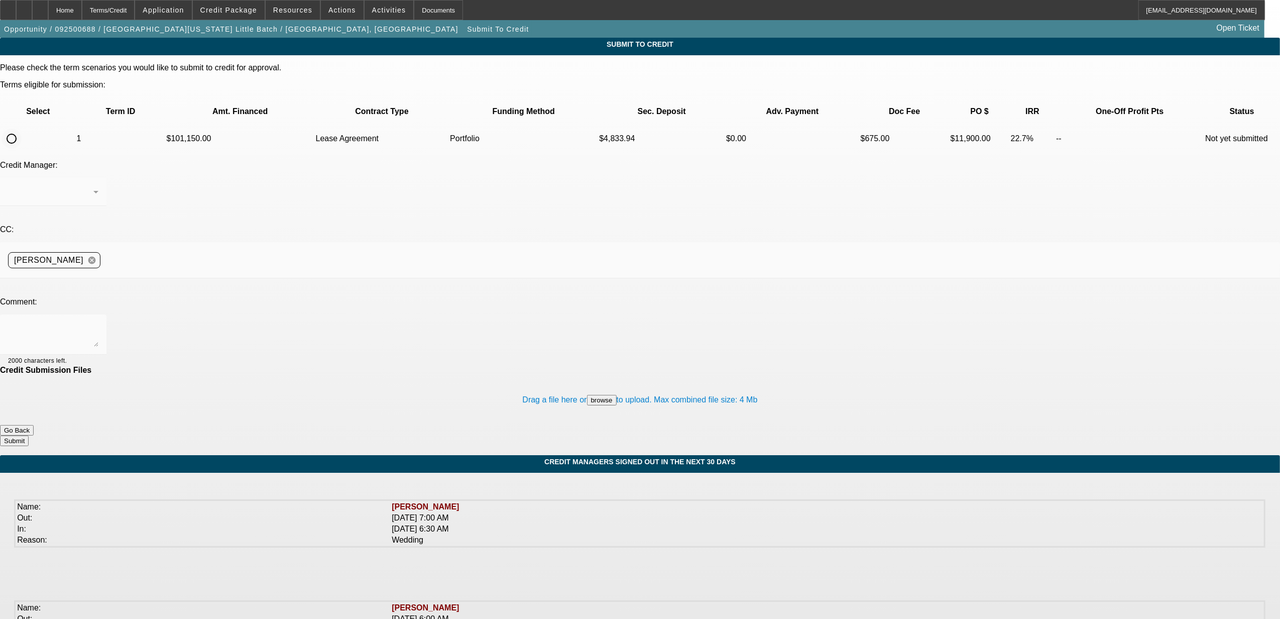
click at [22, 129] on input "radio" at bounding box center [12, 139] width 20 height 20
radio input "true"
click at [93, 186] on div "Arida, George" at bounding box center [50, 192] width 85 height 12
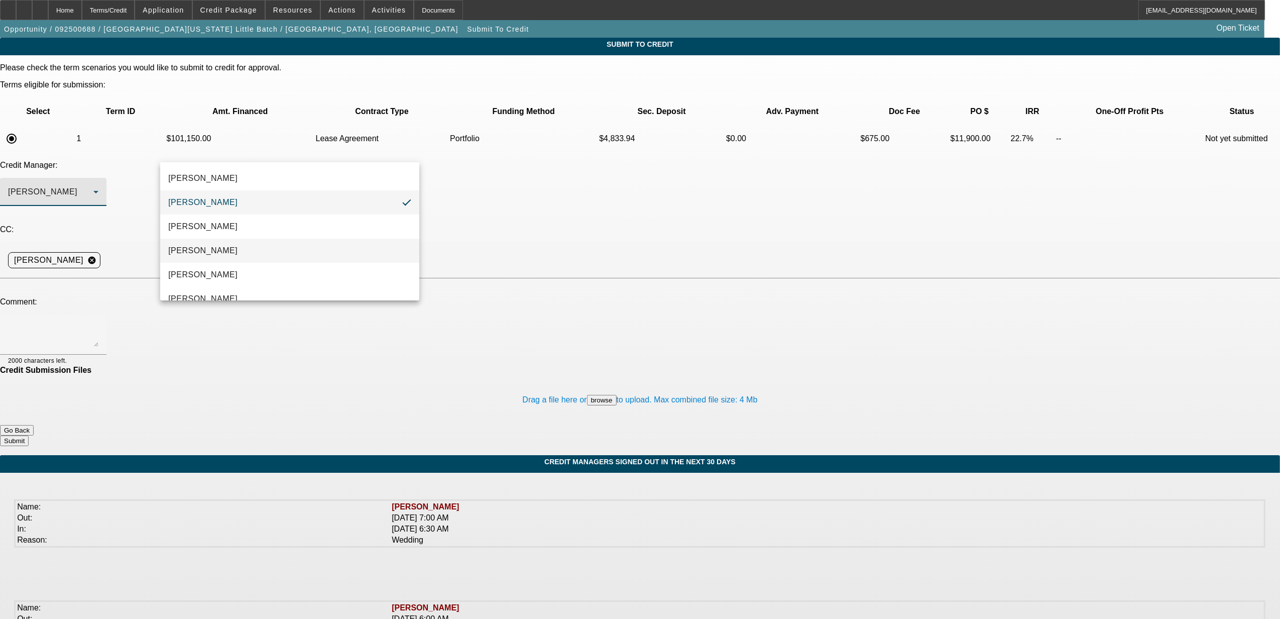
click at [229, 245] on mat-option "[PERSON_NAME]" at bounding box center [289, 251] width 259 height 24
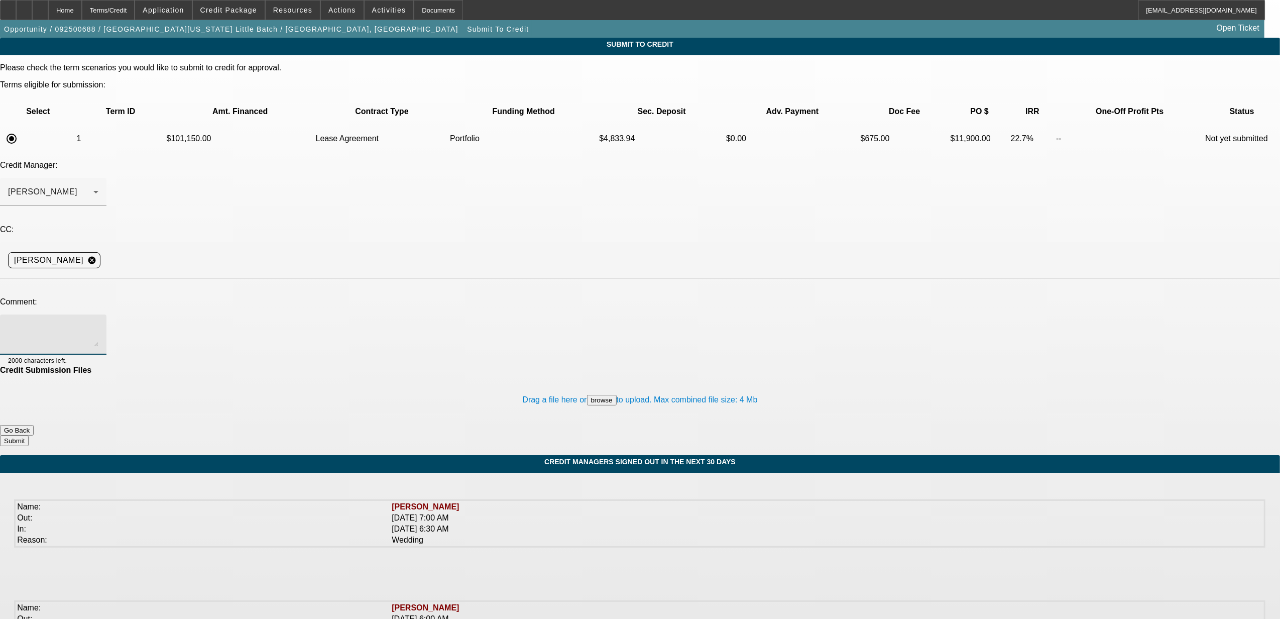
click at [98, 322] on textarea at bounding box center [53, 334] width 90 height 24
click at [98, 322] on textarea "startup company looking to buy a slightly used mixer. the PG also owns an insur…" at bounding box center [53, 334] width 90 height 24
type textarea "startup company looking to buy a slightly used mixer. the PG also owns an insur…"
click at [29, 435] on button "Submit" at bounding box center [14, 440] width 29 height 11
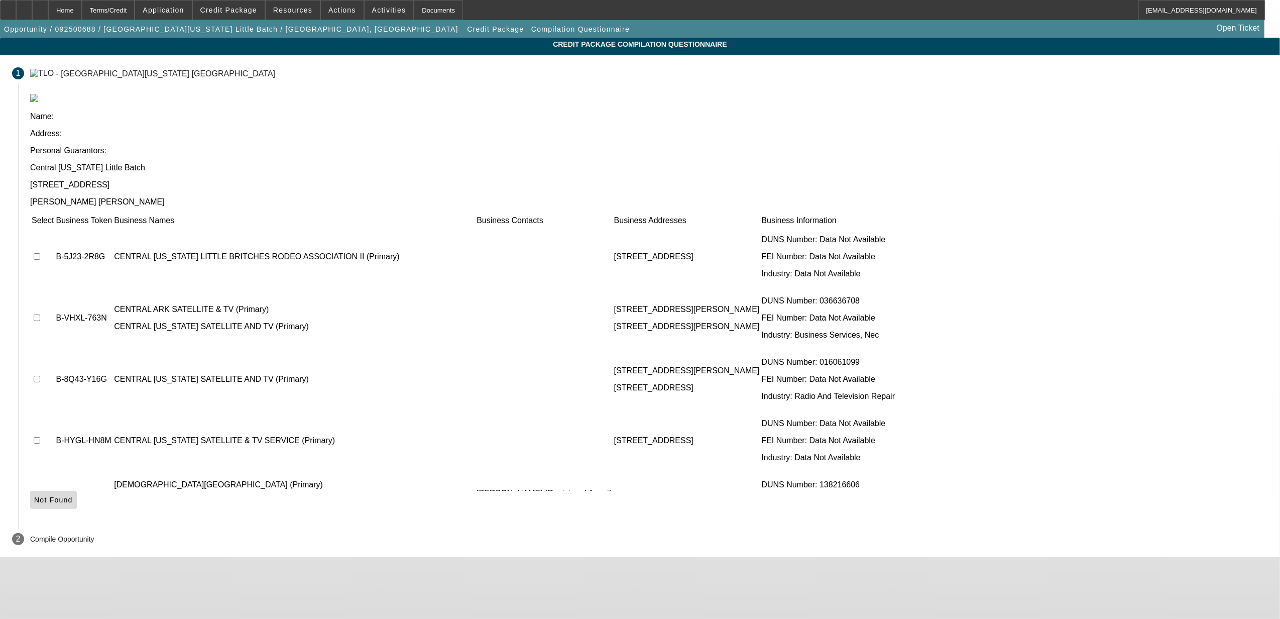
click at [34, 496] on icon at bounding box center [34, 500] width 0 height 8
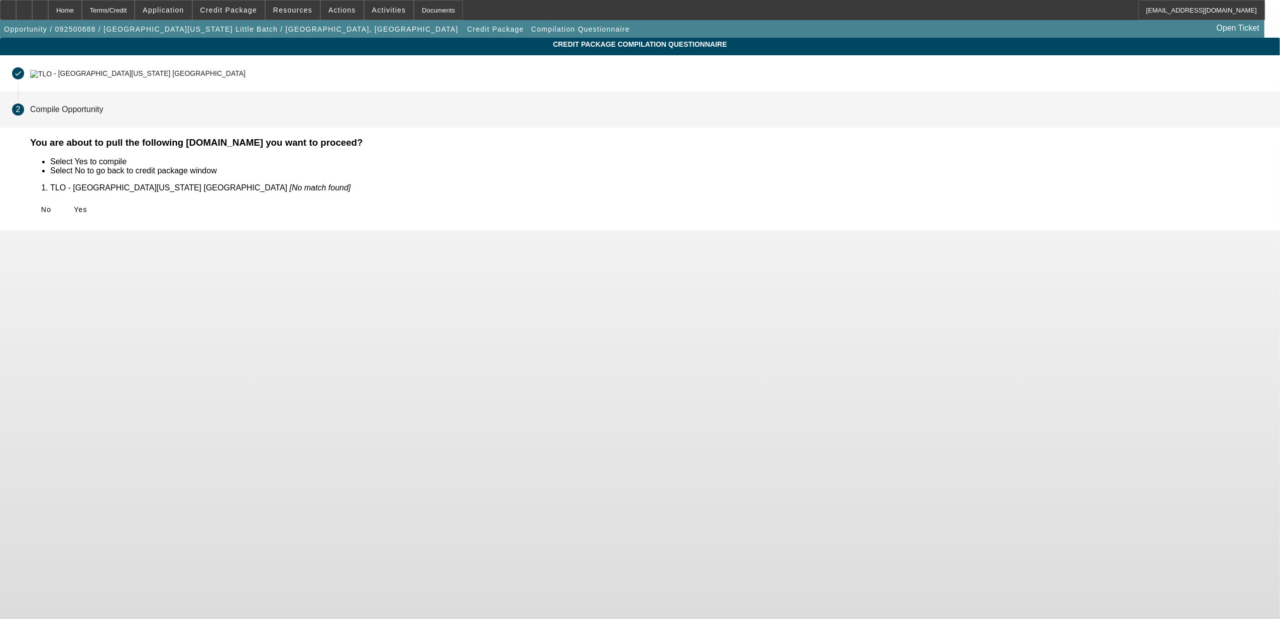
click at [74, 207] on icon at bounding box center [74, 209] width 0 height 8
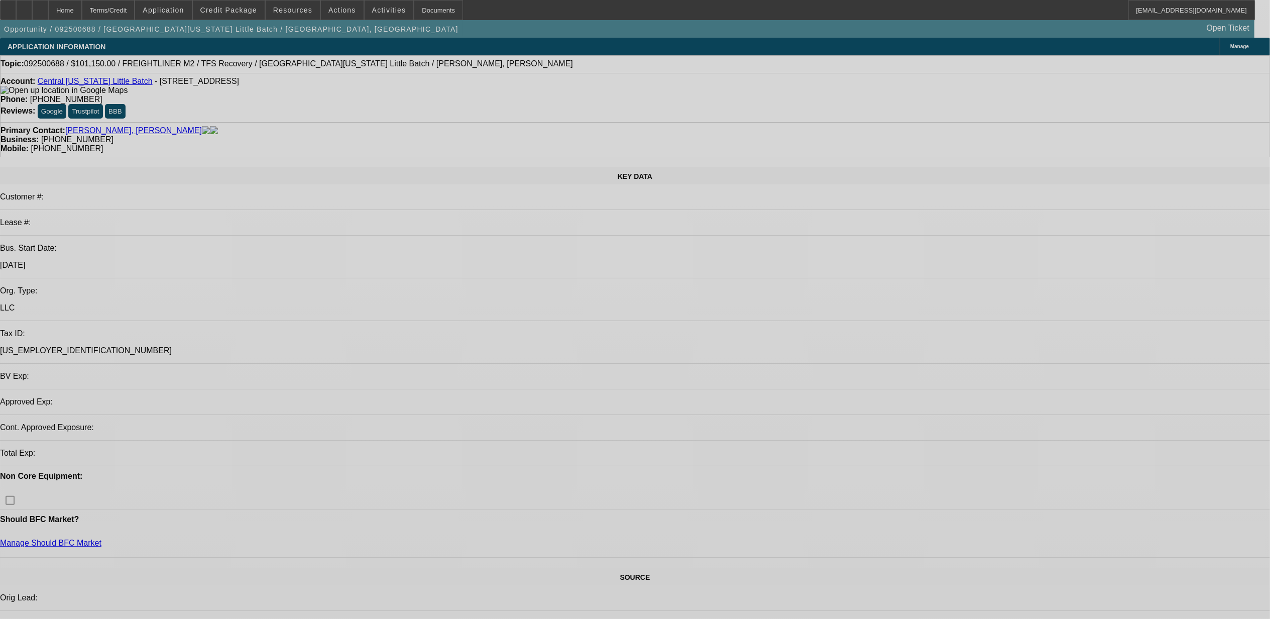
select select "0.15"
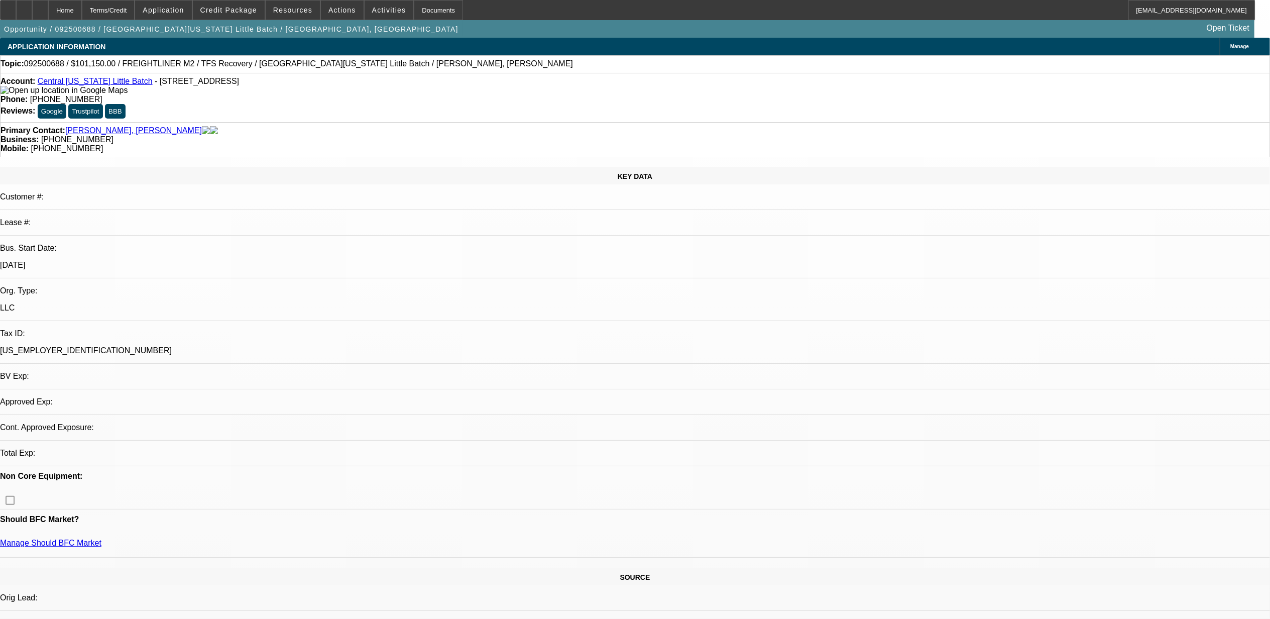
select select "2"
select select "0.1"
select select "4"
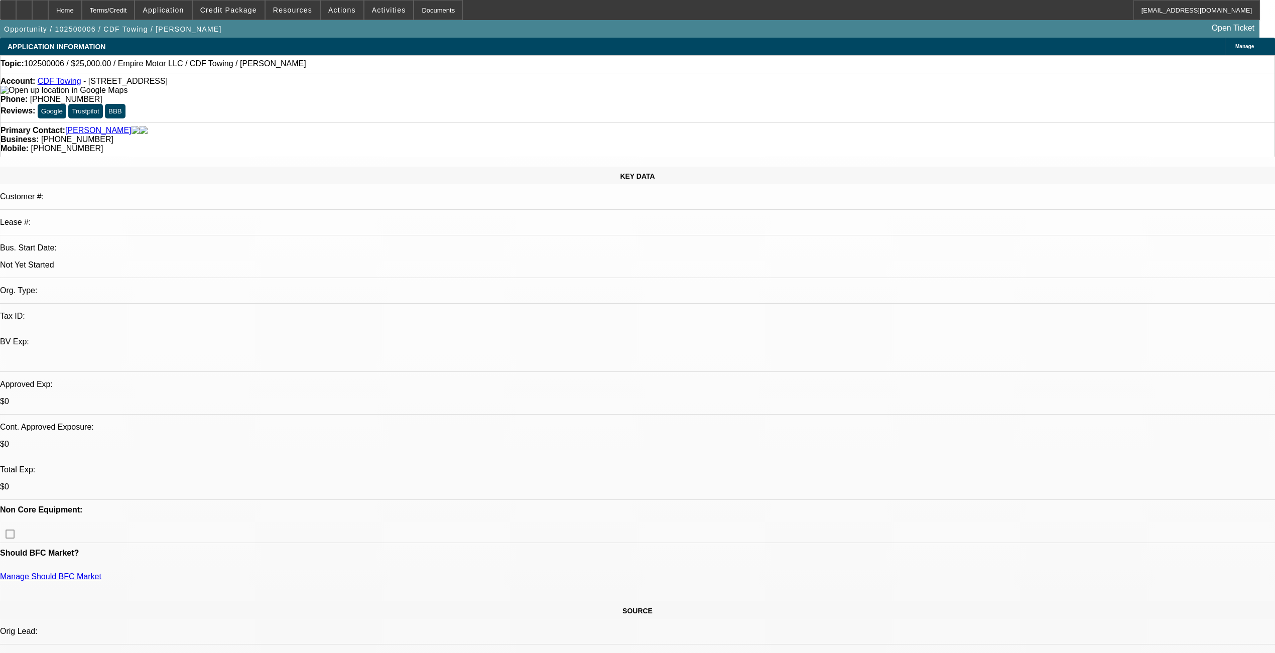
select select "0"
select select "2"
select select "0.1"
select select "4"
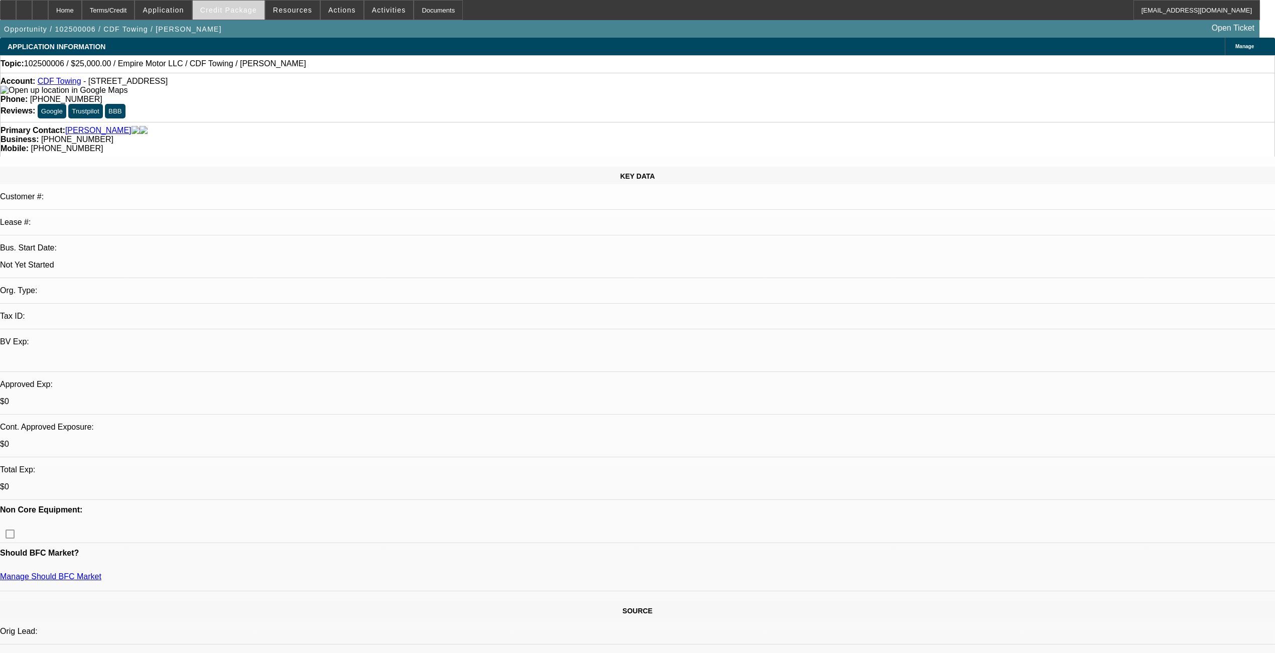
click at [232, 14] on span at bounding box center [229, 10] width 72 height 24
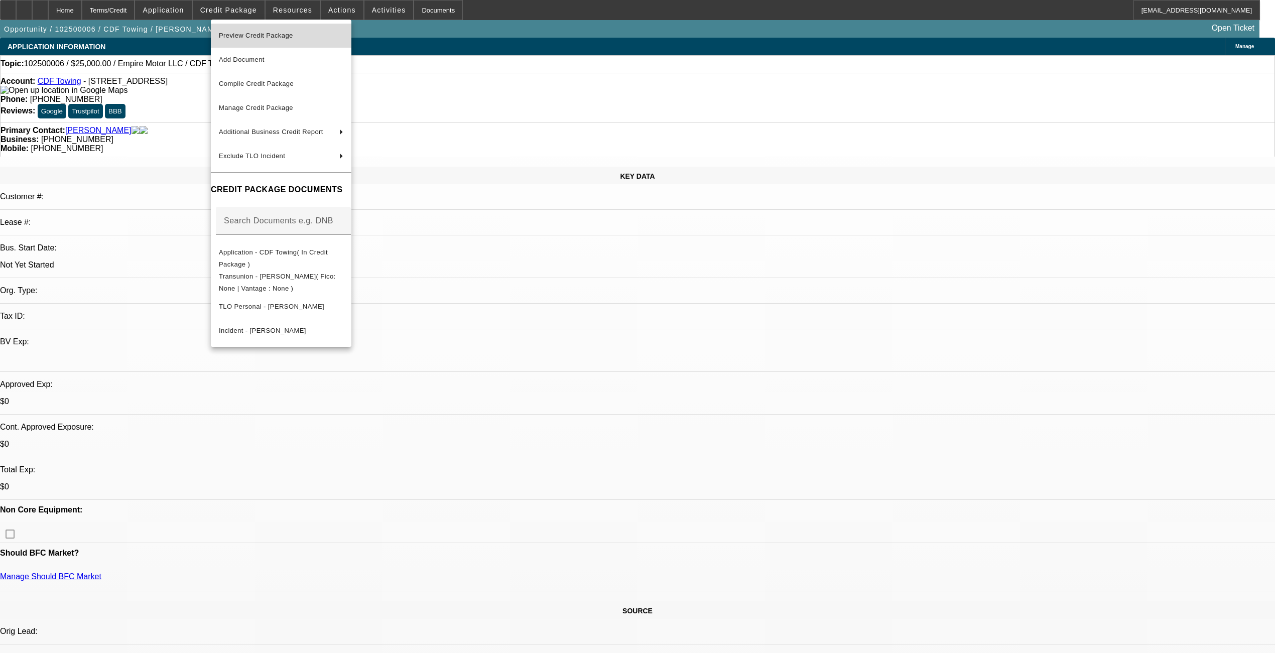
click at [289, 41] on button "Preview Credit Package" at bounding box center [281, 36] width 141 height 24
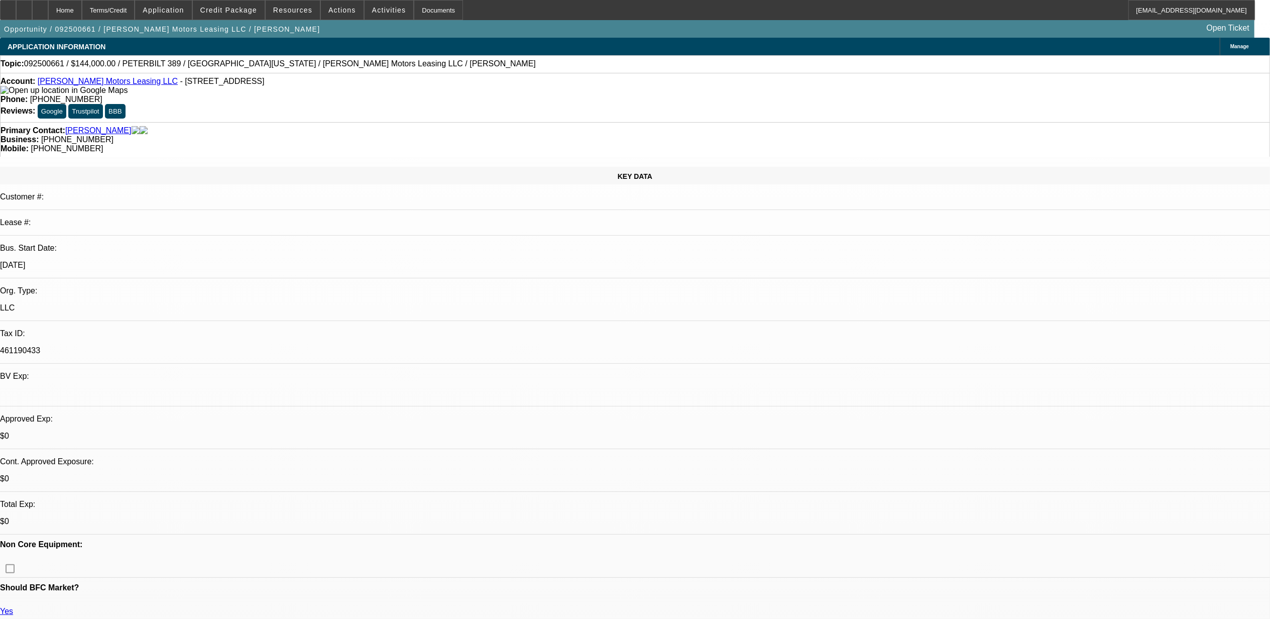
select select "0"
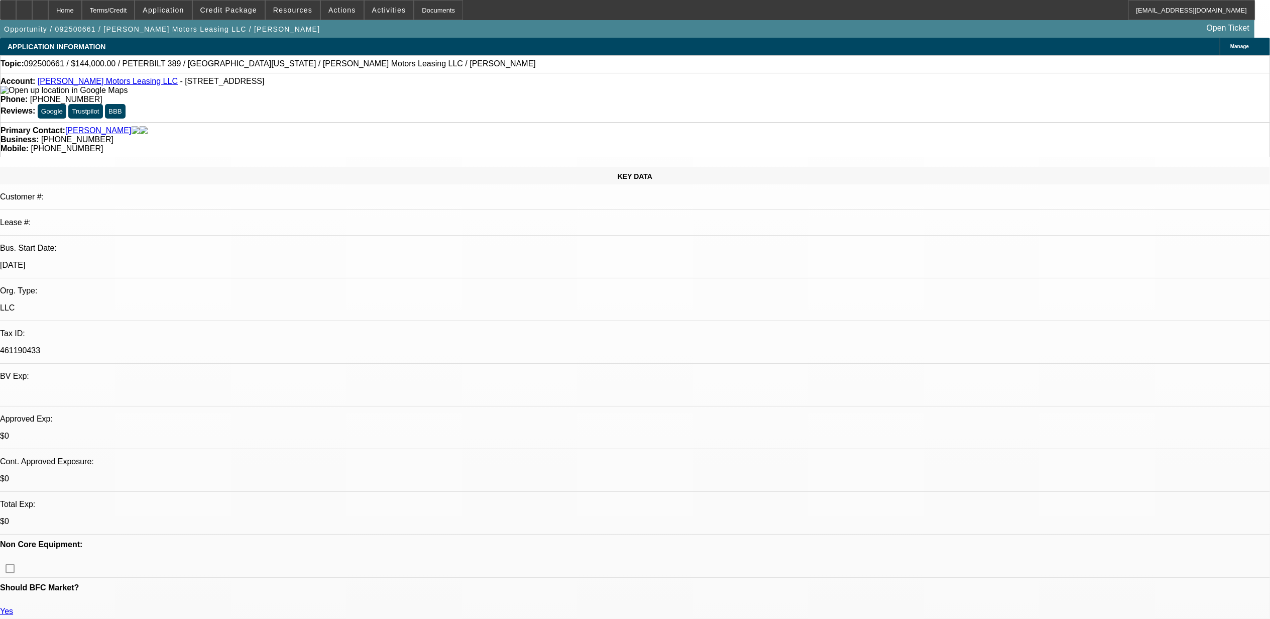
select select "0"
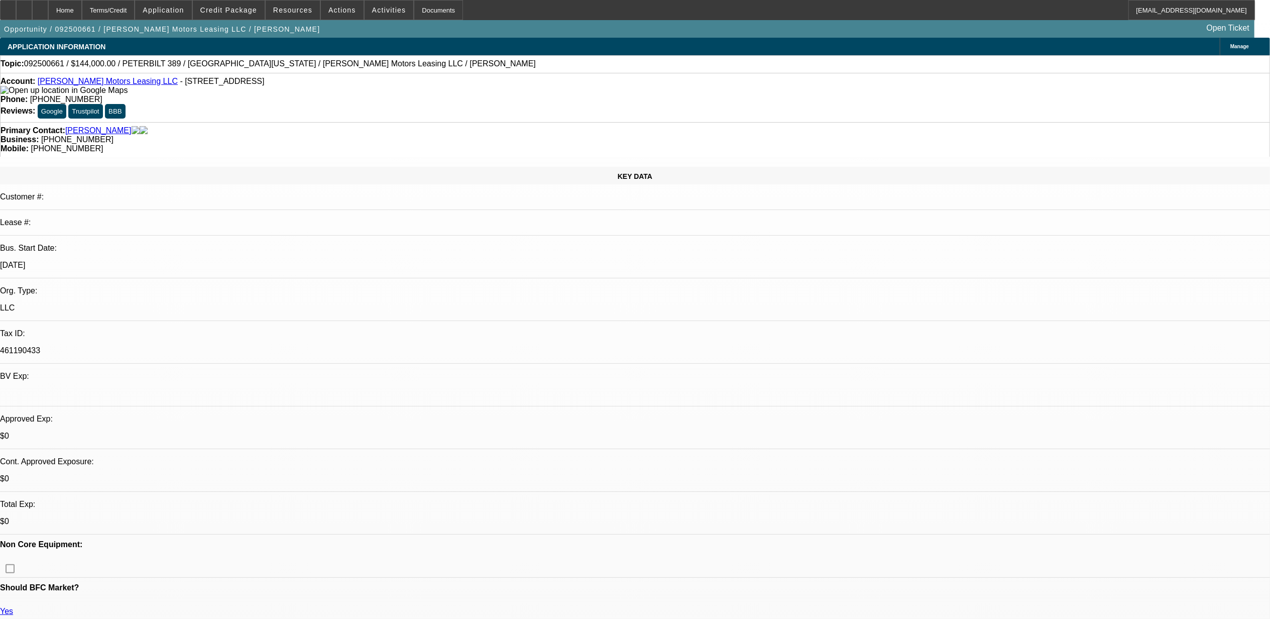
select select "0"
select select "1"
select select "6"
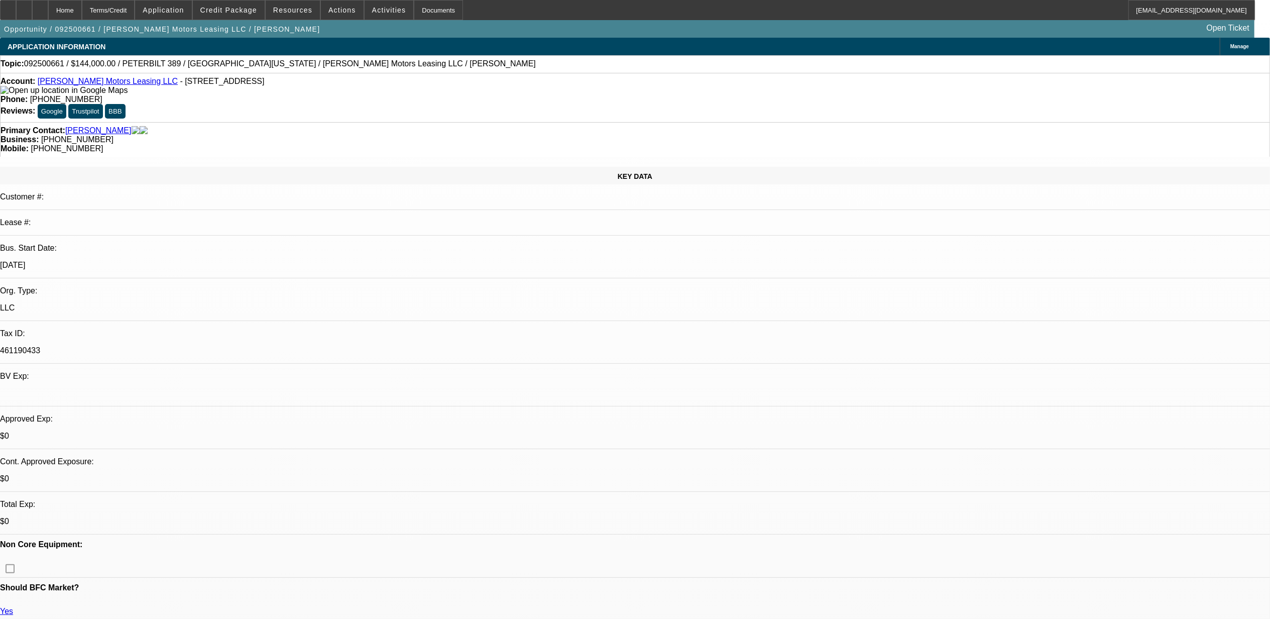
select select "1"
select select "2"
select select "6"
select select "1"
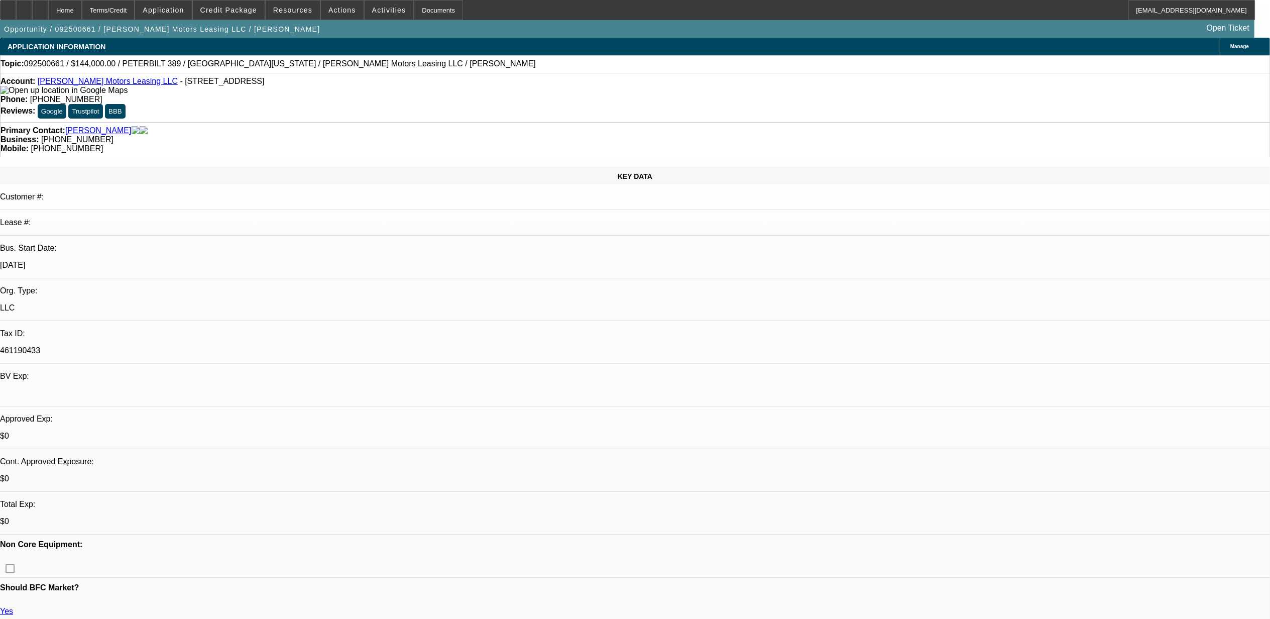
select select "6"
select select "1"
select select "2"
select select "6"
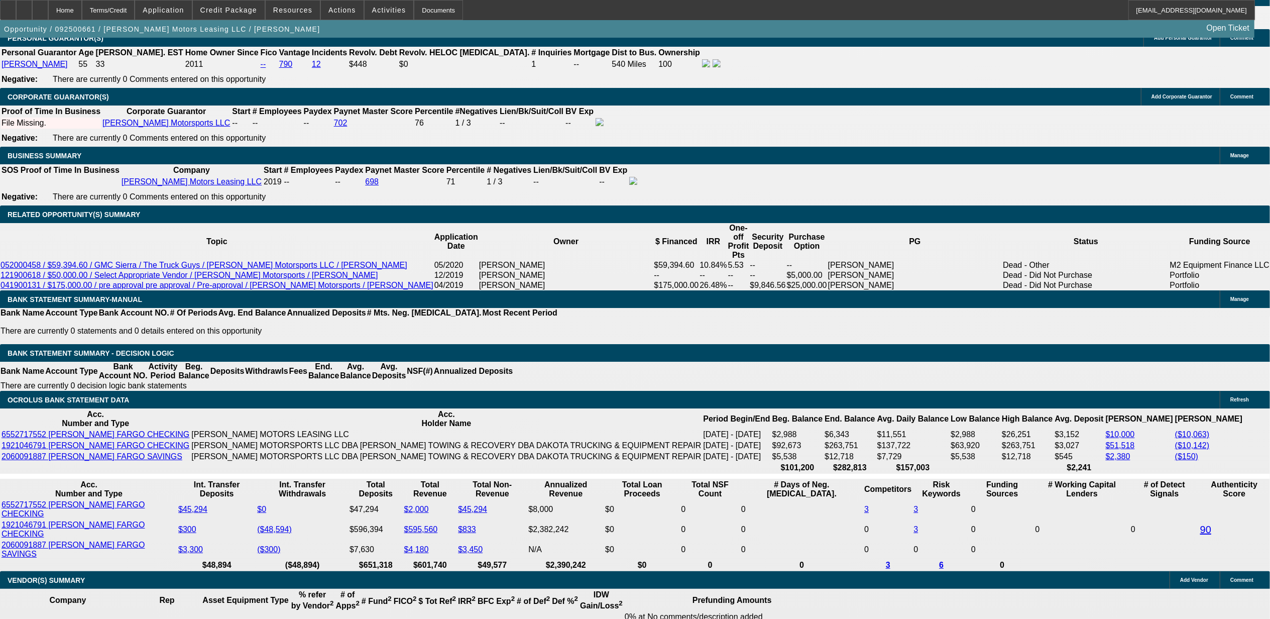
scroll to position [1570, 0]
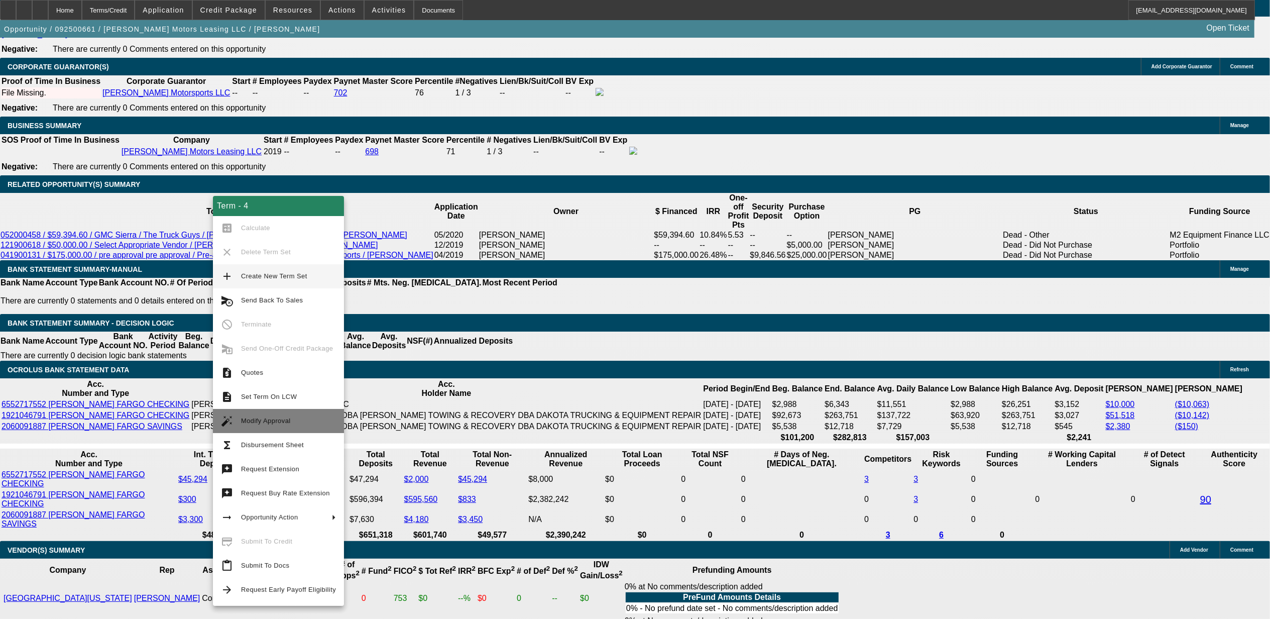
click at [278, 426] on span "Modify Approval" at bounding box center [288, 421] width 95 height 12
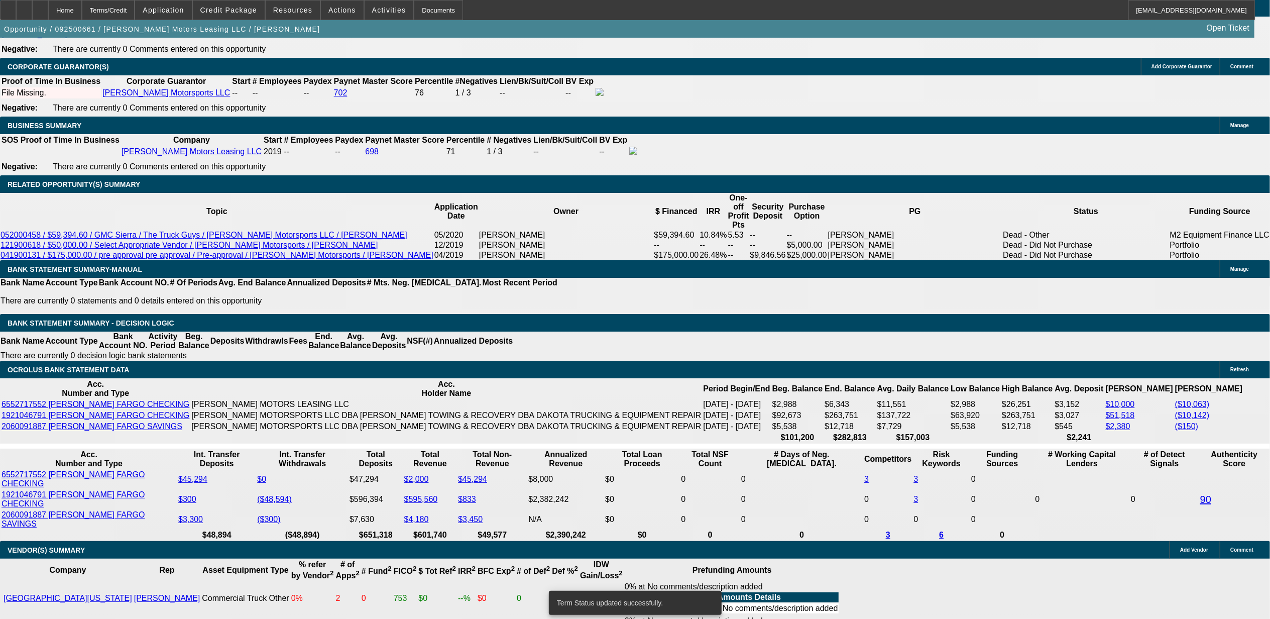
select select "0"
select select "6"
select select "0"
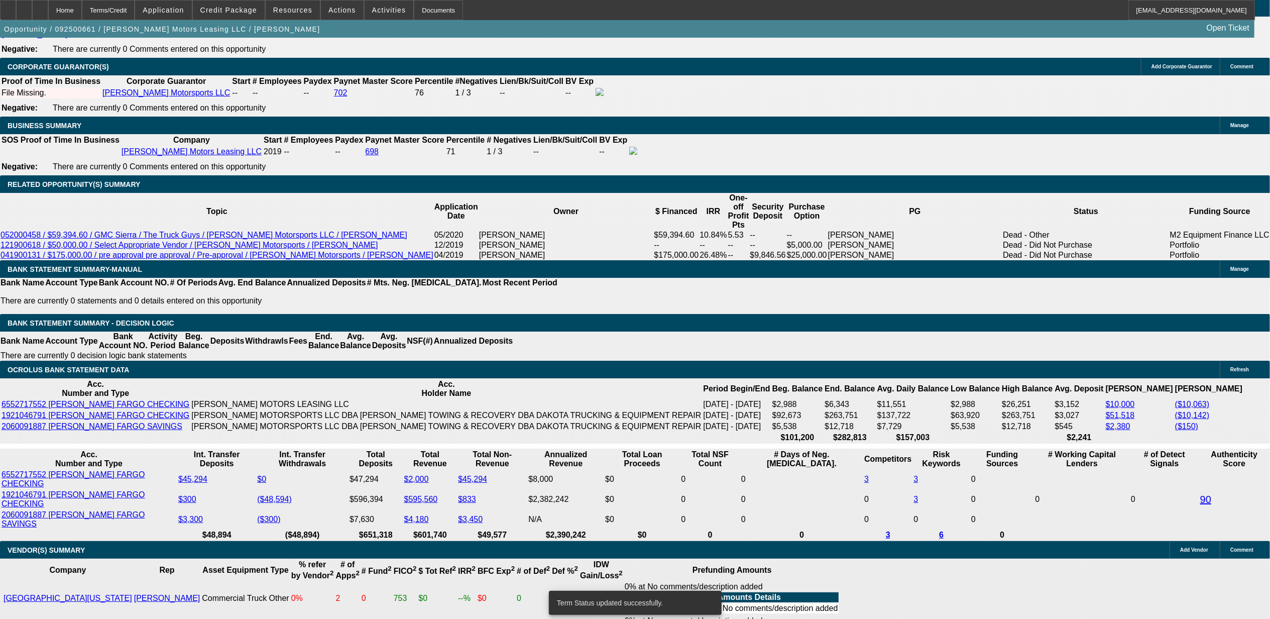
select select "0"
select select "6"
select select "0"
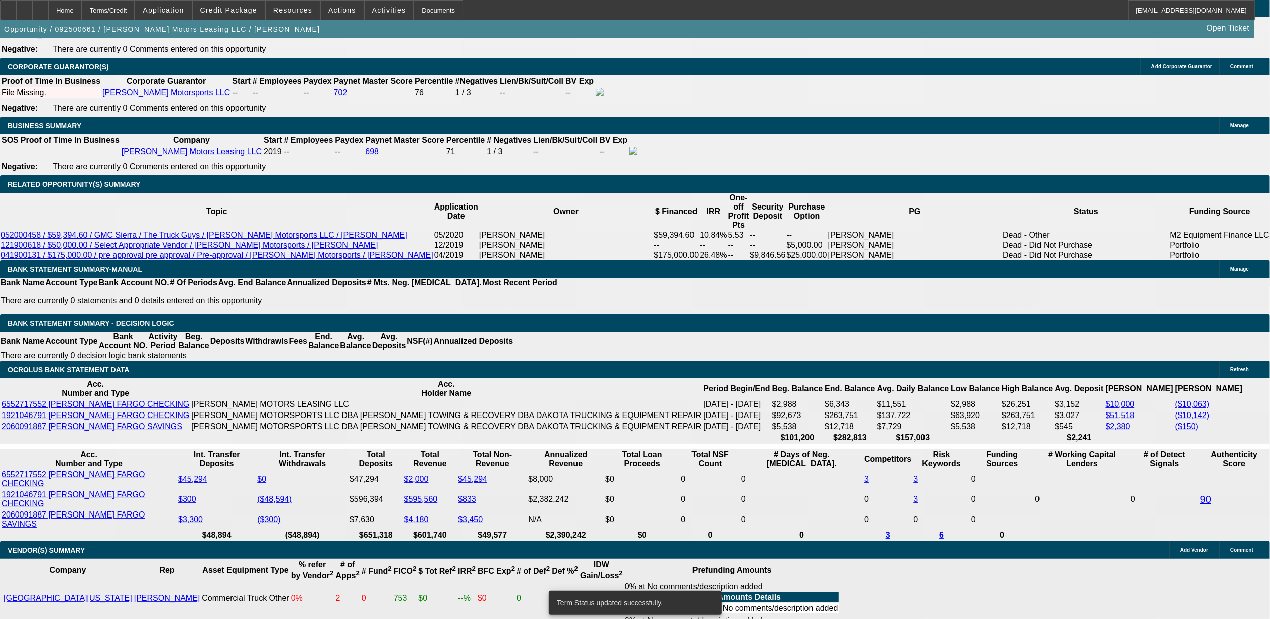
select select "2"
select select "0"
select select "6"
select select "0"
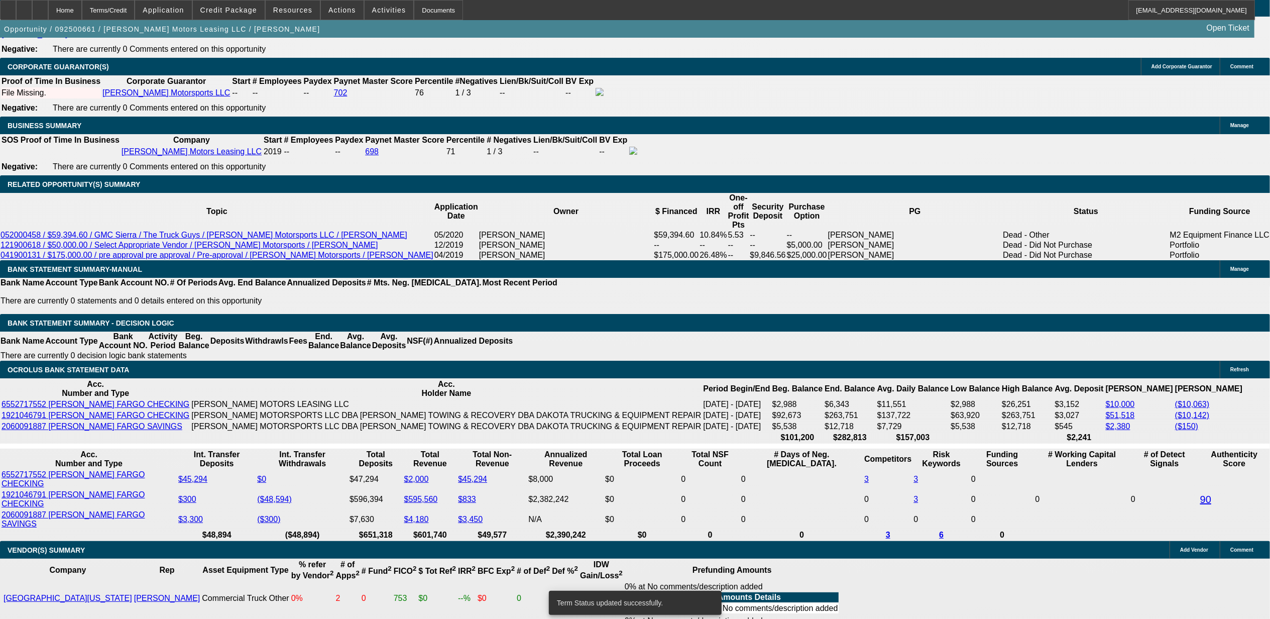
select select "0"
select select "6"
type input "UNKNOWN"
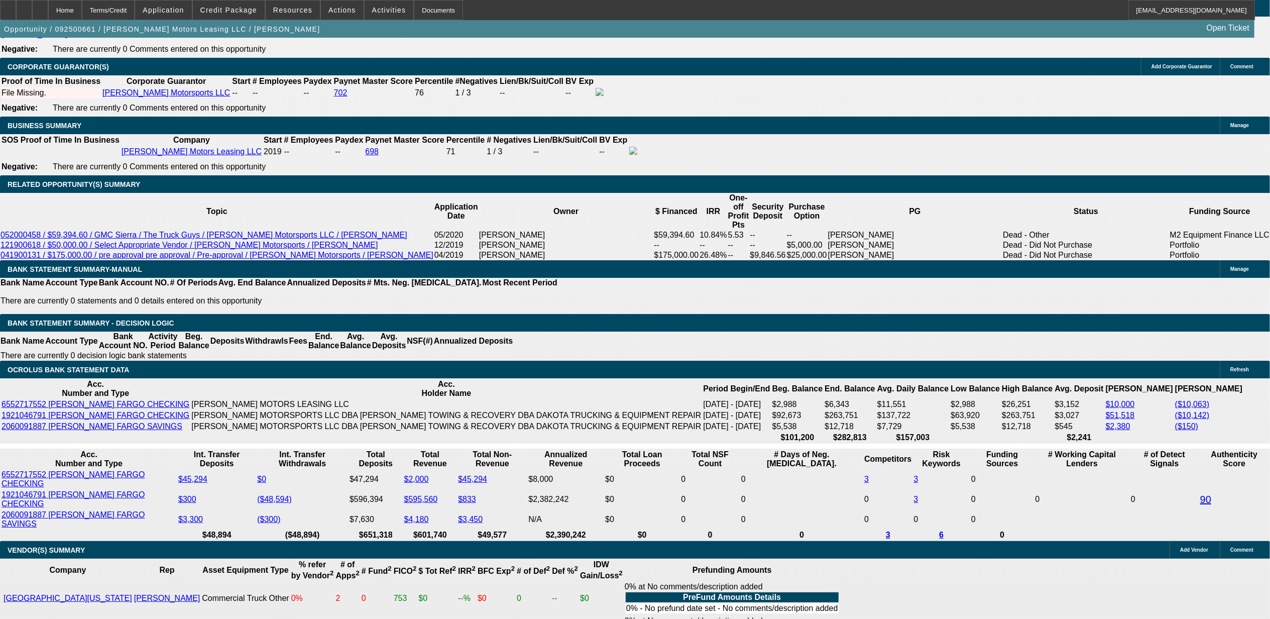
type input "9."
type input "$2,989.20"
type input "9.9"
type input "$3,052.49"
type input "9.9"
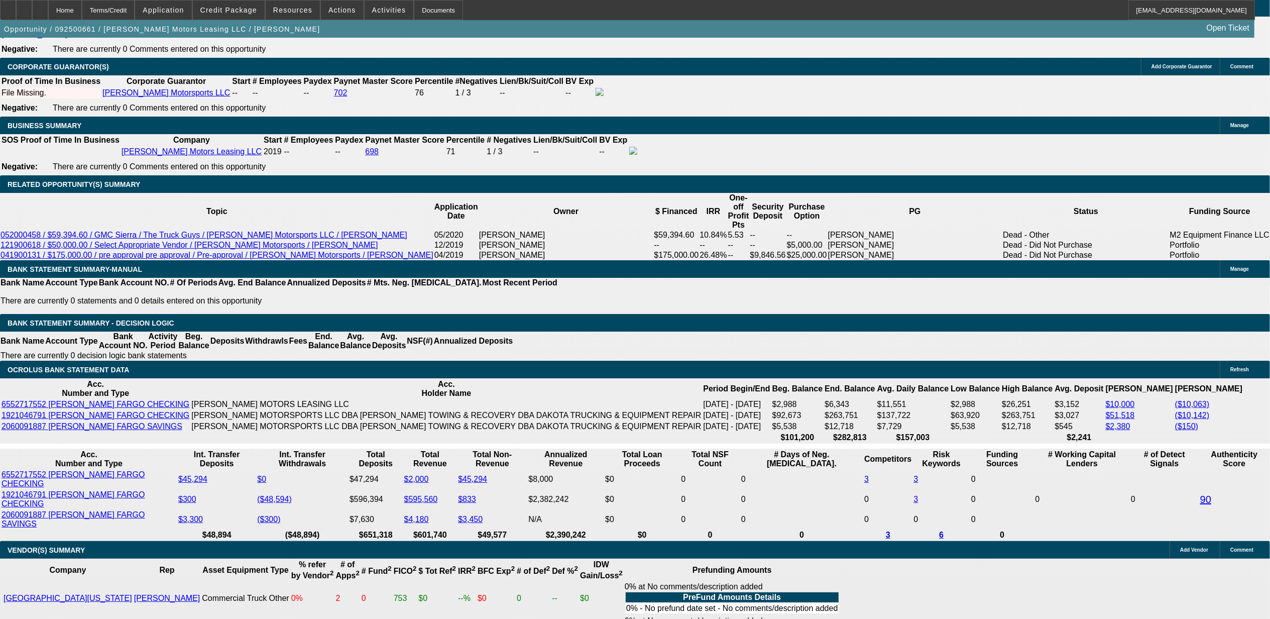
drag, startPoint x: 105, startPoint y: 388, endPoint x: 119, endPoint y: 382, distance: 14.8
select select "2"
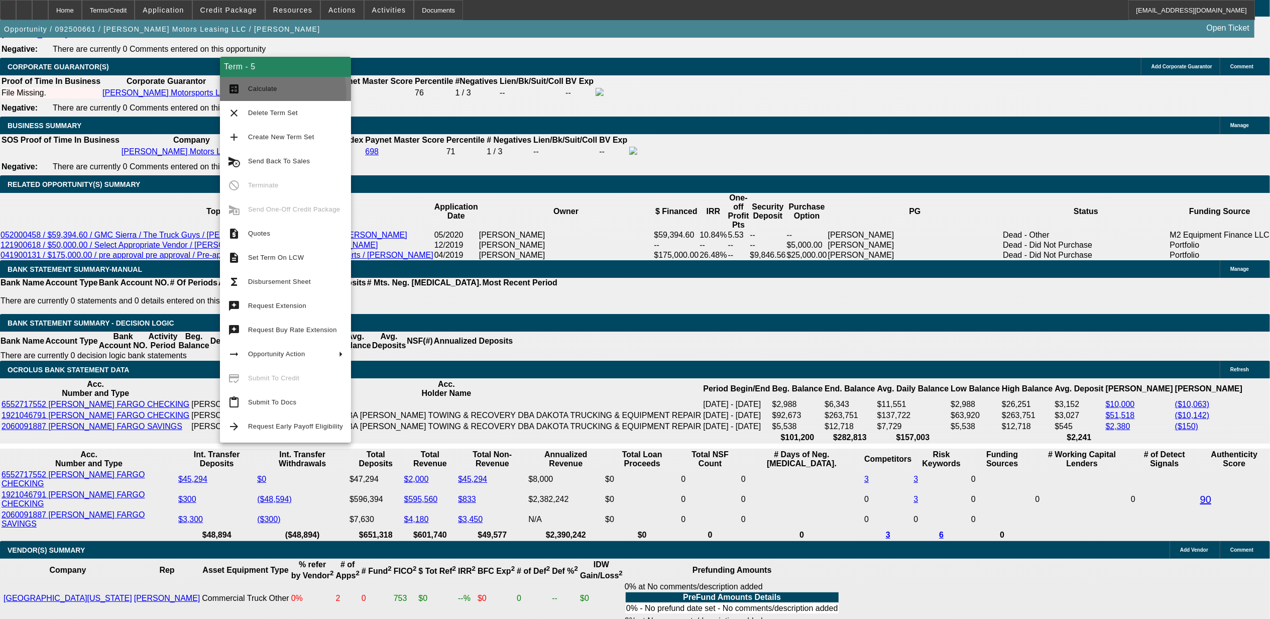
click at [258, 93] on span "Calculate" at bounding box center [295, 89] width 95 height 12
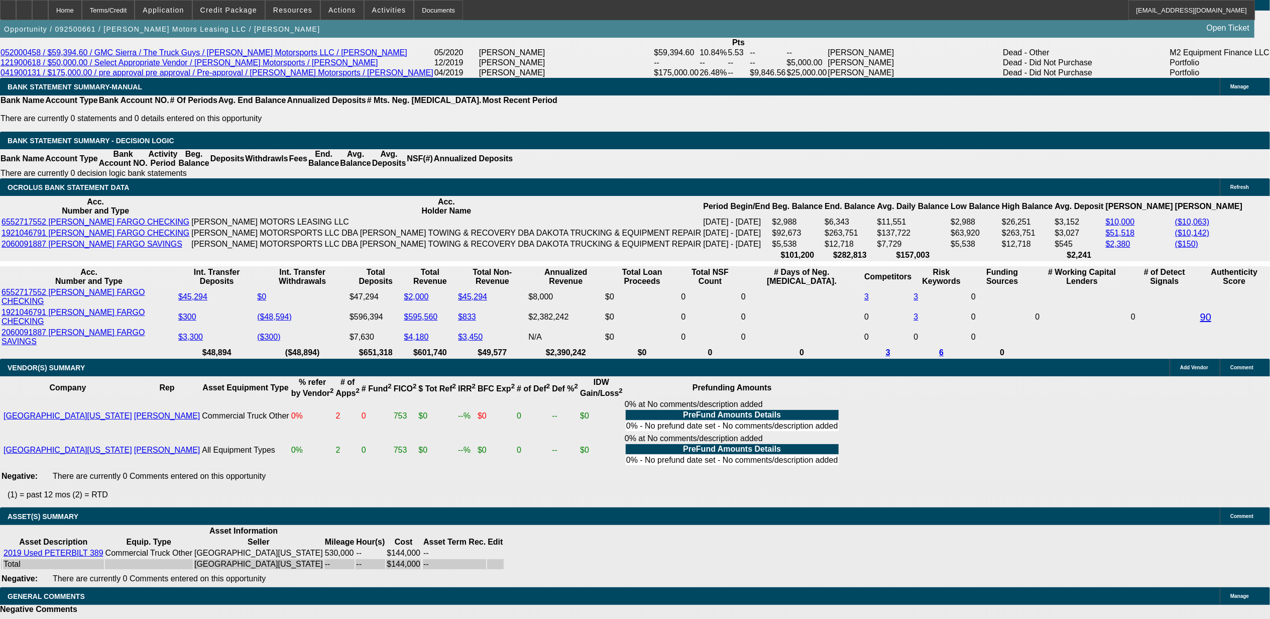
scroll to position [1803, 0]
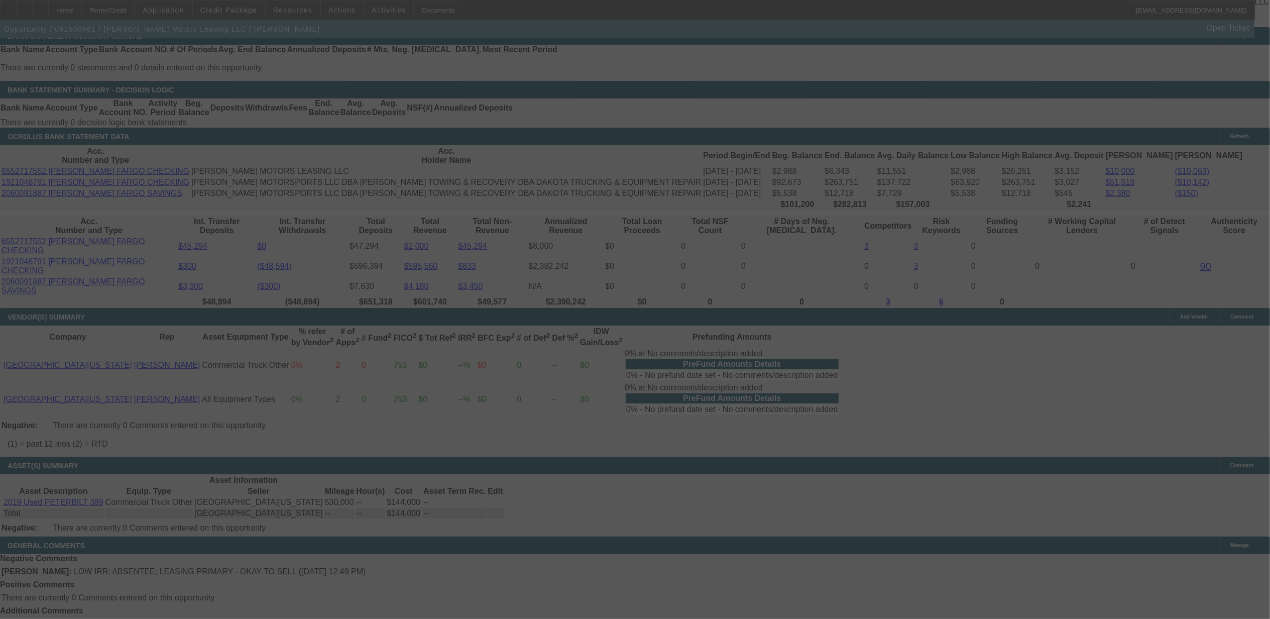
select select "0"
select select "2"
select select "0"
select select "6"
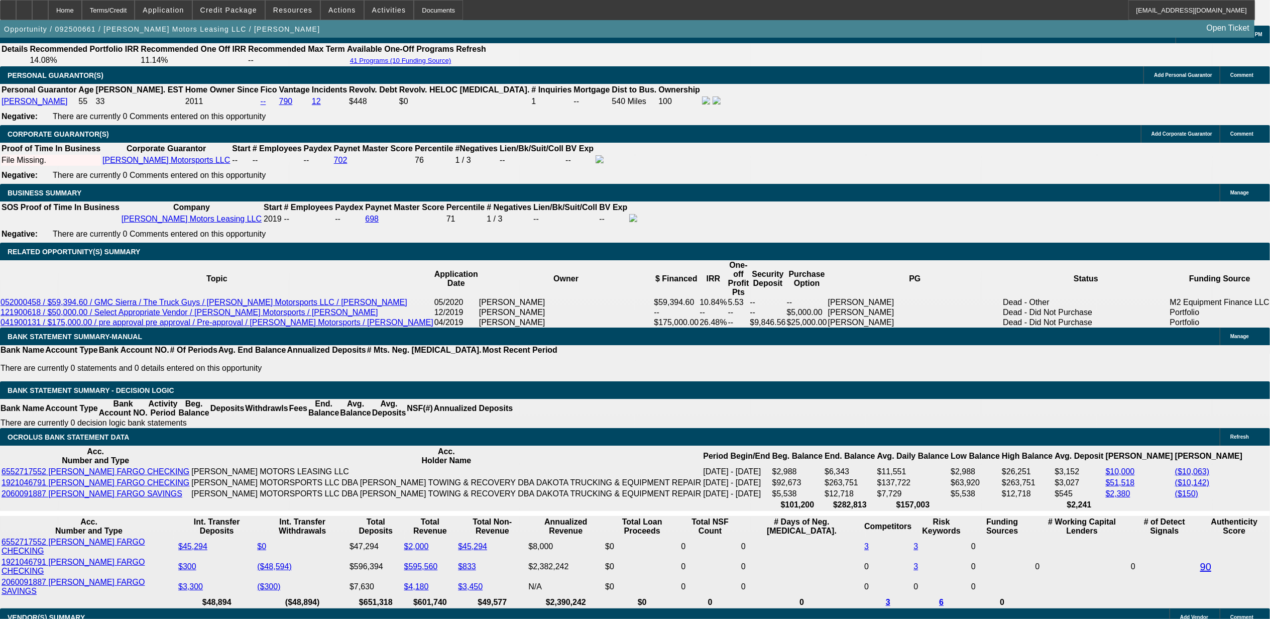
scroll to position [1534, 0]
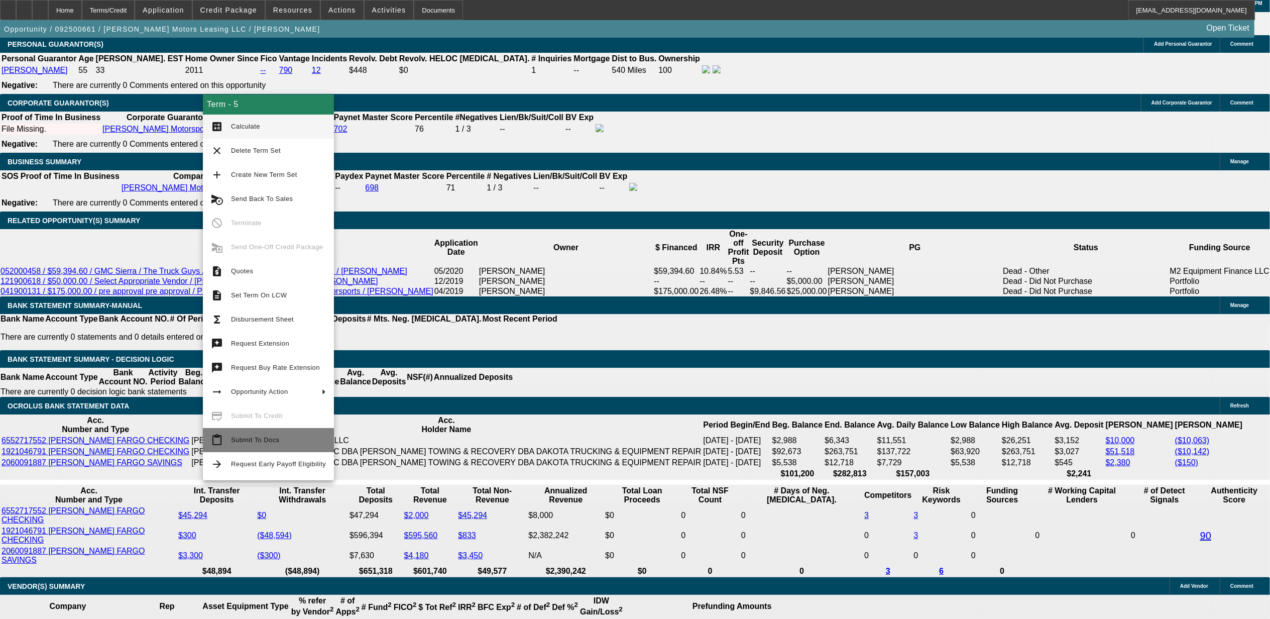
click at [231, 445] on span "Submit To Docs" at bounding box center [278, 440] width 95 height 12
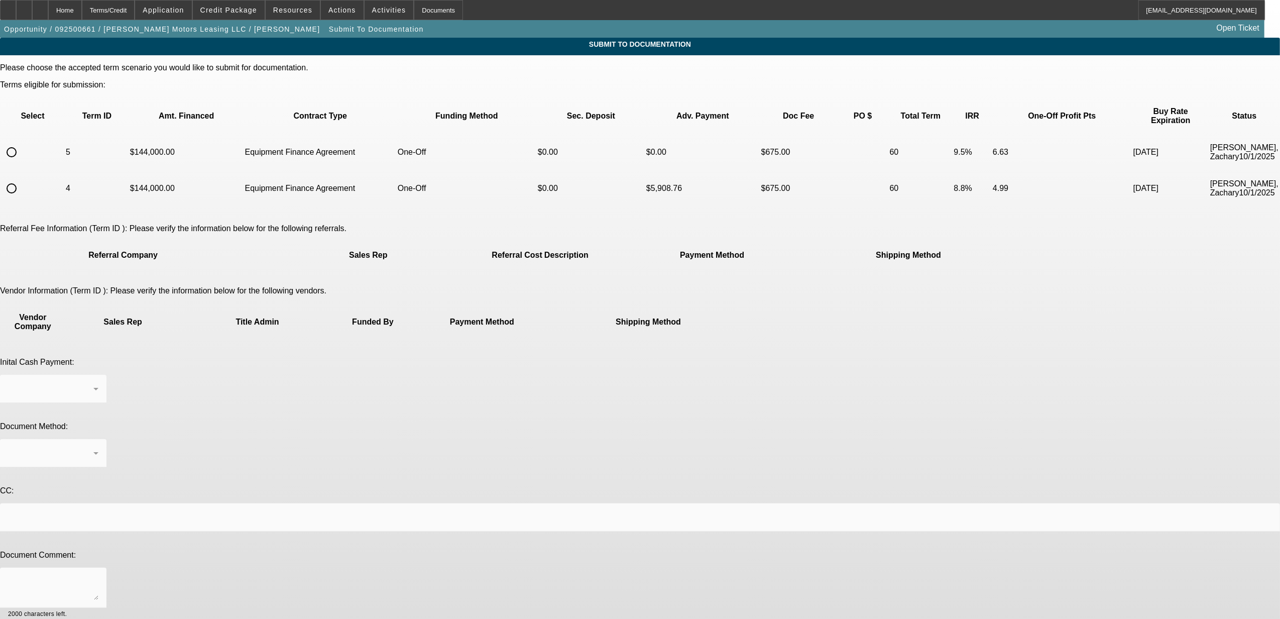
click at [22, 142] on input "radio" at bounding box center [12, 152] width 20 height 20
radio input "true"
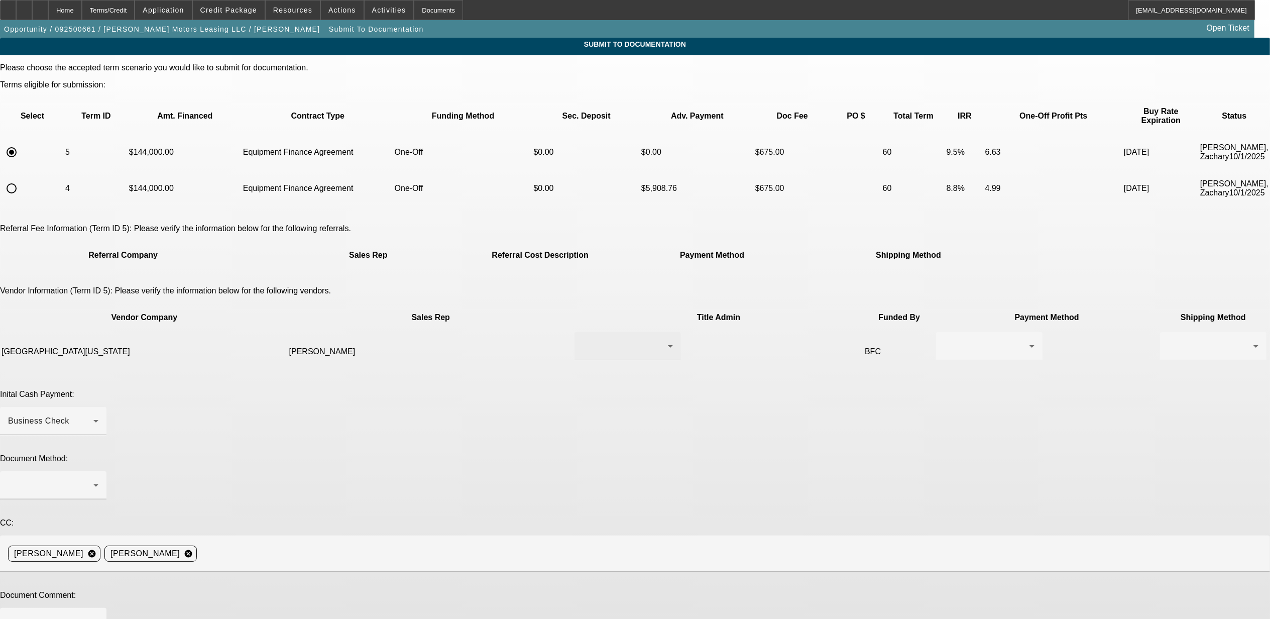
click at [583, 340] on div at bounding box center [625, 346] width 85 height 12
click at [564, 336] on mat-option "Jamie" at bounding box center [589, 336] width 120 height 24
click at [944, 340] on div at bounding box center [986, 346] width 85 height 12
click at [706, 355] on span "Wire Transfer" at bounding box center [719, 361] width 52 height 12
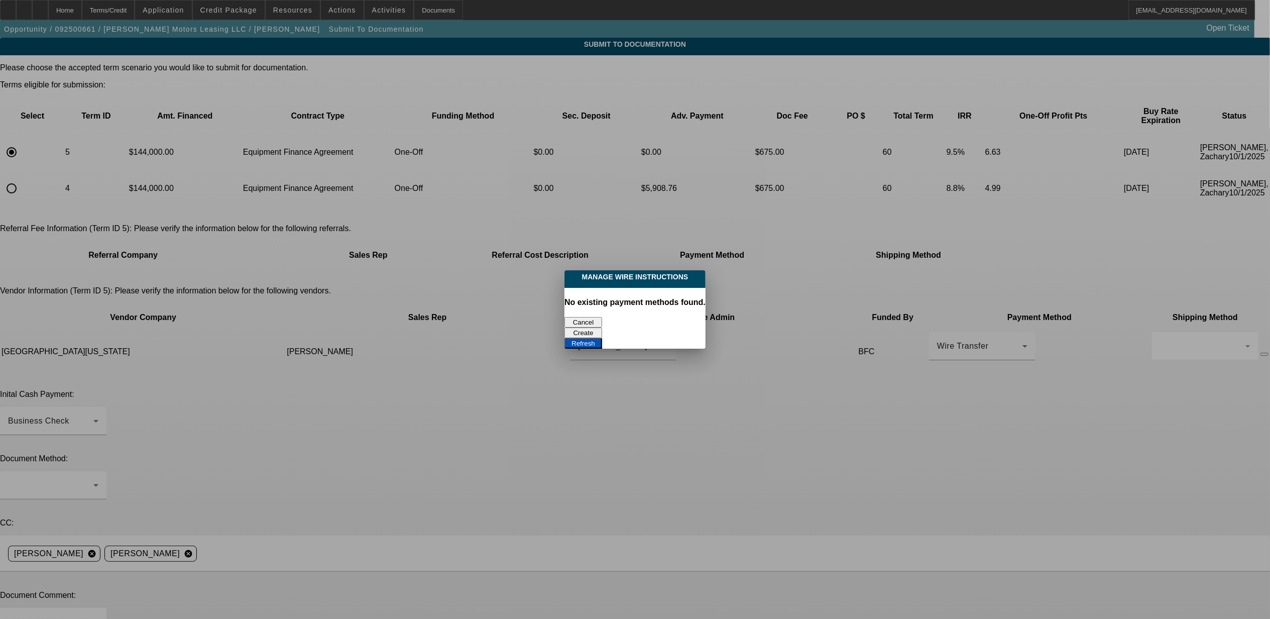
click at [585, 317] on button "Cancel" at bounding box center [583, 322] width 38 height 11
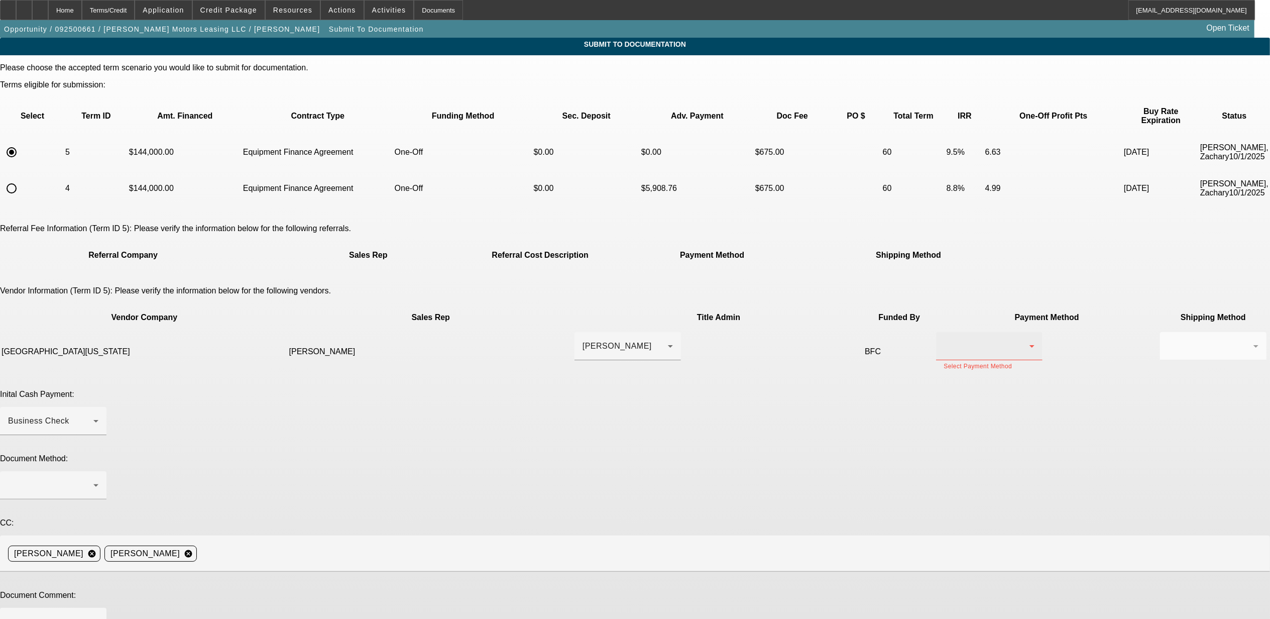
click at [944, 332] on div at bounding box center [989, 346] width 90 height 28
drag, startPoint x: 709, startPoint y: 341, endPoint x: 772, endPoint y: 324, distance: 65.5
click at [712, 340] on span "Check" at bounding box center [705, 336] width 24 height 12
click at [1168, 340] on div at bounding box center [1210, 346] width 85 height 12
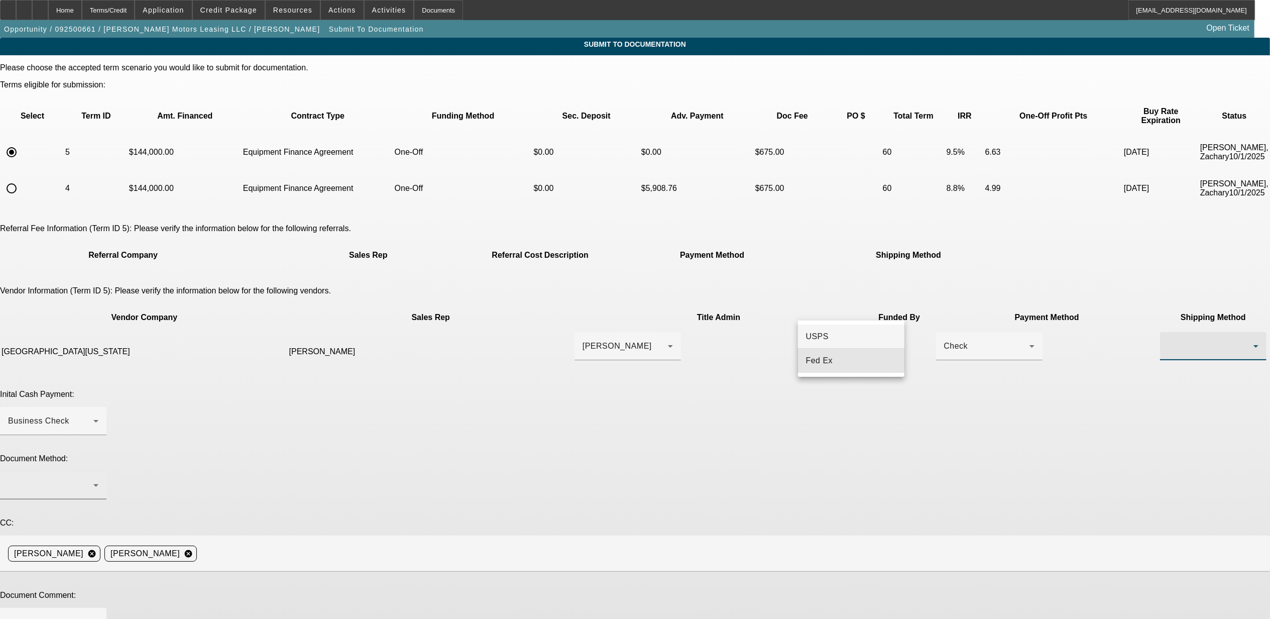
drag, startPoint x: 818, startPoint y: 359, endPoint x: 648, endPoint y: 392, distance: 173.4
click at [818, 358] on span "Fed Ex" at bounding box center [819, 361] width 27 height 12
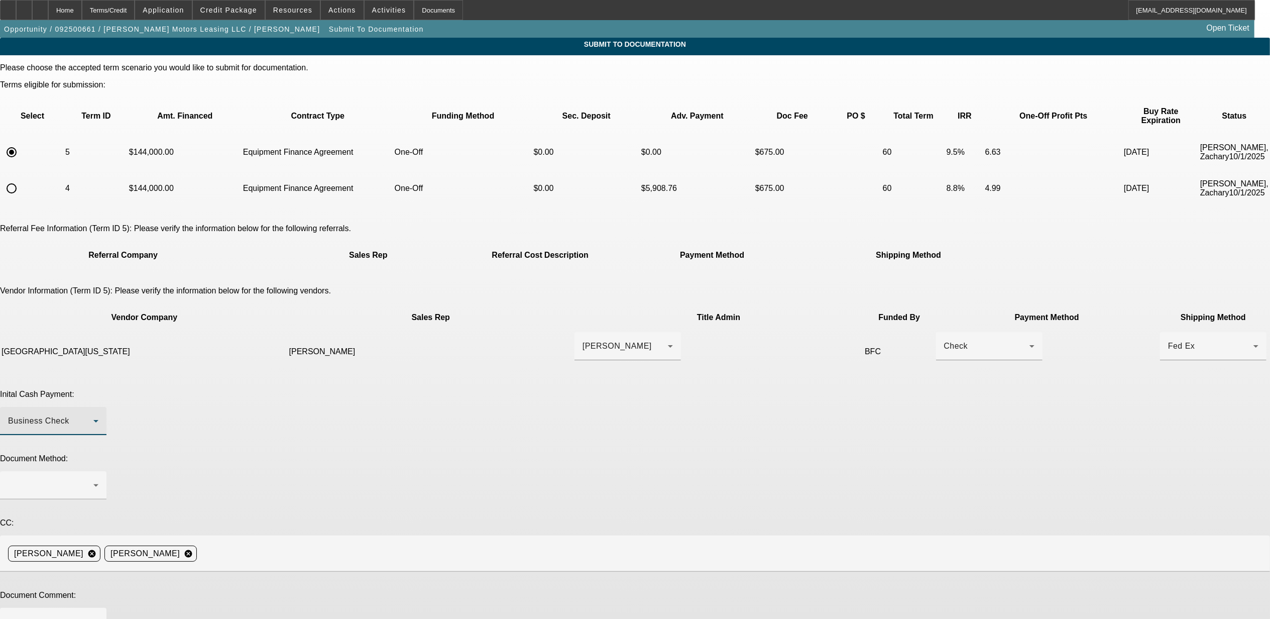
click at [93, 415] on div "Business Check" at bounding box center [50, 421] width 85 height 12
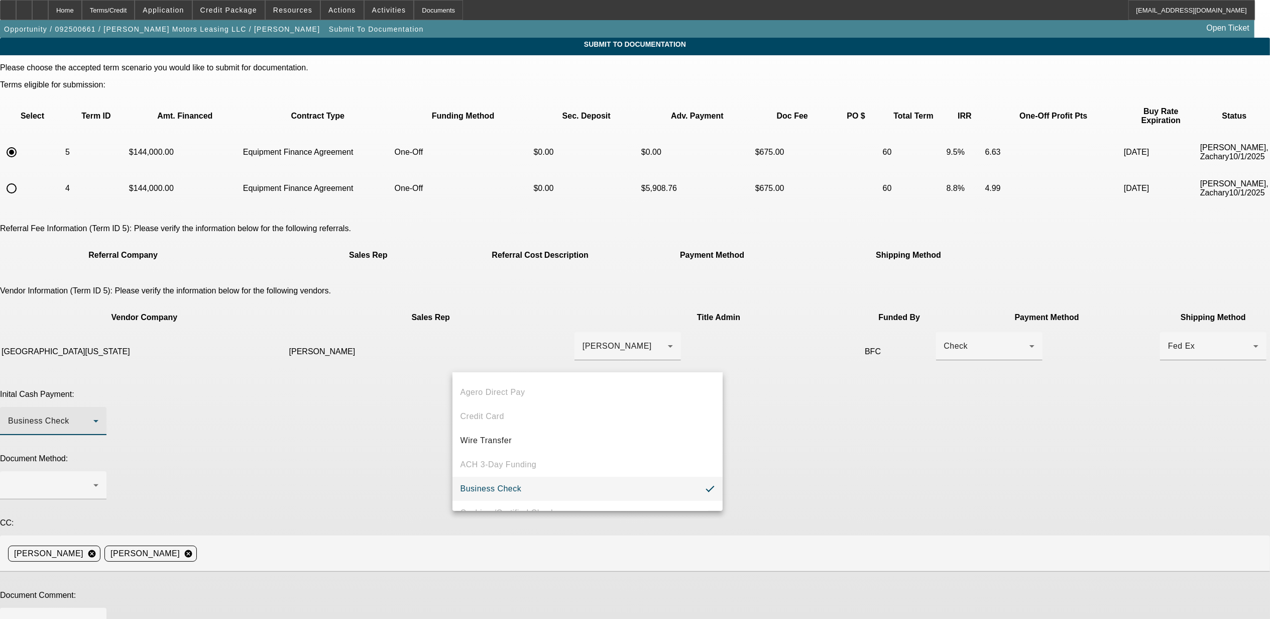
scroll to position [38, 0]
click at [479, 469] on span "Business Check" at bounding box center [490, 471] width 61 height 12
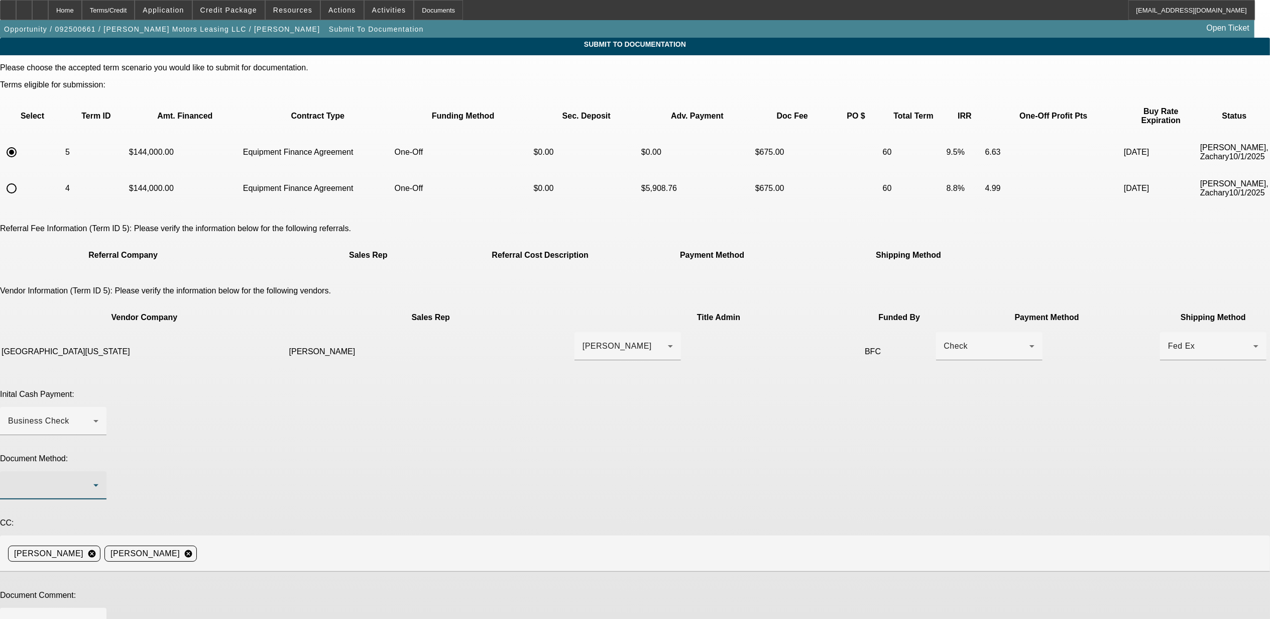
click at [93, 479] on div at bounding box center [50, 485] width 85 height 12
click at [473, 434] on span "DocuSign (Electronic)" at bounding box center [501, 428] width 83 height 12
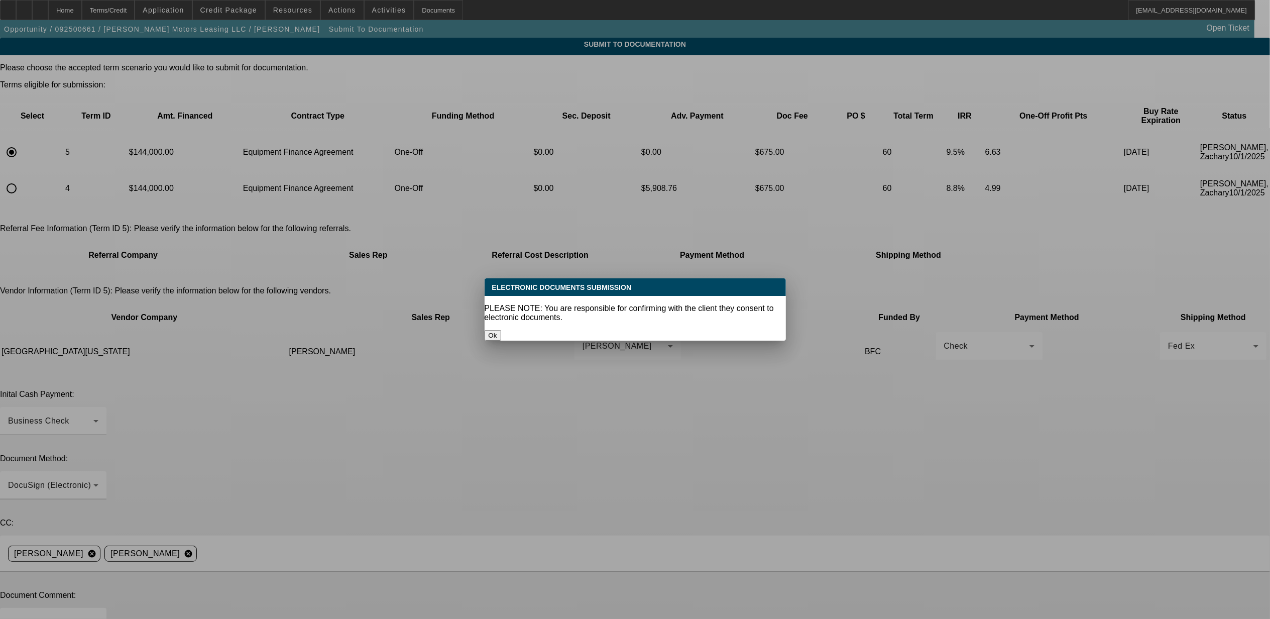
click at [501, 330] on button "Ok" at bounding box center [493, 335] width 17 height 11
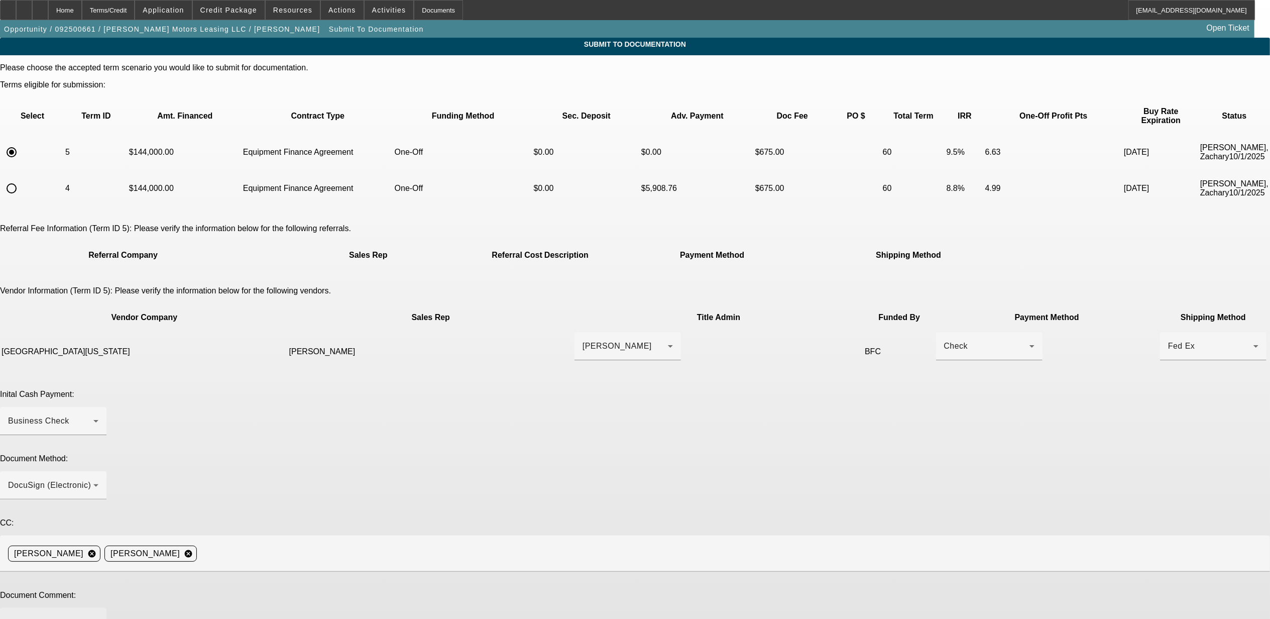
click at [98, 608] on div at bounding box center [53, 628] width 90 height 40
click at [98, 616] on textarea "***new customer *** E POA please ***" at bounding box center [53, 628] width 90 height 24
click at [98, 616] on textarea "***new customer *** E POA please *** COI in credit pack *** title contact is" at bounding box center [53, 628] width 90 height 24
paste textarea "jcaraway@easttexastruckcenter.com"
type textarea "***new customer *** E POA please *** COI in credit pack *** title contact is jc…"
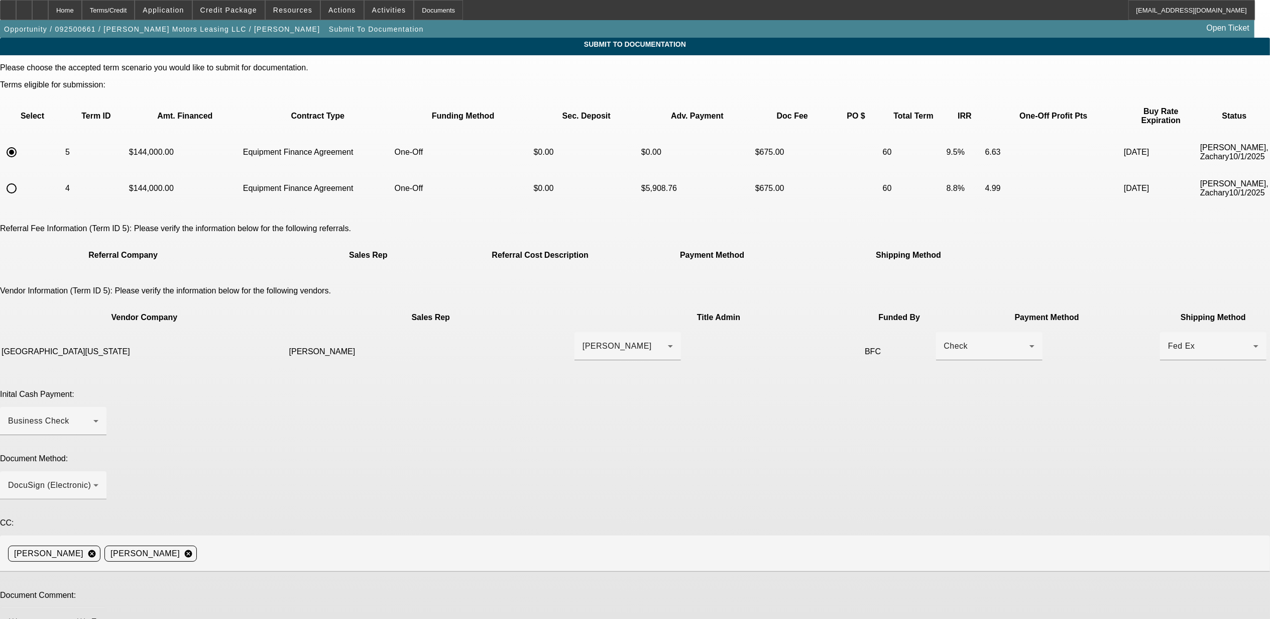
click at [98, 616] on textarea "***new customer *** E POA please *** COI in credit pack *** title contact is jc…" at bounding box center [53, 628] width 90 height 24
drag, startPoint x: 578, startPoint y: 497, endPoint x: 384, endPoint y: 471, distance: 196.6
click at [384, 591] on div "Document Comment: ***new customer *** E POA please *** COI in credit pack *** t…" at bounding box center [635, 625] width 1270 height 68
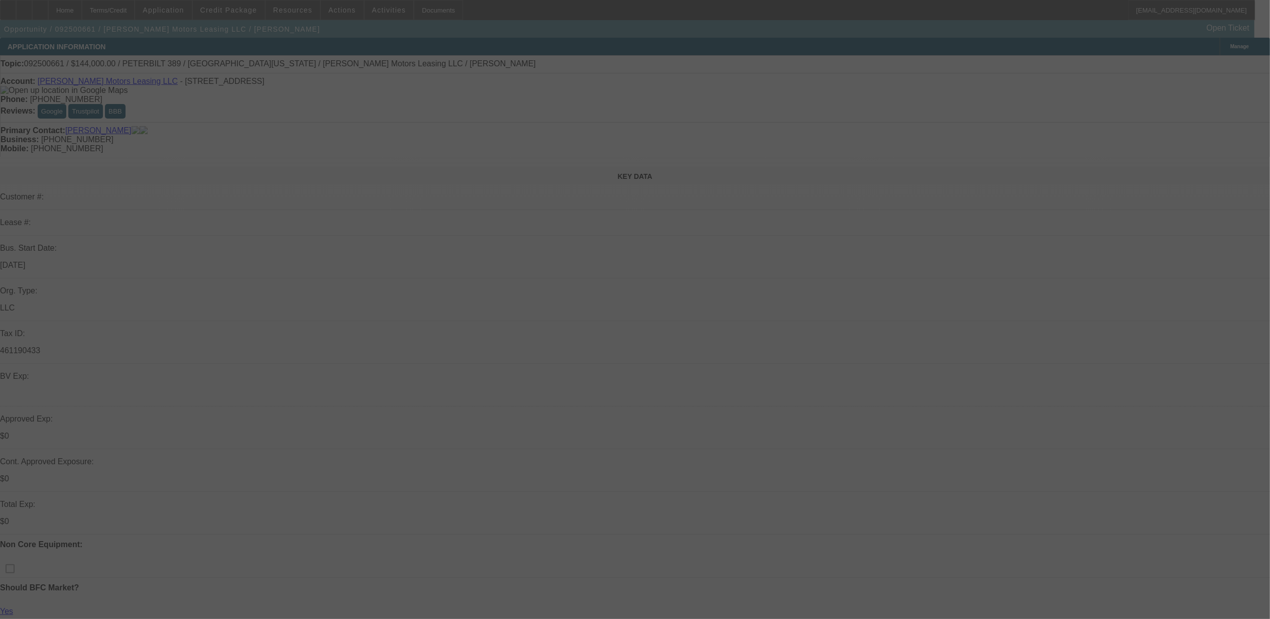
select select "0"
select select "2"
select select "0"
select select "6"
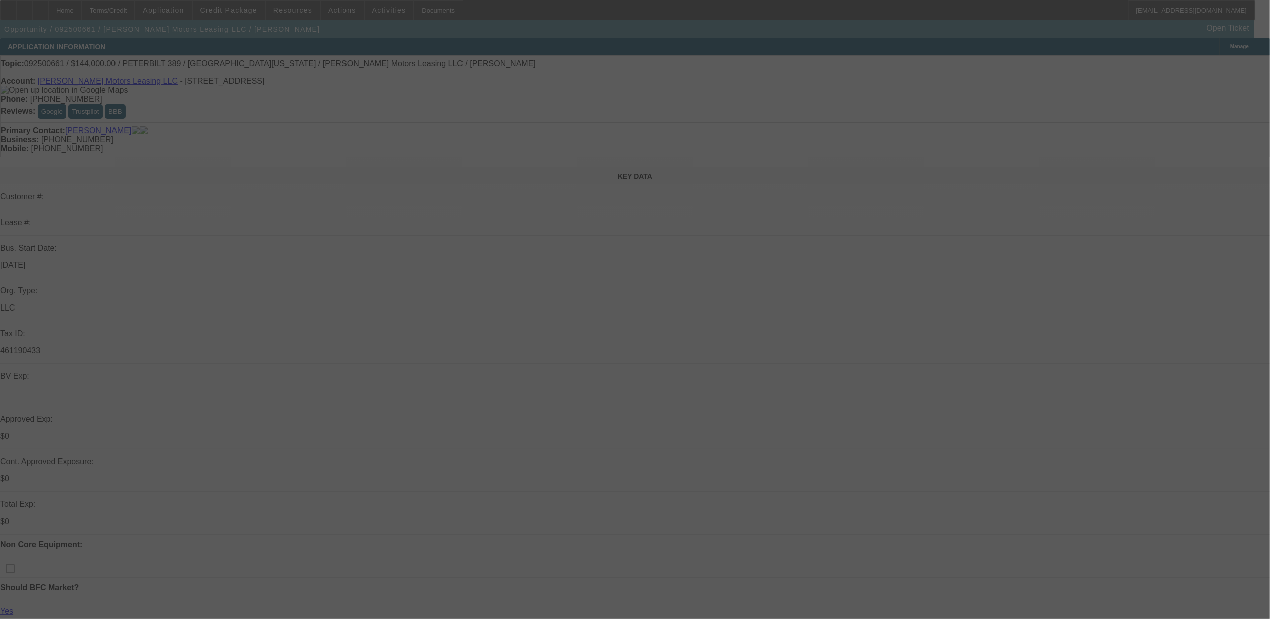
select select "0"
select select "6"
select select "0"
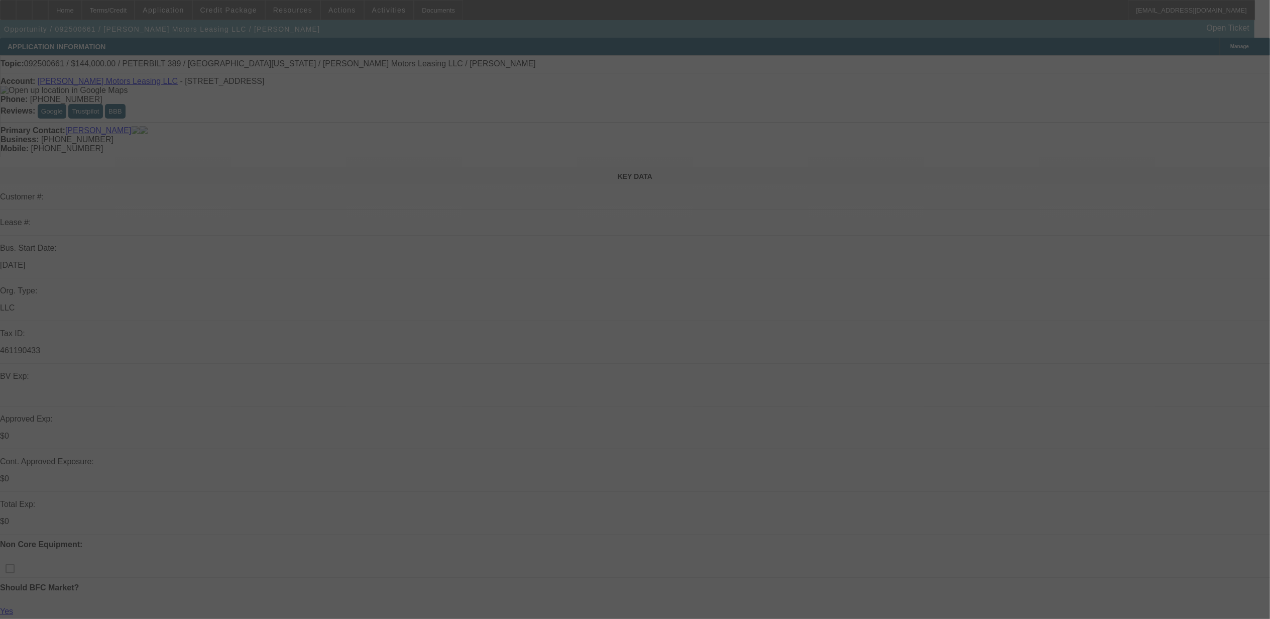
select select "0"
select select "2"
select select "0"
select select "6"
select select "0"
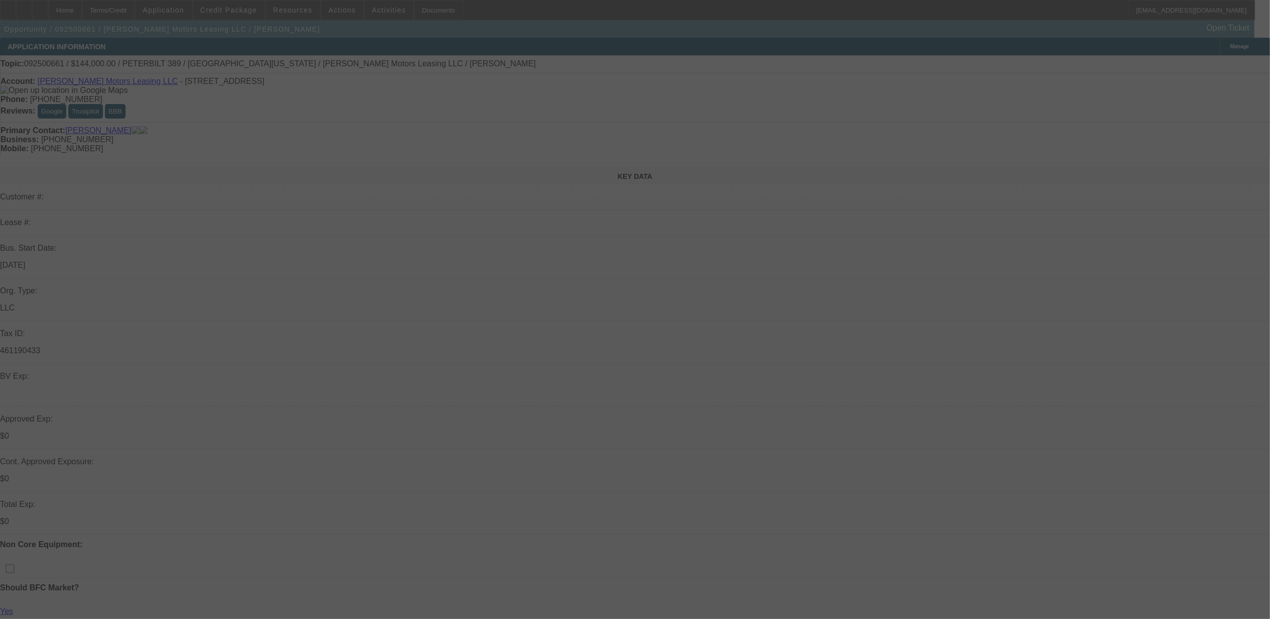
select select "0"
select select "6"
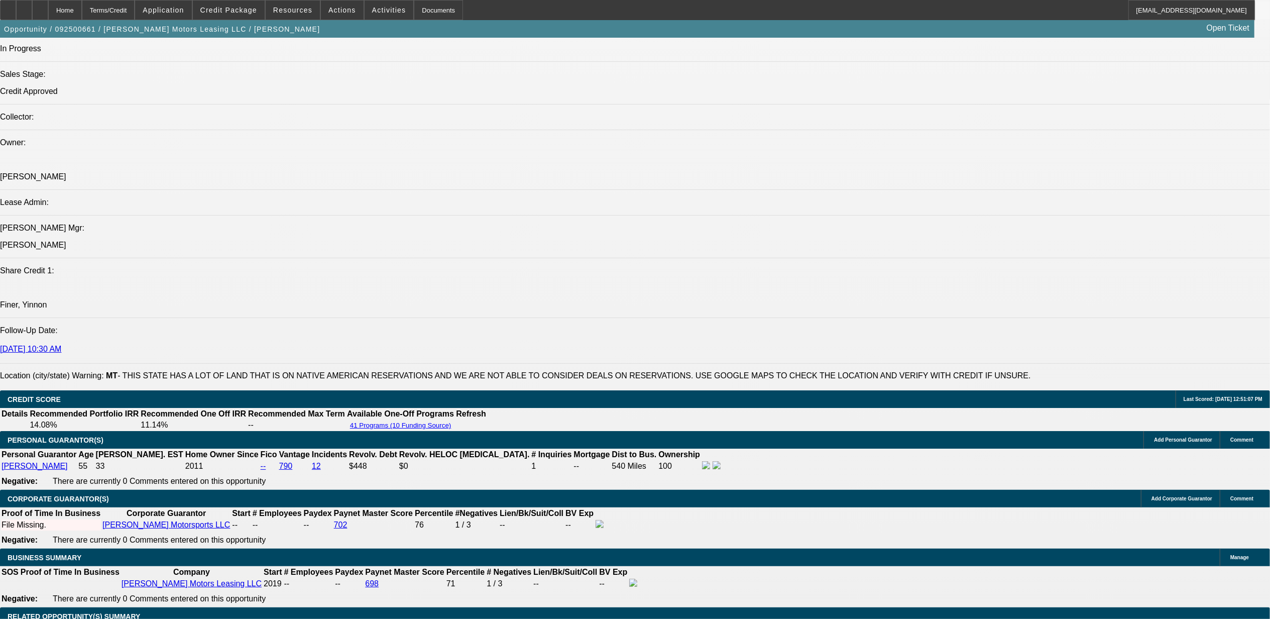
scroll to position [1473, 0]
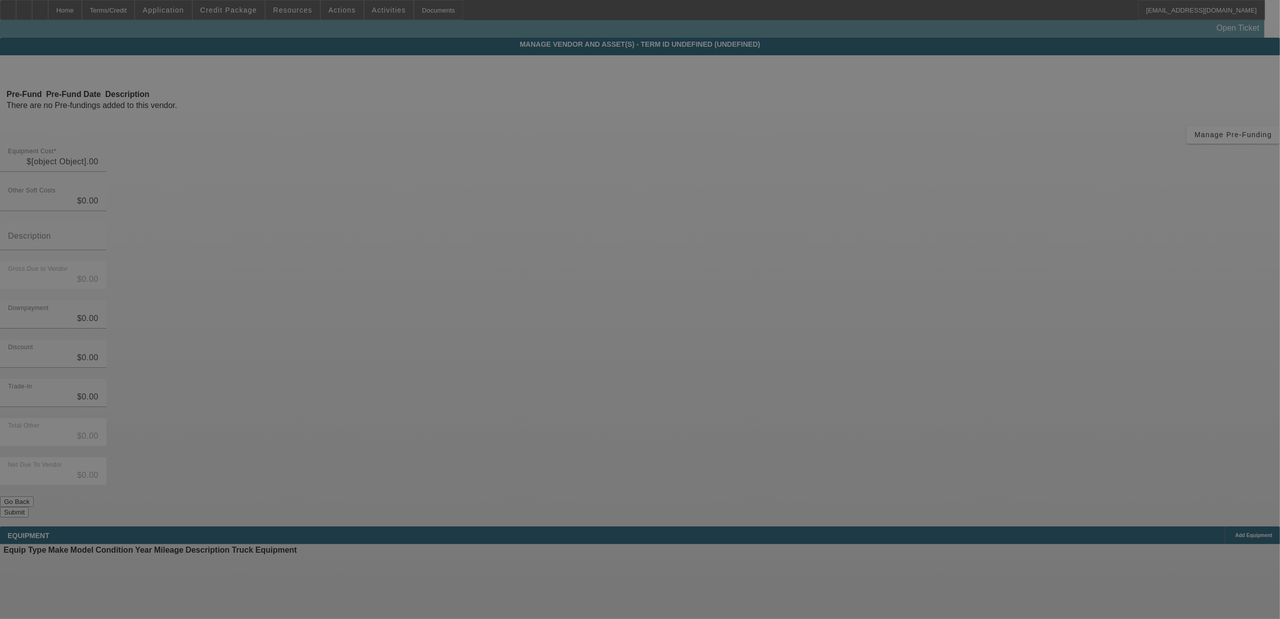
type input "$144,000.00"
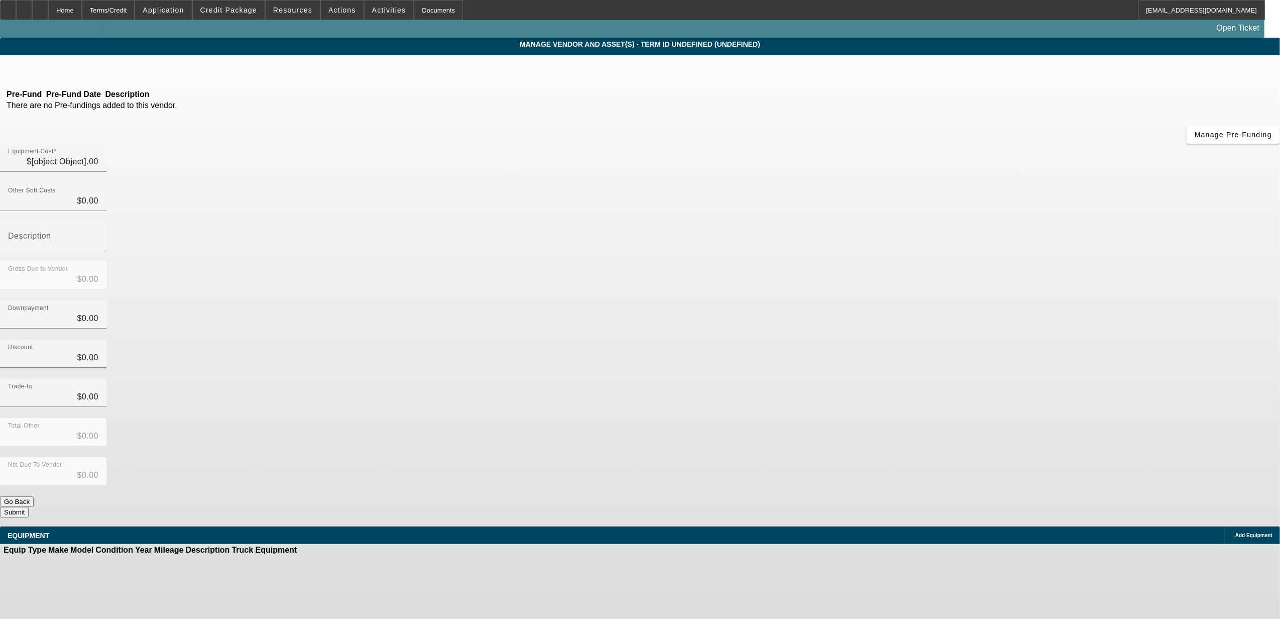
type input "$144,000.00"
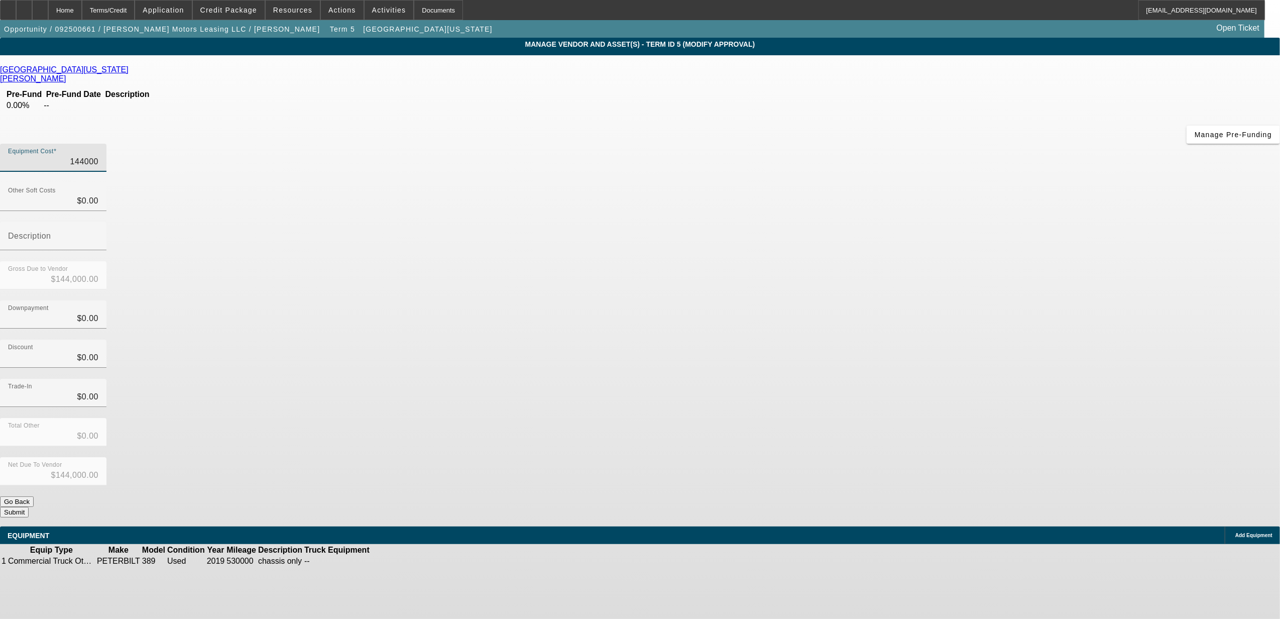
click at [98, 156] on input "144000" at bounding box center [53, 162] width 90 height 12
type input "1"
type input "$1.00"
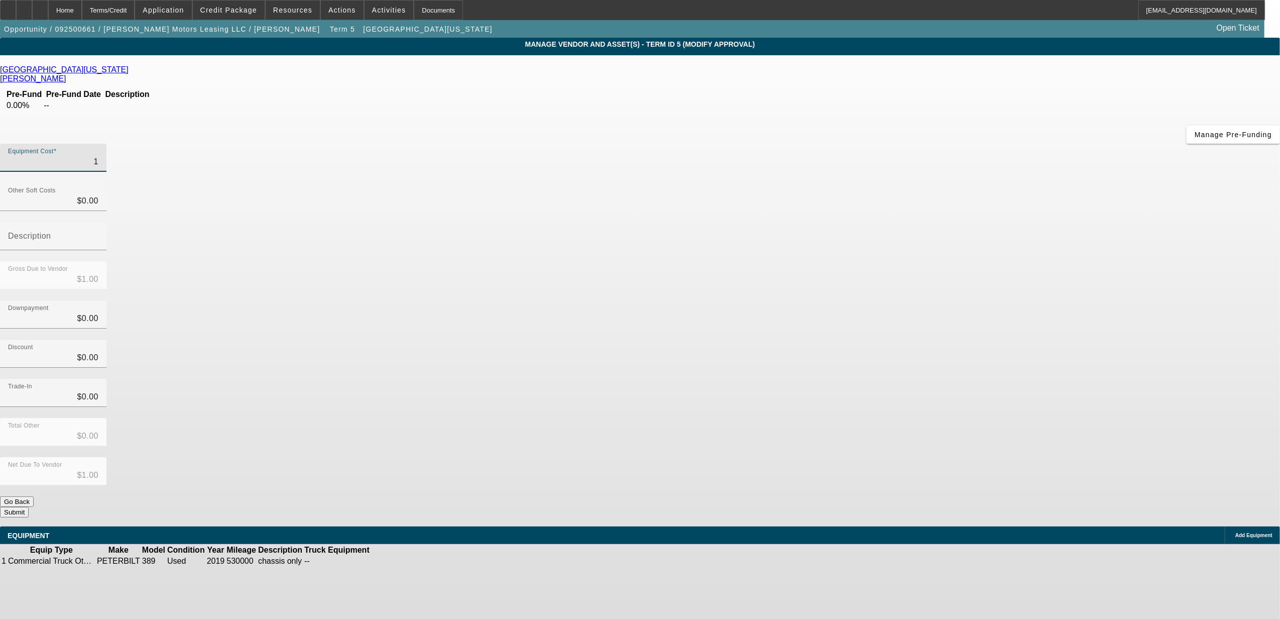
type input "14"
type input "$14.00"
type input "144"
type input "$144.00"
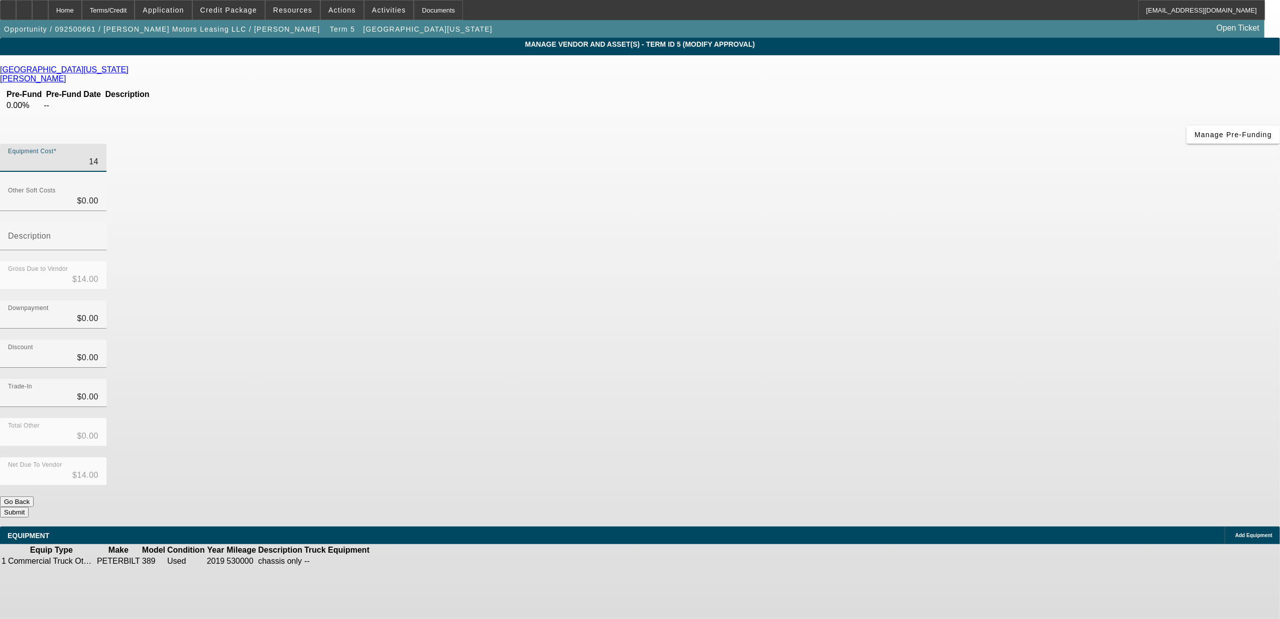
type input "$144.00"
type input "1446"
type input "$1,446.00"
type input "14462"
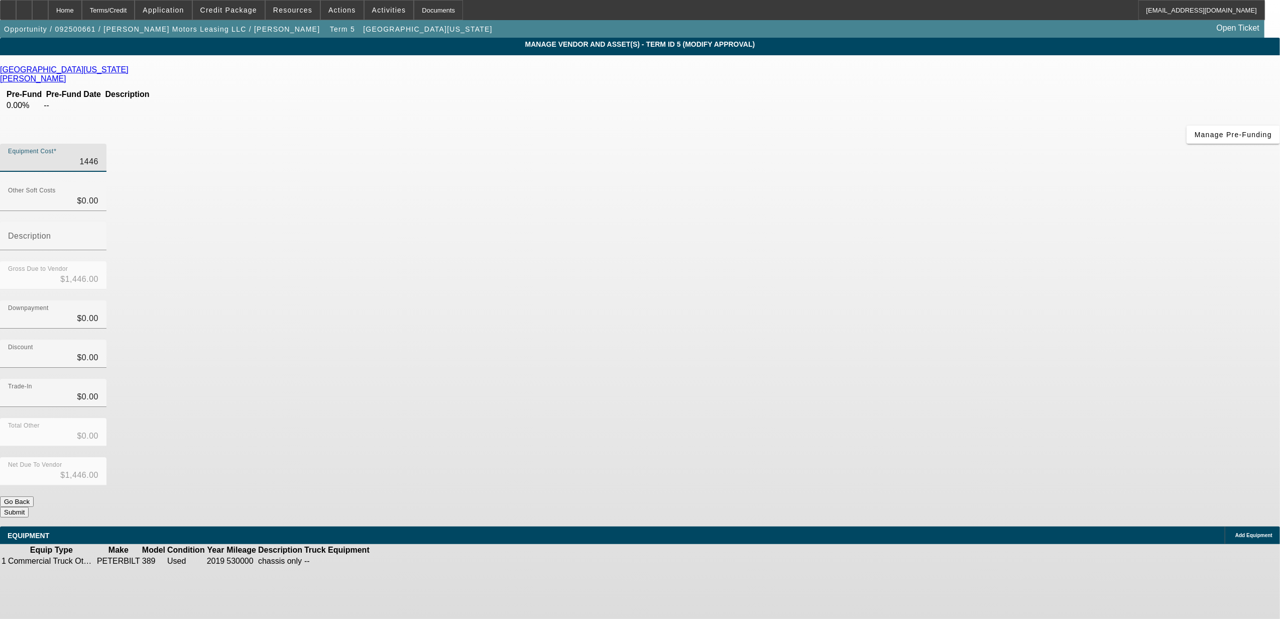
type input "$14,462.00"
type input "144629"
type input "$144,629.00"
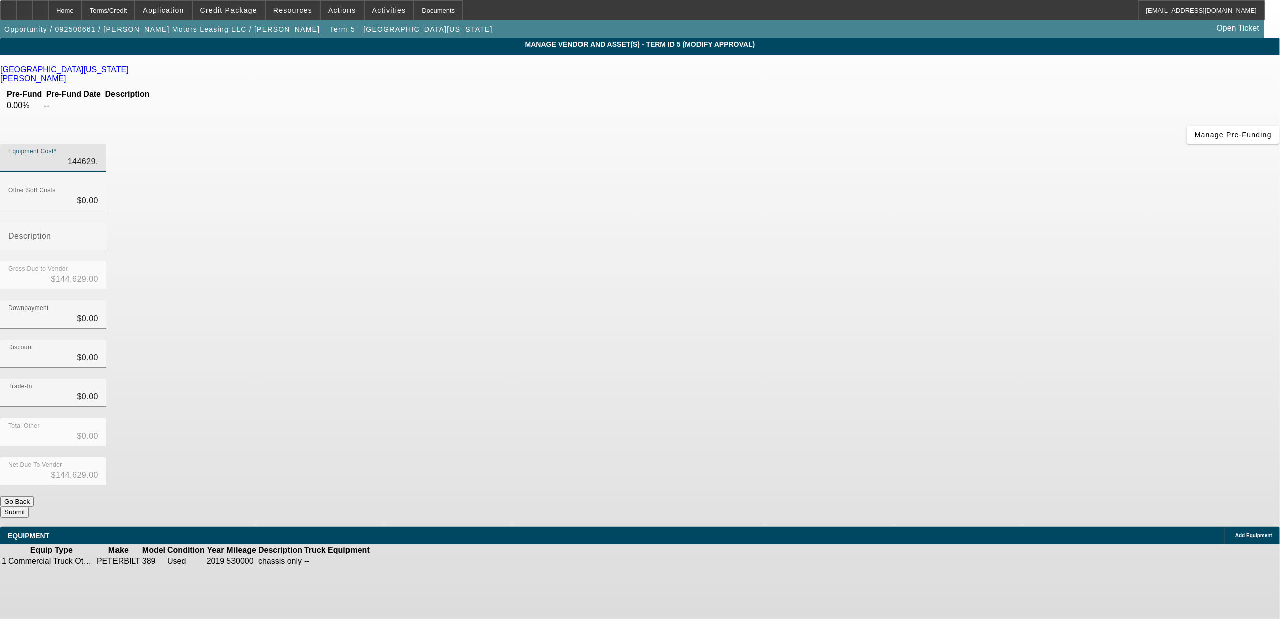
type input "144629.7"
type input "$144,629.70"
type input "144629.79"
type input "$144,629.79"
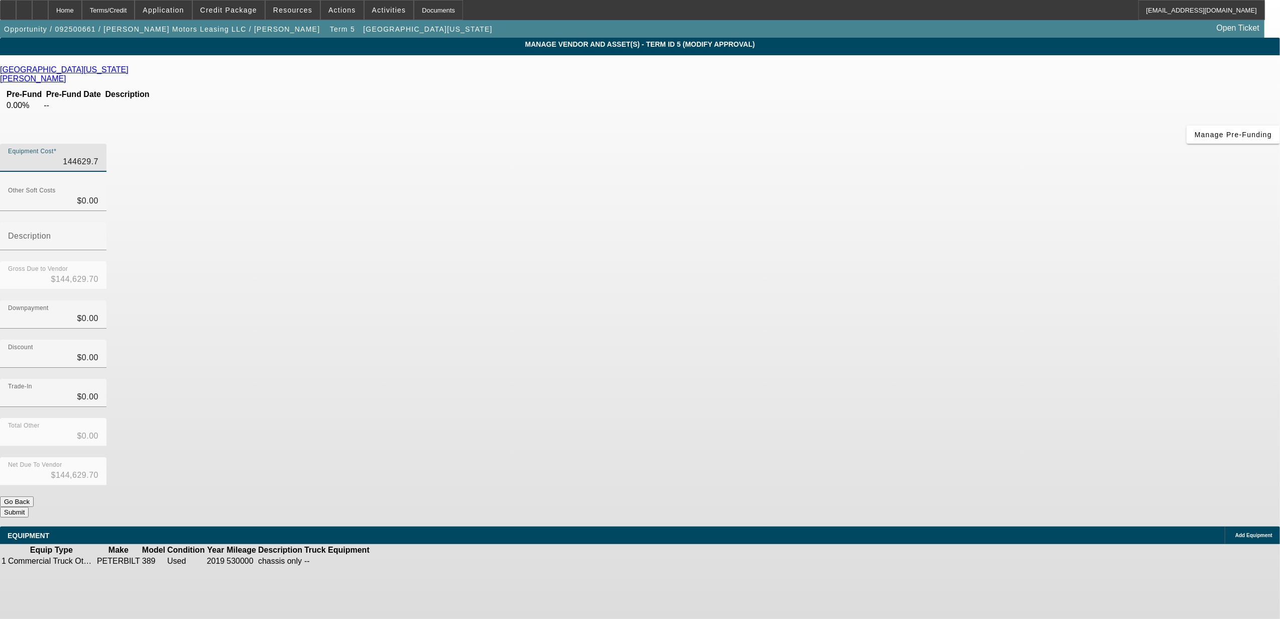
type input "$144,629.79"
click at [860, 339] on div "Discount $0.00" at bounding box center [640, 358] width 1280 height 39
click at [29, 507] on button "Submit" at bounding box center [14, 512] width 29 height 11
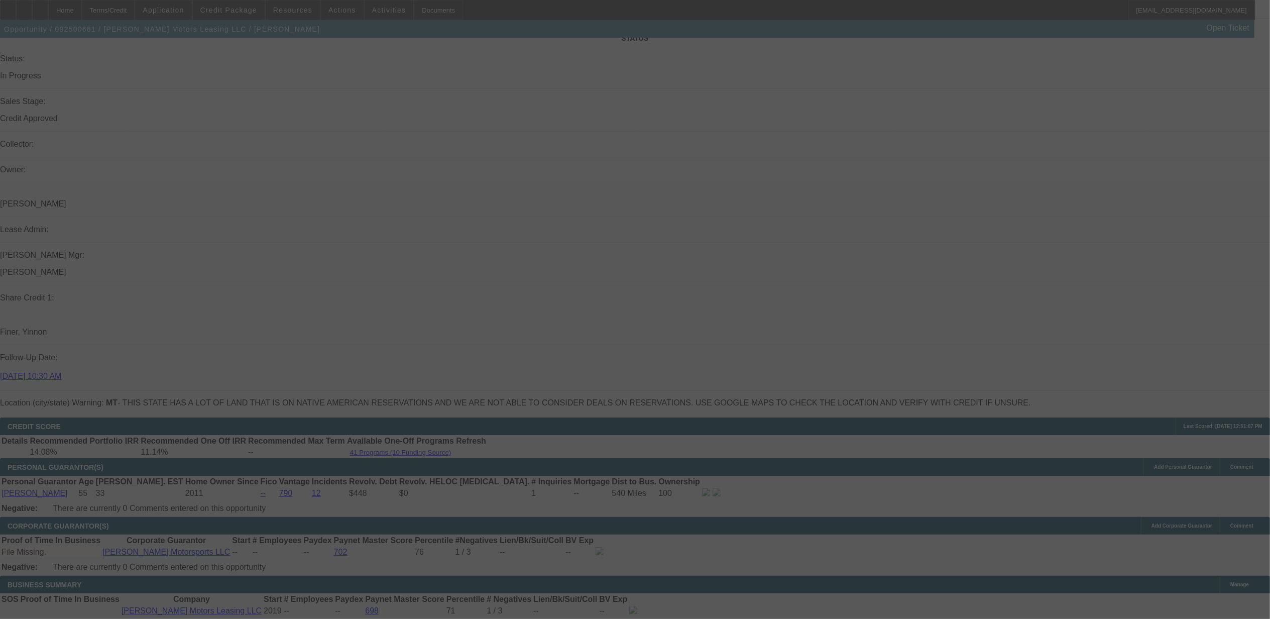
select select "0"
select select "2"
select select "0"
select select "6"
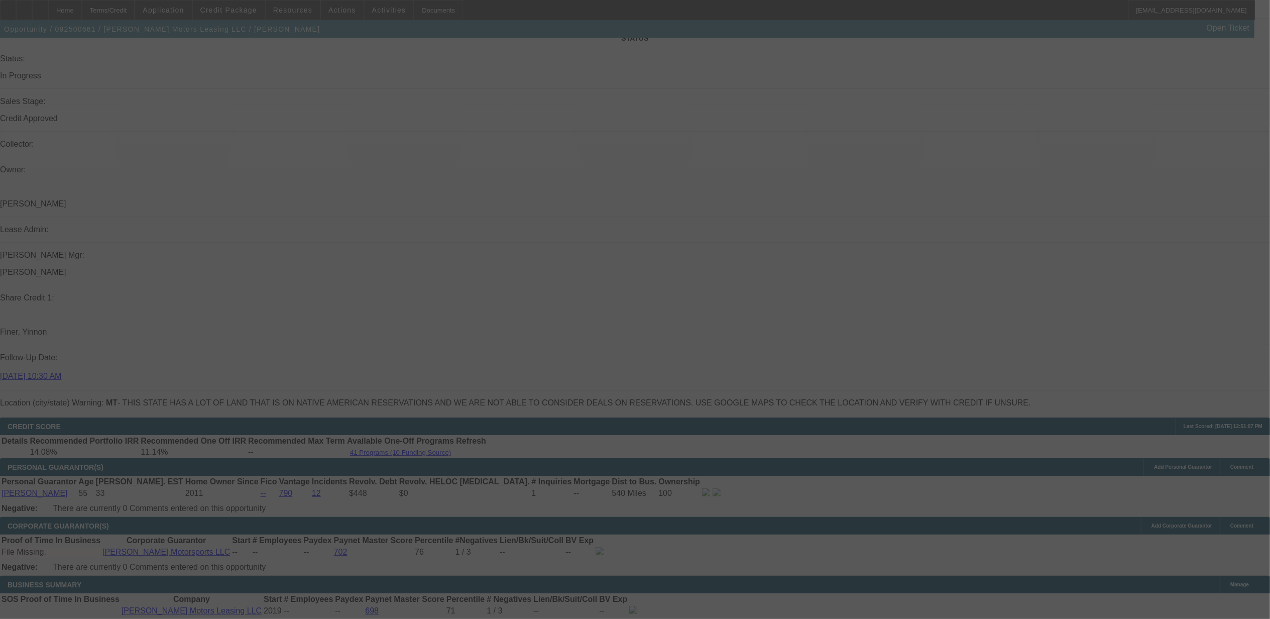
select select "0"
select select "6"
select select "0"
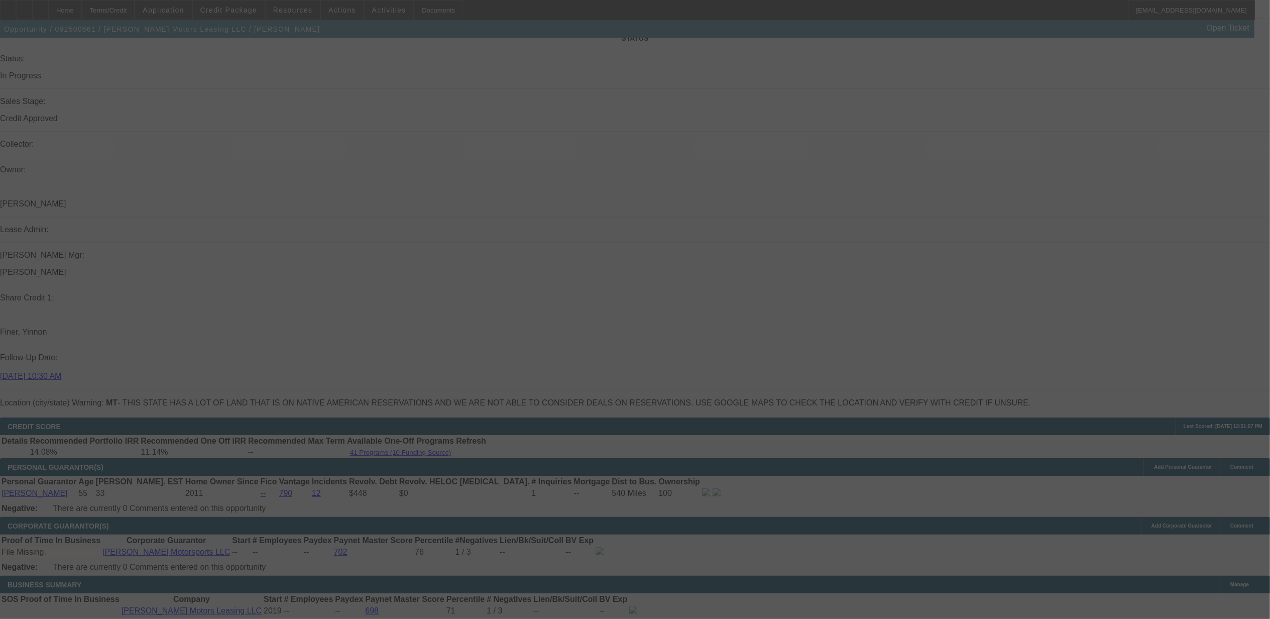
select select "0"
select select "2"
select select "0"
select select "6"
select select "0"
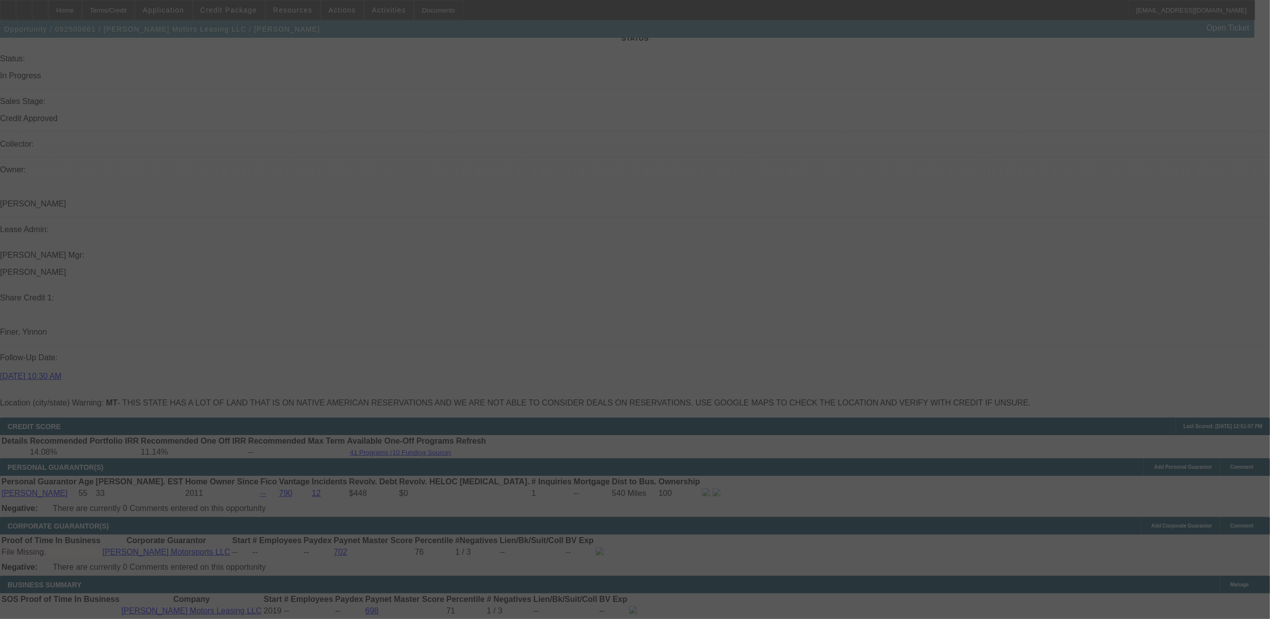
select select "0"
select select "6"
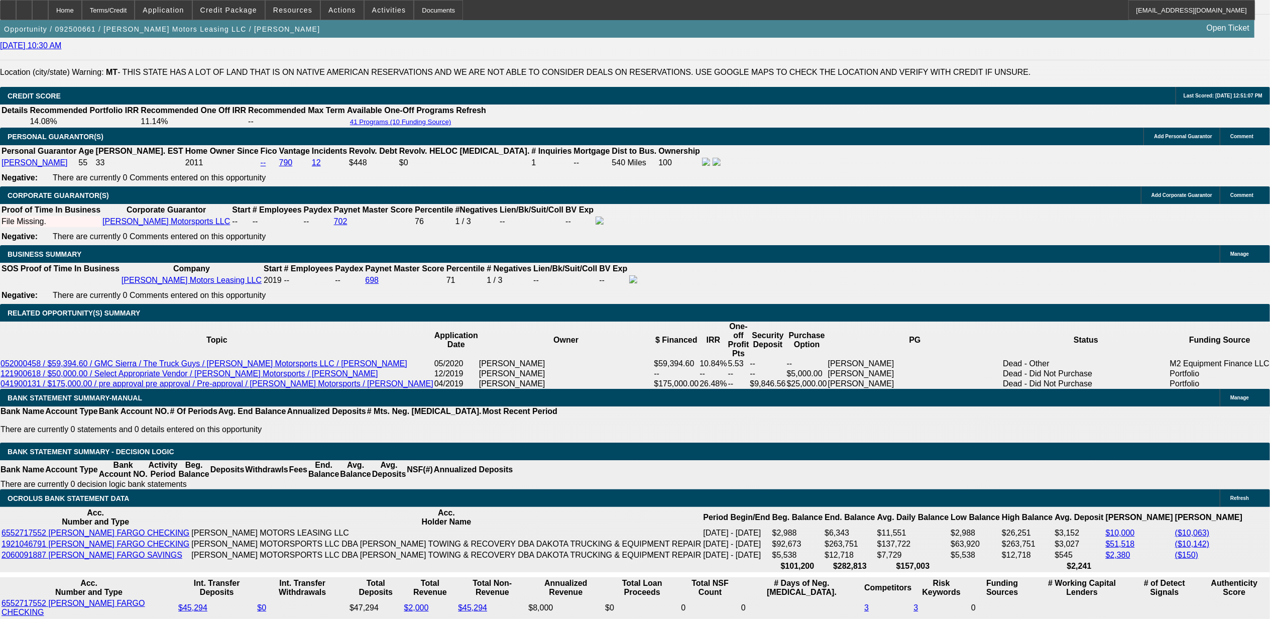
scroll to position [1445, 0]
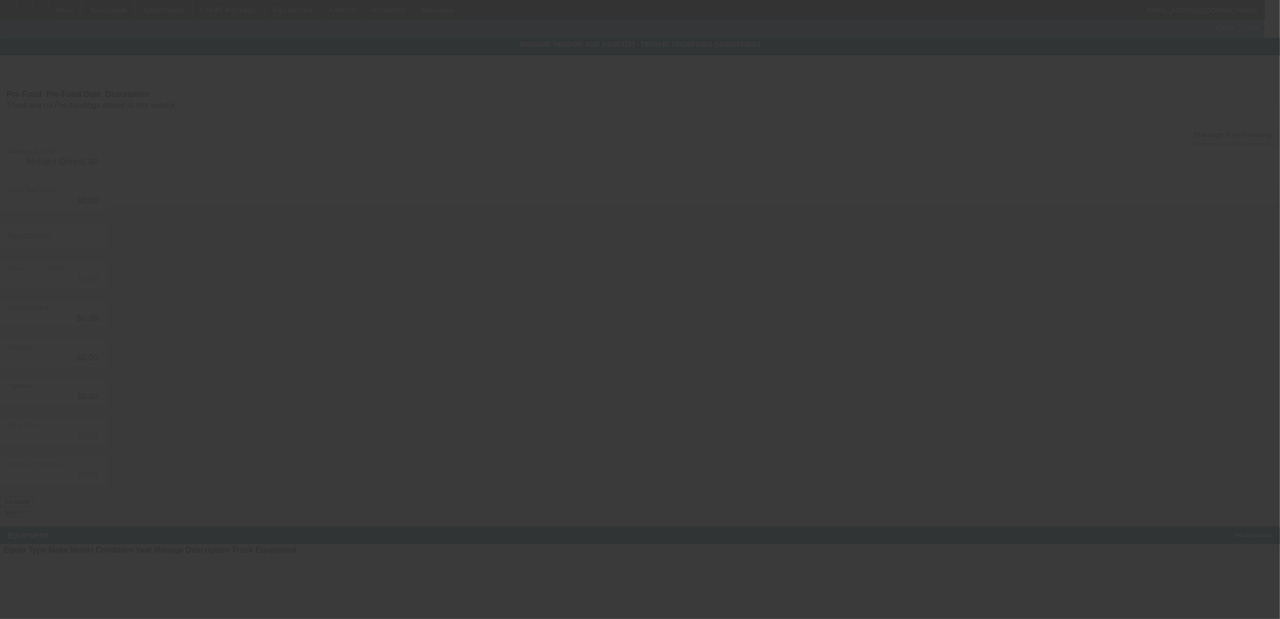
type input "$144,629.79"
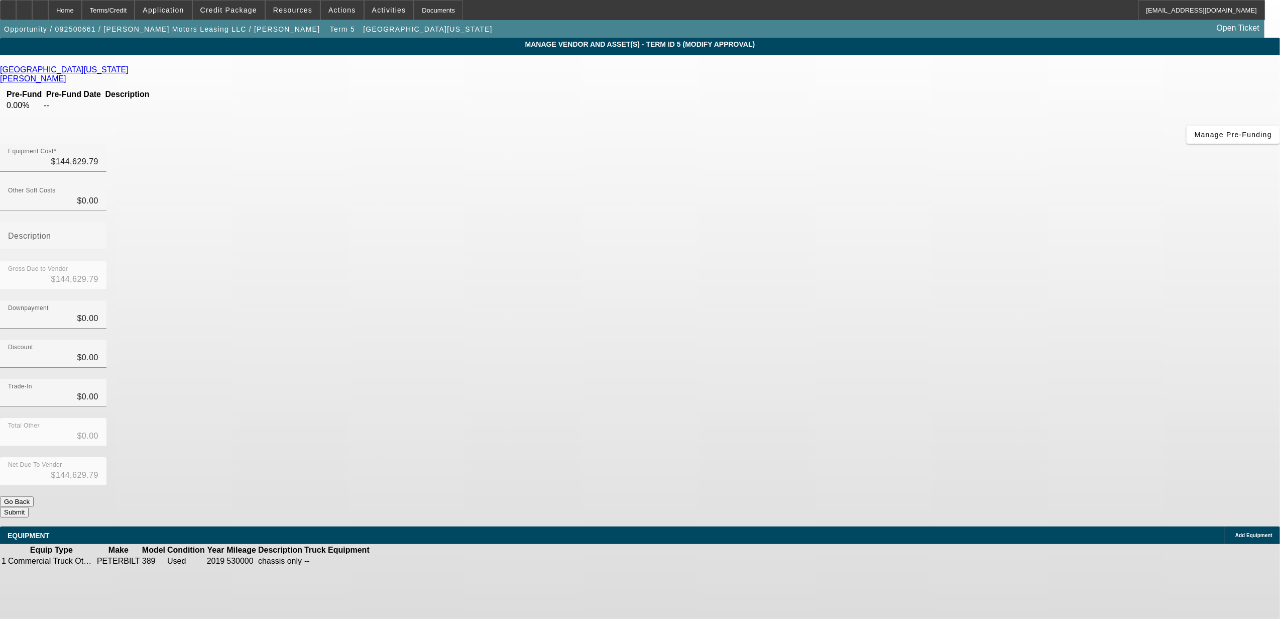
click at [401, 561] on icon at bounding box center [401, 561] width 0 height 0
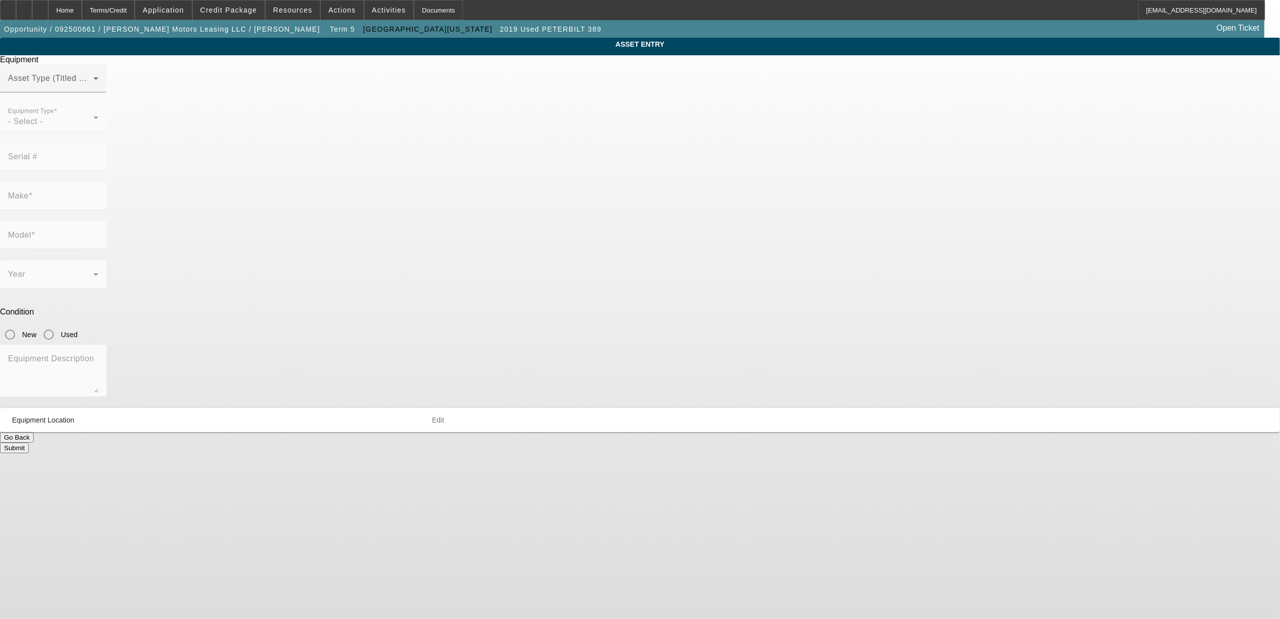
type input "1XPXP4EX2KD613495"
type input "Peterbilt"
type input "389"
radio input "true"
type textarea "chassis only"
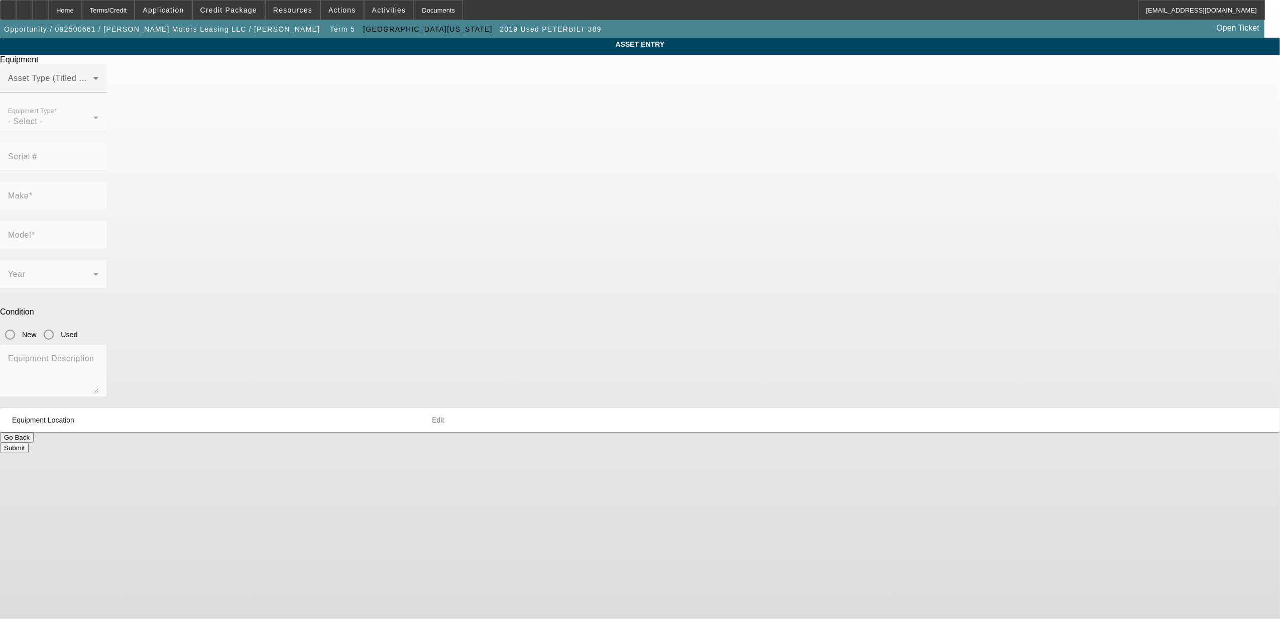
type input "1001 S Main St STE 49"
type input "Kalispell"
type input "59901"
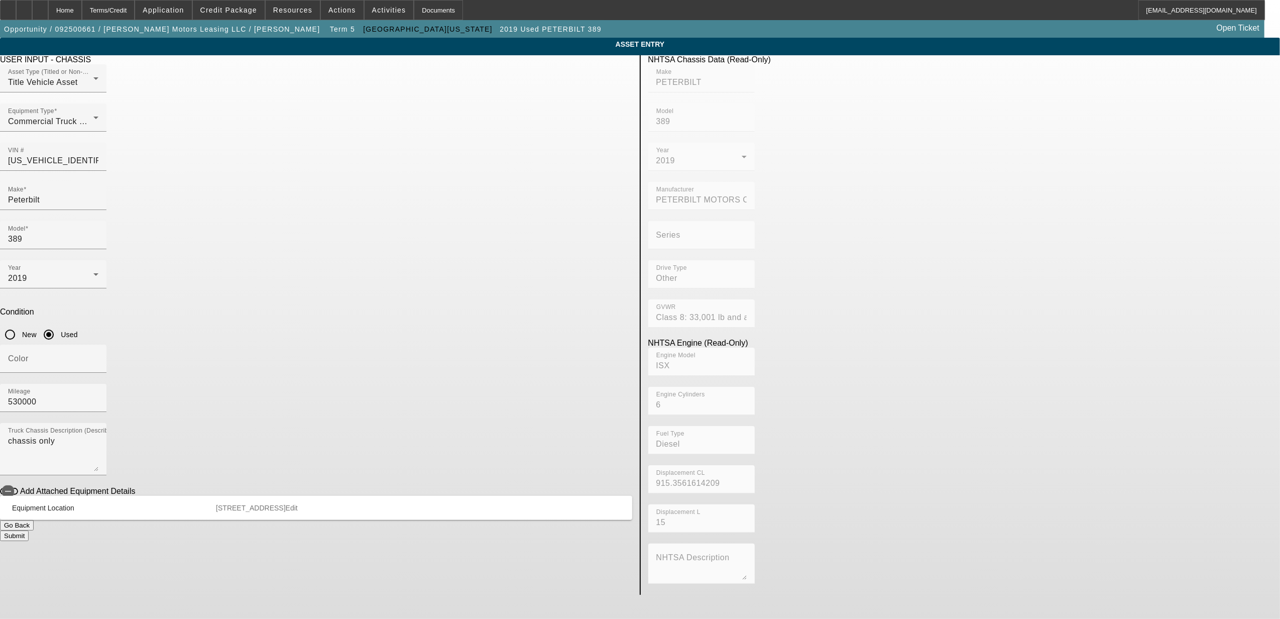
click at [34, 520] on button "Go Back" at bounding box center [17, 525] width 34 height 11
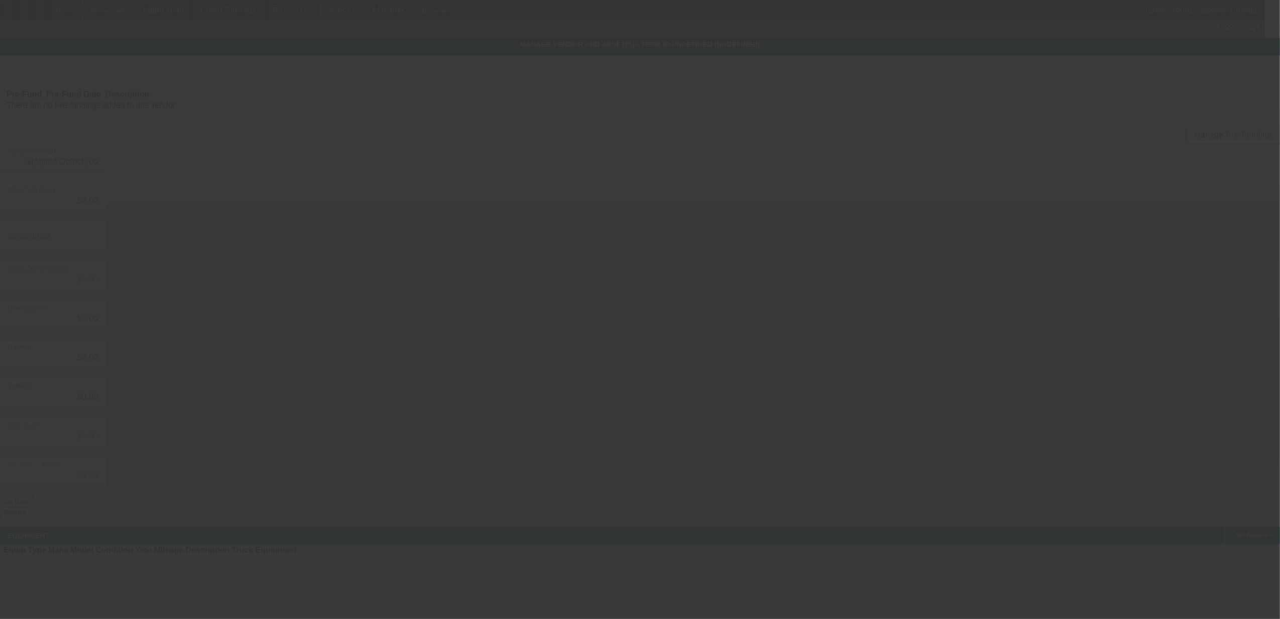
type input "$144,629.79"
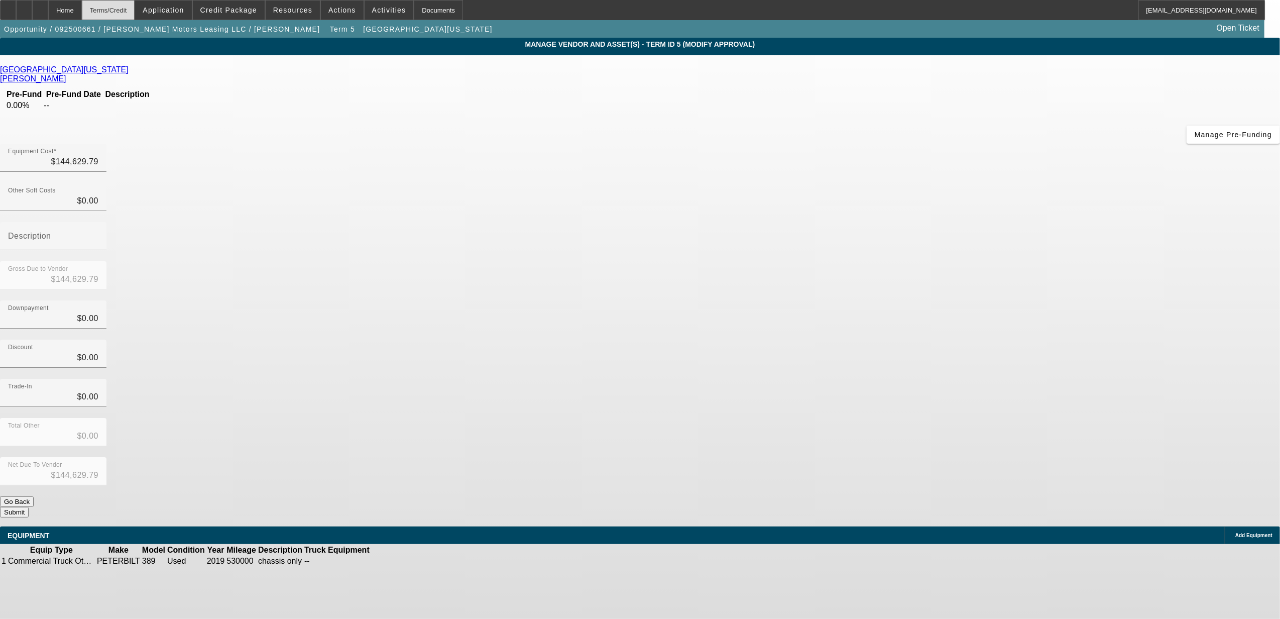
click at [135, 7] on div "Terms/Credit" at bounding box center [108, 10] width 53 height 20
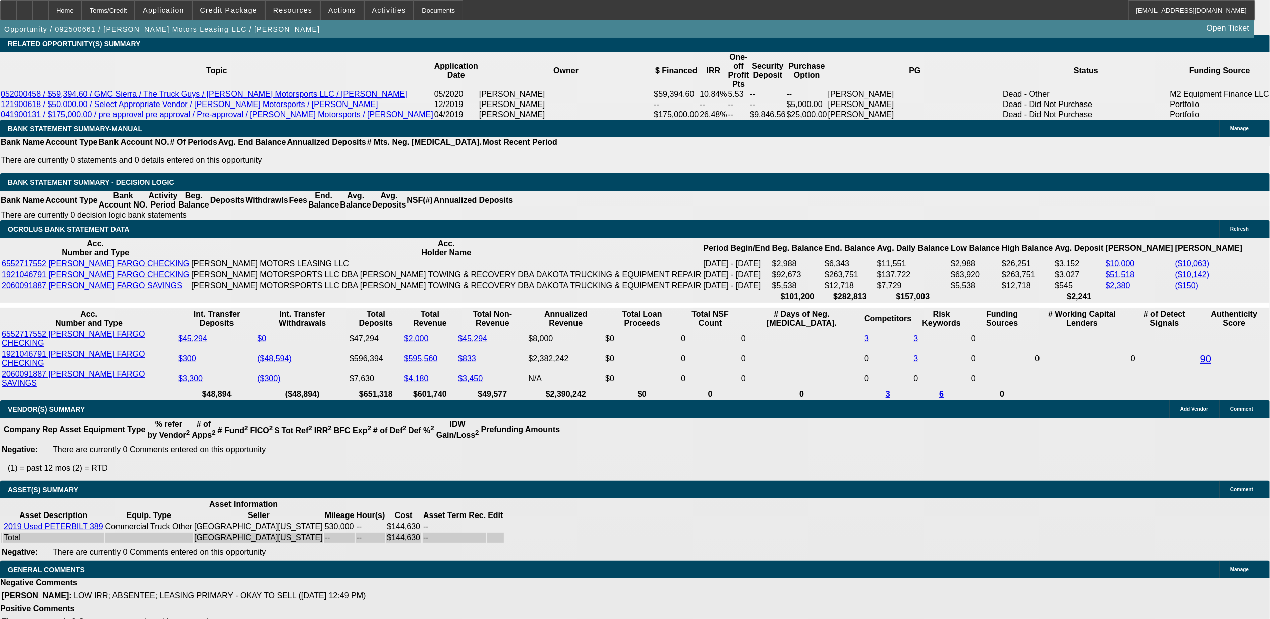
select select "0"
select select "2"
select select "0"
select select "6"
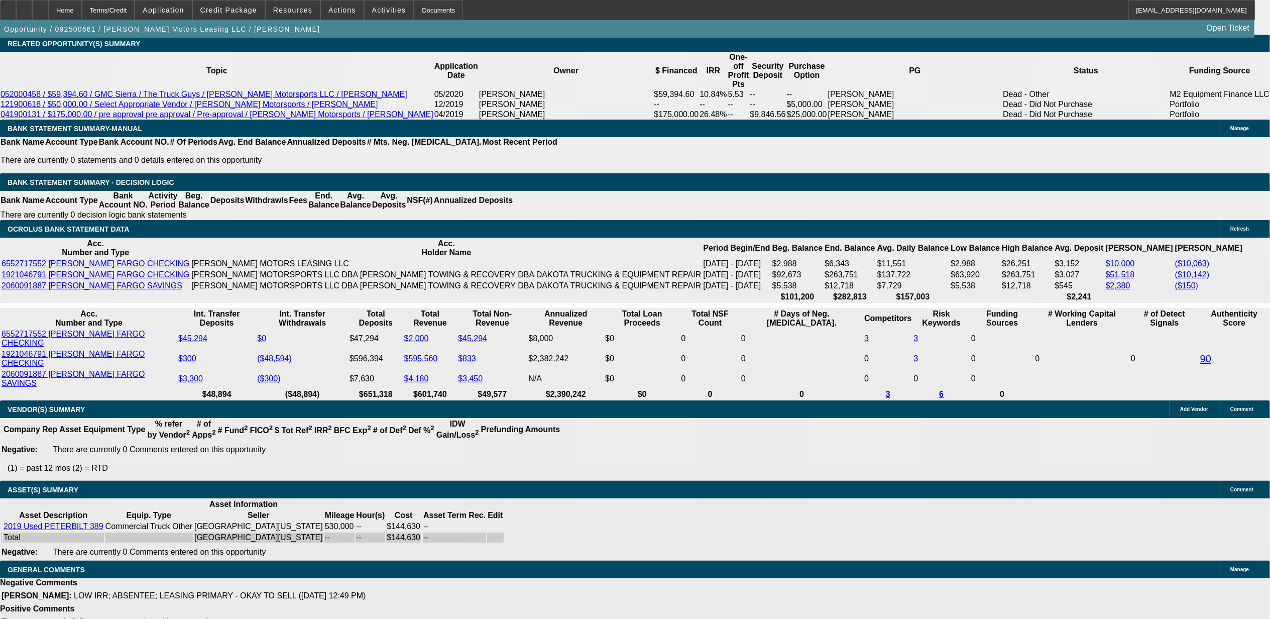
select select "0"
select select "6"
select select "0"
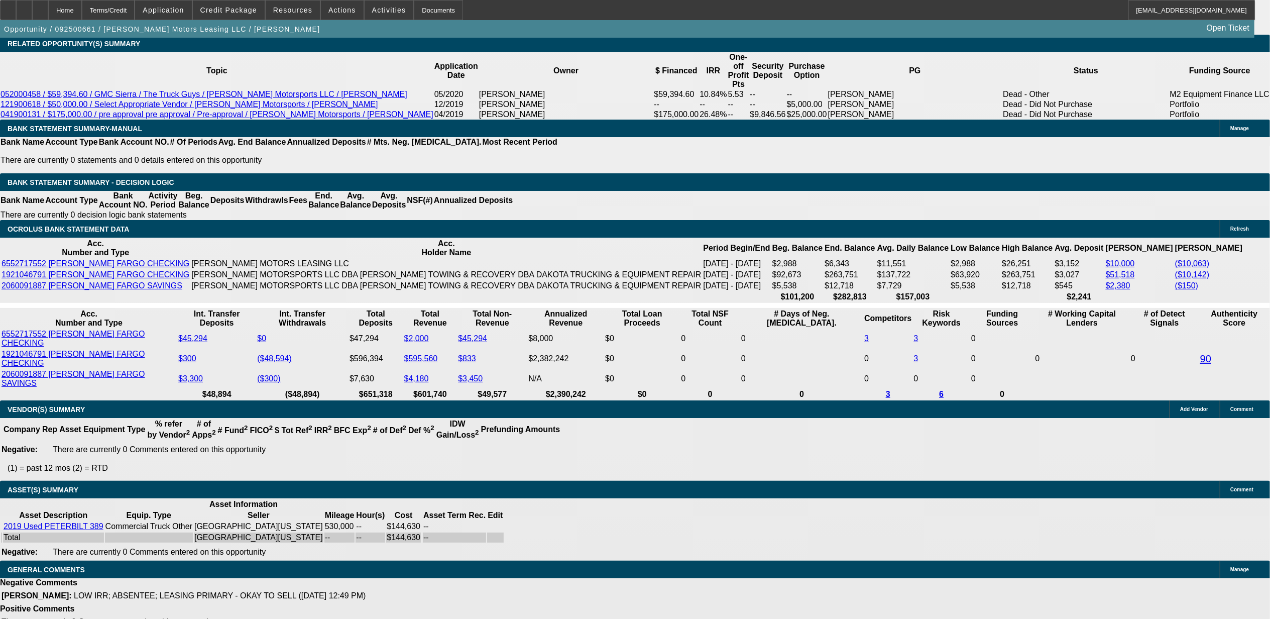
select select "0"
select select "2"
select select "0"
select select "6"
select select "0"
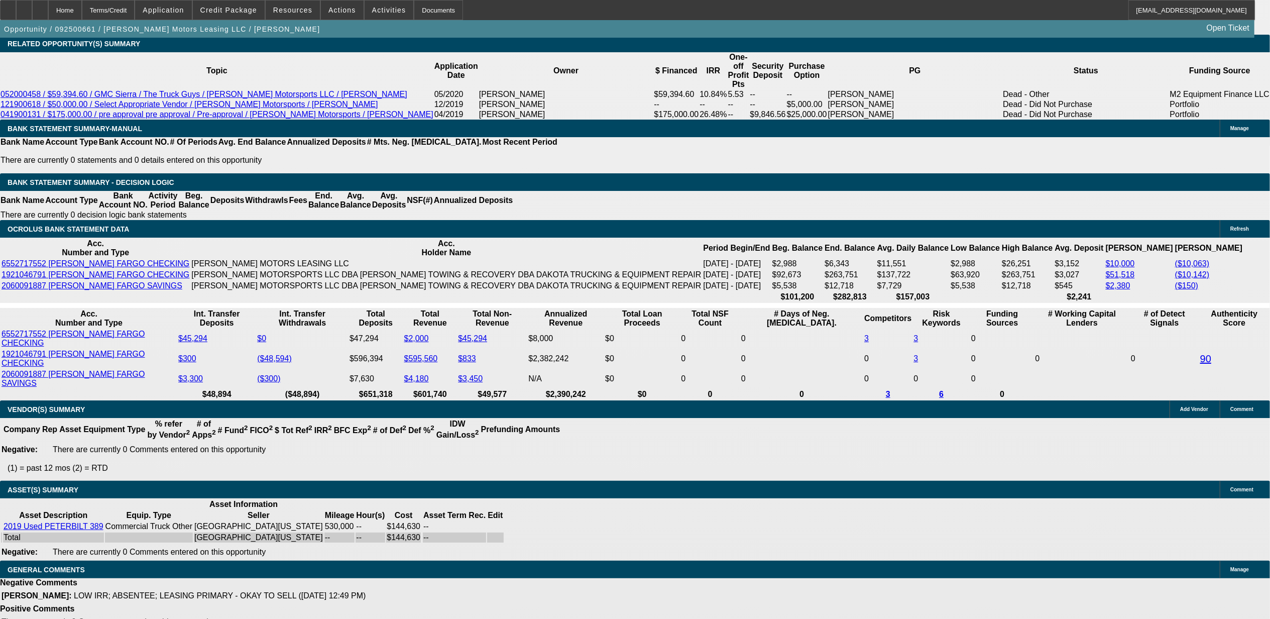
select select "0"
select select "6"
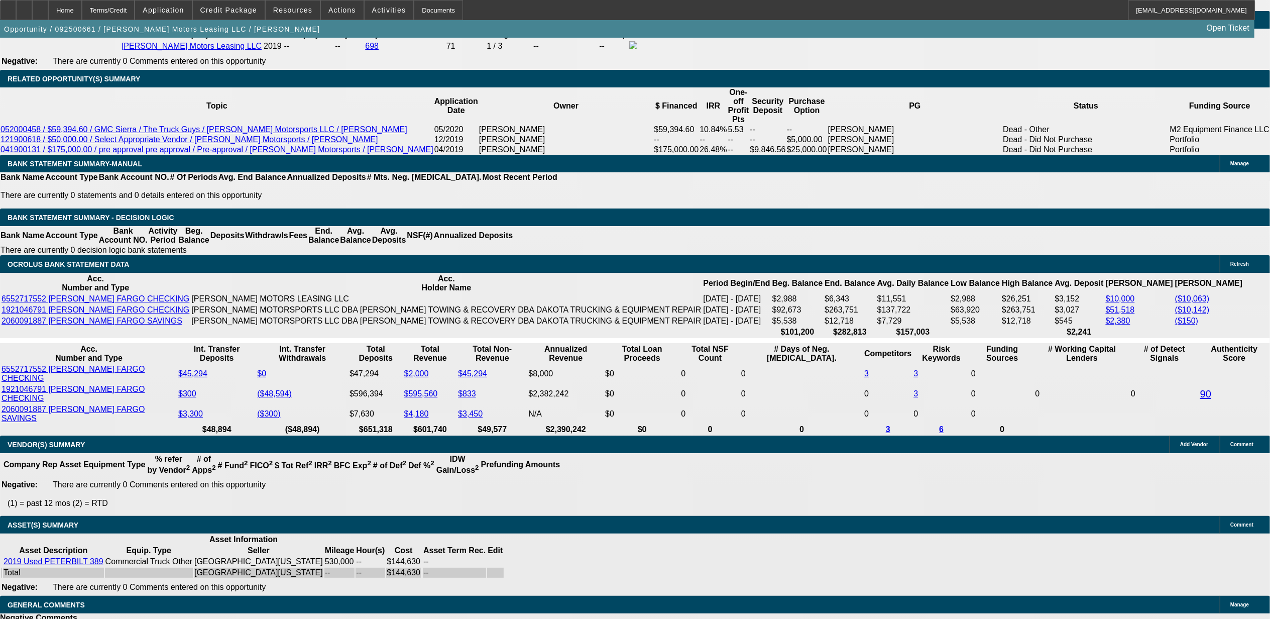
scroll to position [1648, 0]
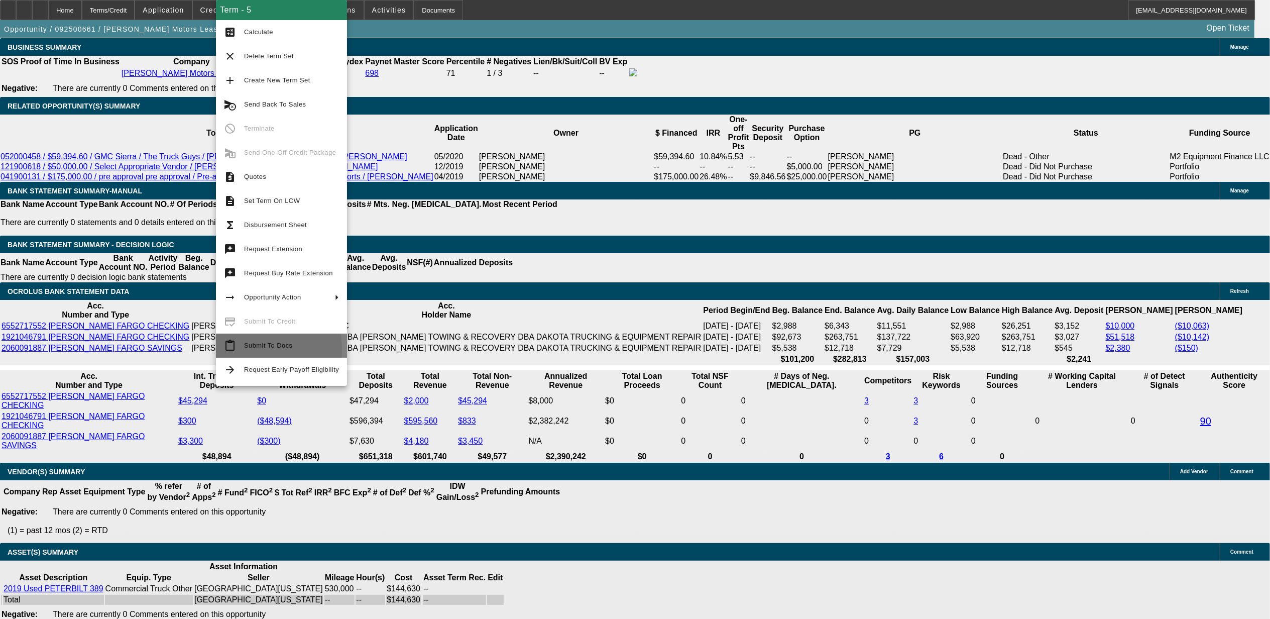
click at [242, 348] on button "content_paste Submit To Docs" at bounding box center [281, 345] width 131 height 24
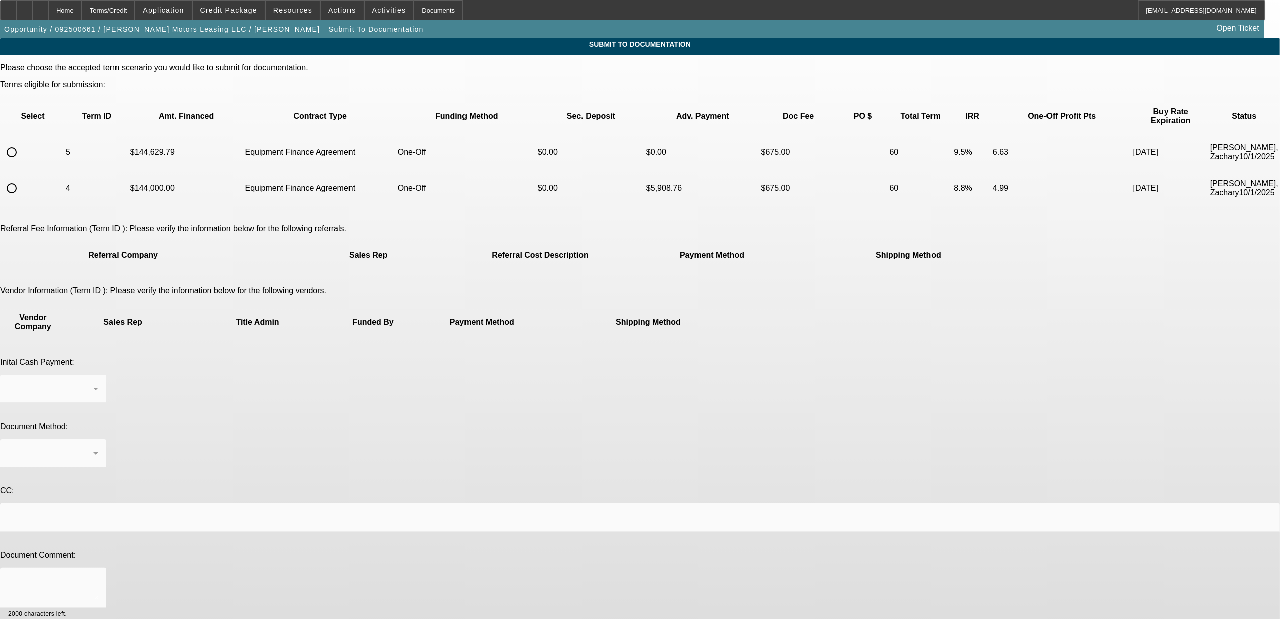
click at [22, 143] on input "radio" at bounding box center [12, 152] width 20 height 20
radio input "true"
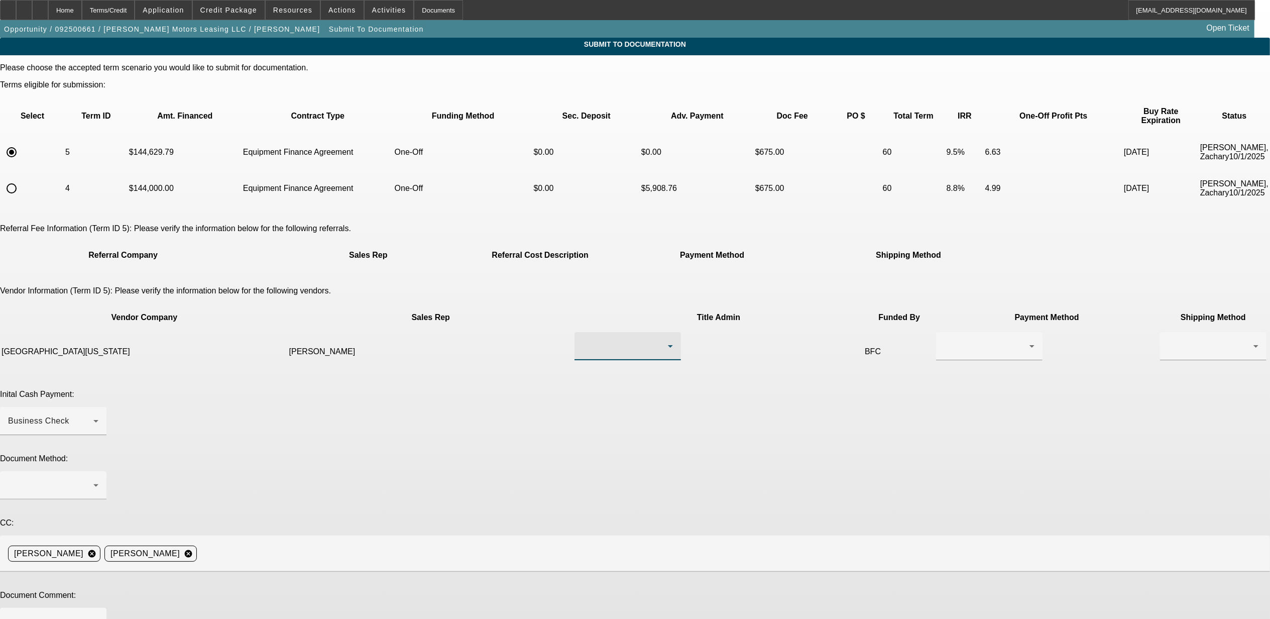
click at [607, 340] on div at bounding box center [625, 346] width 85 height 12
drag, startPoint x: 592, startPoint y: 338, endPoint x: 661, endPoint y: 312, distance: 74.7
click at [593, 338] on mat-option "Jamie" at bounding box center [589, 336] width 120 height 24
click at [944, 340] on div at bounding box center [986, 346] width 85 height 12
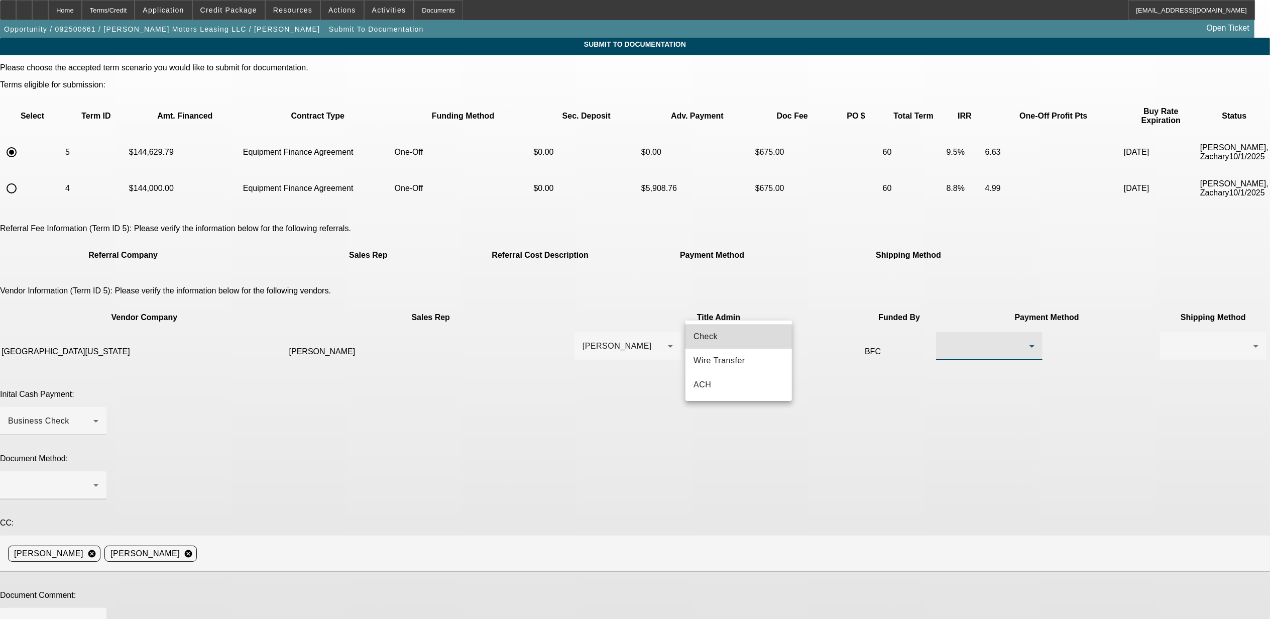
click at [711, 338] on span "Check" at bounding box center [705, 336] width 24 height 12
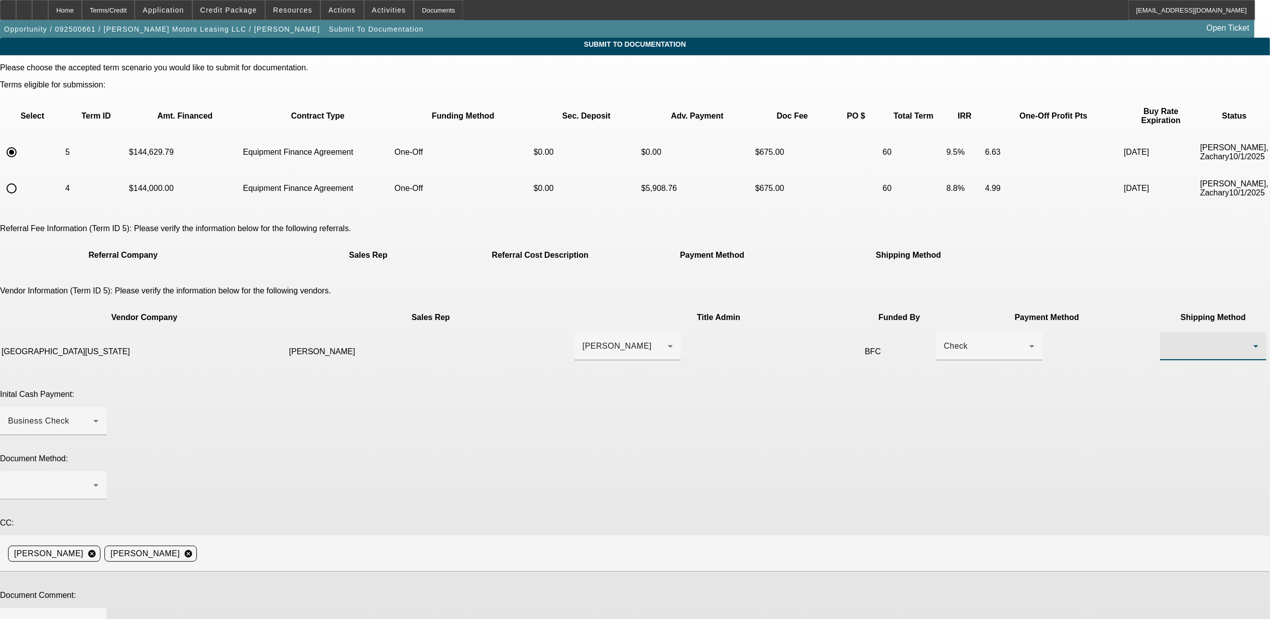
click at [1168, 340] on div at bounding box center [1210, 346] width 85 height 12
click at [822, 355] on span "Fed Ex" at bounding box center [819, 361] width 27 height 12
click at [93, 479] on div at bounding box center [50, 485] width 85 height 12
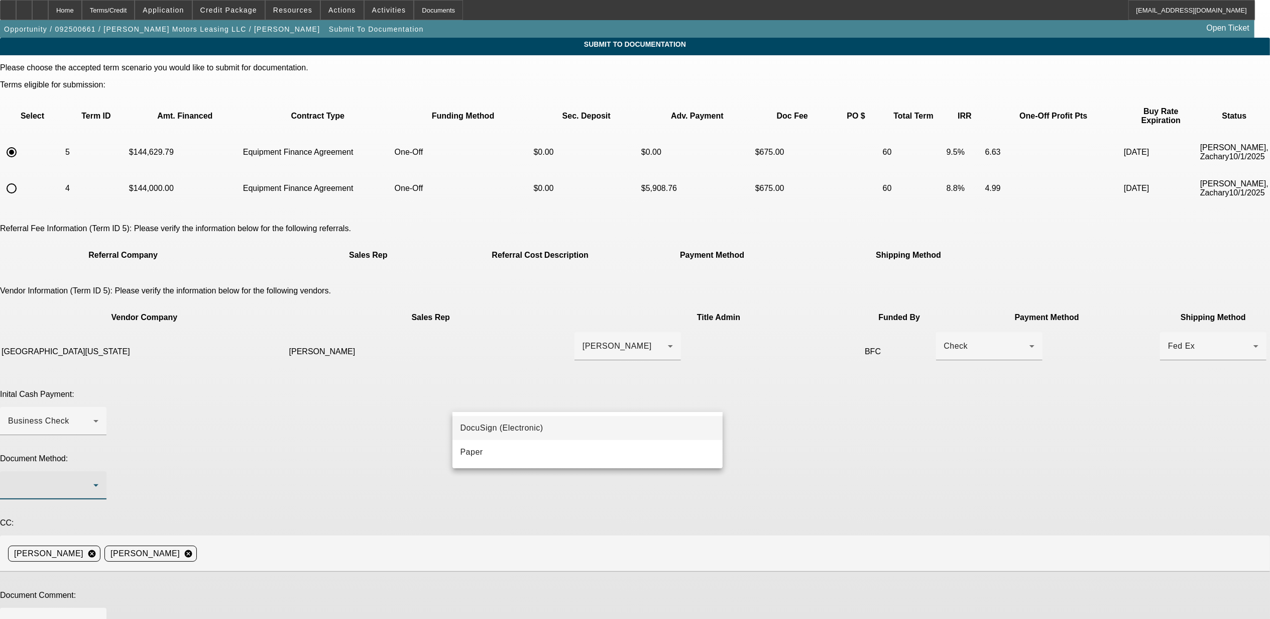
click at [507, 428] on span "DocuSign (Electronic)" at bounding box center [501, 428] width 83 height 12
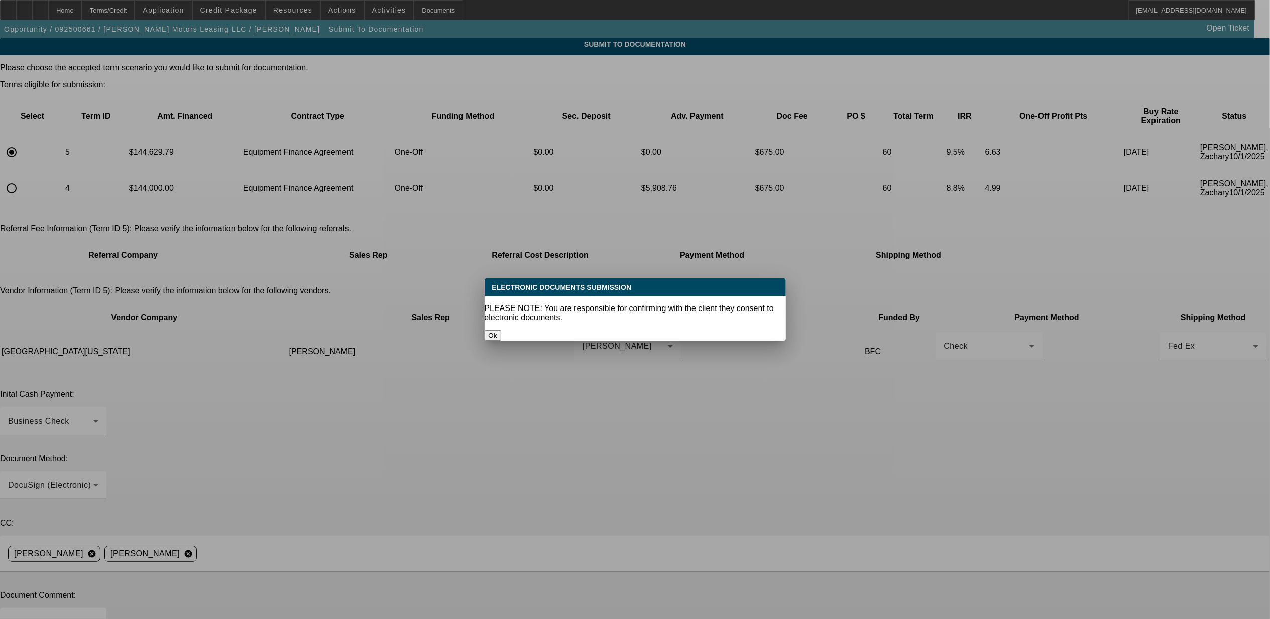
click at [501, 330] on button "Ok" at bounding box center [493, 335] width 17 height 11
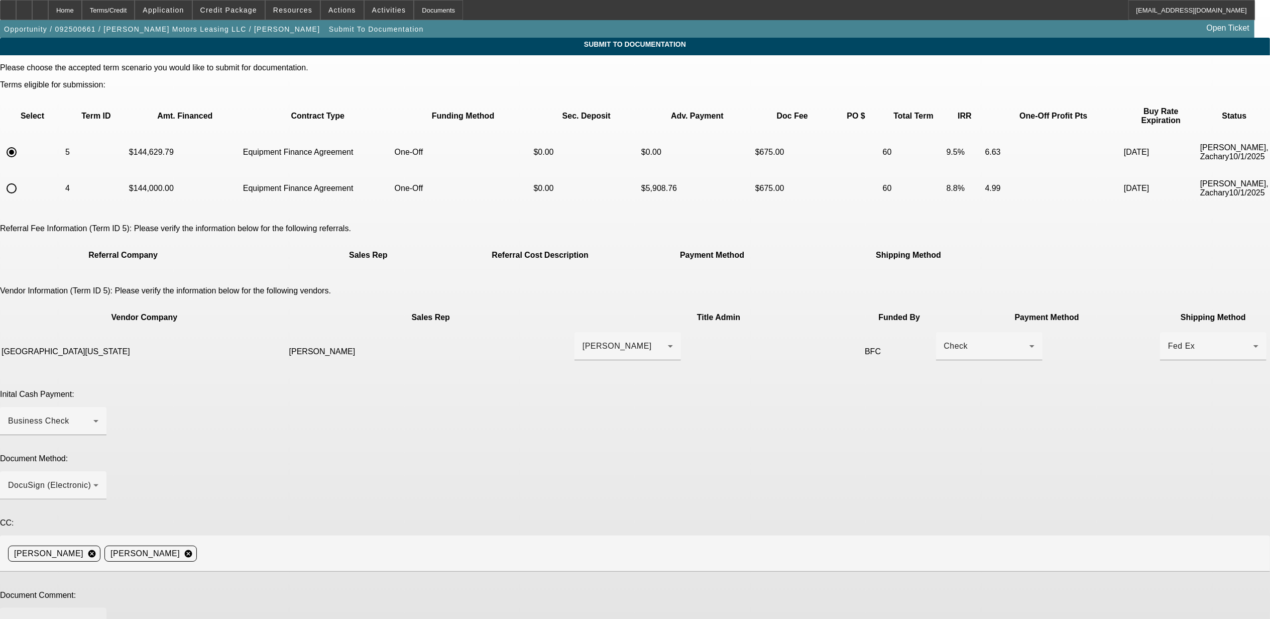
click at [98, 608] on div at bounding box center [53, 628] width 90 height 40
paste textarea "***new customer *** E POA please *** COI in credit pack *** title contact is jc…"
type textarea "***new customer *** E POA please *** COI in credit pack *** title contact is jc…"
type textarea "lower truck price."
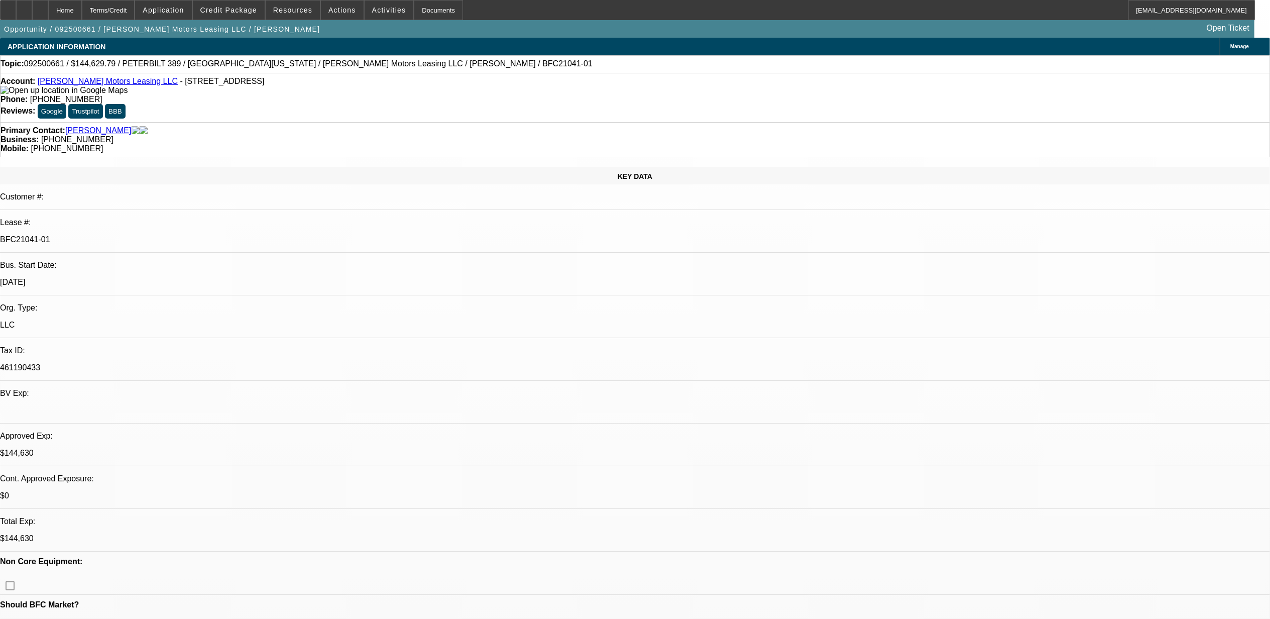
select select "0"
select select "2"
select select "0"
select select "6"
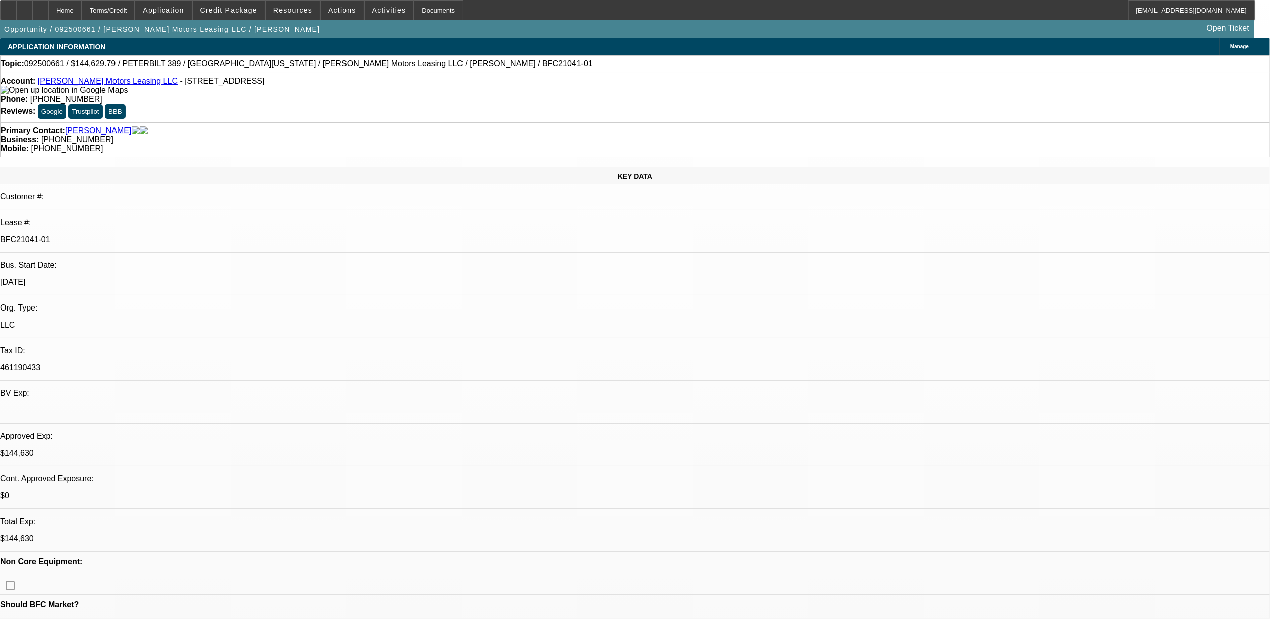
select select "0"
select select "6"
select select "0"
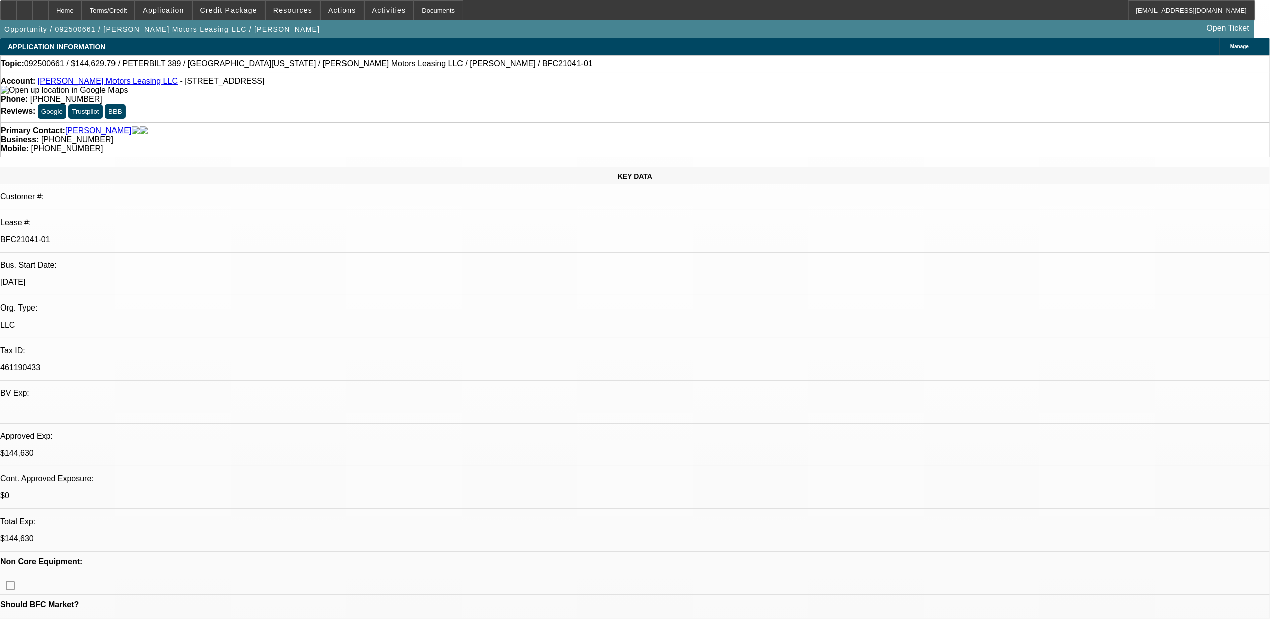
select select "0"
select select "2"
select select "0"
select select "6"
select select "0"
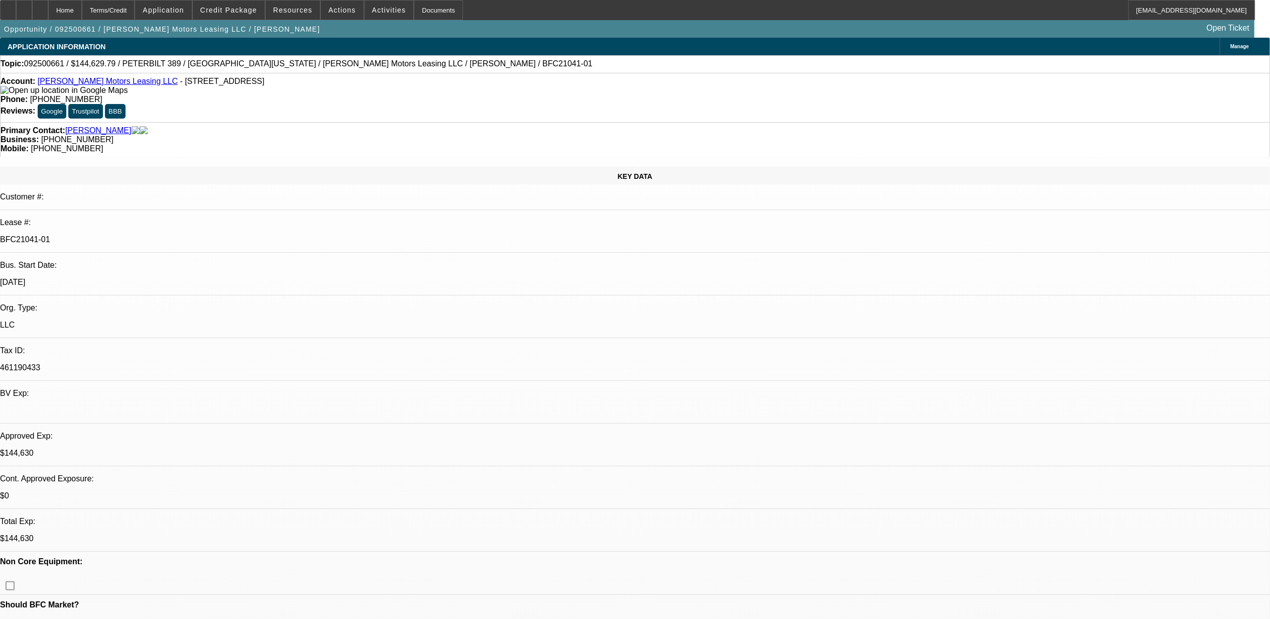
select select "0"
select select "6"
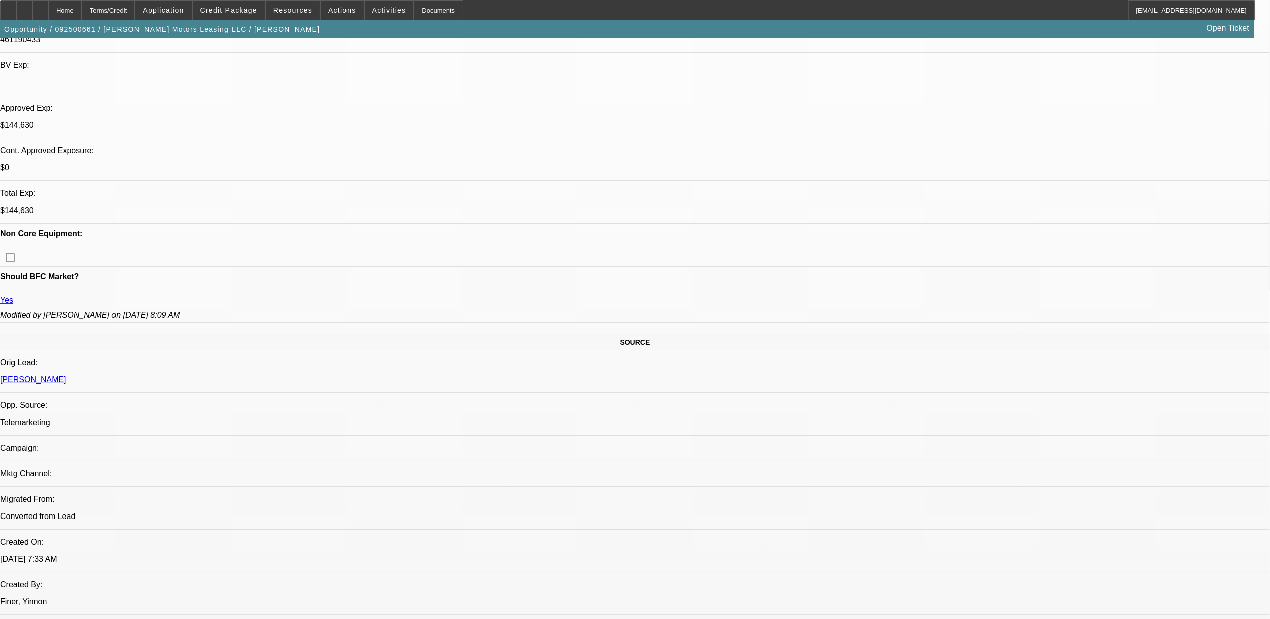
scroll to position [272, 0]
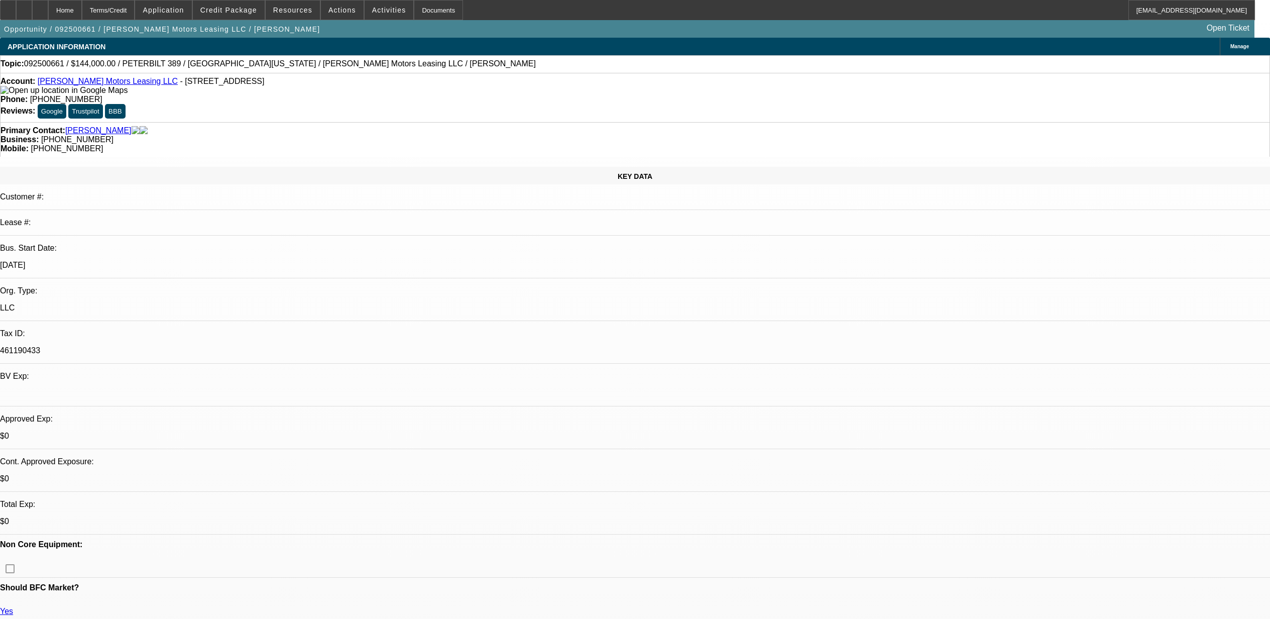
select select "0"
select select "2"
select select "0"
select select "6"
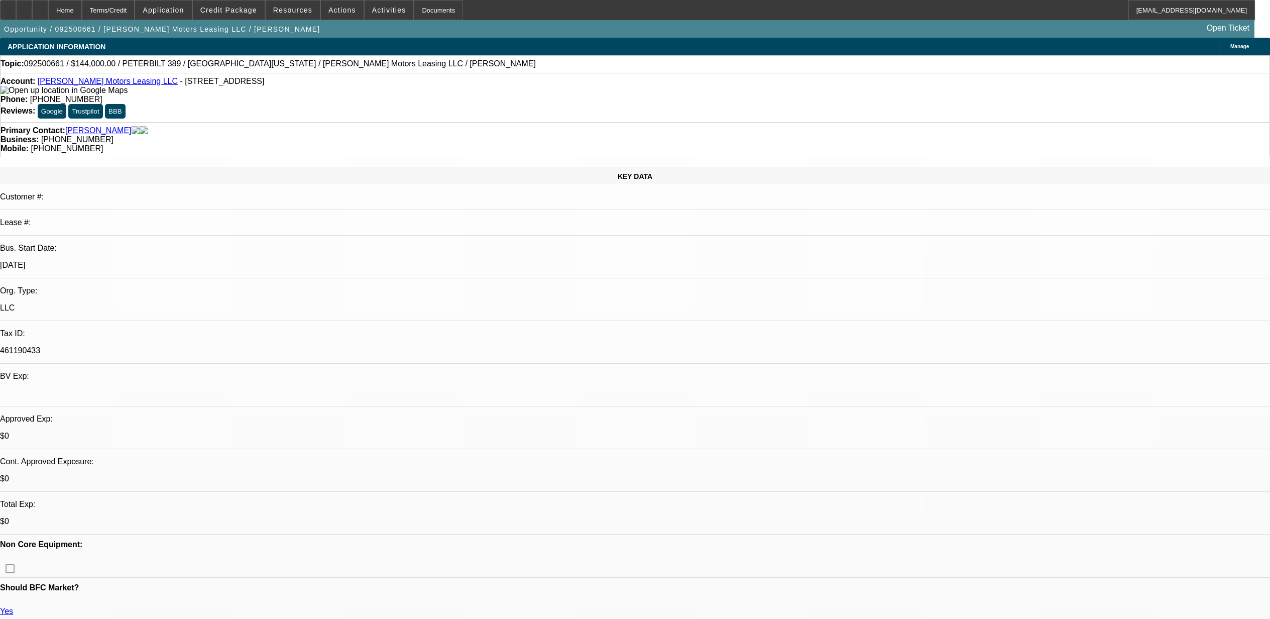
select select "0"
select select "6"
select select "0"
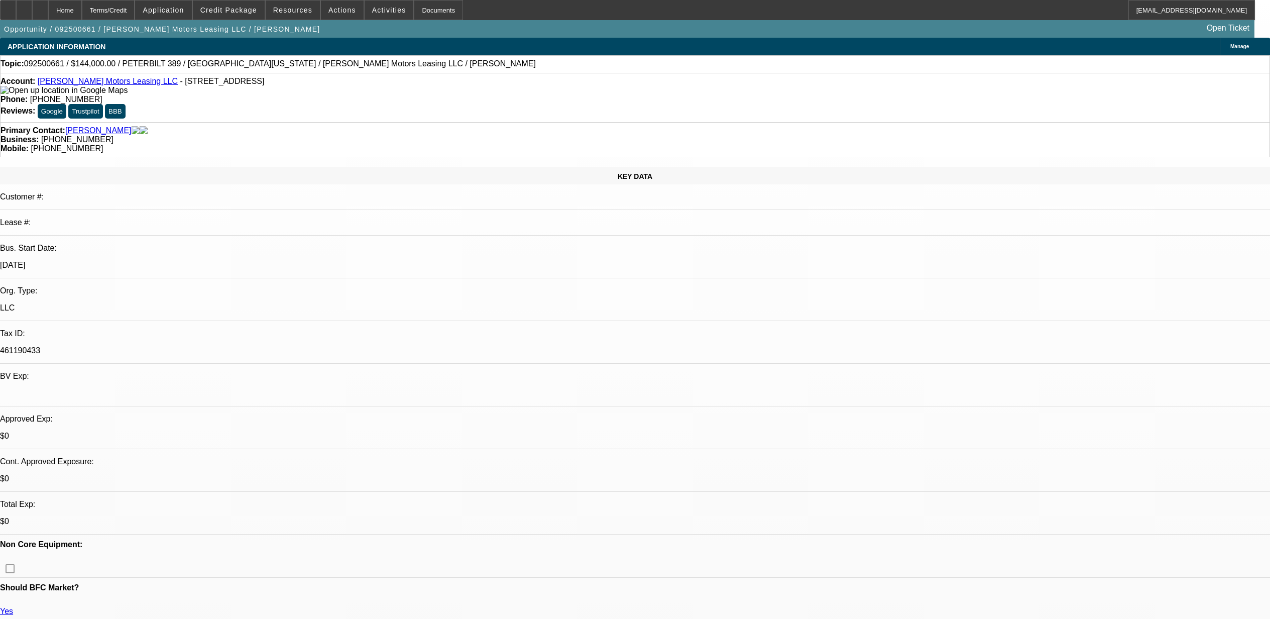
select select "0"
select select "2"
select select "0"
select select "6"
click at [244, 167] on div "KEY DATA Customer #: Lease #: Bus. Start Date: [DATE] Org. Type: LLC Tax ID: 46…" at bounding box center [635, 400] width 1270 height 467
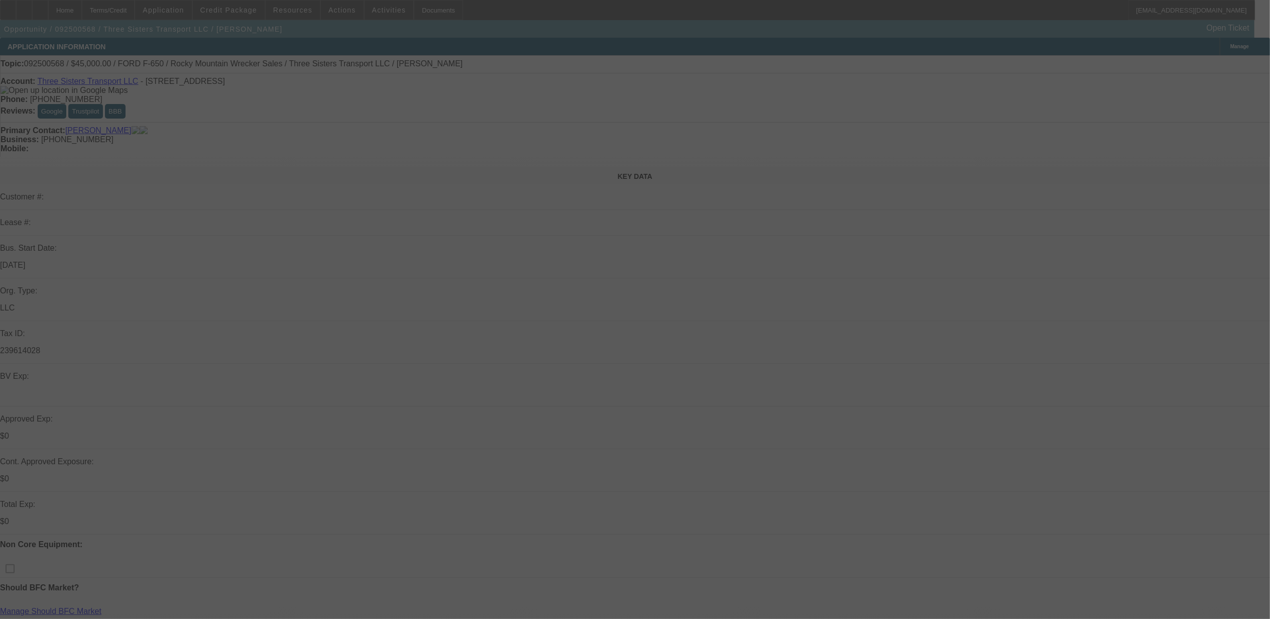
select select "0"
select select "2"
select select "0.1"
select select "4"
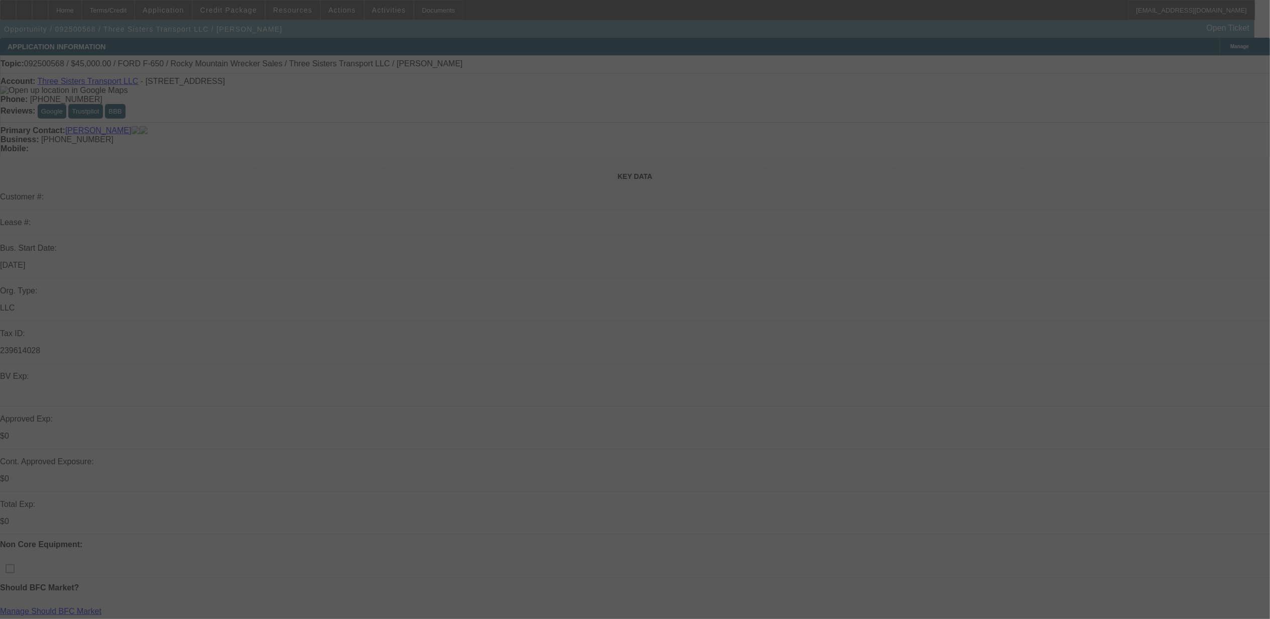
select select "0"
select select "2"
select select "0.1"
select select "4"
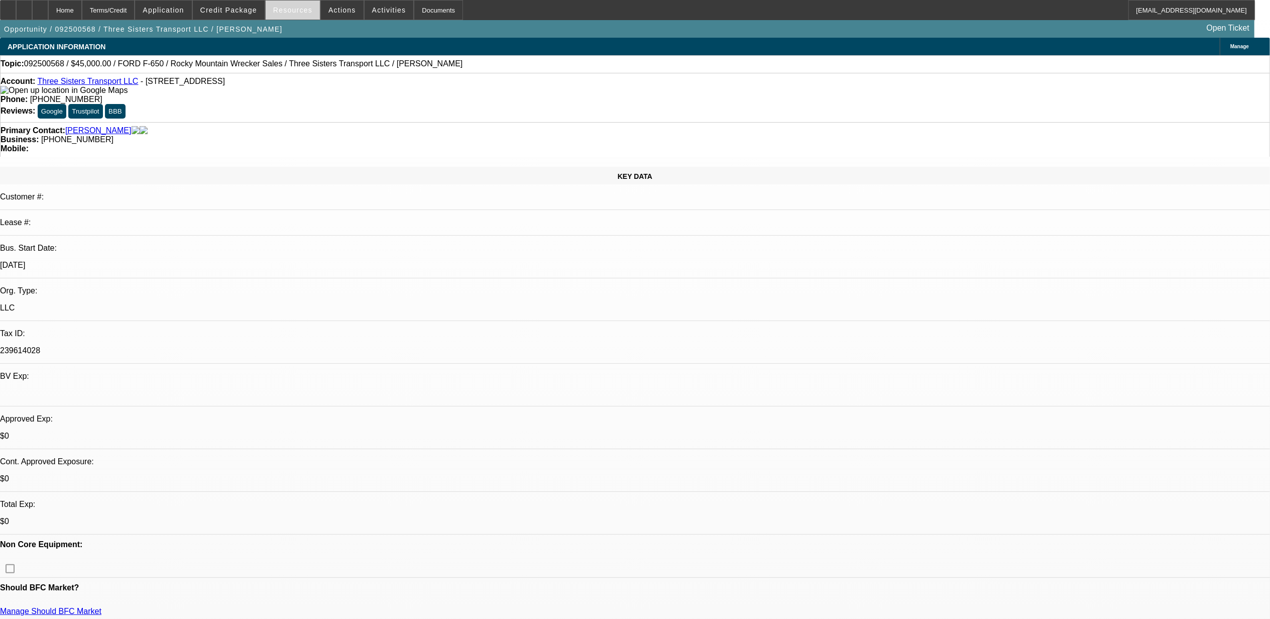
click at [291, 10] on span "Resources" at bounding box center [292, 10] width 39 height 8
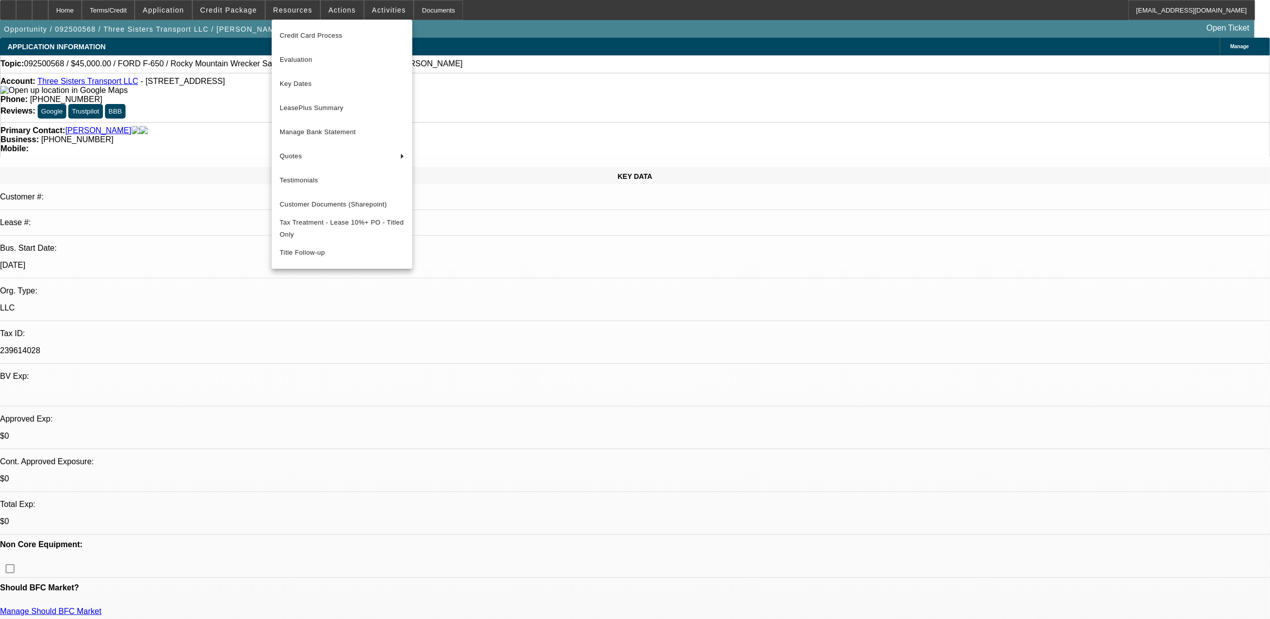
click at [367, 10] on div at bounding box center [635, 309] width 1270 height 619
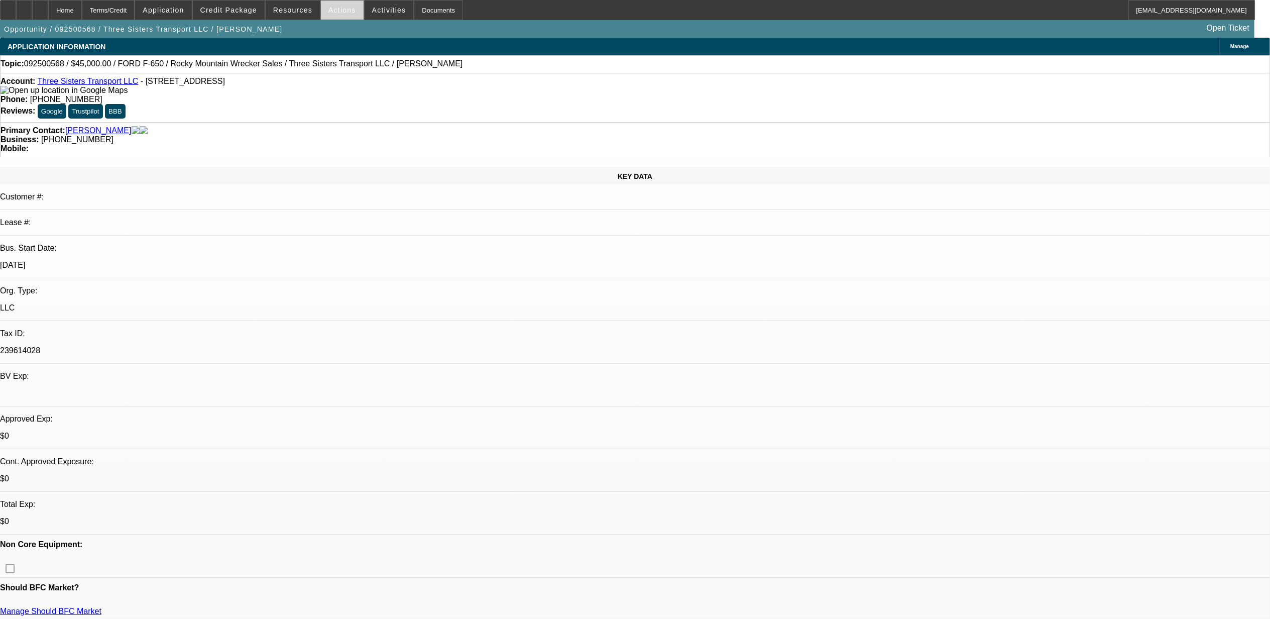
click at [347, 13] on span "Actions" at bounding box center [342, 10] width 28 height 8
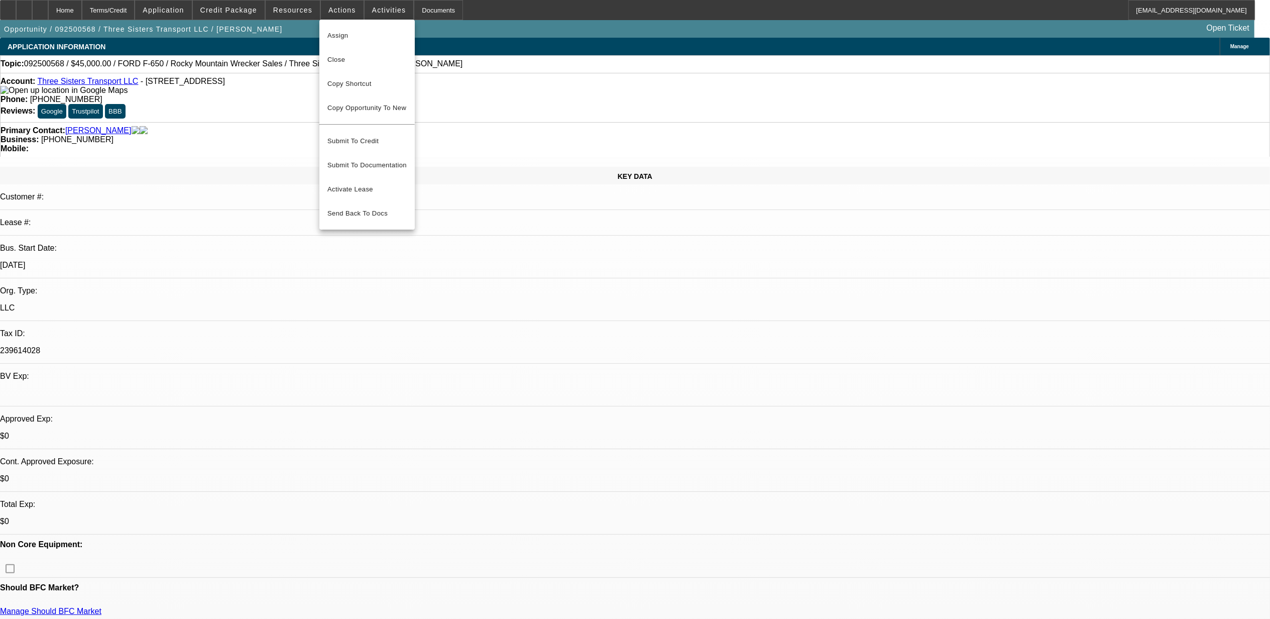
click at [281, 13] on div at bounding box center [635, 309] width 1270 height 619
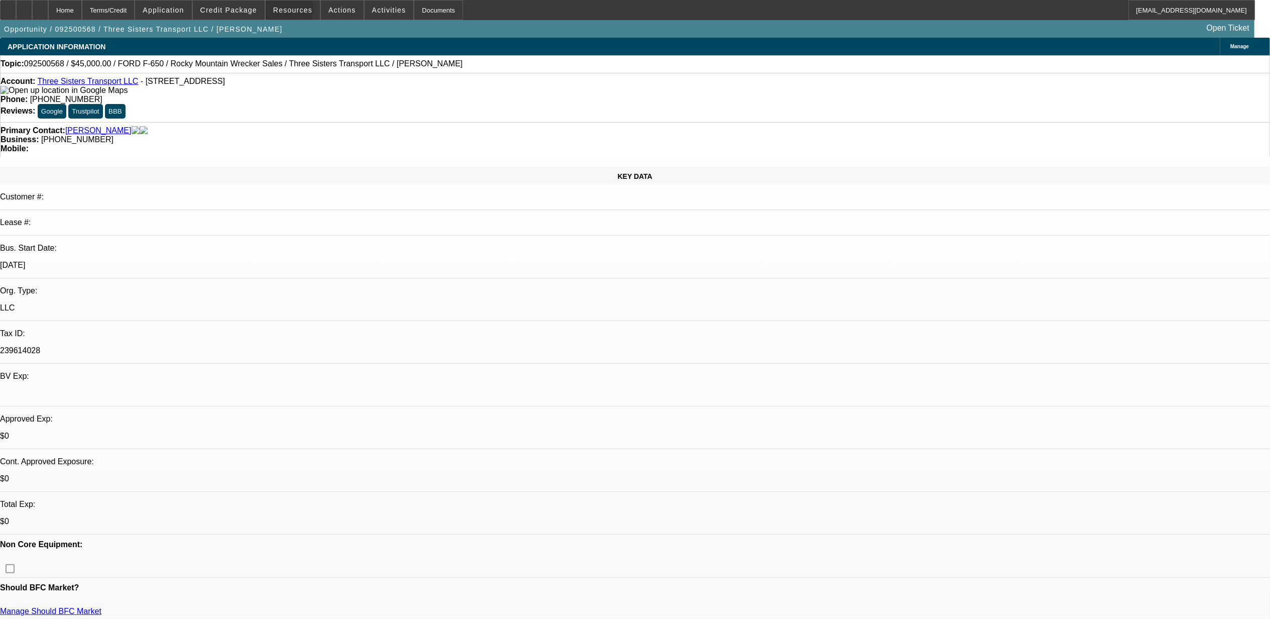
click at [281, 13] on span "Resources" at bounding box center [292, 10] width 39 height 8
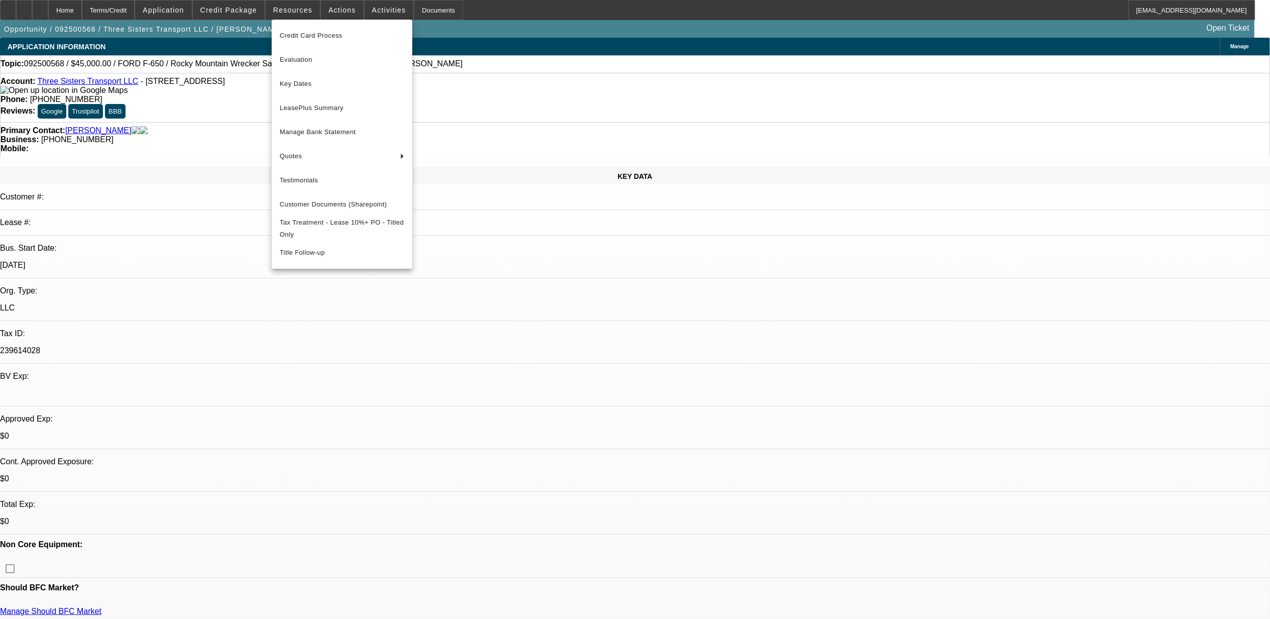
click at [174, 10] on div at bounding box center [635, 309] width 1270 height 619
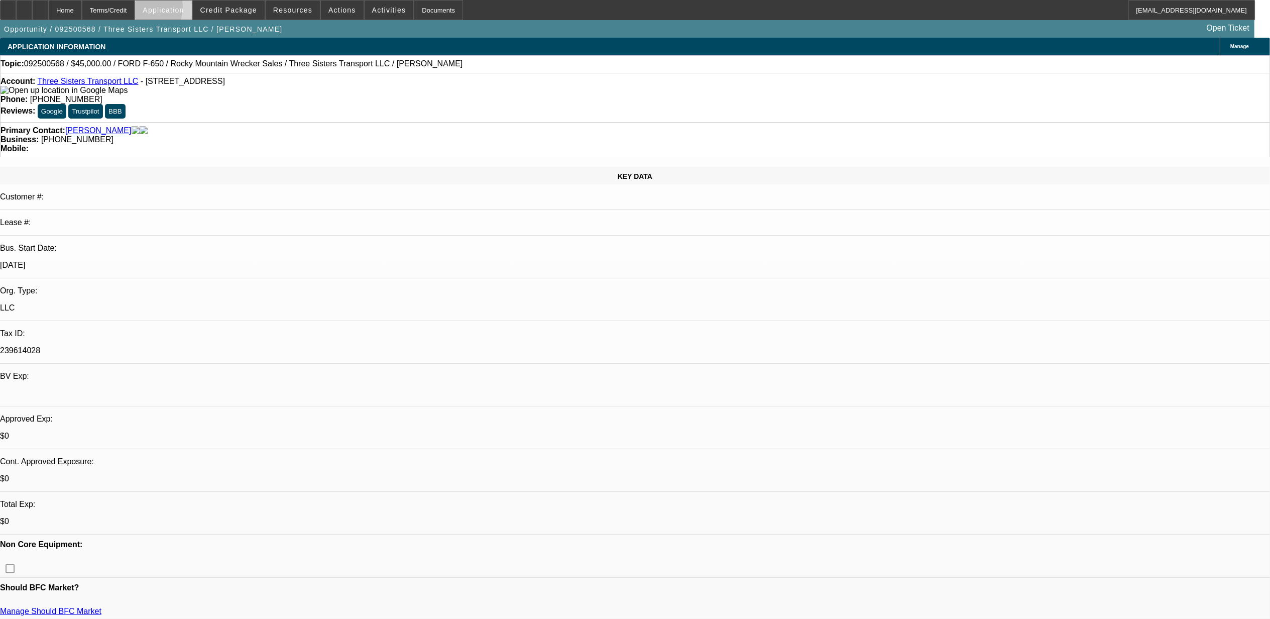
click at [175, 10] on span "Application" at bounding box center [163, 10] width 41 height 8
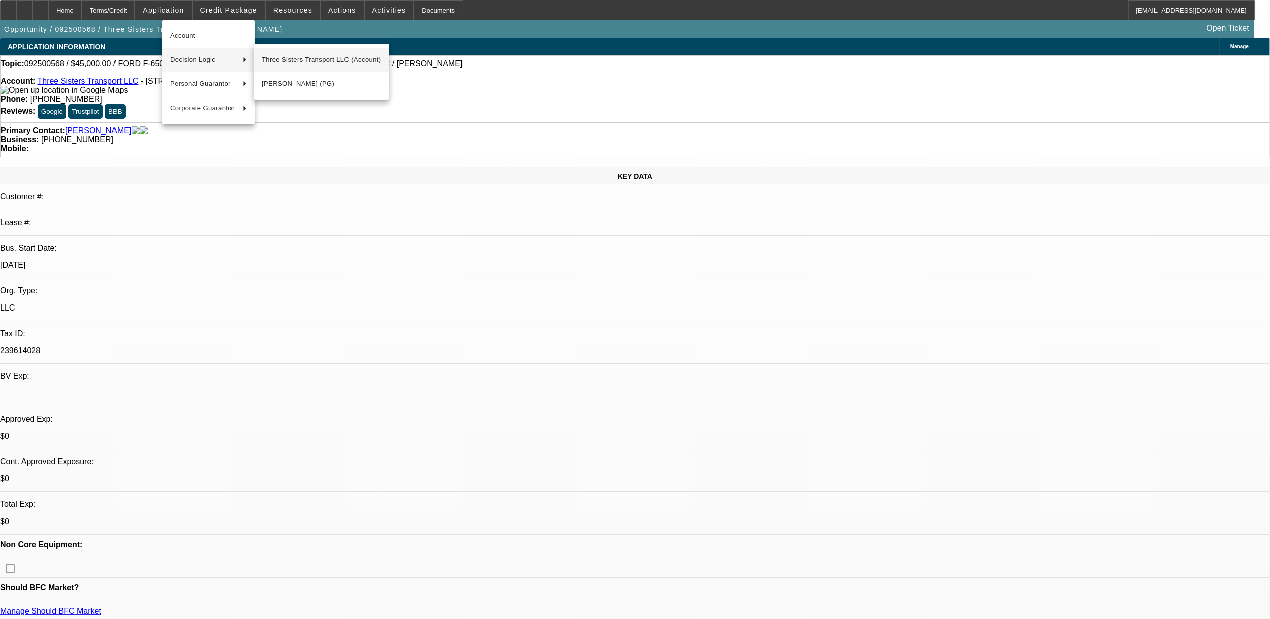
click at [272, 62] on span "Three Sisters Transport LLC (Account)" at bounding box center [322, 60] width 120 height 12
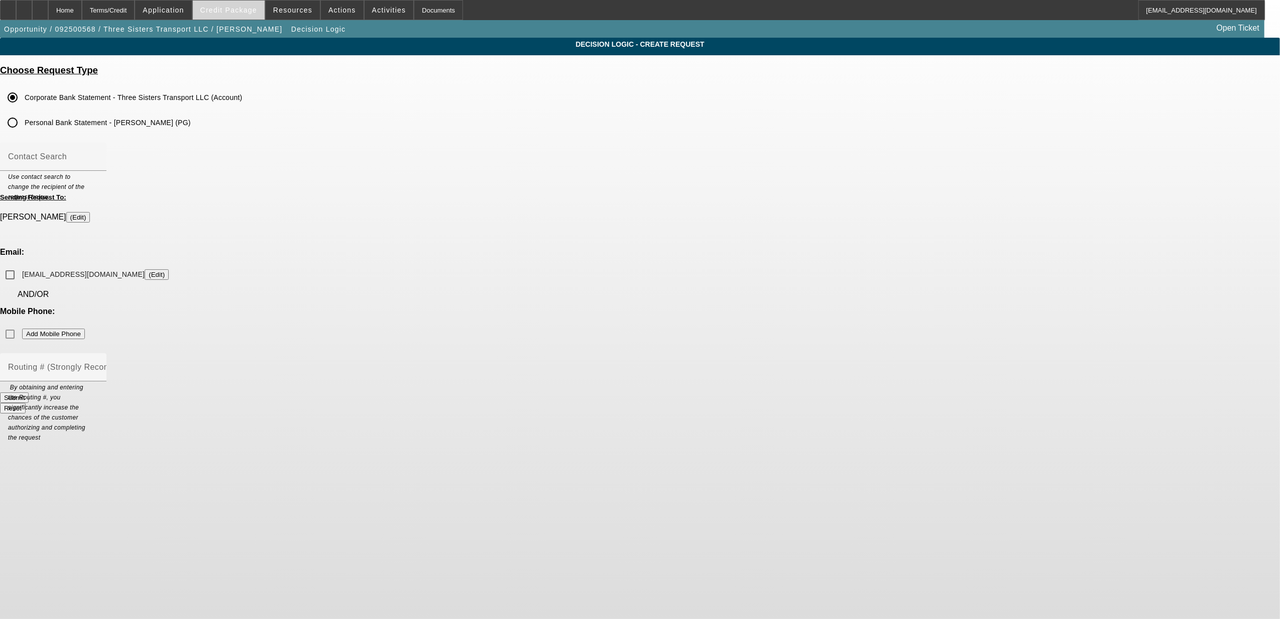
click at [258, 17] on span at bounding box center [229, 10] width 72 height 24
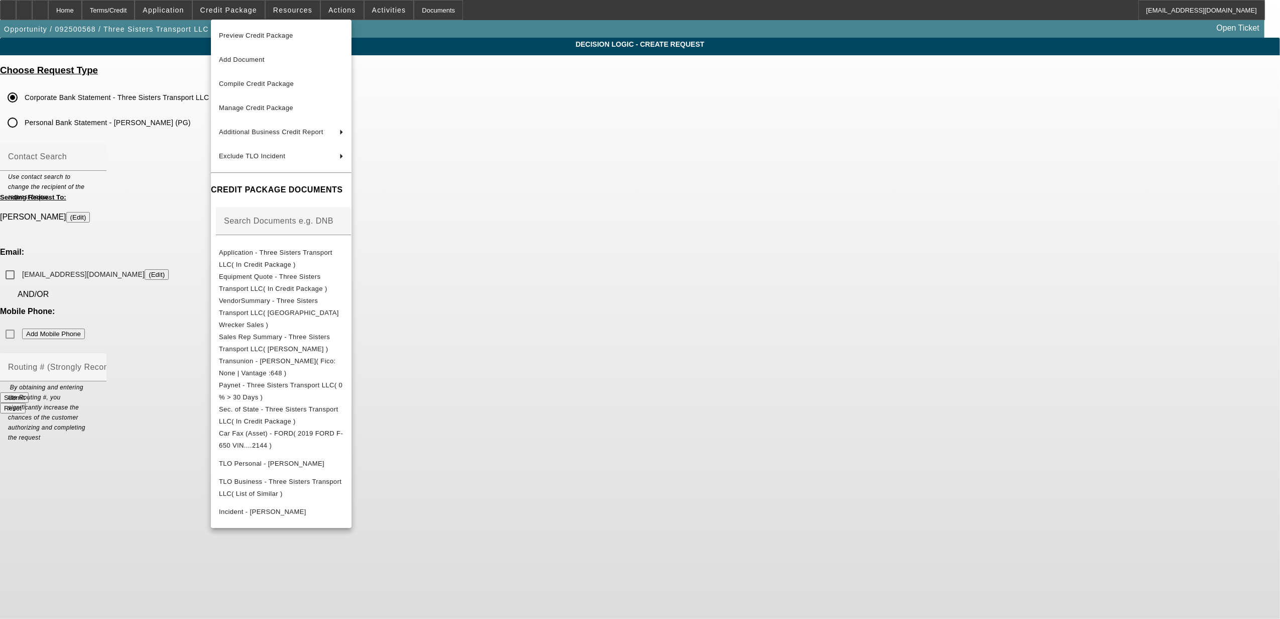
click at [765, 524] on div at bounding box center [640, 309] width 1280 height 619
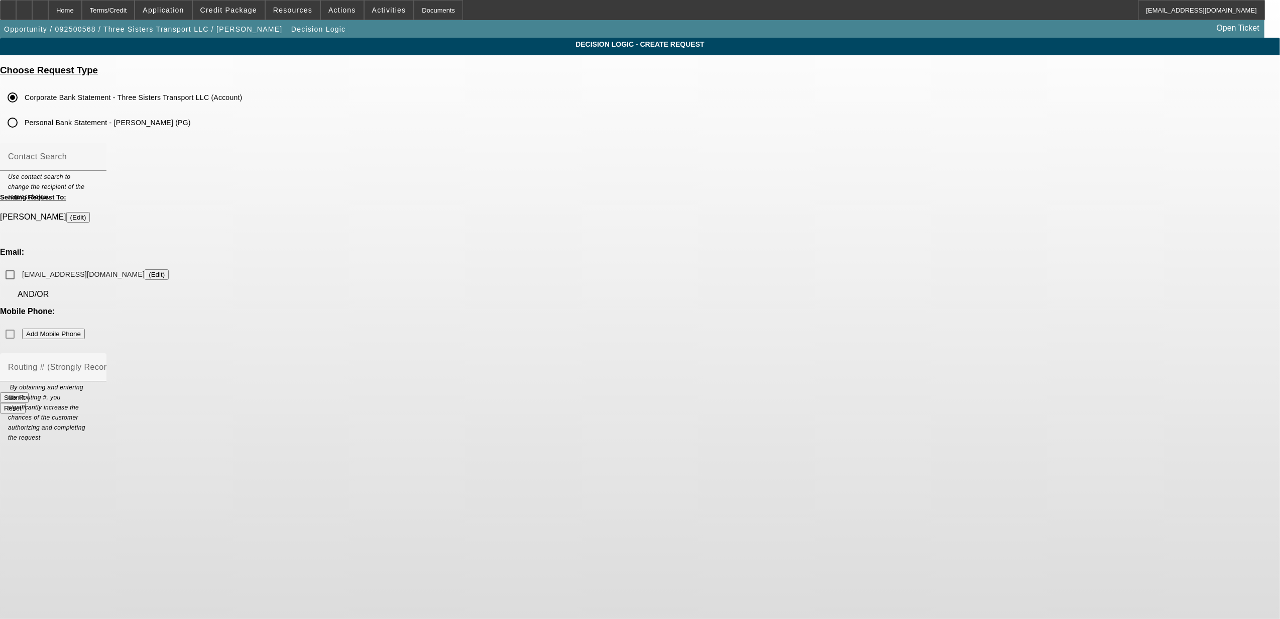
click at [742, 307] on div "Mobile Phone: Add Mobile Phone" at bounding box center [640, 325] width 1280 height 37
click at [743, 307] on div "Mobile Phone: Add Mobile Phone" at bounding box center [640, 325] width 1280 height 37
click at [744, 307] on div "Mobile Phone: Add Mobile Phone" at bounding box center [640, 325] width 1280 height 37
click at [742, 307] on div "Mobile Phone: Add Mobile Phone" at bounding box center [640, 325] width 1280 height 37
click at [90, 215] on button "(Edit)" at bounding box center [78, 217] width 24 height 11
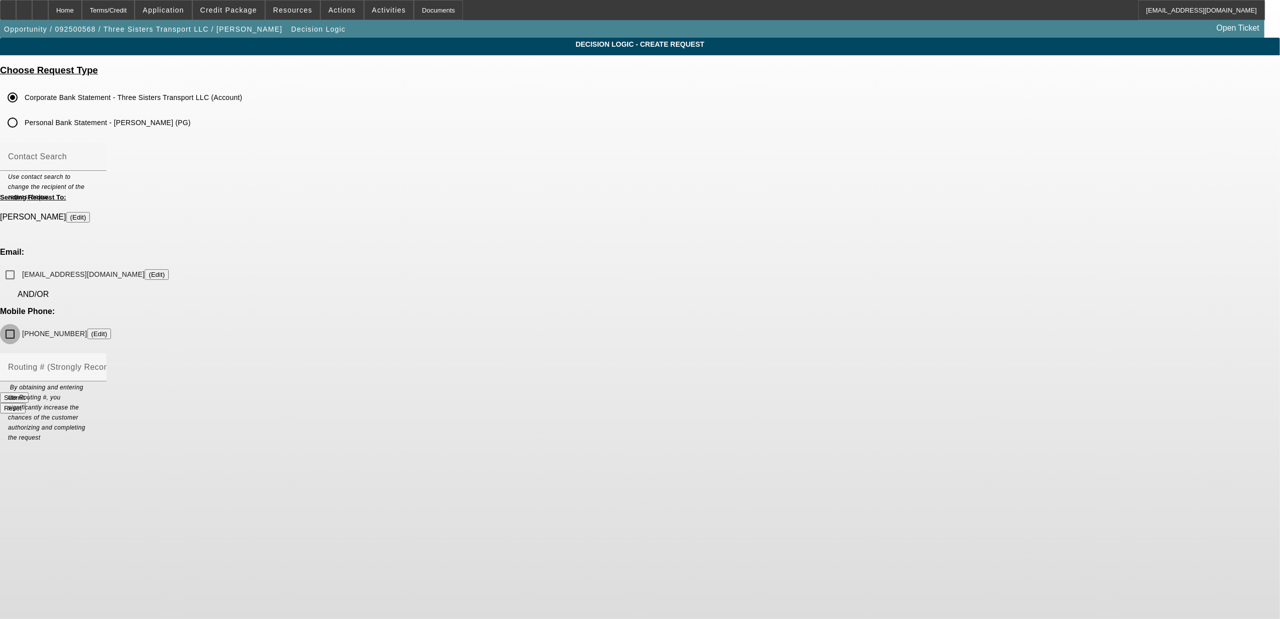
click at [20, 324] on input "(206) 255-3059 (Edit)" at bounding box center [10, 334] width 20 height 20
checkbox input "true"
click at [144, 363] on mat-label "Routing # (Strongly Recommended)" at bounding box center [76, 367] width 136 height 9
click at [98, 365] on input "Routing # (Strongly Recommended)" at bounding box center [53, 371] width 90 height 12
type input "325081403"
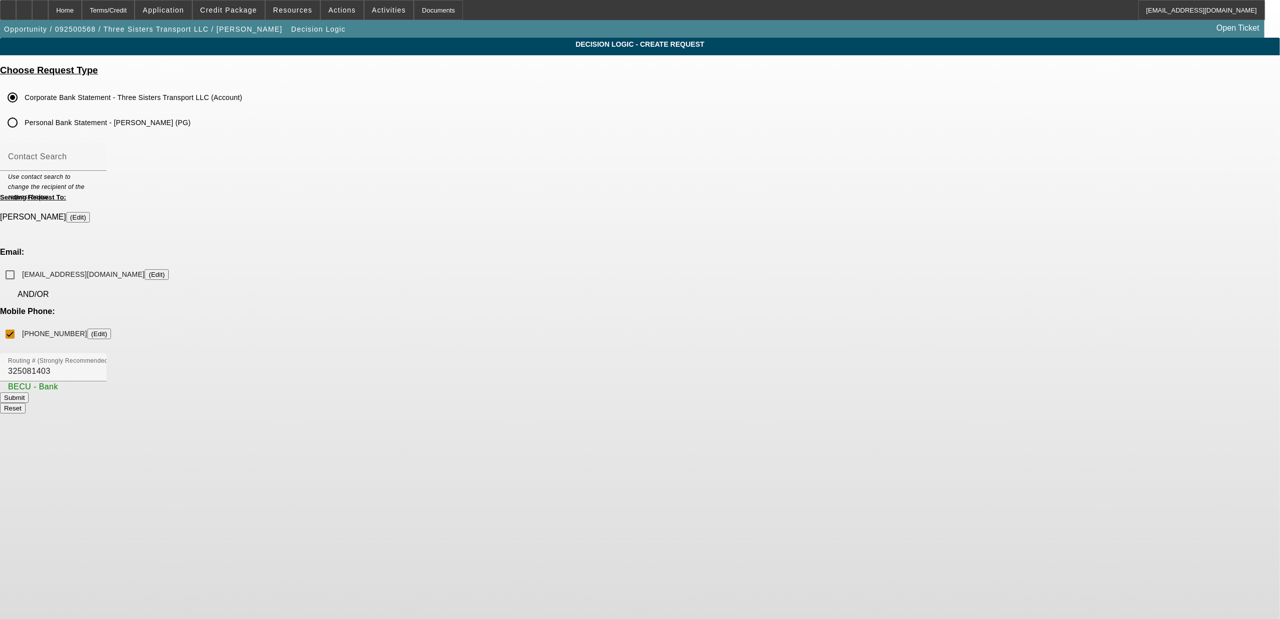
click at [29, 392] on button "Submit" at bounding box center [14, 397] width 29 height 11
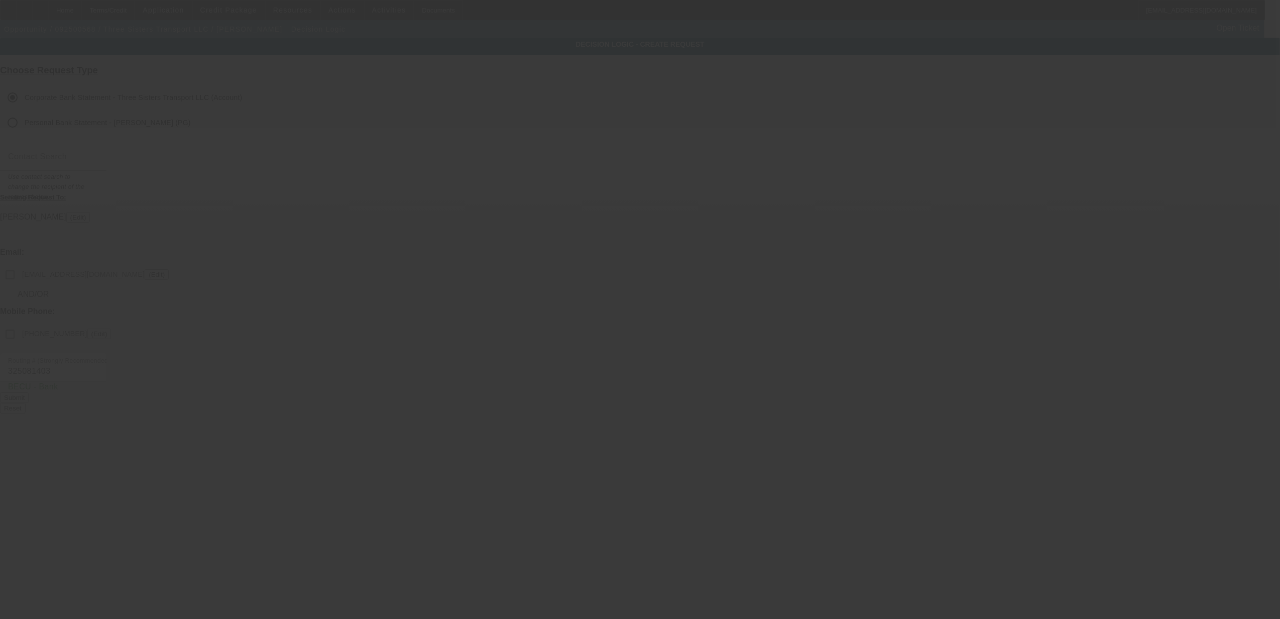
checkbox input "false"
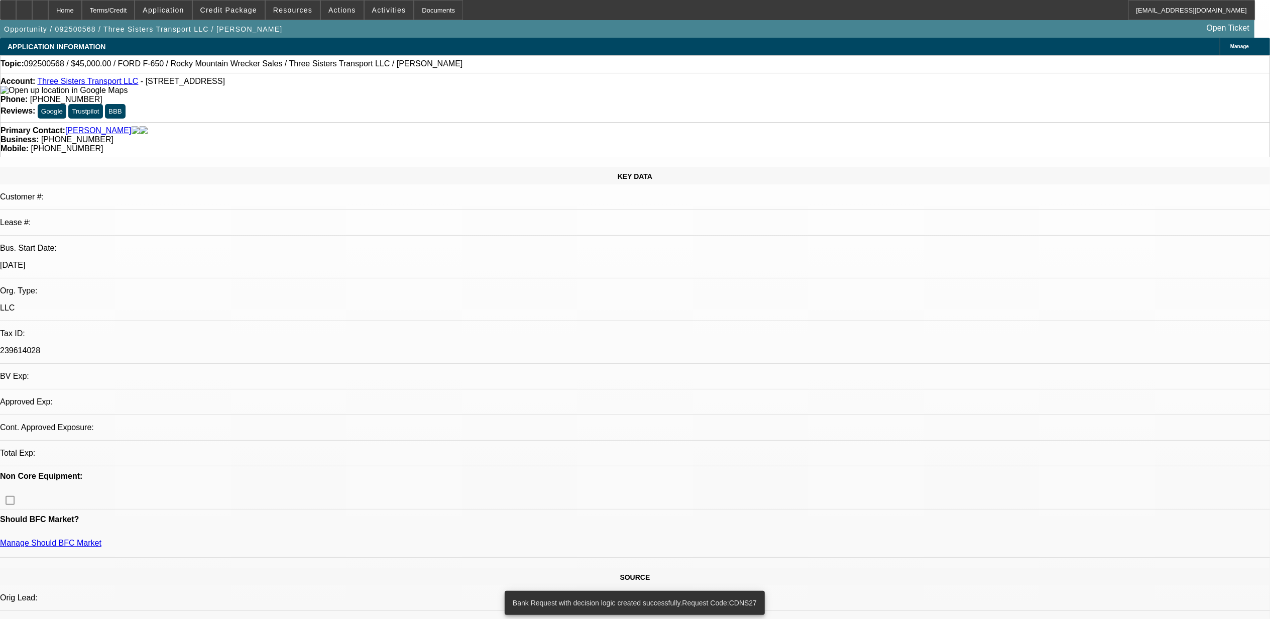
select select "0"
select select "2"
select select "0.1"
select select "4"
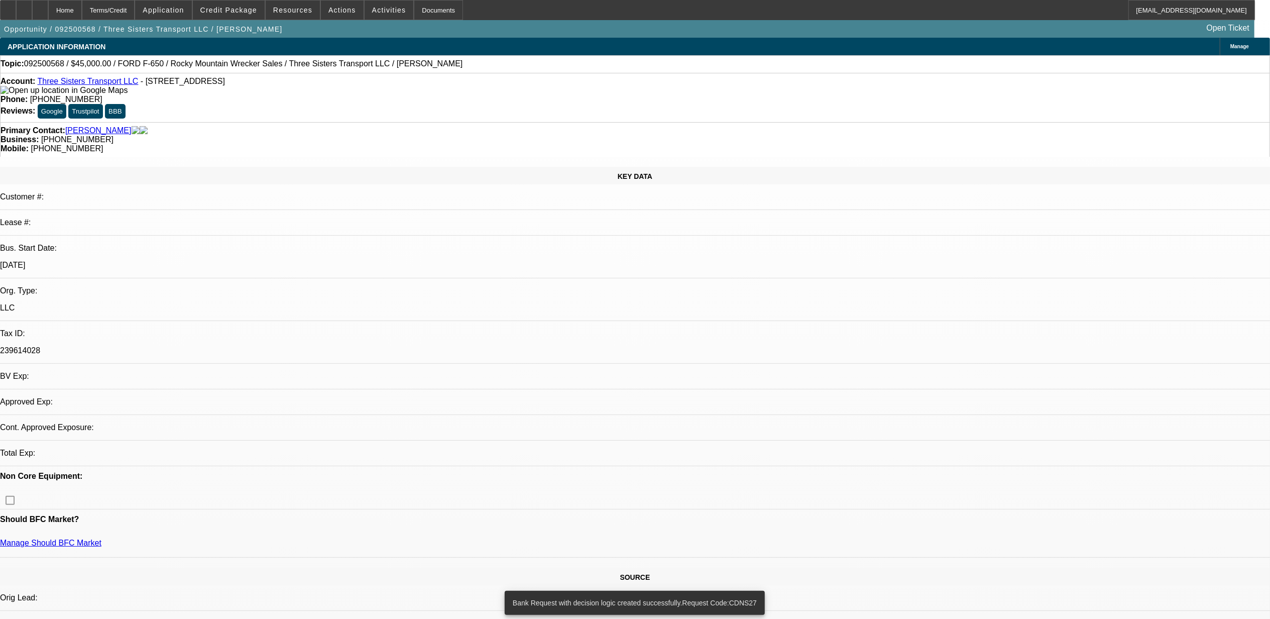
select select "0"
select select "2"
select select "0.1"
select select "4"
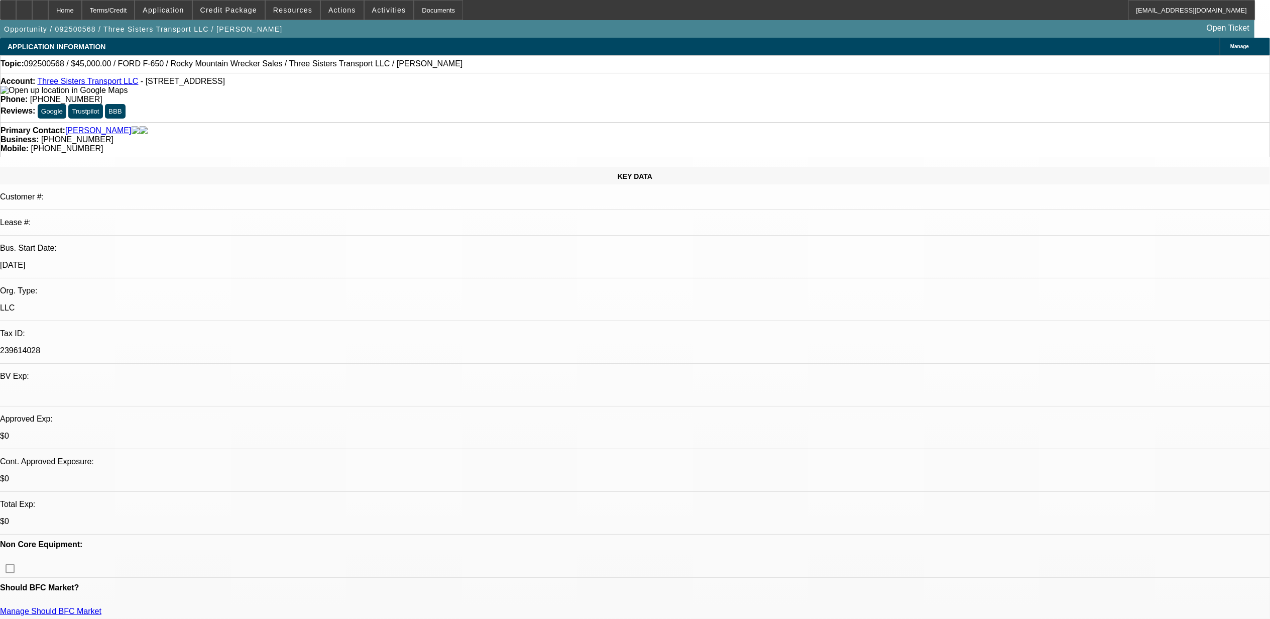
click at [58, 67] on span "092500568 / $45,000.00 / FORD F-650 / Rocky Mountain Wrecker Sales / Three Sist…" at bounding box center [243, 63] width 439 height 9
copy span "092500568"
select select "0"
select select "2"
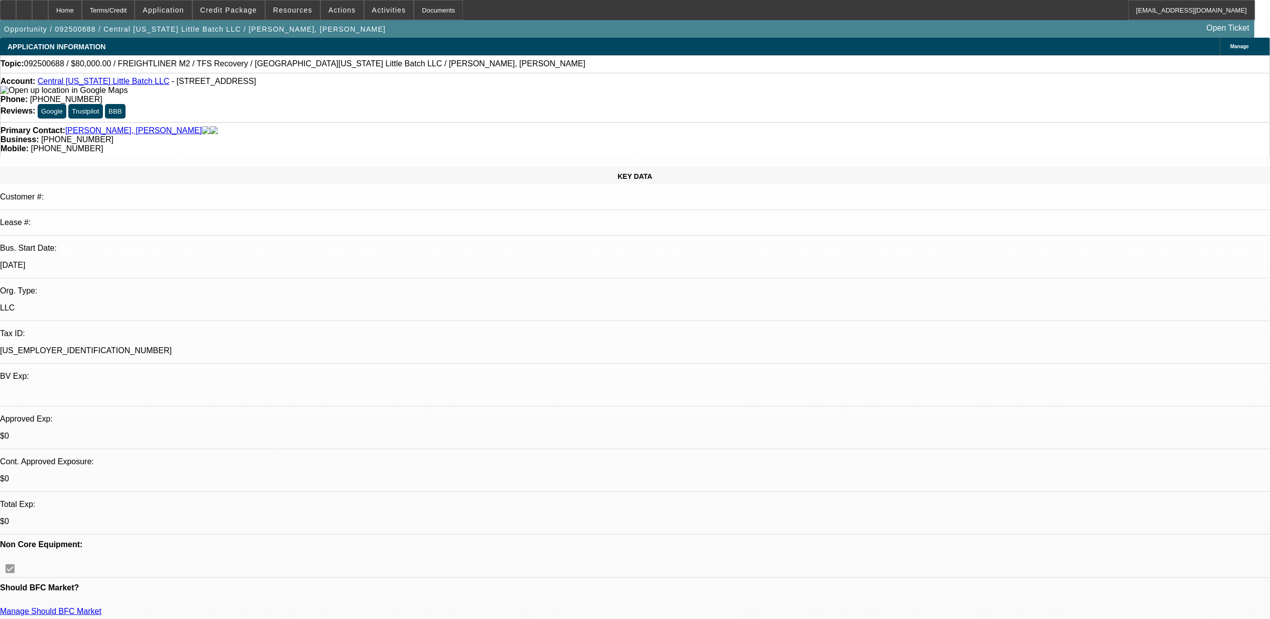
select select "0.1"
select select "0.15"
select select "2"
select select "0.1"
select select "1"
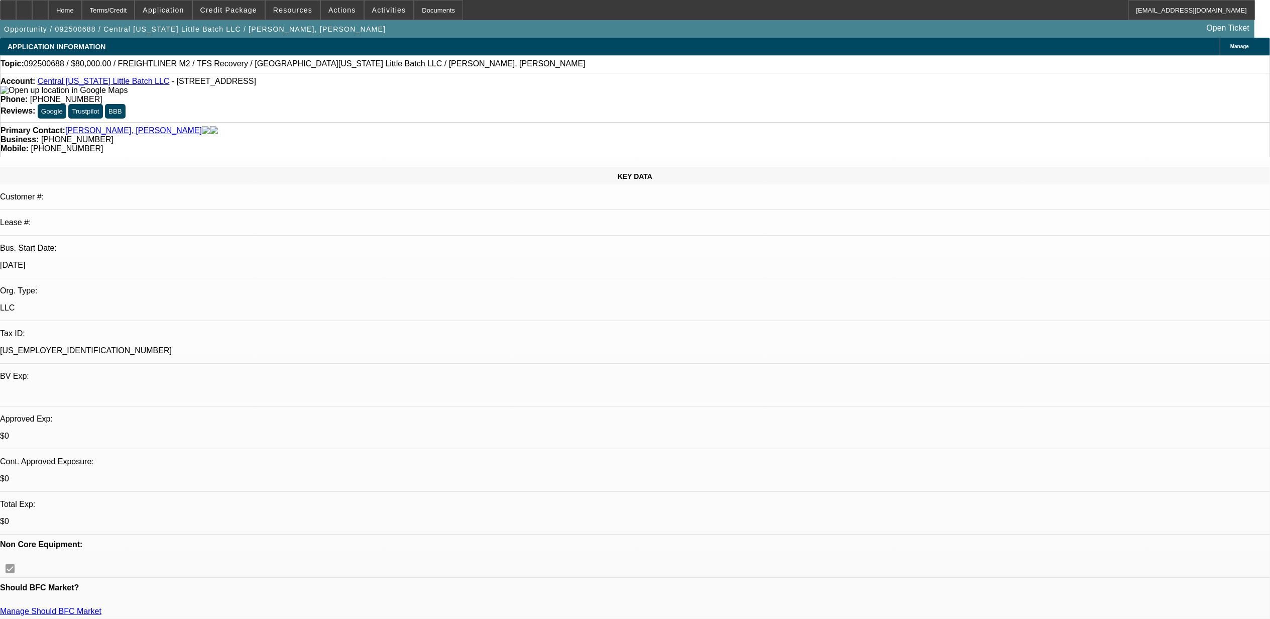
select select "2"
select select "4"
select select "1"
select select "2"
select select "4"
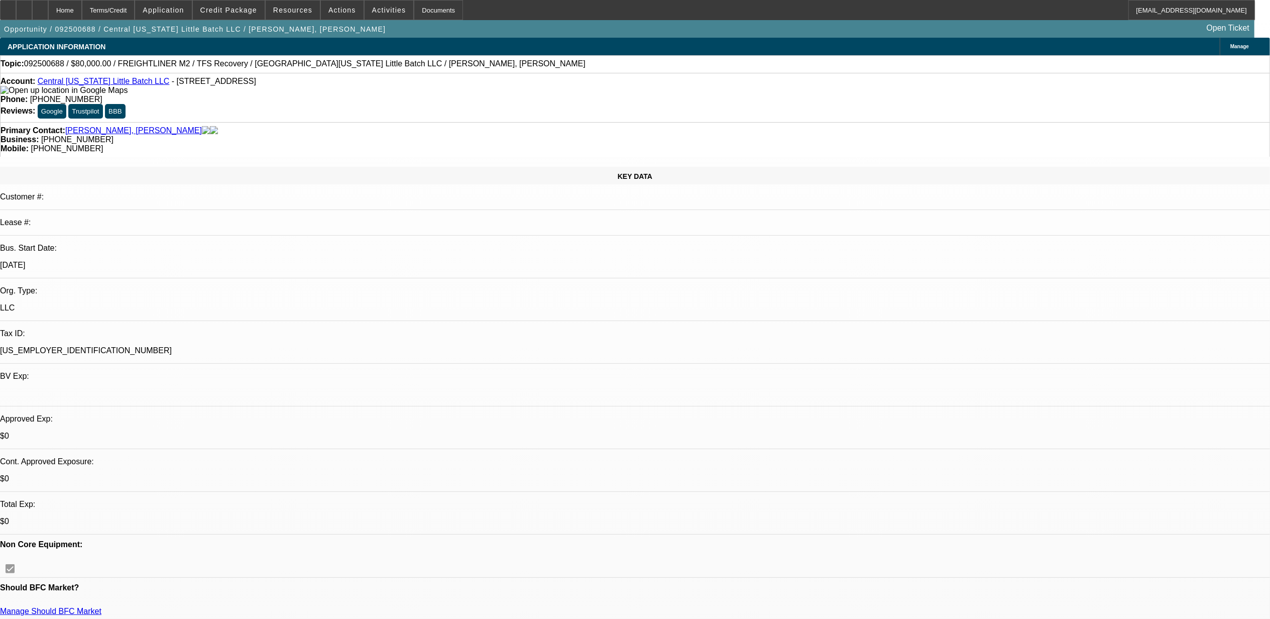
click at [51, 64] on span "092500688 / $80,000.00 / FREIGHTLINER M2 / TFS Recovery / [GEOGRAPHIC_DATA][US_…" at bounding box center [304, 63] width 561 height 9
click at [51, 63] on span "092500688 / $80,000.00 / FREIGHTLINER M2 / TFS Recovery / [GEOGRAPHIC_DATA][US_…" at bounding box center [304, 63] width 561 height 9
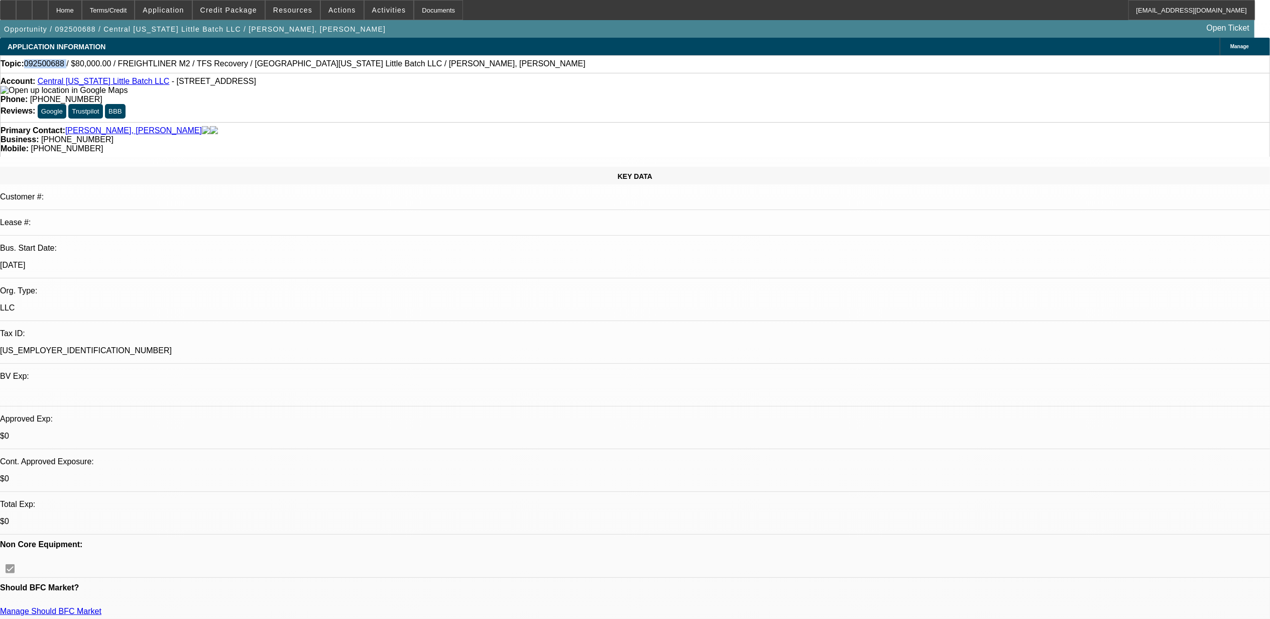
copy span "092500688"
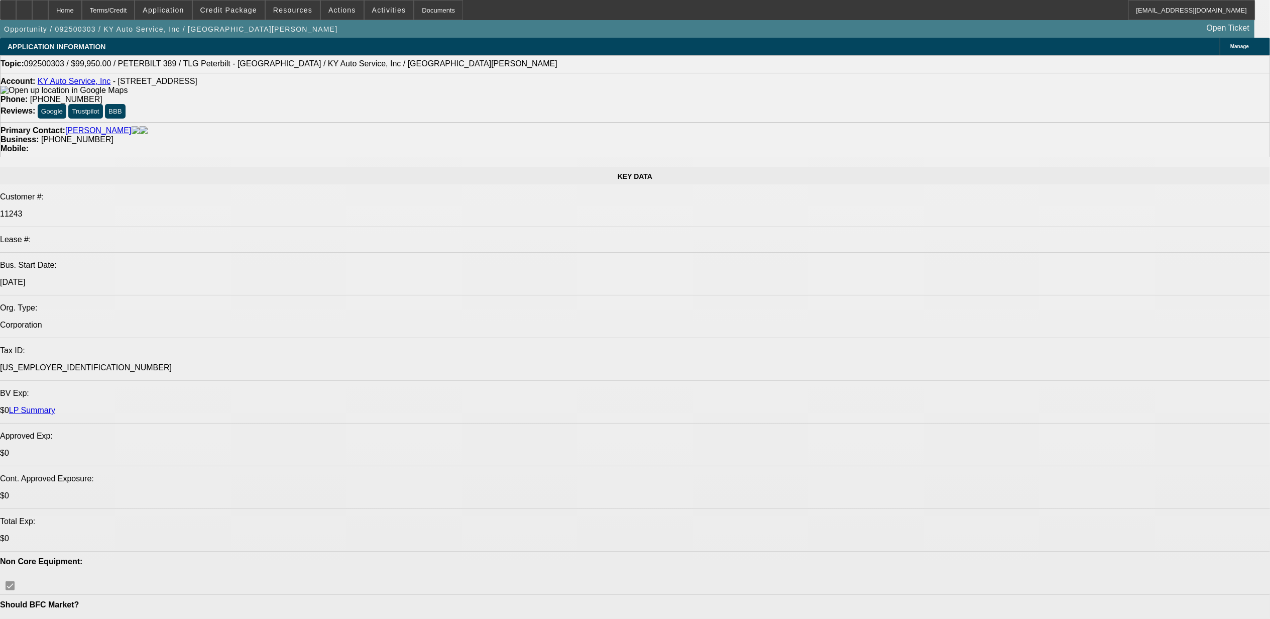
select select "0"
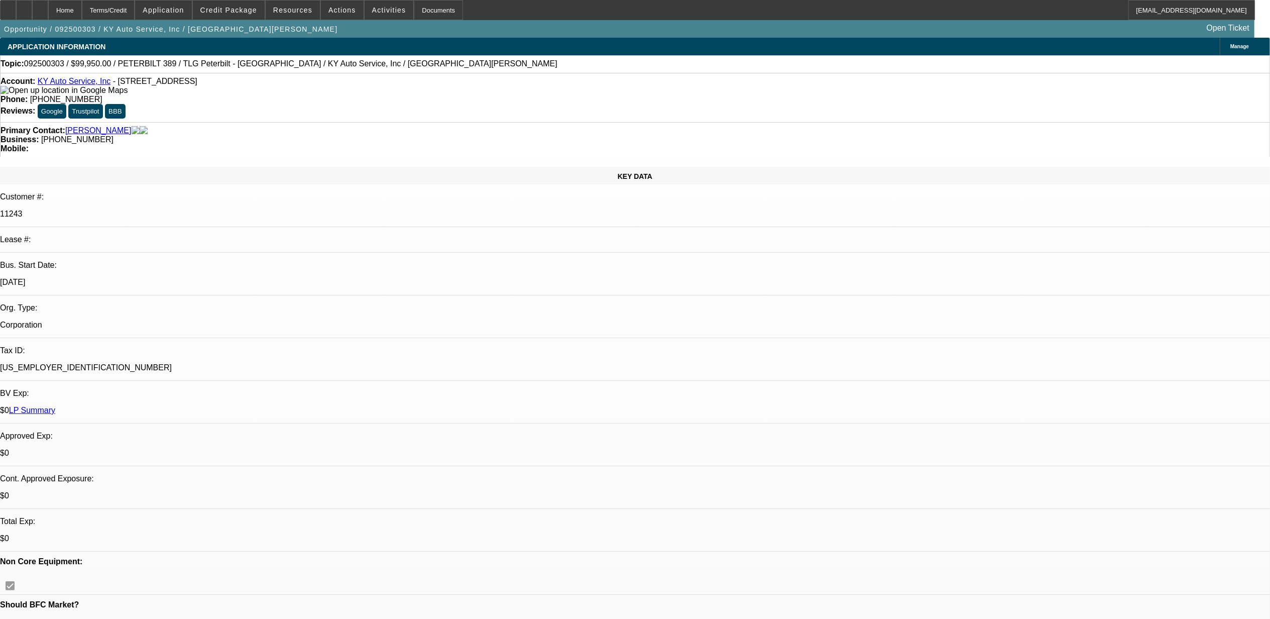
select select "0"
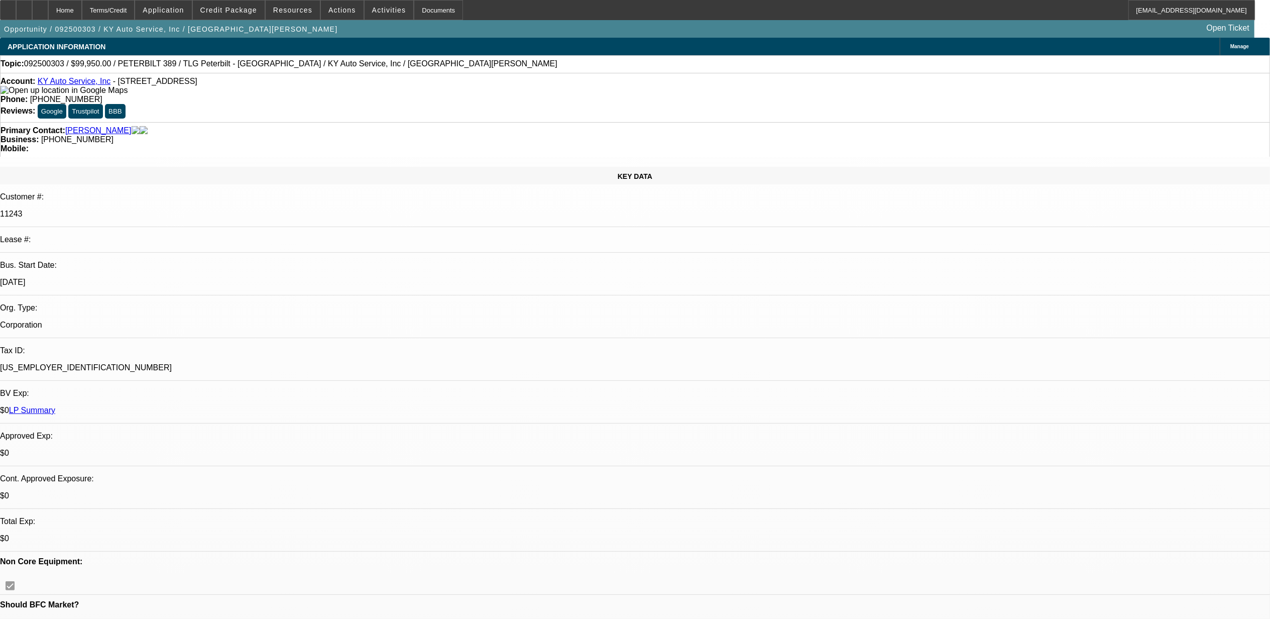
select select "0"
select select "1"
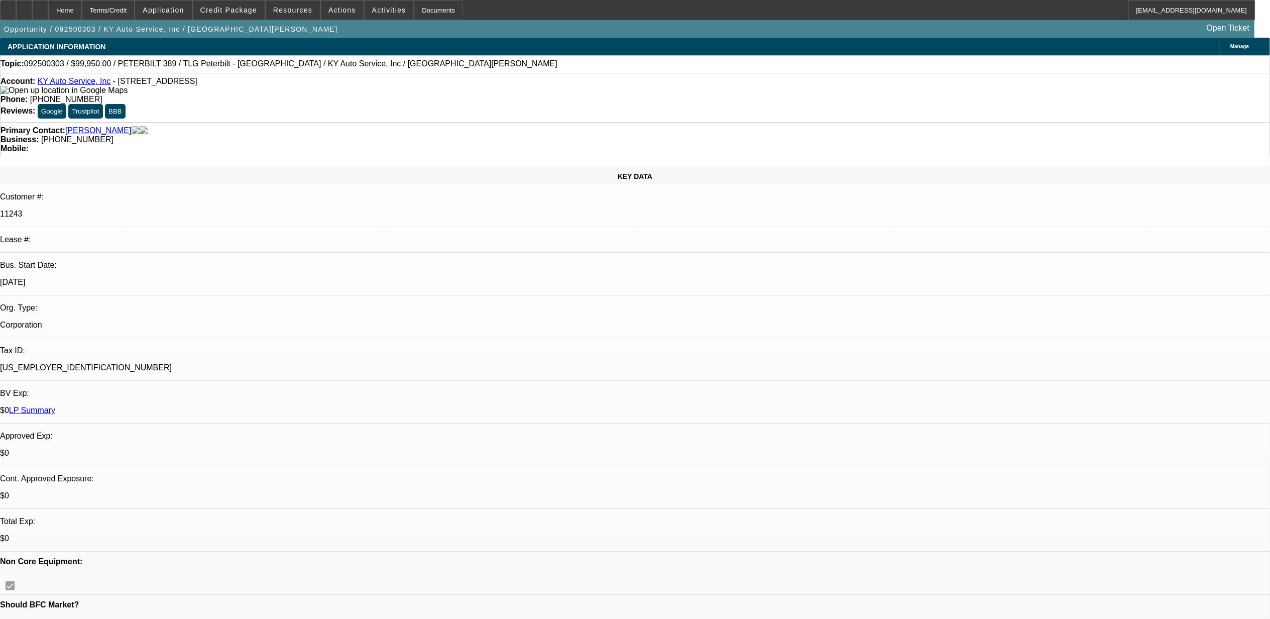
select select "1"
select select "6"
select select "1"
select select "2"
select select "6"
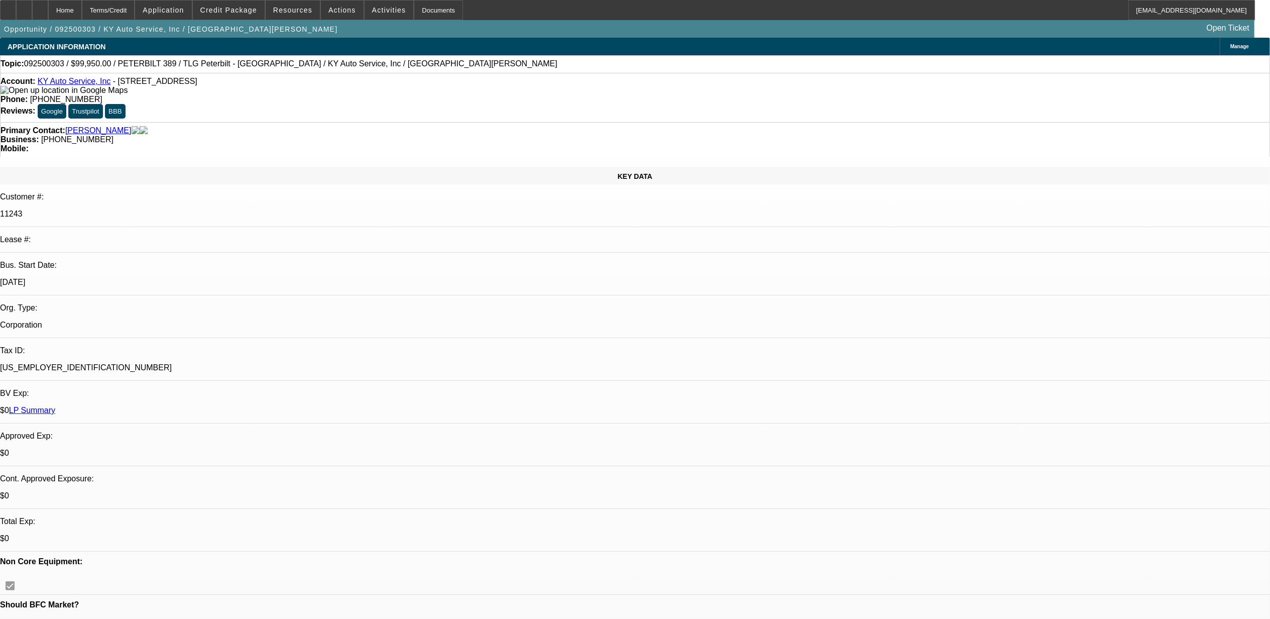
select select "1"
select select "2"
select select "6"
select select "1"
select select "2"
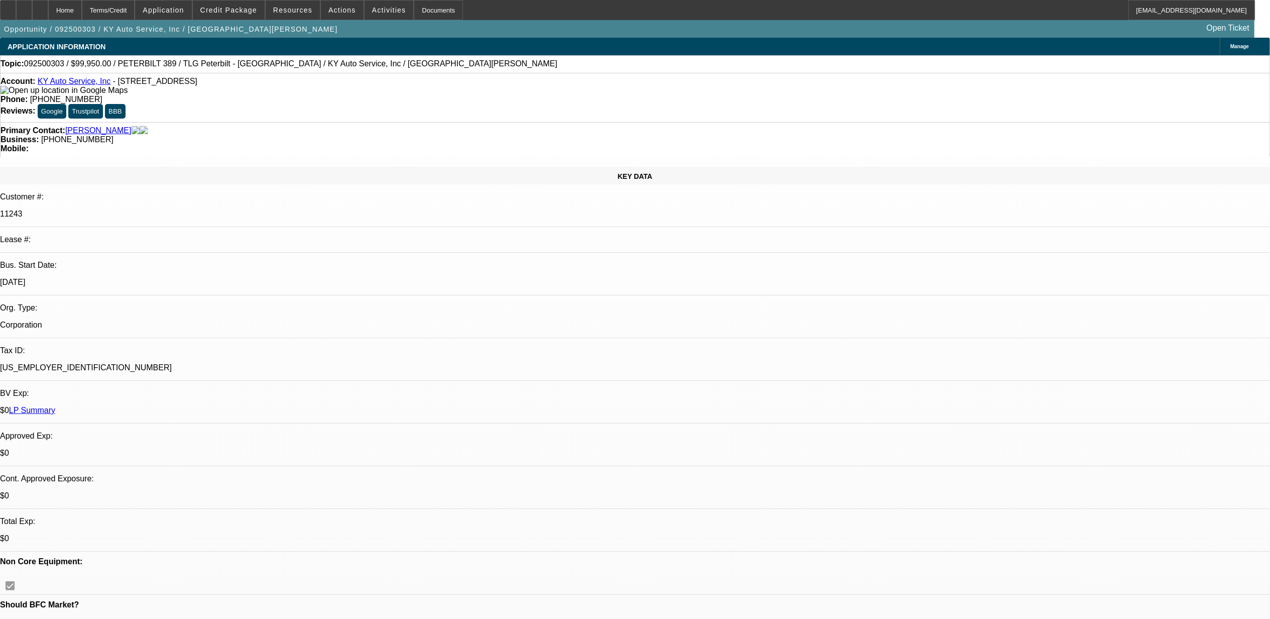
select select "6"
click at [260, 19] on span at bounding box center [229, 10] width 72 height 24
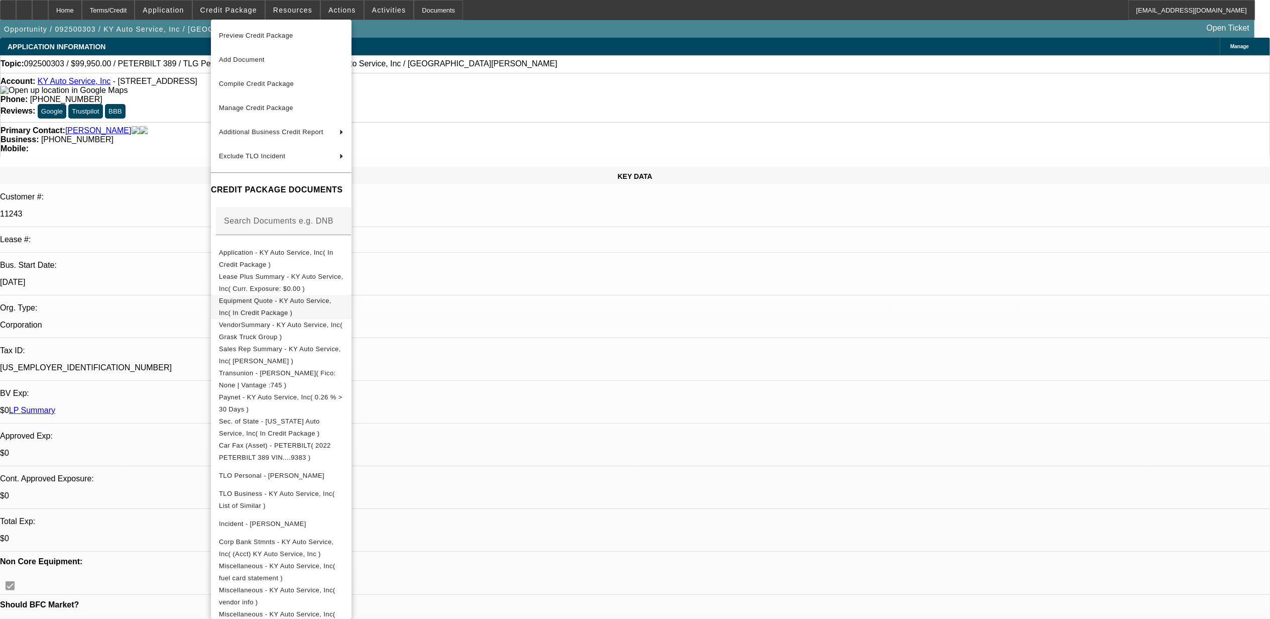
click at [307, 305] on span "Equipment Quote - KY Auto Service, Inc( In Credit Package )" at bounding box center [275, 306] width 112 height 20
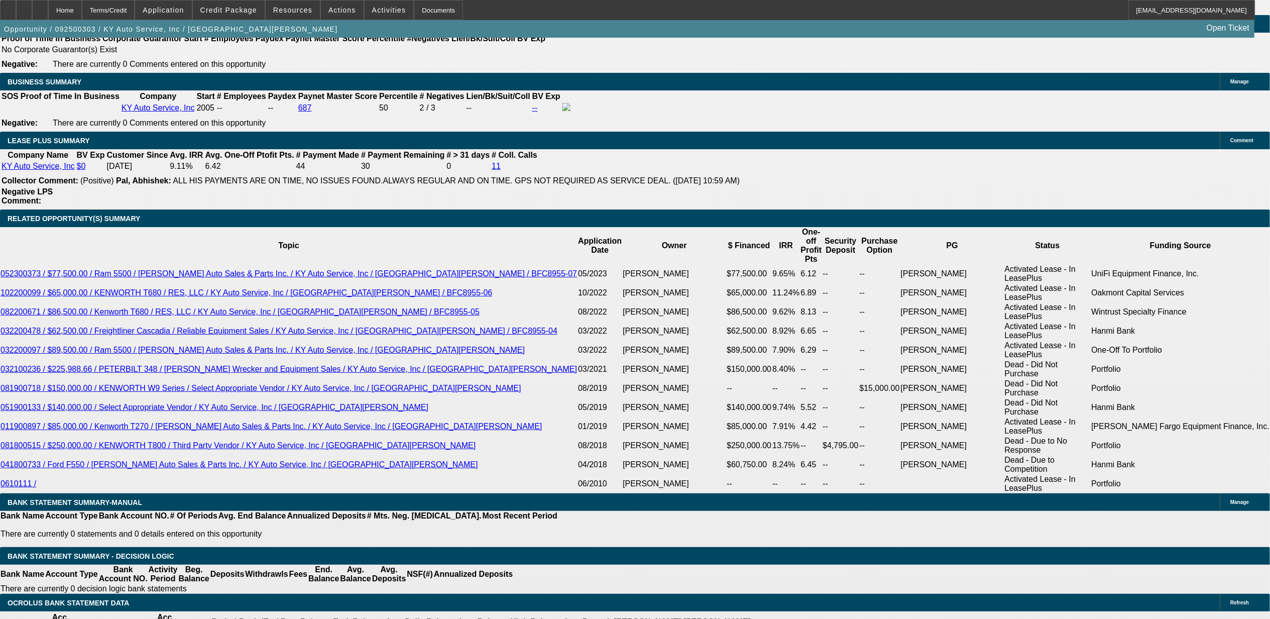
scroll to position [1674, 0]
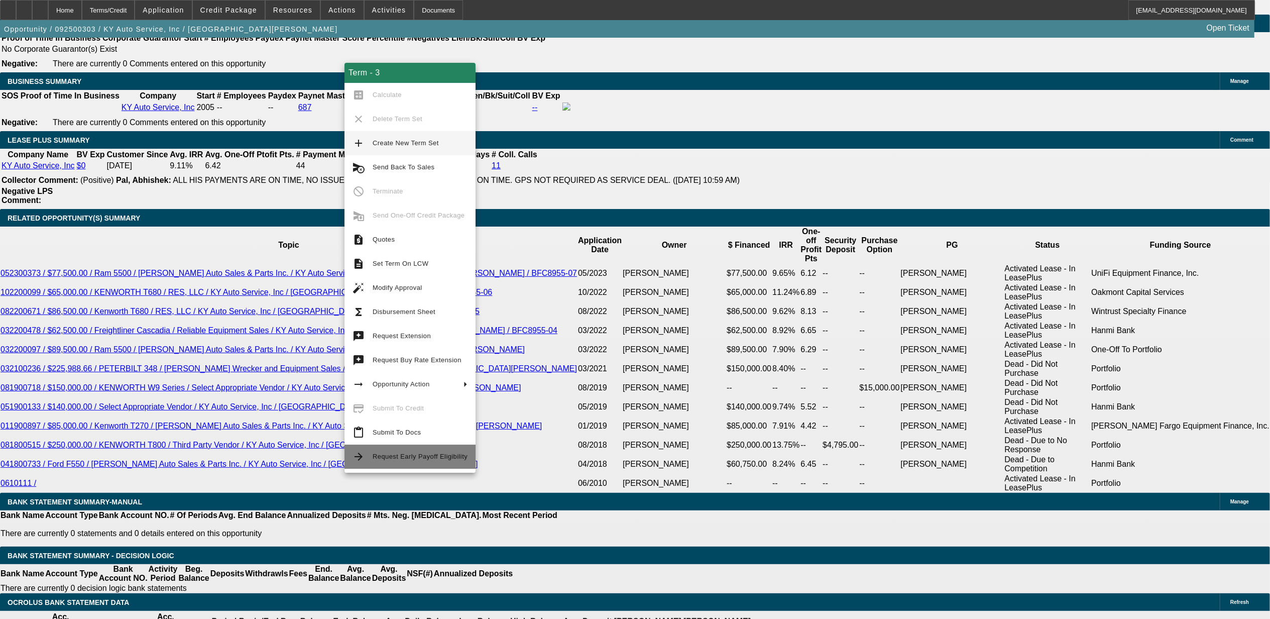
click at [375, 451] on span "Request Early Payoff Eligibility" at bounding box center [420, 456] width 95 height 12
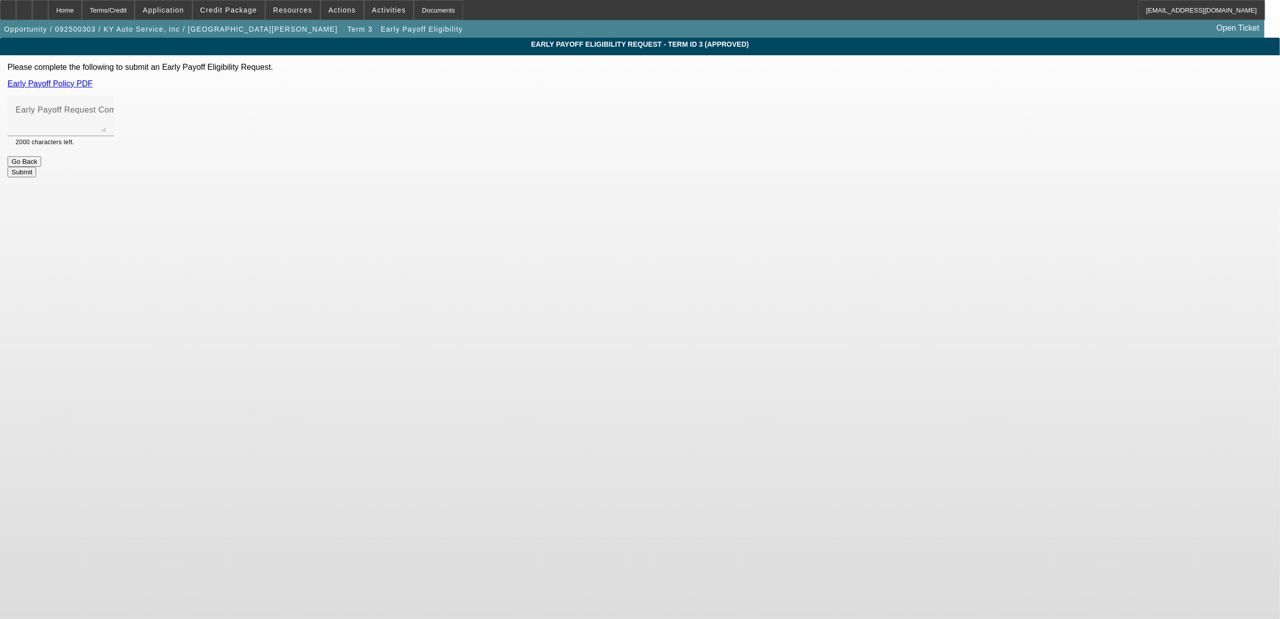
click at [41, 159] on button "Go Back" at bounding box center [25, 161] width 34 height 11
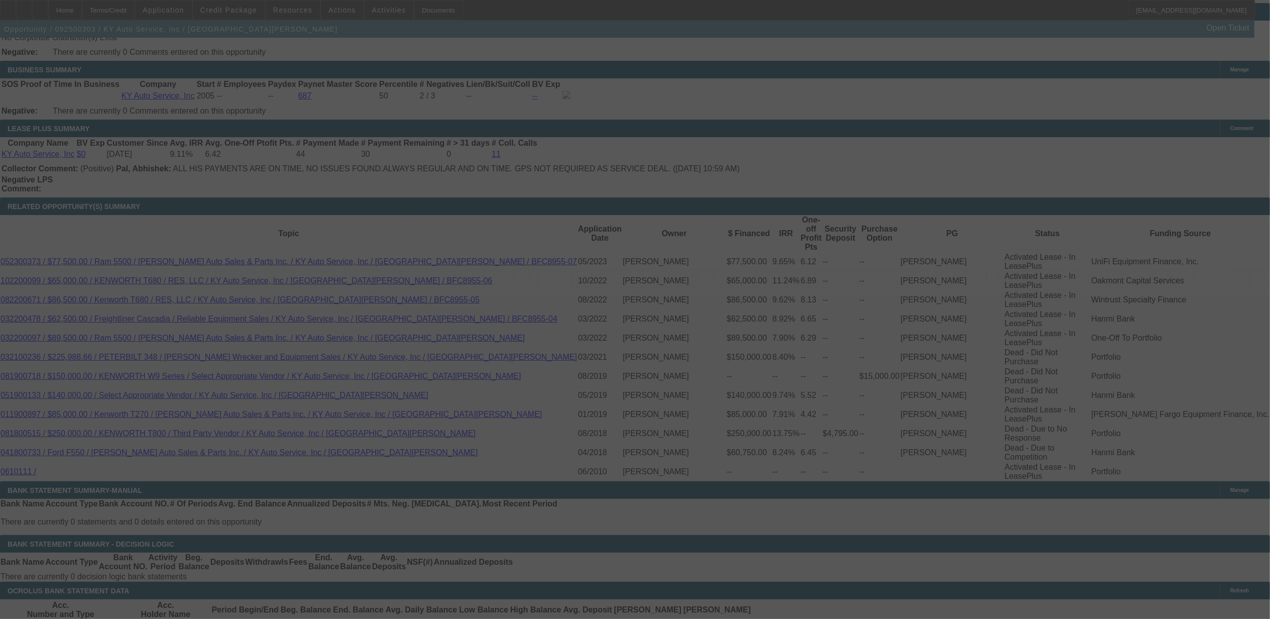
scroll to position [1720, 0]
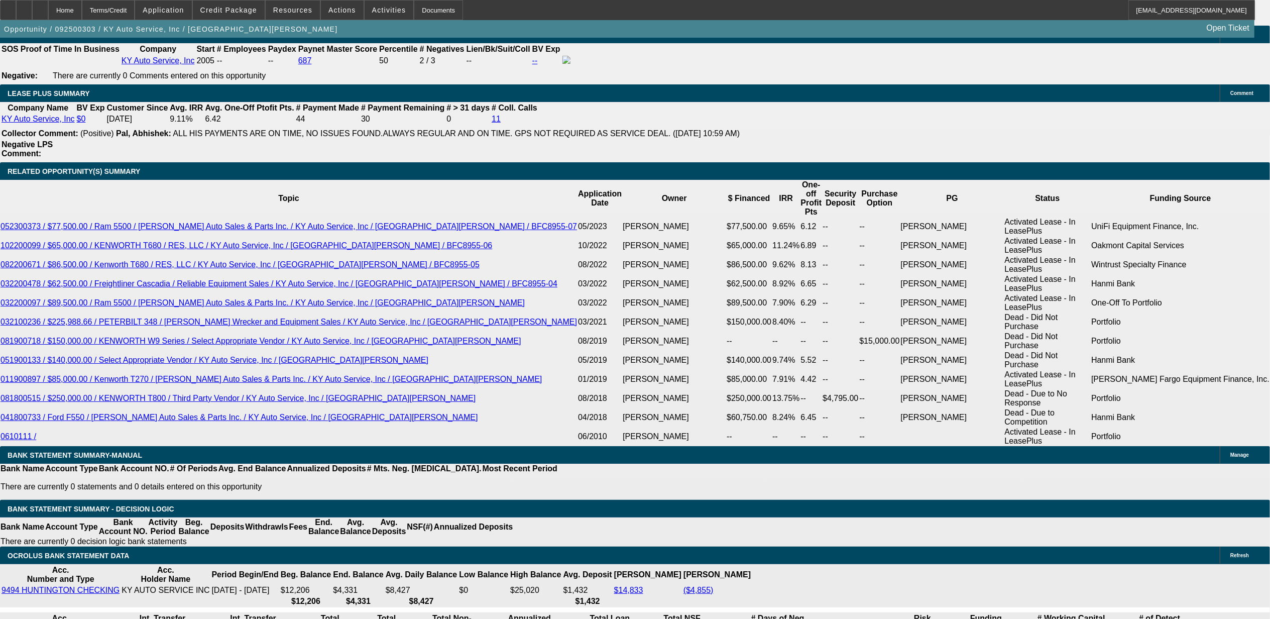
select select "0"
select select "6"
select select "0"
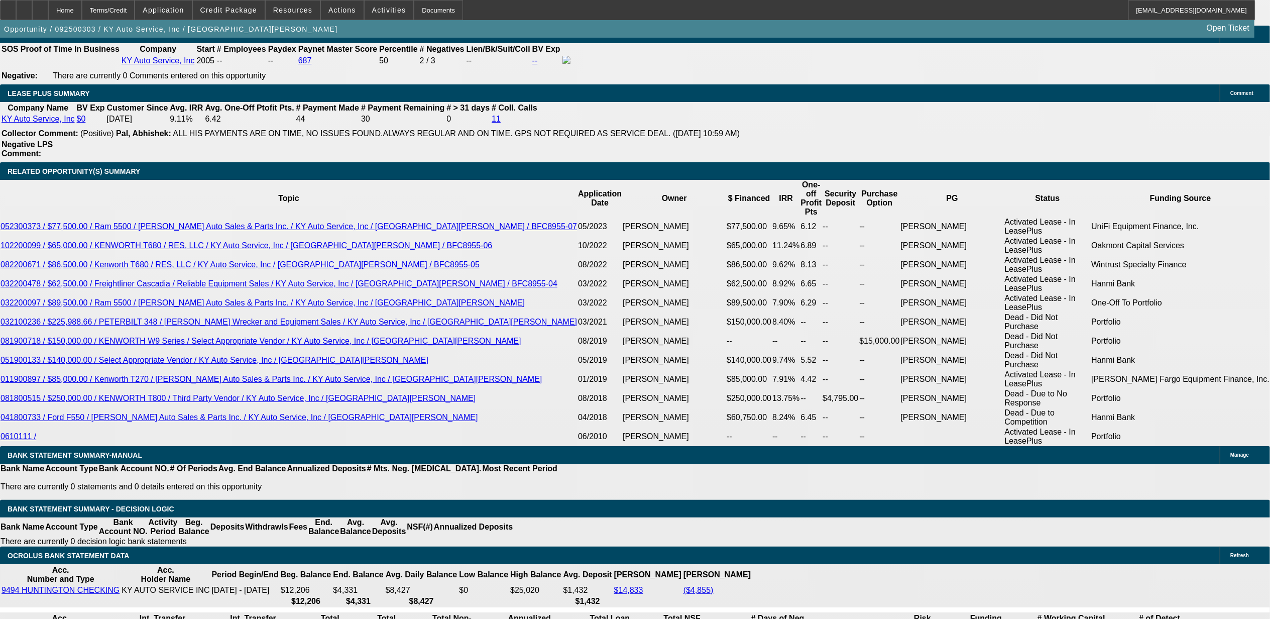
select select "0"
select select "2"
select select "0"
select select "6"
select select "0"
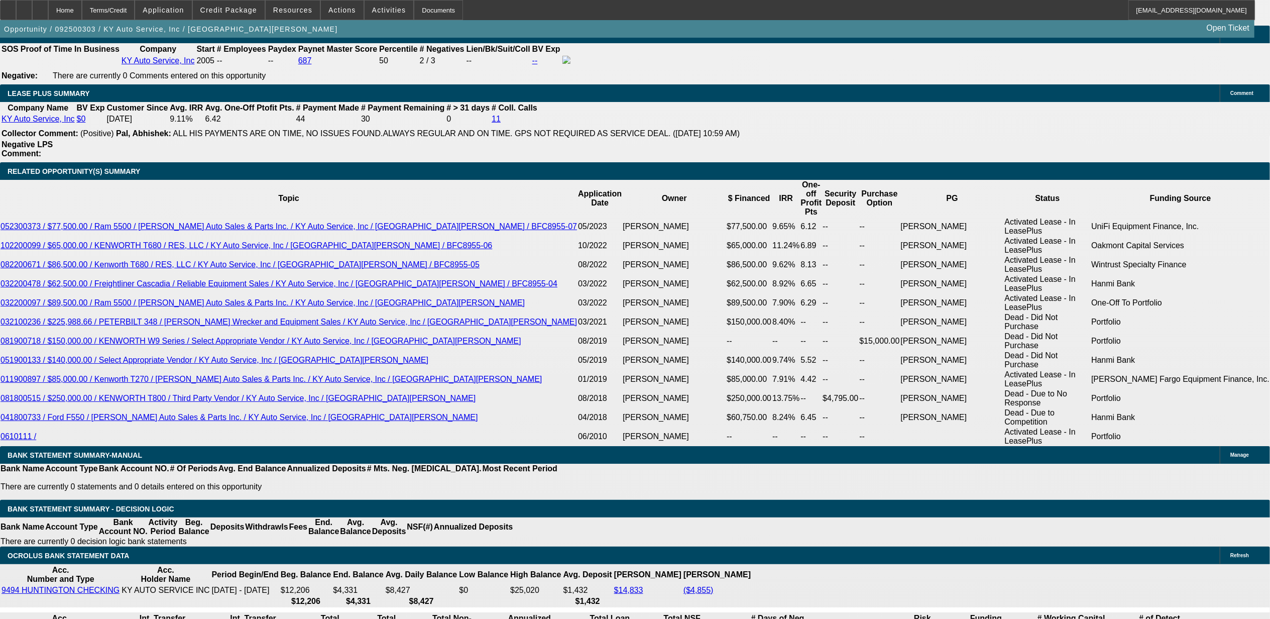
select select "0"
select select "2"
select select "0"
select select "6"
select select "0"
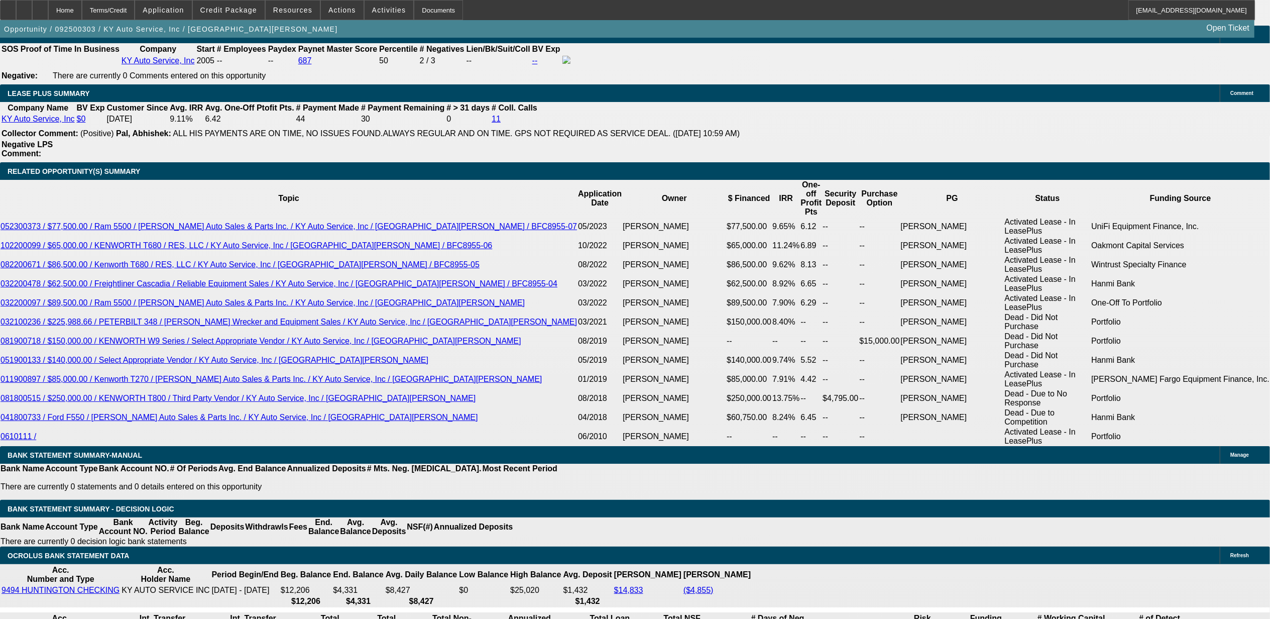
select select "0"
select select "2"
select select "0"
select select "6"
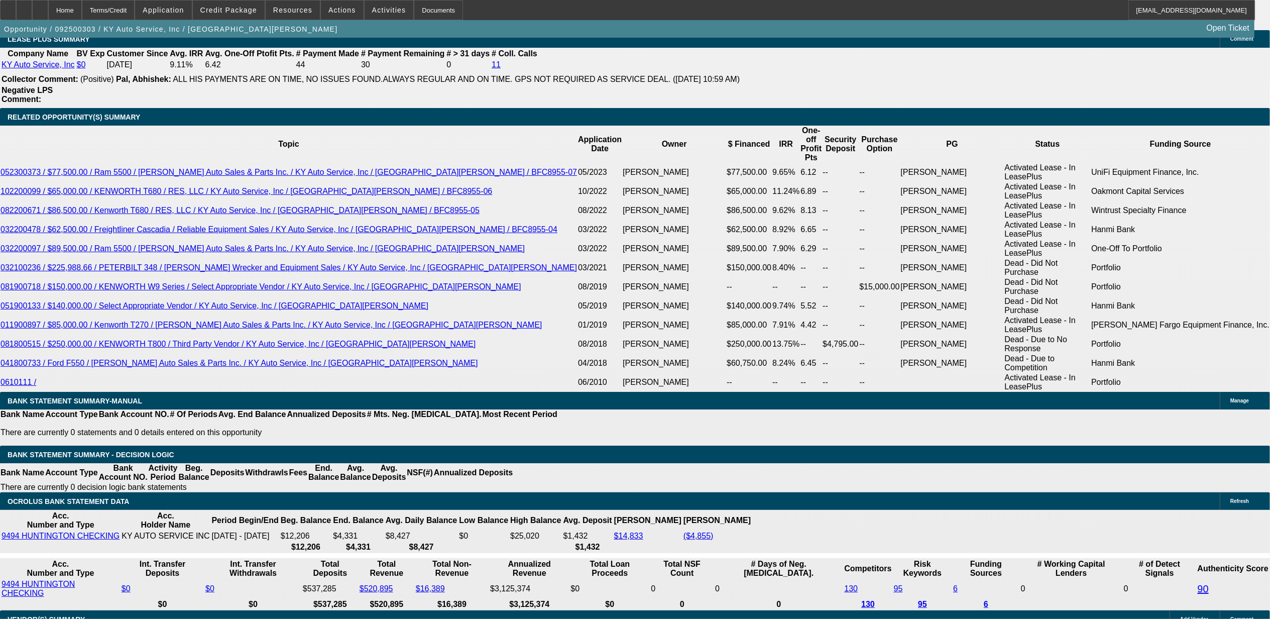
scroll to position [1788, 0]
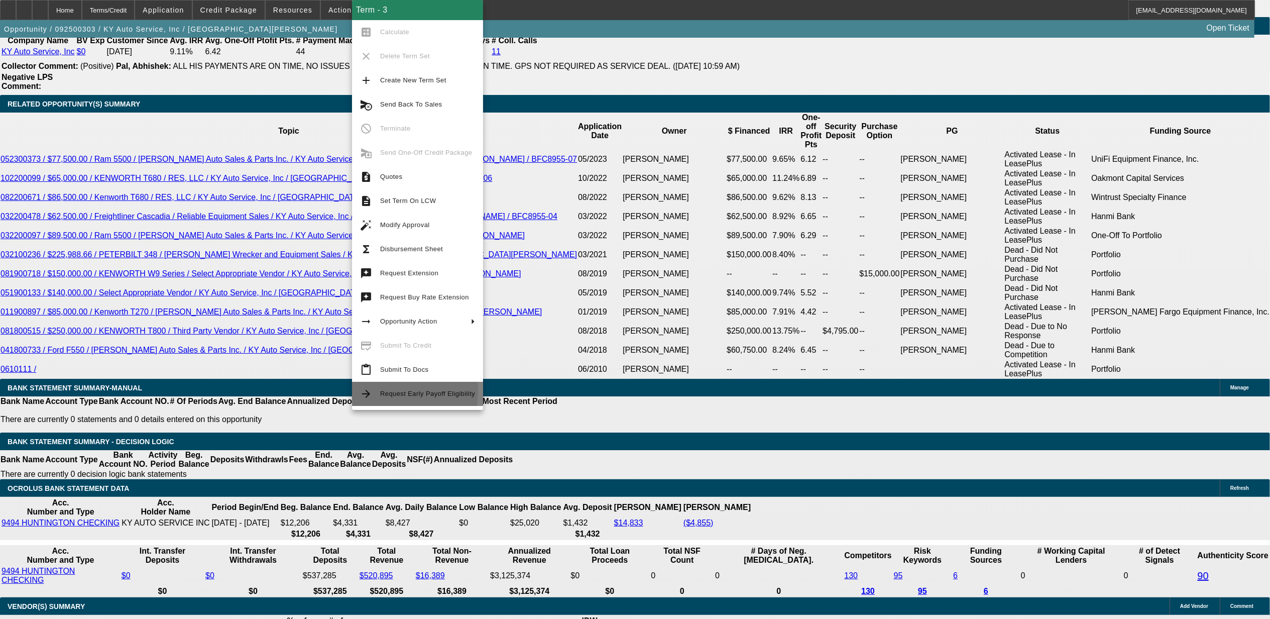
click at [384, 391] on span "Request Early Payoff Eligibility" at bounding box center [427, 394] width 95 height 8
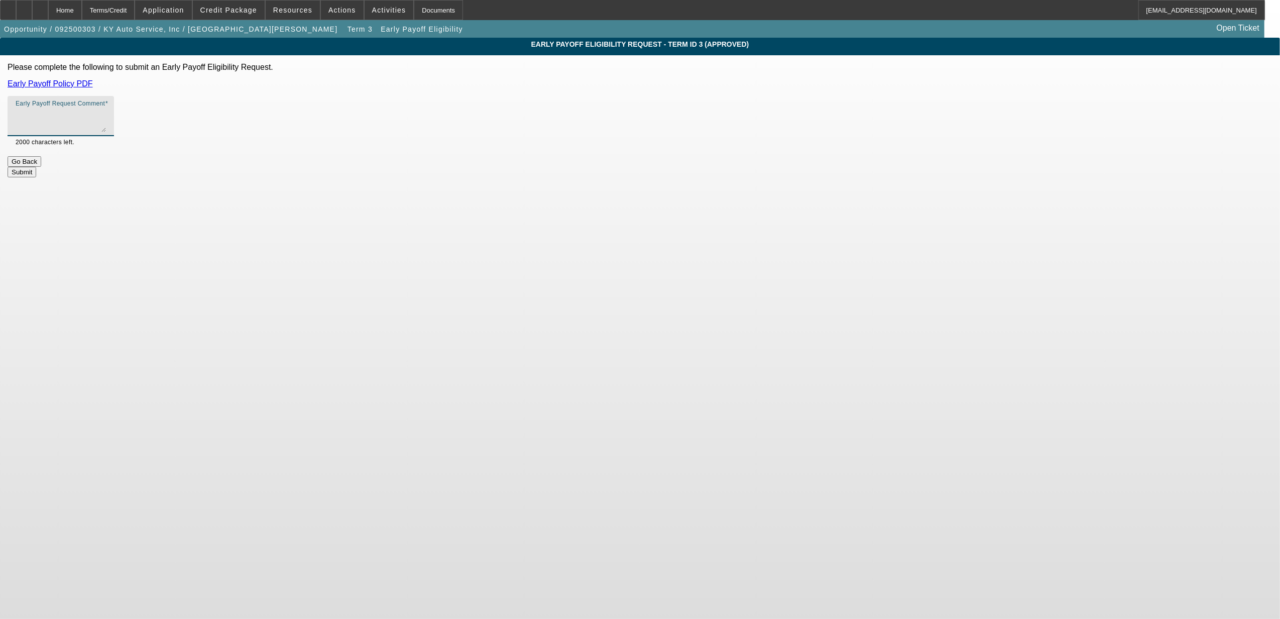
click at [106, 117] on textarea "Early Payoff Request Comment" at bounding box center [61, 120] width 90 height 24
type textarea "customer stopped doing business with us over payoffs. solicited business saying…"
click at [36, 167] on button "Submit" at bounding box center [22, 172] width 29 height 11
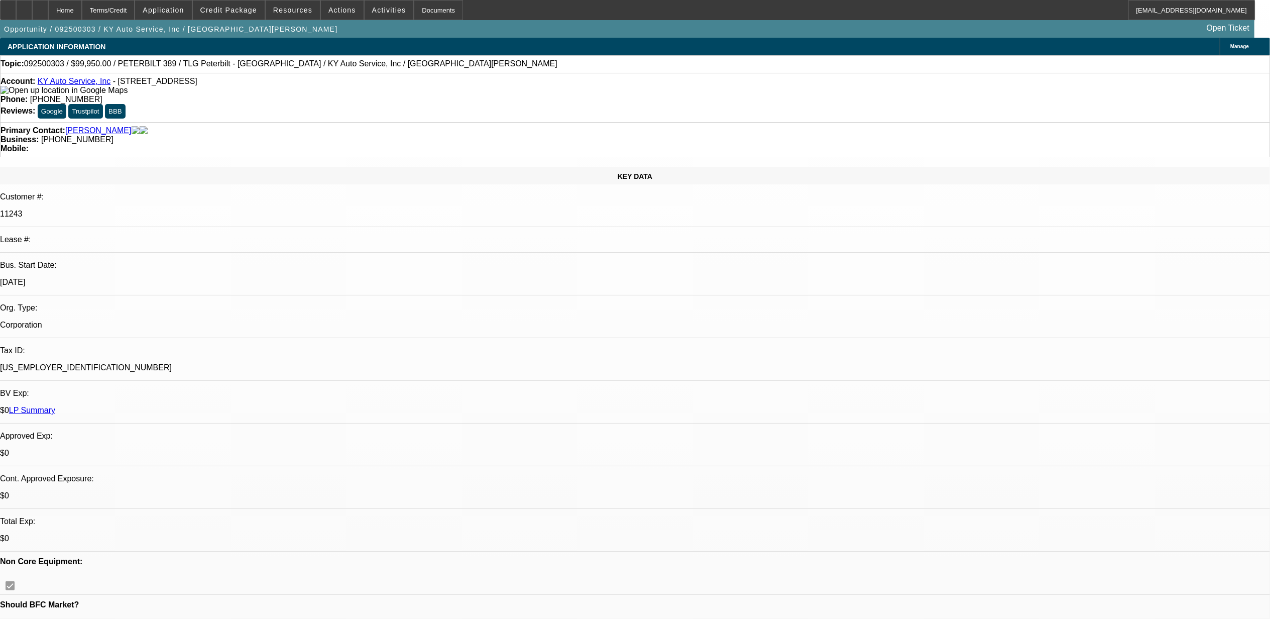
select select "0"
select select "6"
select select "0"
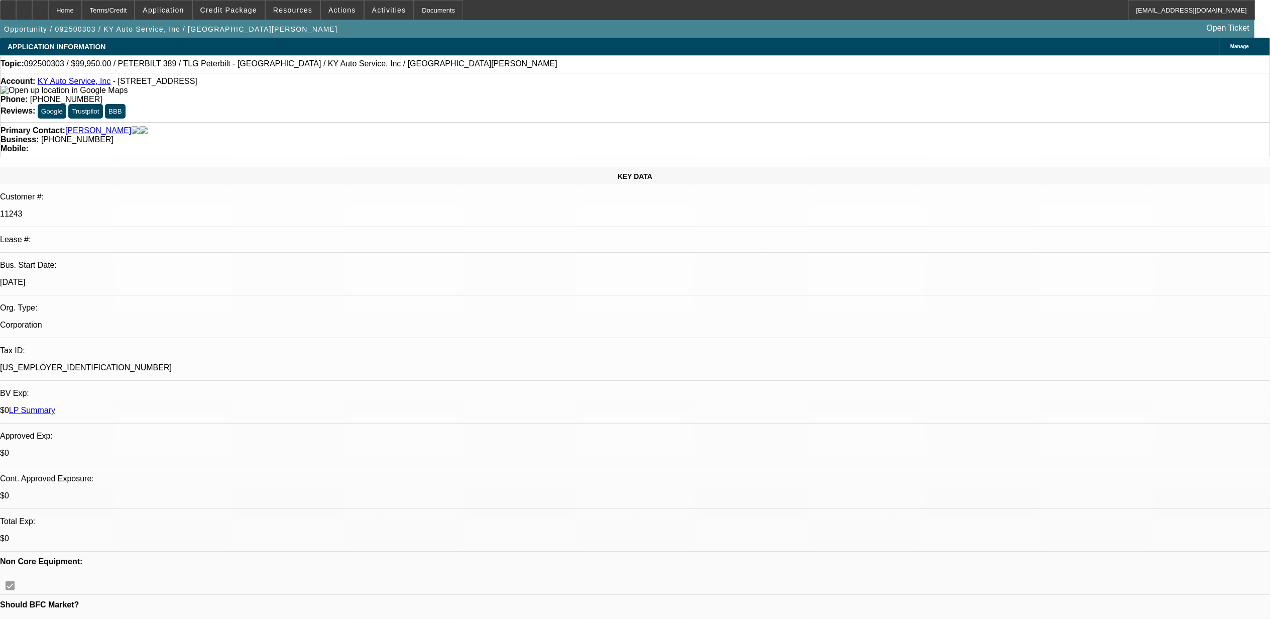
select select "0"
select select "2"
select select "0"
select select "6"
select select "0"
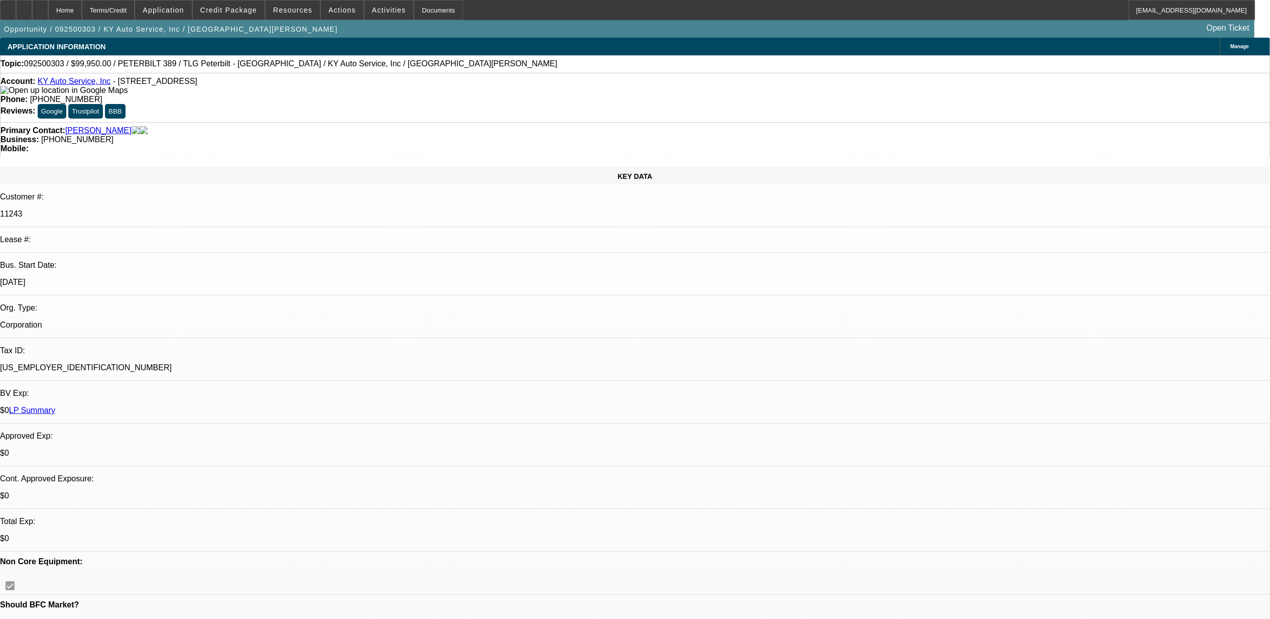
select select "0"
select select "2"
select select "0"
select select "6"
select select "0"
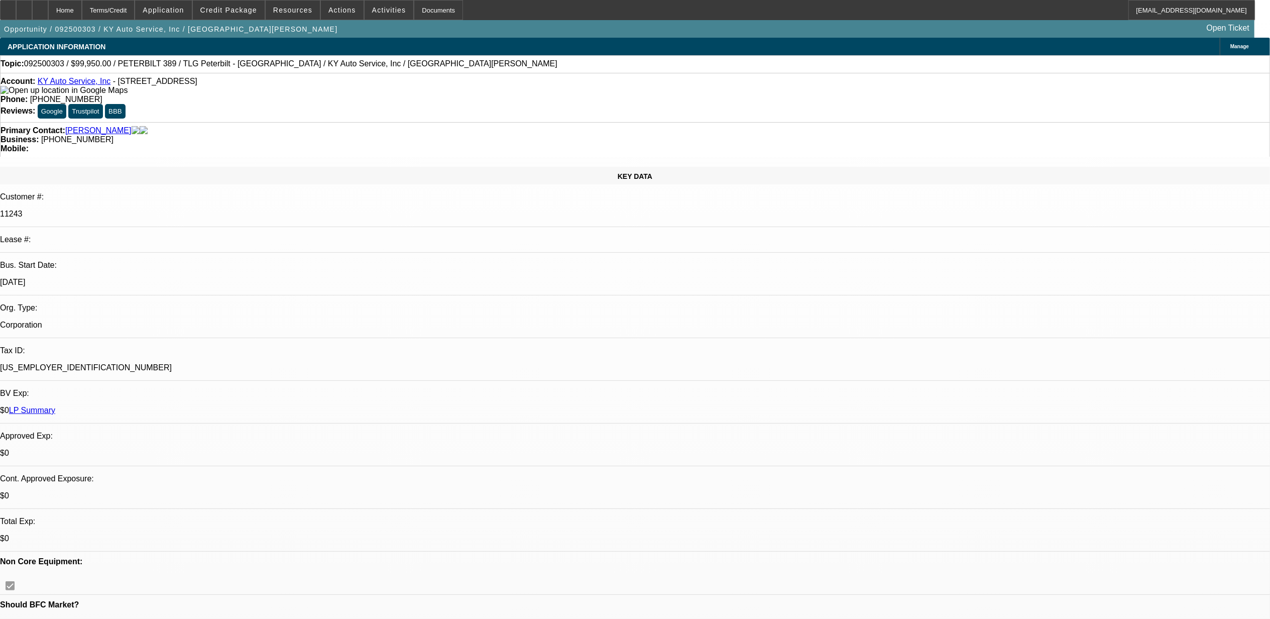
select select "0"
select select "2"
select select "0"
select select "6"
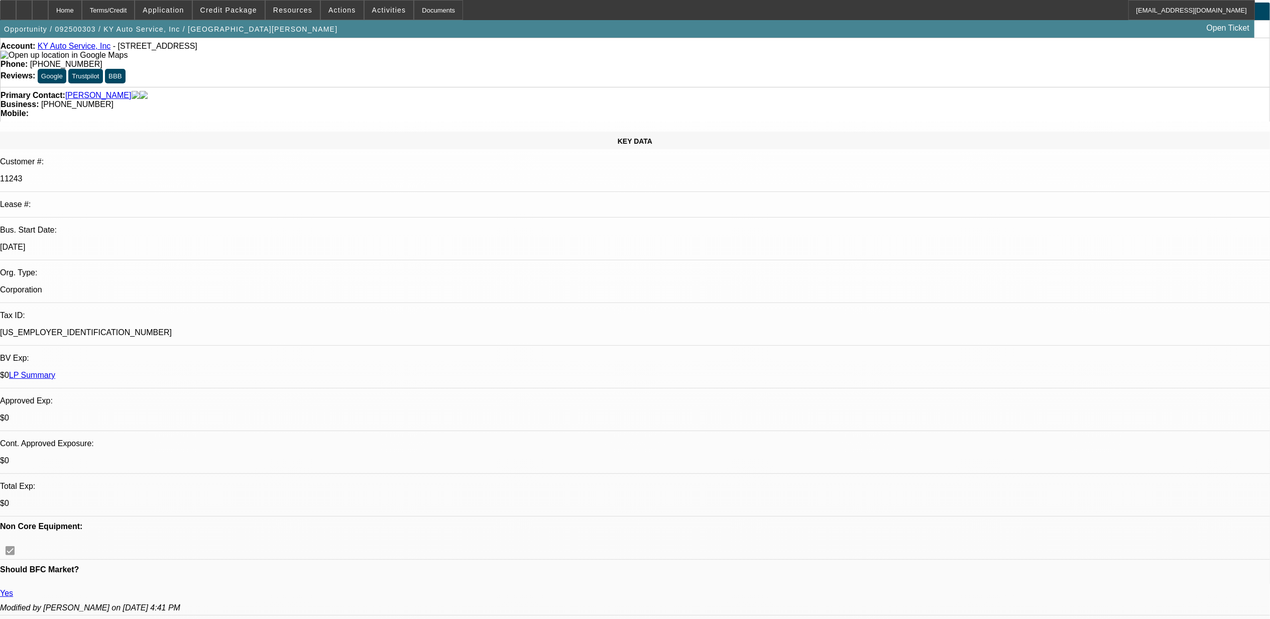
scroll to position [67, 0]
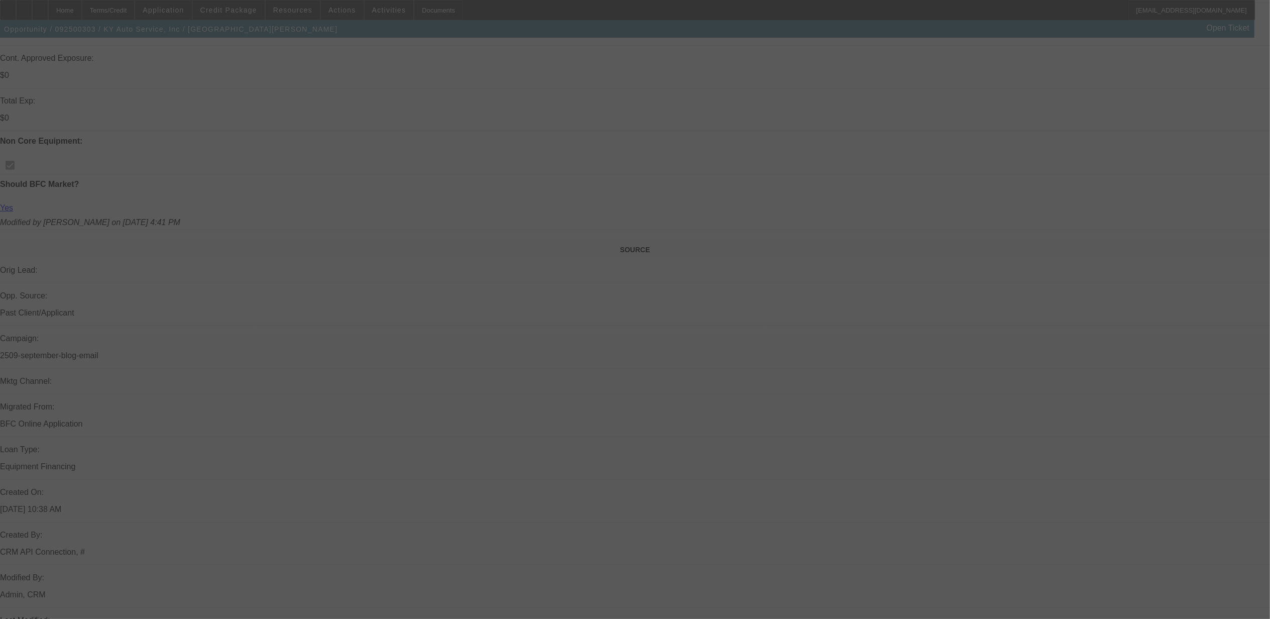
scroll to position [416, 0]
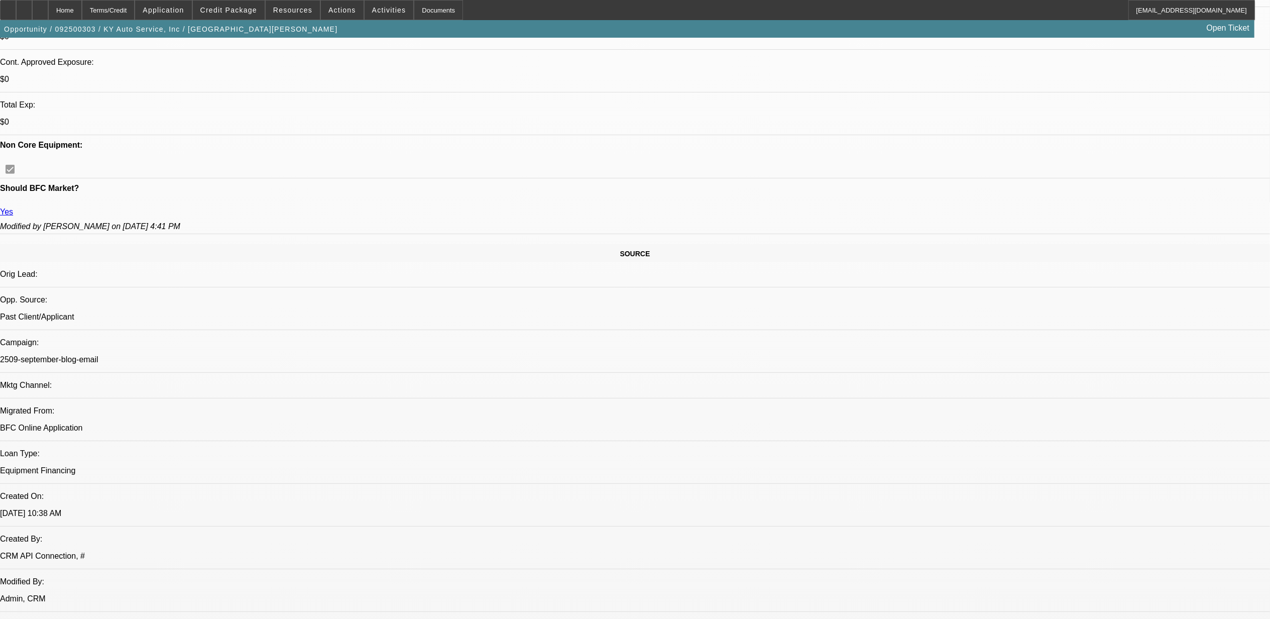
select select "0"
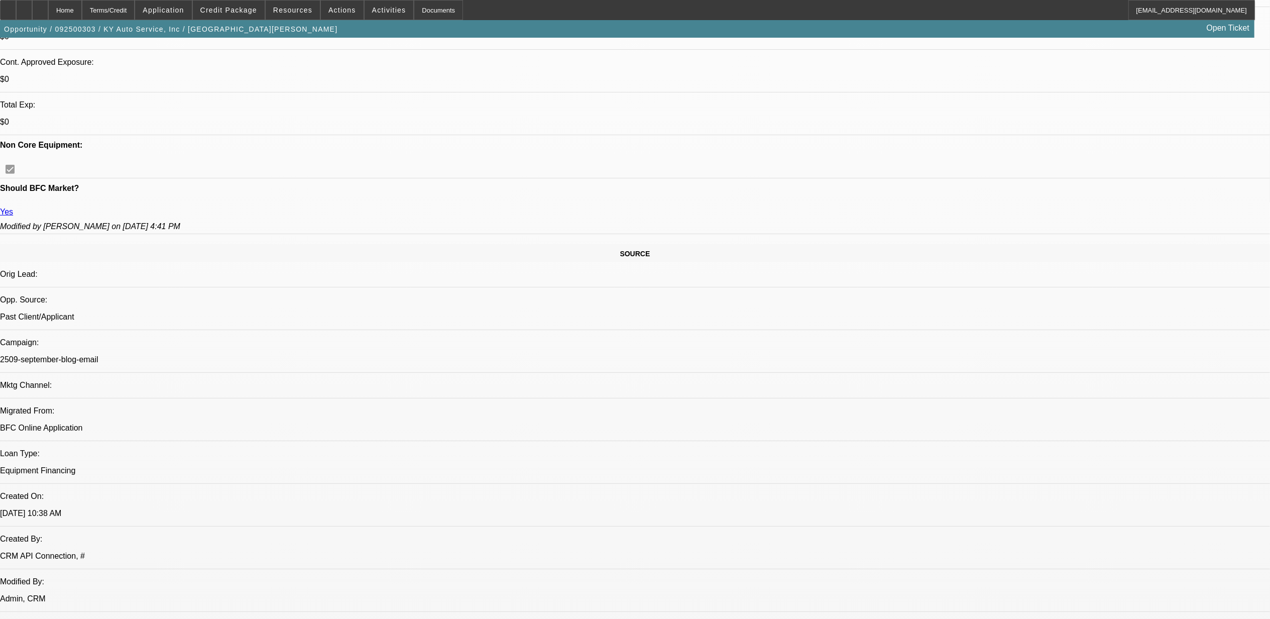
select select "0"
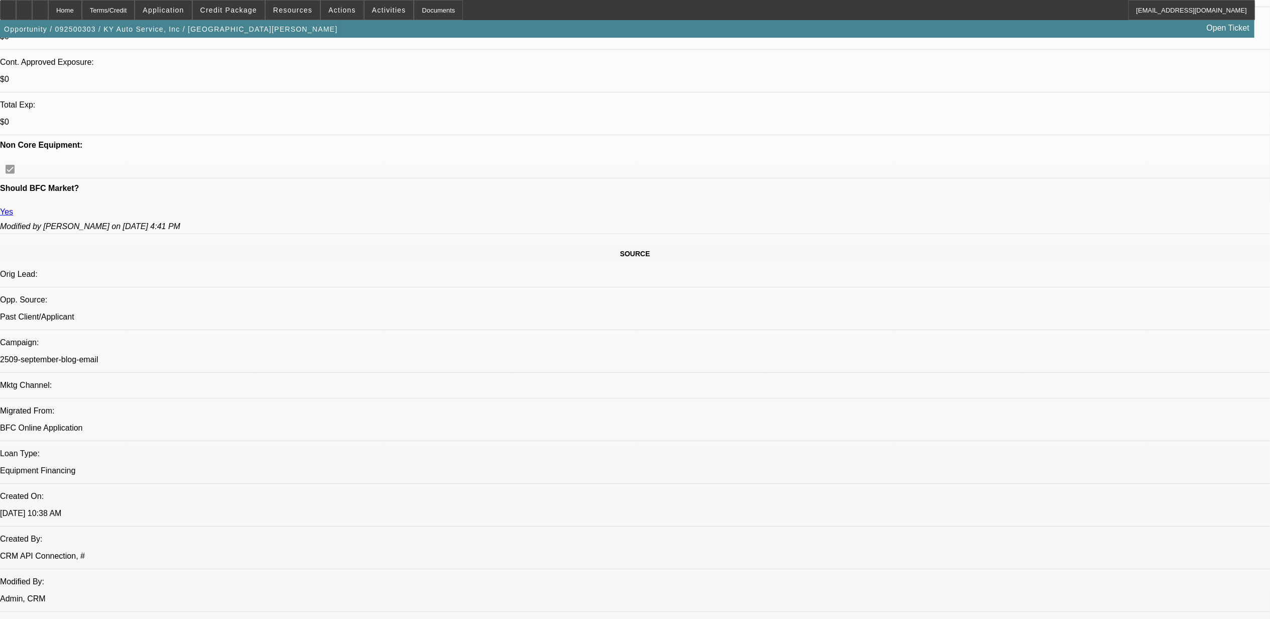
select select "0"
select select "1"
select select "6"
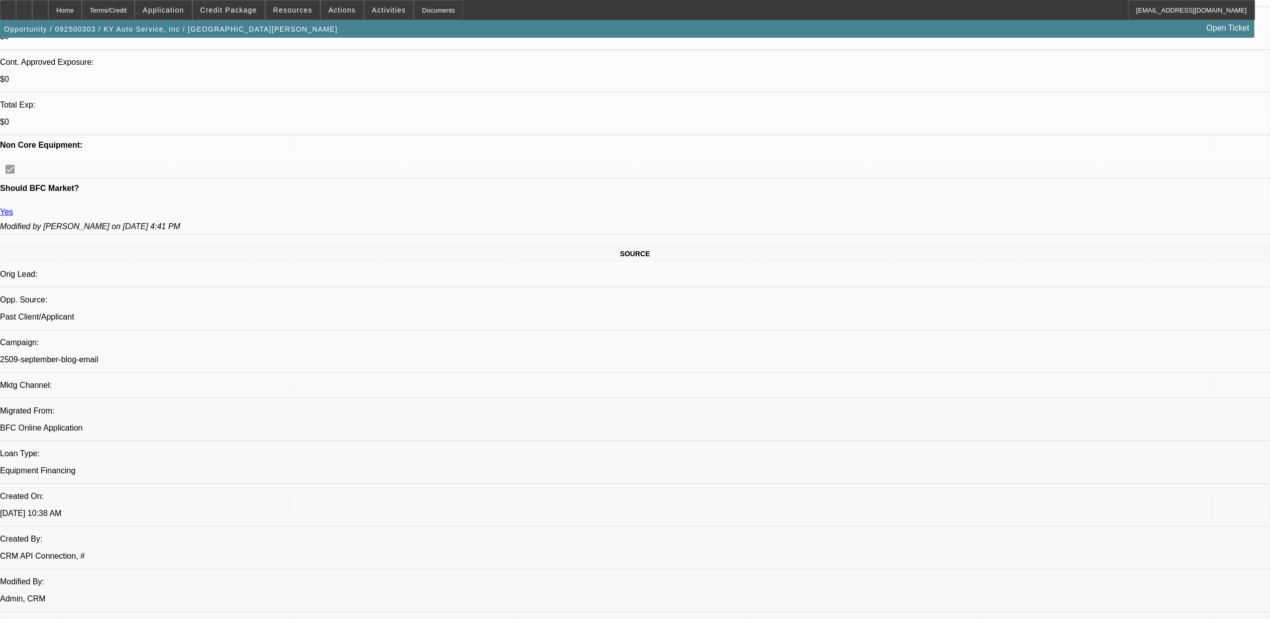
select select "1"
select select "2"
select select "6"
select select "1"
select select "2"
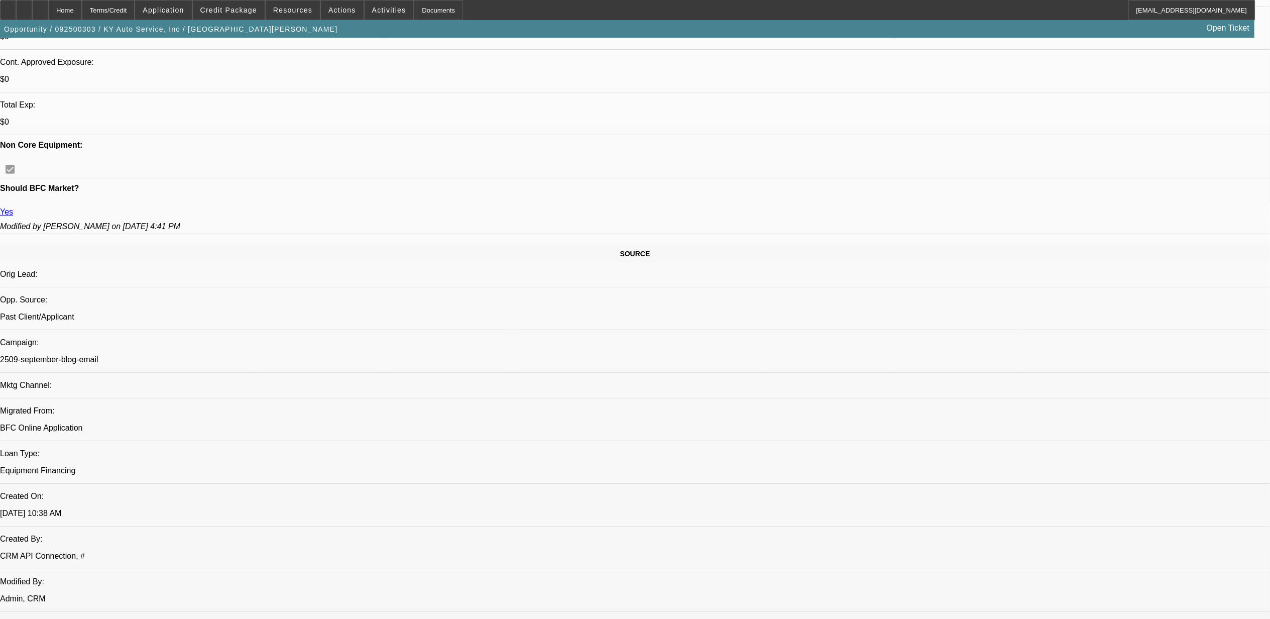
select select "6"
select select "1"
select select "2"
select select "6"
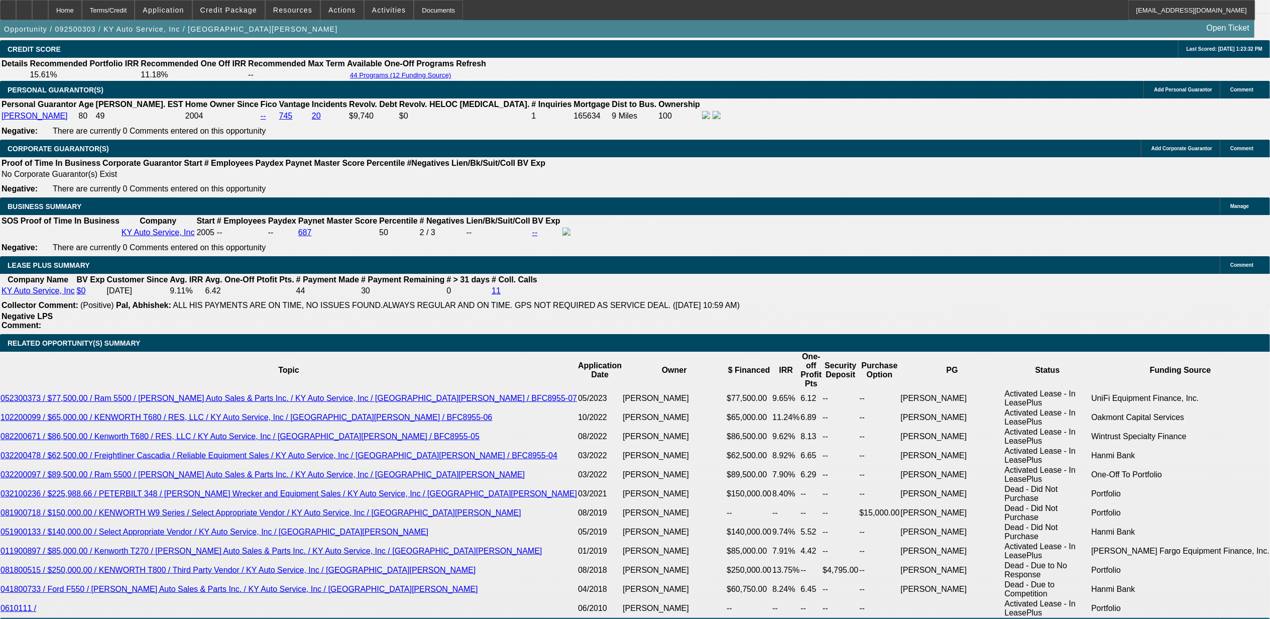
scroll to position [1682, 0]
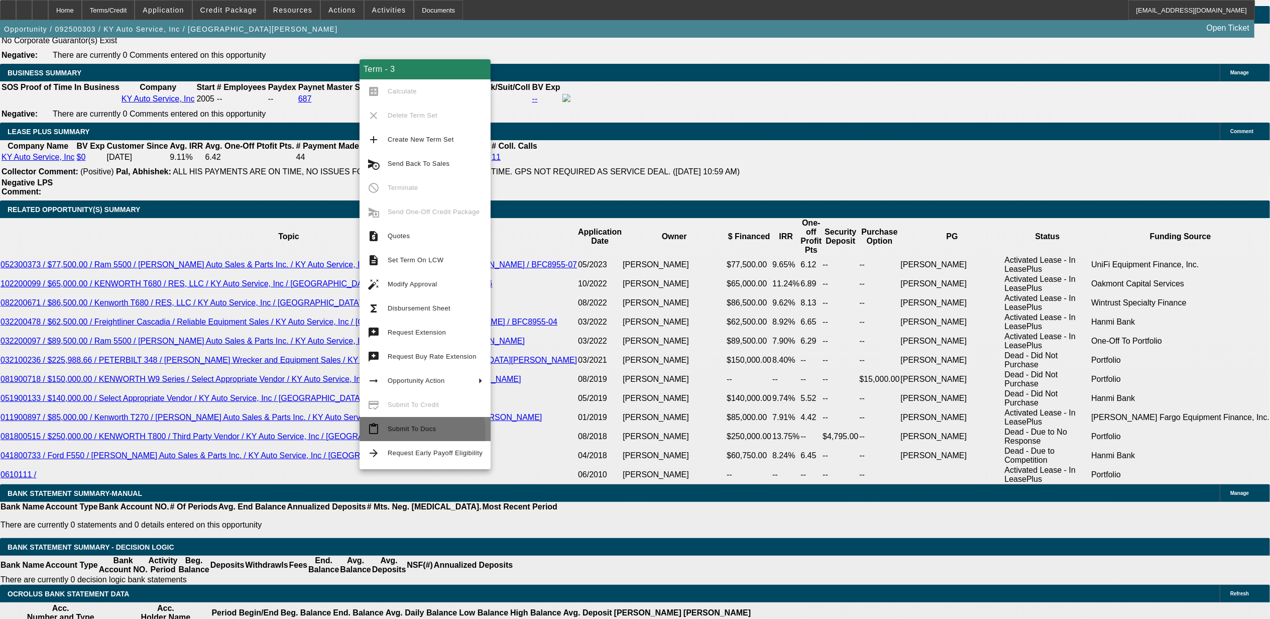
click at [401, 432] on span "Submit To Docs" at bounding box center [412, 429] width 48 height 8
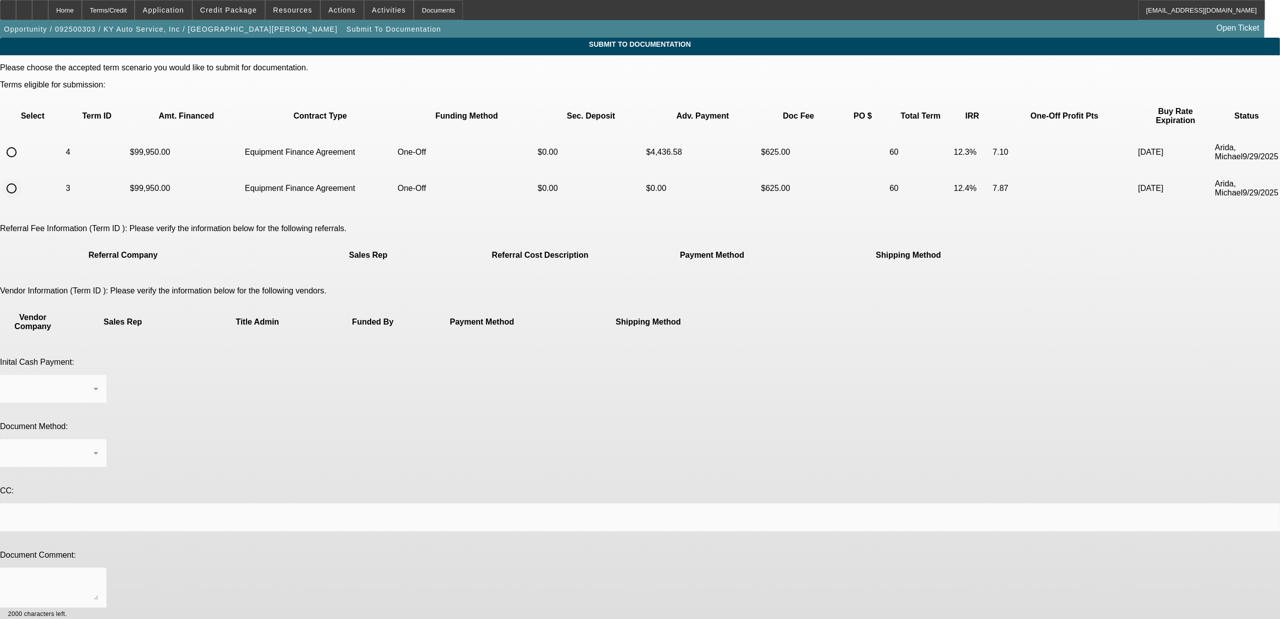
click at [22, 178] on input "radio" at bounding box center [12, 188] width 20 height 20
radio input "true"
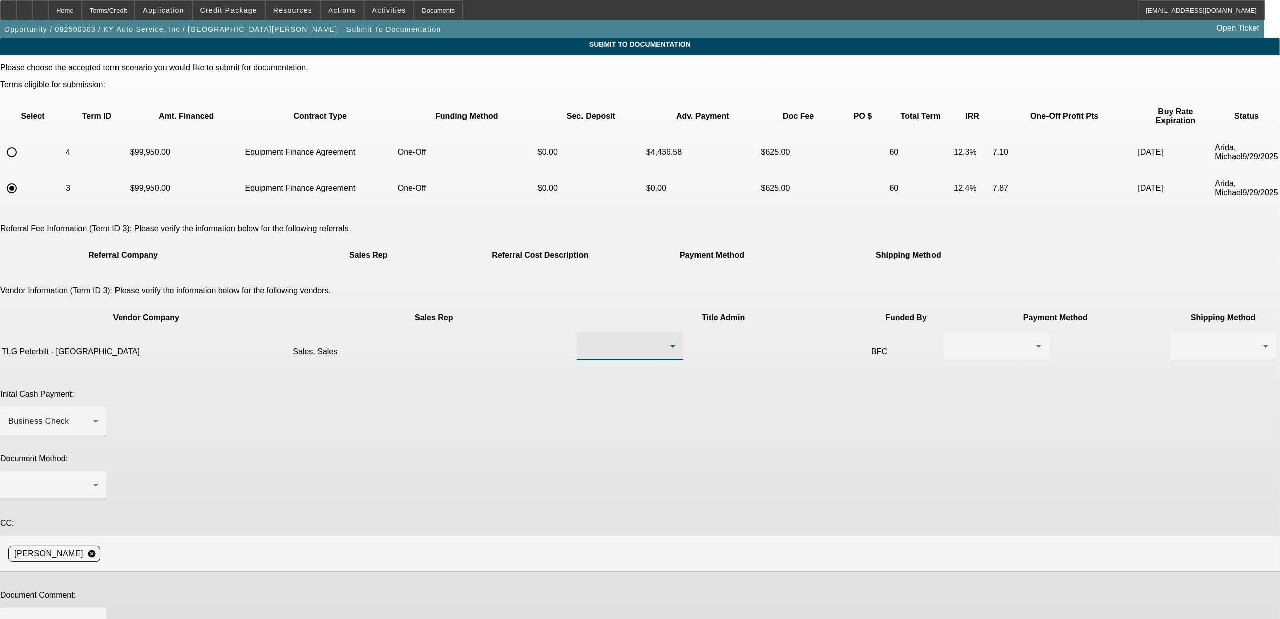
click at [585, 340] on div at bounding box center [627, 346] width 85 height 12
click at [571, 336] on span "Sales, Sales" at bounding box center [566, 336] width 48 height 12
click at [951, 332] on div at bounding box center [996, 346] width 90 height 28
click at [721, 339] on span "Check" at bounding box center [711, 336] width 24 height 12
click at [1178, 332] on div at bounding box center [1223, 346] width 90 height 28
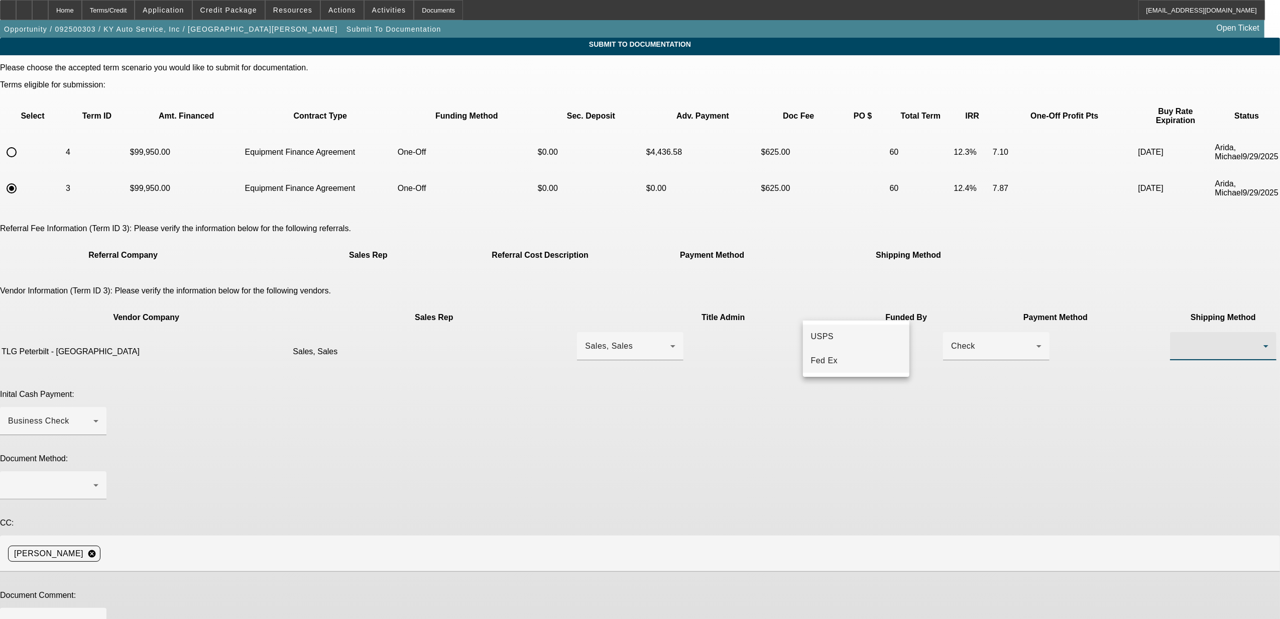
click at [834, 358] on span "Fed Ex" at bounding box center [824, 361] width 27 height 12
click at [93, 415] on div "Business Check" at bounding box center [50, 421] width 85 height 12
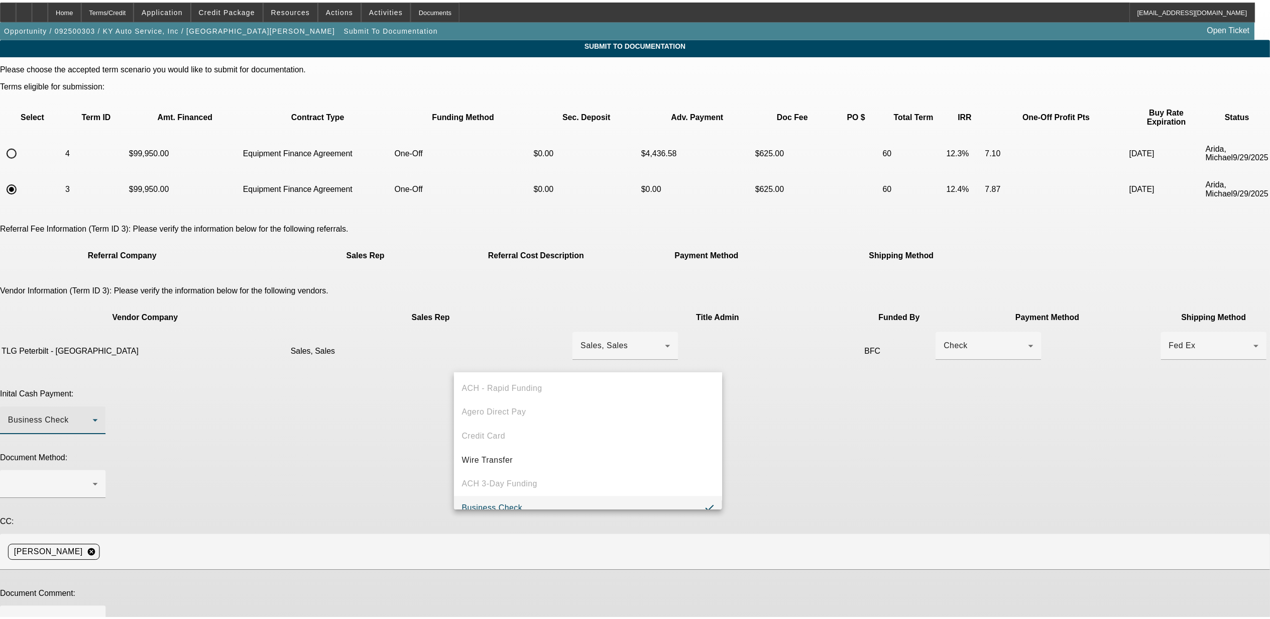
scroll to position [11, 0]
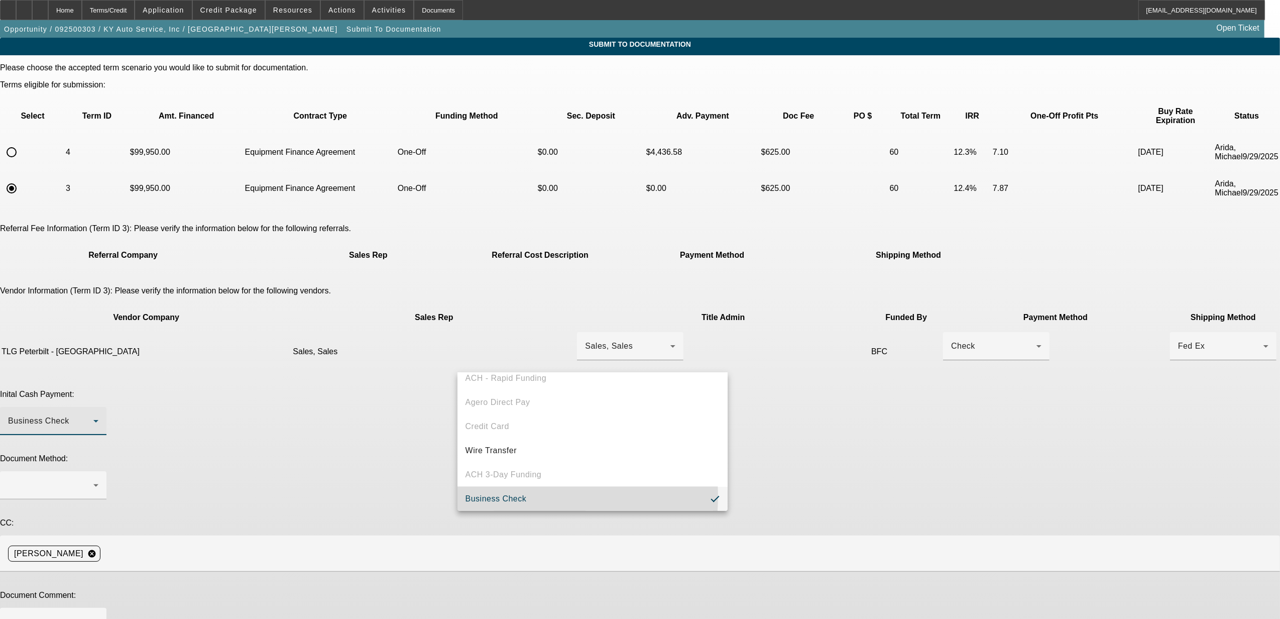
click at [478, 495] on span "Business Check" at bounding box center [496, 499] width 61 height 12
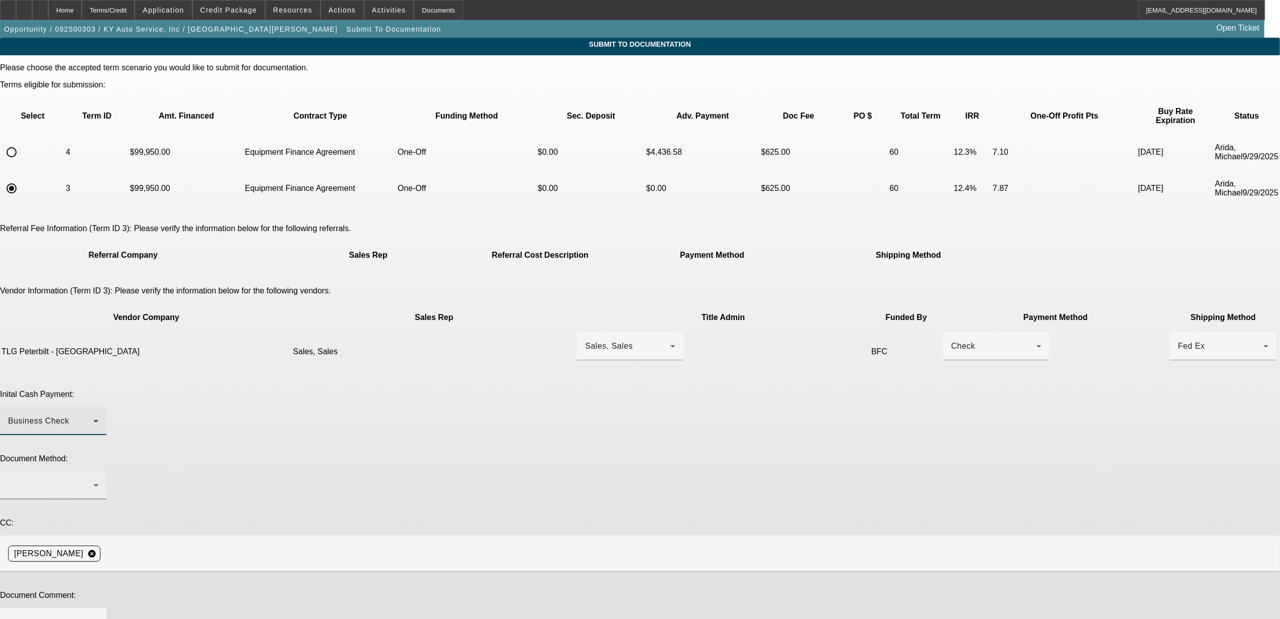
click at [93, 479] on div at bounding box center [50, 485] width 85 height 12
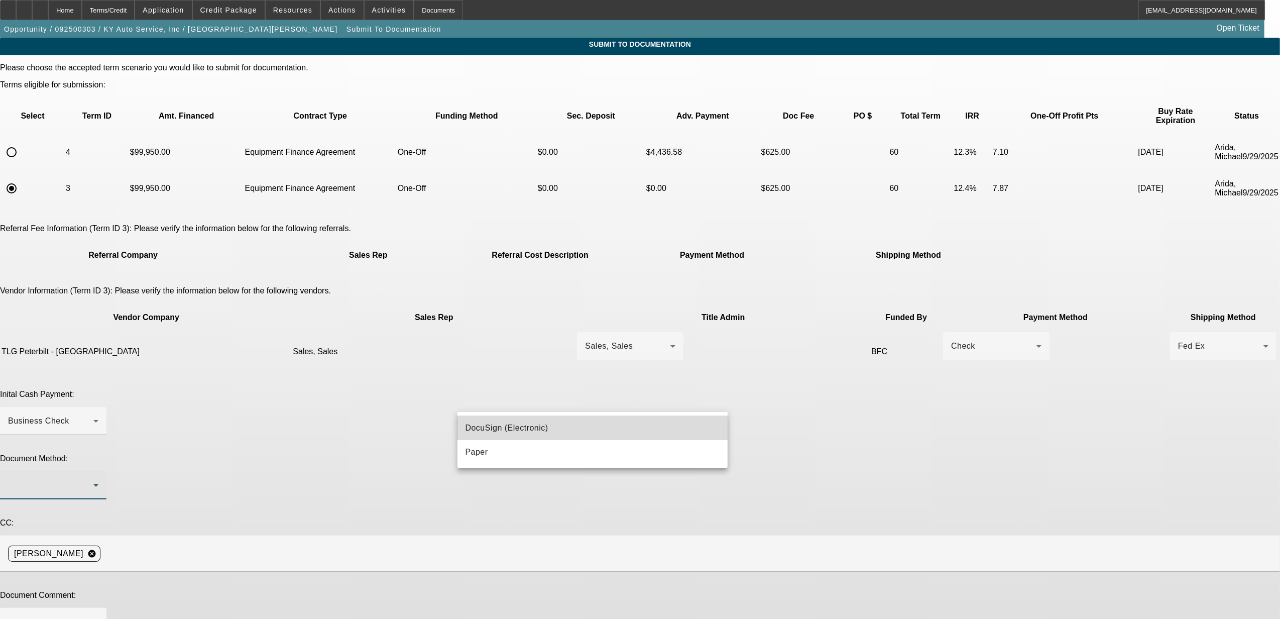
click at [505, 427] on span "DocuSign (Electronic)" at bounding box center [507, 428] width 83 height 12
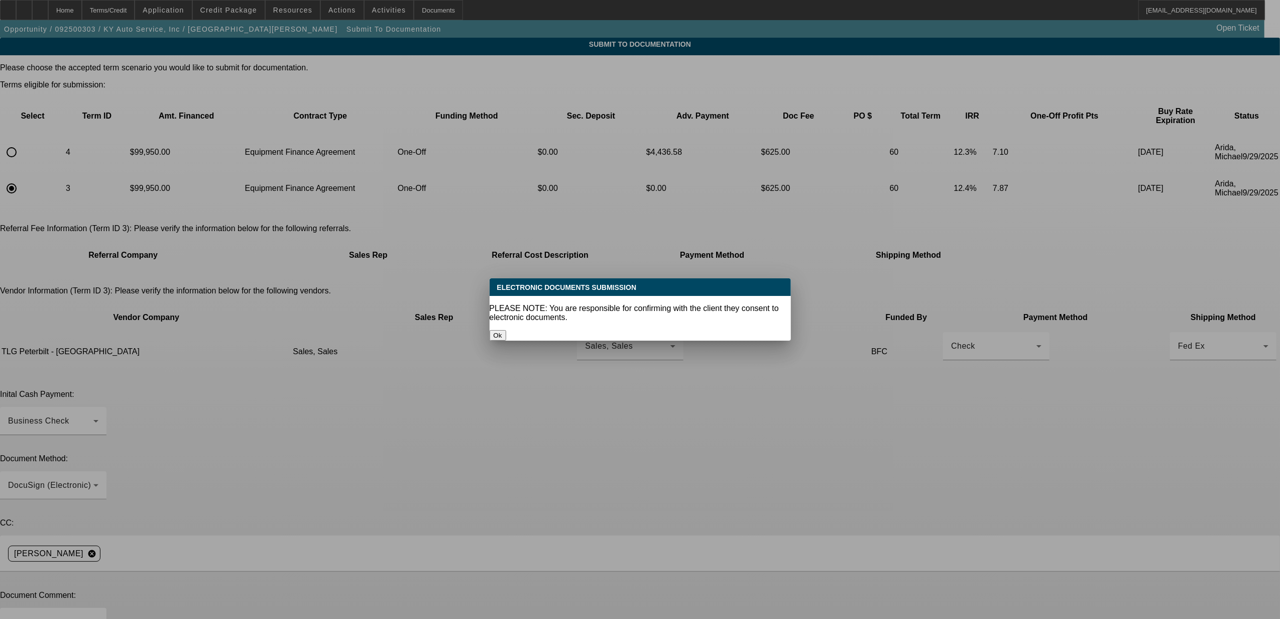
click at [506, 330] on button "Ok" at bounding box center [498, 335] width 17 height 11
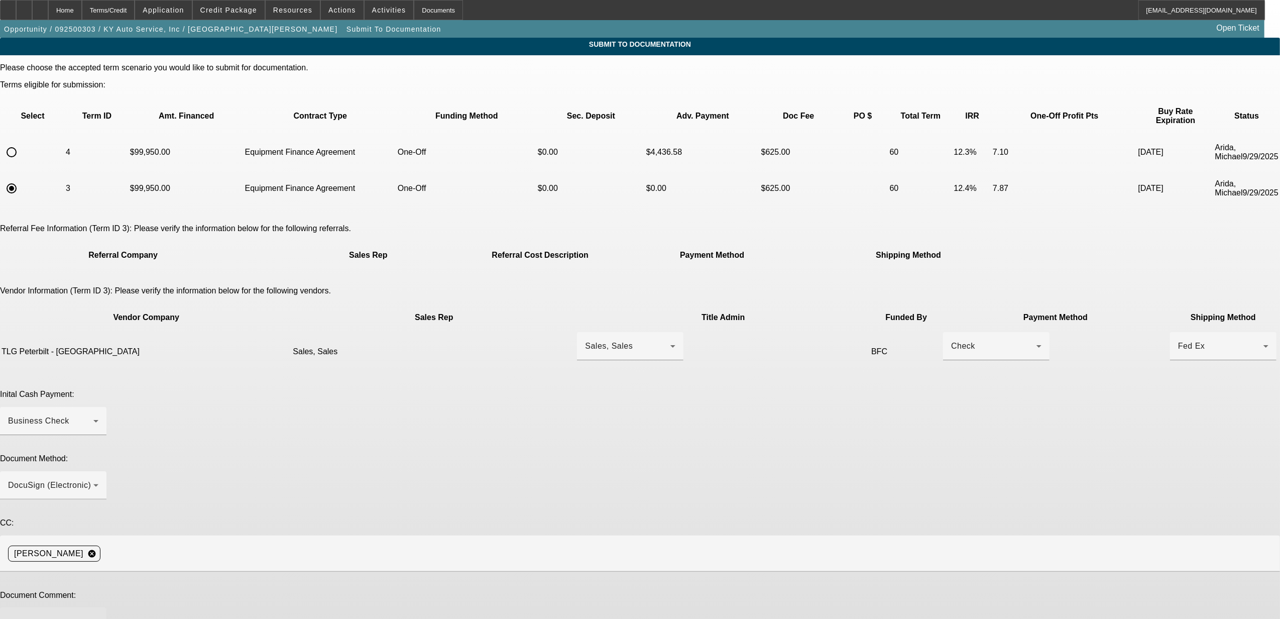
click at [98, 616] on textarea at bounding box center [53, 628] width 90 height 24
type textarea "***past customer *** E POA *** early buyout language approved ***"
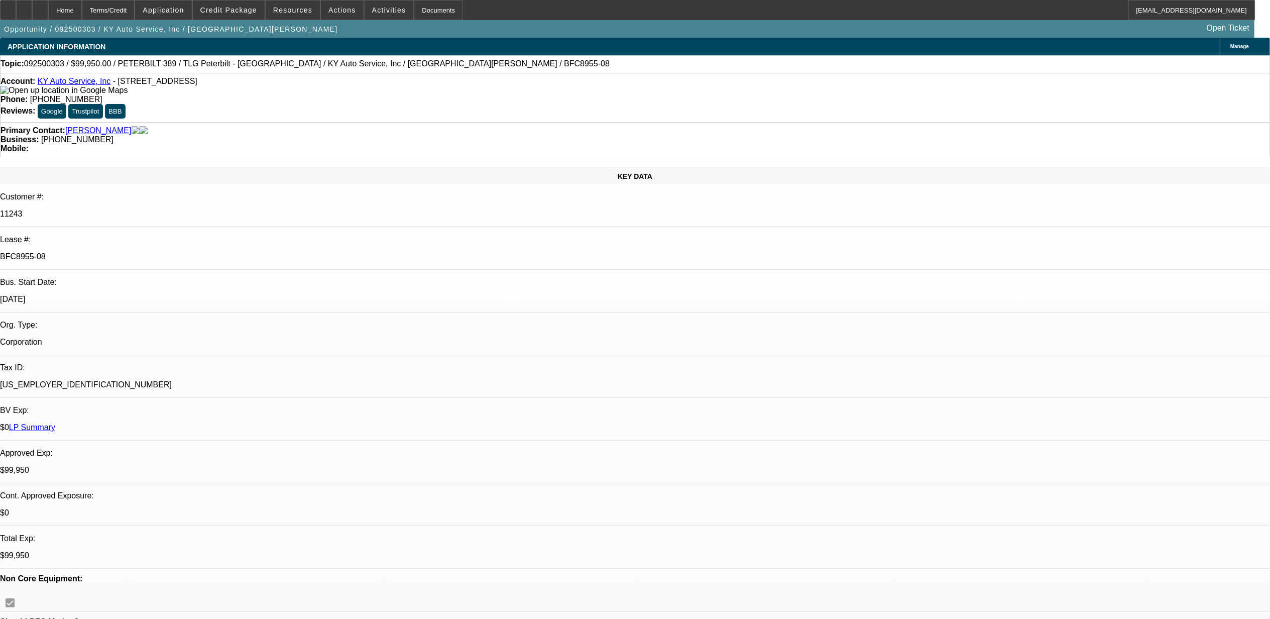
select select "0"
select select "6"
select select "0"
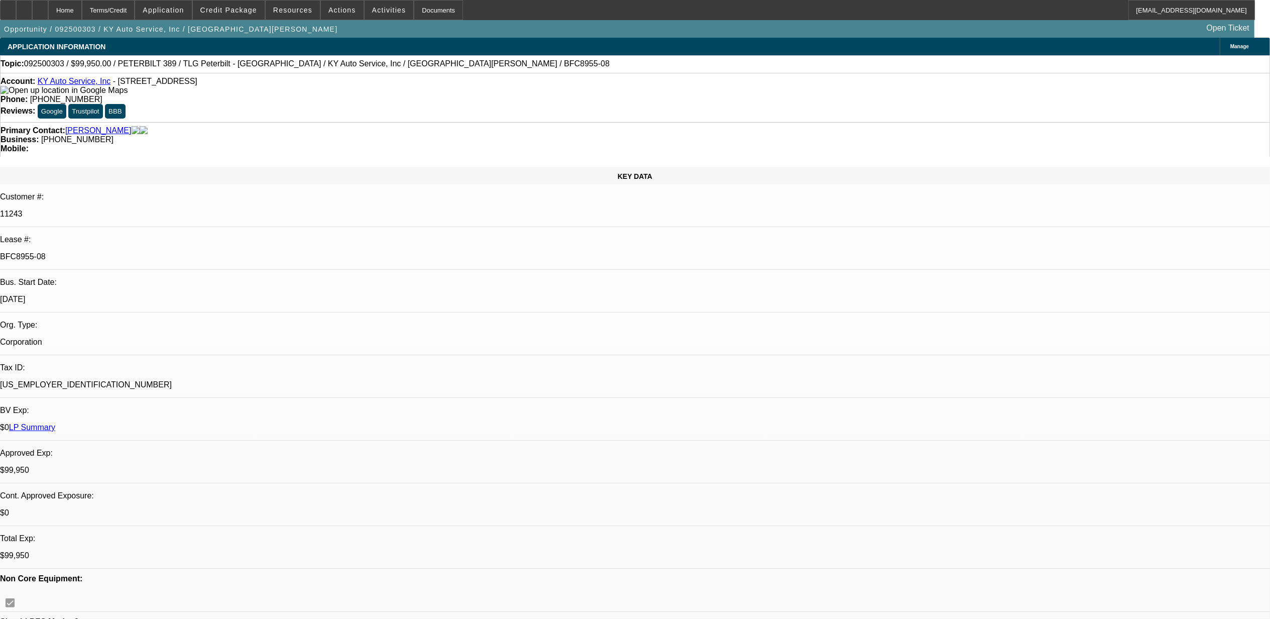
select select "0"
select select "2"
select select "0"
select select "6"
select select "0"
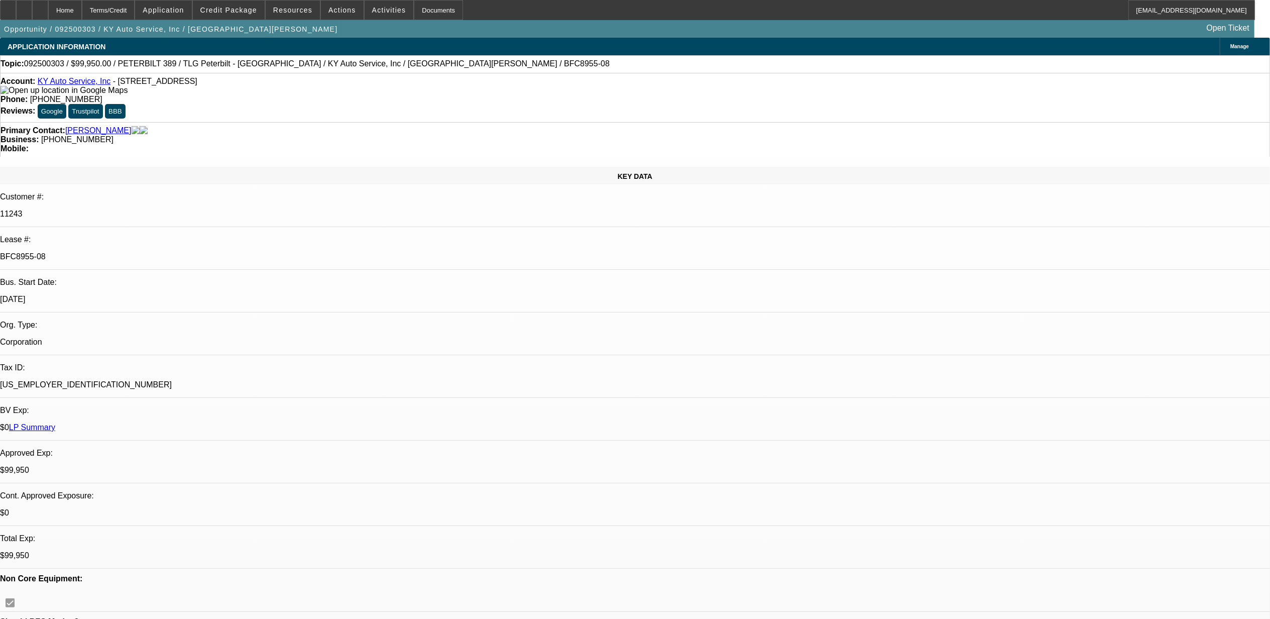
select select "0"
select select "2"
select select "0"
select select "6"
select select "0"
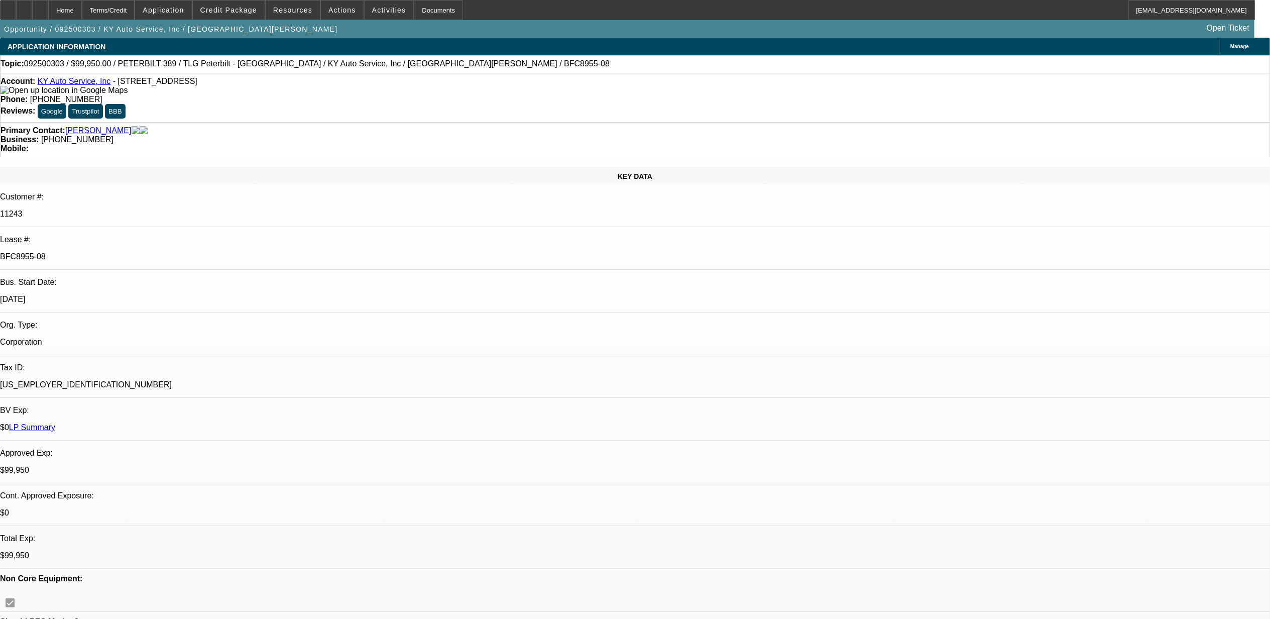
select select "0"
select select "2"
select select "0"
select select "6"
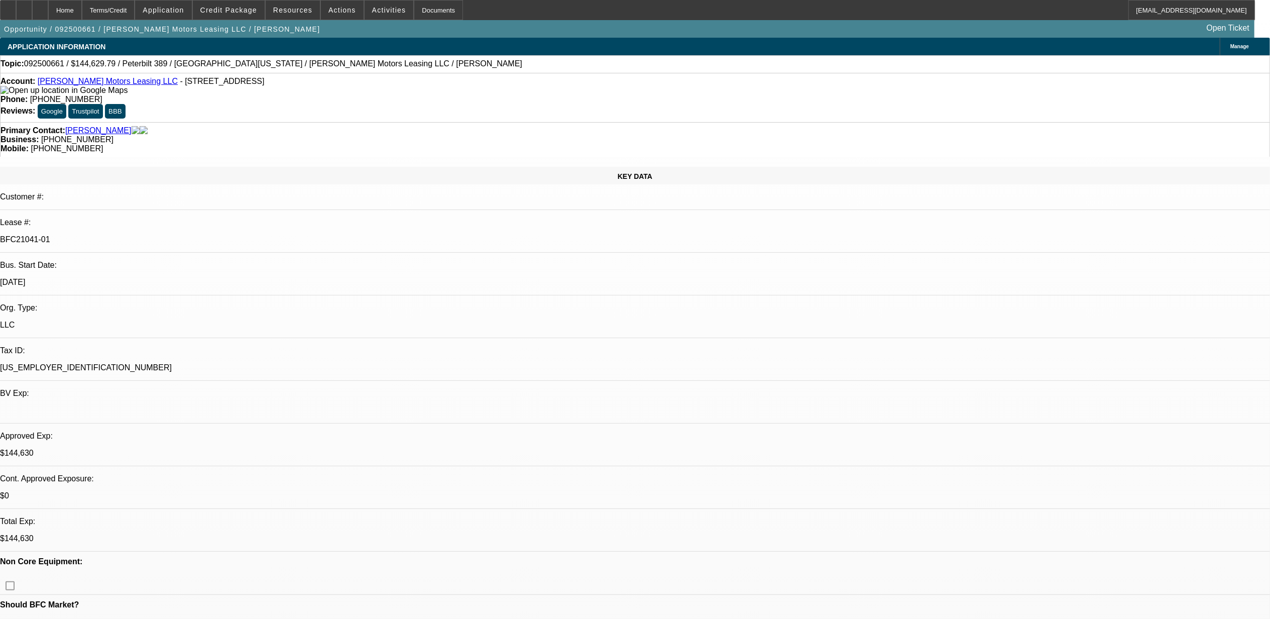
select select "0"
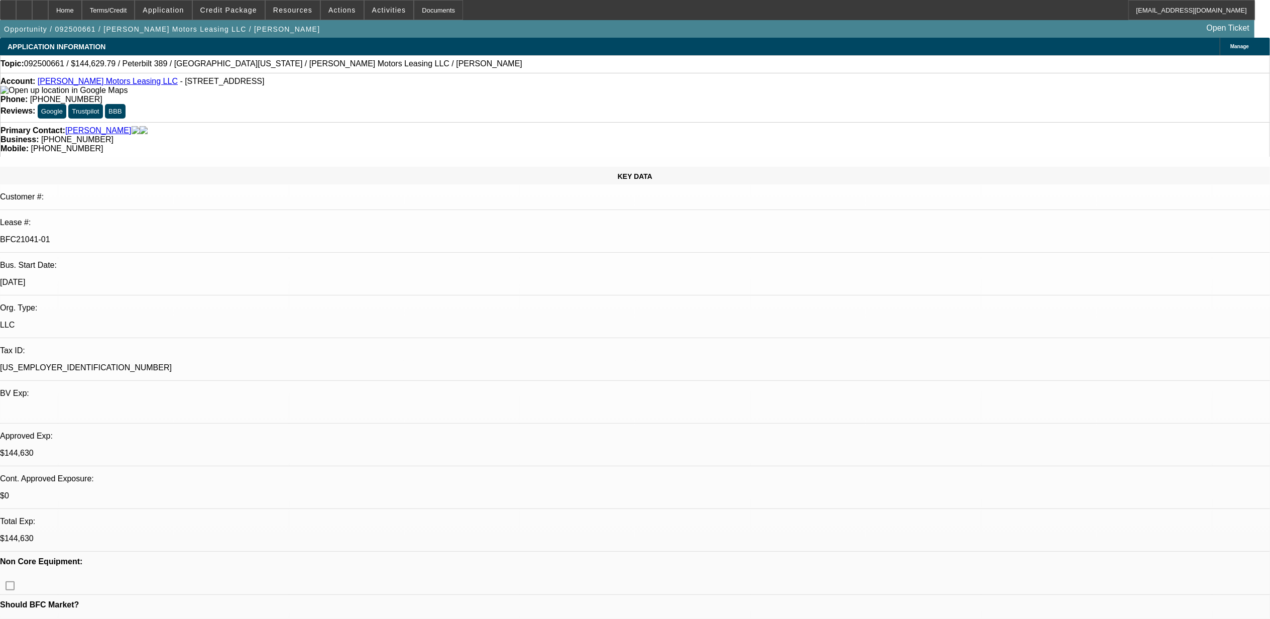
select select "0"
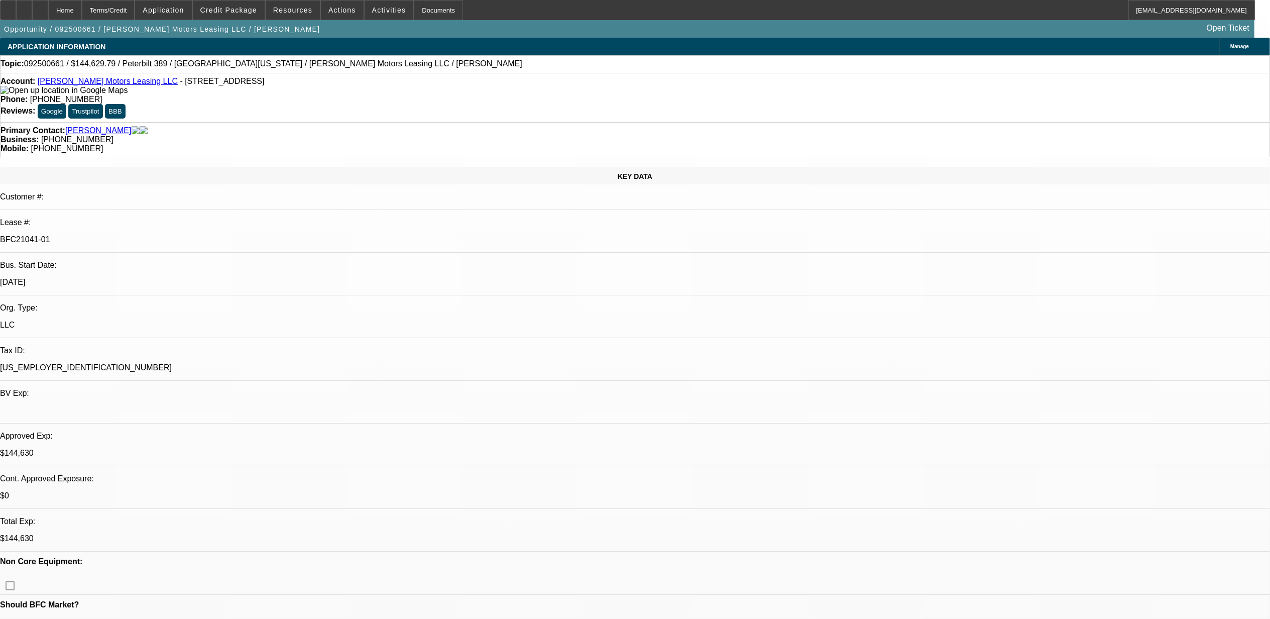
select select "0"
select select "1"
select select "2"
select select "6"
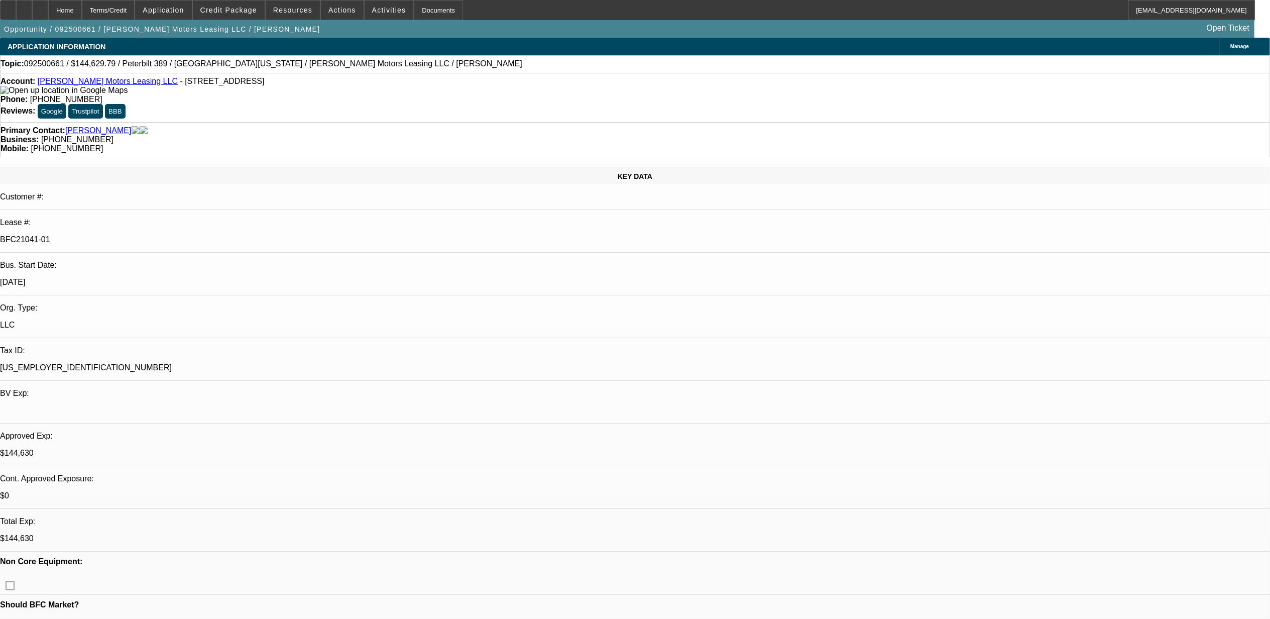
select select "1"
select select "6"
select select "1"
select select "2"
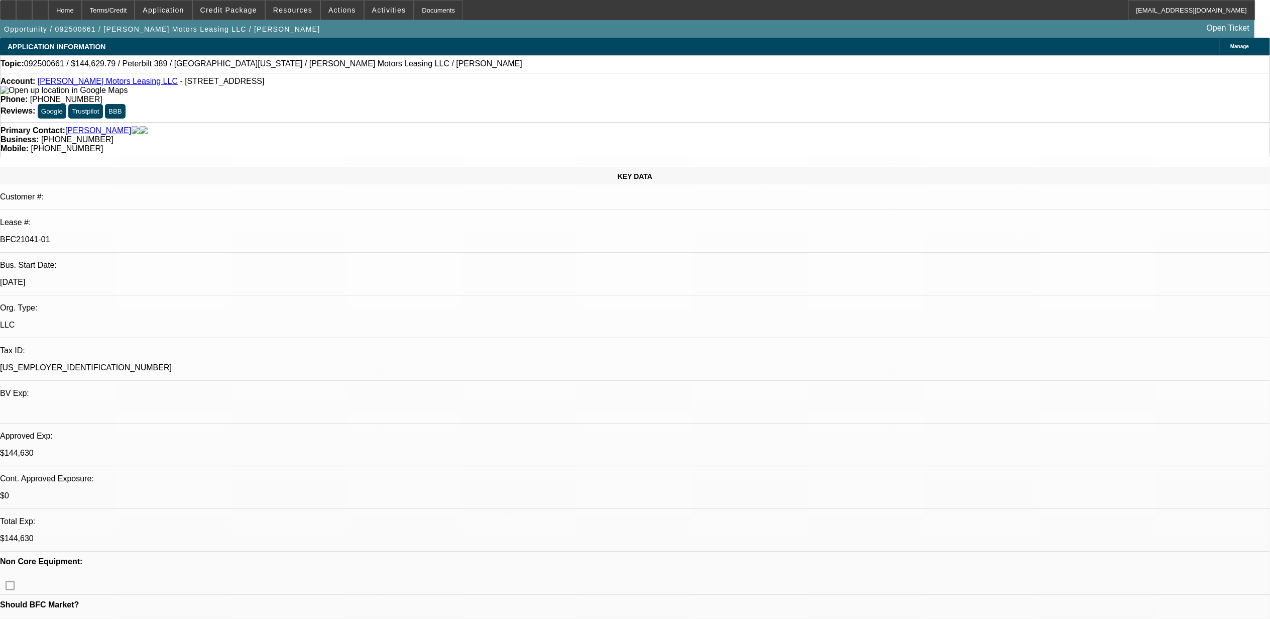
select select "6"
select select "1"
select select "6"
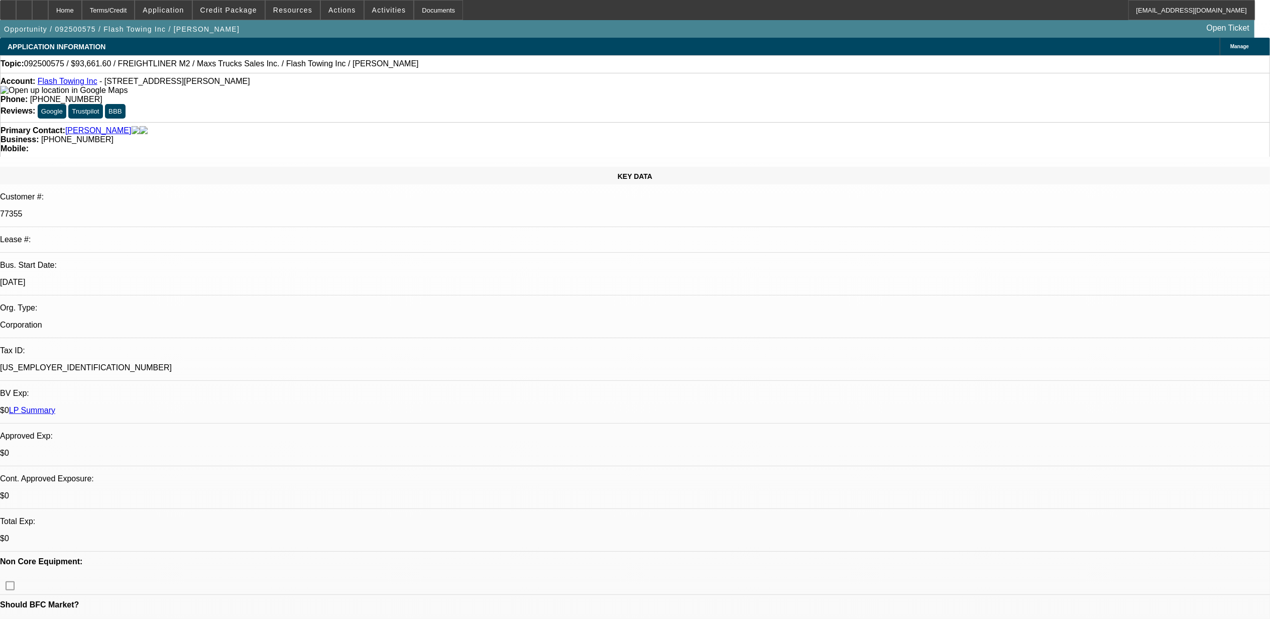
select select "0"
select select "2"
select select "0"
select select "6"
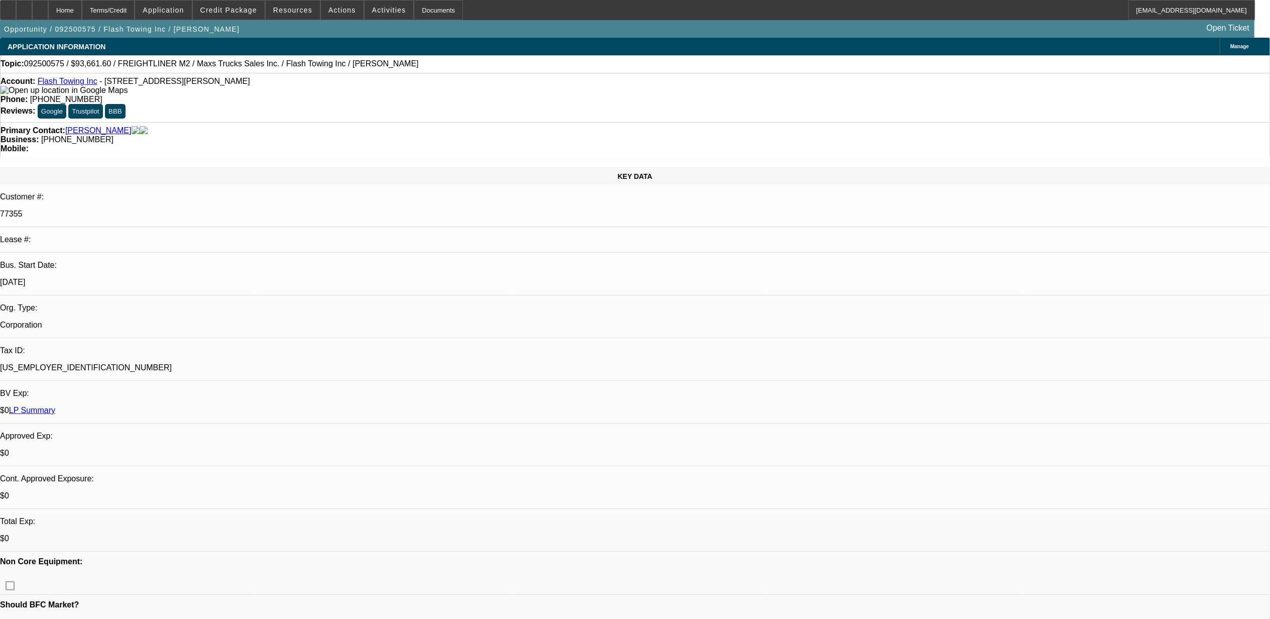
select select "0"
select select "2"
select select "0"
select select "6"
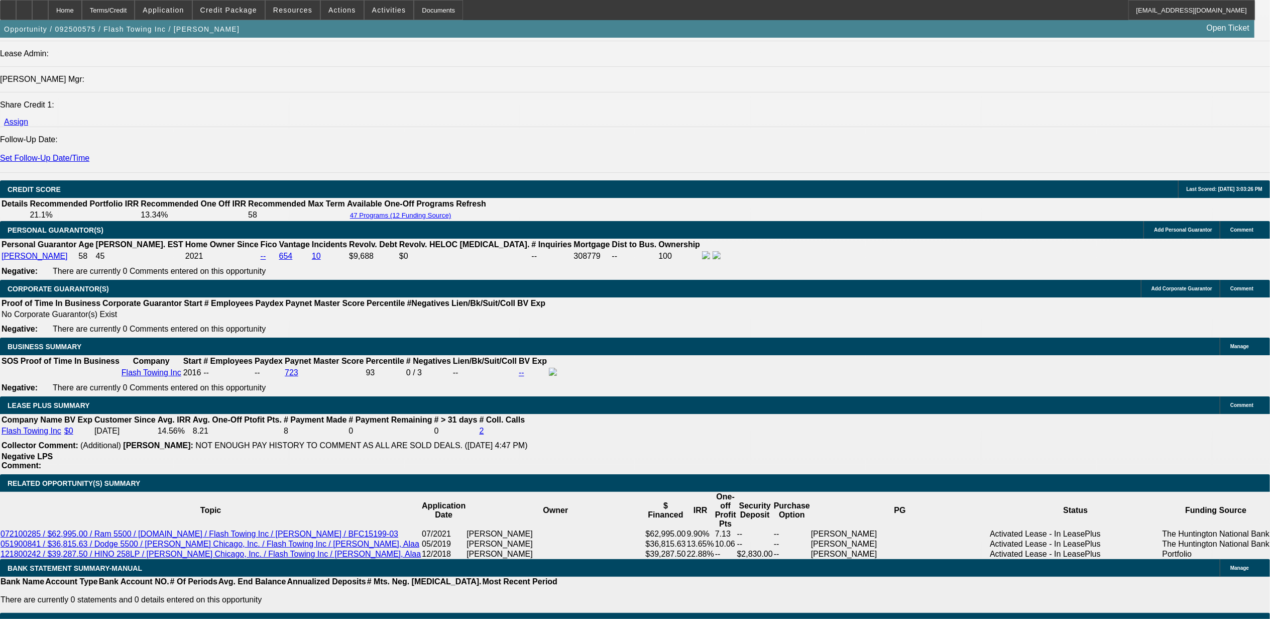
scroll to position [1272, 0]
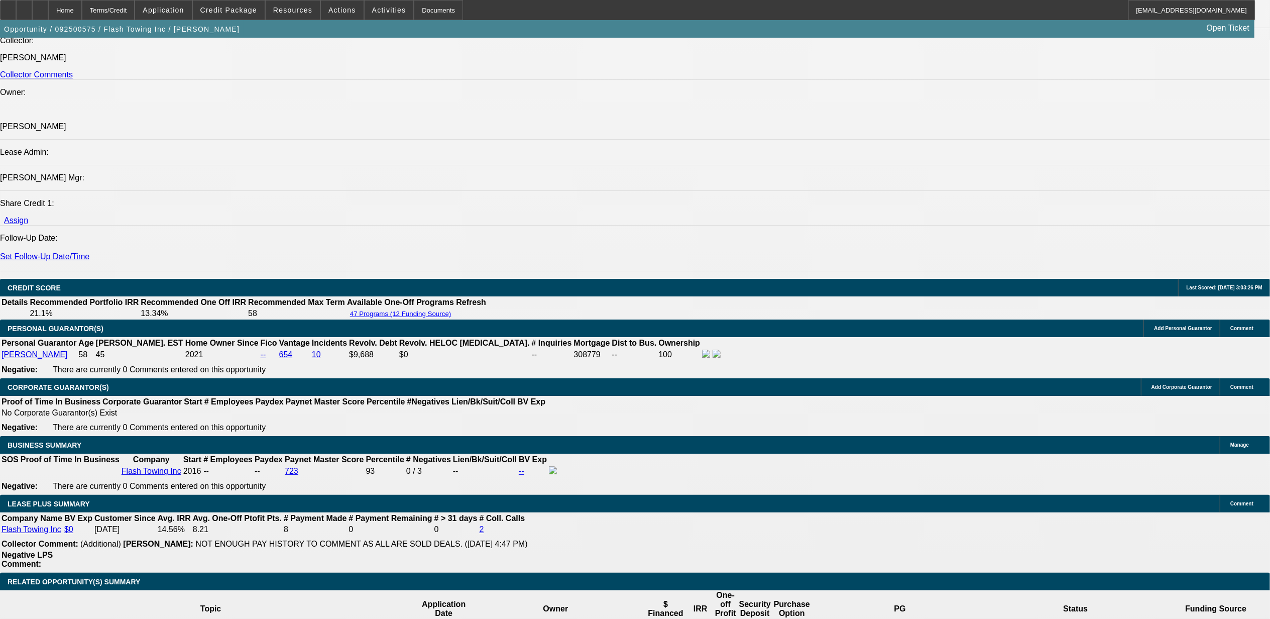
scroll to position [1004, 0]
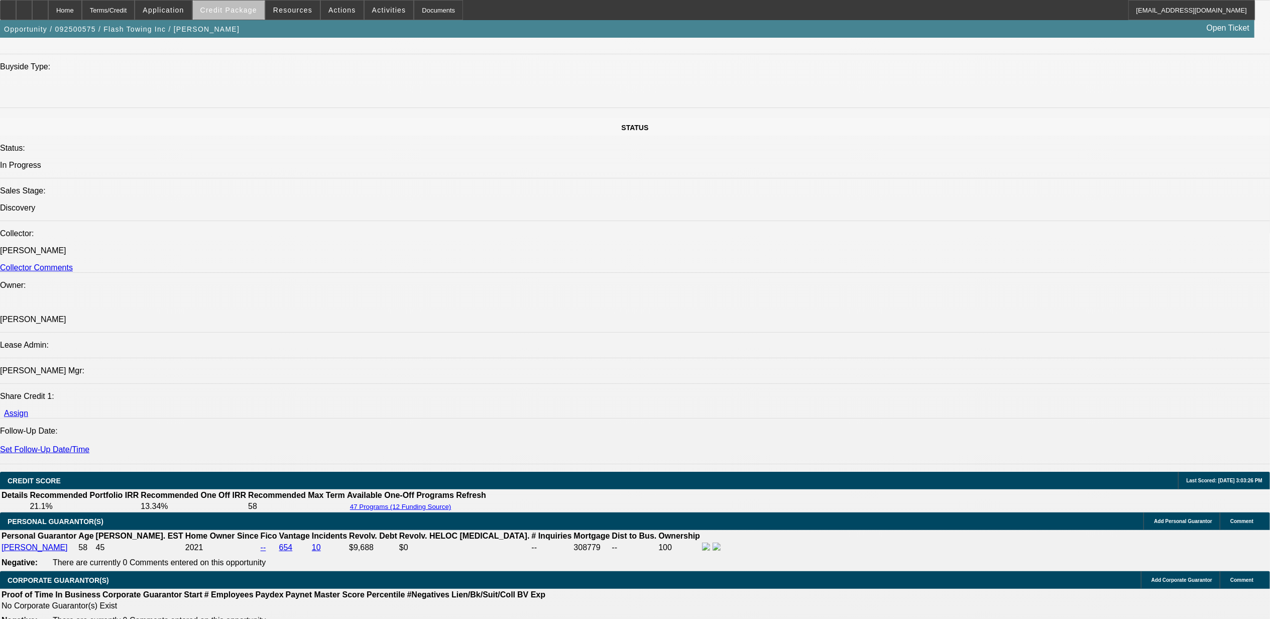
click at [250, 12] on span "Credit Package" at bounding box center [228, 10] width 57 height 8
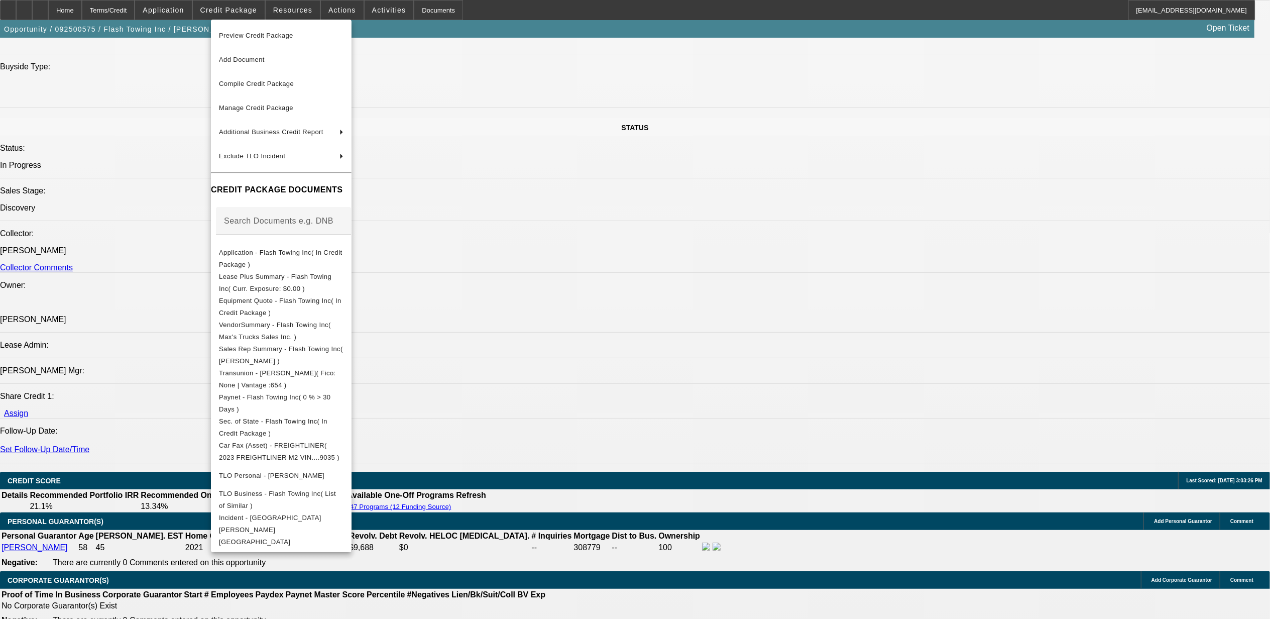
click at [608, 487] on div at bounding box center [635, 309] width 1270 height 619
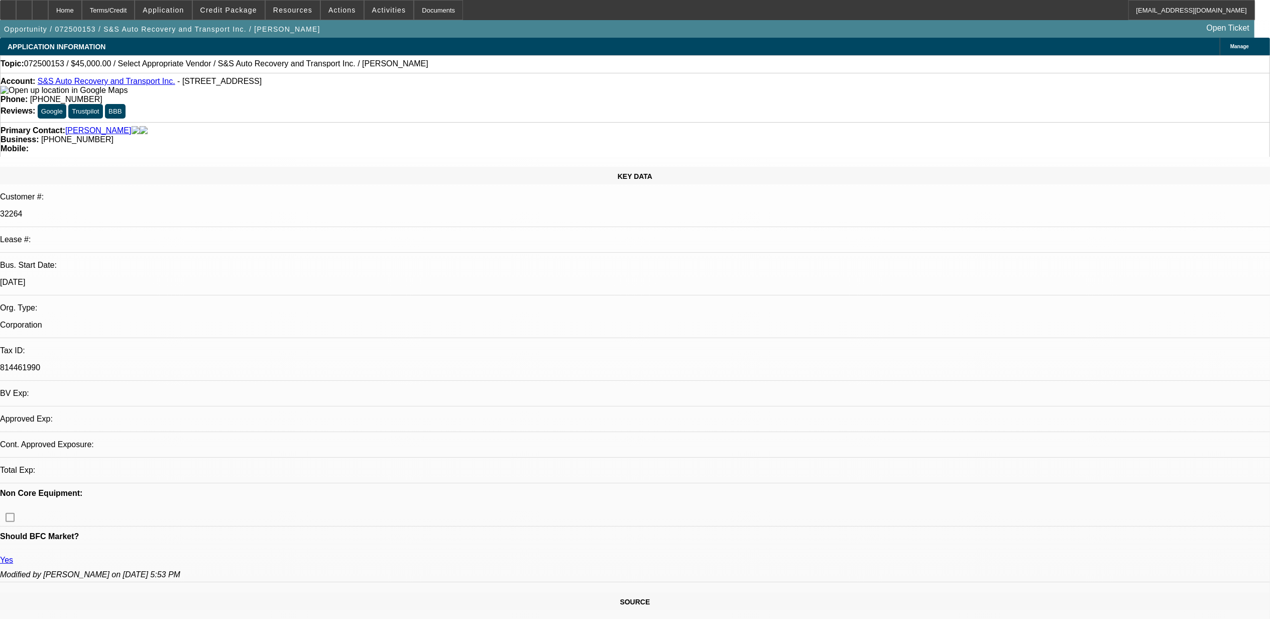
select select "0"
select select "2"
select select "0.1"
select select "1"
select select "2"
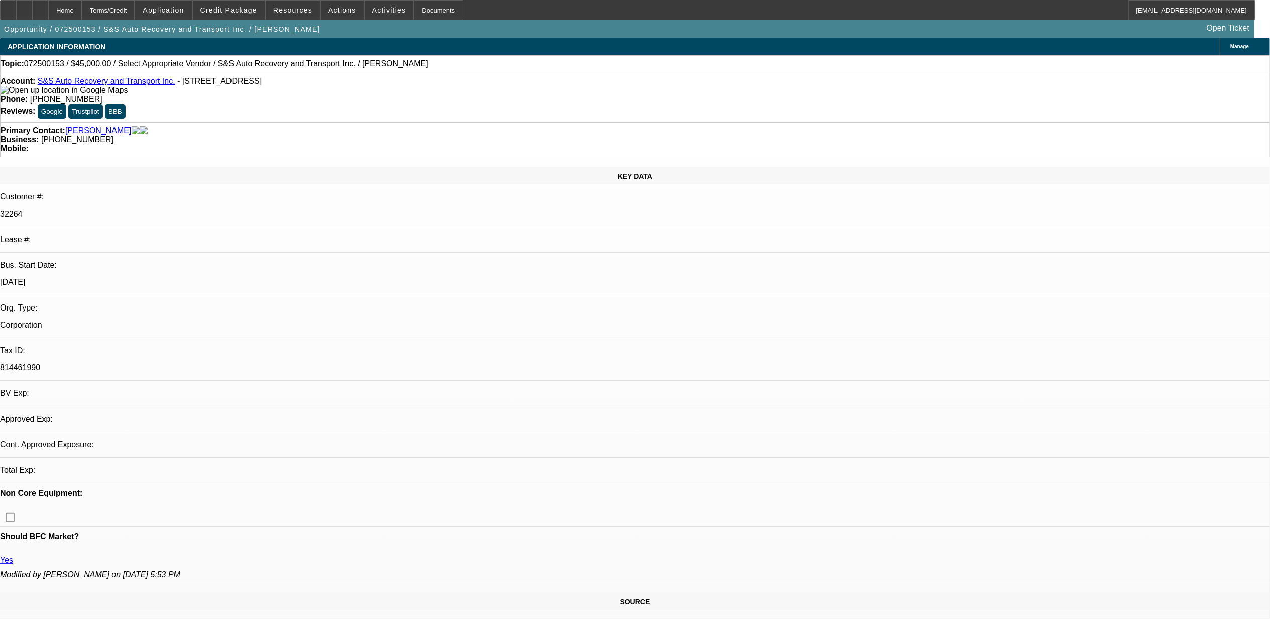
select select "4"
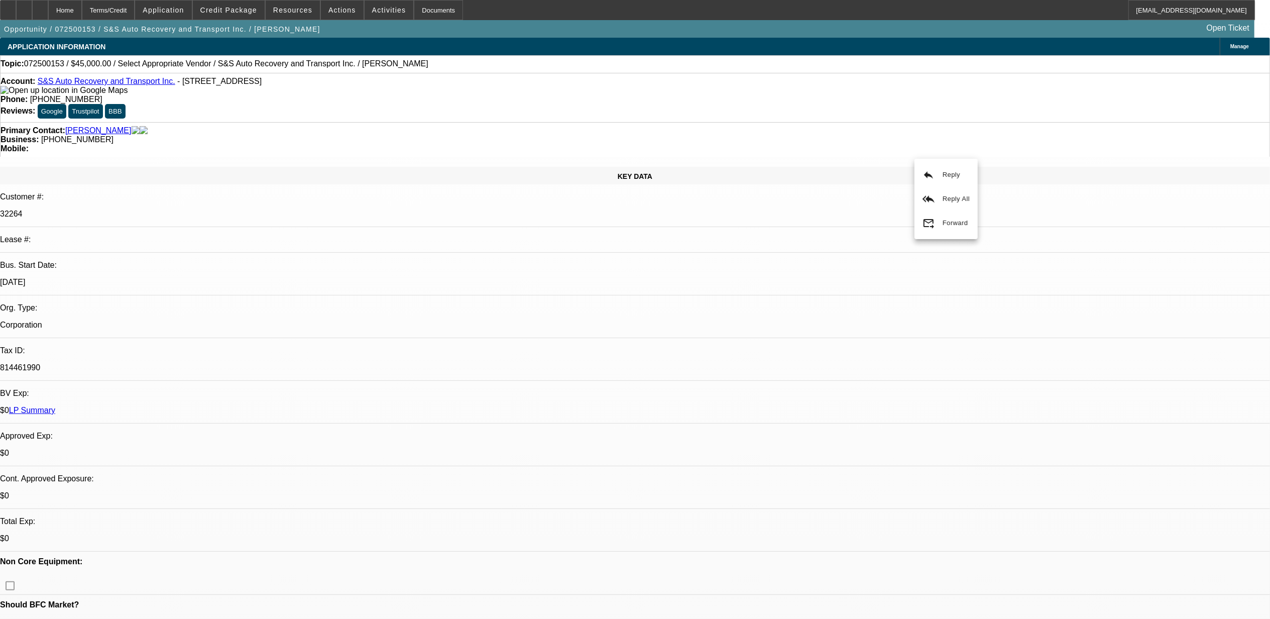
select select "0.1"
select select "2"
select select "0.1"
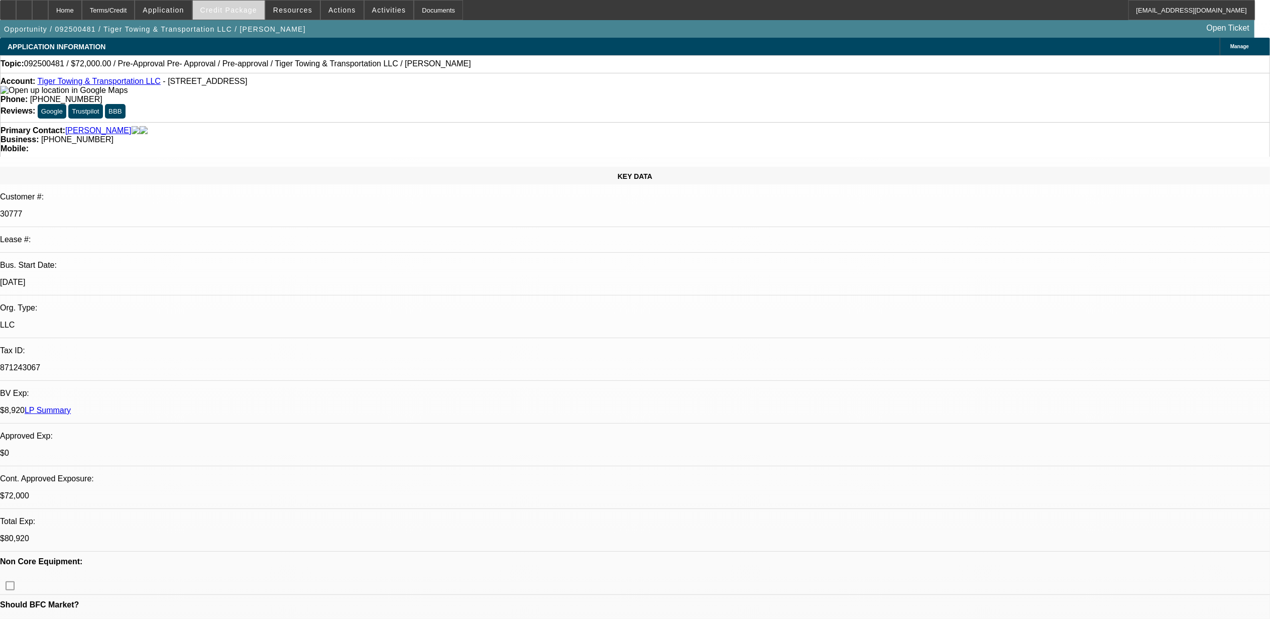
select select "2"
select select "0.1"
select select "2"
select select "0.1"
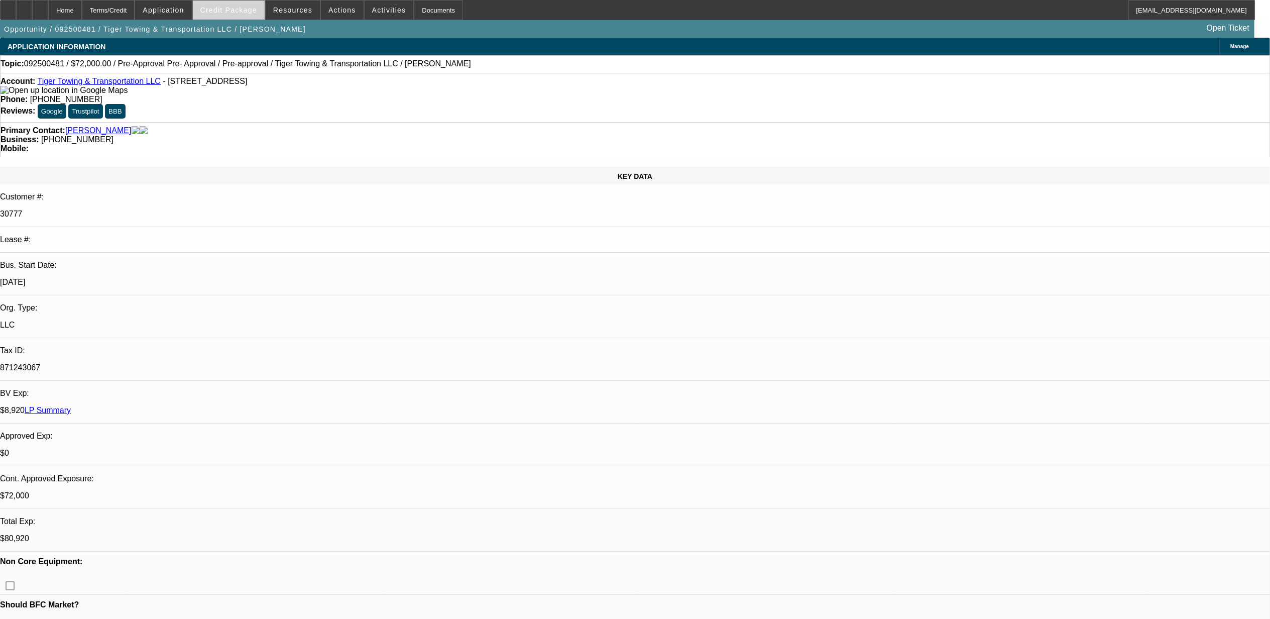
select select "0"
select select "2"
select select "0.1"
select select "1"
select select "2"
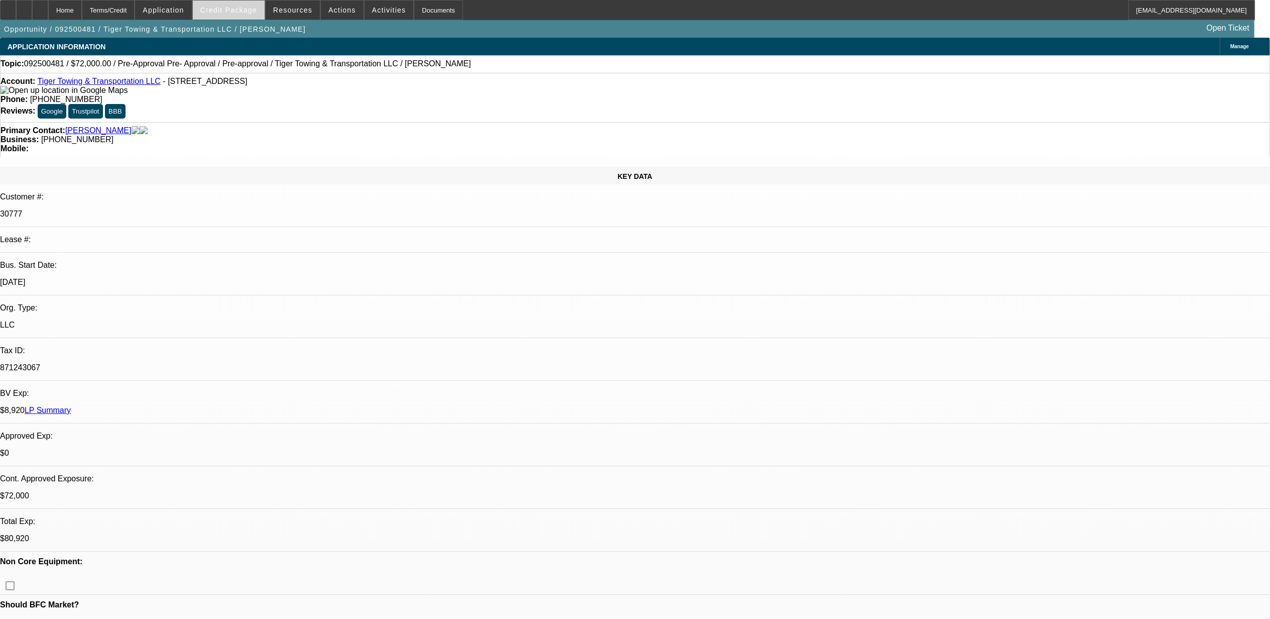
select select "4"
select select "1"
select select "2"
select select "4"
select select "1"
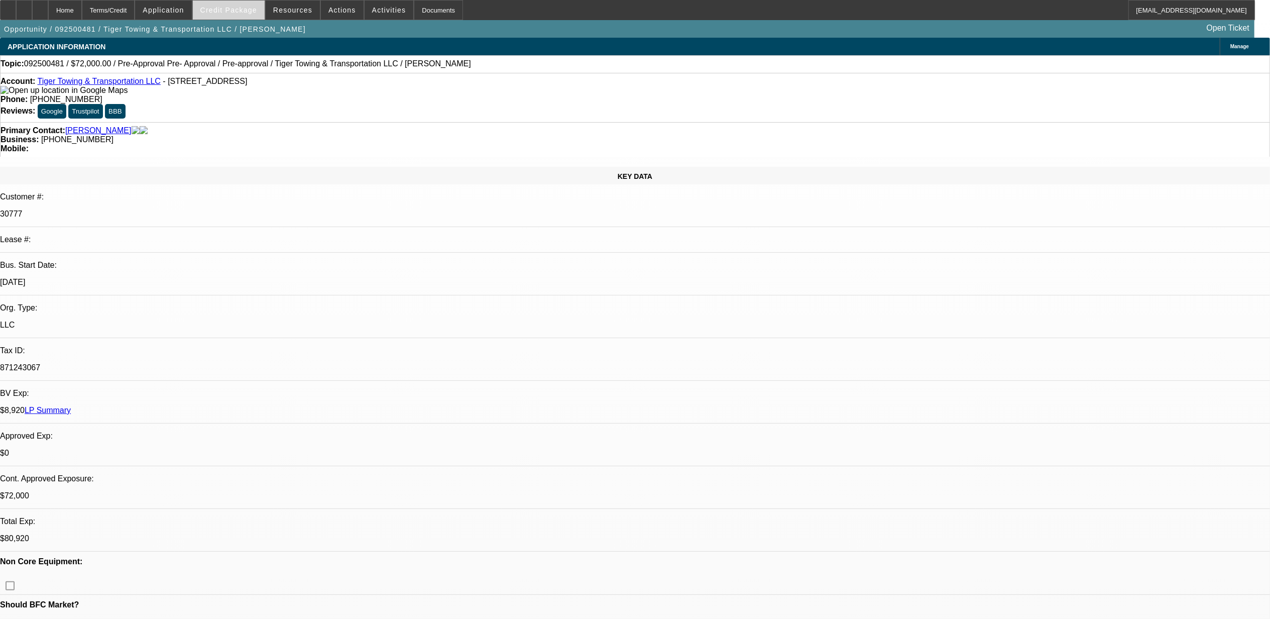
select select "2"
select select "4"
select select "1"
select select "2"
select select "4"
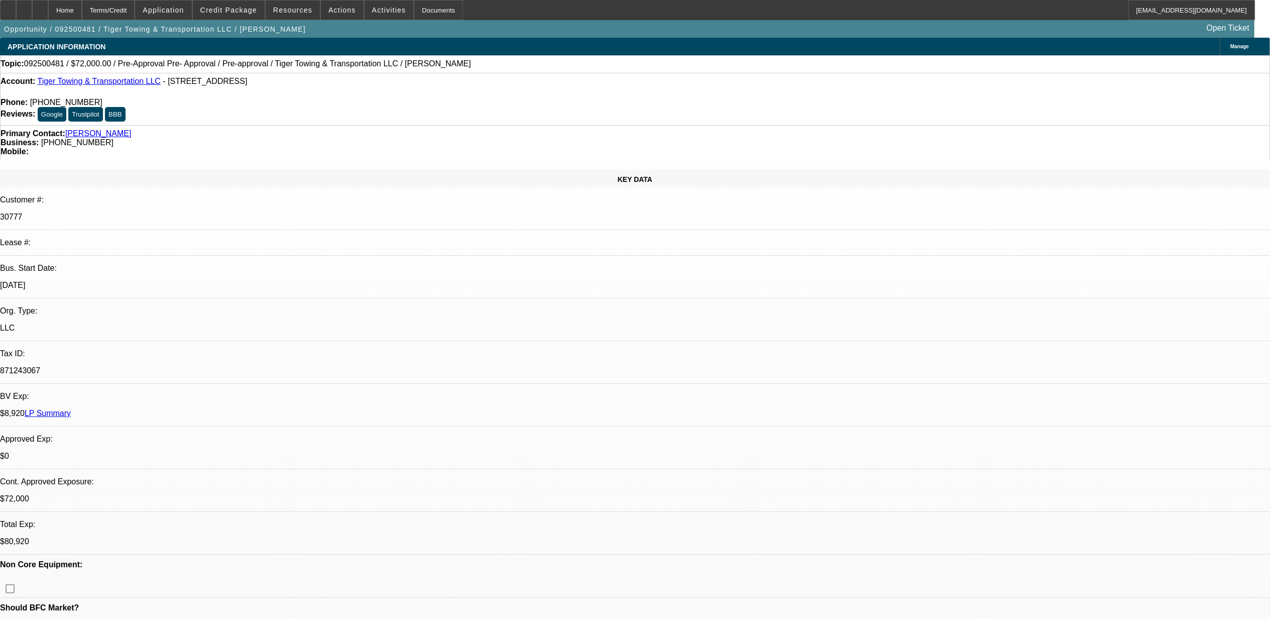
select select "0.1"
select select "2"
select select "0.1"
select select "2"
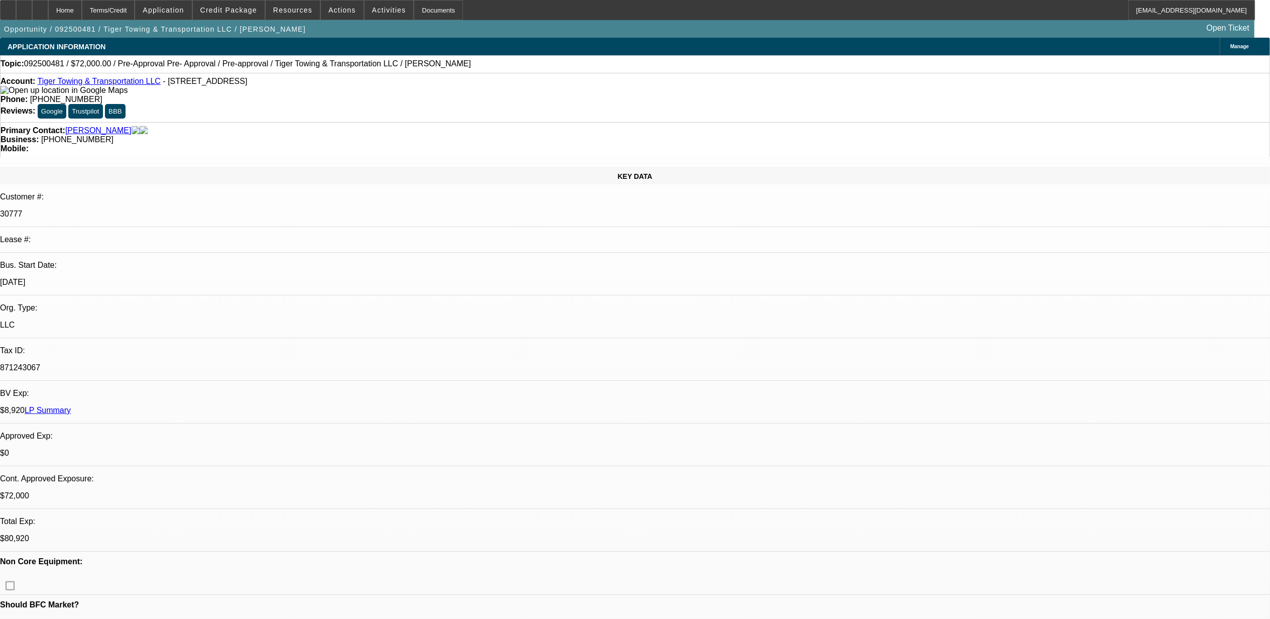
select select "0.1"
select select "2"
select select "0.1"
select select "0"
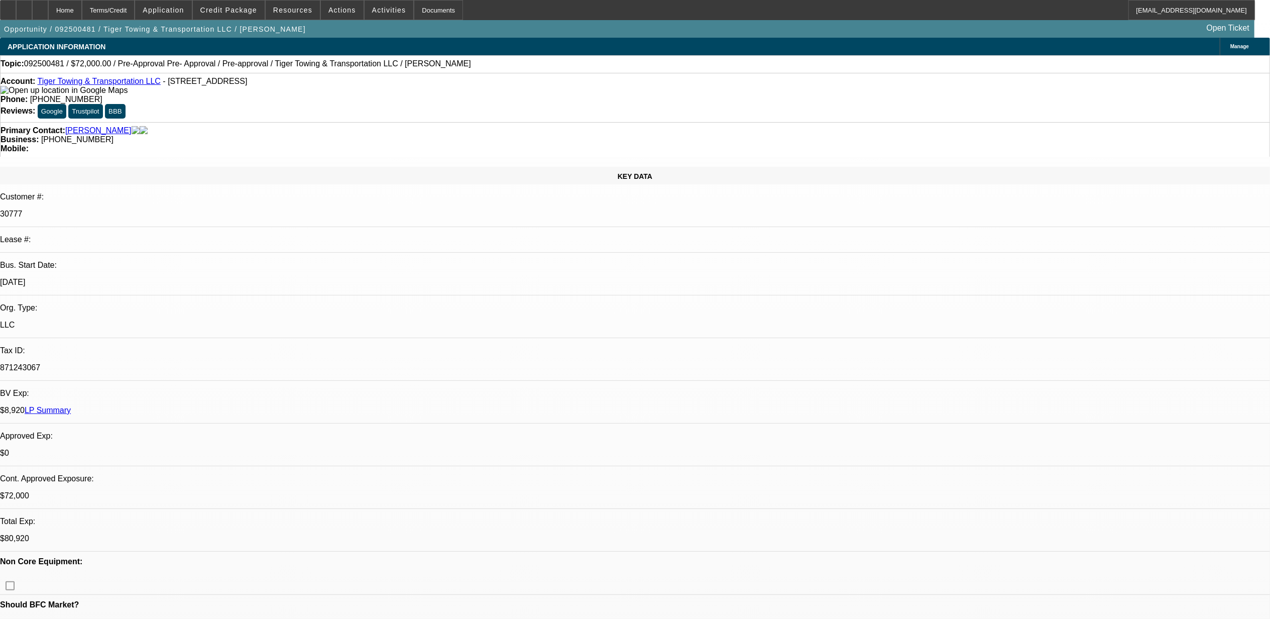
select select "2"
select select "0.1"
select select "1"
select select "2"
select select "4"
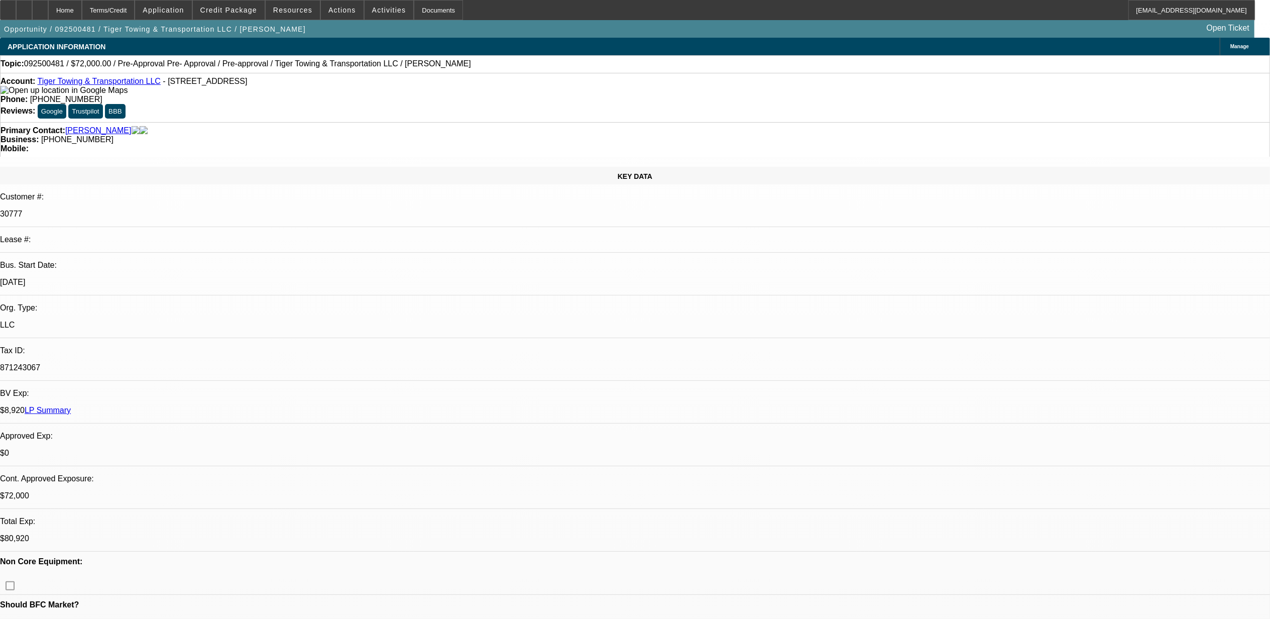
select select "1"
select select "2"
select select "4"
select select "1"
select select "2"
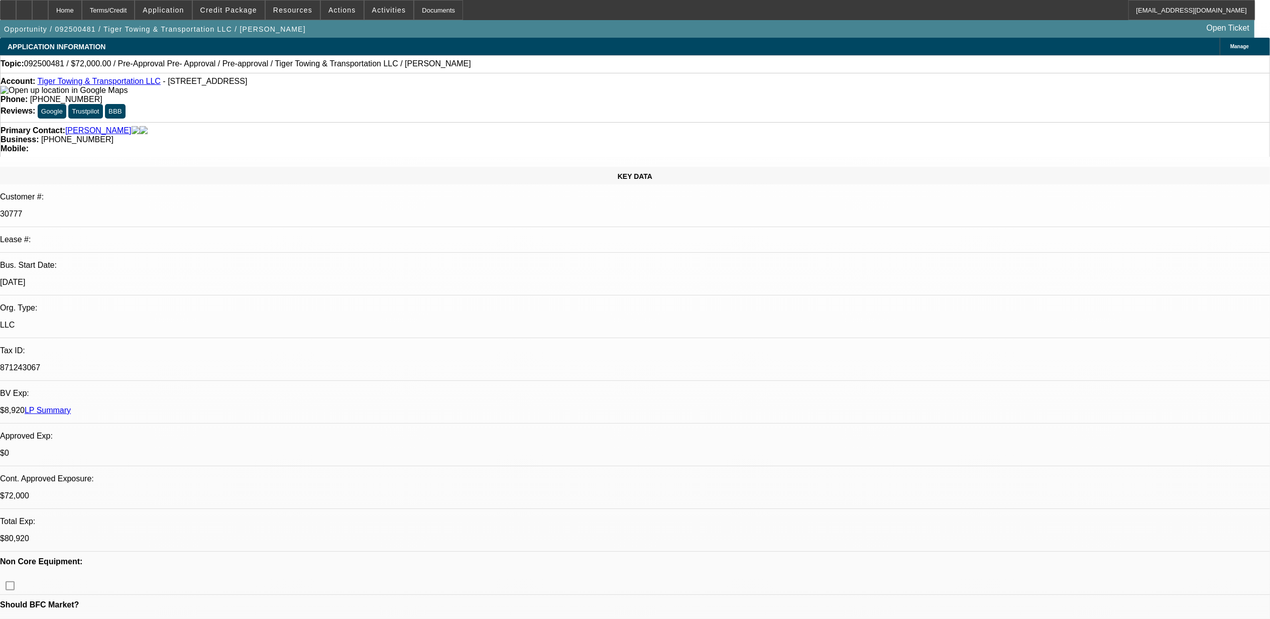
select select "4"
select select "1"
select select "2"
select select "4"
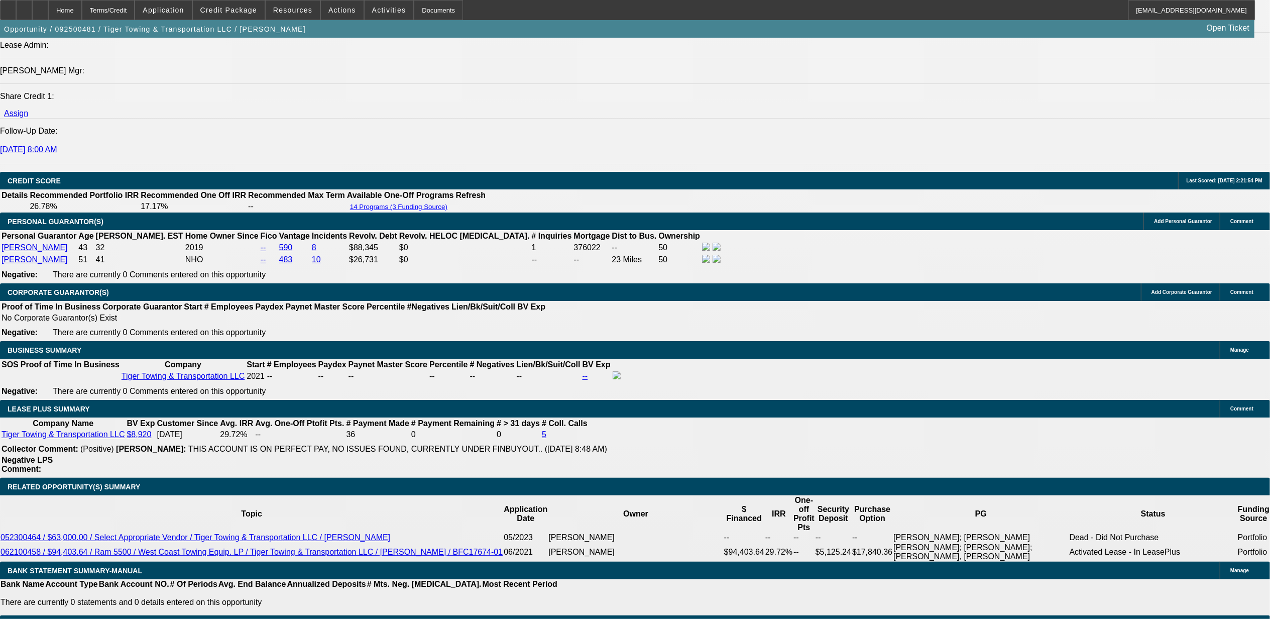
scroll to position [1339, 0]
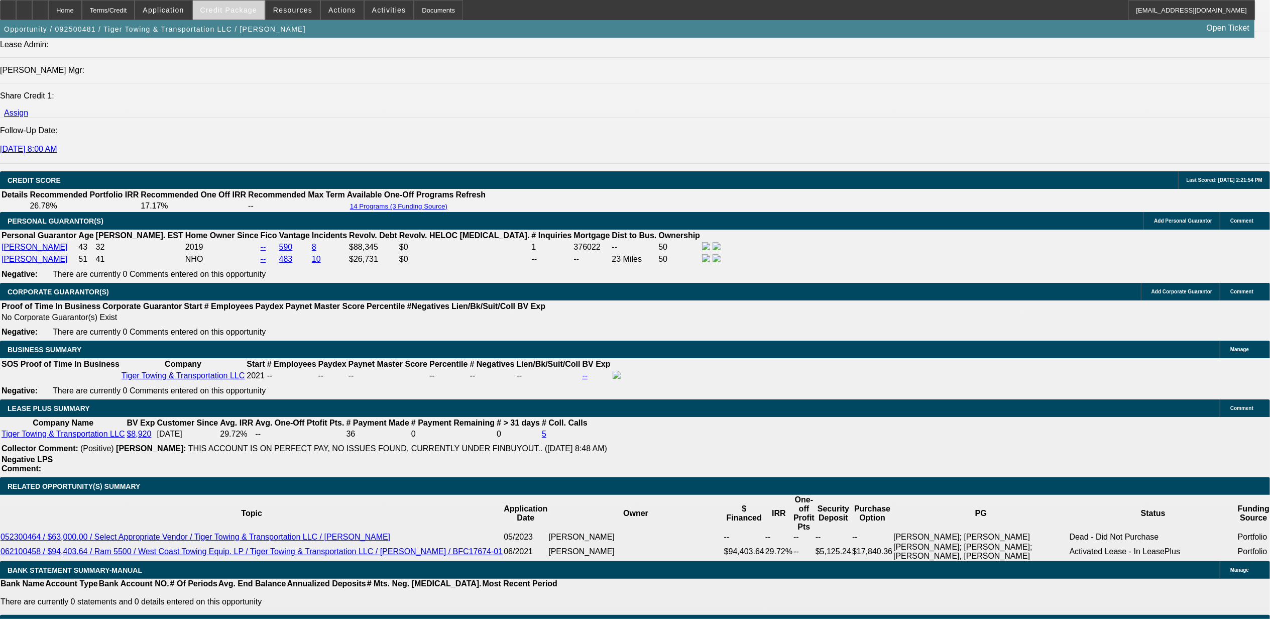
click at [255, 10] on span "Credit Package" at bounding box center [228, 10] width 57 height 8
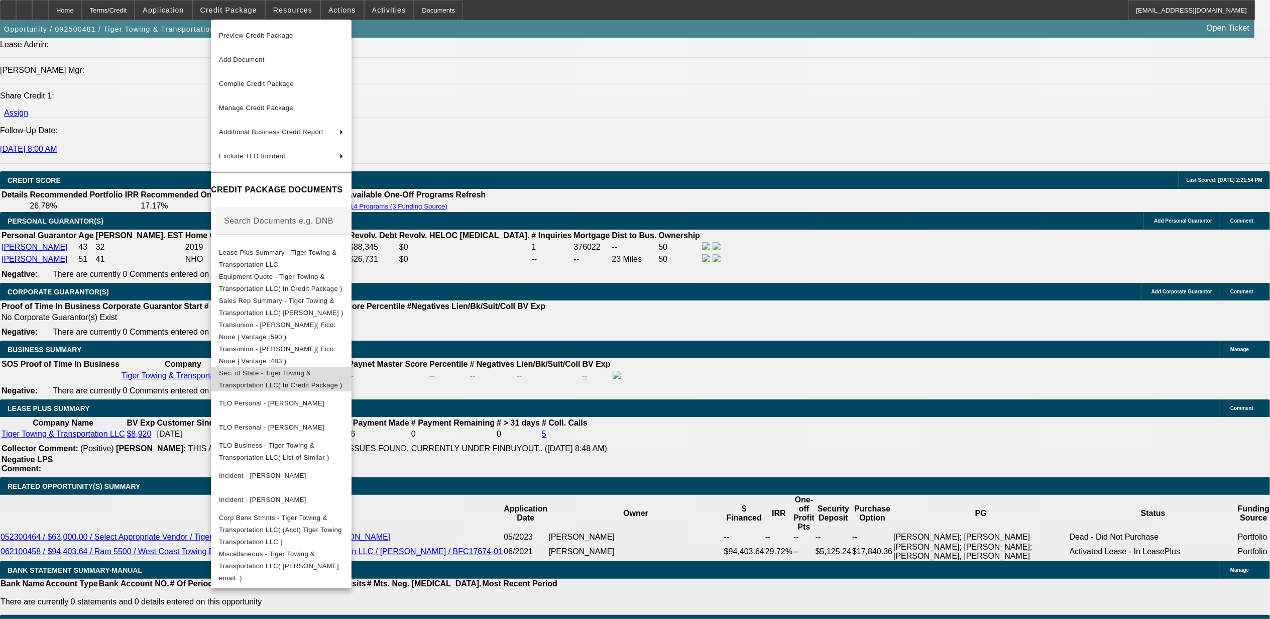
click at [251, 371] on span "Sec. of State - Tiger Towing & Transportation LLC( In Credit Package )" at bounding box center [281, 379] width 125 height 24
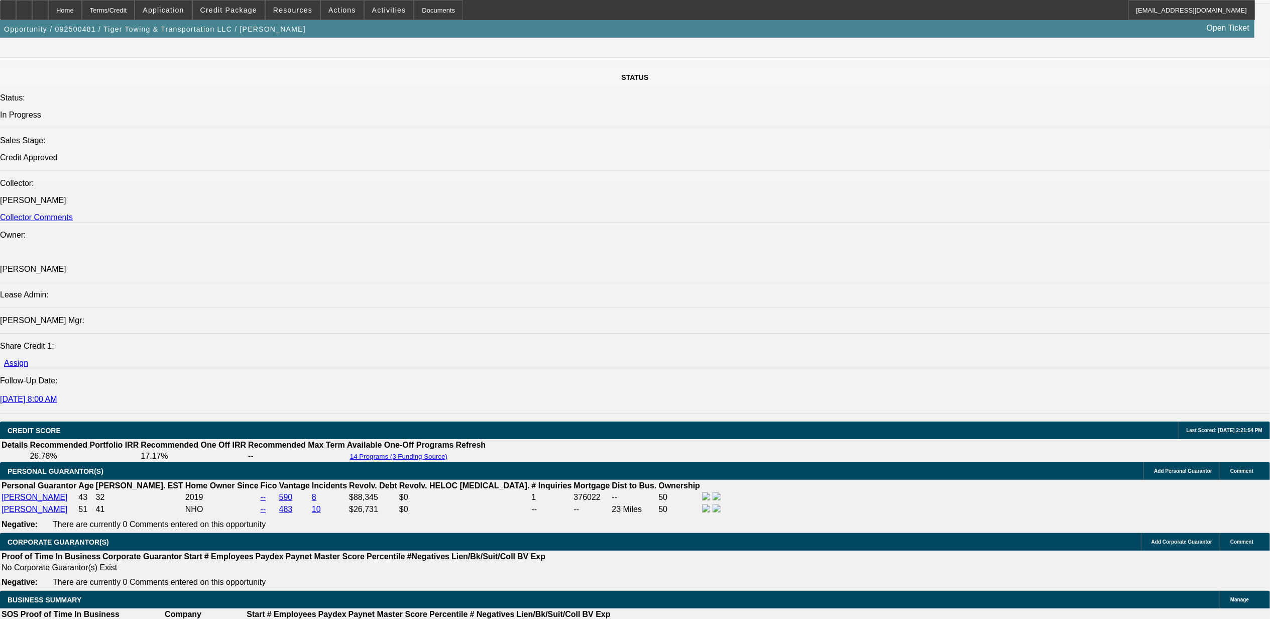
scroll to position [1071, 0]
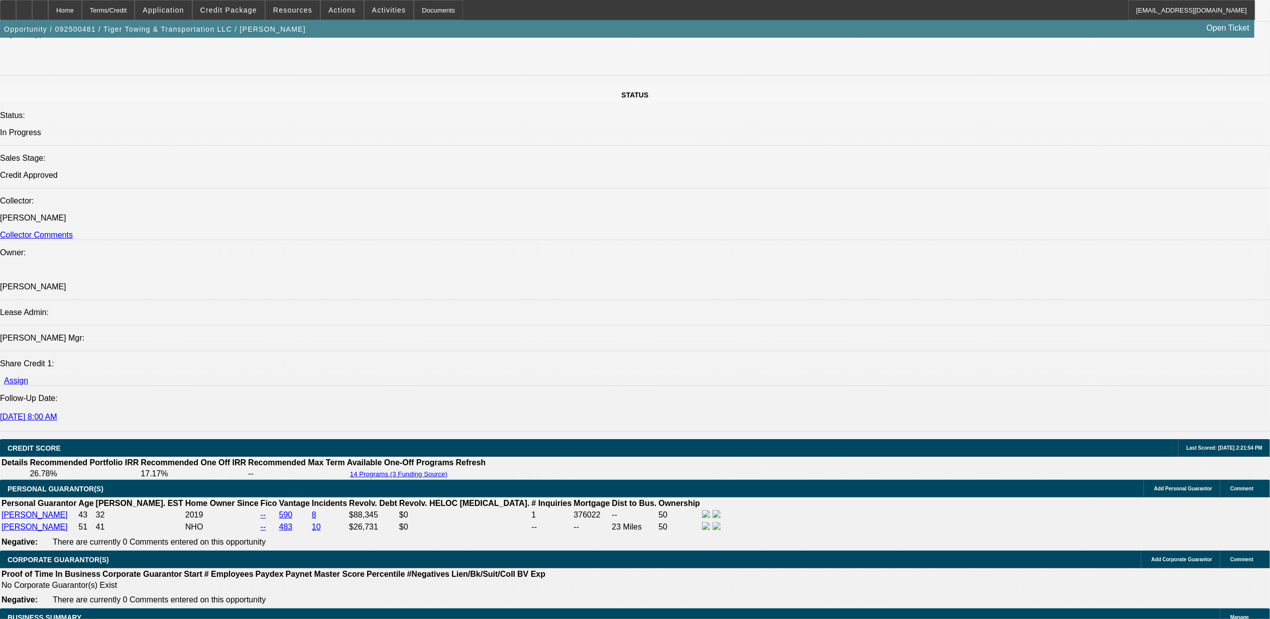
radio input "true"
type textarea "10.1, GETTING quote for a 60K truck. SOS should be in good standing tomorrow."
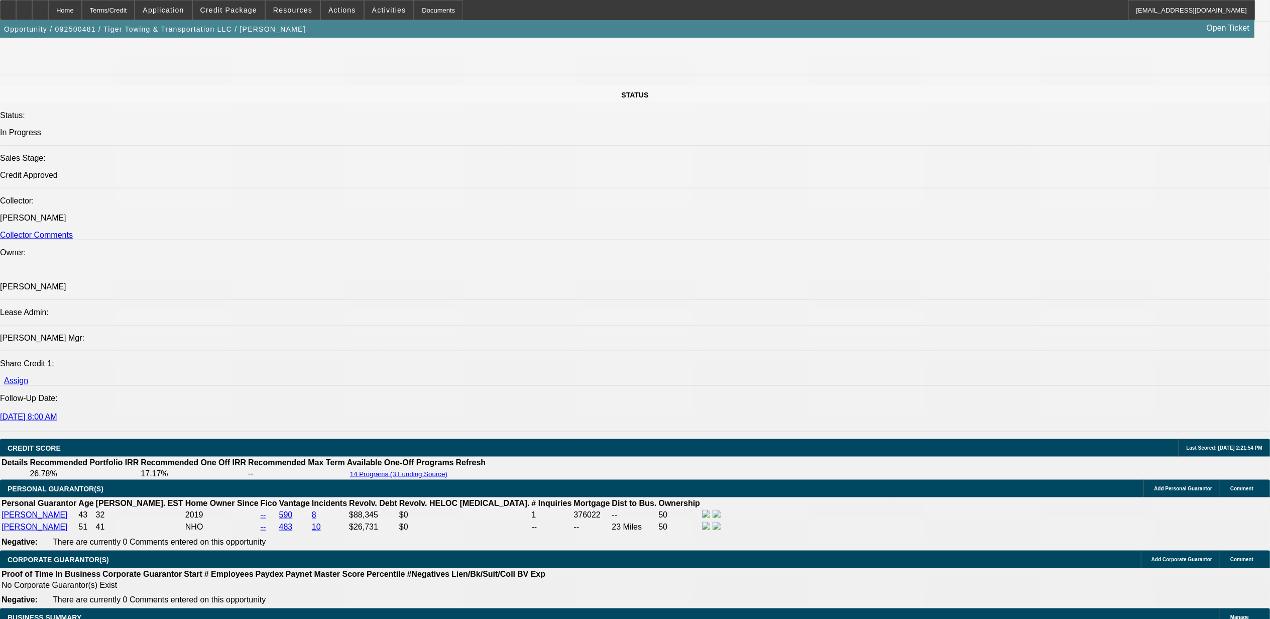
radio input "true"
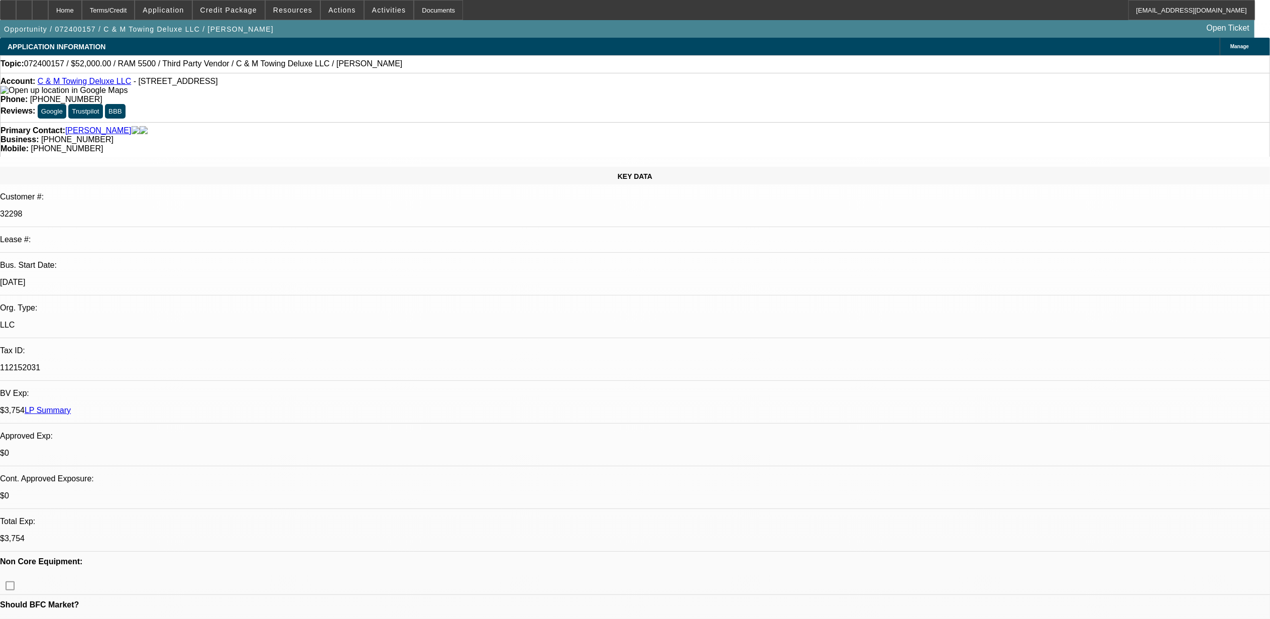
select select "0"
select select "2"
select select "0.1"
select select "0"
select select "2"
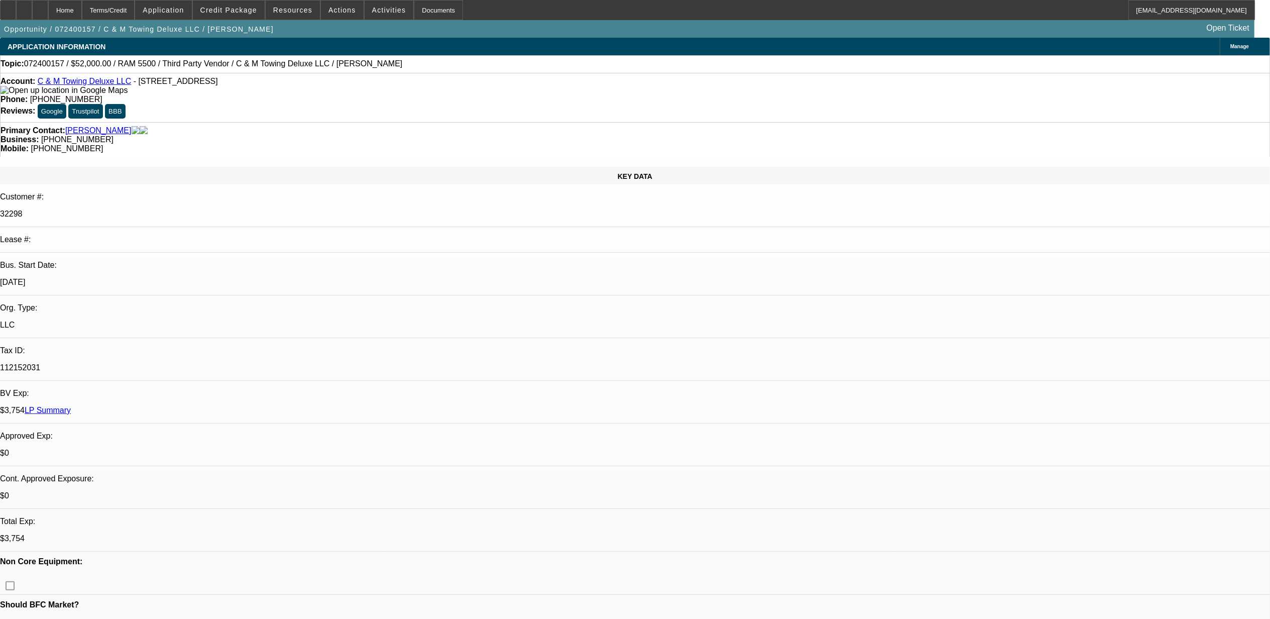
select select "0.1"
select select "0"
select select "2"
select select "0.1"
select select "0"
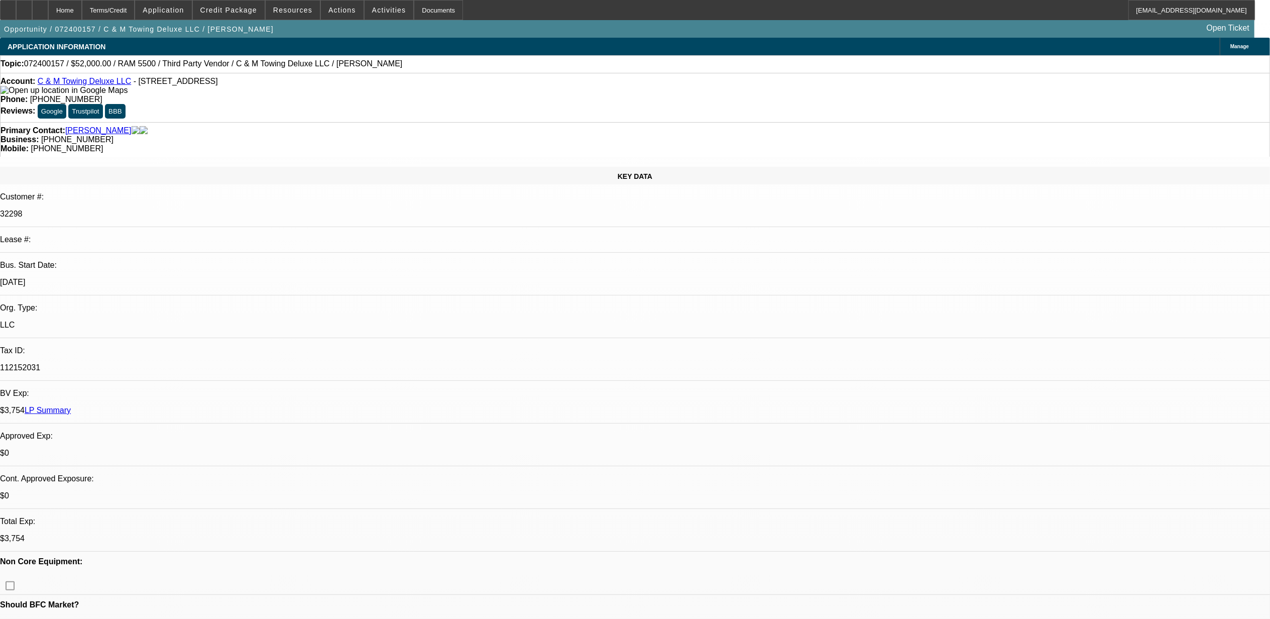
select select "0"
select select "1"
select select "2"
select select "4"
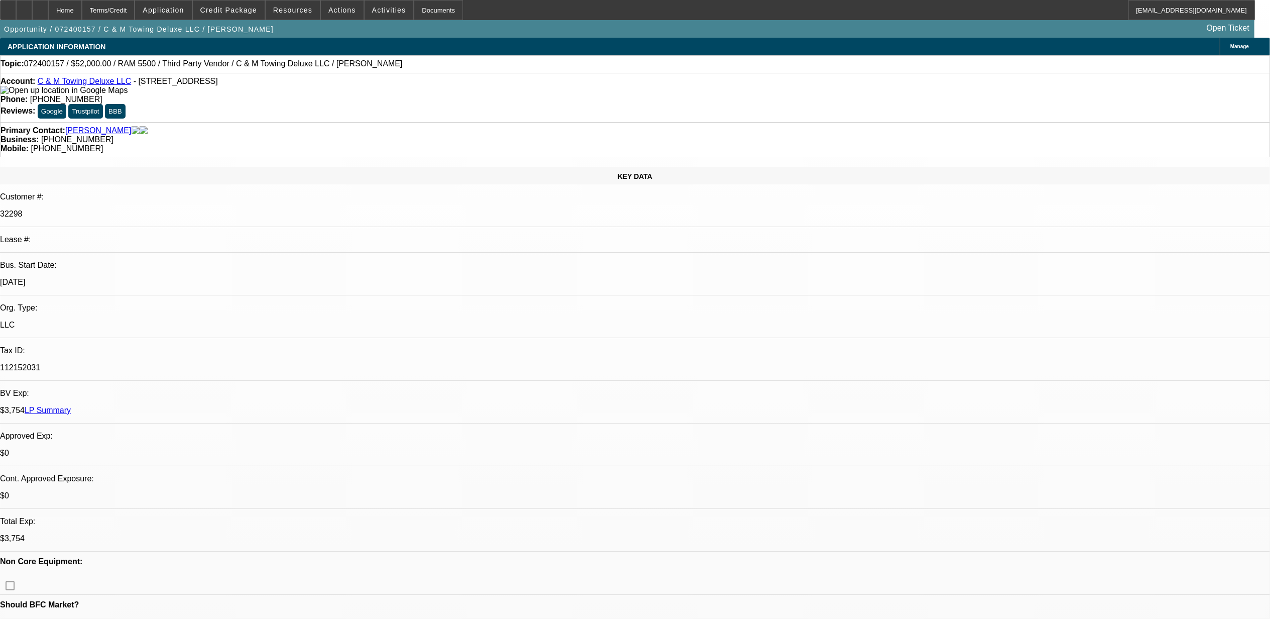
select select "1"
select select "2"
select select "4"
select select "1"
select select "2"
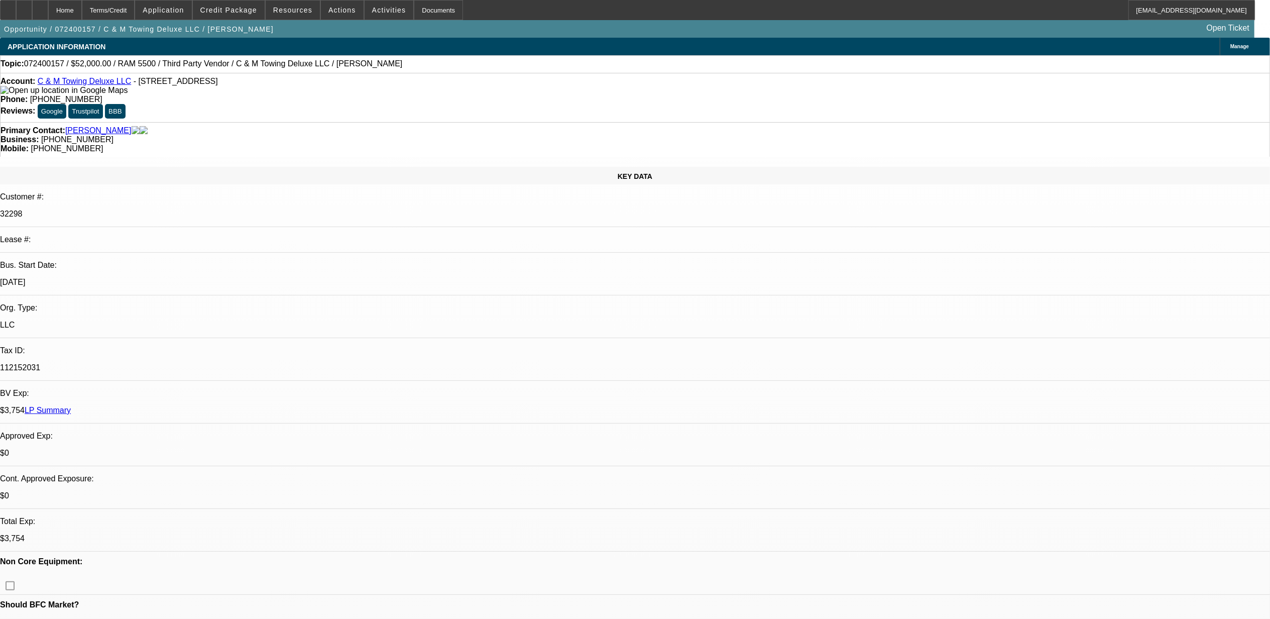
select select "4"
select select "1"
select select "6"
click at [56, 68] on div "Topic: 072400157 / $52,000.00 / RAM 5500 / Third Party Vendor / C & M Towing De…" at bounding box center [635, 63] width 1269 height 9
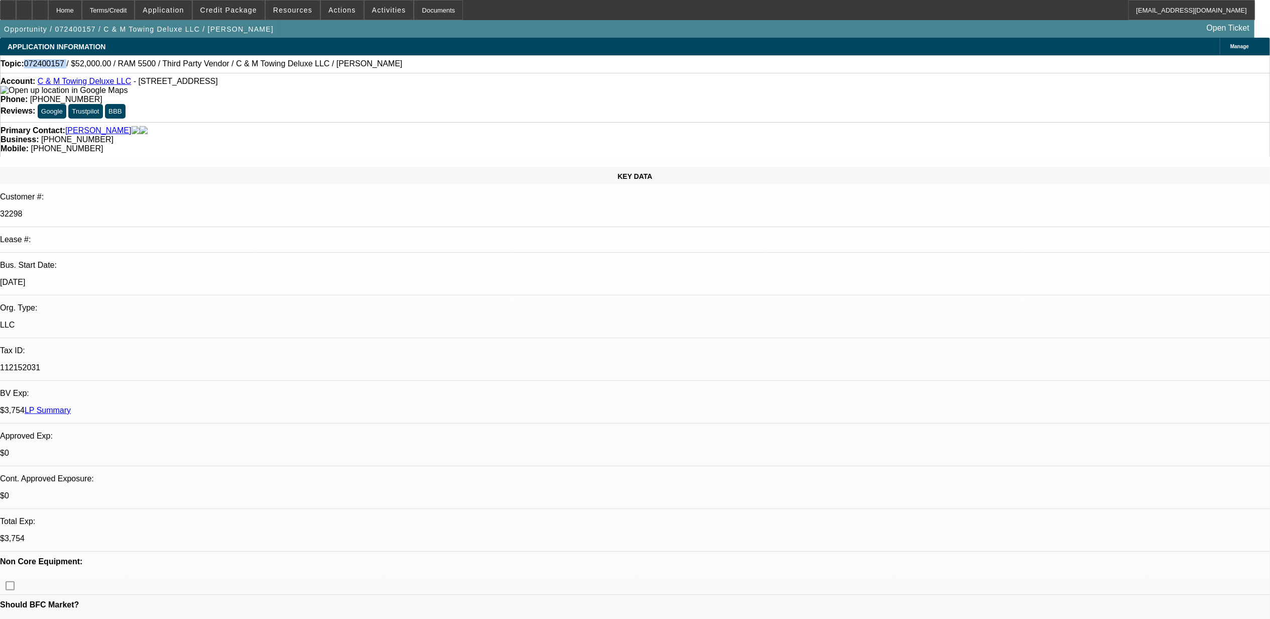
click at [56, 68] on div "Topic: 072400157 / $52,000.00 / RAM 5500 / Third Party Vendor / C & M Towing De…" at bounding box center [635, 63] width 1269 height 9
copy span "072400157"
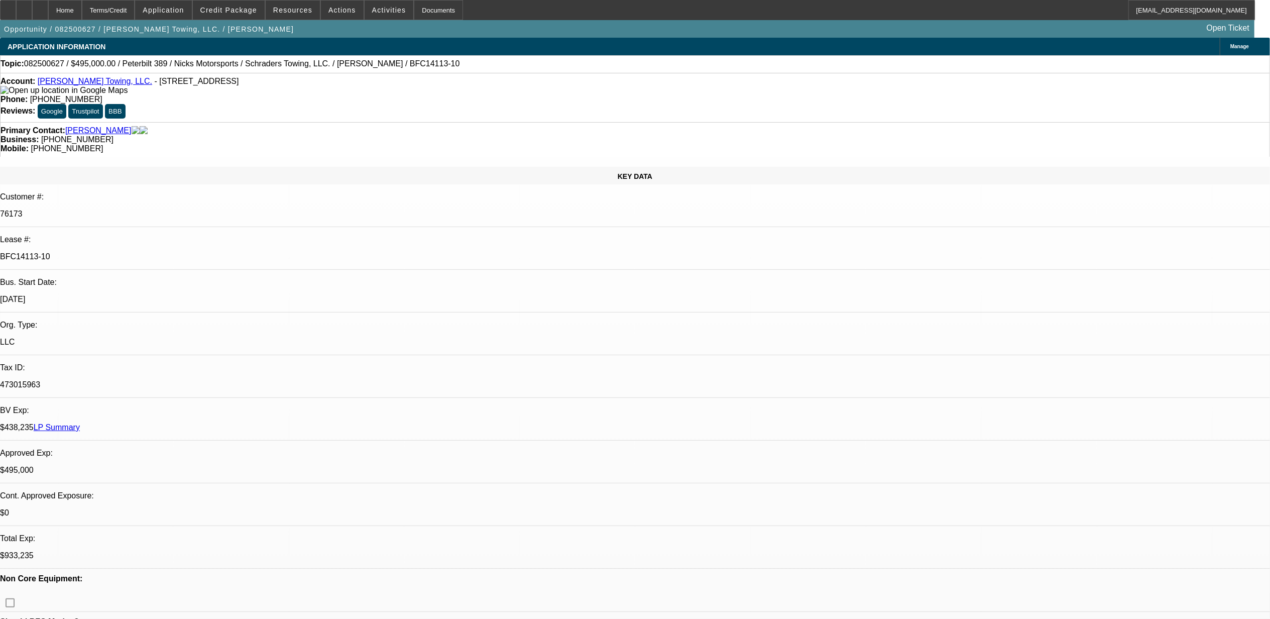
select select "0"
select select "2"
select select "0.1"
select select "0"
select select "2"
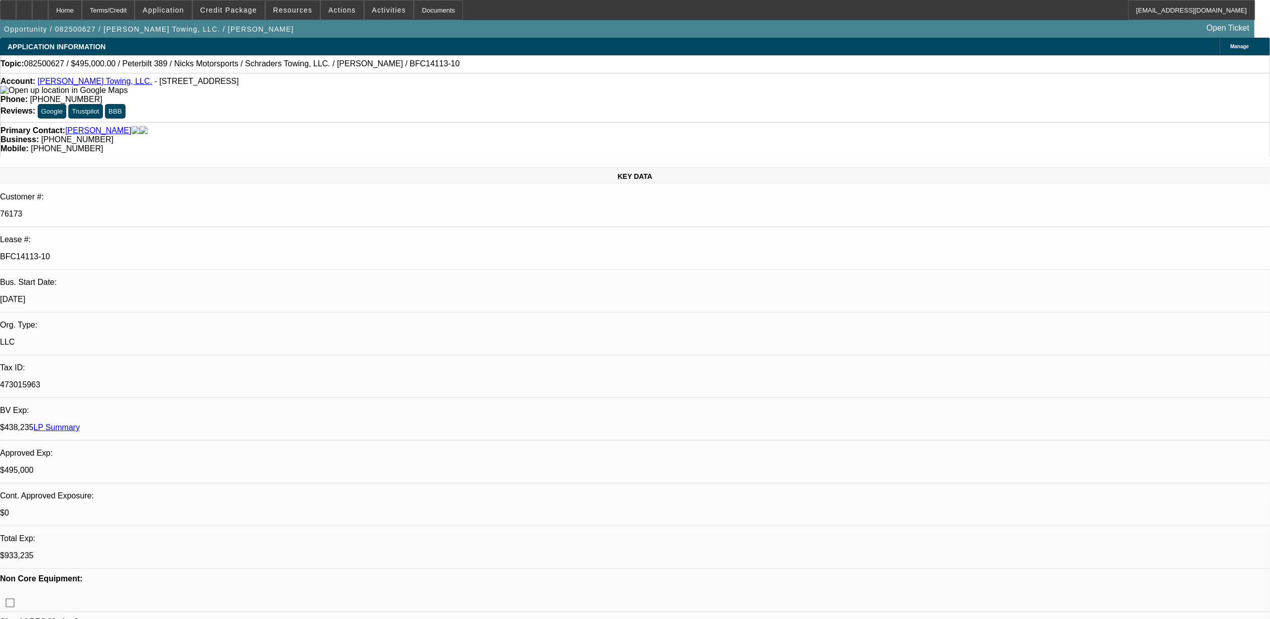
select select "0.1"
select select "0"
select select "2"
select select "0.1"
select select "0"
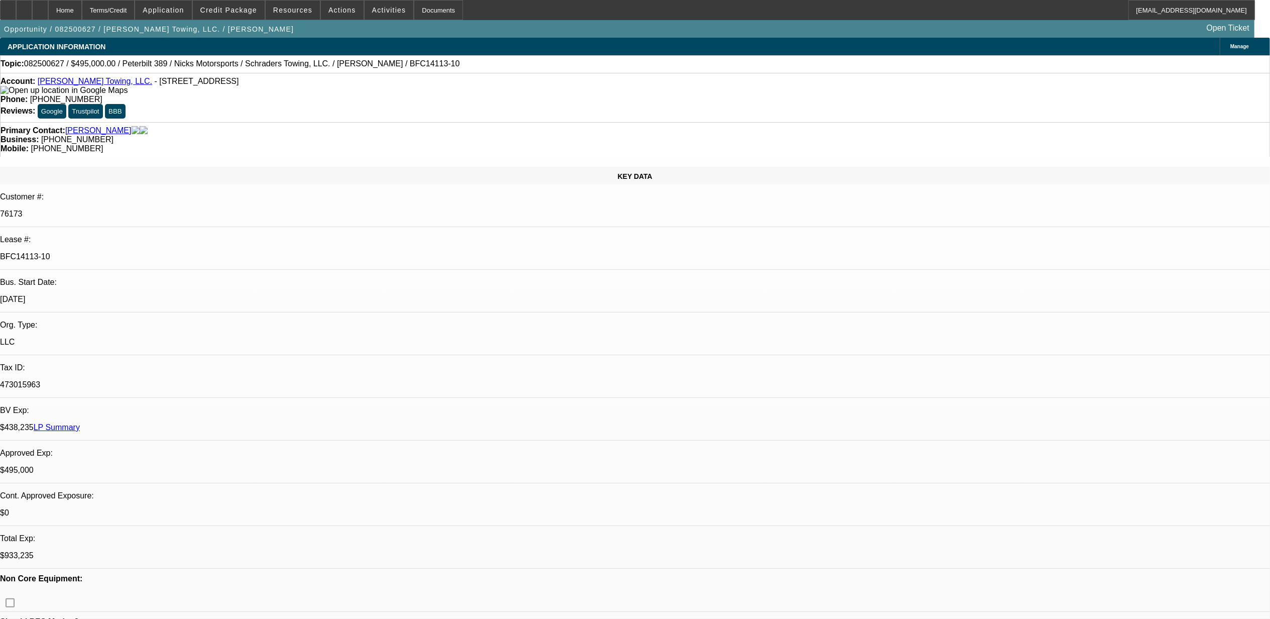
select select "2"
select select "0.1"
select select "1"
select select "2"
select select "4"
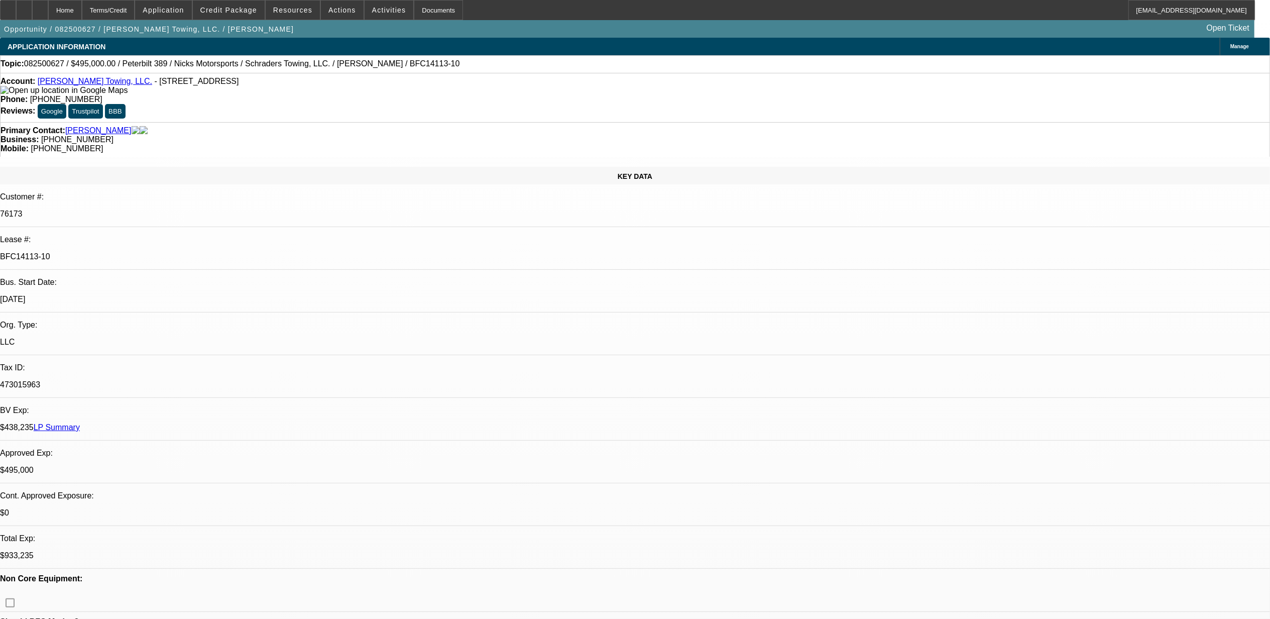
select select "1"
select select "2"
select select "4"
select select "1"
select select "2"
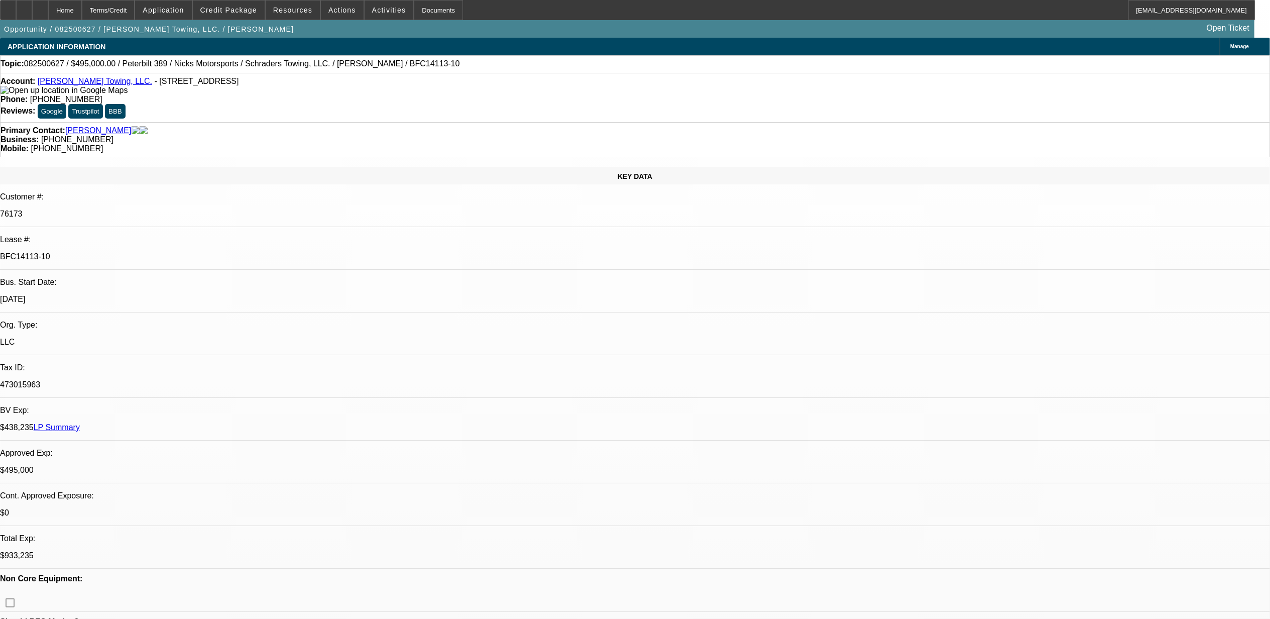
select select "4"
select select "1"
select select "2"
select select "4"
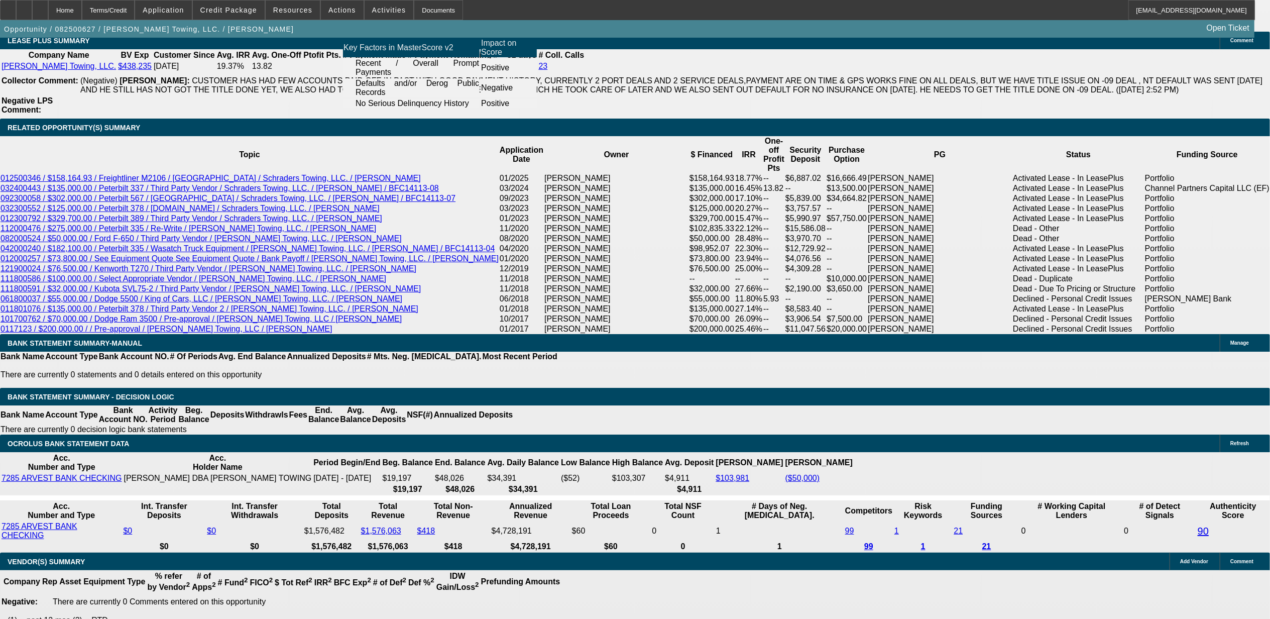
scroll to position [1808, 0]
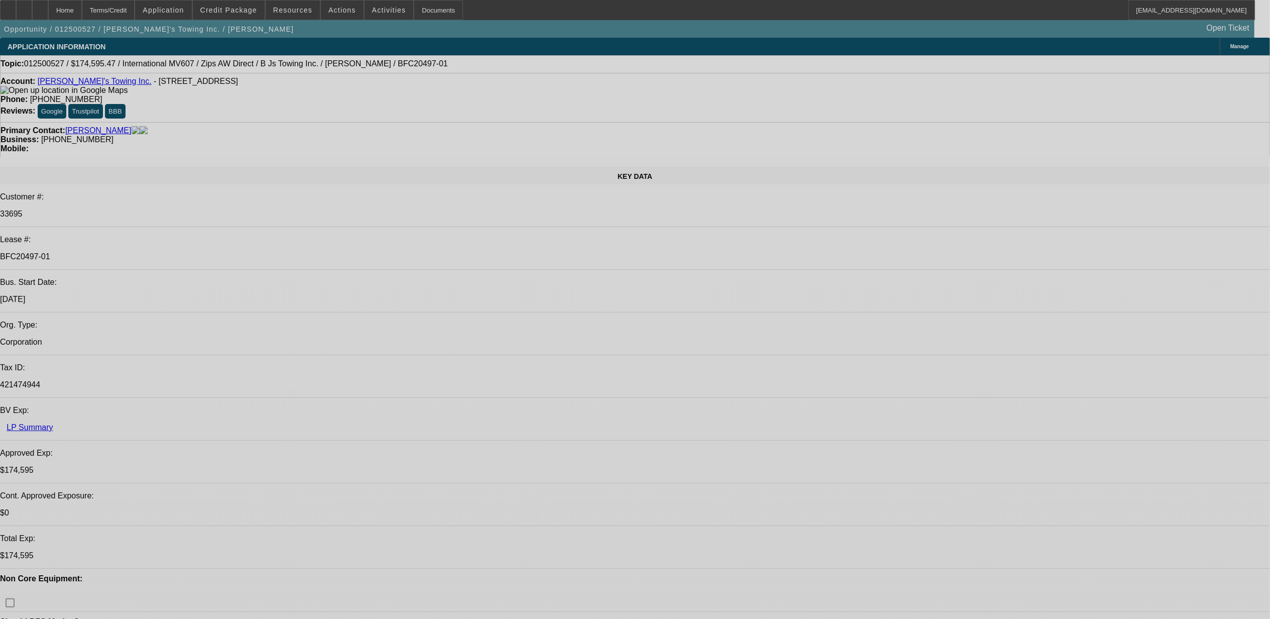
select select "0"
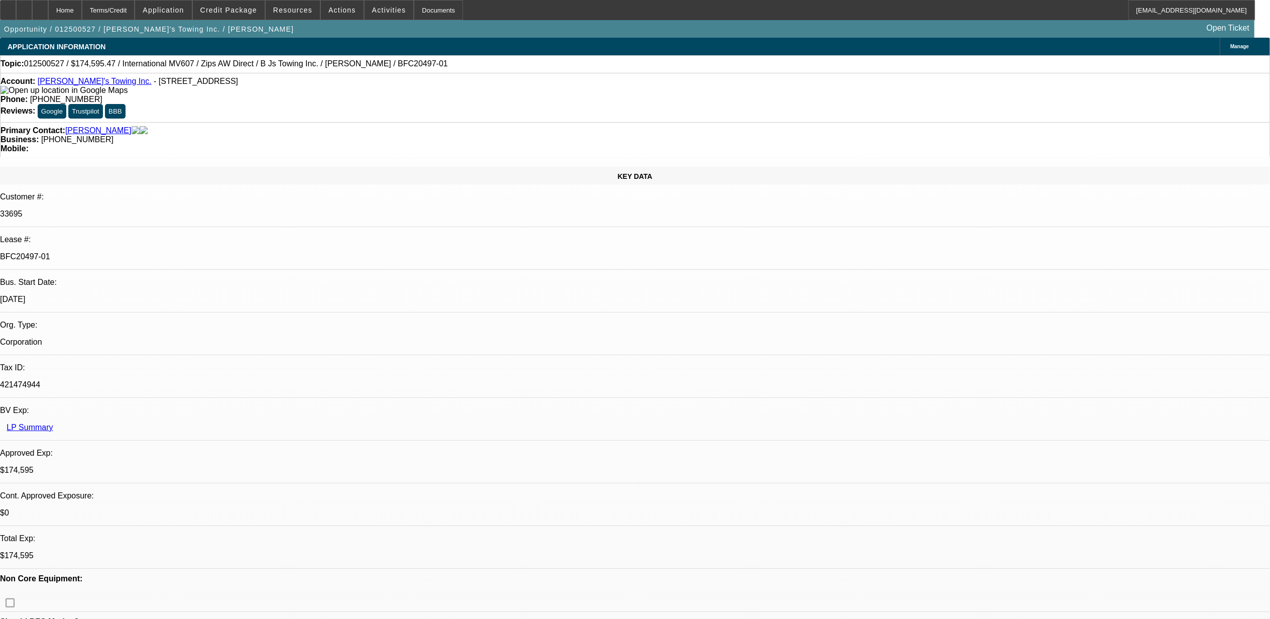
select select "0"
select select "0.1"
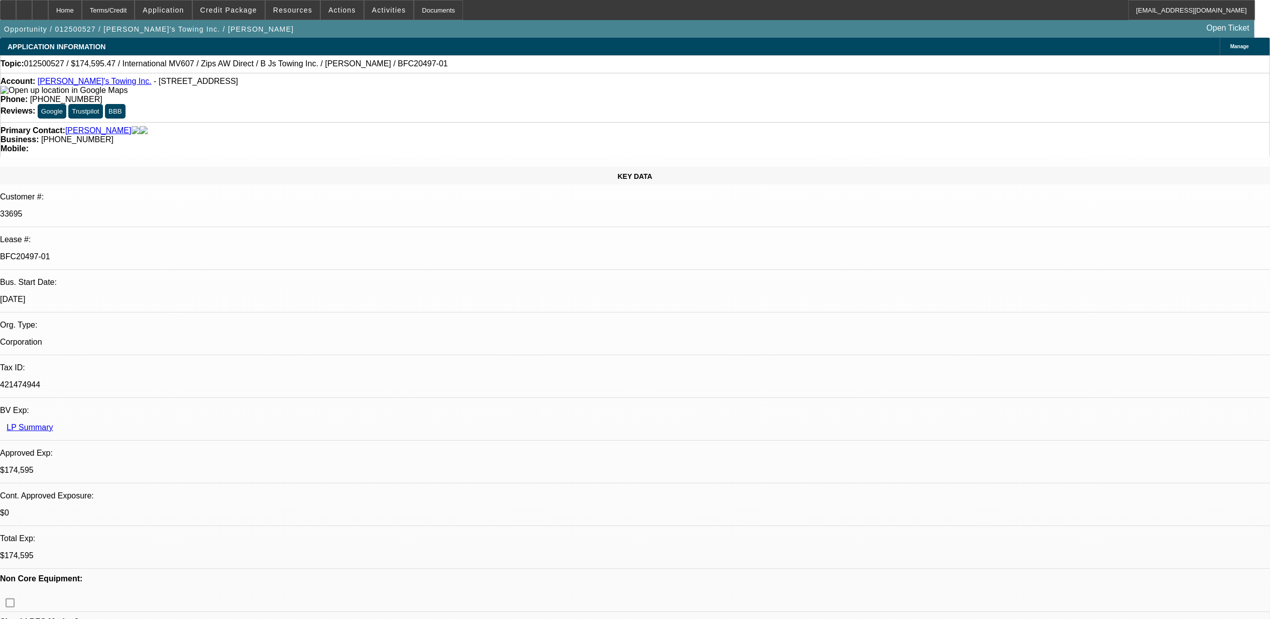
select select "1"
select select "2"
select select "6"
select select "1"
select select "2"
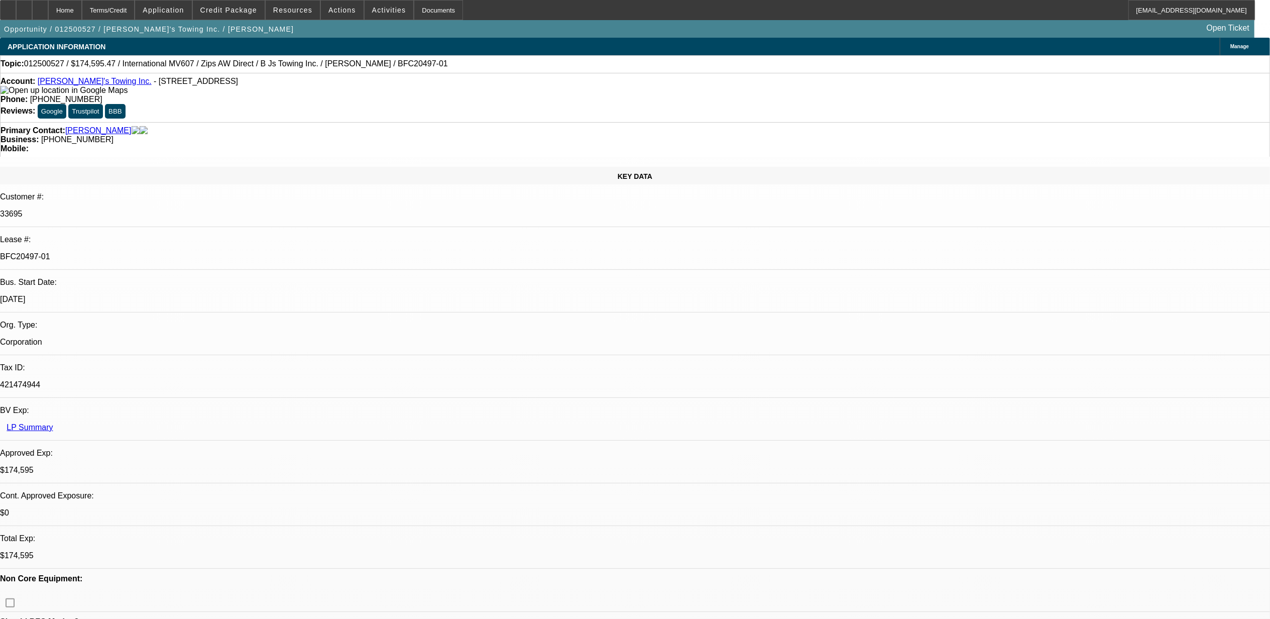
select select "6"
select select "1"
select select "2"
select select "6"
select select "1"
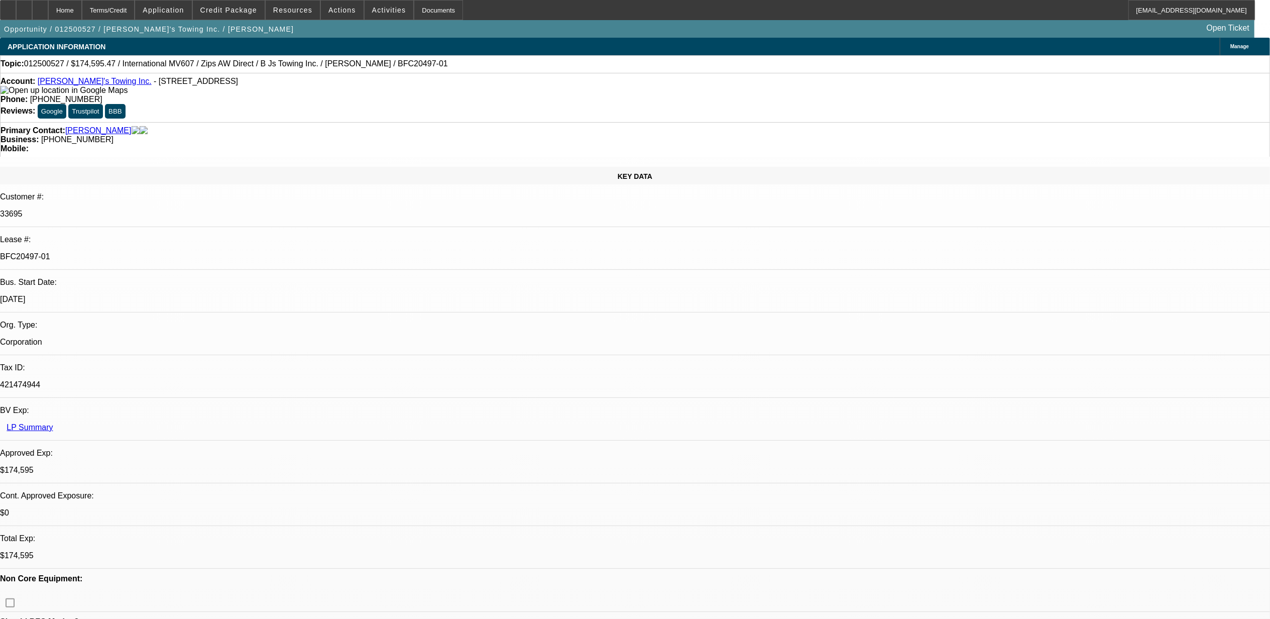
select select "2"
select select "4"
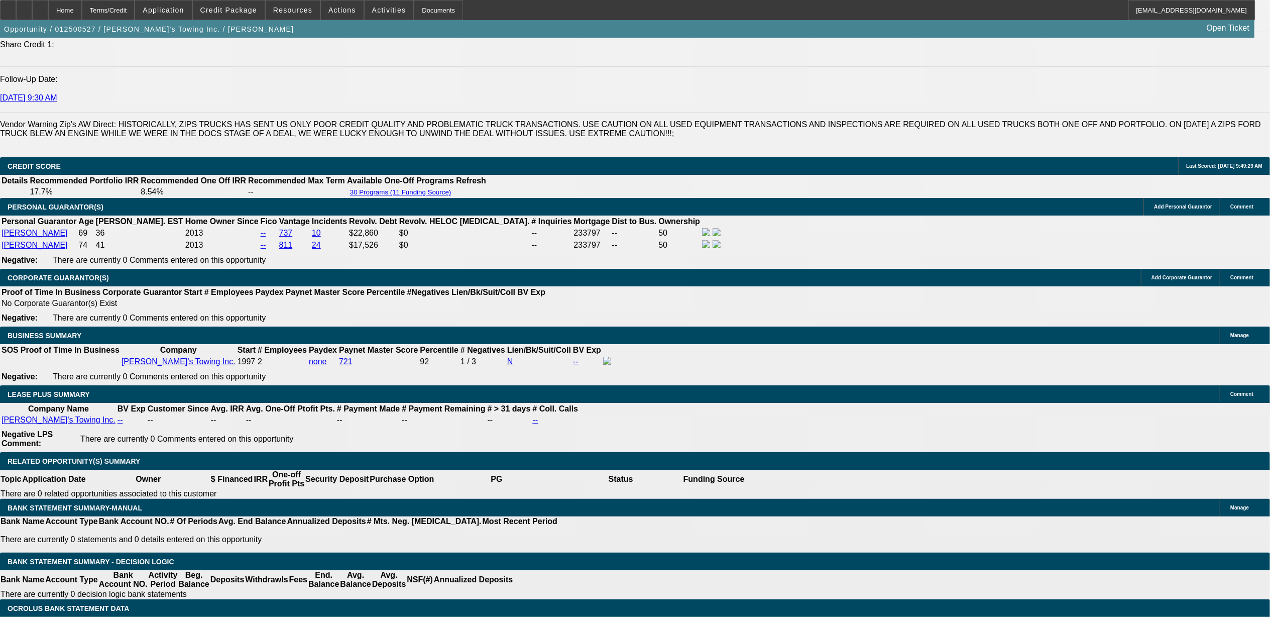
scroll to position [1473, 0]
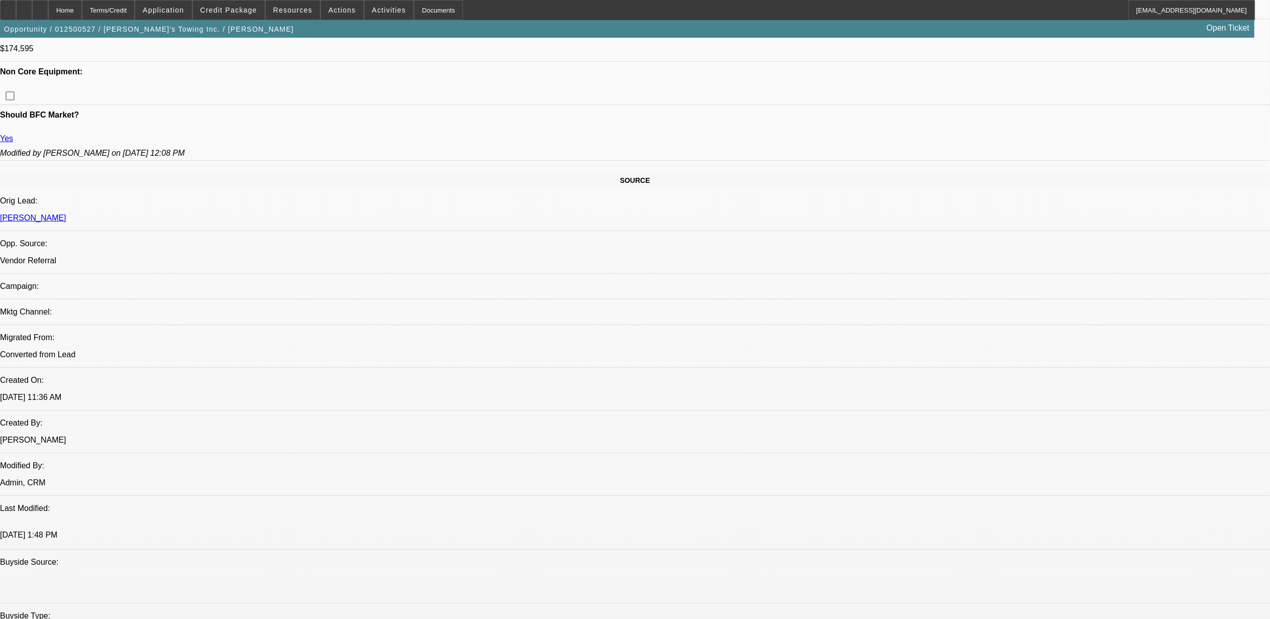
scroll to position [0, 0]
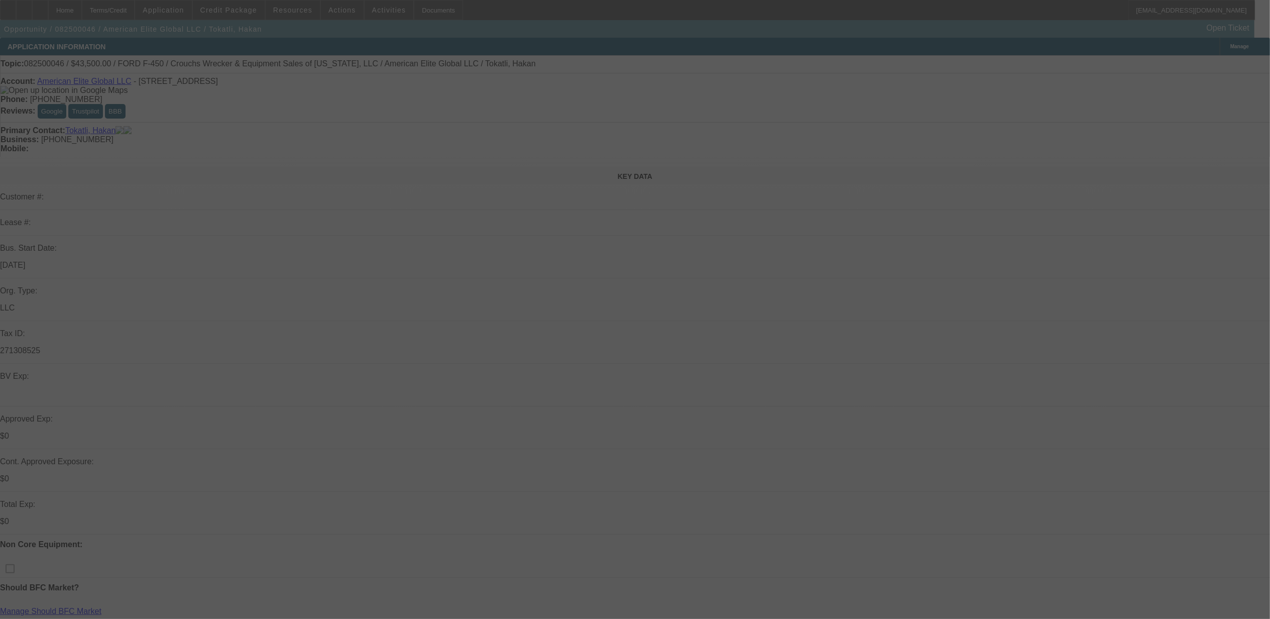
select select "0"
select select "6"
select select "0"
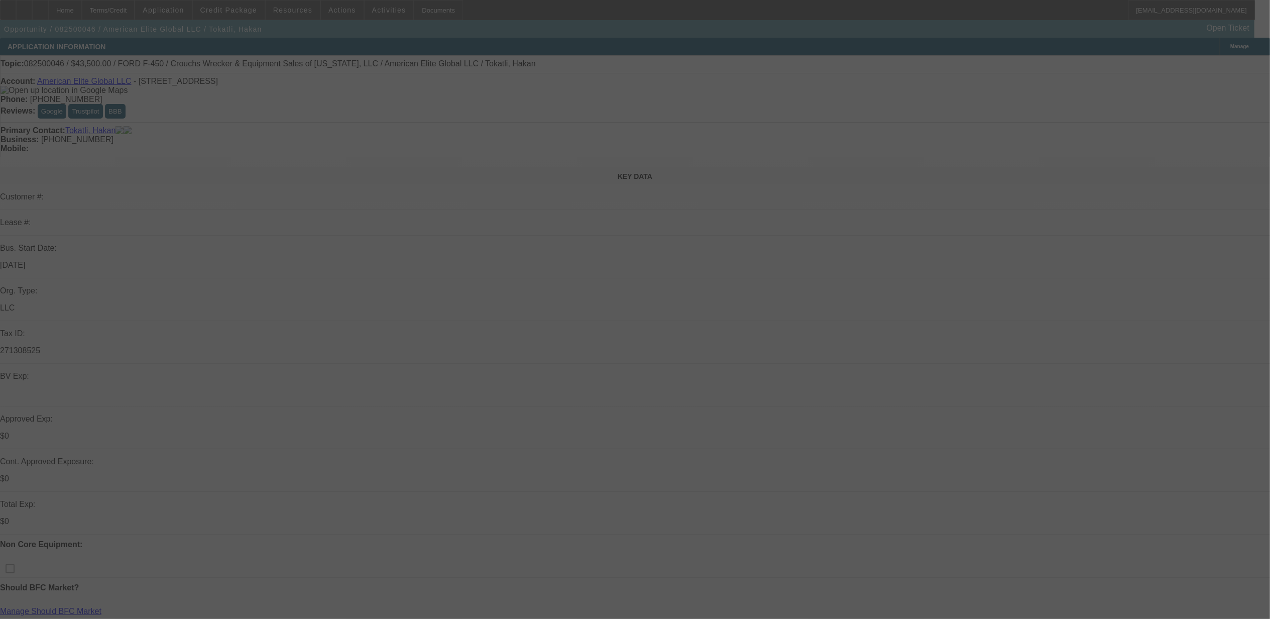
select select "2"
select select "0"
select select "6"
select select "0"
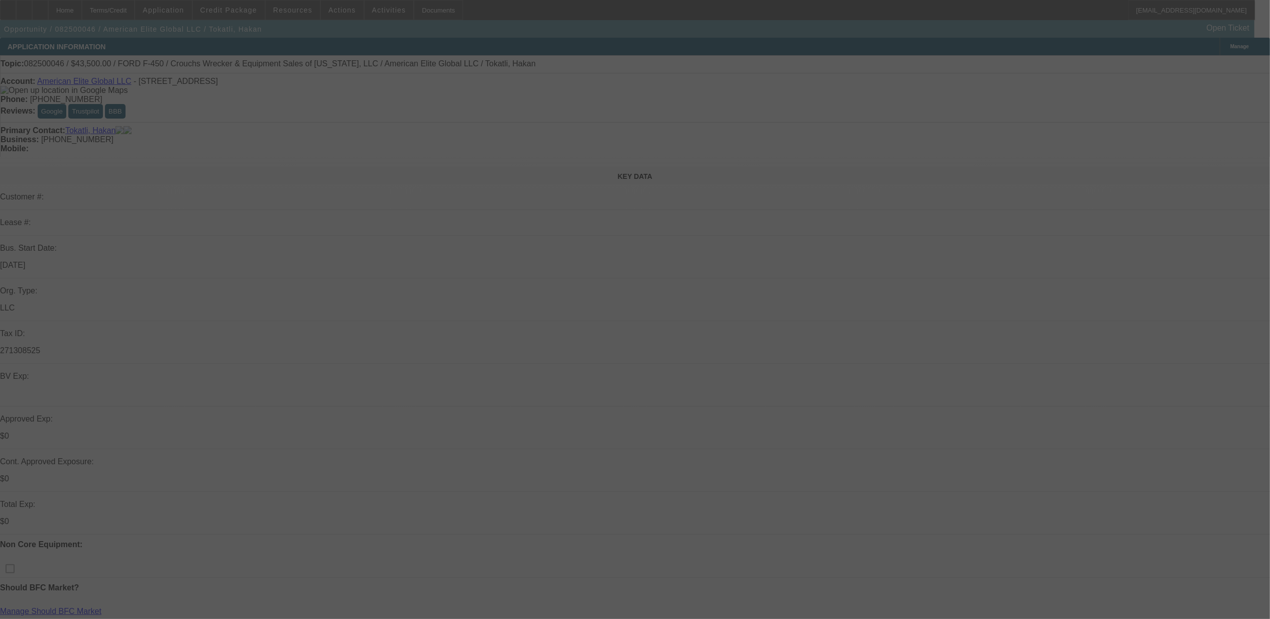
select select "2"
select select "0"
select select "6"
select select "0"
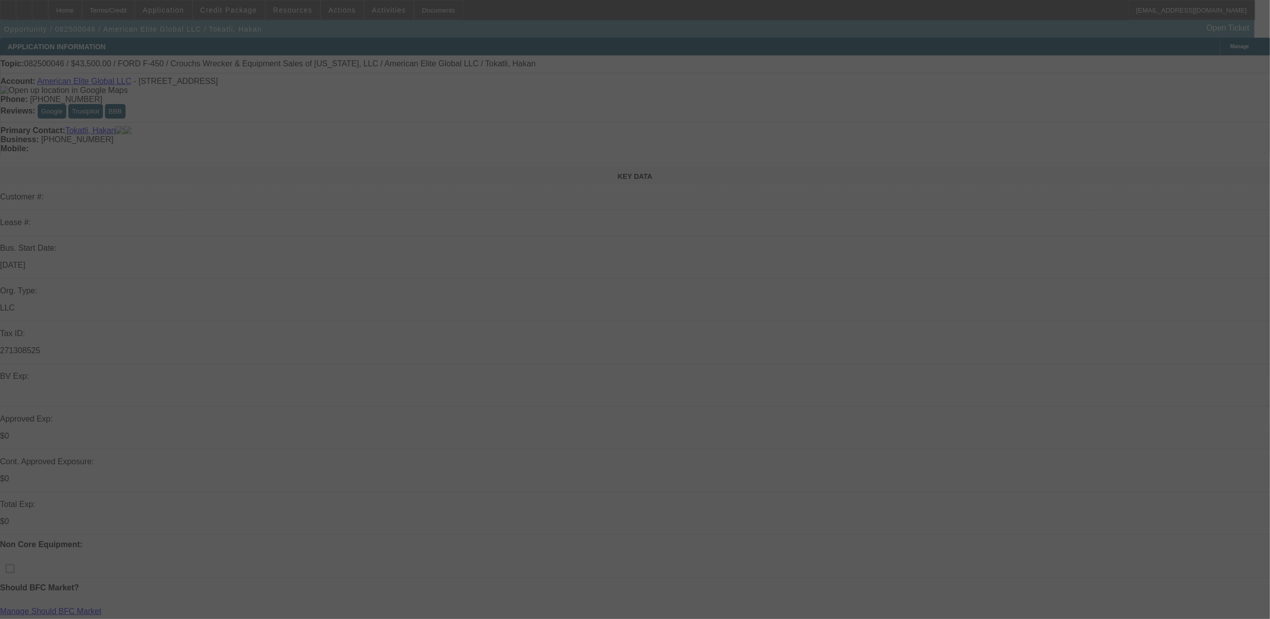
select select "0"
select select "6"
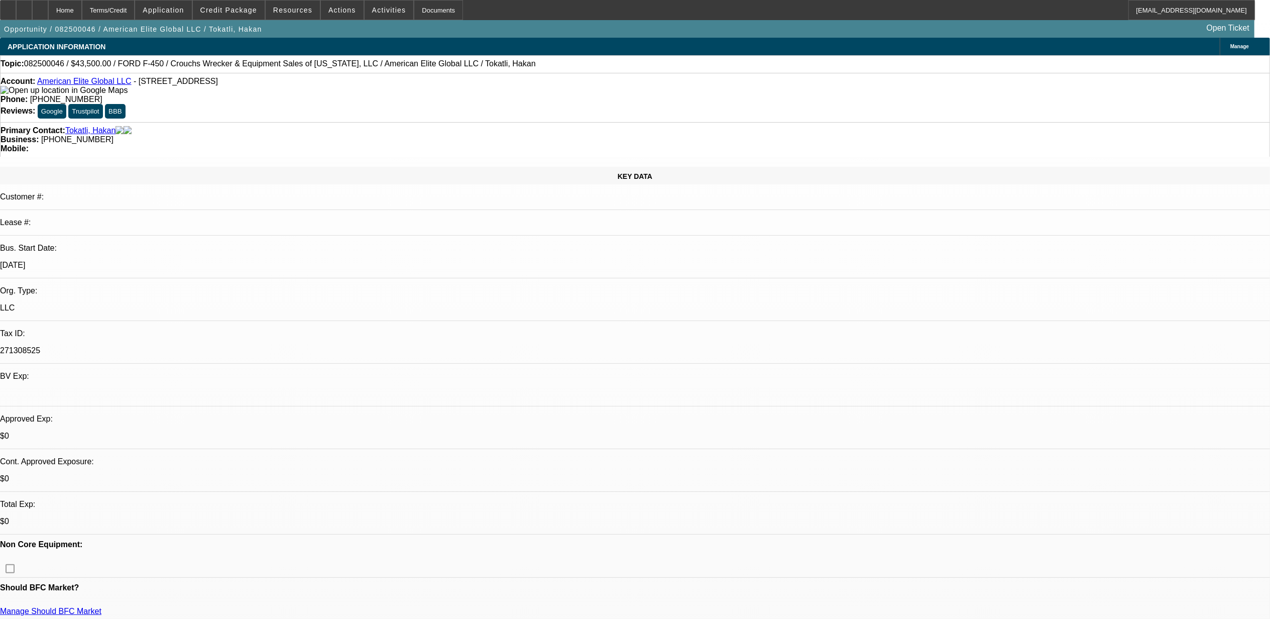
radio input "true"
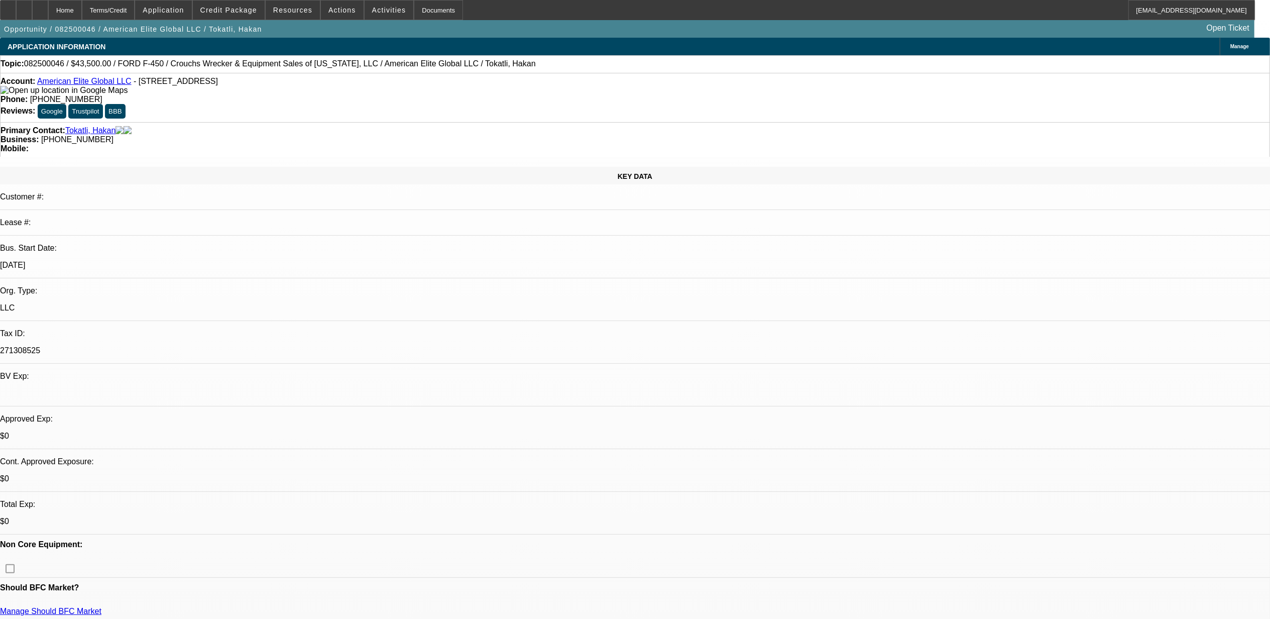
type textarea "10.1, left mssg"
drag, startPoint x: 1191, startPoint y: 234, endPoint x: 1210, endPoint y: 236, distance: 18.7
radio input "true"
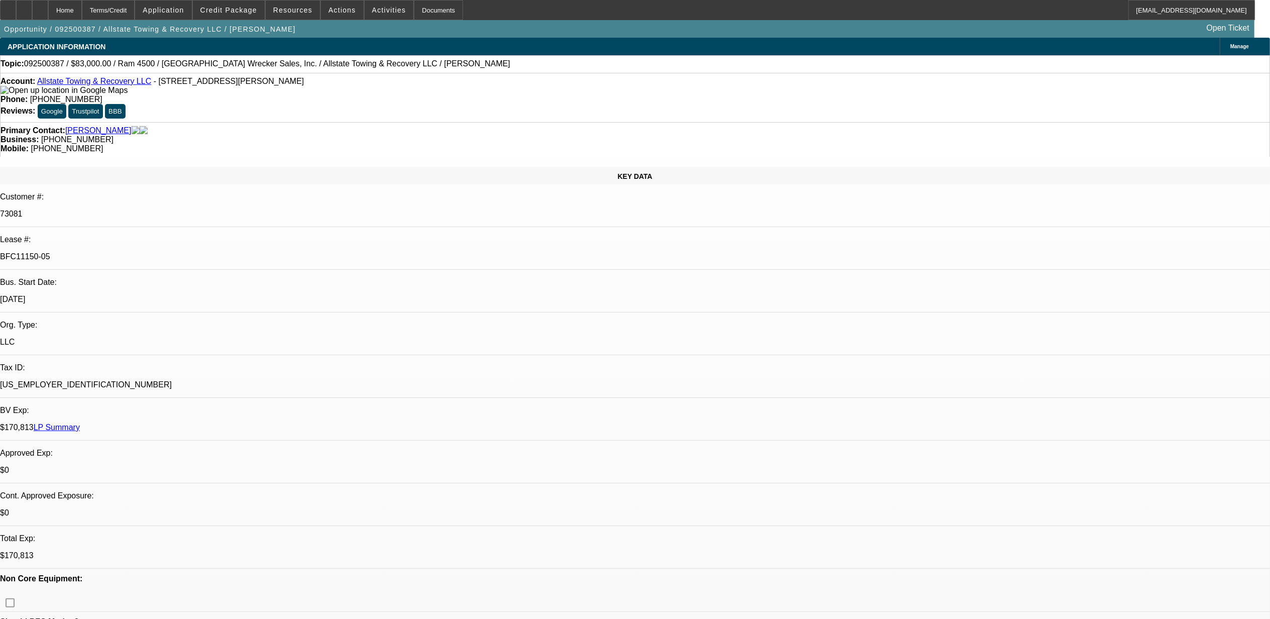
select select "0"
select select "2"
select select "0"
select select "2"
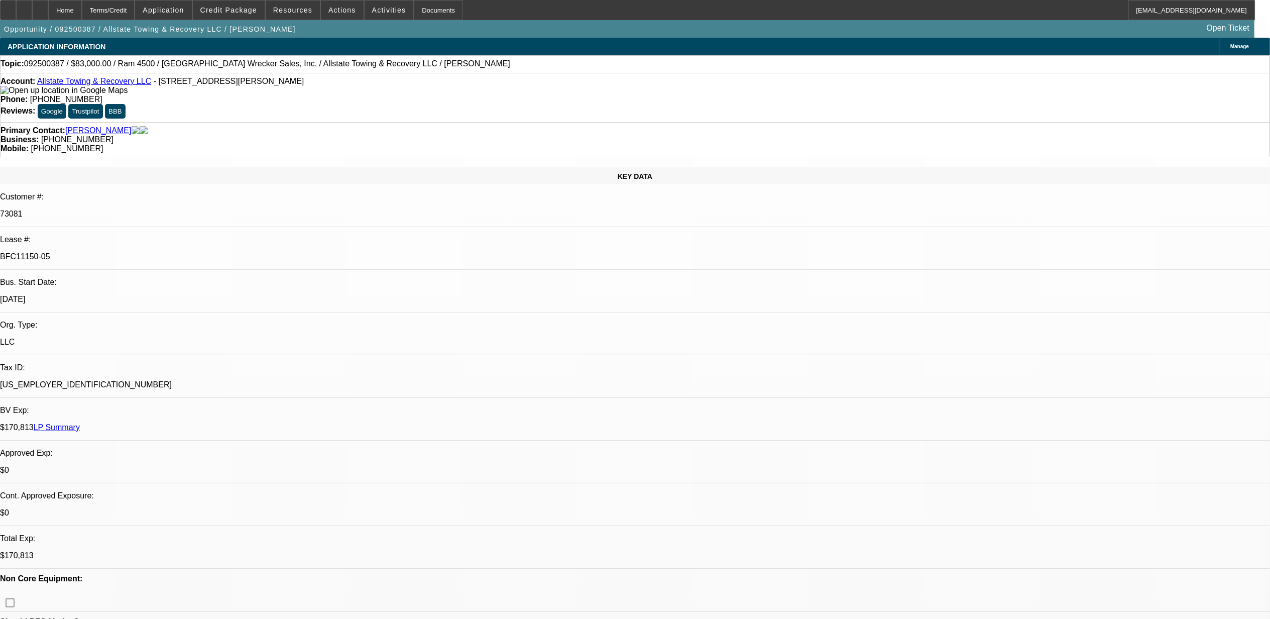
select select "0"
select select "1"
select select "2"
select select "6"
select select "1"
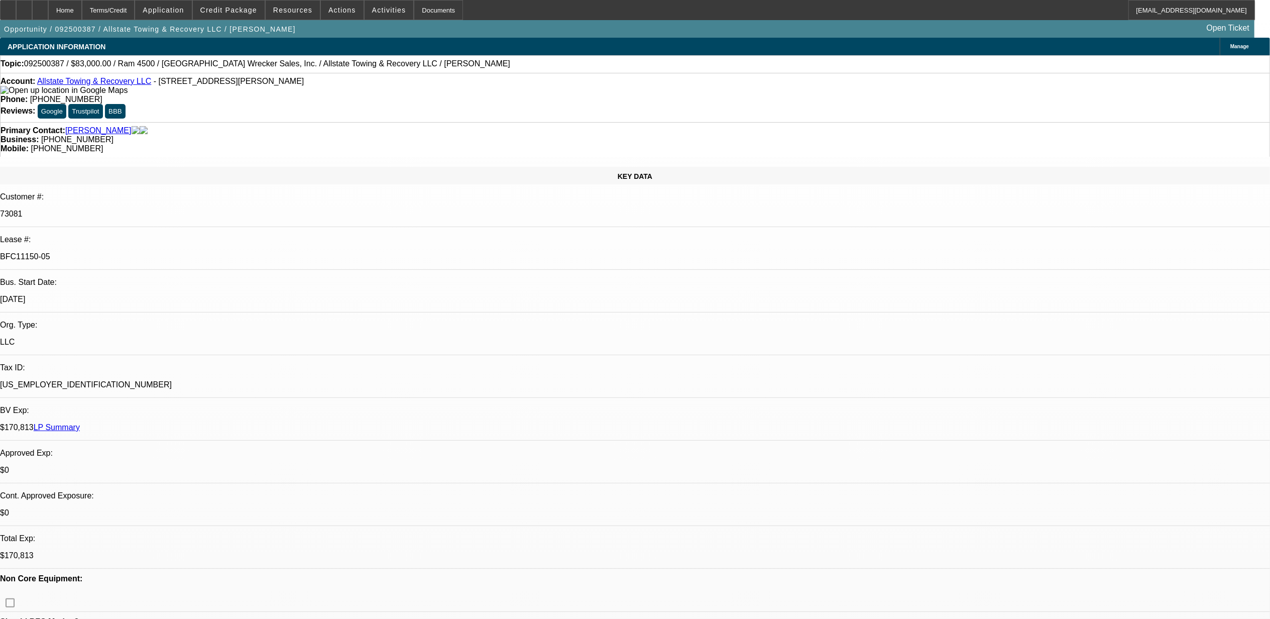
select select "2"
select select "6"
click at [323, 16] on span at bounding box center [342, 10] width 43 height 24
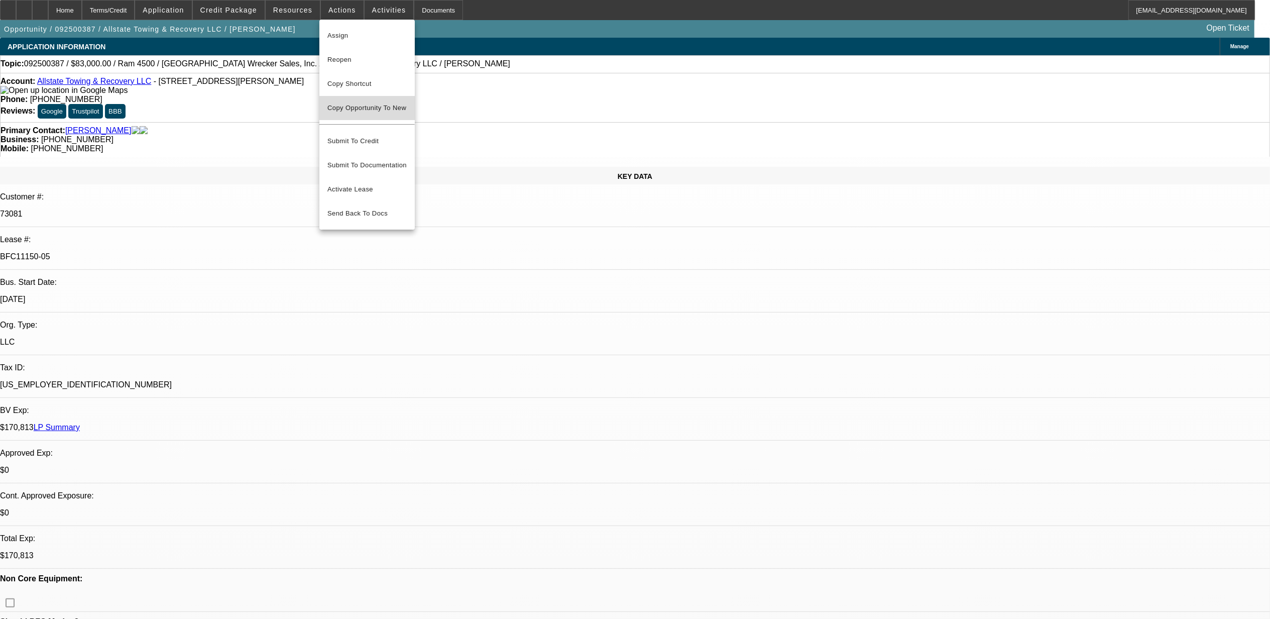
click at [353, 107] on span "Copy Opportunity To New" at bounding box center [366, 108] width 79 height 8
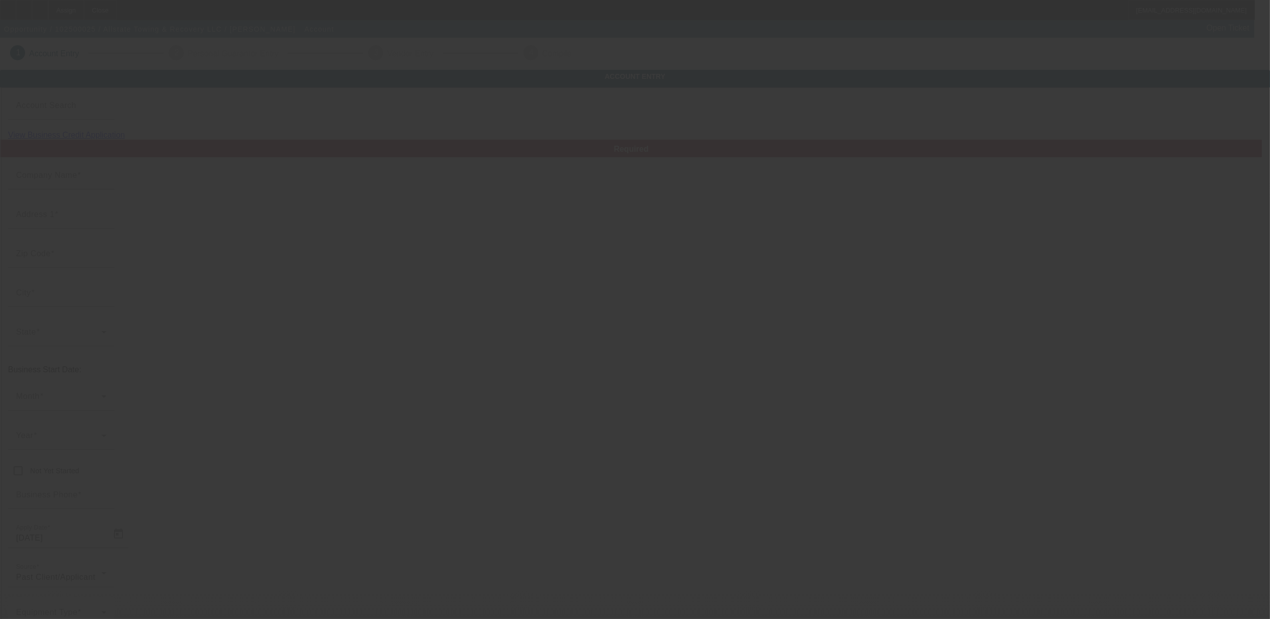
type input "Allstate Towing & Recovery LLC"
type input "[STREET_ADDRESS]"
type input "29801"
type input "Aiken"
type input "[PHONE_NUMBER]"
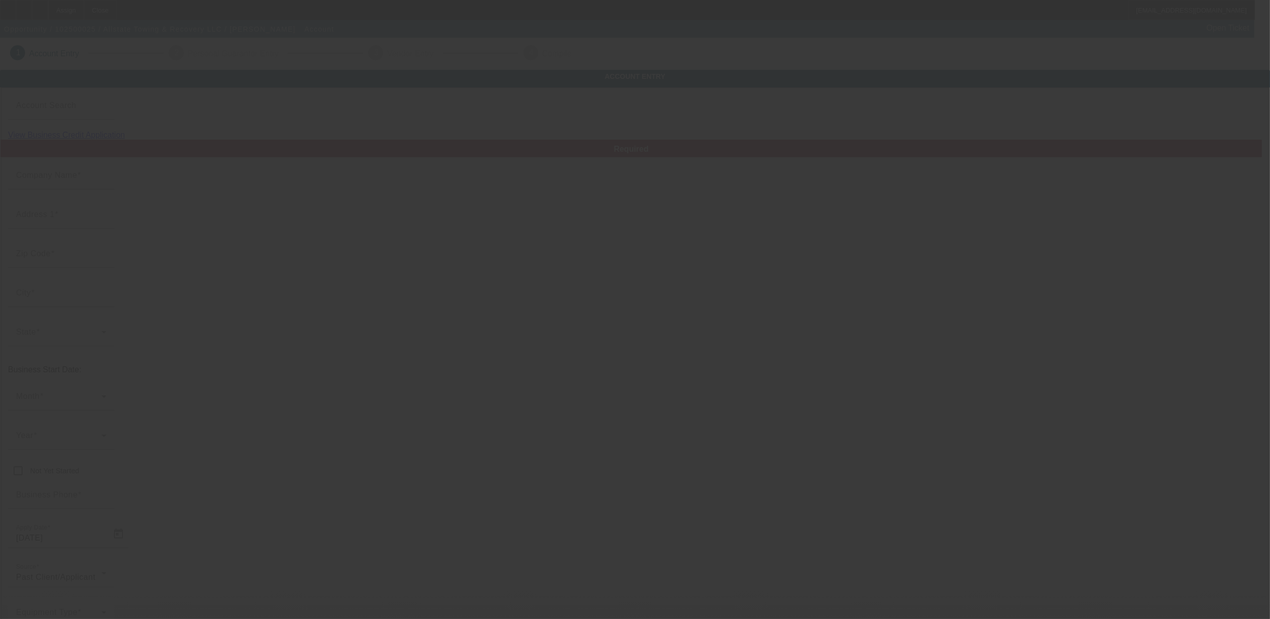
type input "[PERSON_NAME][EMAIL_ADDRESS][DOMAIN_NAME]"
type input "Aiken"
type input "[PHONE_NUMBER]"
type input "[US_EMPLOYER_IDENTIFICATION_NUMBER]"
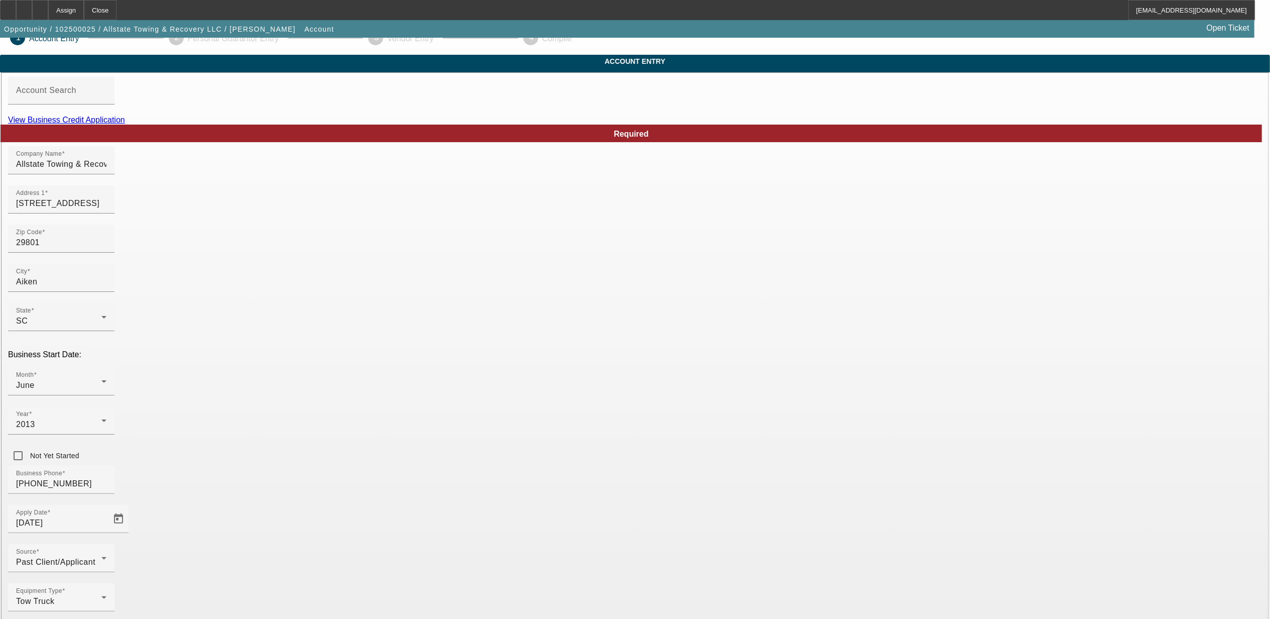
scroll to position [23, 0]
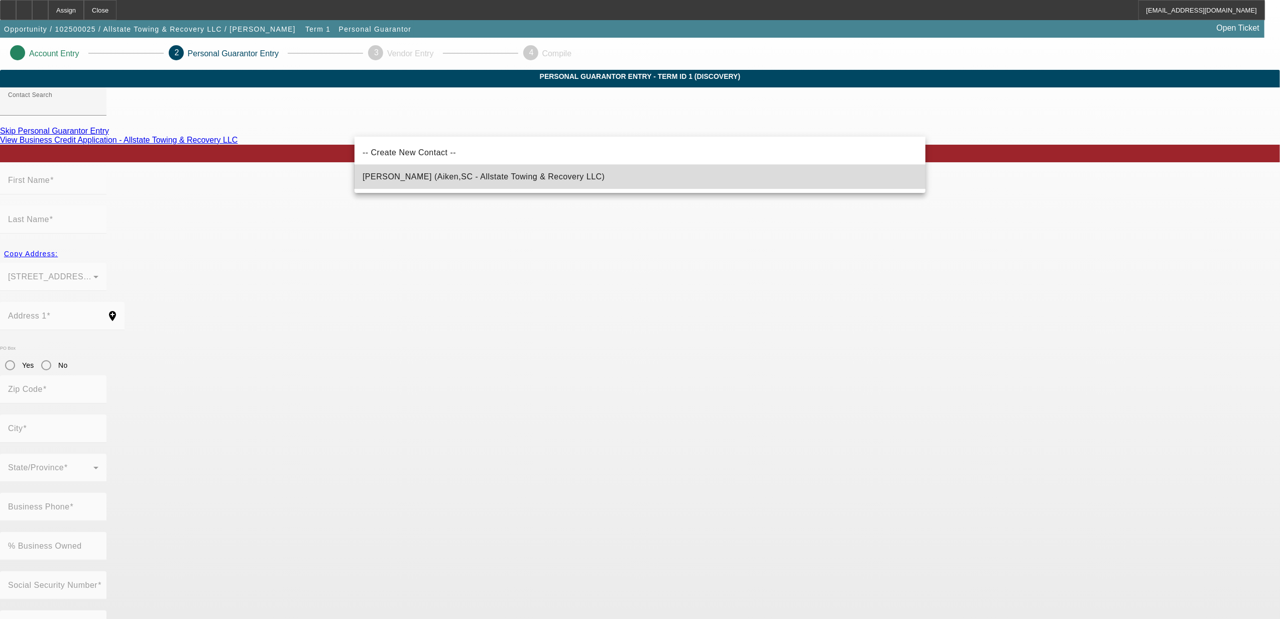
click at [393, 183] on mat-option "[PERSON_NAME] (Aiken,SC - Allstate Towing & Recovery LLC)" at bounding box center [640, 177] width 571 height 24
type input "[PERSON_NAME] (Aiken,SC - Allstate Towing & Recovery LLC)"
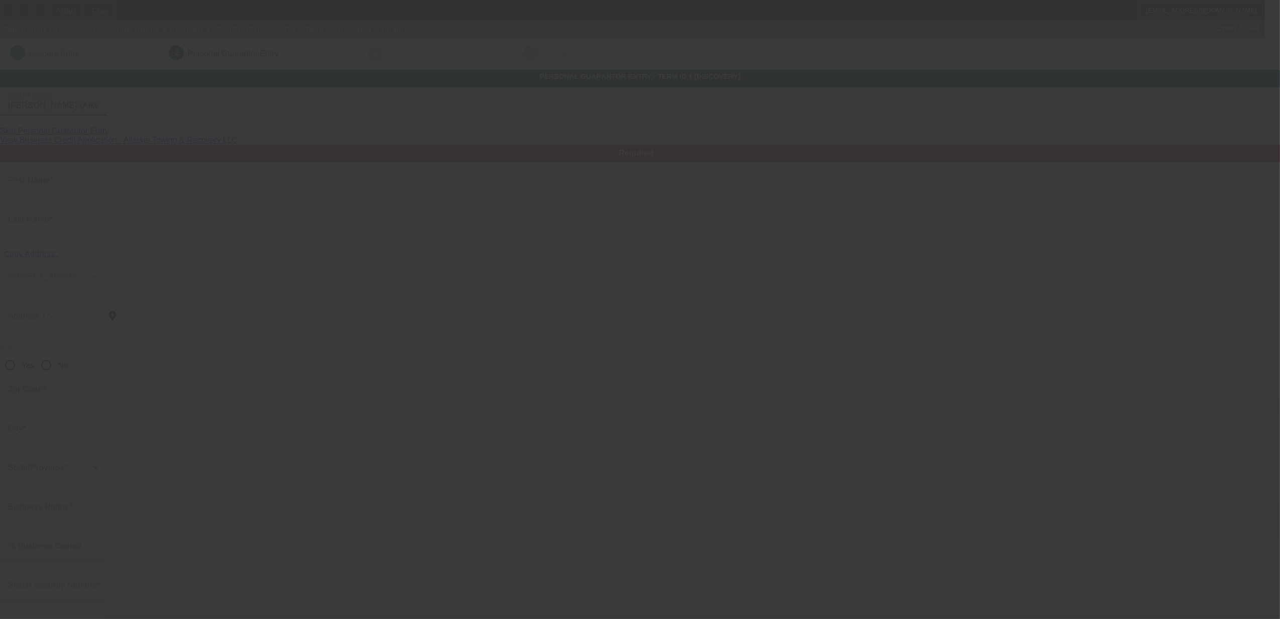
type input "[PERSON_NAME]"
type input "[STREET_ADDRESS]"
radio input "true"
type input "29801"
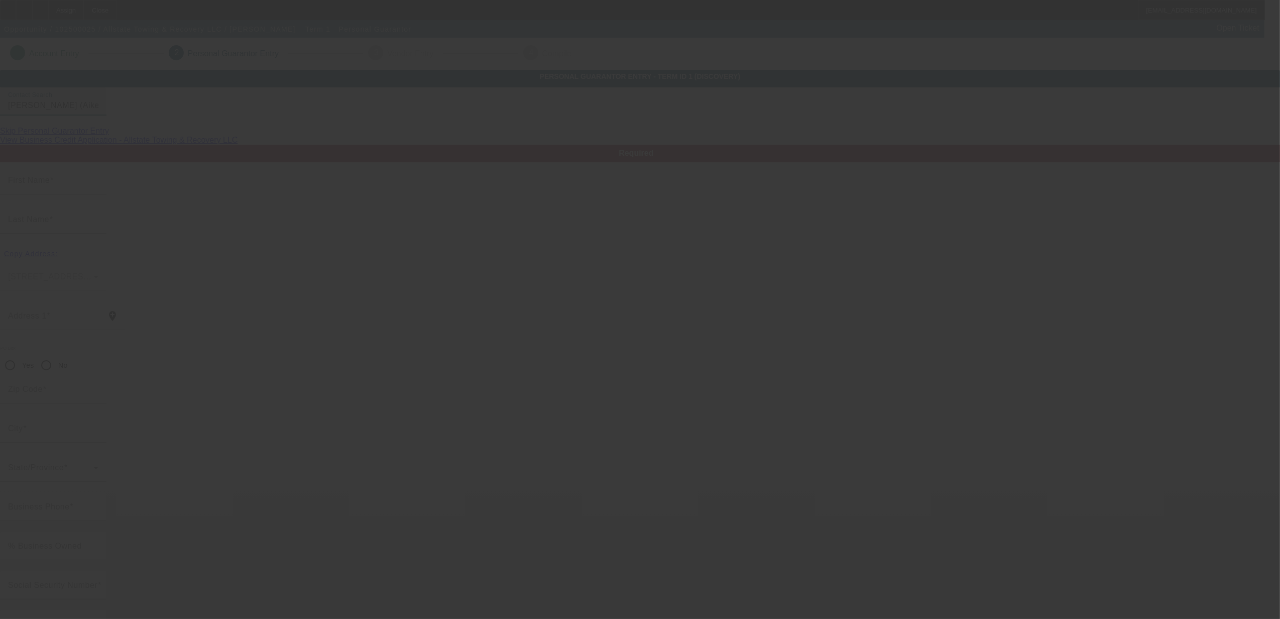
type input "Aiken"
type input "[PHONE_NUMBER]"
type input "100"
type input "247-59-3117"
type input "[PERSON_NAME][EMAIL_ADDRESS][DOMAIN_NAME]"
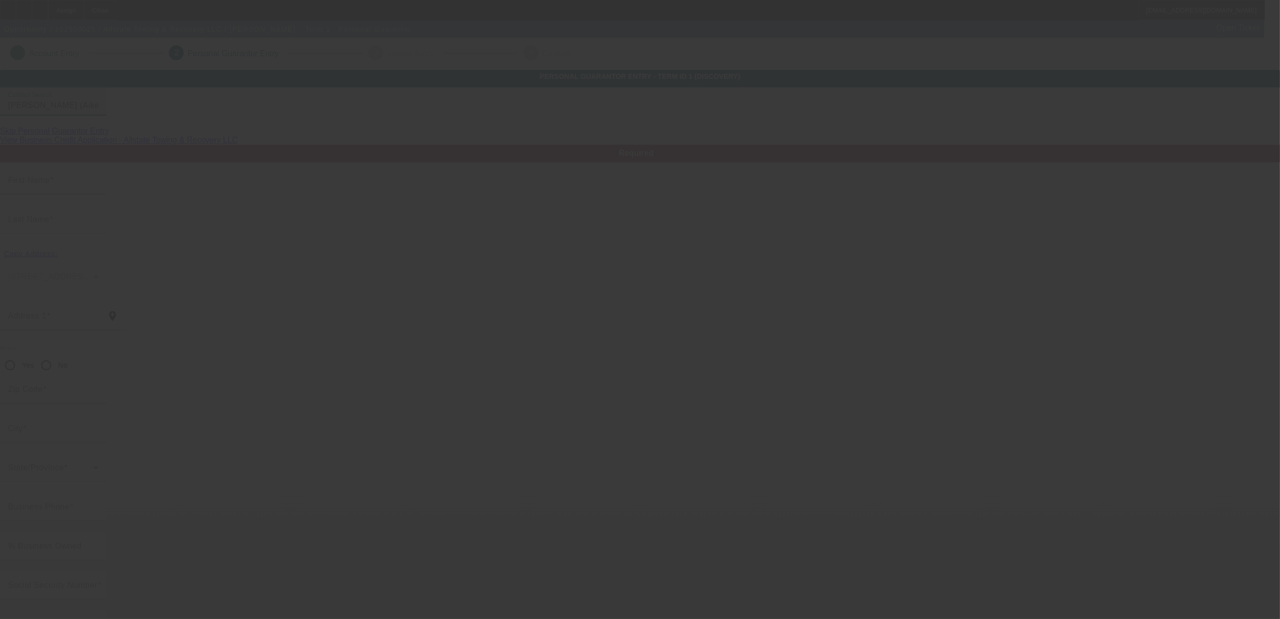
type input "[PHONE_NUMBER]"
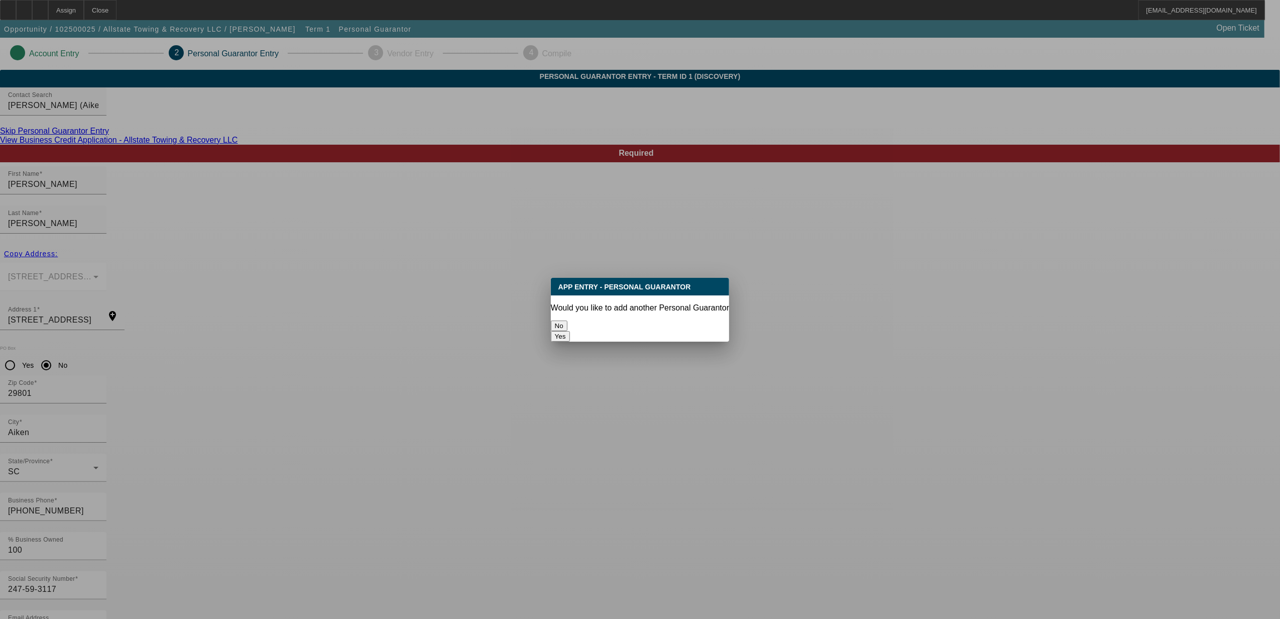
click at [567, 320] on button "No" at bounding box center [559, 325] width 17 height 11
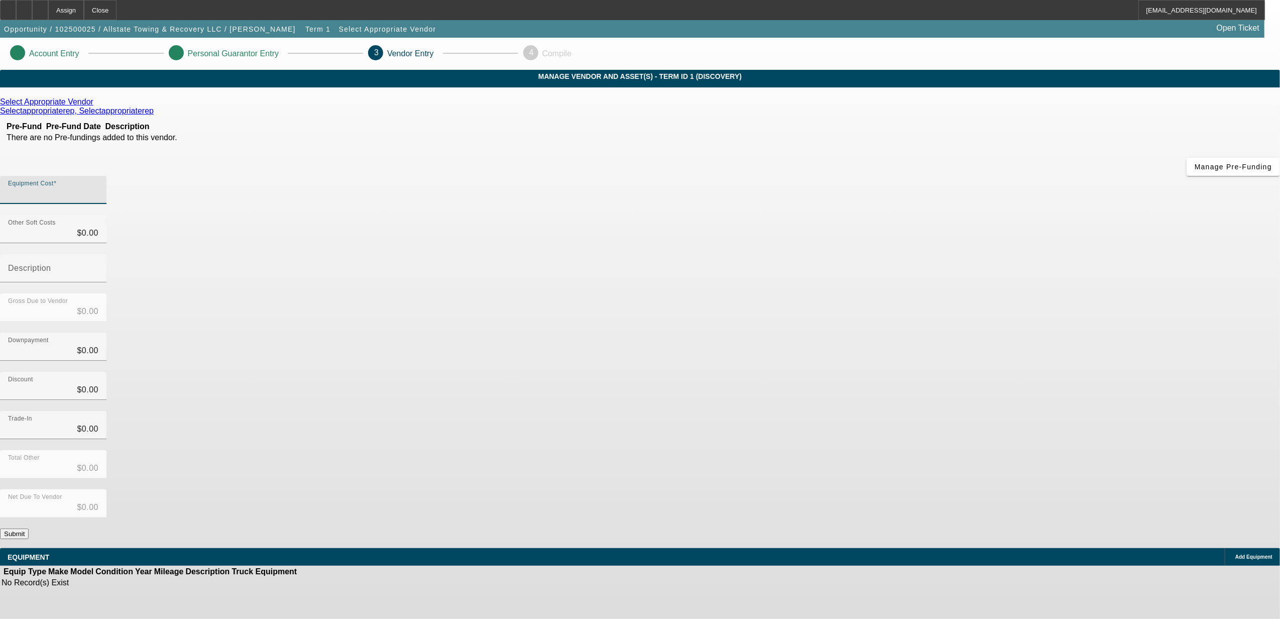
click at [98, 188] on input "Equipment Cost" at bounding box center [53, 194] width 90 height 12
type input "1"
type input "$1.00"
type input "14"
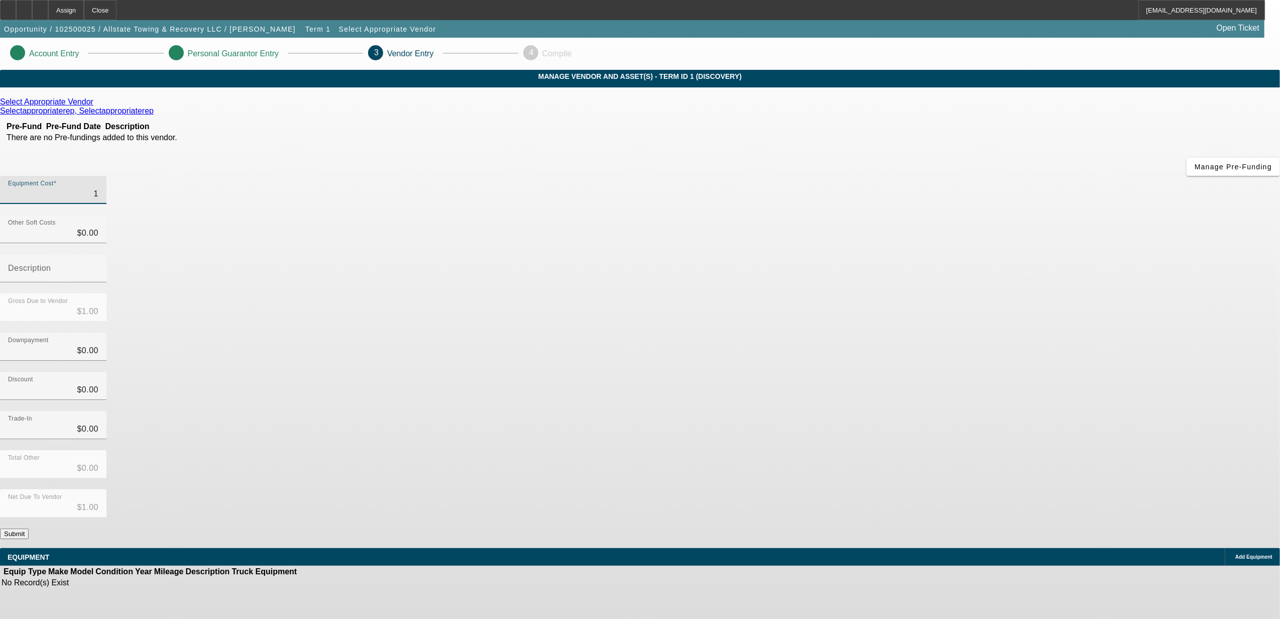
type input "$14.00"
type input "145"
type input "$145.00"
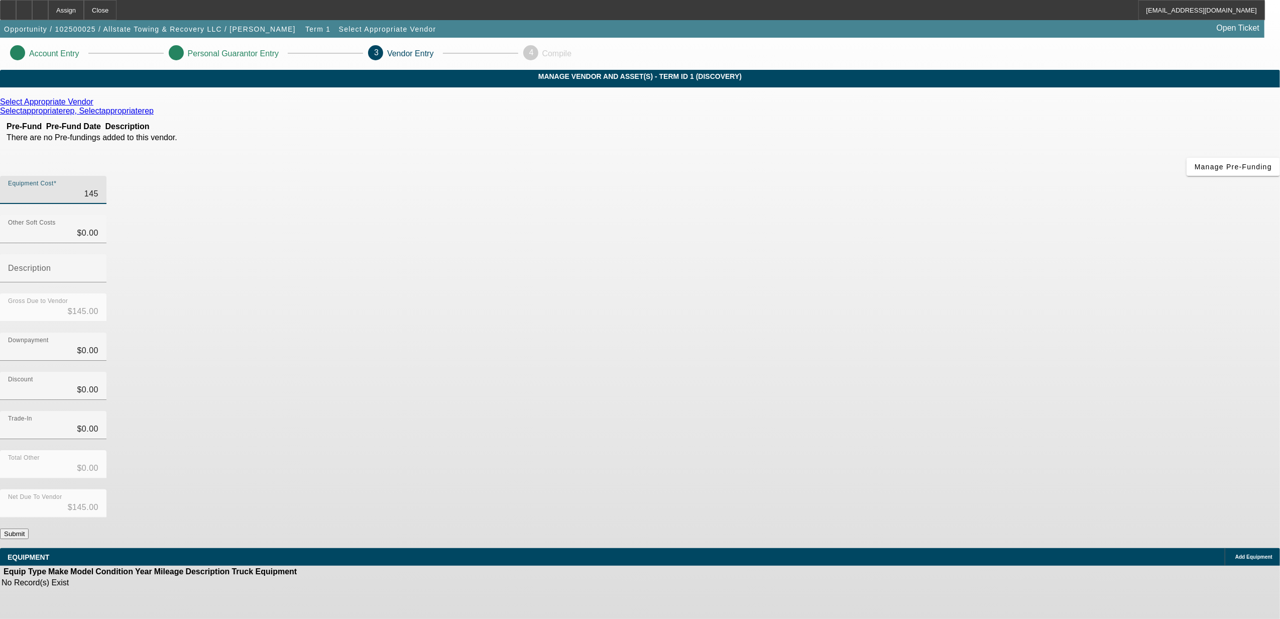
type input "1450"
type input "$1,450.00"
type input "14500"
type input "$14,500.00"
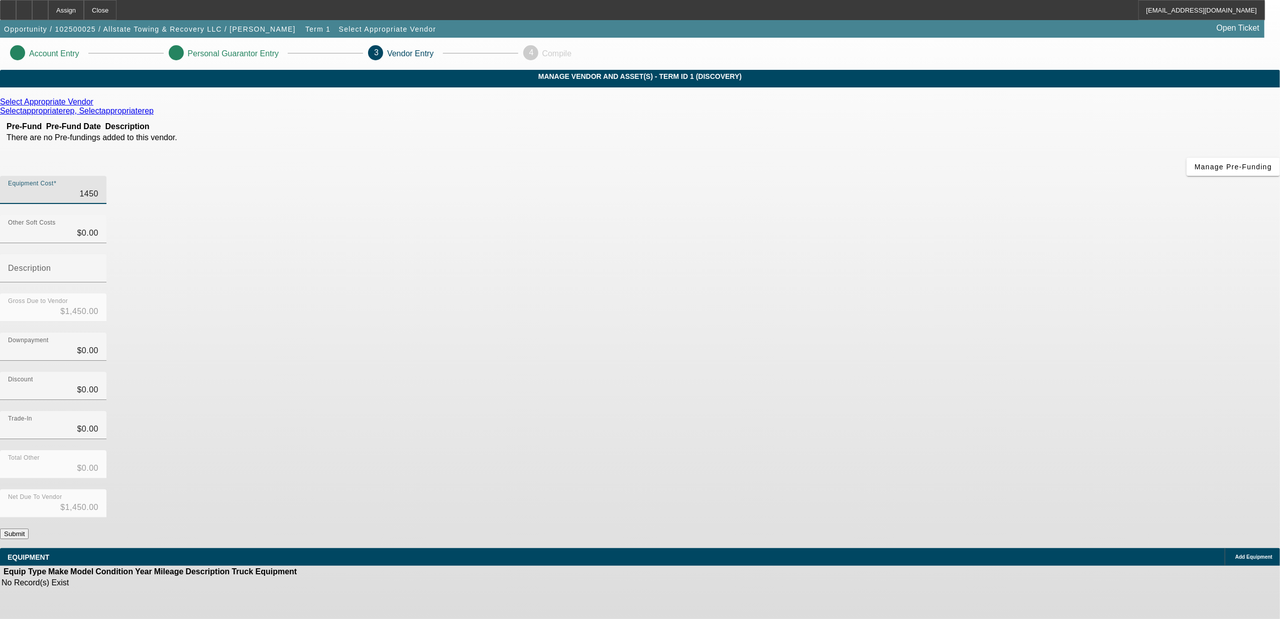
type input "$14,500.00"
type input "145000"
type input "$145,000.00"
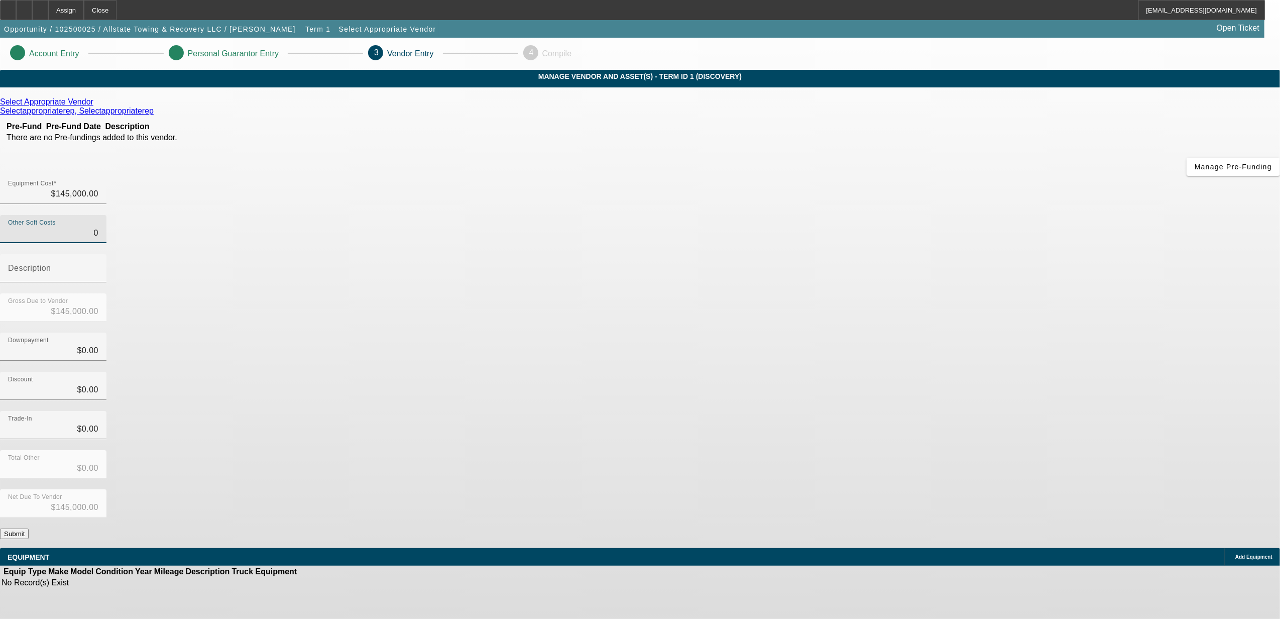
type input "$0.00"
click at [29, 528] on button "Submit" at bounding box center [14, 533] width 29 height 11
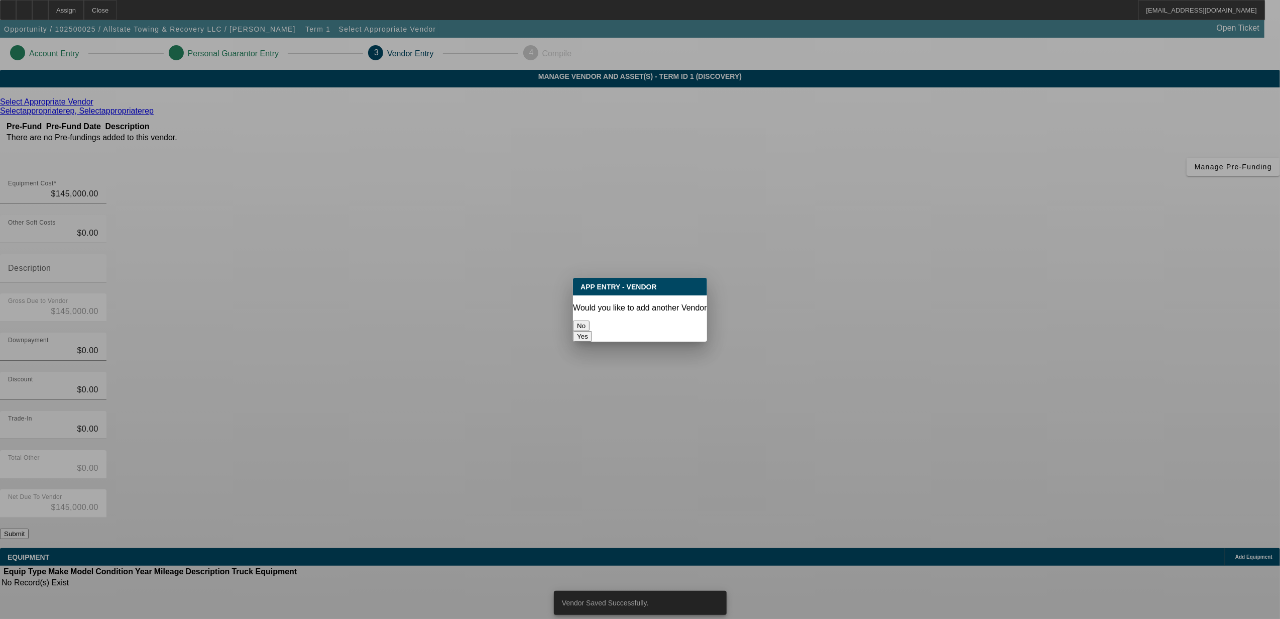
click at [590, 323] on button "No" at bounding box center [581, 325] width 17 height 11
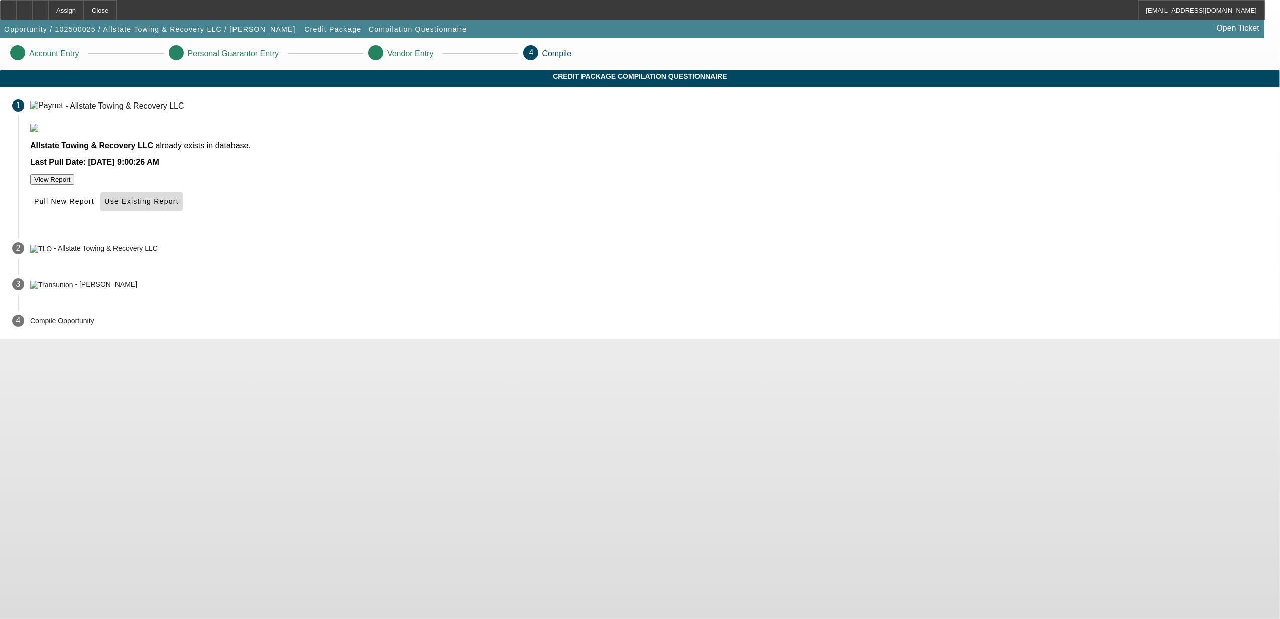
click at [178, 205] on span "Use Existing Report" at bounding box center [141, 201] width 74 height 8
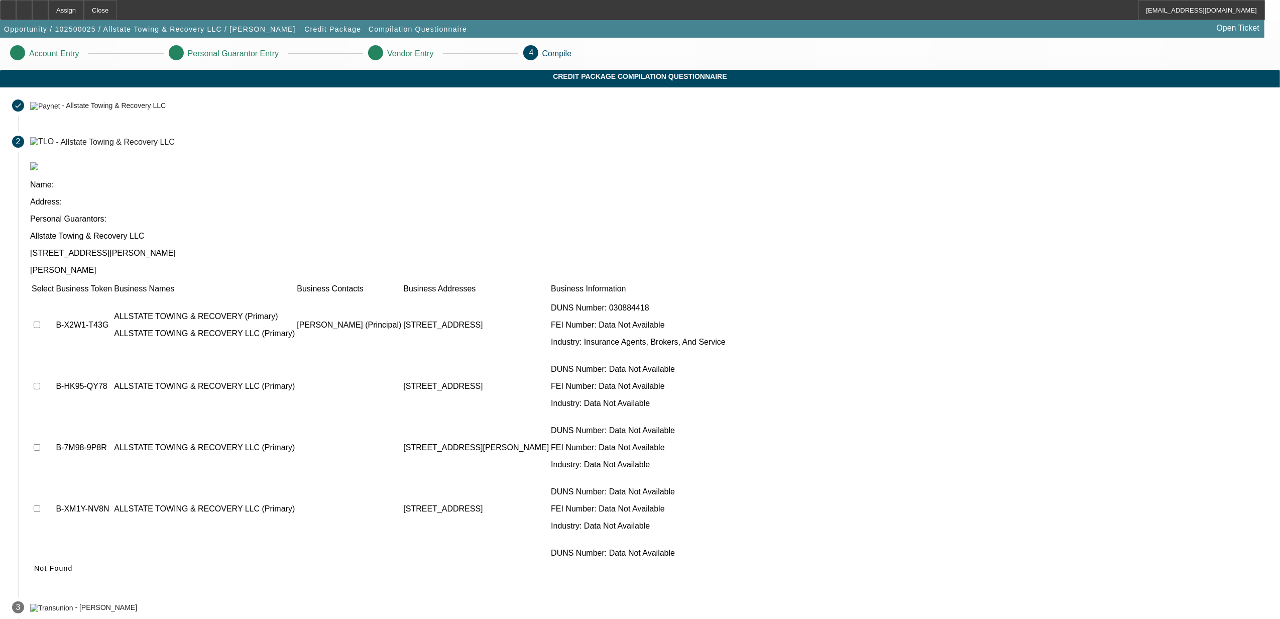
click at [40, 321] on input "checkbox" at bounding box center [37, 324] width 7 height 7
checkbox input "true"
click at [34, 564] on icon at bounding box center [34, 568] width 0 height 8
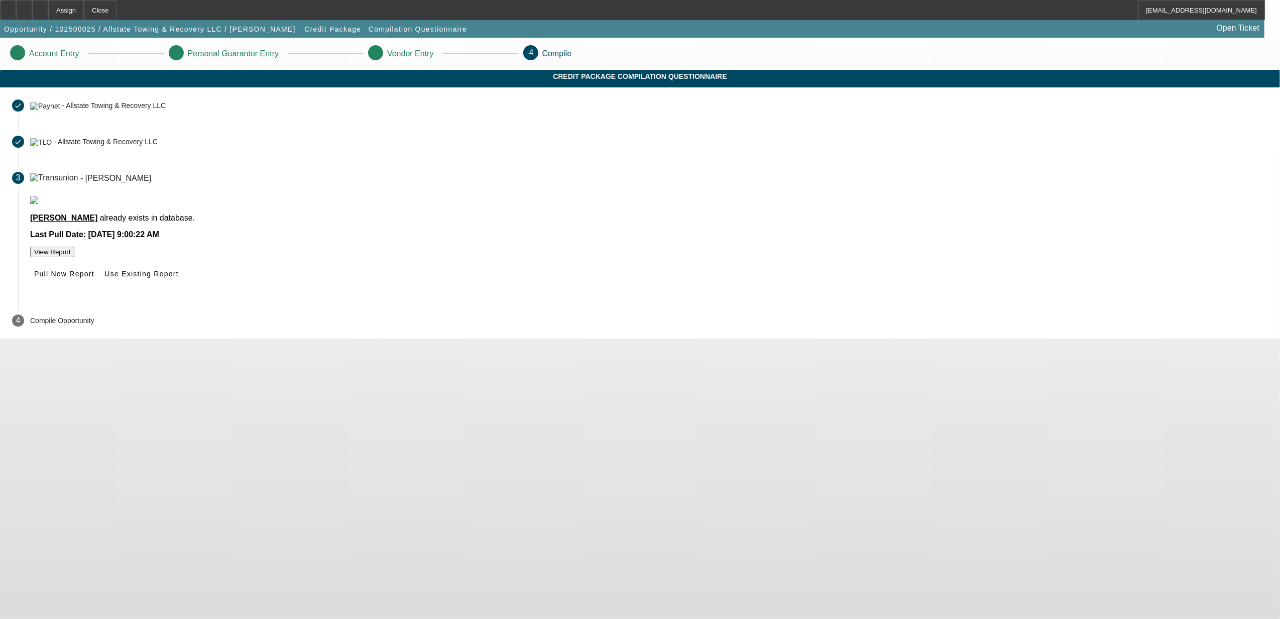
drag, startPoint x: 683, startPoint y: 314, endPoint x: 603, endPoint y: 336, distance: 83.5
click at [603, 302] on div "[PERSON_NAME] already exists in database. Last Pull Date: [DATE] 9:00:22 AM Vie…" at bounding box center [649, 249] width 1262 height 106
click at [94, 278] on span "Pull New Report" at bounding box center [64, 274] width 60 height 8
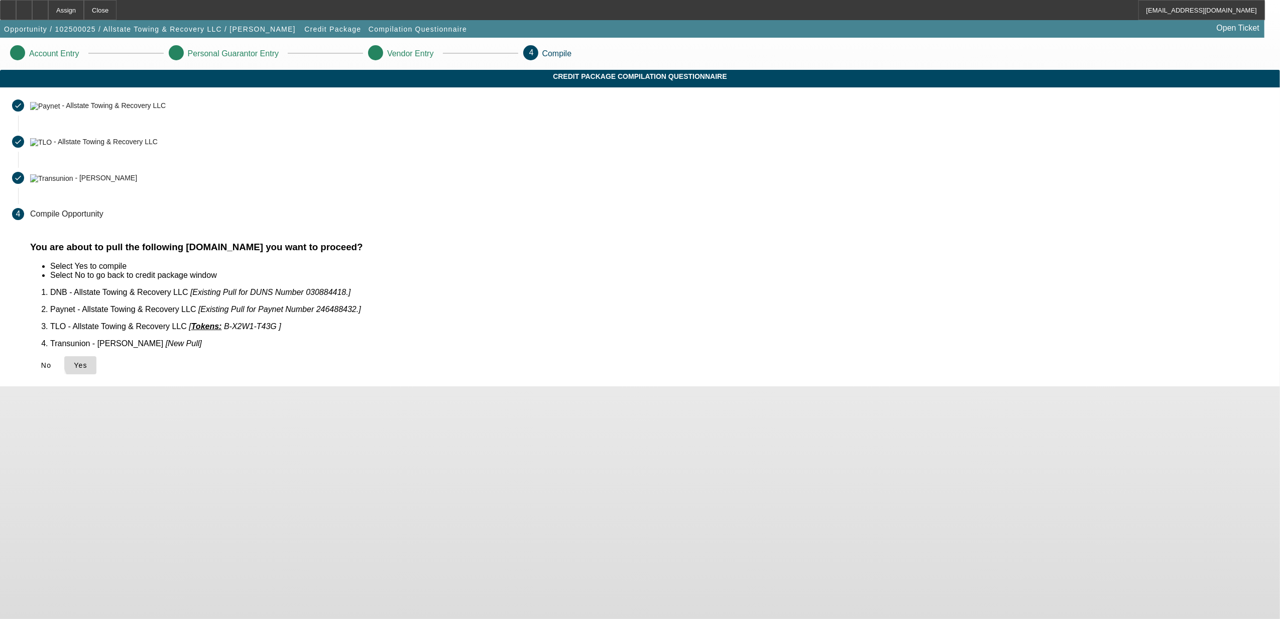
click at [87, 361] on span "Yes" at bounding box center [81, 365] width 14 height 8
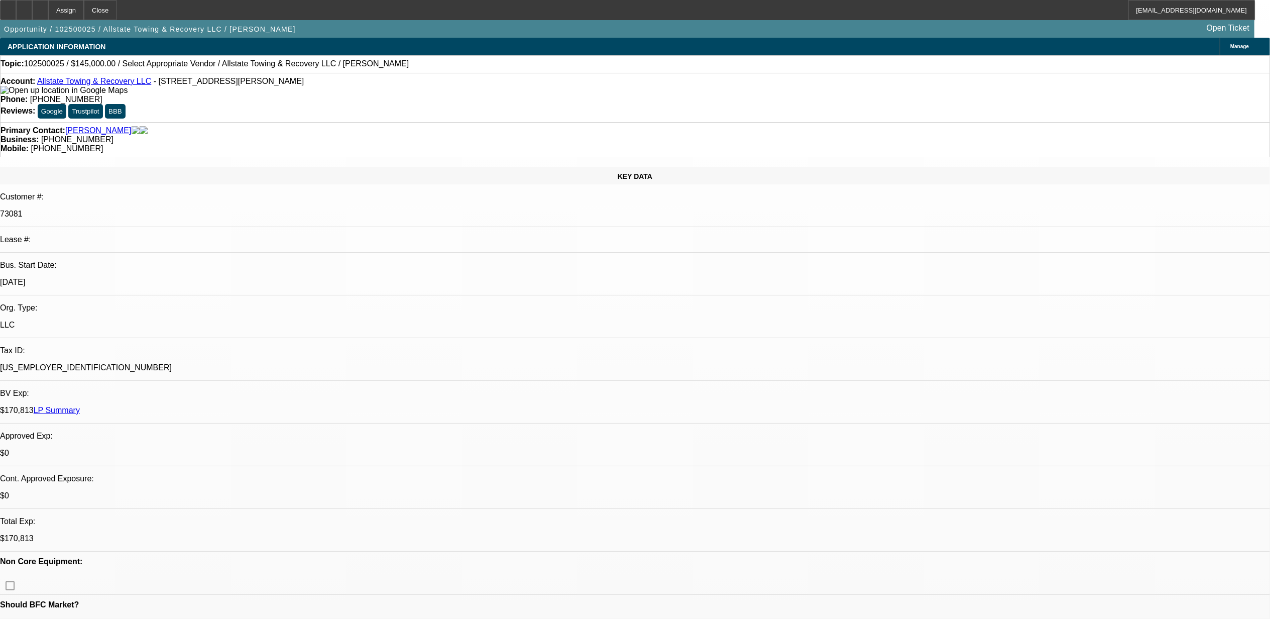
select select "0"
select select "2"
select select "0.1"
select select "4"
